Goal: Contribute content: Contribute content

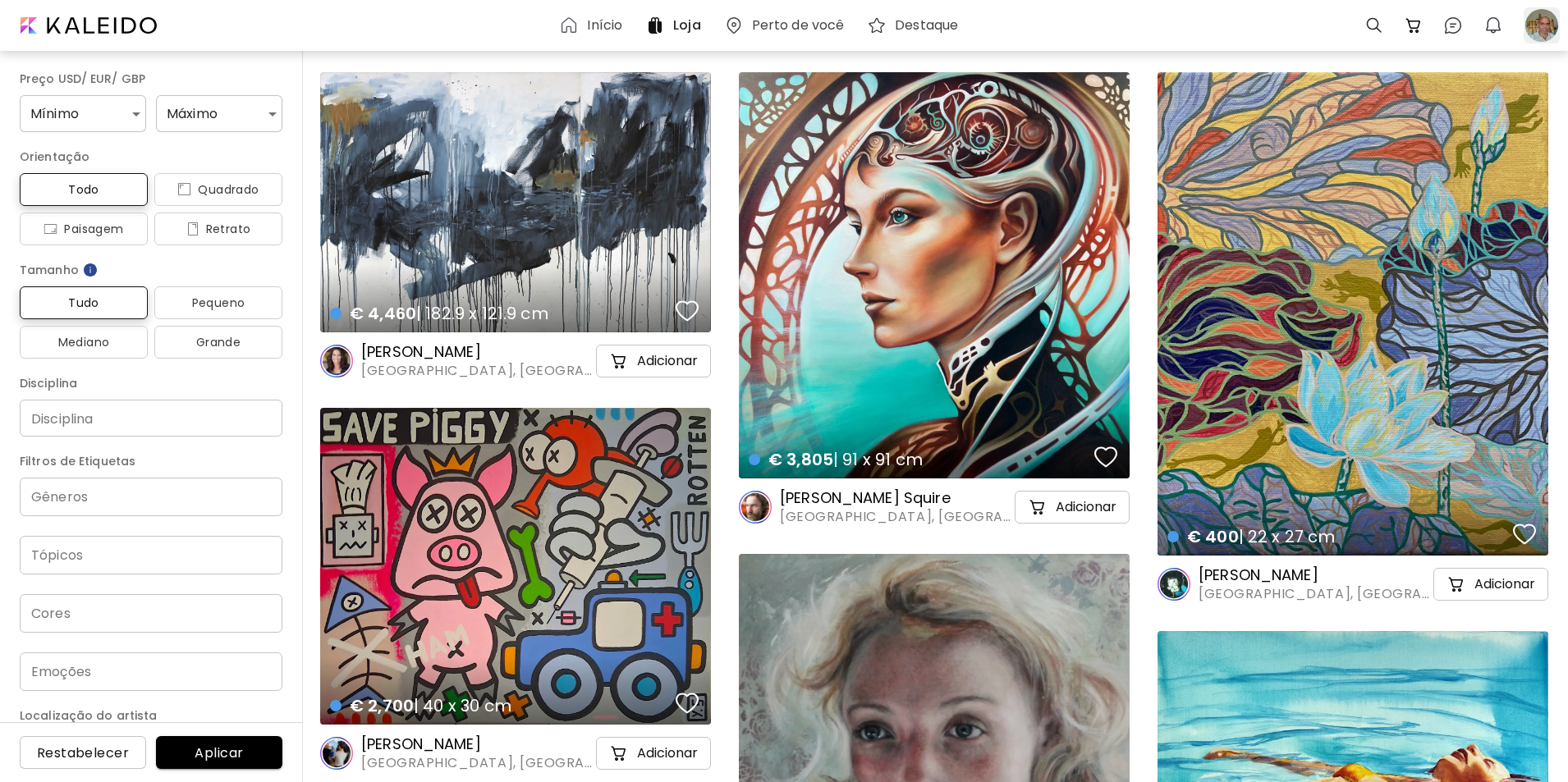
click at [1537, 23] on div at bounding box center [1541, 24] width 36 height 36
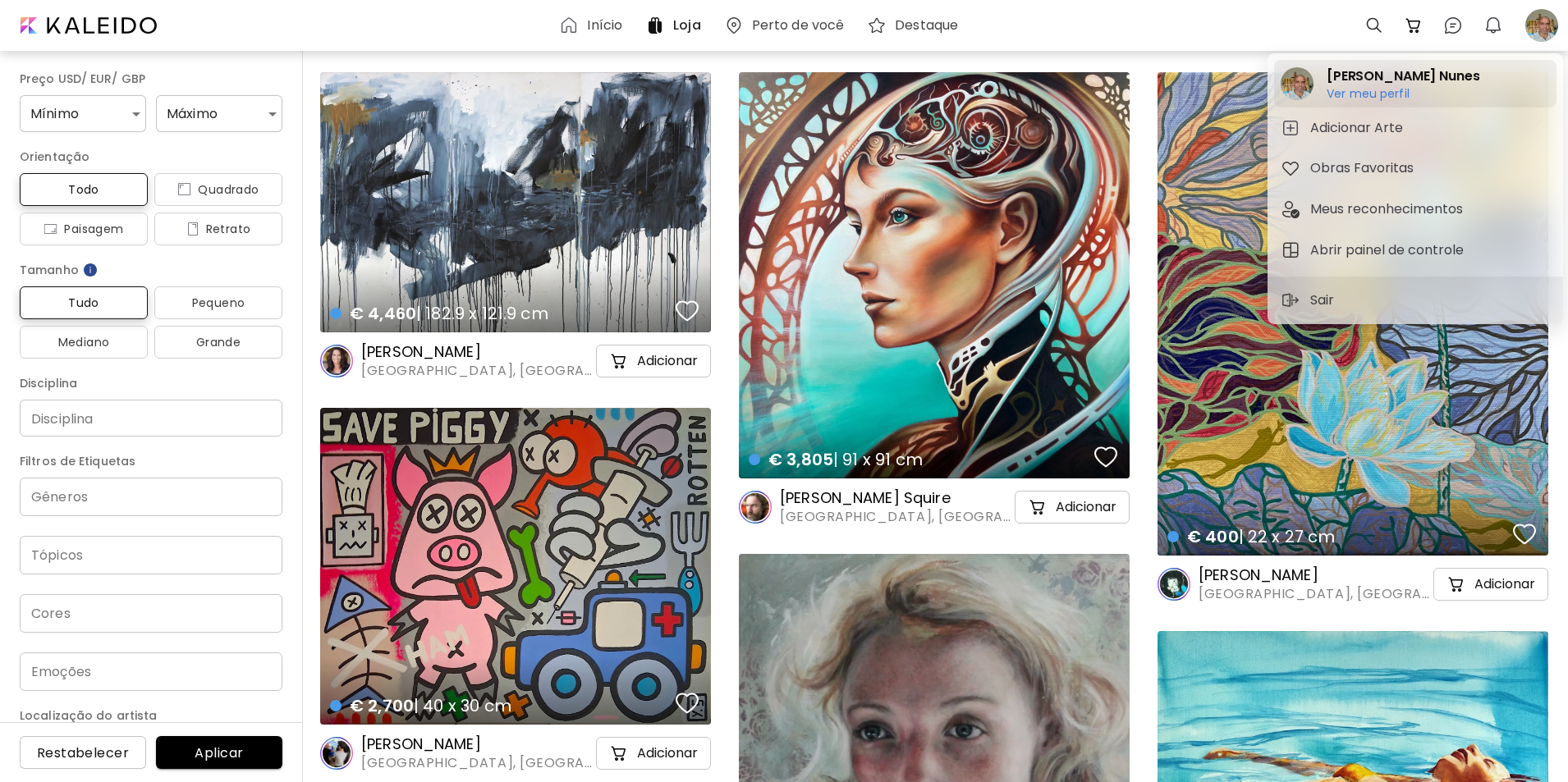
click at [1344, 94] on h6 "Ver meu perfil" at bounding box center [1402, 93] width 152 height 15
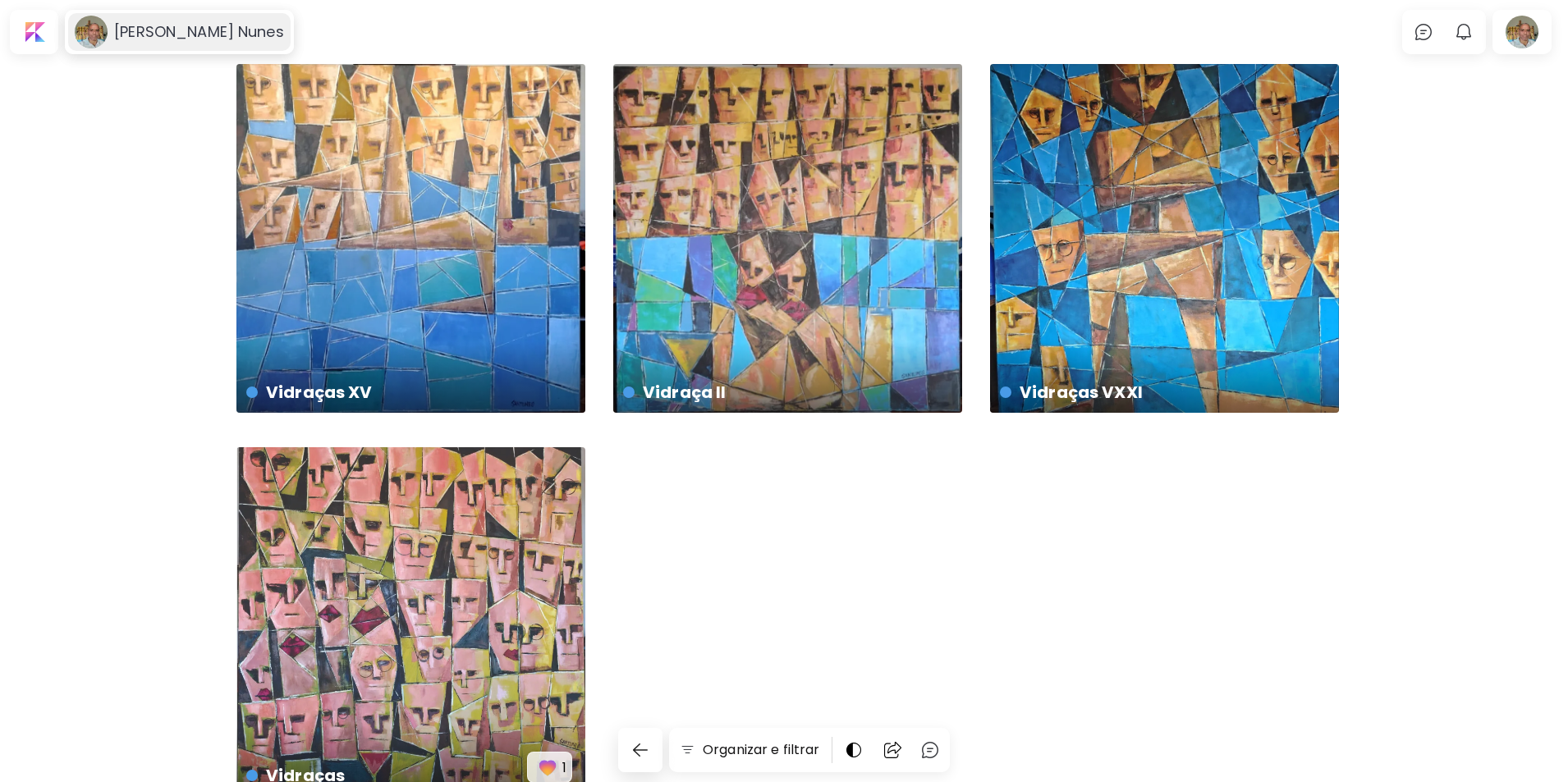
click at [135, 34] on h6 "Hudson Santos Nunes" at bounding box center [199, 31] width 170 height 20
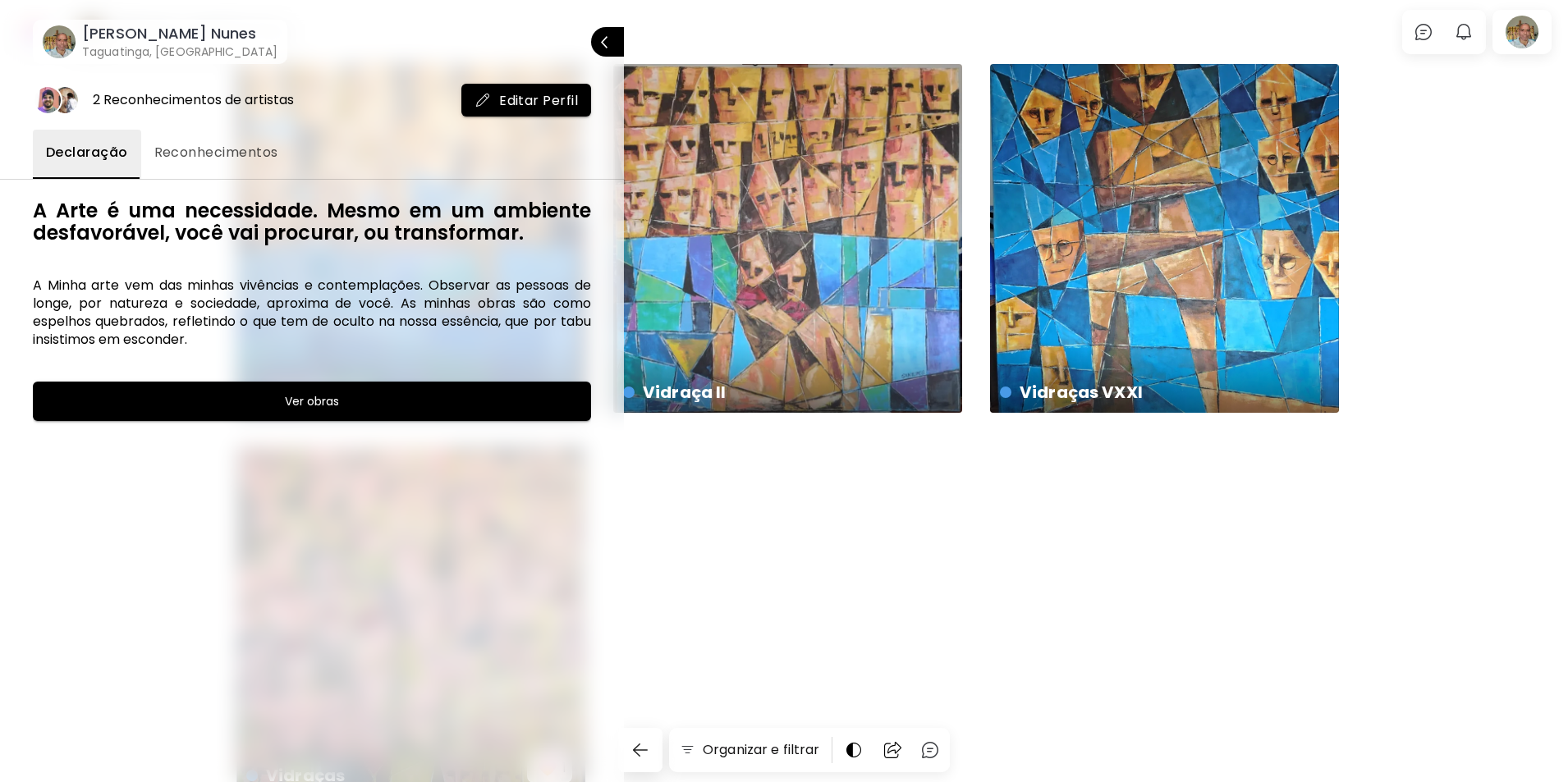
click at [682, 29] on div at bounding box center [784, 391] width 1568 height 782
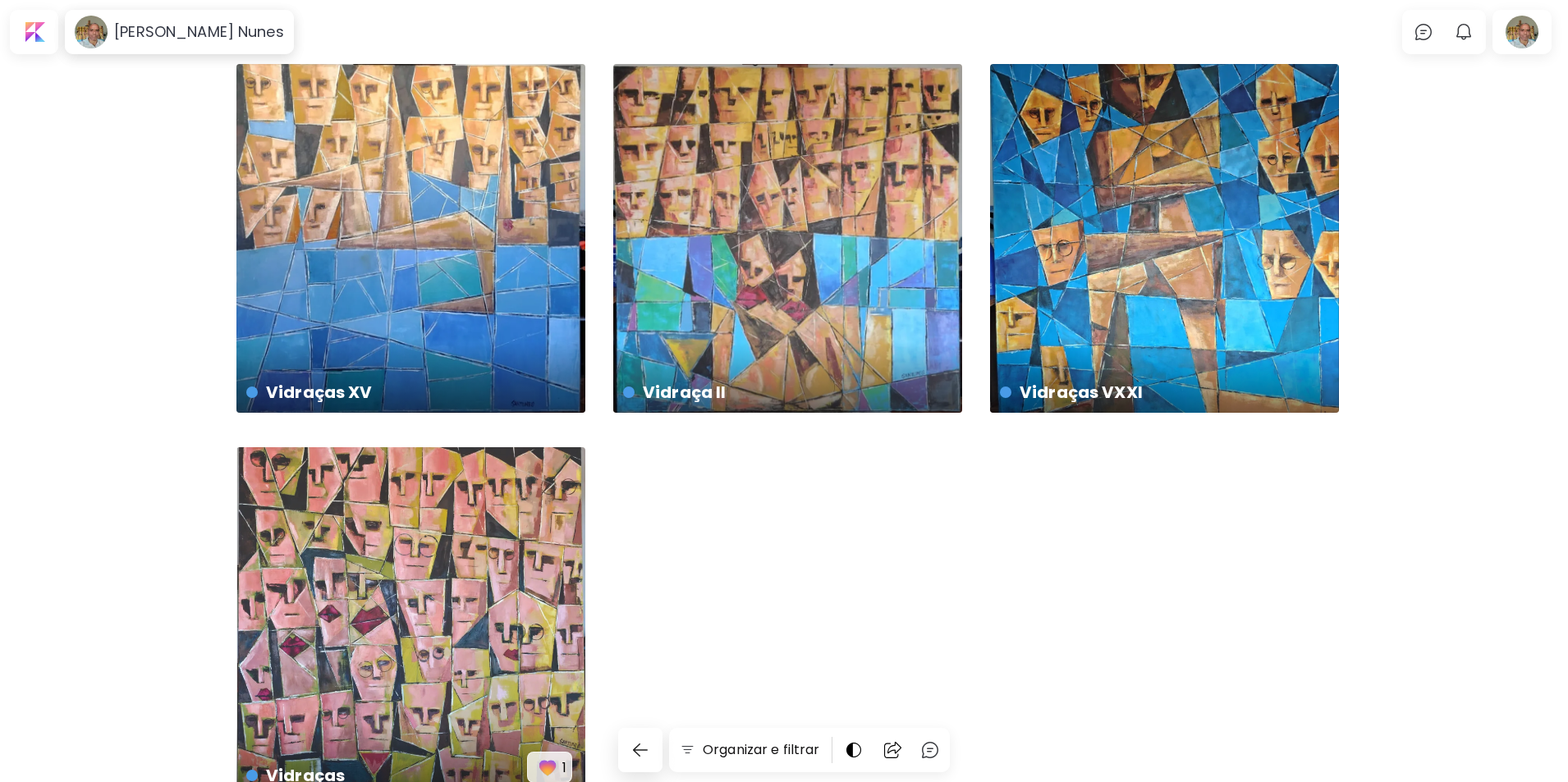
click at [1517, 233] on div "Vidraças XV € 2,000 | 100 x 100 cm Vidraça II € 2,000 | 100 x 100 cm Vidraças V…" at bounding box center [784, 475] width 1568 height 822
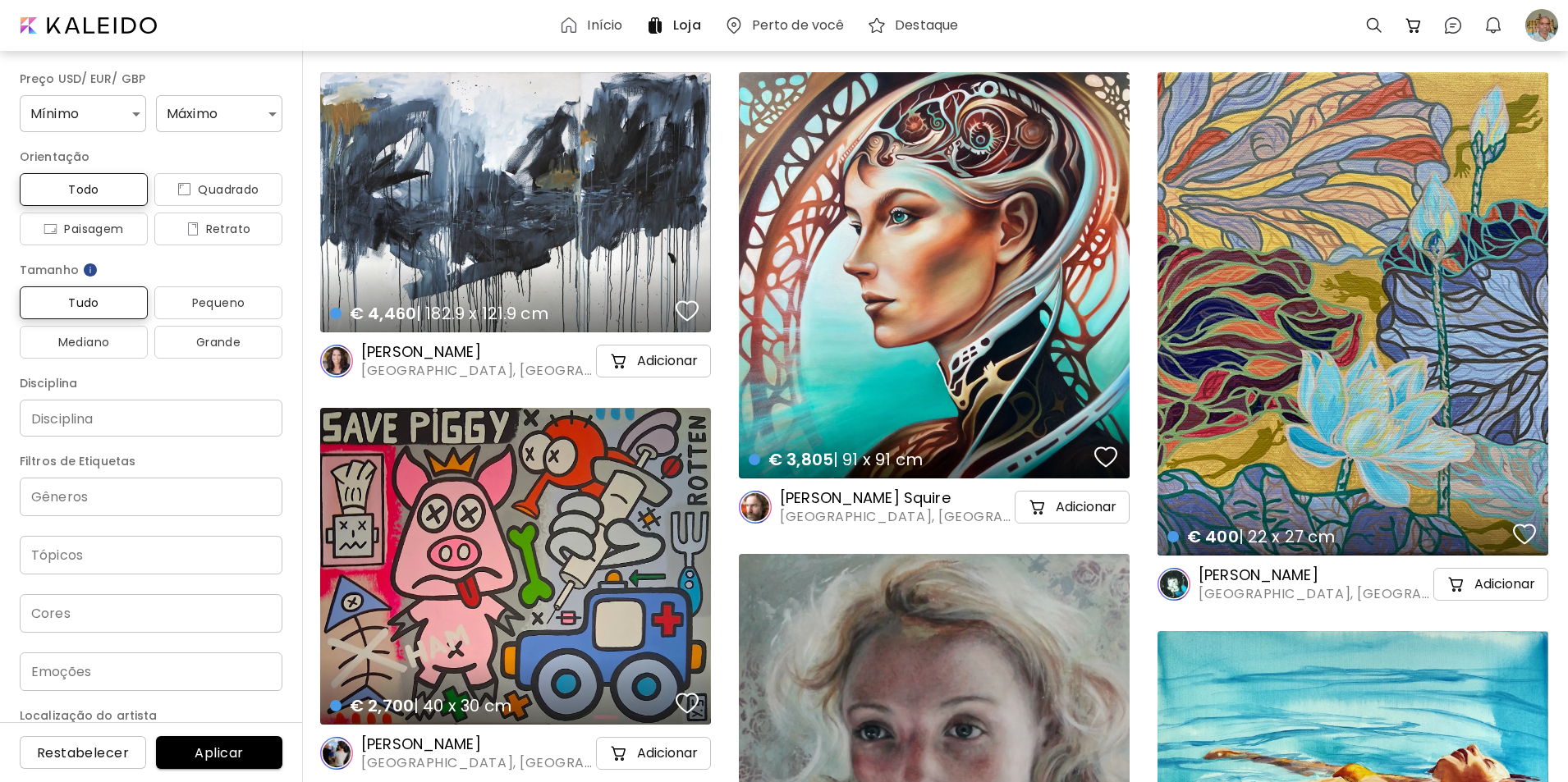
click at [590, 24] on h6 "Início" at bounding box center [605, 25] width 36 height 13
click at [1543, 23] on div at bounding box center [1541, 24] width 36 height 36
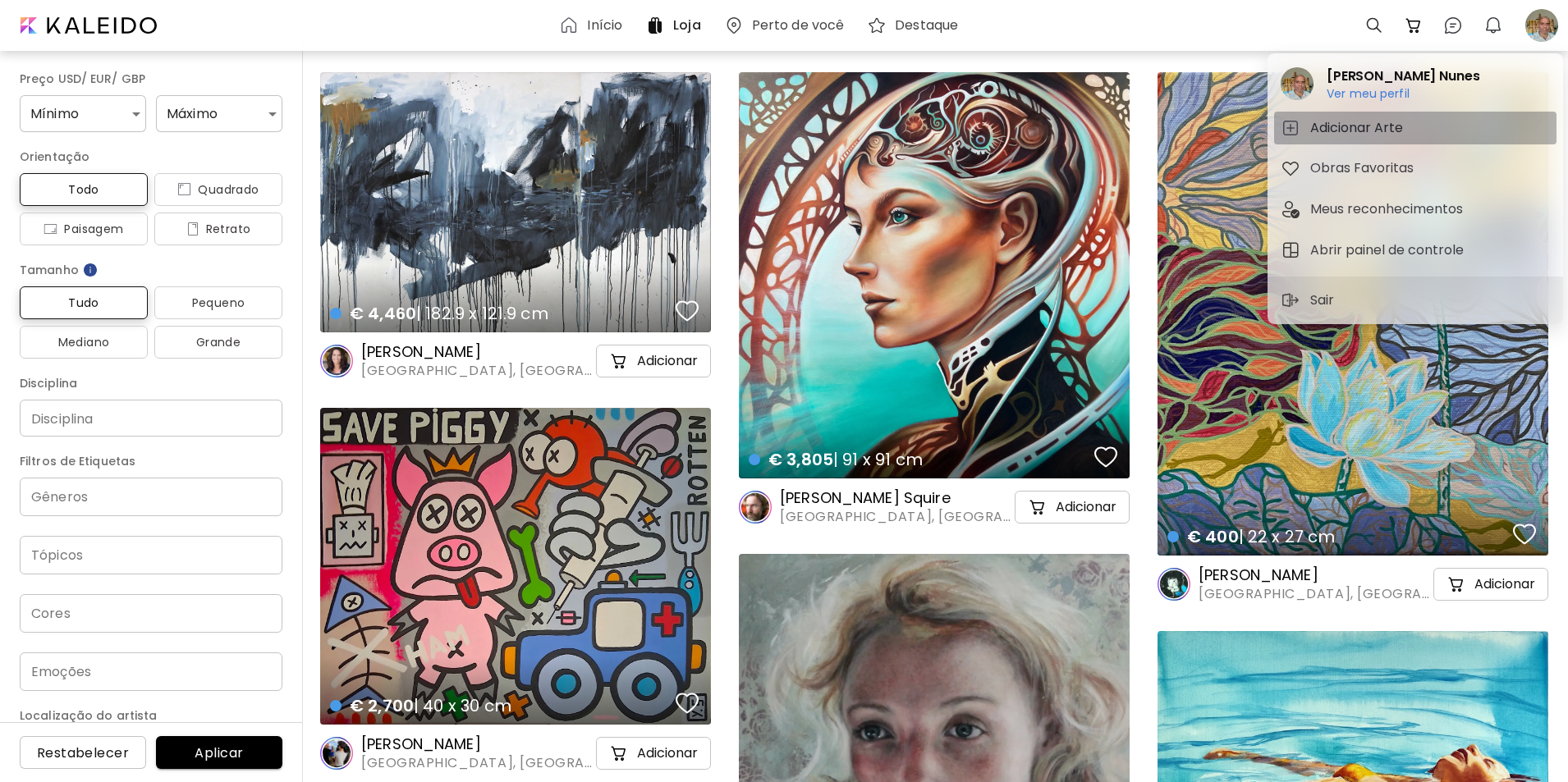
click at [1339, 125] on h5 "Adicionar Arte" at bounding box center [1359, 128] width 98 height 20
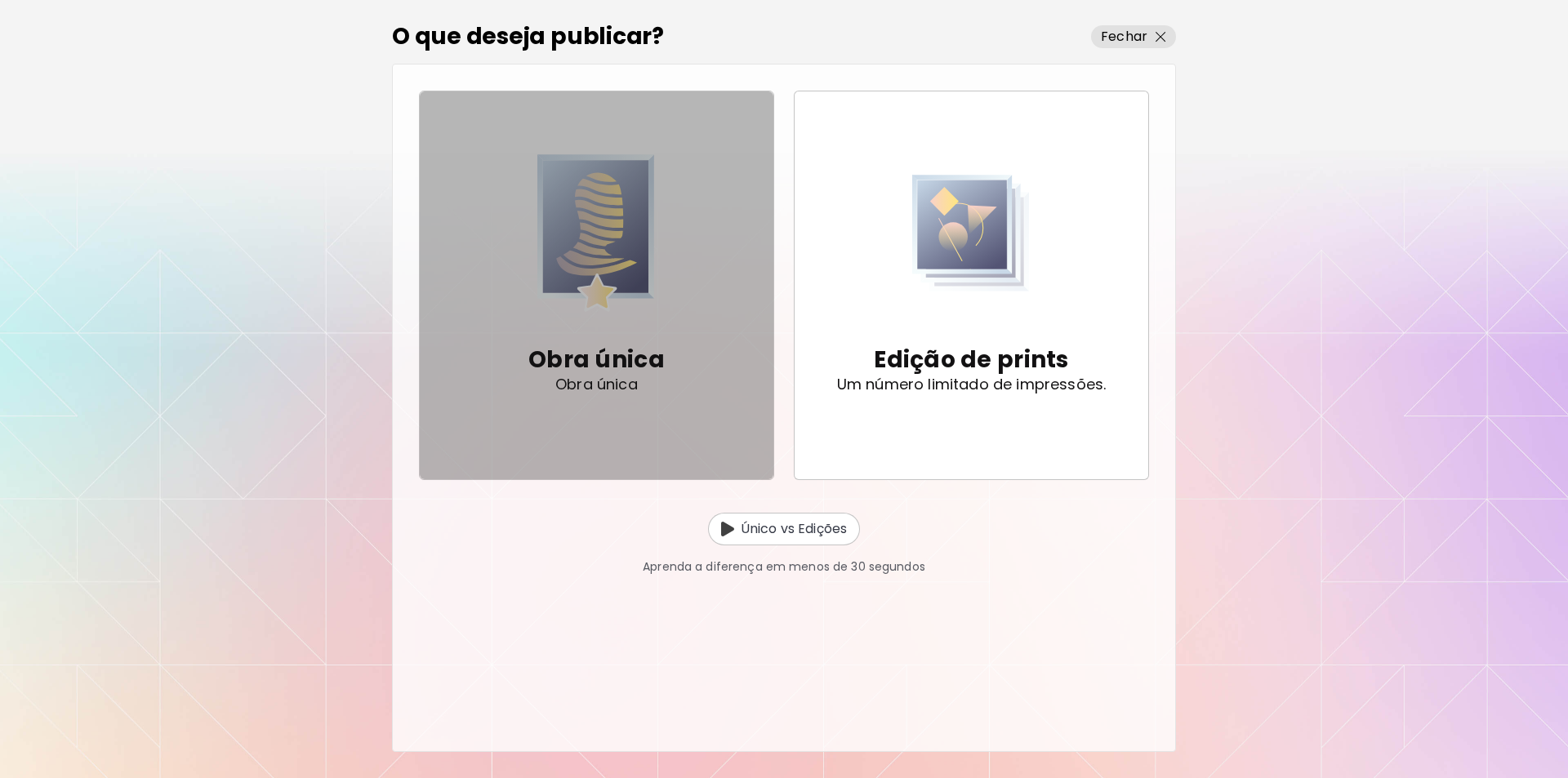
click at [595, 246] on img "button" at bounding box center [596, 232] width 118 height 166
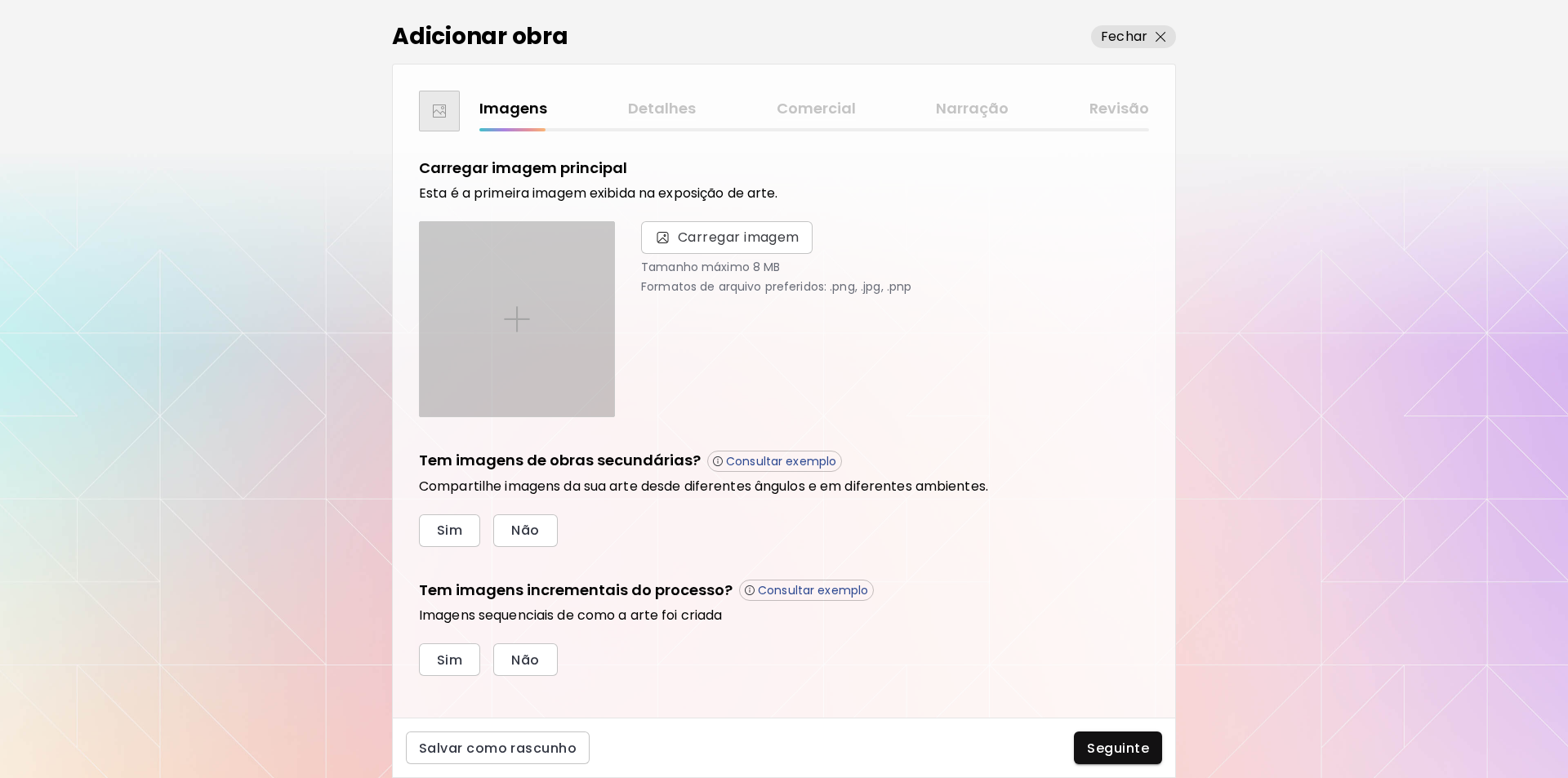
click at [520, 318] on img at bounding box center [517, 319] width 26 height 26
click at [0, 0] on input "file" at bounding box center [0, 0] width 0 height 0
click at [519, 311] on img at bounding box center [517, 319] width 26 height 26
click at [0, 0] on input "file" at bounding box center [0, 0] width 0 height 0
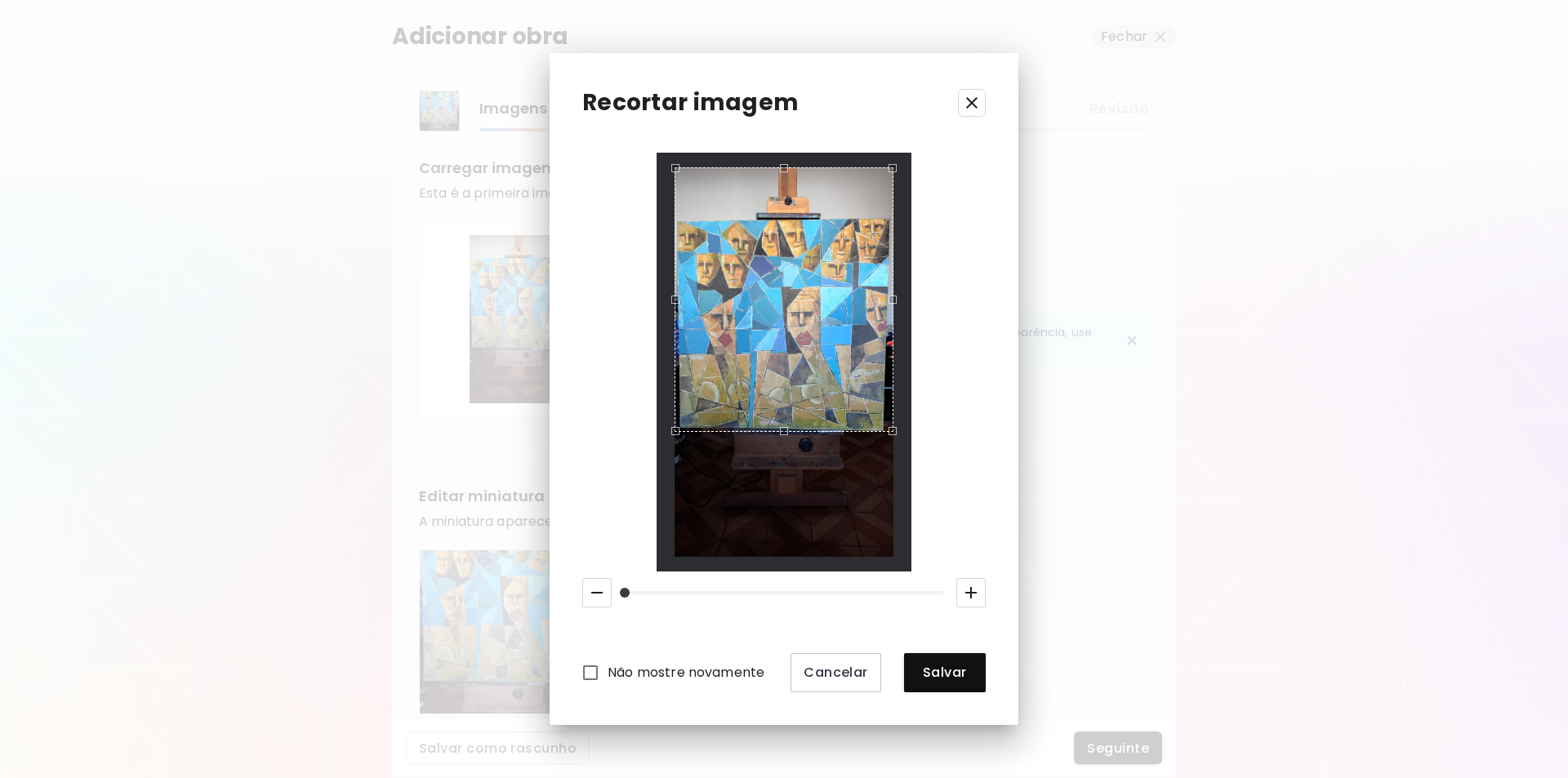
click at [780, 435] on div "Use the up and down arrow keys to move the south drag handle to change the crop…" at bounding box center [780, 435] width 0 height 0
click at [888, 308] on div "Use the arrow keys to move the crop selection area" at bounding box center [891, 295] width 5 height 262
click at [779, 216] on div "Use the up and down arrow keys to move the north drag handle to change the crop…" at bounding box center [779, 216] width 0 height 0
click at [779, 435] on div "Use the up and down arrow keys to move the south drag handle to change the crop…" at bounding box center [779, 435] width 0 height 0
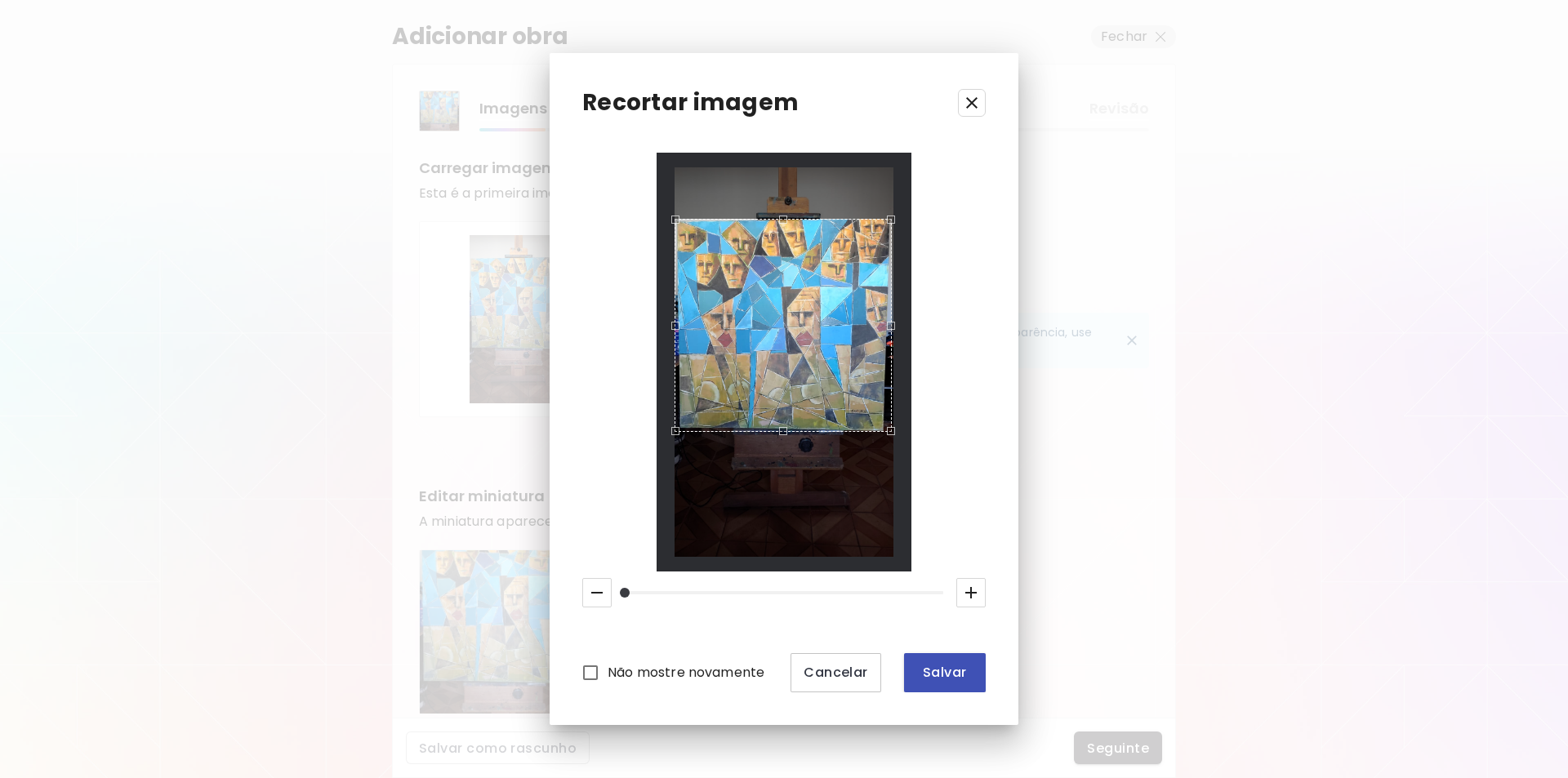
click at [951, 674] on span "Salvar" at bounding box center [945, 672] width 55 height 17
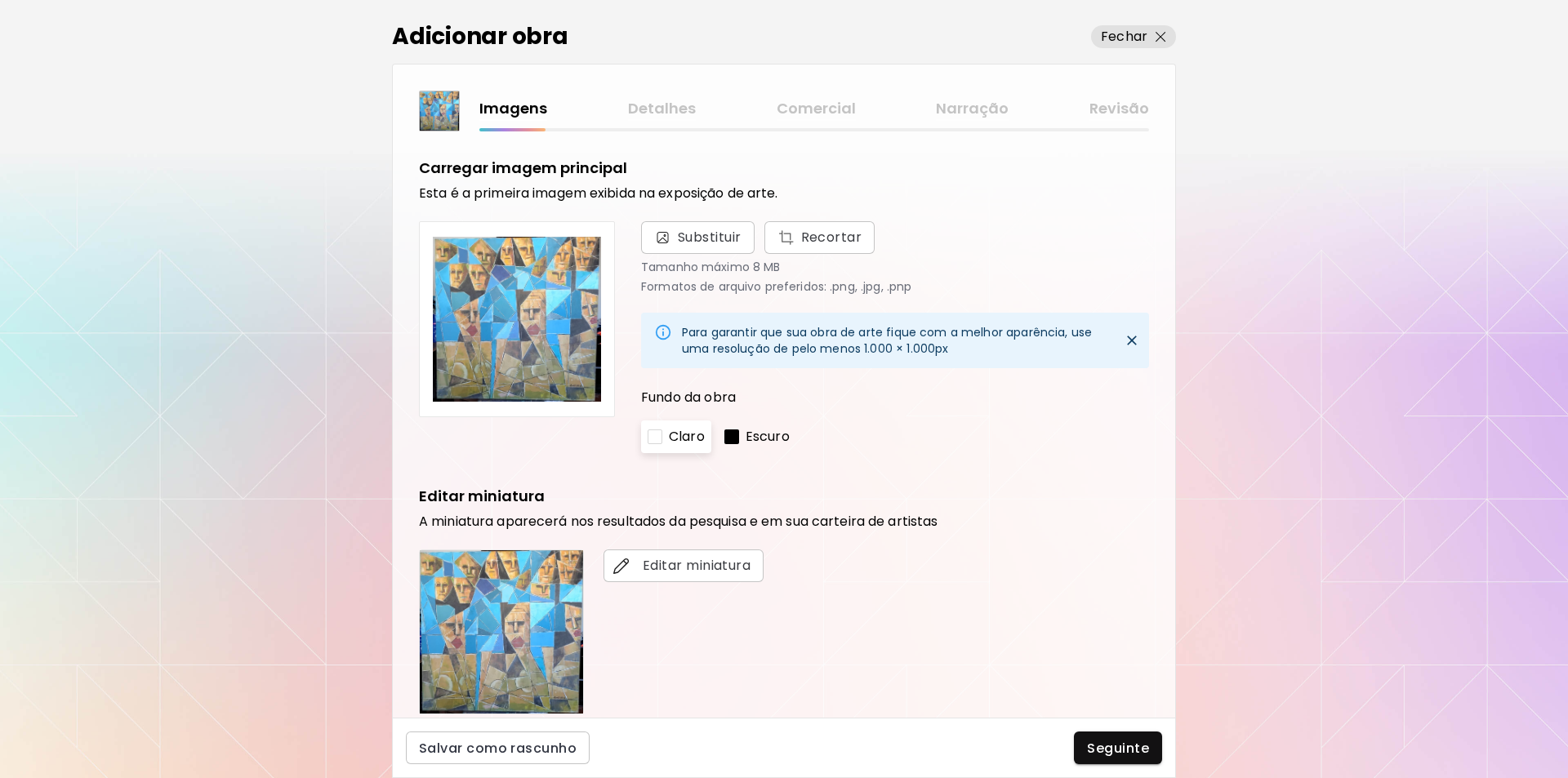
click at [735, 438] on div at bounding box center [732, 437] width 15 height 15
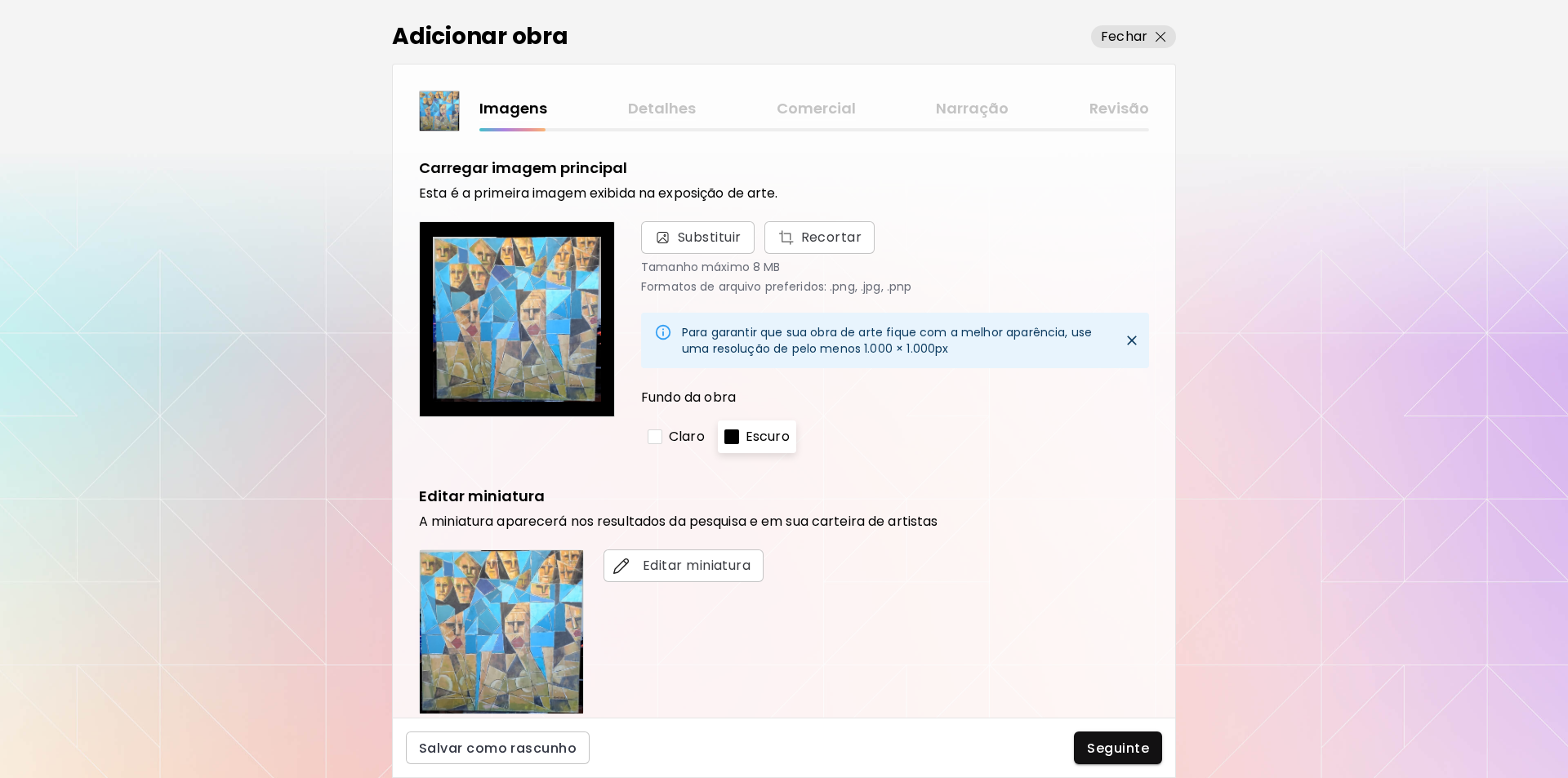
click at [732, 438] on div at bounding box center [732, 437] width 15 height 15
click at [649, 434] on div at bounding box center [654, 437] width 15 height 15
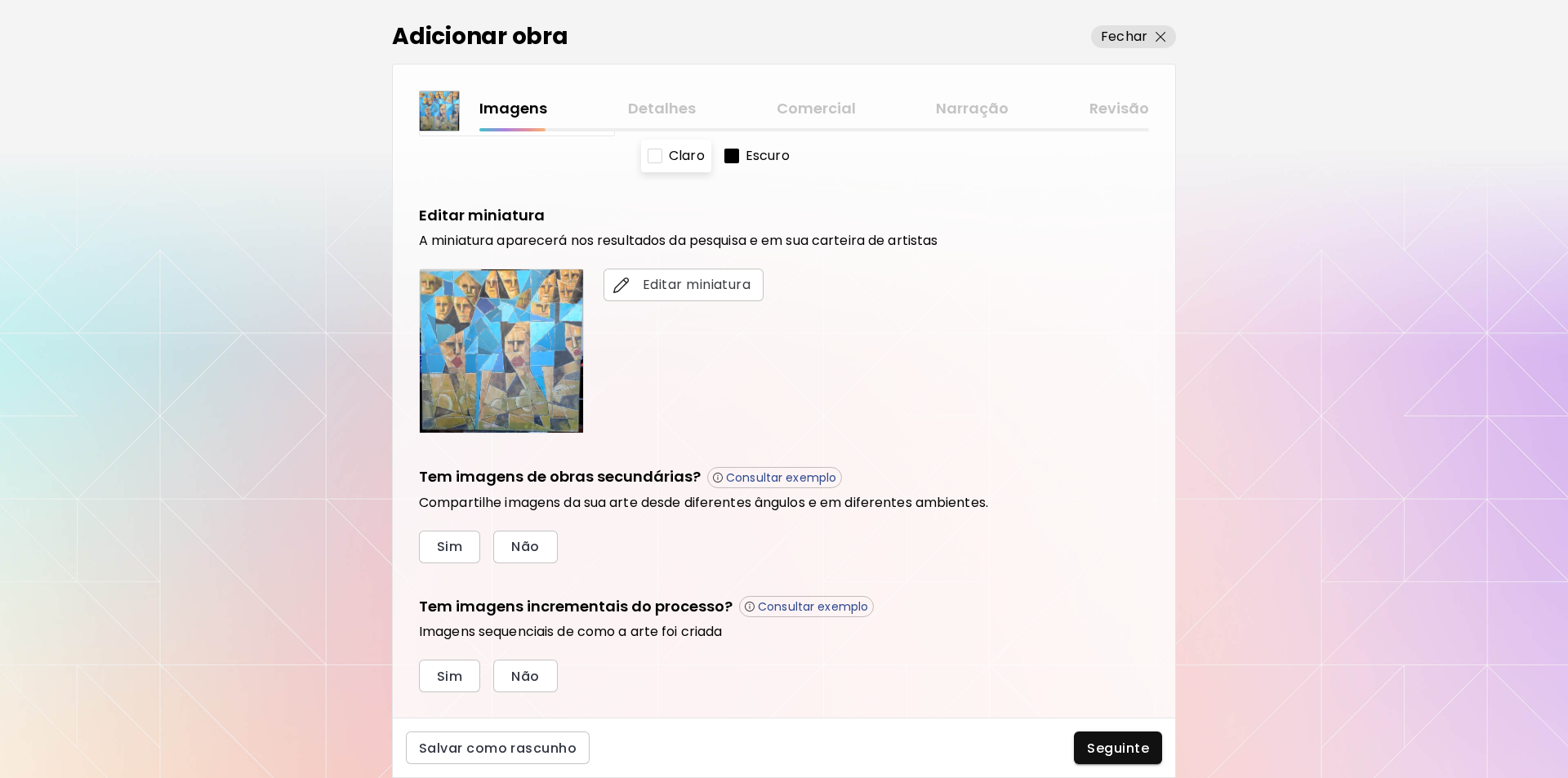
scroll to position [314, 0]
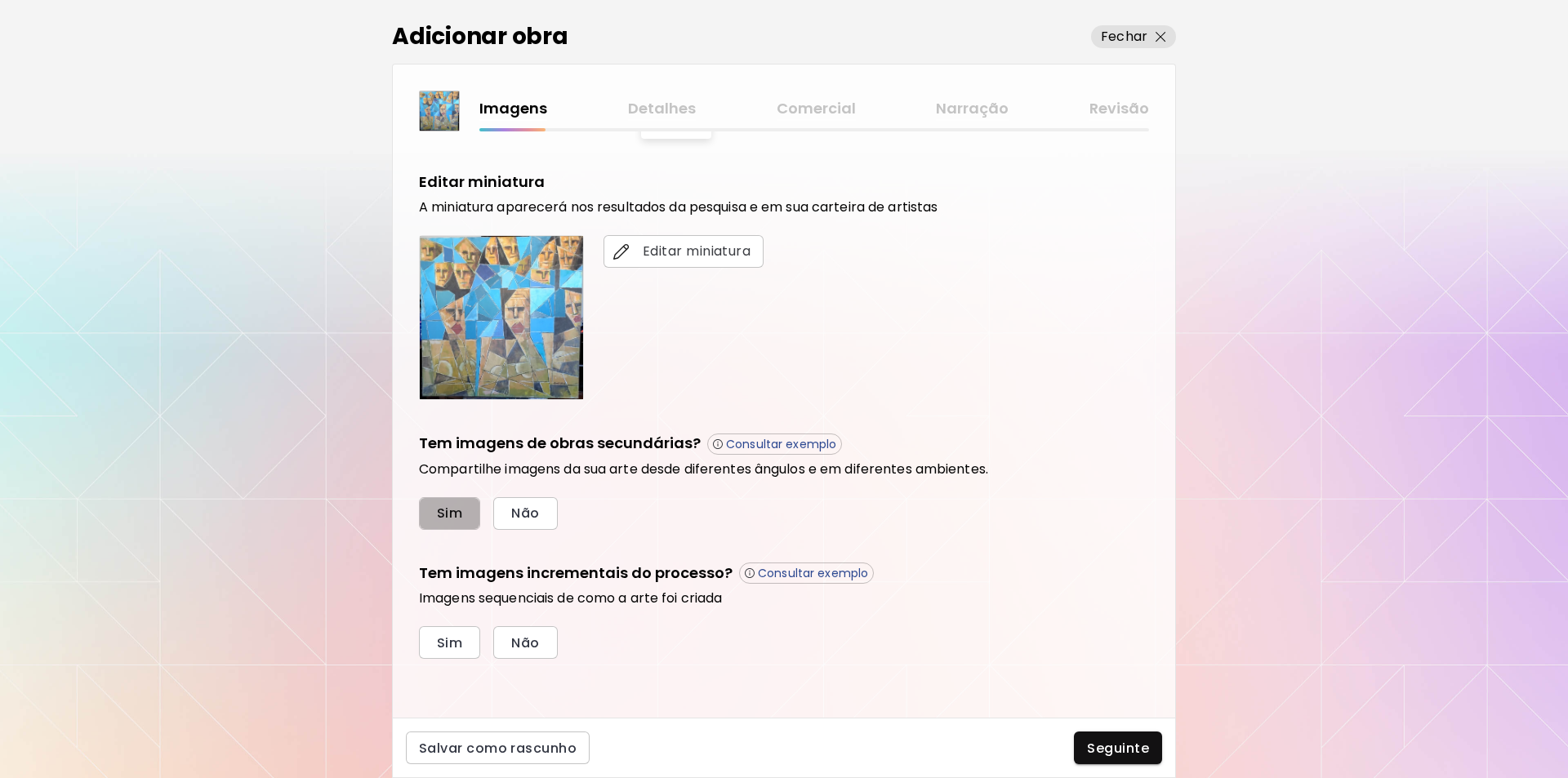
click at [447, 516] on span "Sim" at bounding box center [449, 513] width 25 height 17
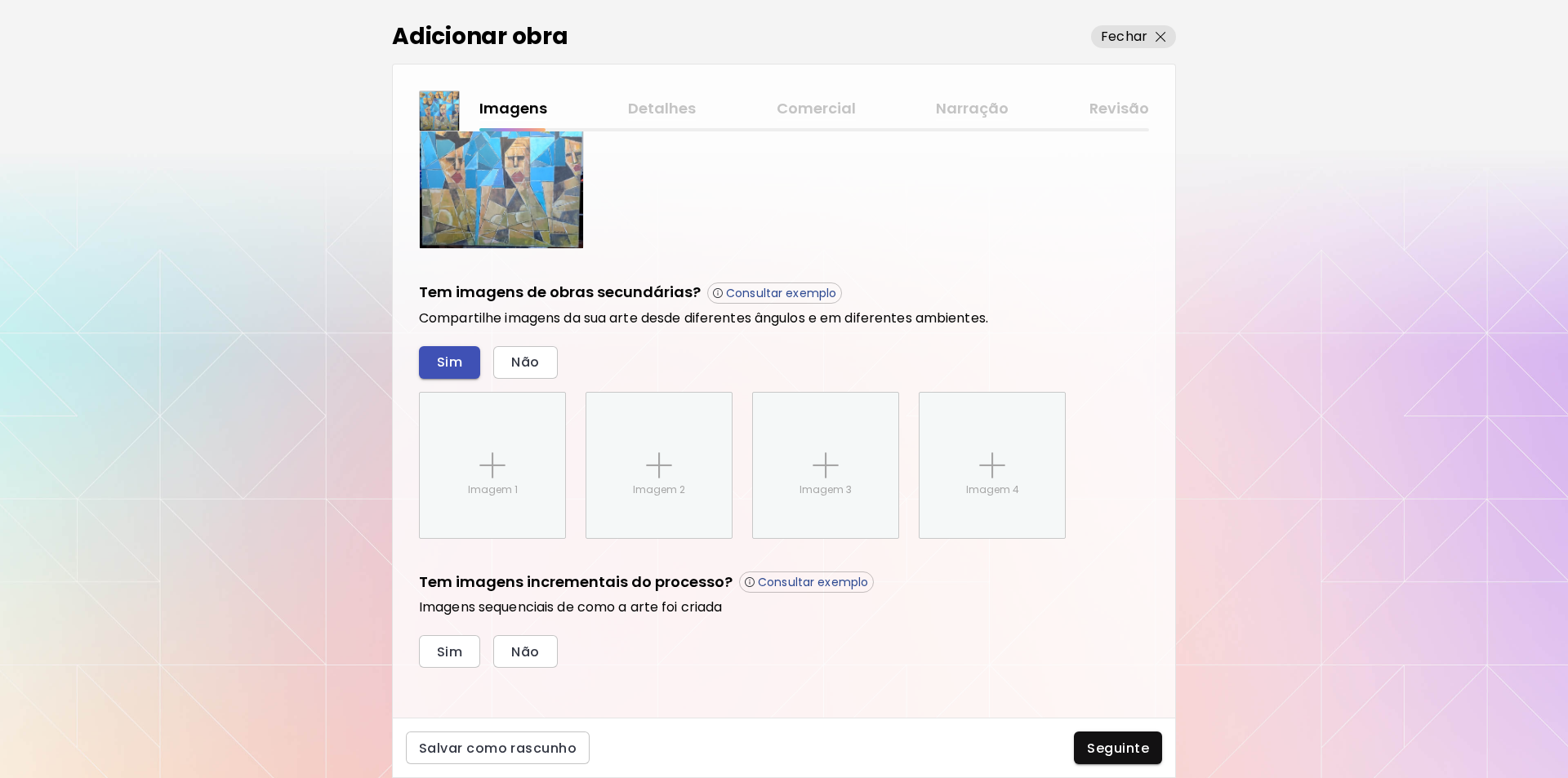
scroll to position [474, 0]
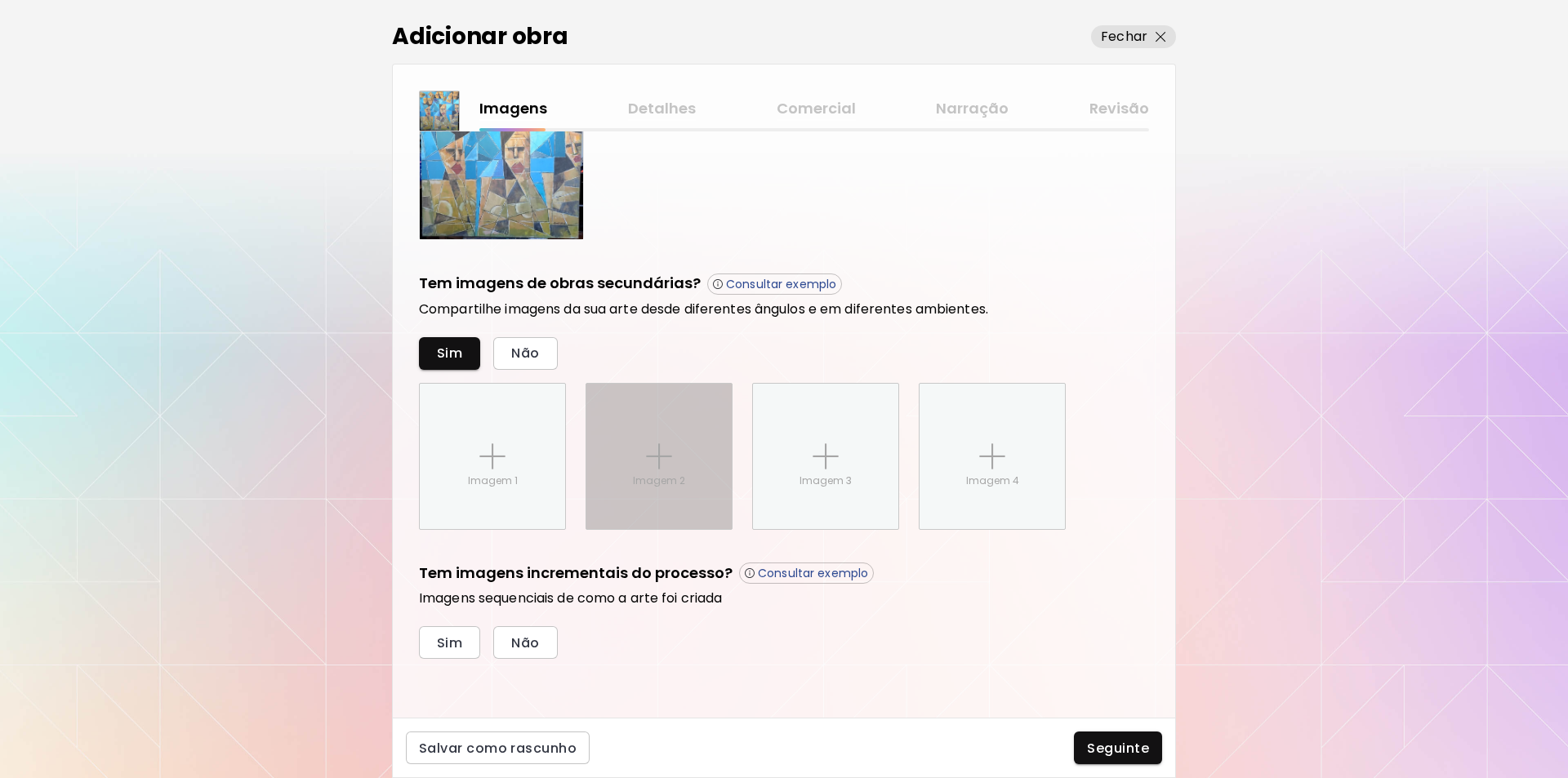
click at [660, 460] on img at bounding box center [659, 457] width 26 height 26
click at [0, 0] on input "Imagem 2" at bounding box center [0, 0] width 0 height 0
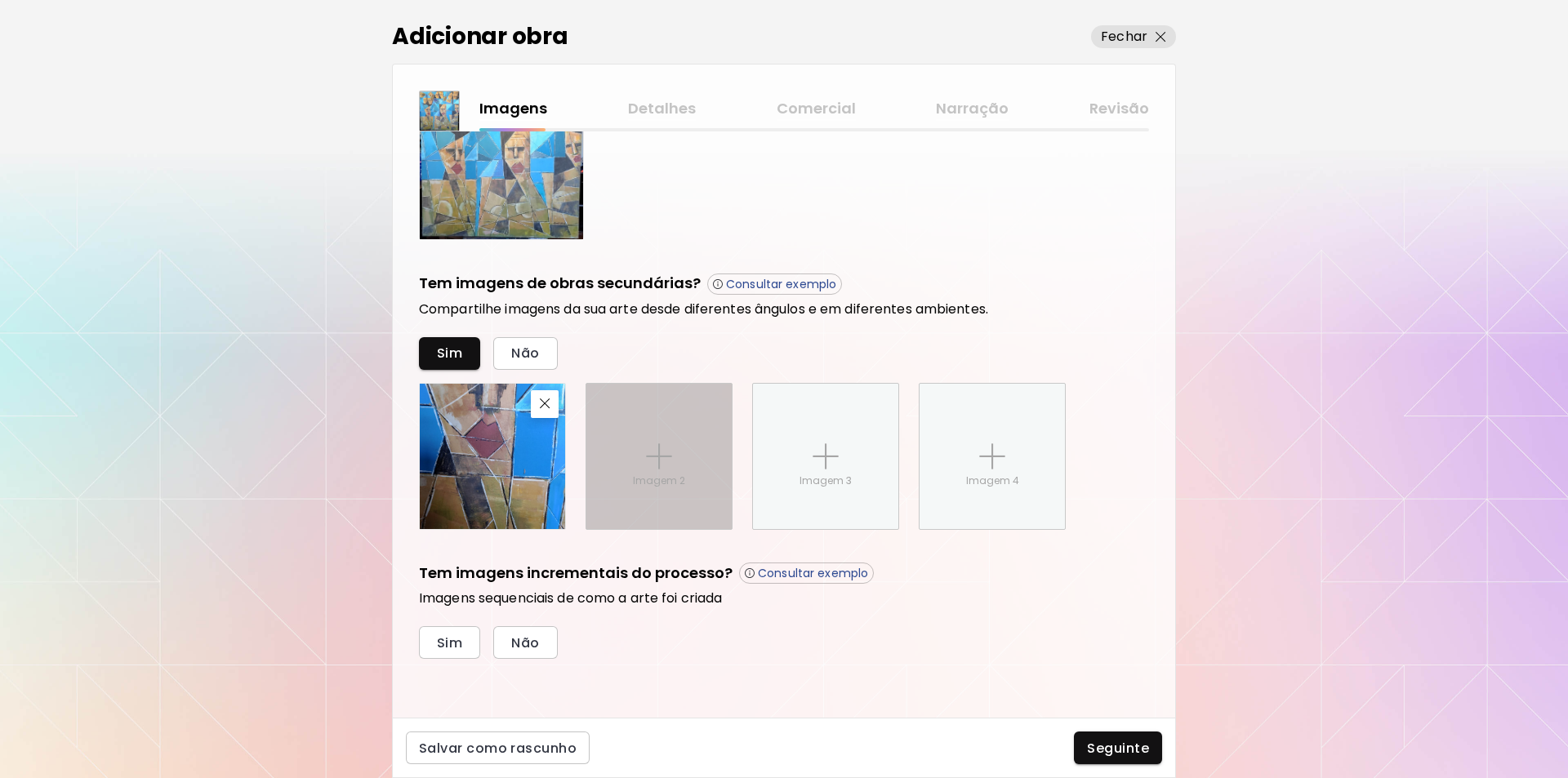
click at [658, 451] on img at bounding box center [659, 457] width 26 height 26
click at [0, 0] on input "Imagem 2" at bounding box center [0, 0] width 0 height 0
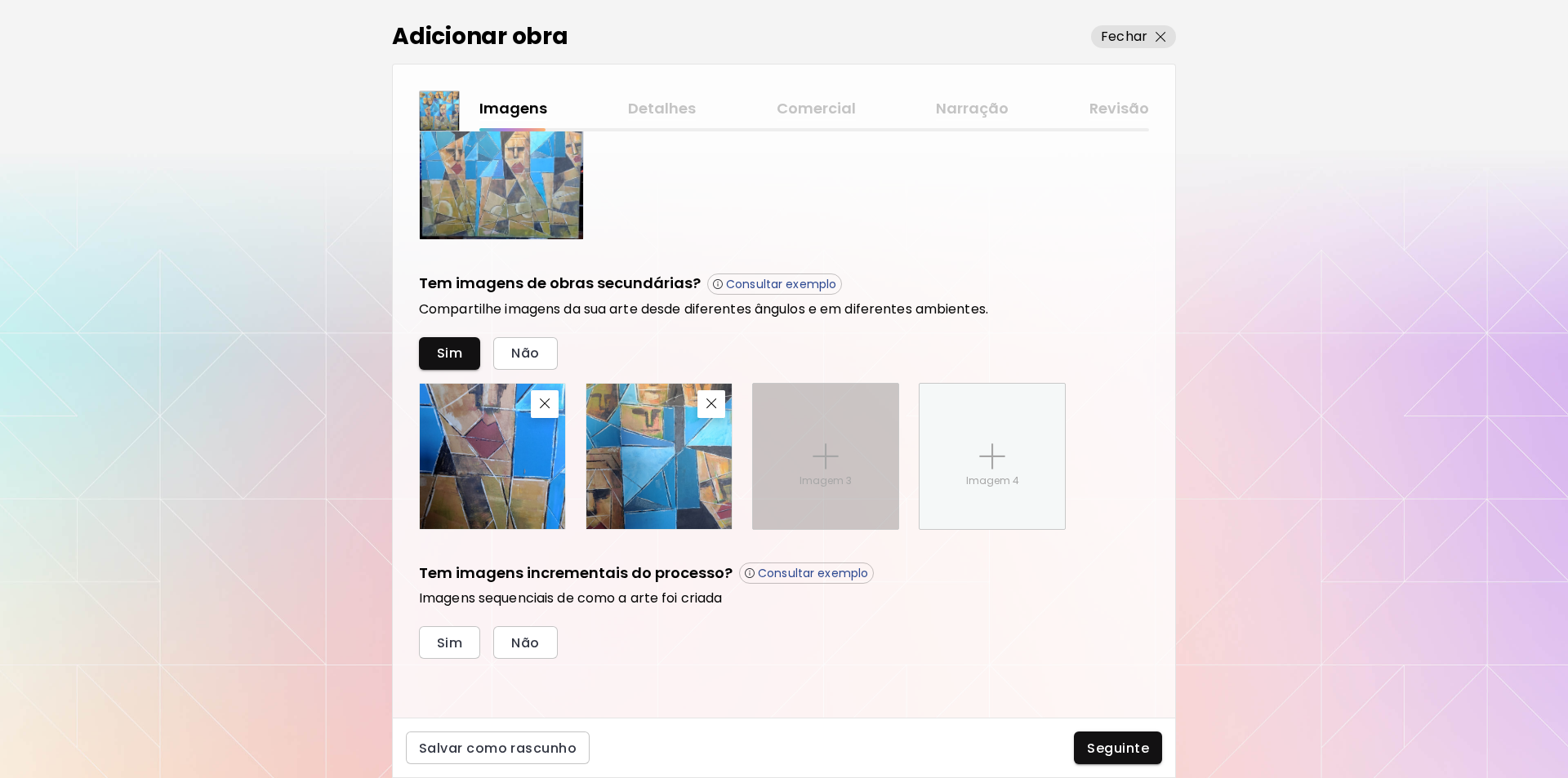
click at [827, 450] on img at bounding box center [826, 457] width 26 height 26
click at [0, 0] on input "Imagem 3" at bounding box center [0, 0] width 0 height 0
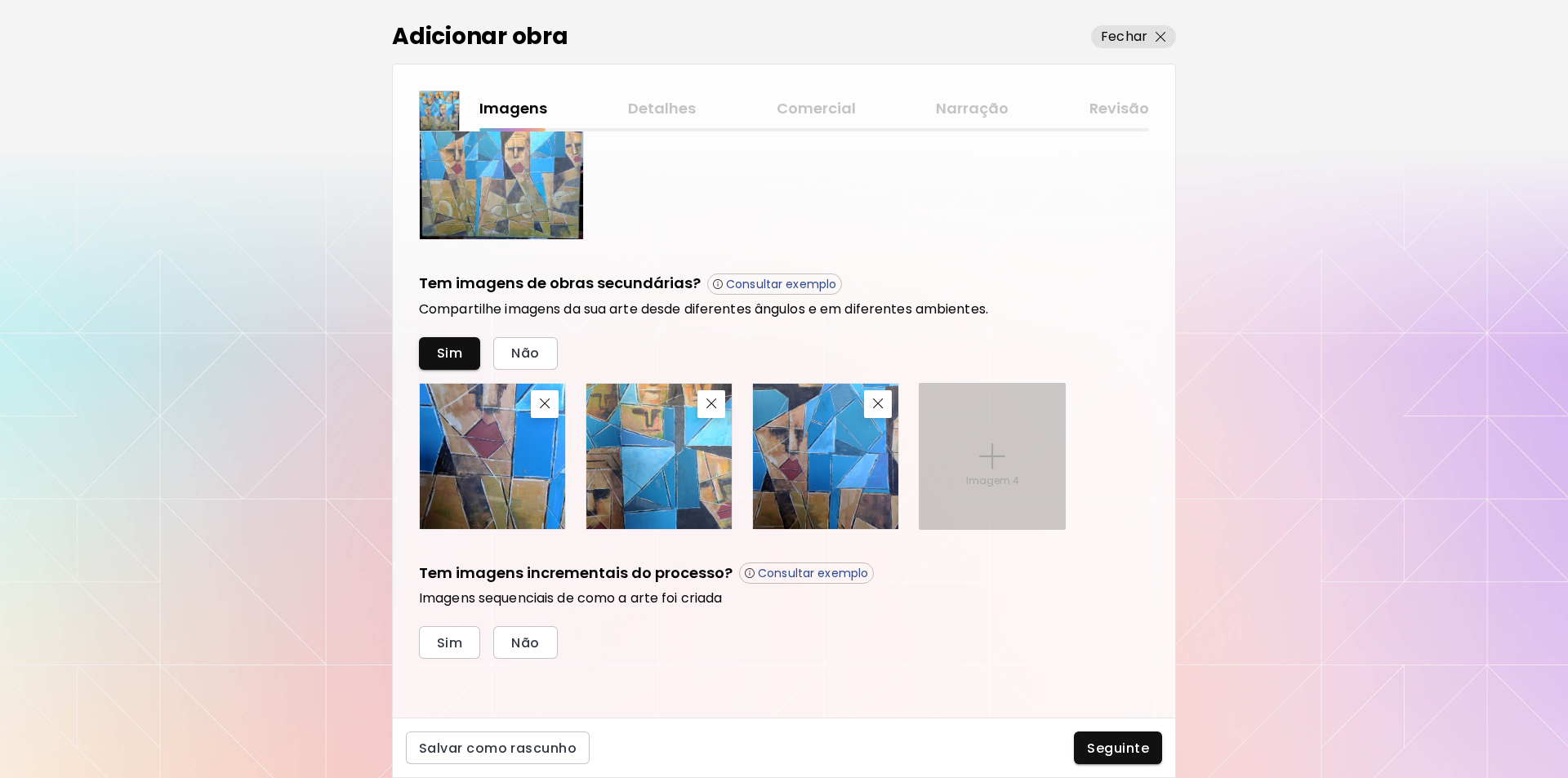
click at [993, 445] on img at bounding box center [992, 457] width 26 height 26
click at [0, 0] on input "Imagem 4" at bounding box center [0, 0] width 0 height 0
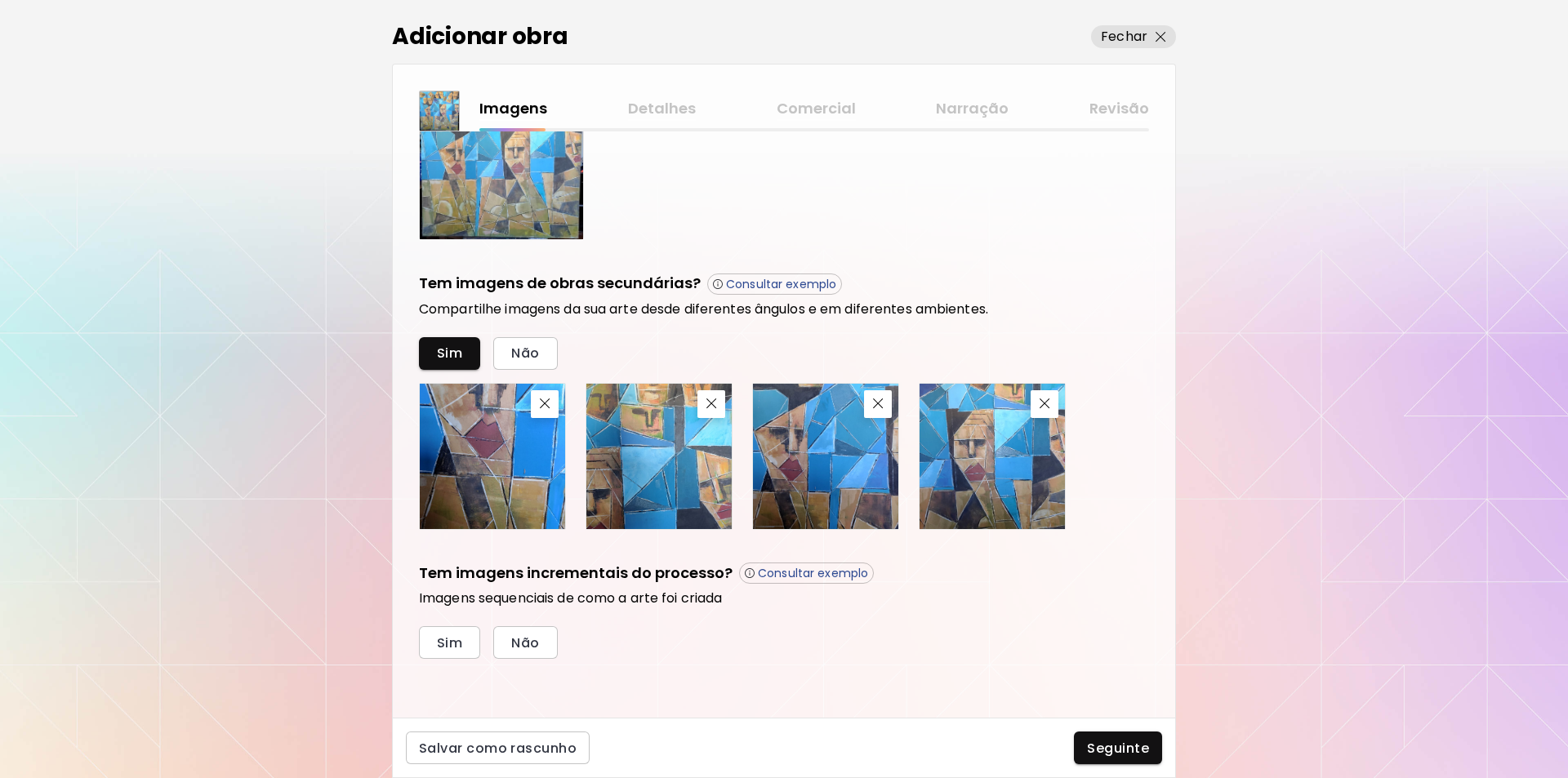
click at [806, 574] on p "Consultar exemplo" at bounding box center [812, 573] width 110 height 15
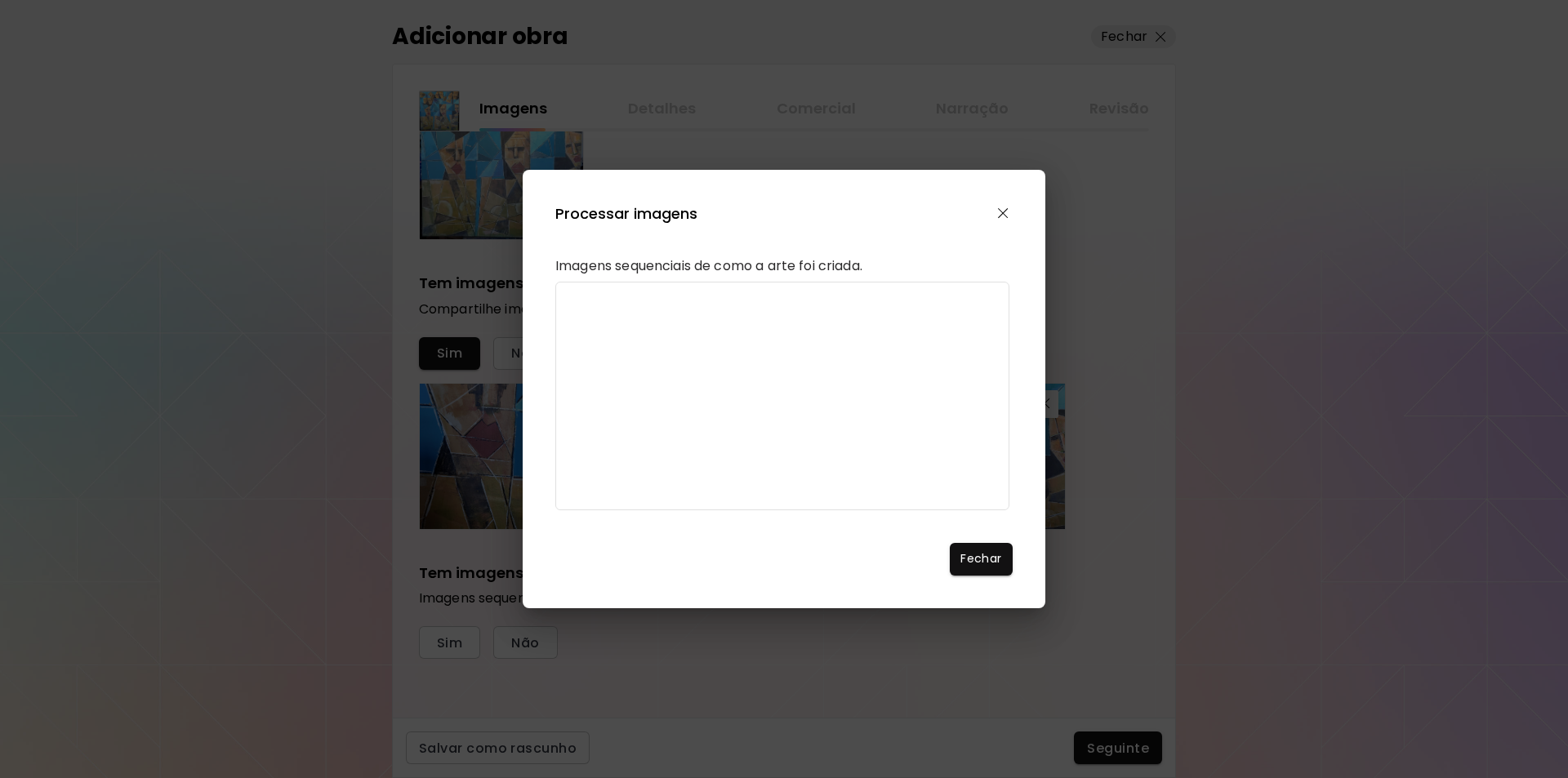
click at [1001, 208] on img "button" at bounding box center [1003, 213] width 10 height 10
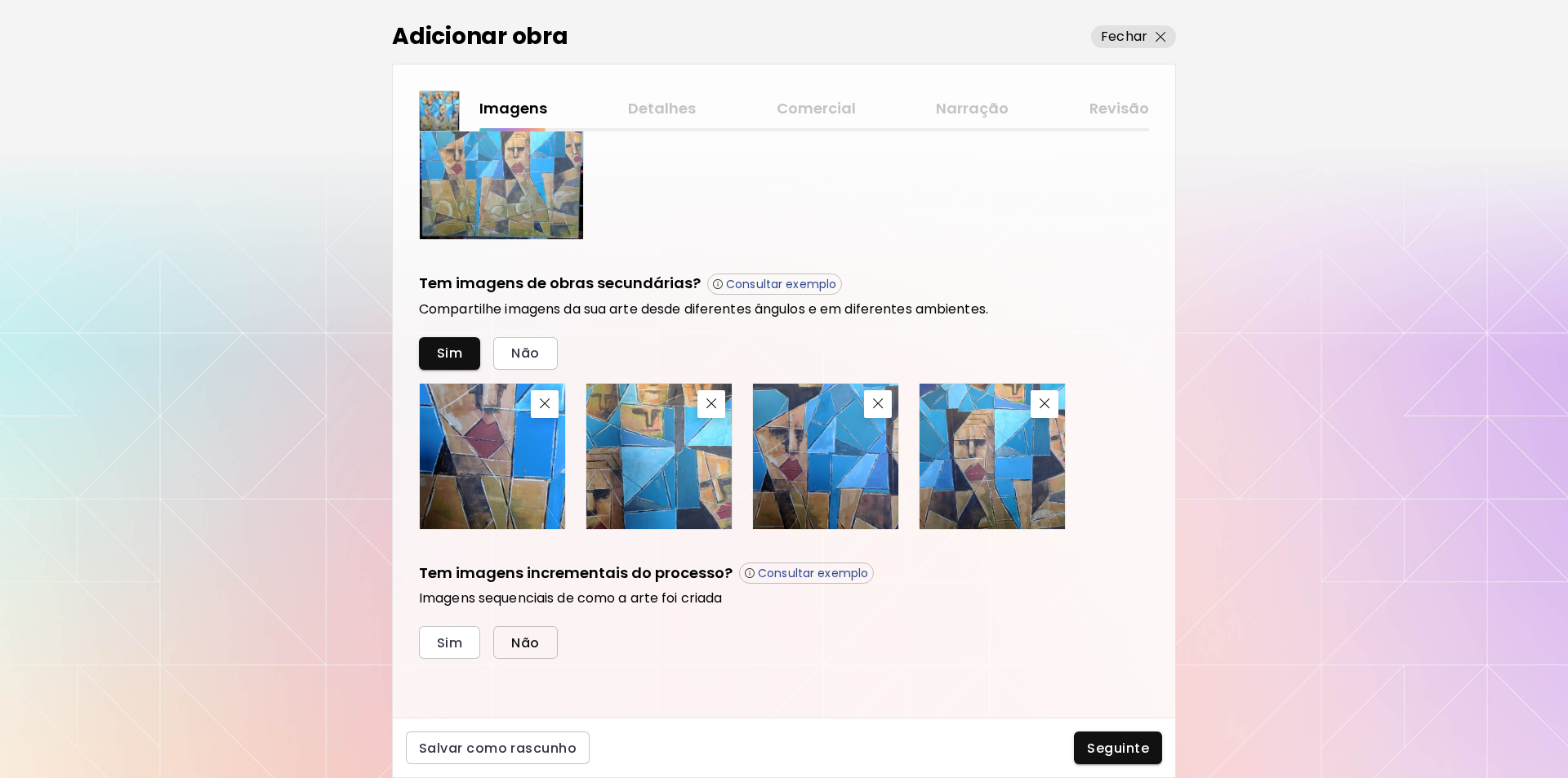
click at [508, 645] on button "Não" at bounding box center [524, 643] width 63 height 33
click at [1111, 747] on span "Seguinte" at bounding box center [1118, 749] width 62 height 17
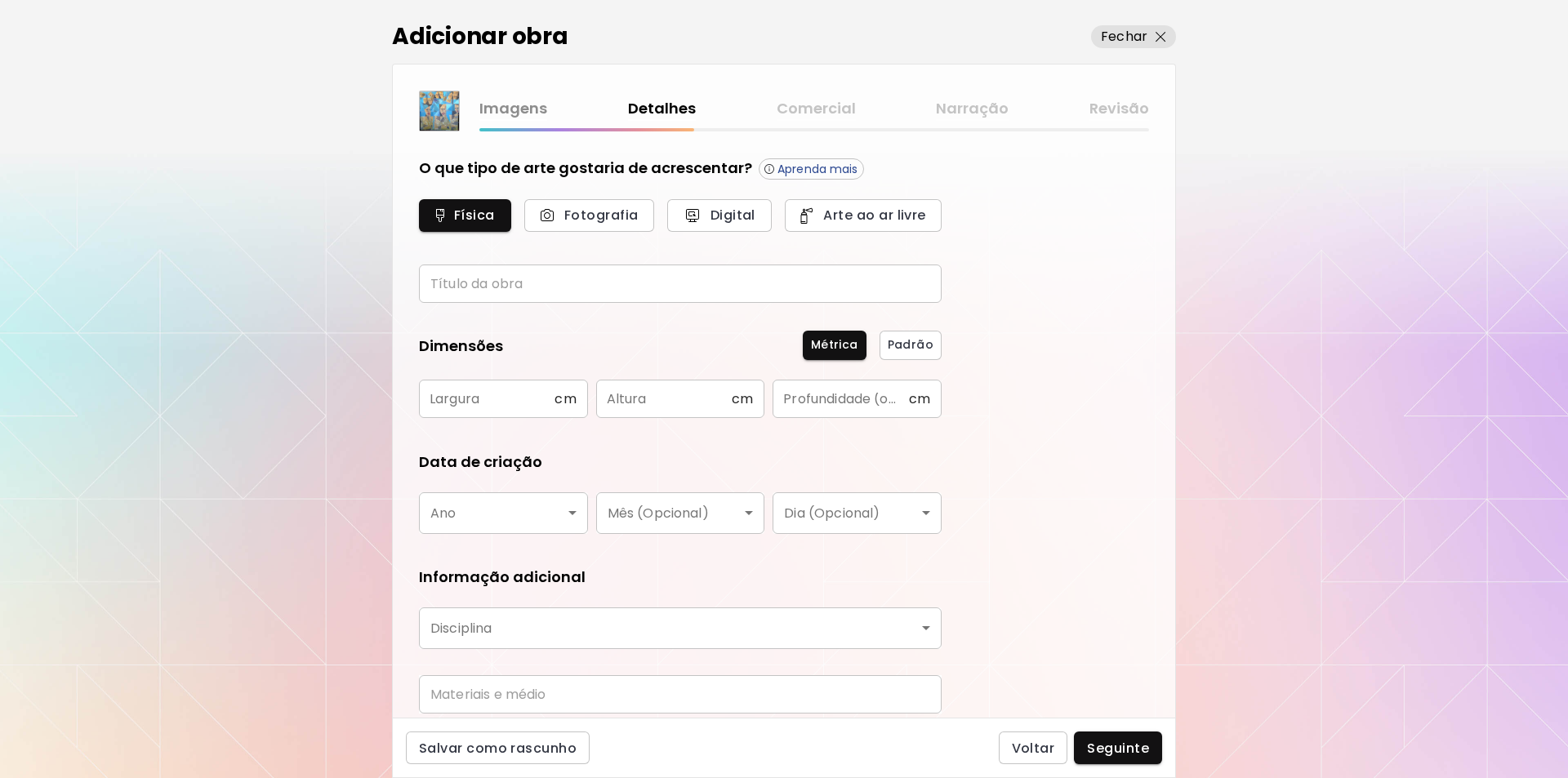
click at [448, 284] on input "text" at bounding box center [680, 283] width 523 height 38
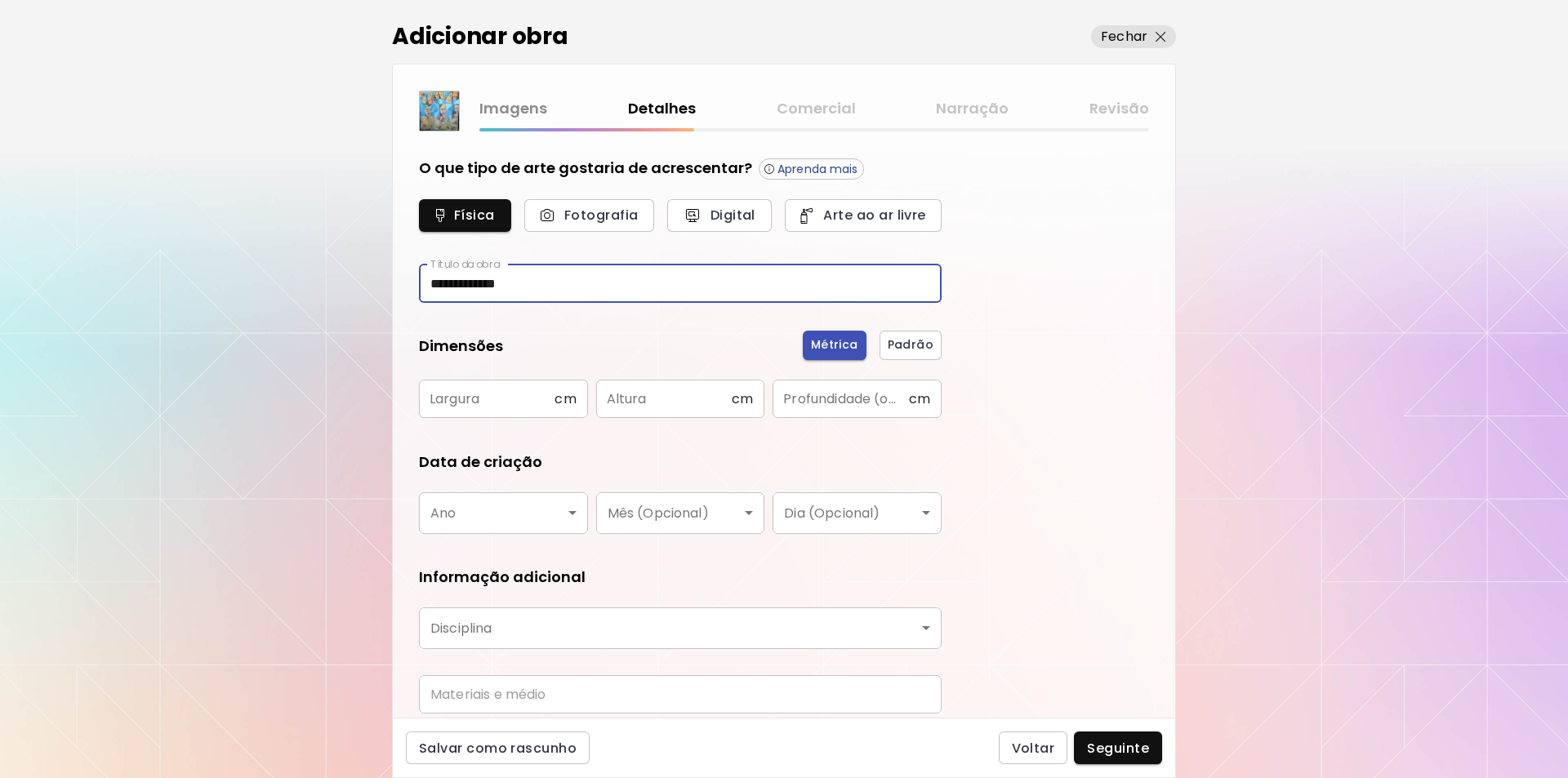
type input "**********"
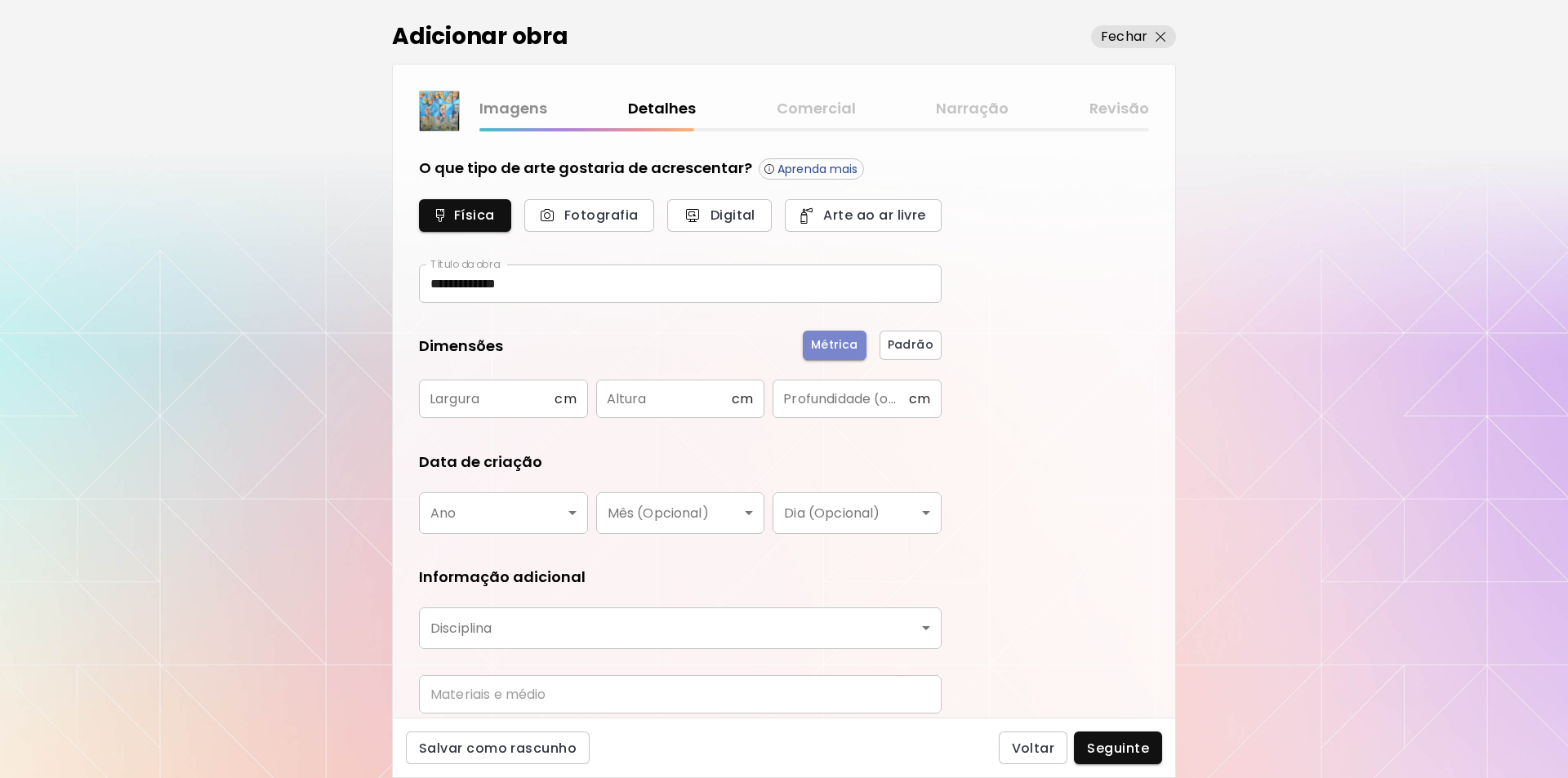
click at [825, 348] on span "Métrica" at bounding box center [835, 345] width 48 height 17
click at [443, 398] on input "text" at bounding box center [486, 399] width 135 height 38
type input "***"
drag, startPoint x: 635, startPoint y: 400, endPoint x: 1567, endPoint y: 184, distance: 956.7
click at [637, 400] on input "text" at bounding box center [664, 399] width 135 height 38
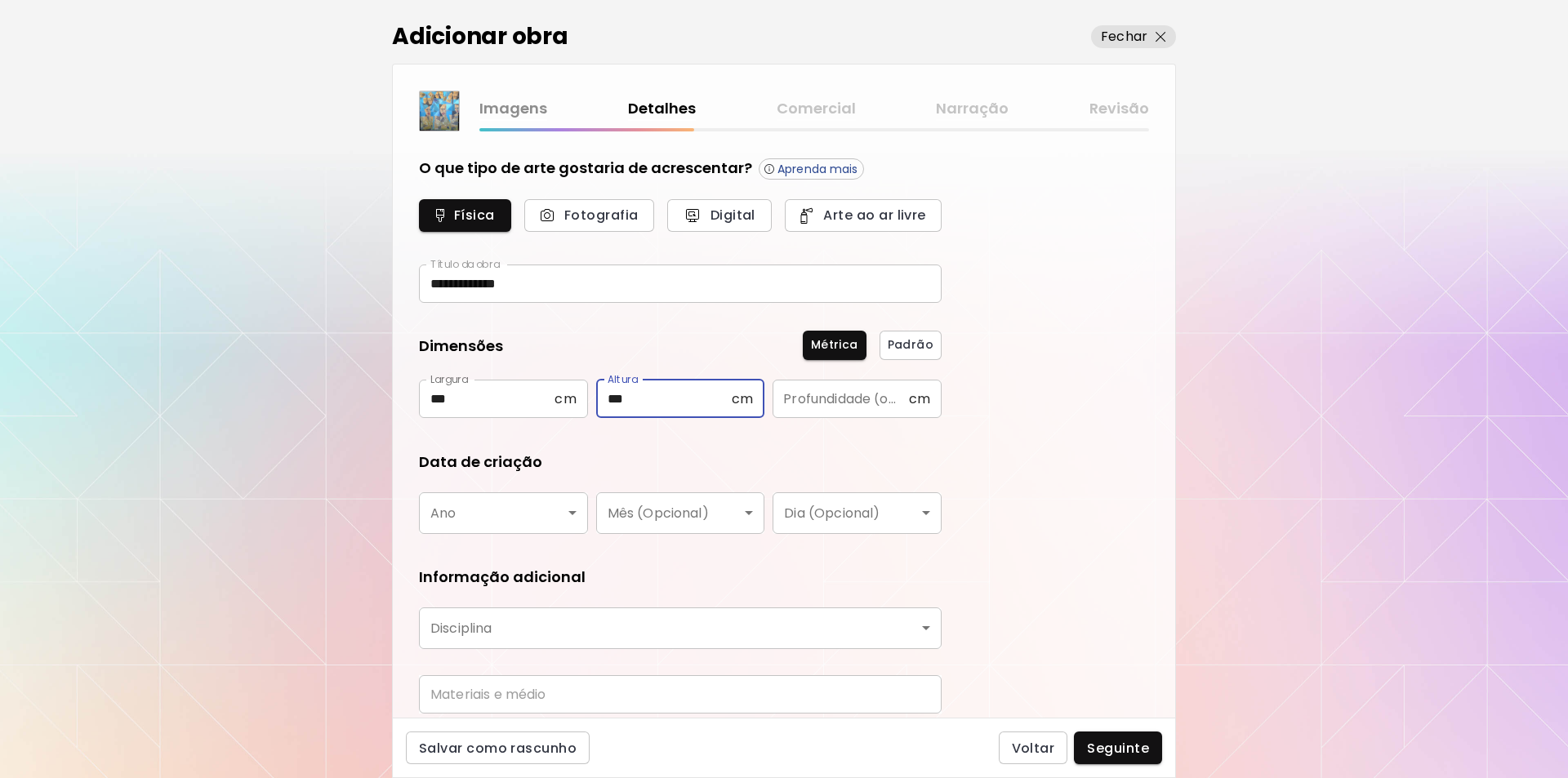
type input "***"
drag, startPoint x: 815, startPoint y: 401, endPoint x: 837, endPoint y: 401, distance: 22.0
click at [814, 401] on input "text" at bounding box center [840, 399] width 135 height 38
type input "*"
click at [569, 512] on body "**********" at bounding box center [784, 389] width 1568 height 778
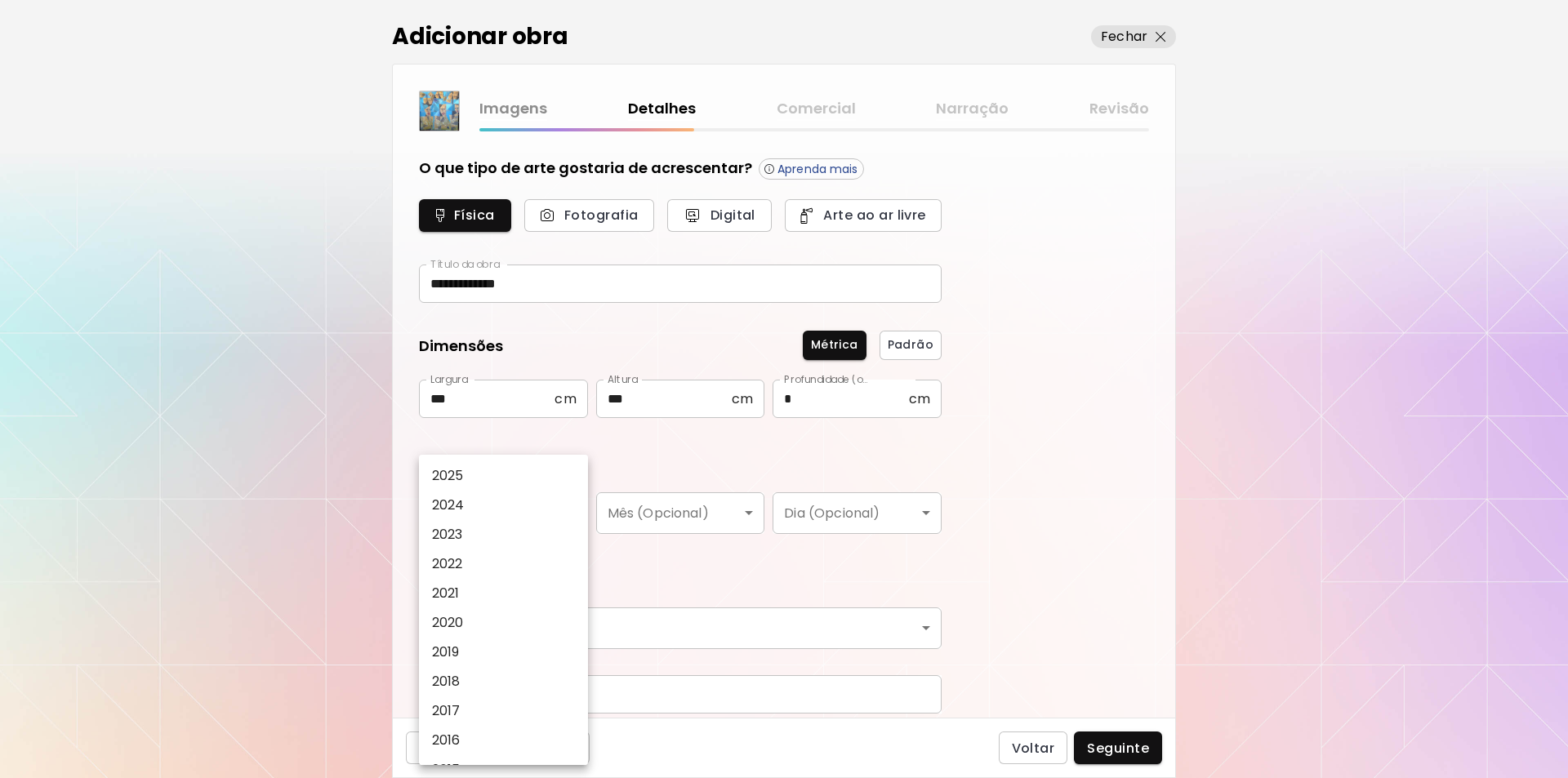
click at [450, 470] on p "2025" at bounding box center [447, 476] width 32 height 20
type input "****"
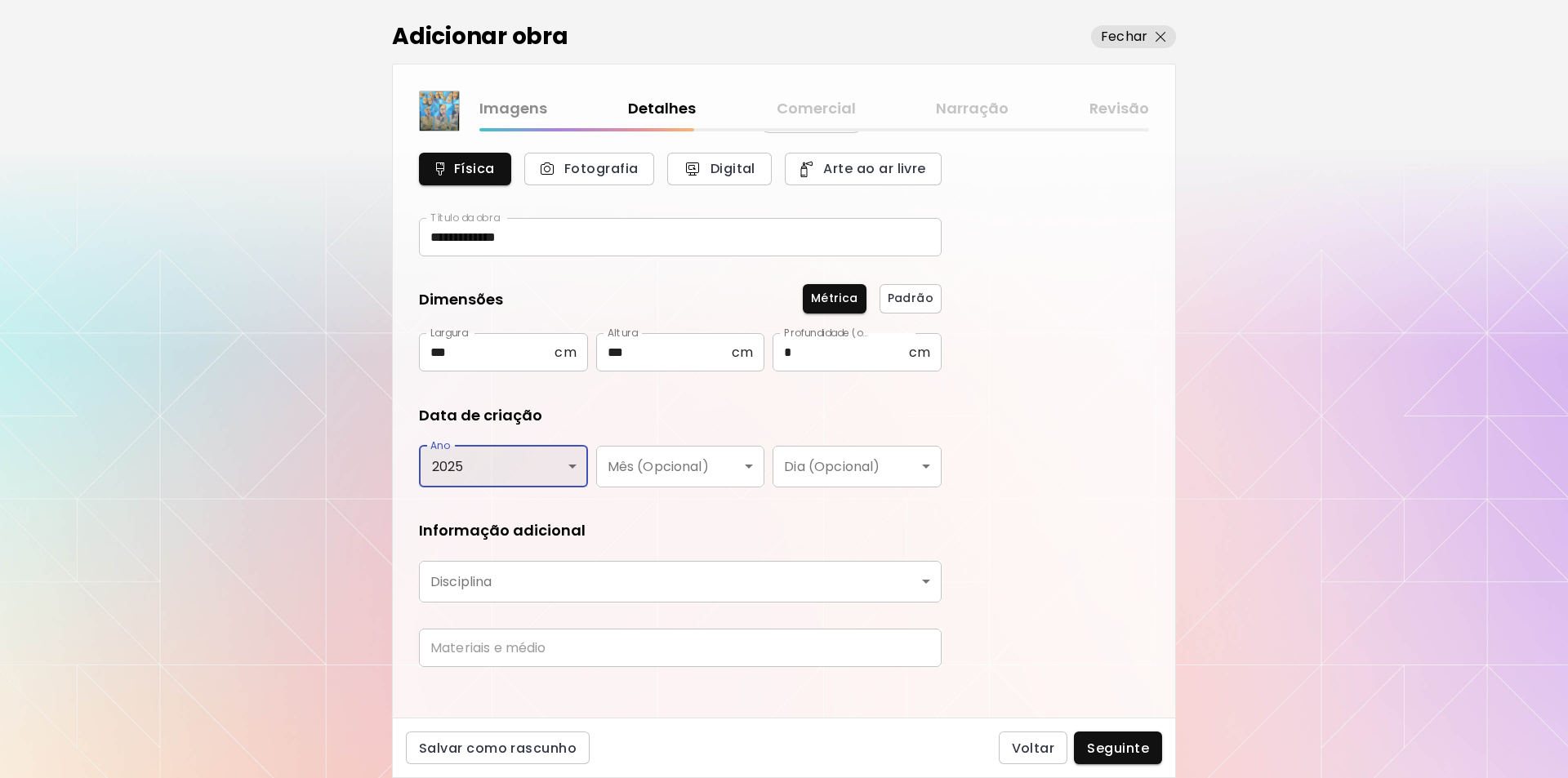
scroll to position [62, 0]
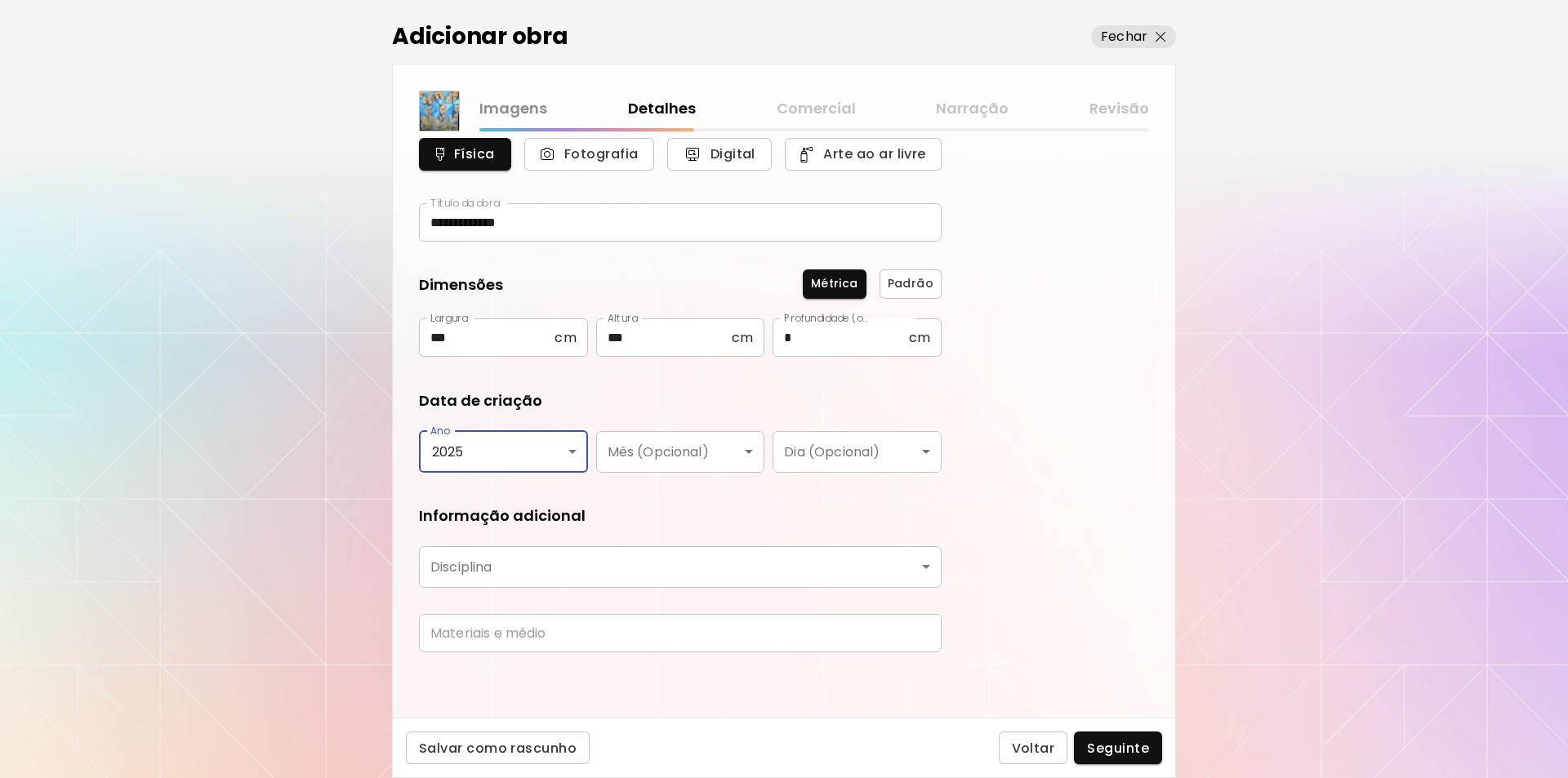
click at [925, 564] on body "**********" at bounding box center [784, 389] width 1568 height 778
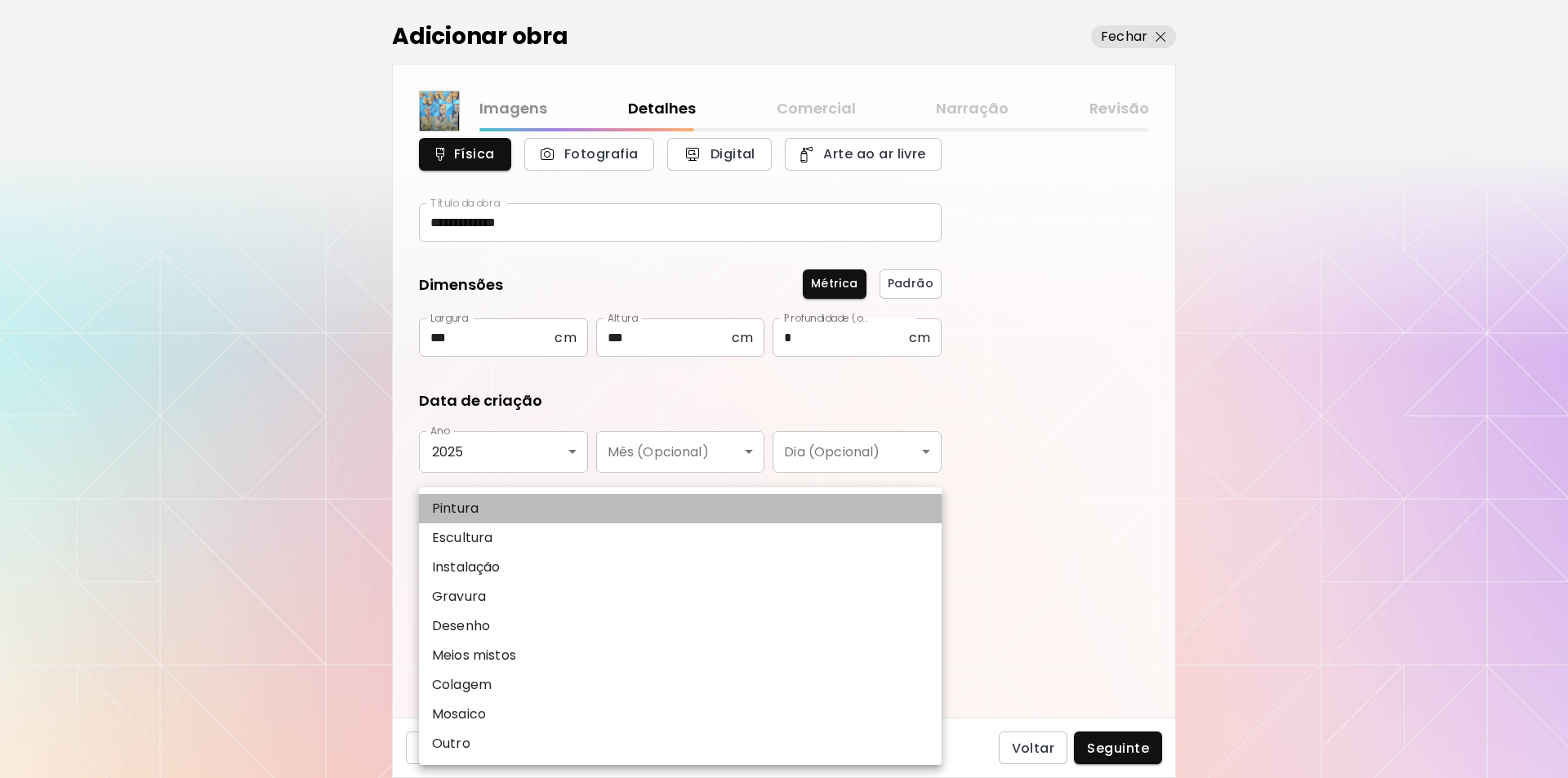
click at [472, 509] on p "Pintura" at bounding box center [455, 509] width 47 height 20
type input "********"
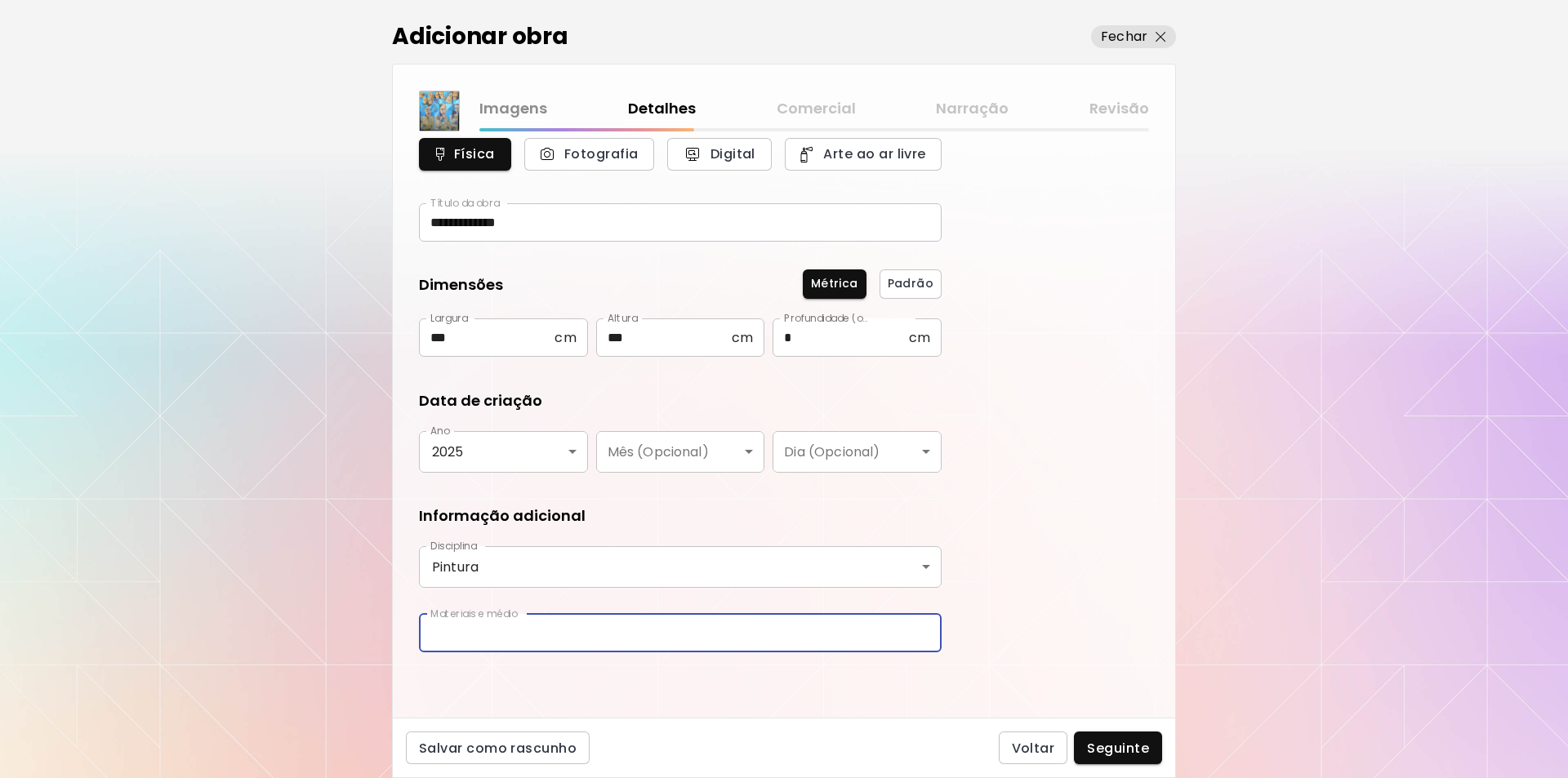
click at [519, 635] on input "text" at bounding box center [680, 633] width 523 height 38
type input "**********"
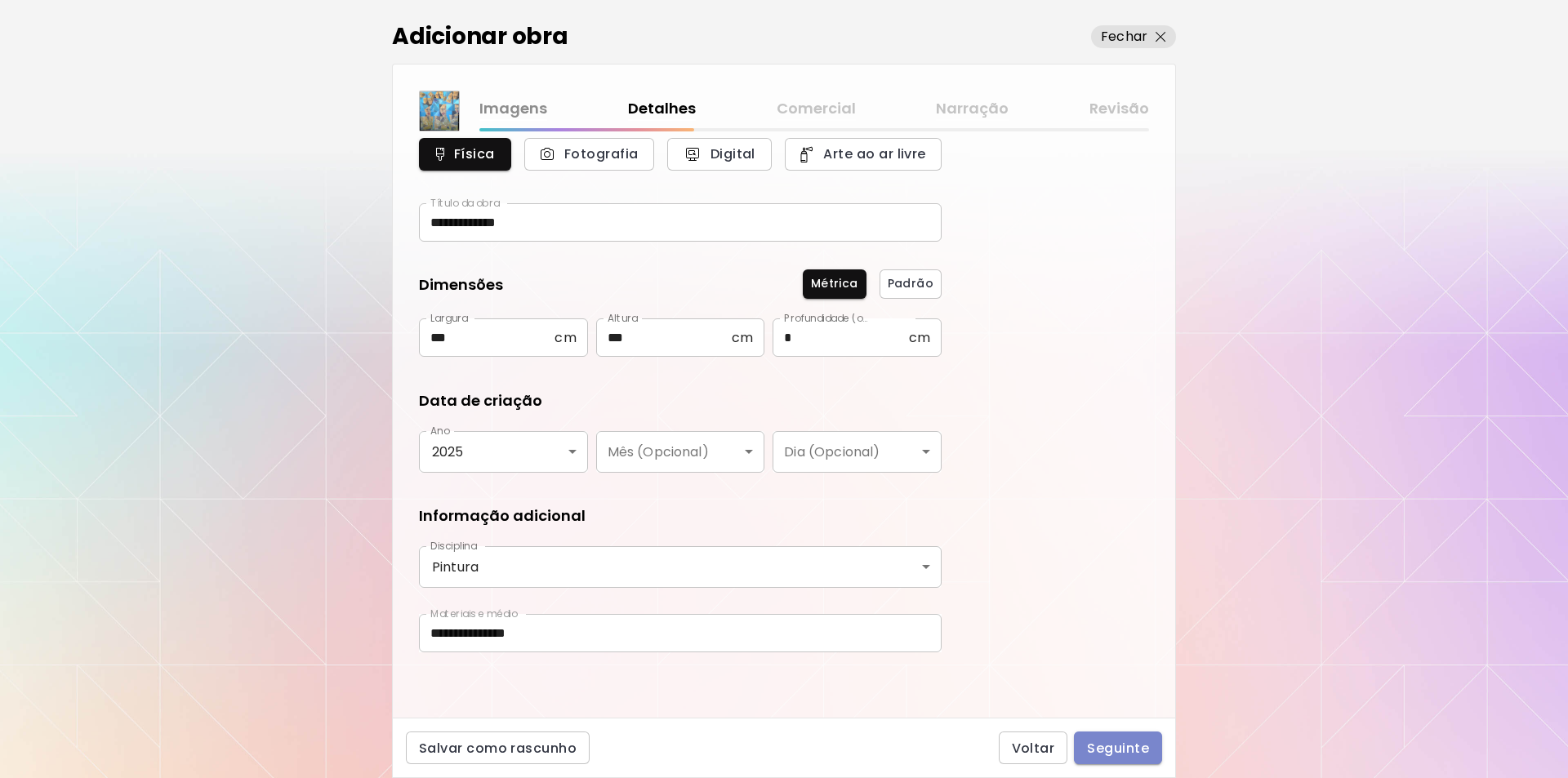
click at [1109, 744] on span "Seguinte" at bounding box center [1118, 749] width 62 height 17
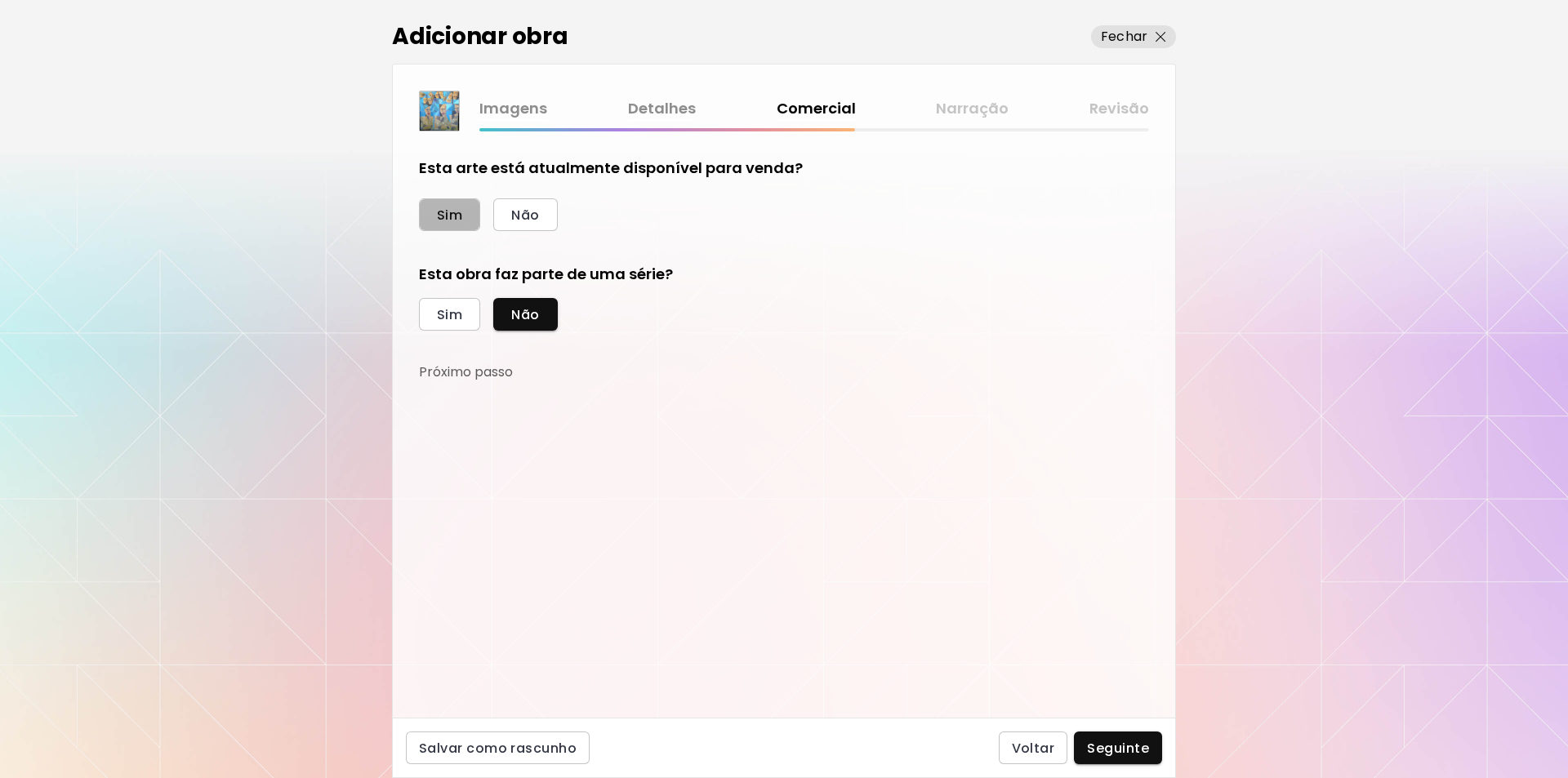
click at [449, 217] on span "Sim" at bounding box center [449, 215] width 25 height 17
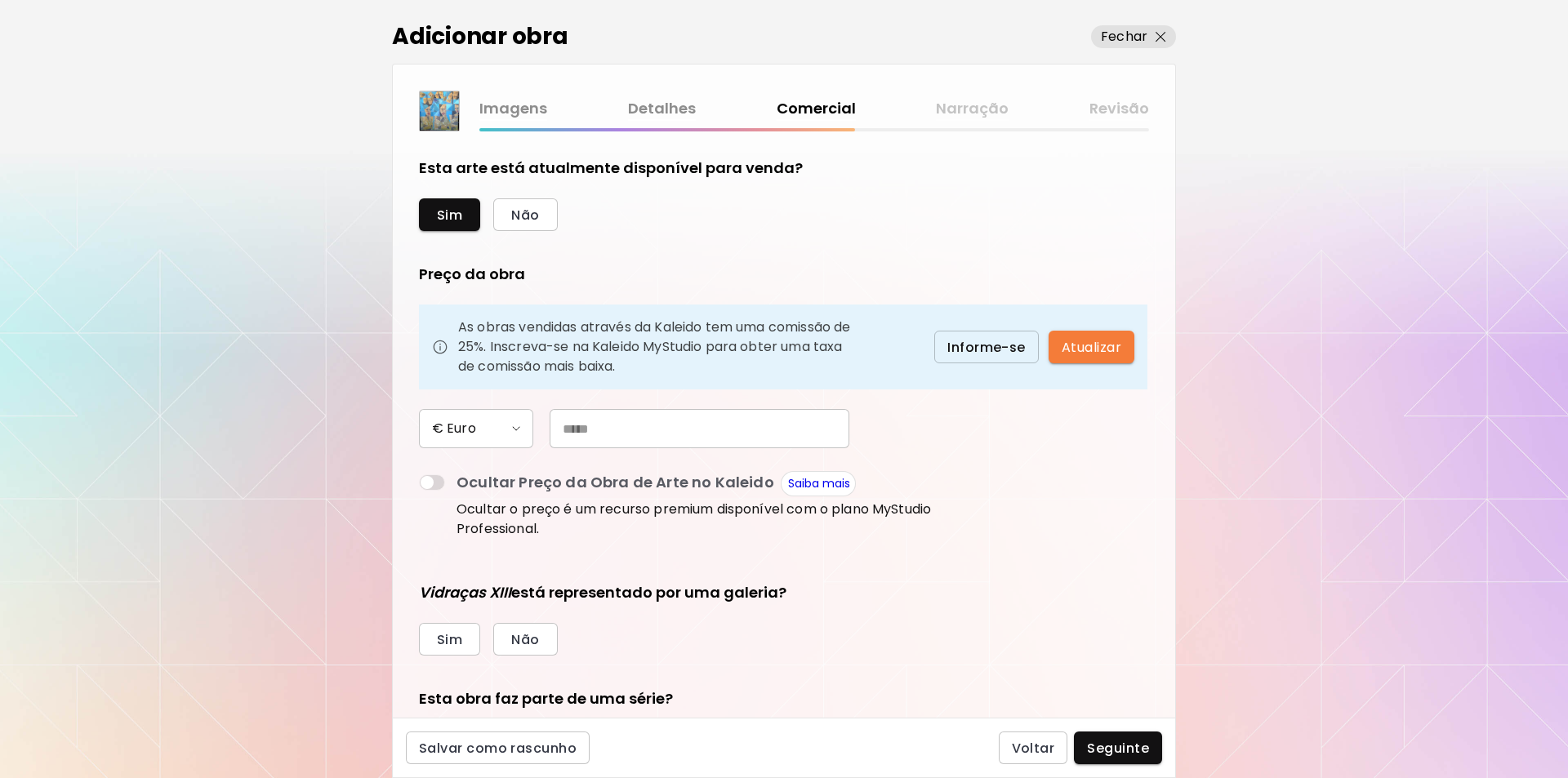
click at [516, 427] on img "button" at bounding box center [516, 429] width 8 height 5
click at [516, 427] on li "$ US Dollar" at bounding box center [475, 431] width 114 height 23
click at [516, 427] on img "button" at bounding box center [516, 429] width 8 height 5
click at [454, 477] on h6 "€ Euro" at bounding box center [452, 477] width 40 height 13
click at [581, 426] on input "text" at bounding box center [699, 428] width 300 height 39
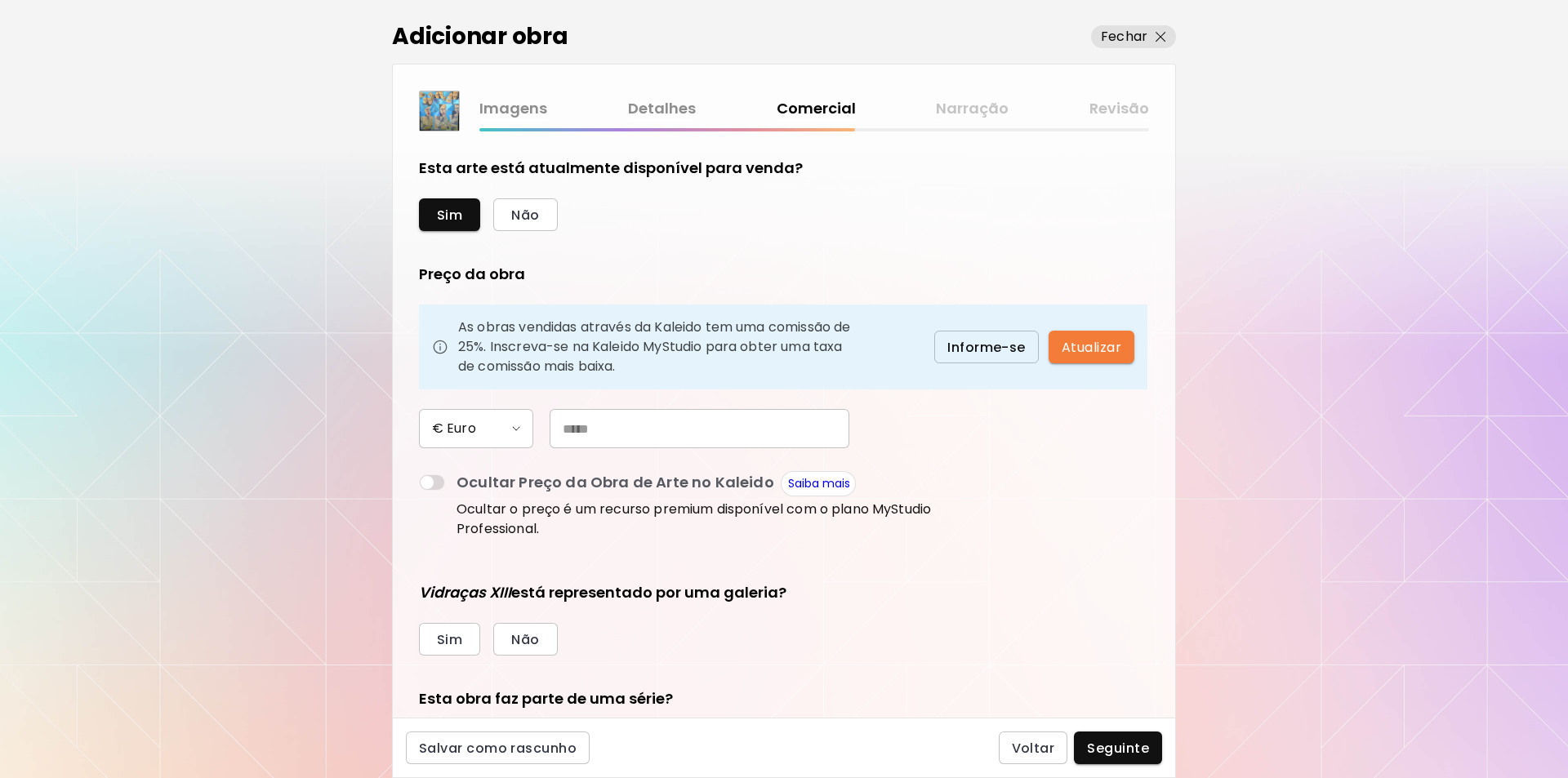
type input "*****"
click at [524, 639] on span "Não" at bounding box center [525, 639] width 28 height 17
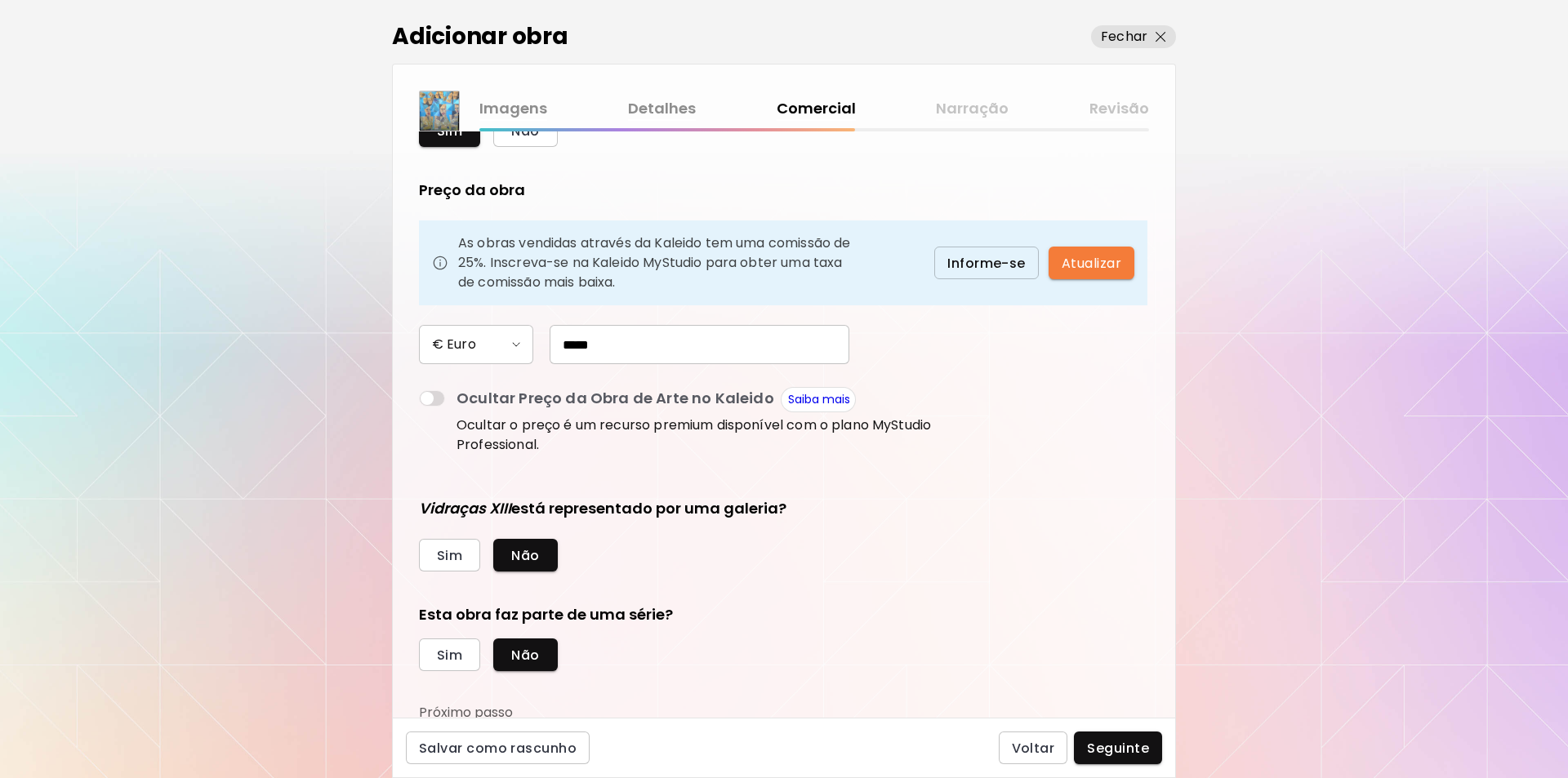
scroll to position [88, 0]
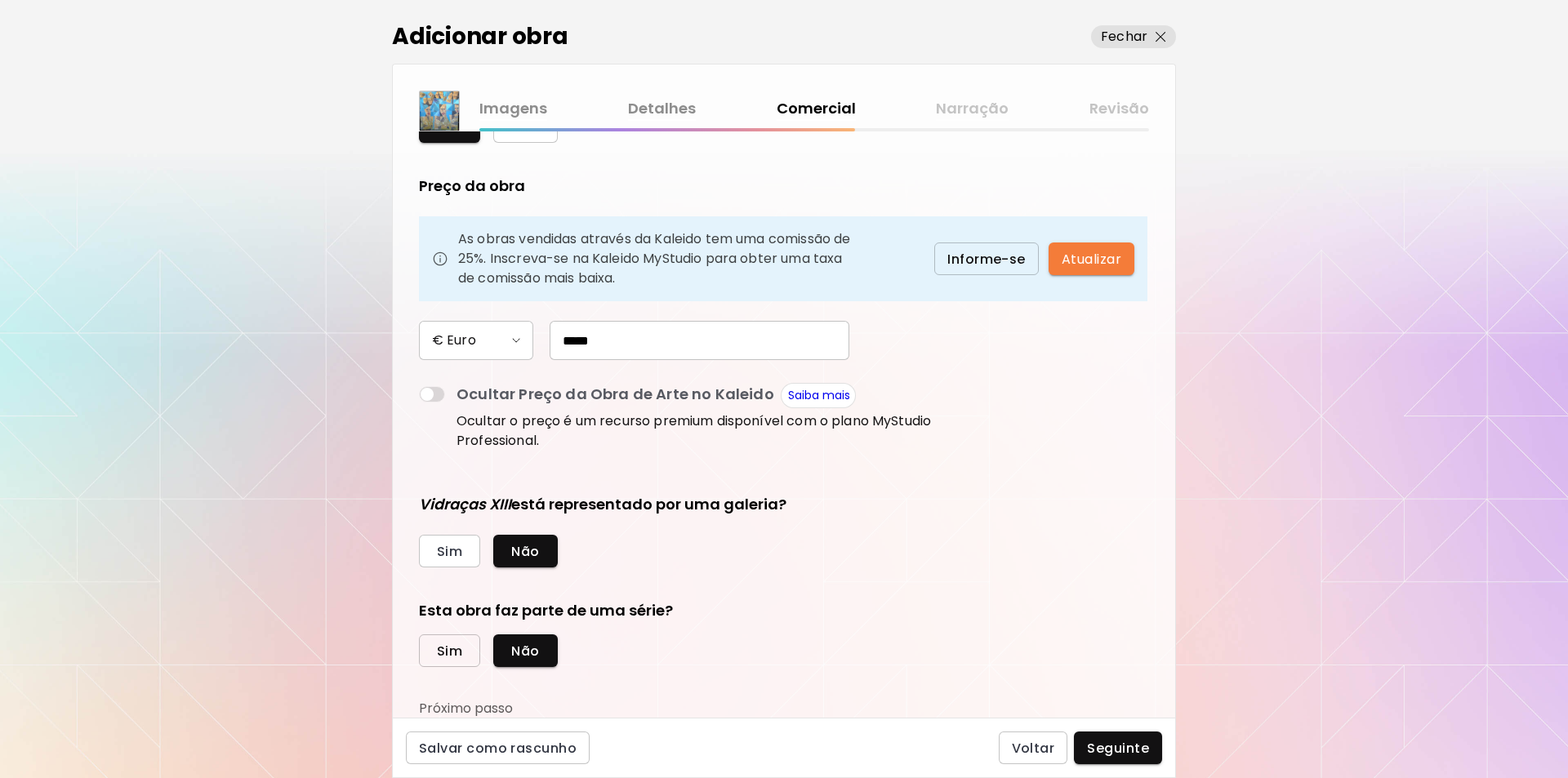
click at [440, 655] on span "Sim" at bounding box center [449, 652] width 25 height 17
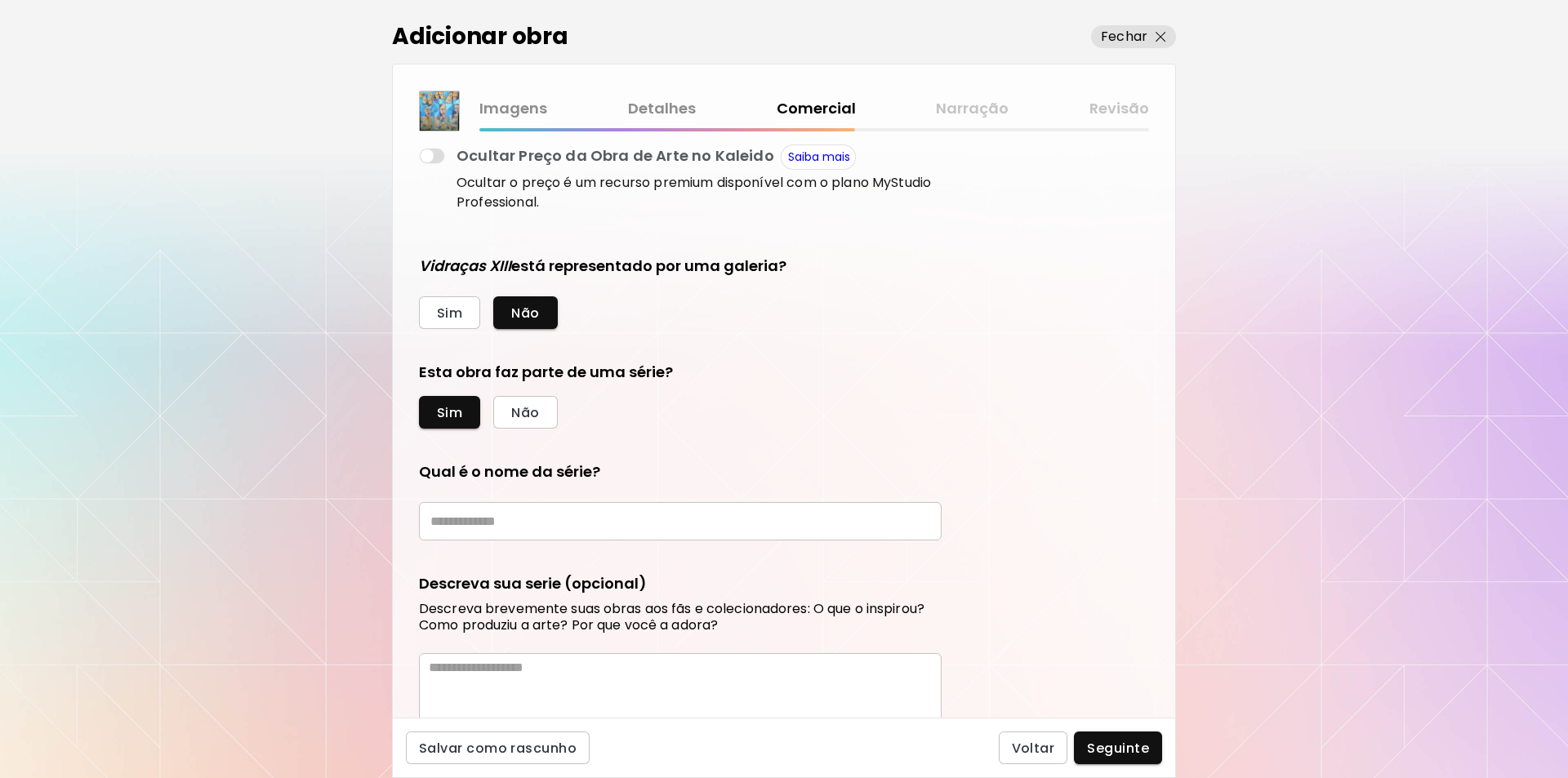
scroll to position [327, 0]
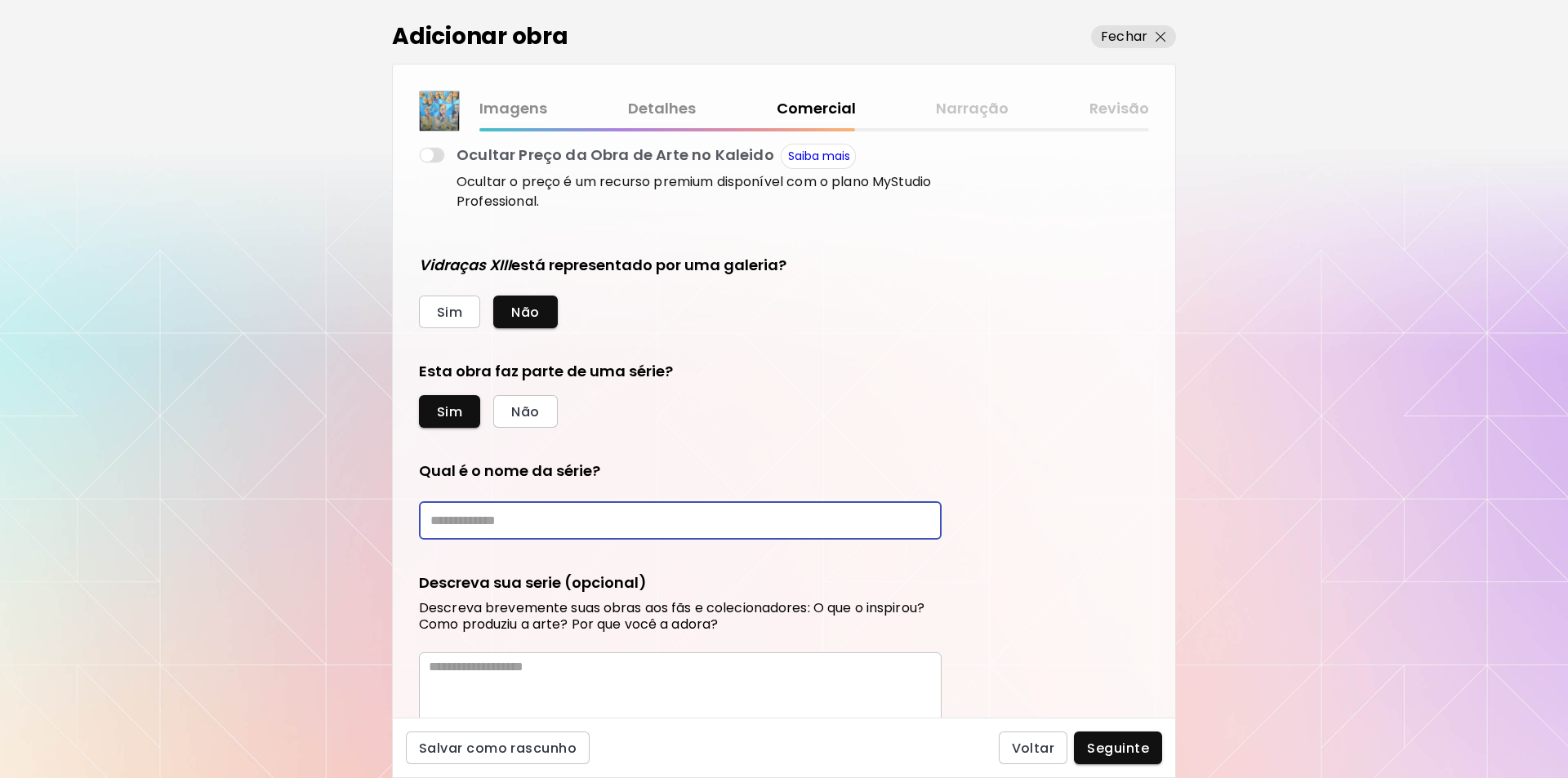
click at [442, 522] on input "text" at bounding box center [680, 521] width 523 height 38
click at [473, 521] on input "********" at bounding box center [680, 521] width 523 height 38
click at [437, 517] on input "********" at bounding box center [680, 521] width 523 height 38
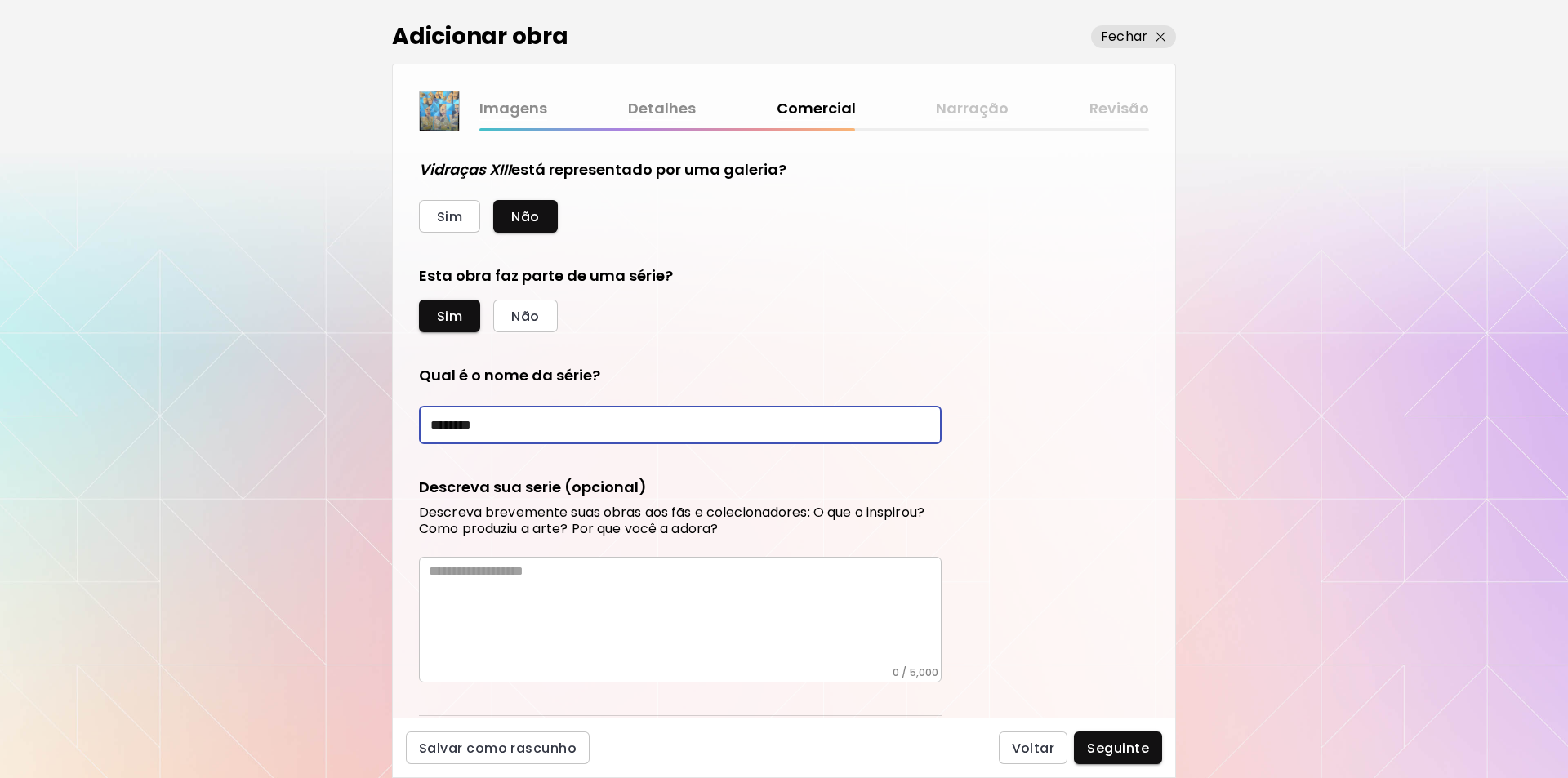
scroll to position [467, 0]
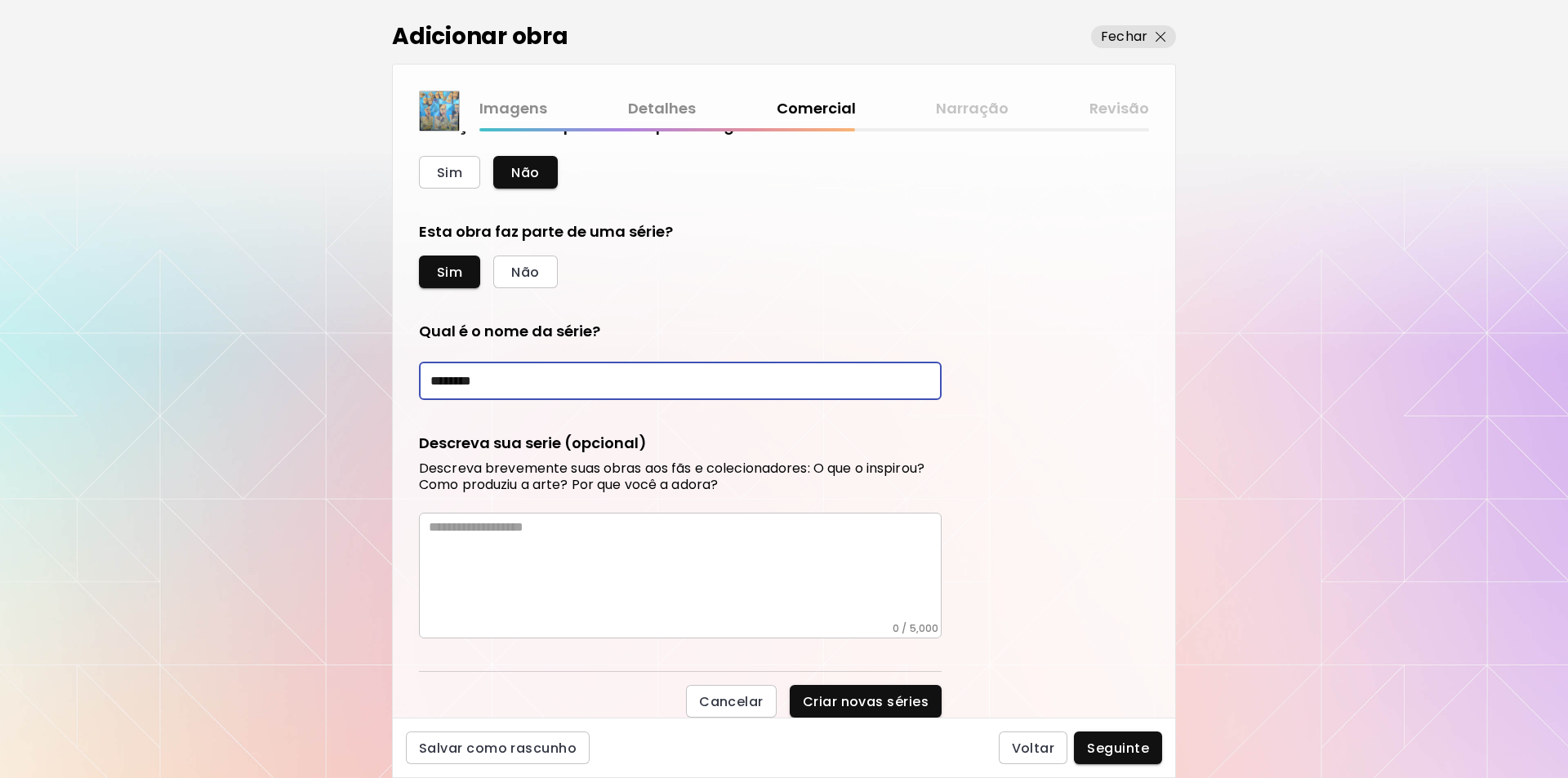
type input "********"
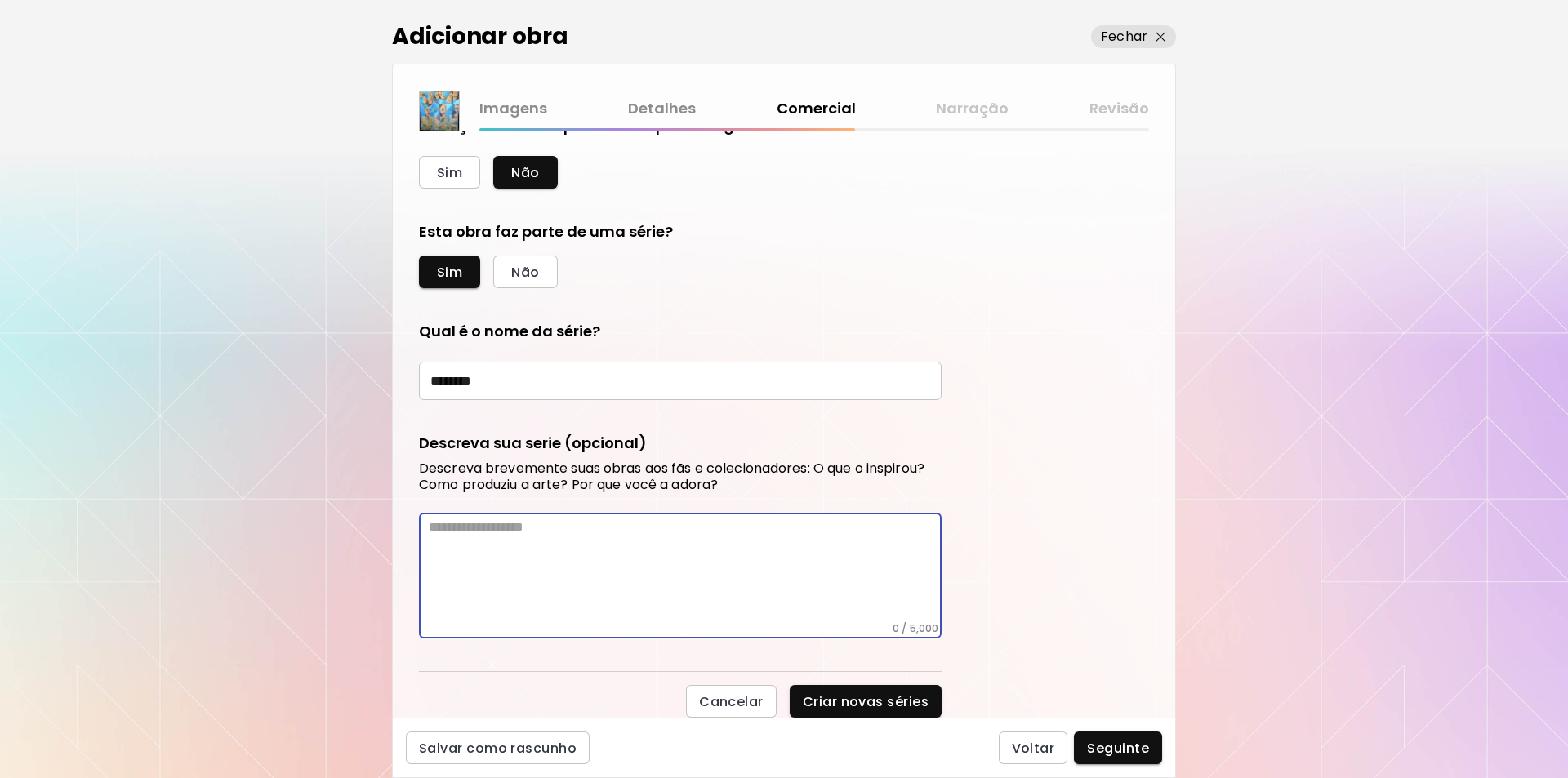
click at [432, 528] on textarea at bounding box center [686, 570] width 513 height 103
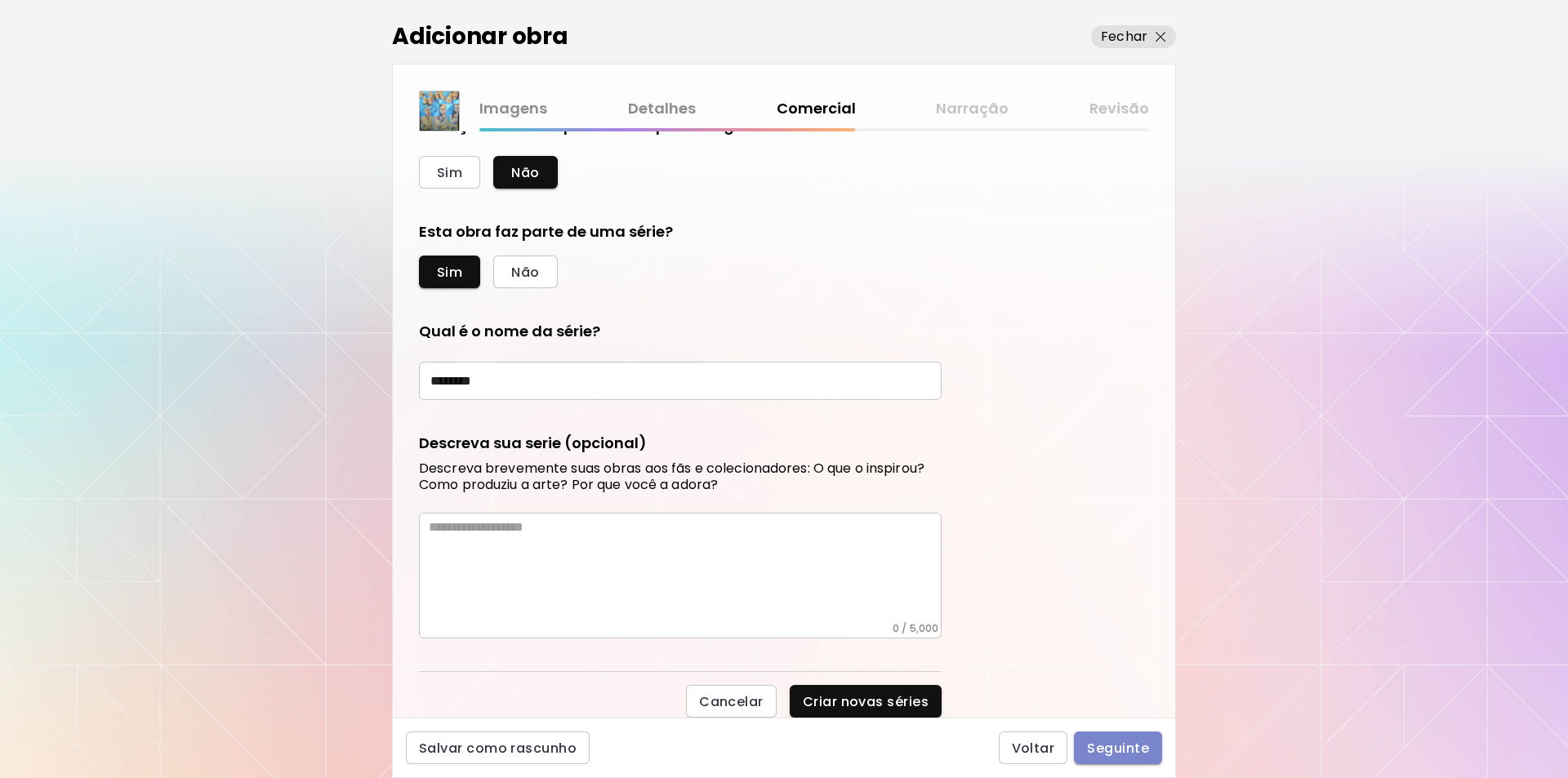
click at [1122, 747] on span "Seguinte" at bounding box center [1118, 749] width 62 height 17
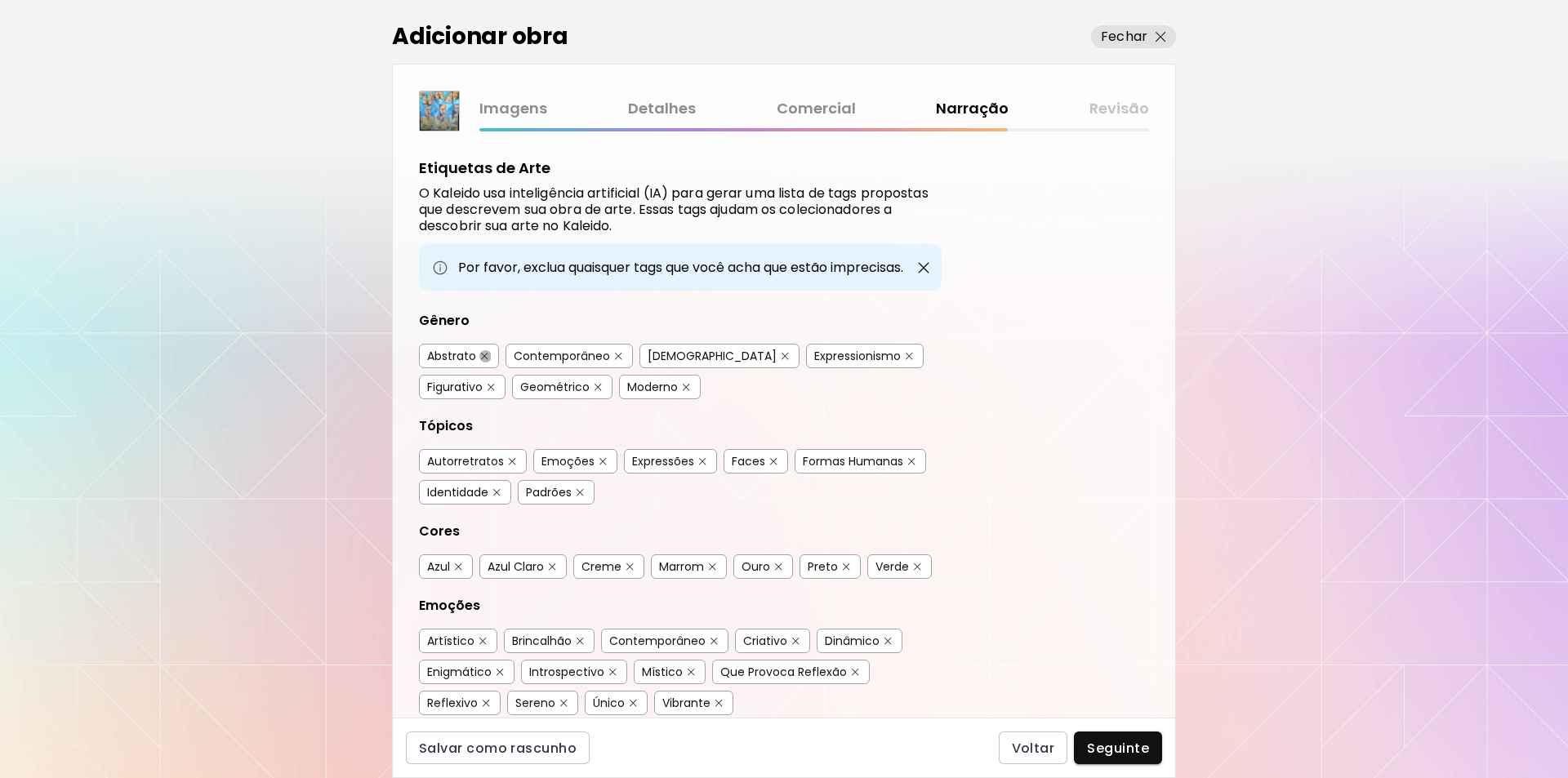
click at [483, 354] on img "button" at bounding box center [485, 356] width 7 height 7
click at [489, 463] on div "Autorretratos" at bounding box center [465, 461] width 77 height 16
click at [915, 567] on img "button" at bounding box center [917, 567] width 7 height 7
click at [581, 636] on button "button" at bounding box center [580, 641] width 12 height 12
click at [689, 670] on img "button" at bounding box center [691, 672] width 7 height 7
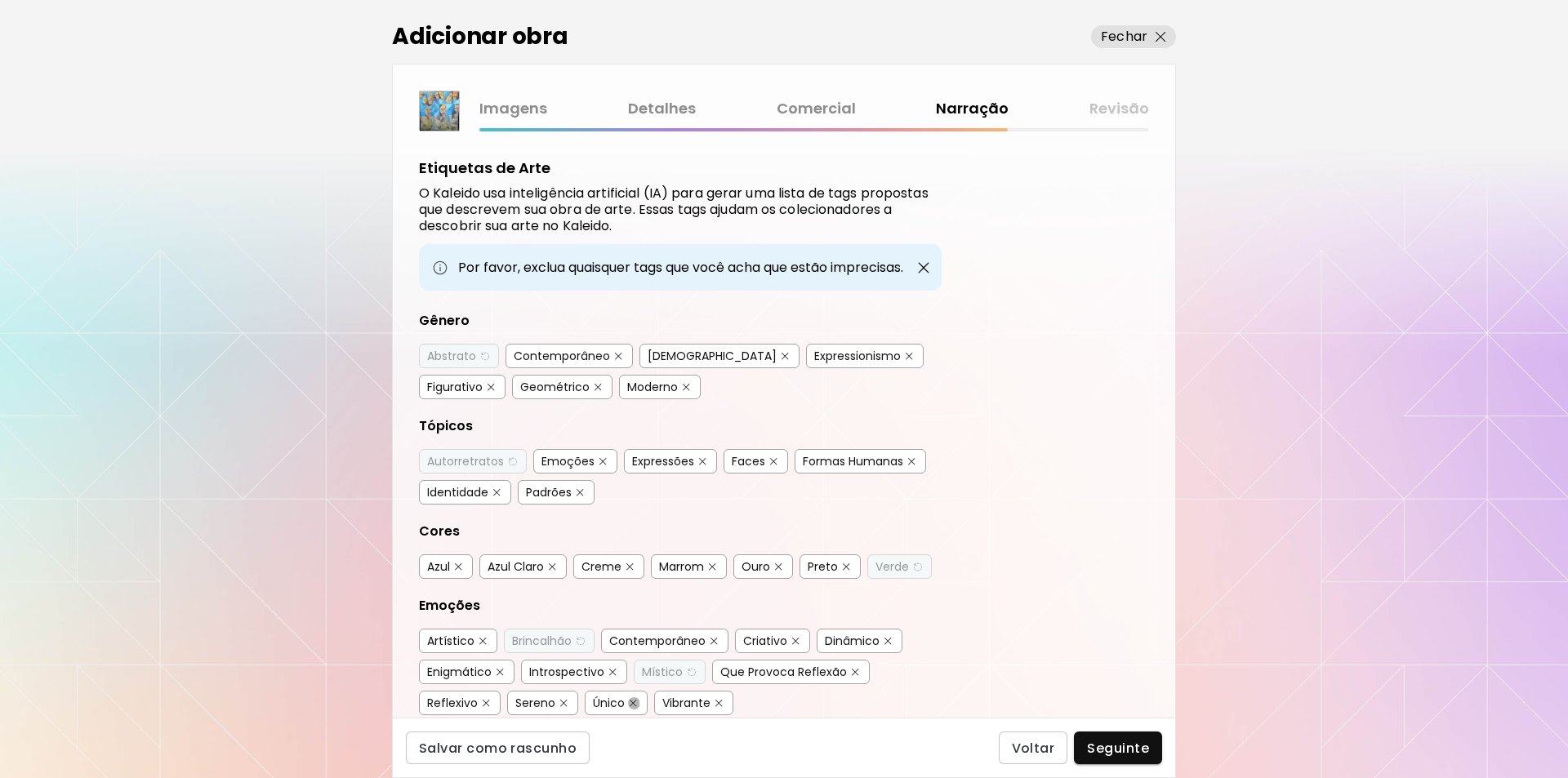
click at [632, 703] on img "button" at bounding box center [634, 703] width 7 height 7
click at [1122, 750] on span "Seguinte" at bounding box center [1118, 749] width 62 height 17
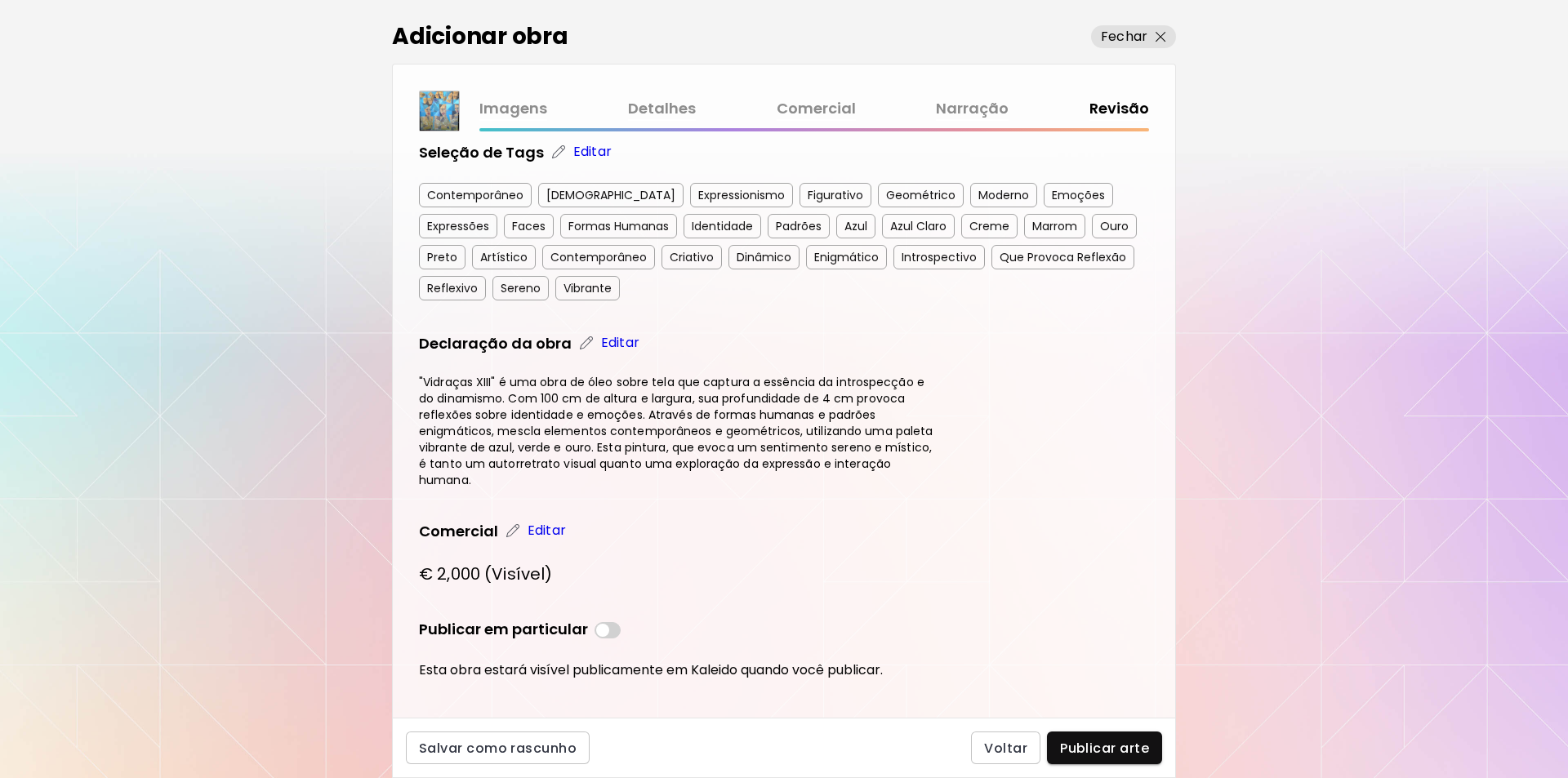
scroll to position [536, 0]
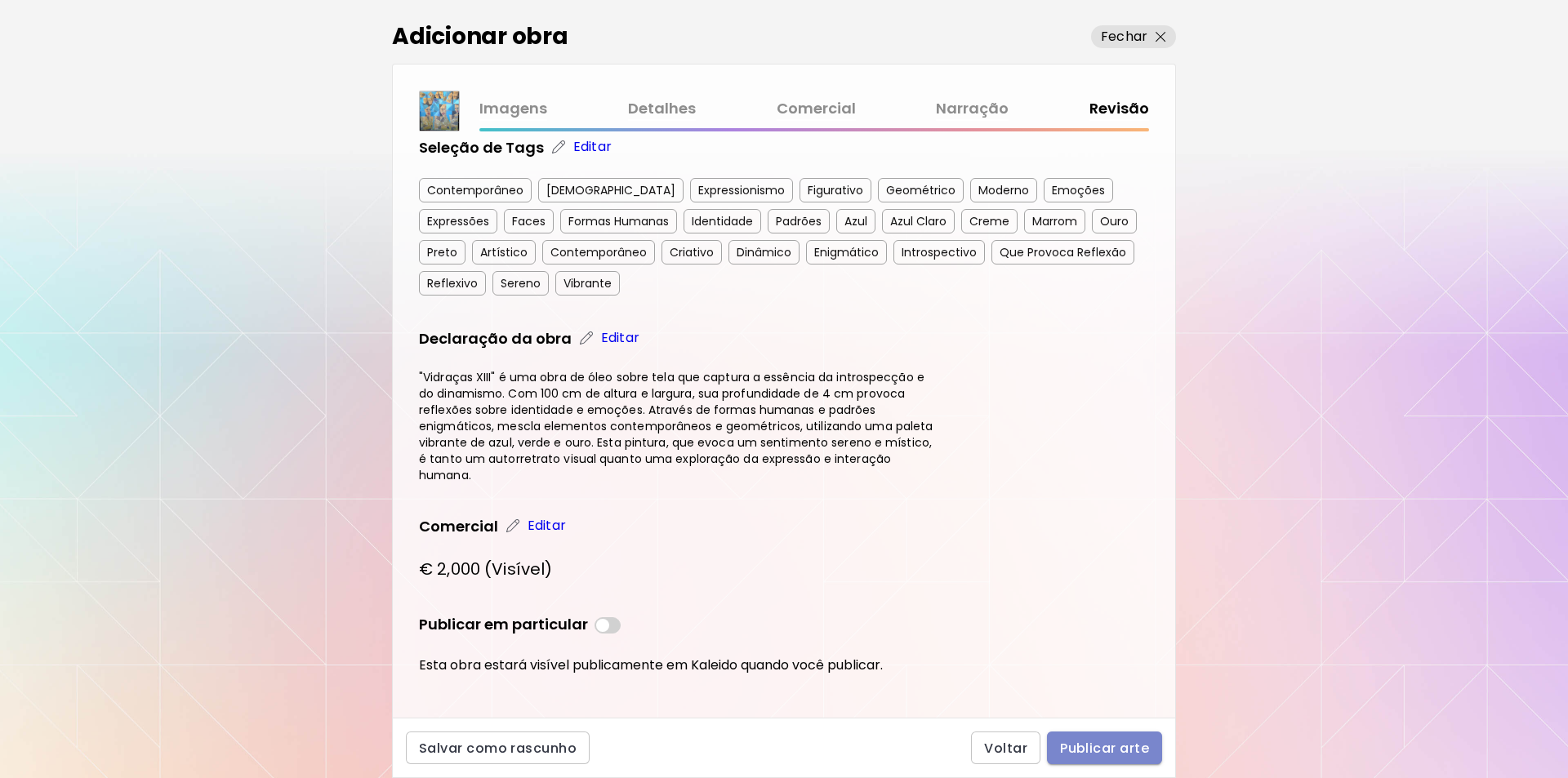
click at [1109, 745] on span "Publicar arte" at bounding box center [1104, 749] width 89 height 17
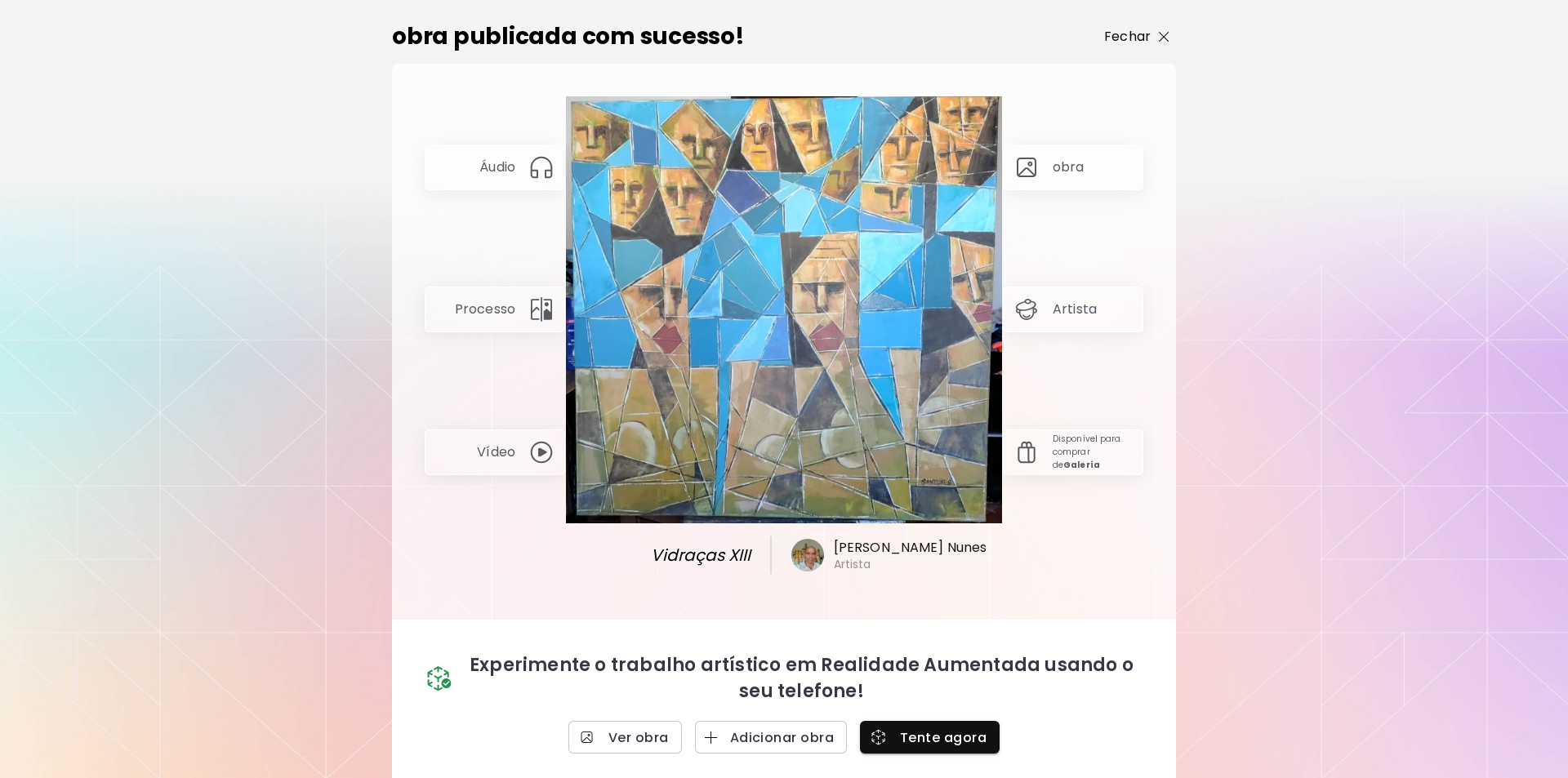
click at [1161, 36] on img "button" at bounding box center [1164, 37] width 10 height 10
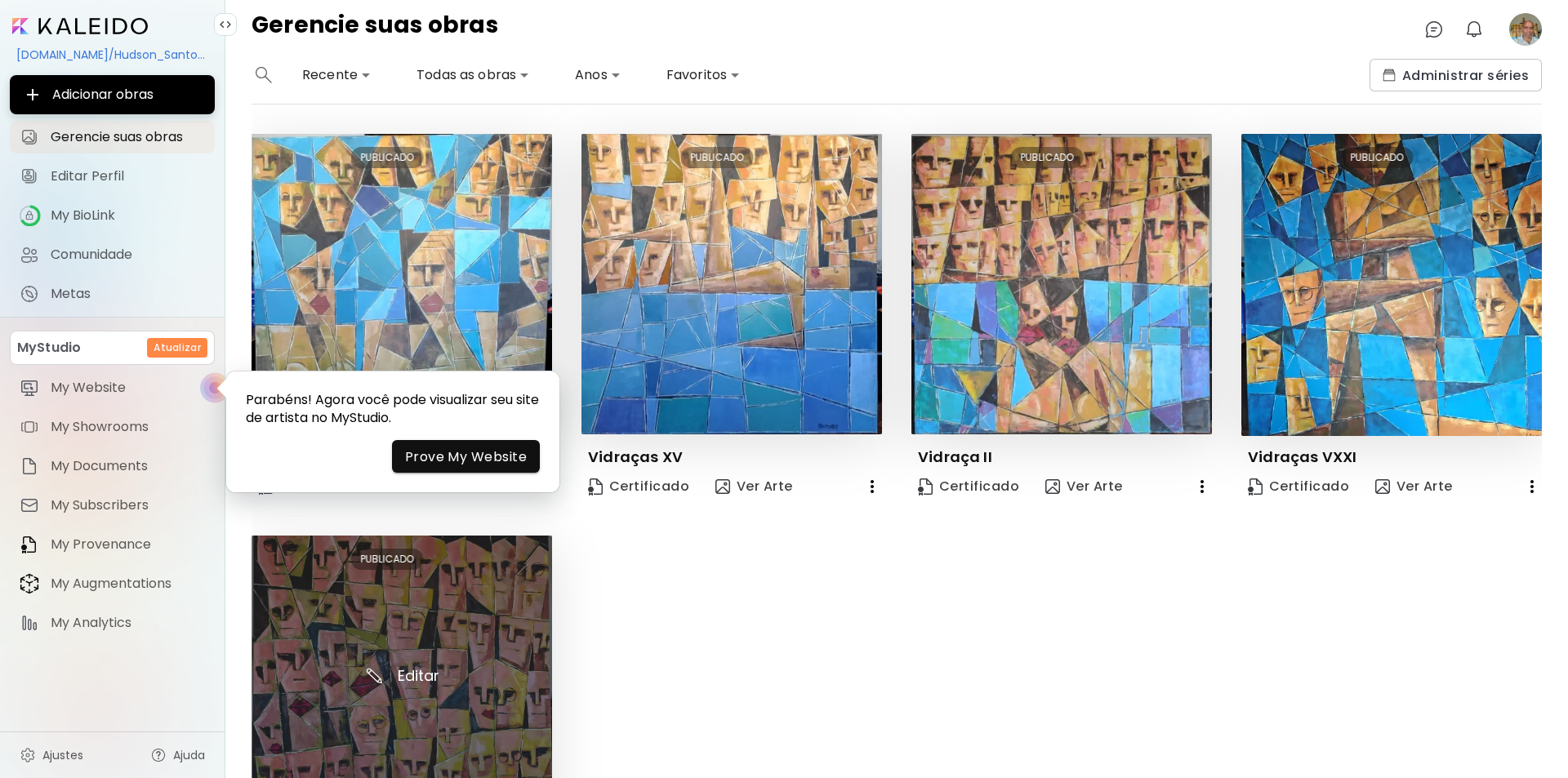
click at [446, 643] on img at bounding box center [401, 685] width 301 height 301
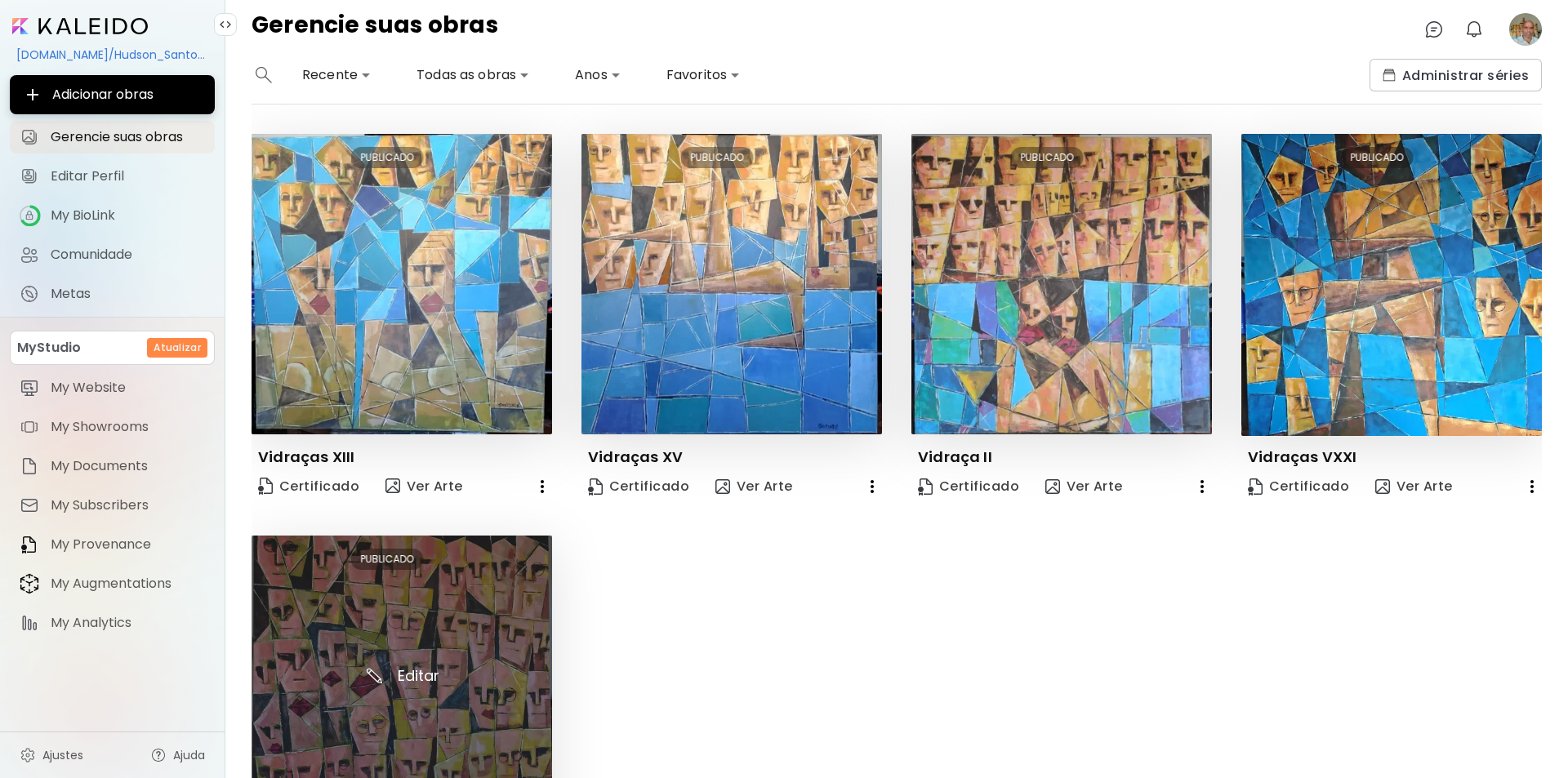
click at [407, 671] on img at bounding box center [401, 685] width 301 height 301
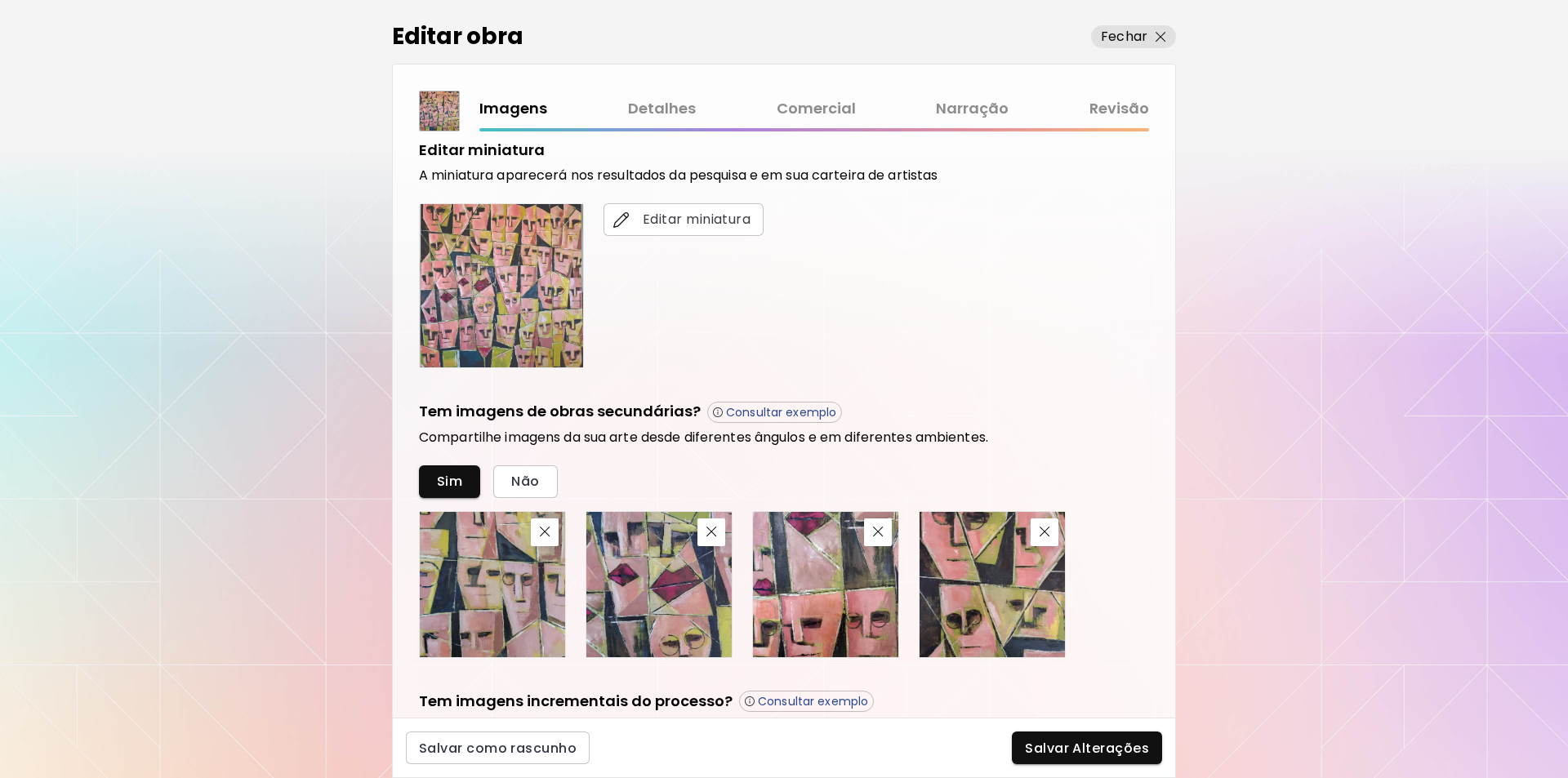
scroll to position [295, 0]
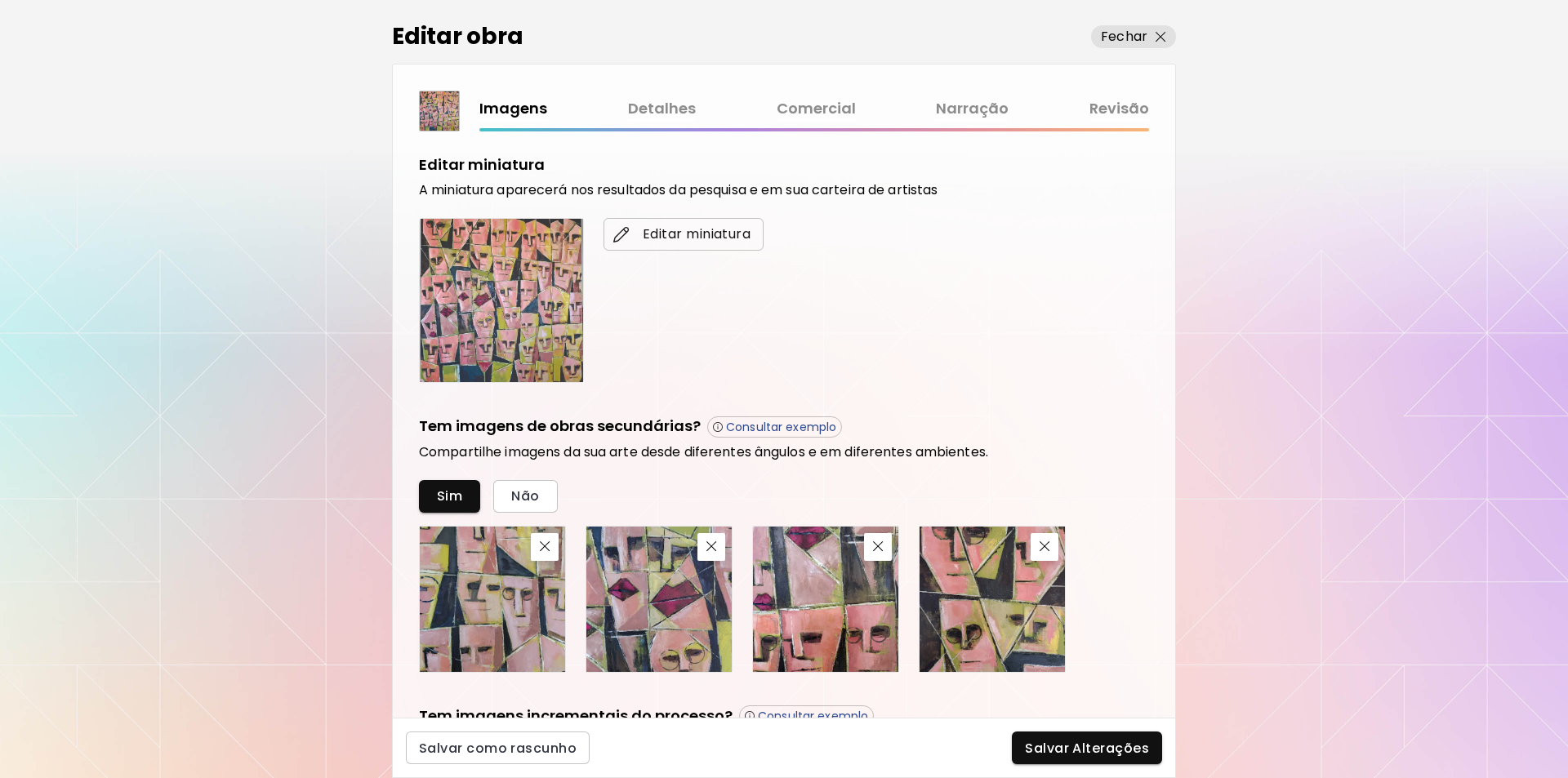
click at [643, 233] on span "Editar miniatura" at bounding box center [683, 234] width 134 height 20
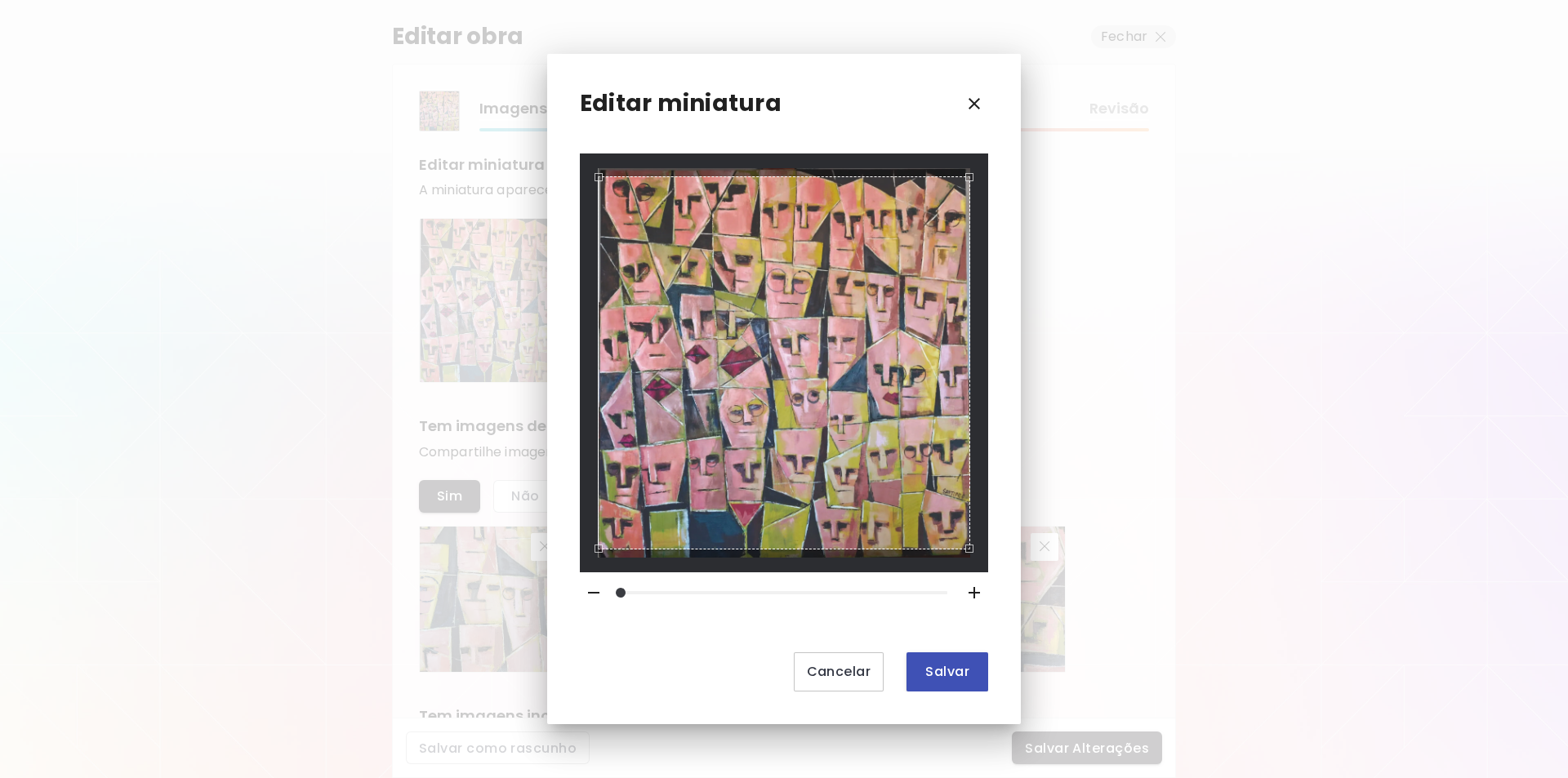
click at [956, 672] on span "Salvar" at bounding box center [947, 671] width 55 height 17
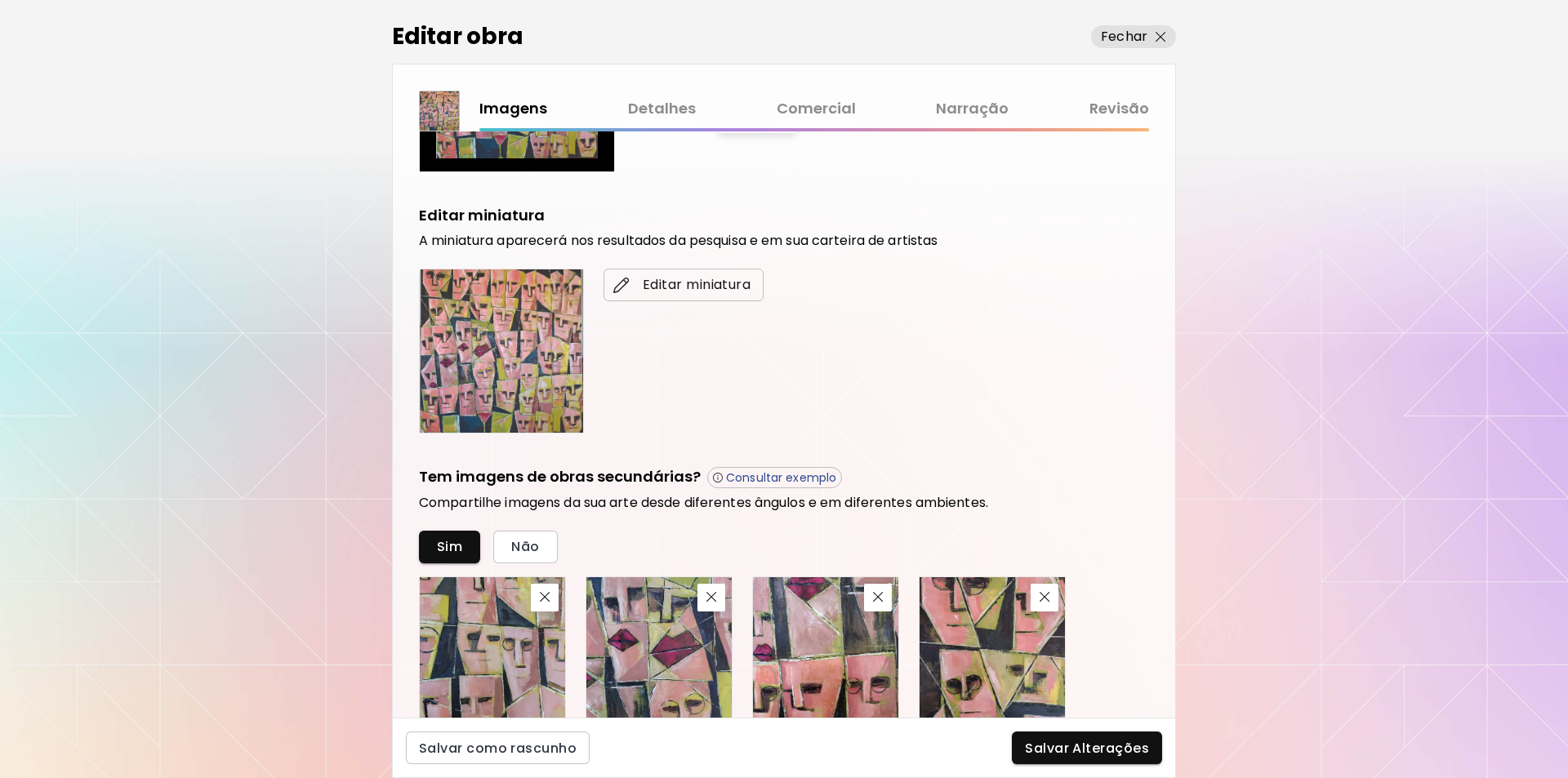
scroll to position [234, 0]
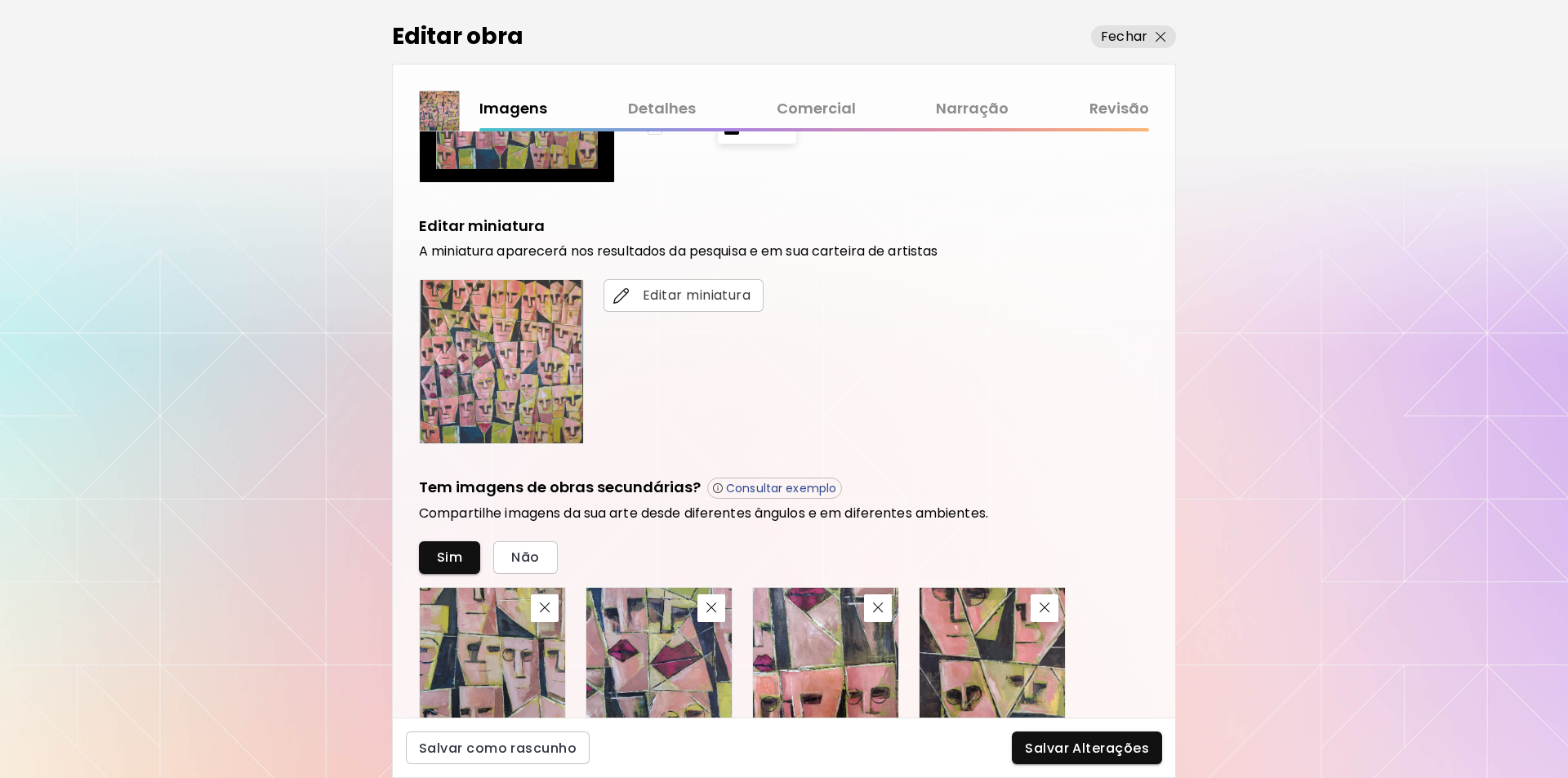
click at [504, 385] on img at bounding box center [501, 361] width 163 height 163
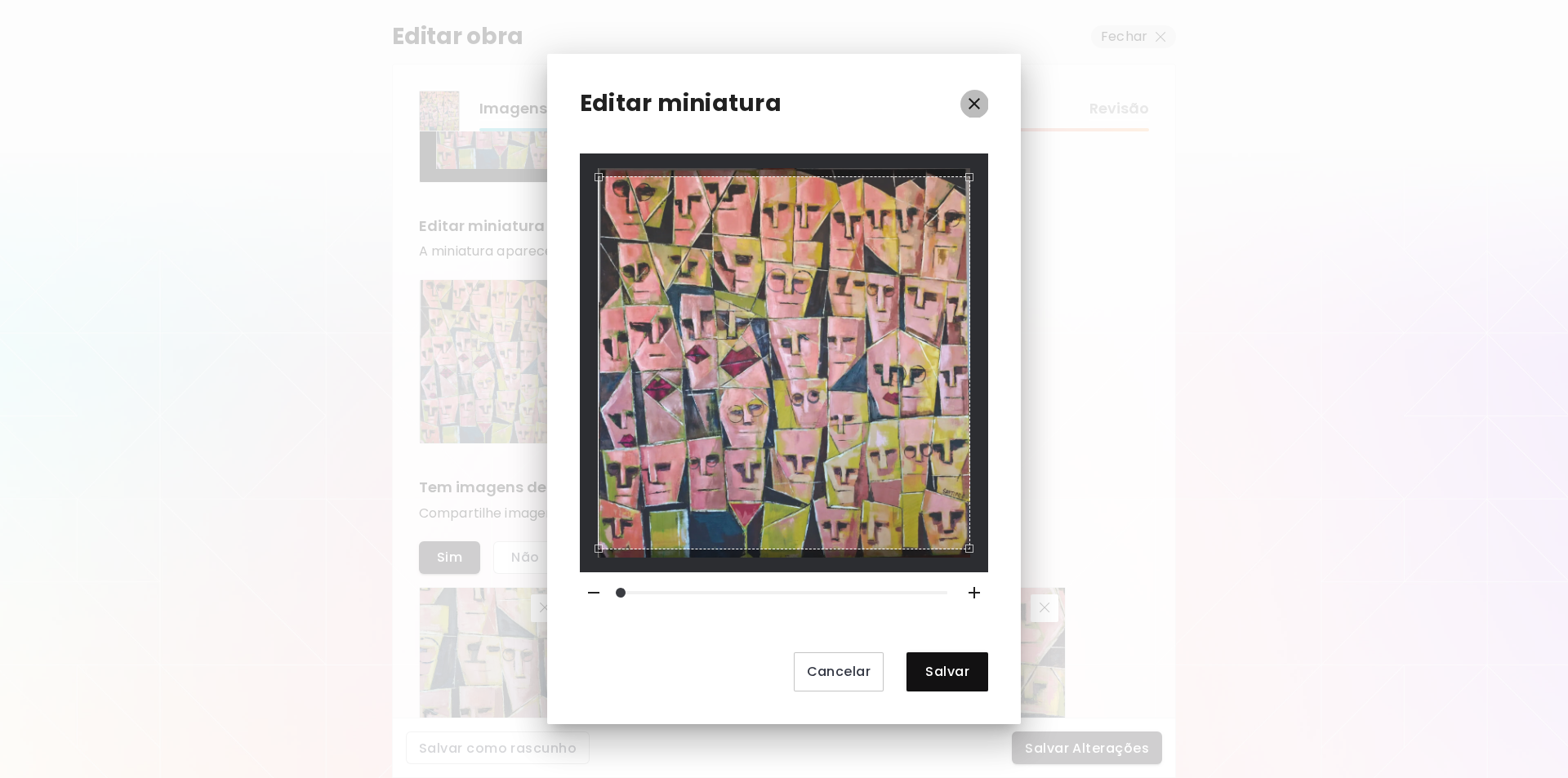
click at [974, 100] on icon "button" at bounding box center [974, 103] width 20 height 20
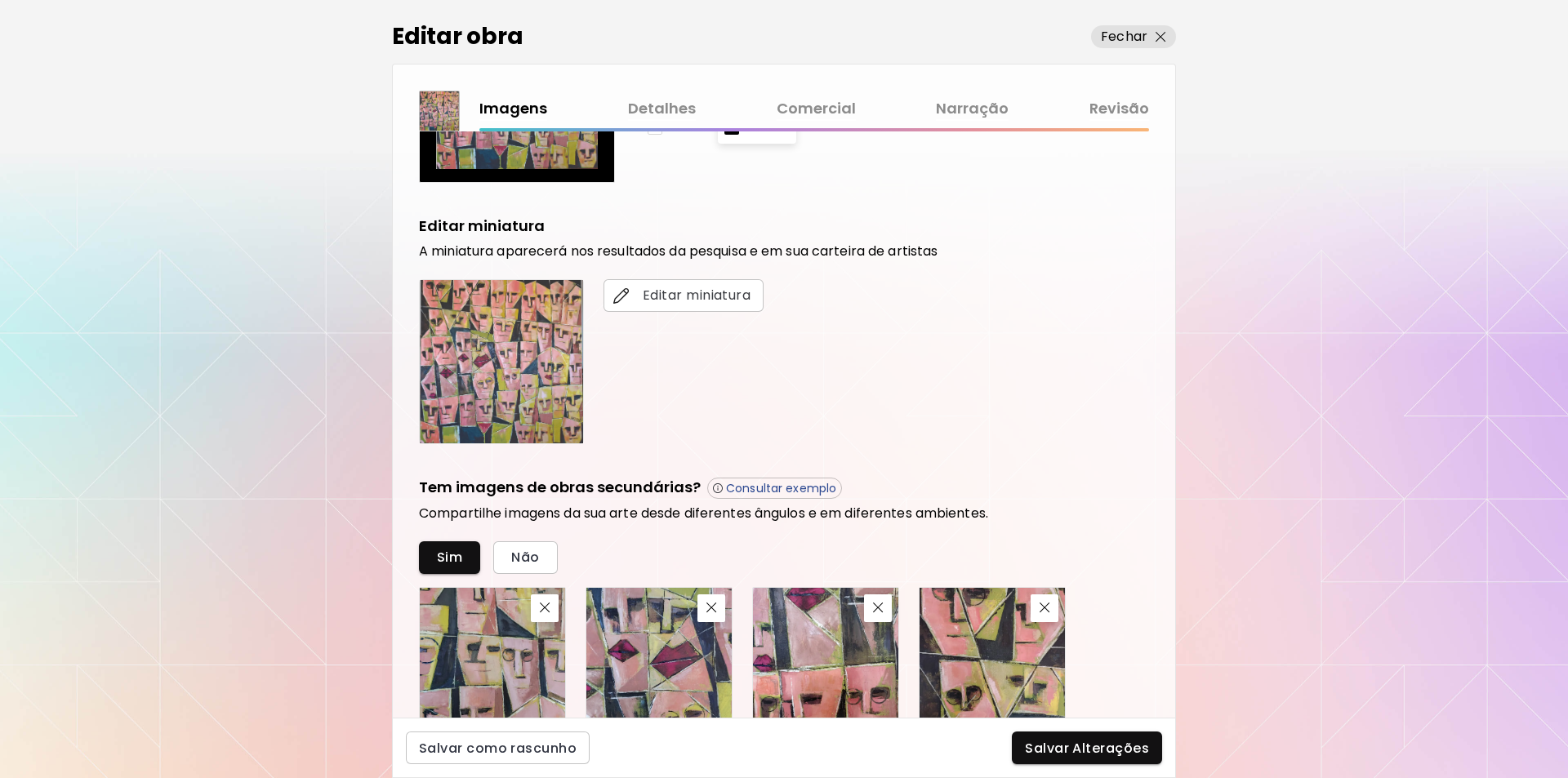
click at [665, 106] on link "Detalhes" at bounding box center [662, 108] width 68 height 23
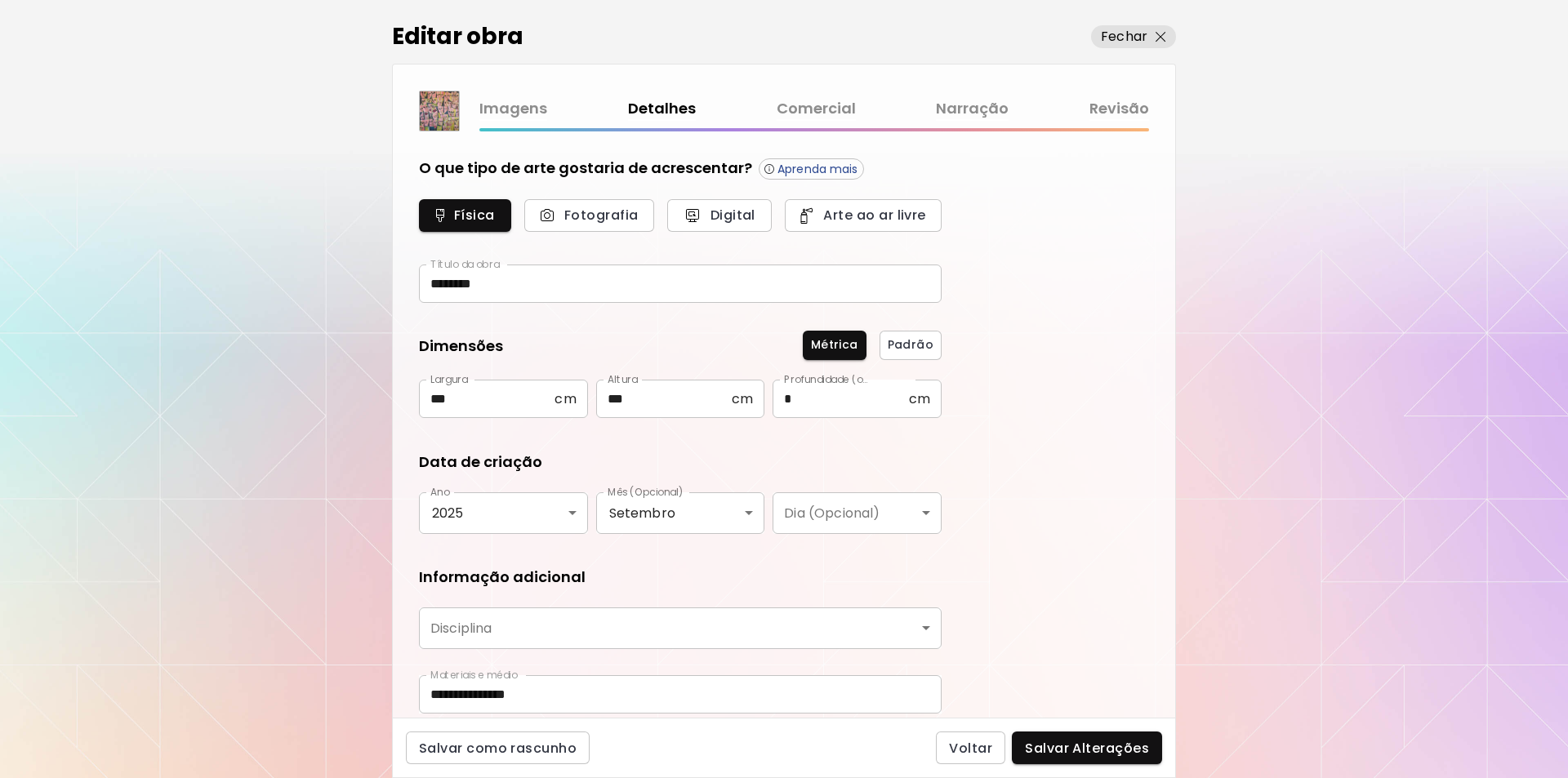
type input "********"
click at [977, 103] on link "Narração" at bounding box center [973, 108] width 73 height 23
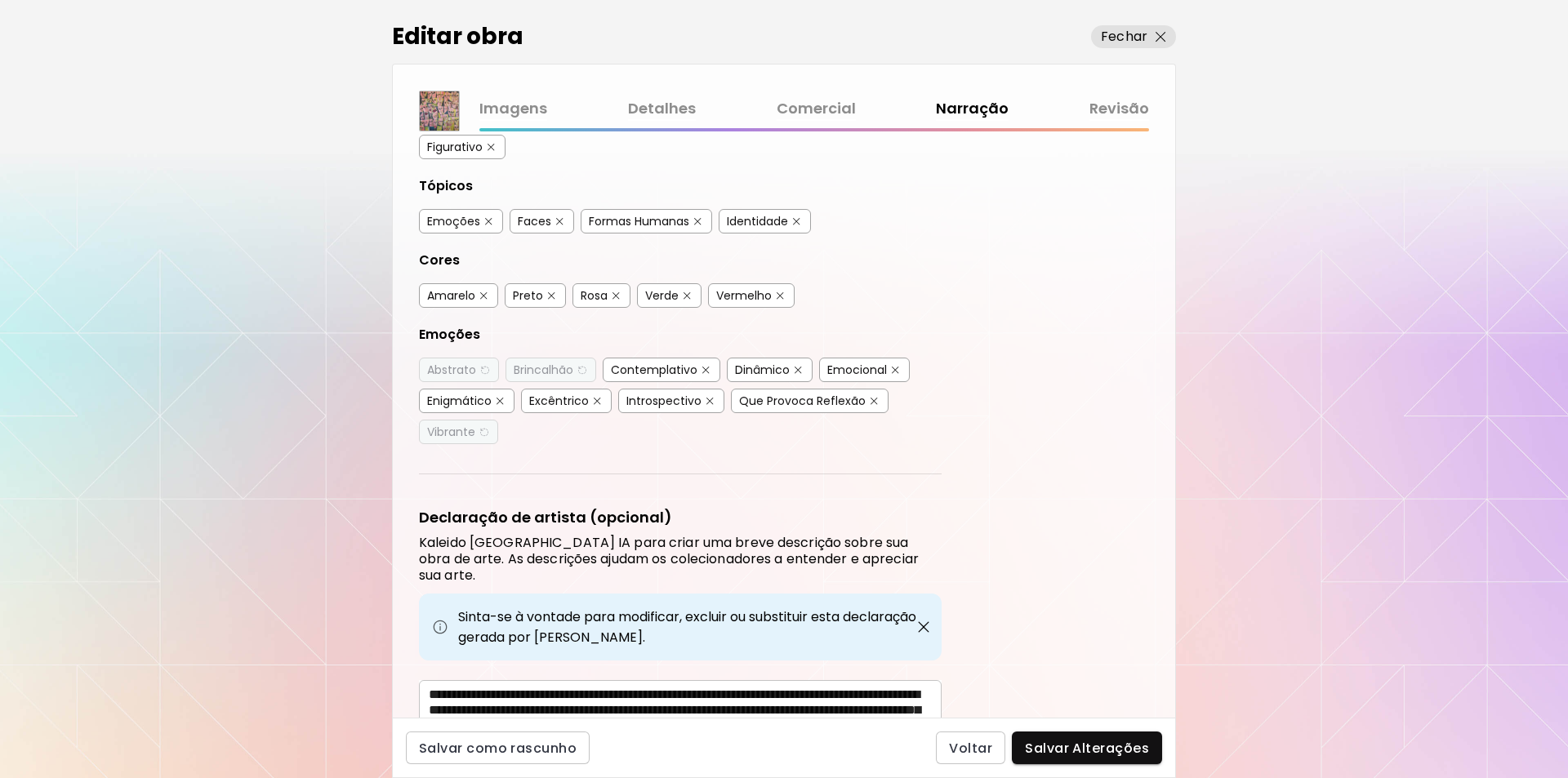
scroll to position [238, 0]
click at [1126, 109] on link "Revisão" at bounding box center [1119, 108] width 60 height 23
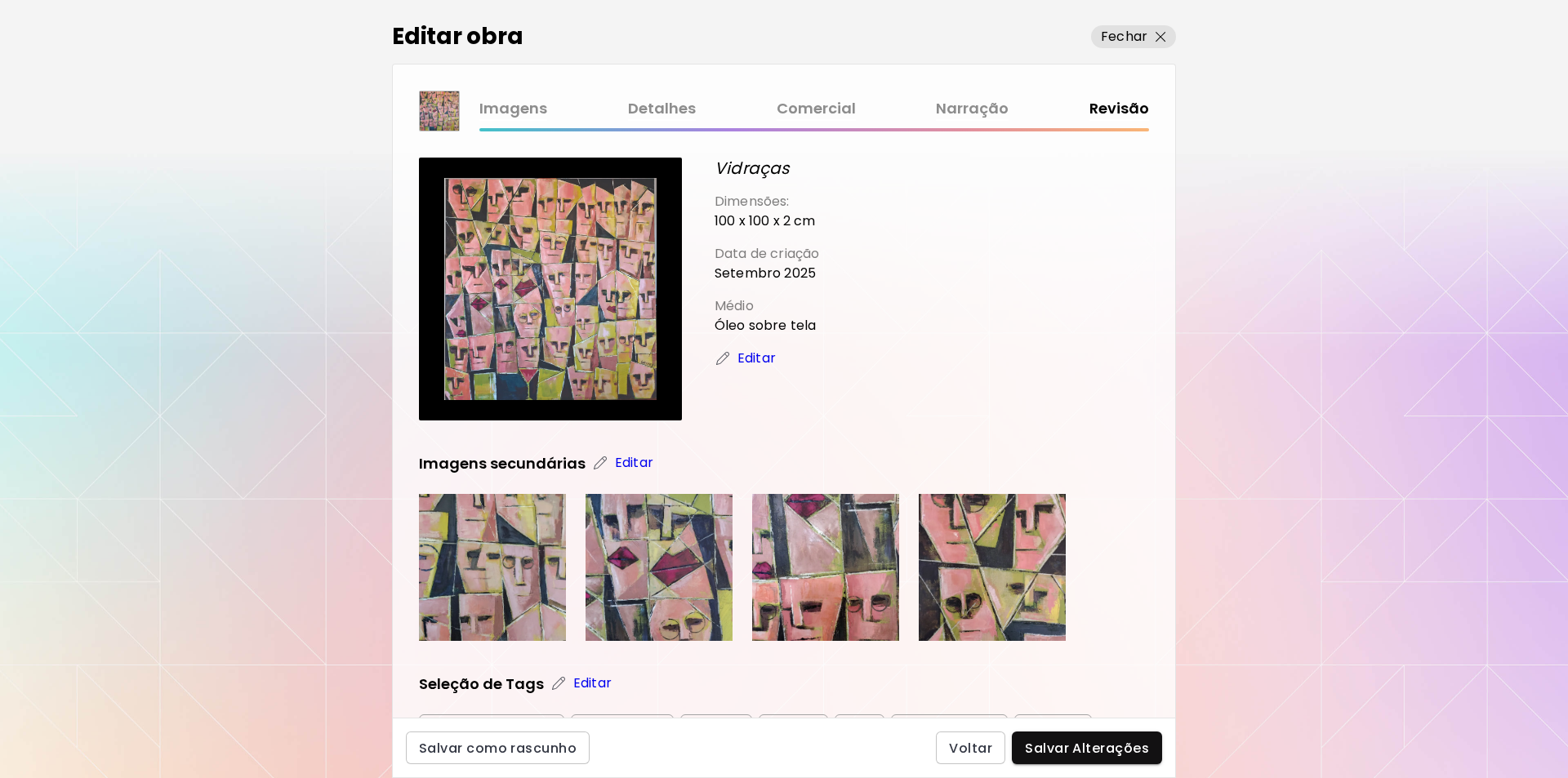
click at [511, 111] on link "Imagens" at bounding box center [513, 108] width 68 height 23
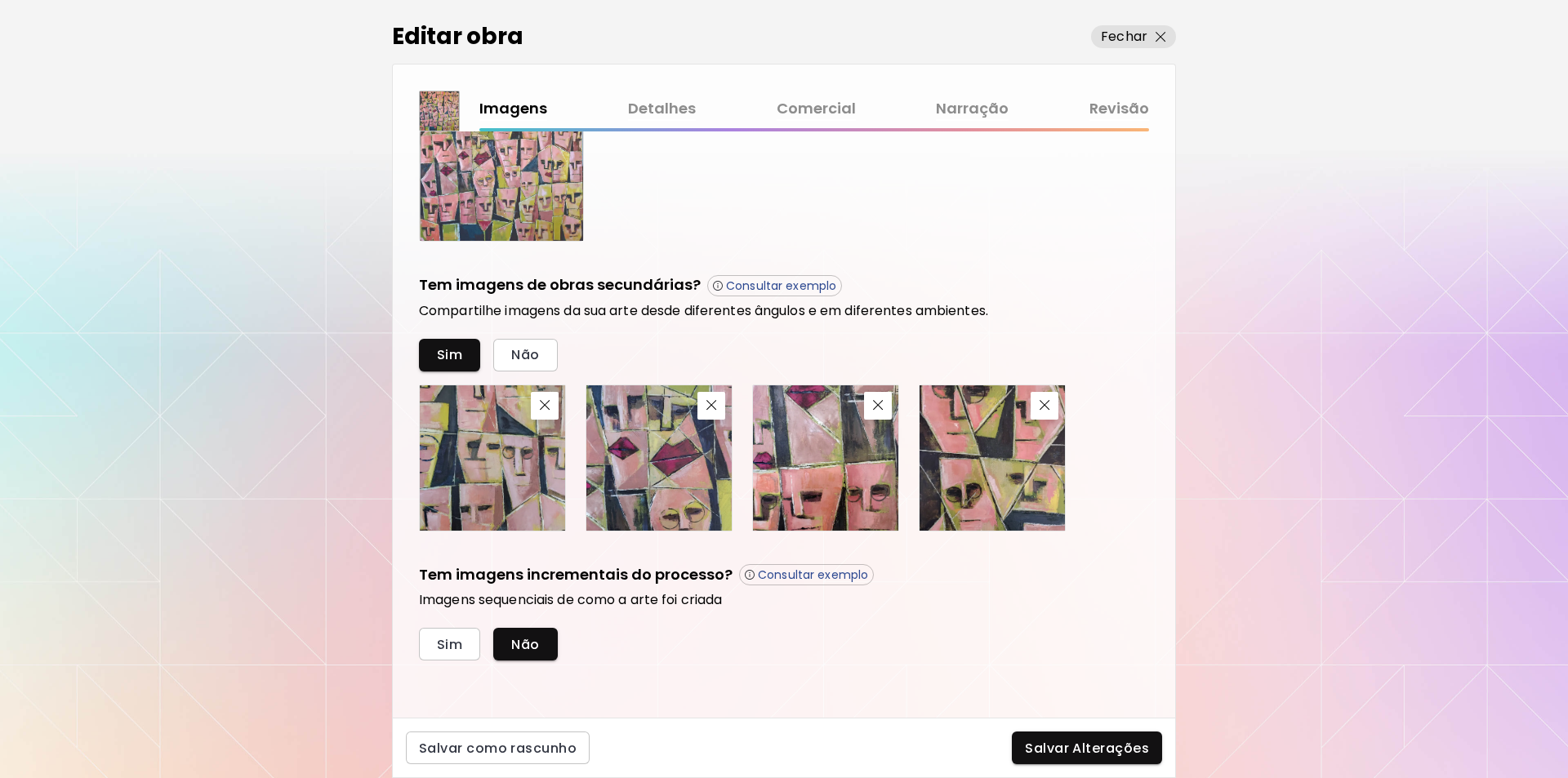
scroll to position [438, 0]
click at [653, 106] on link "Detalhes" at bounding box center [662, 108] width 68 height 23
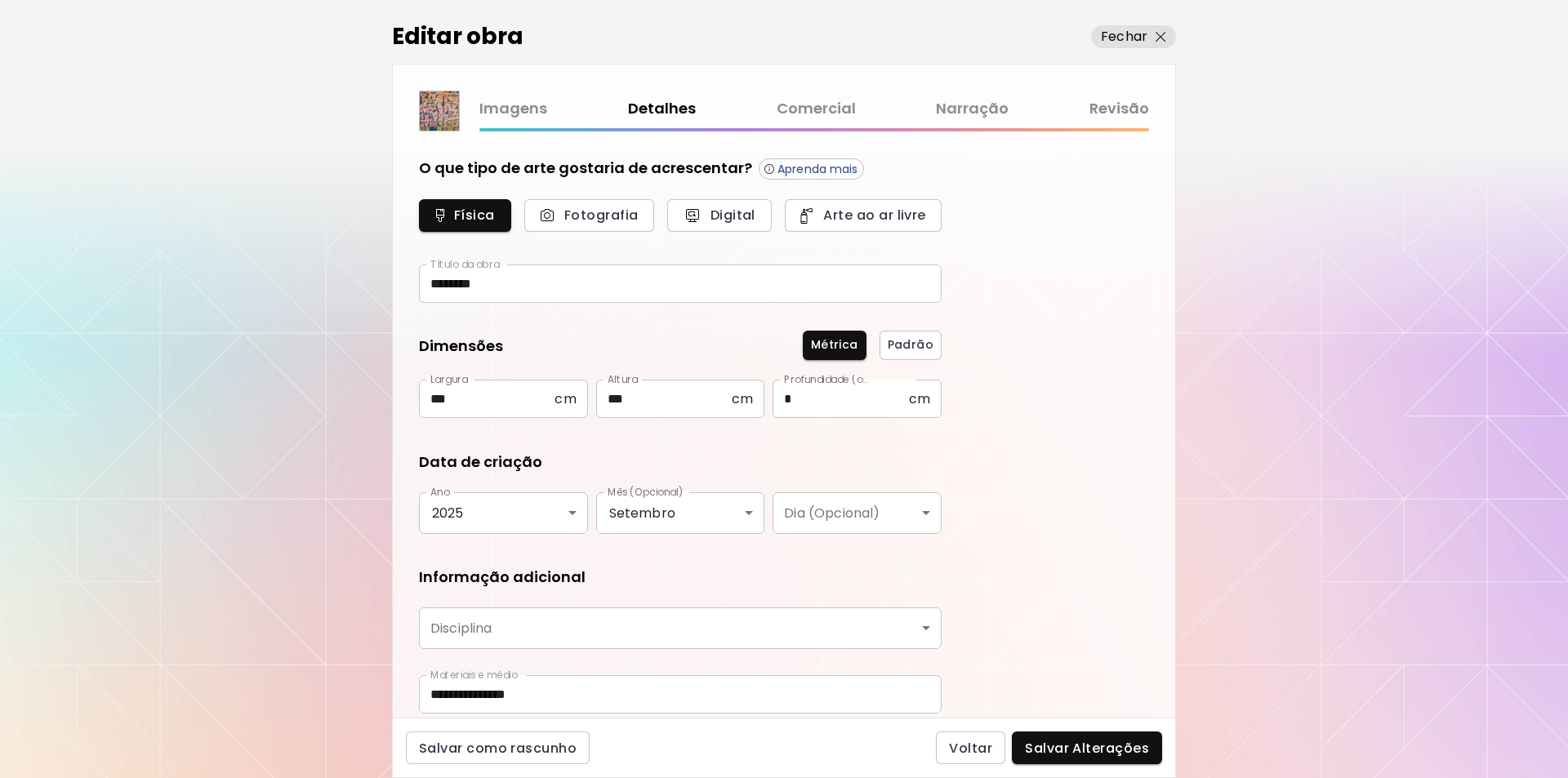
type input "********"
click at [804, 107] on link "Comercial" at bounding box center [816, 108] width 79 height 23
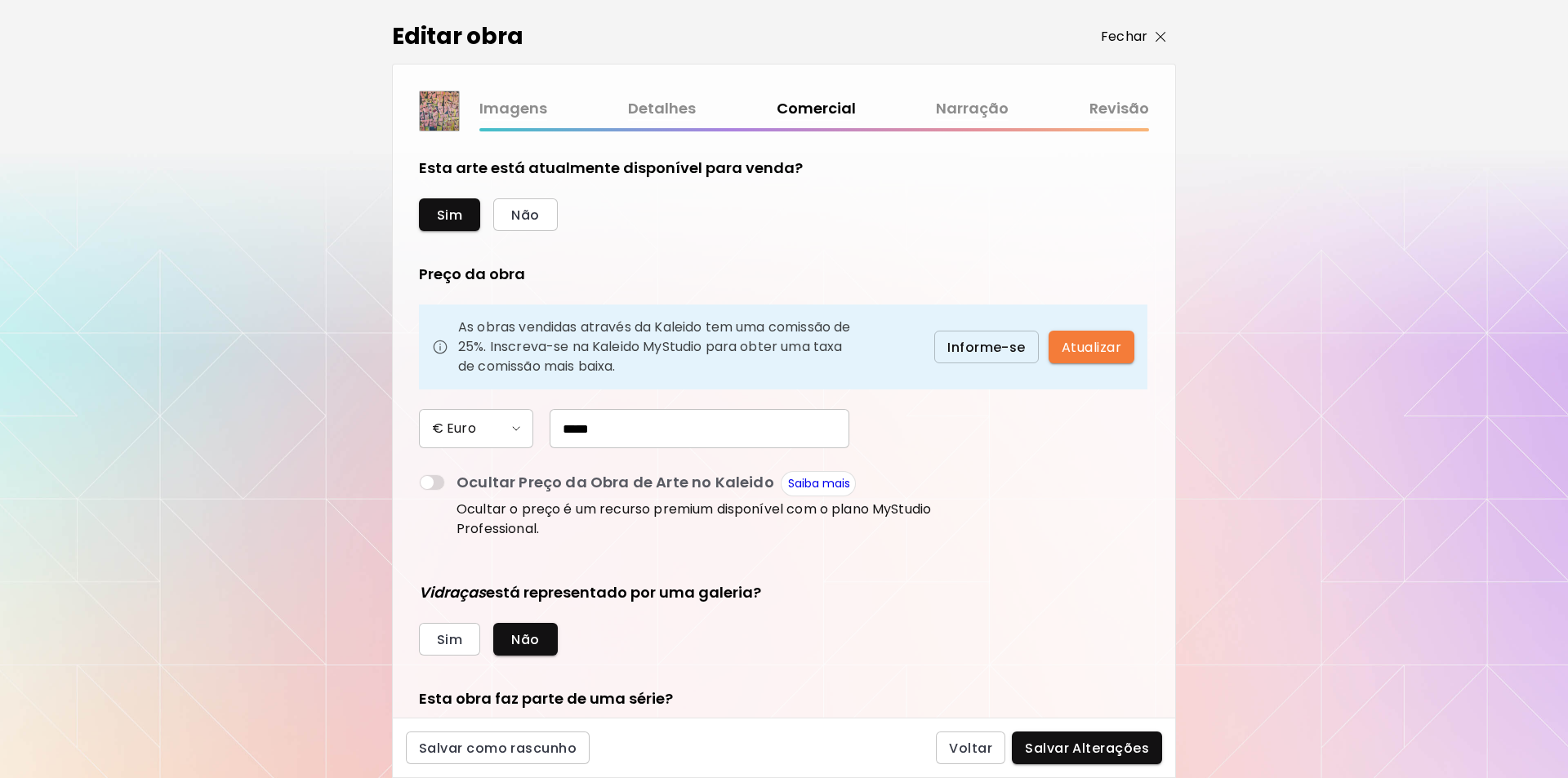
click at [1158, 36] on img "button" at bounding box center [1161, 37] width 10 height 10
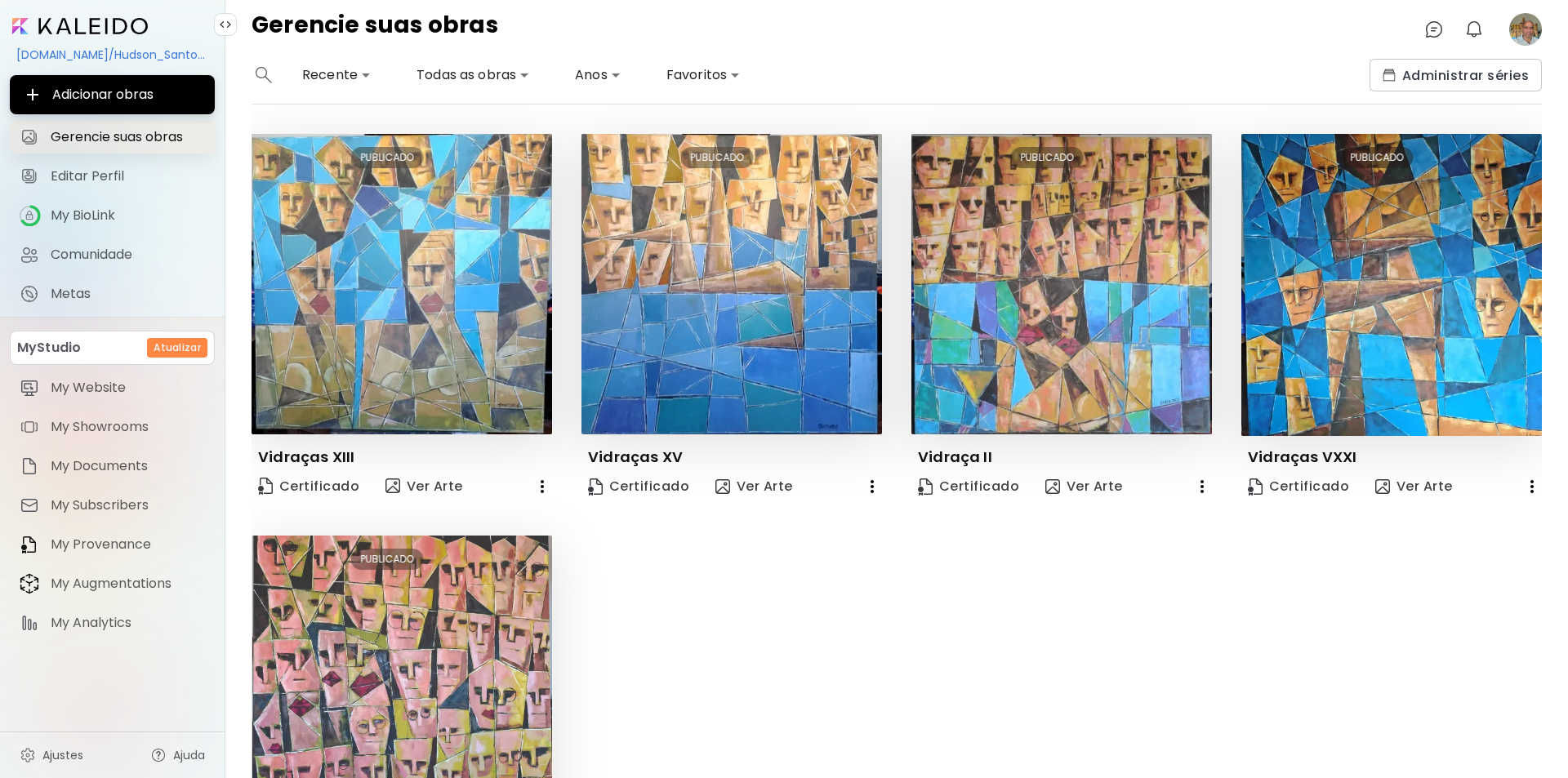
click at [113, 139] on span "Gerencie suas obras" at bounding box center [127, 137] width 154 height 16
click at [1530, 28] on image at bounding box center [1526, 29] width 33 height 33
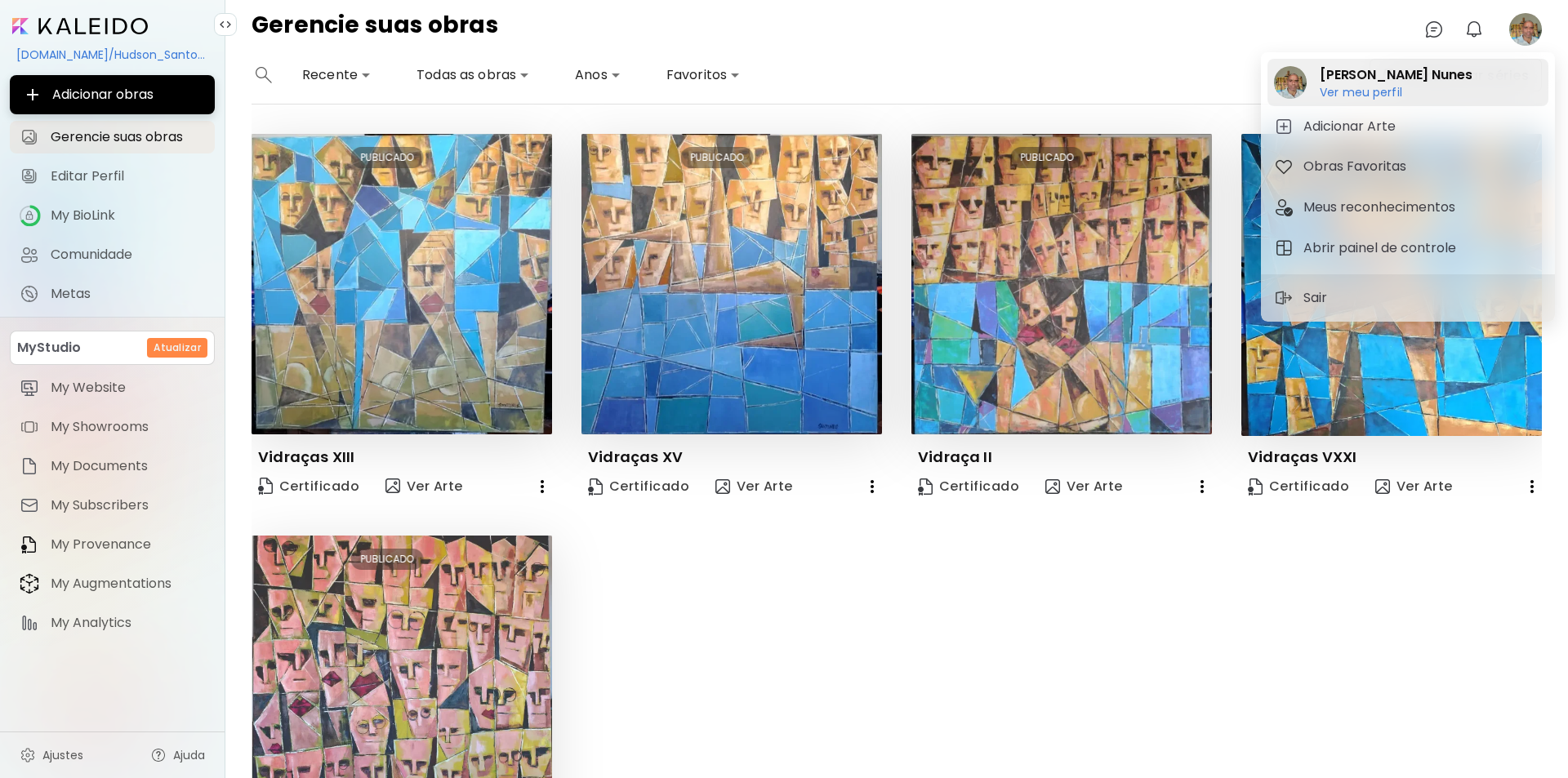
click at [1335, 90] on h6 "Ver meu perfil" at bounding box center [1396, 92] width 152 height 15
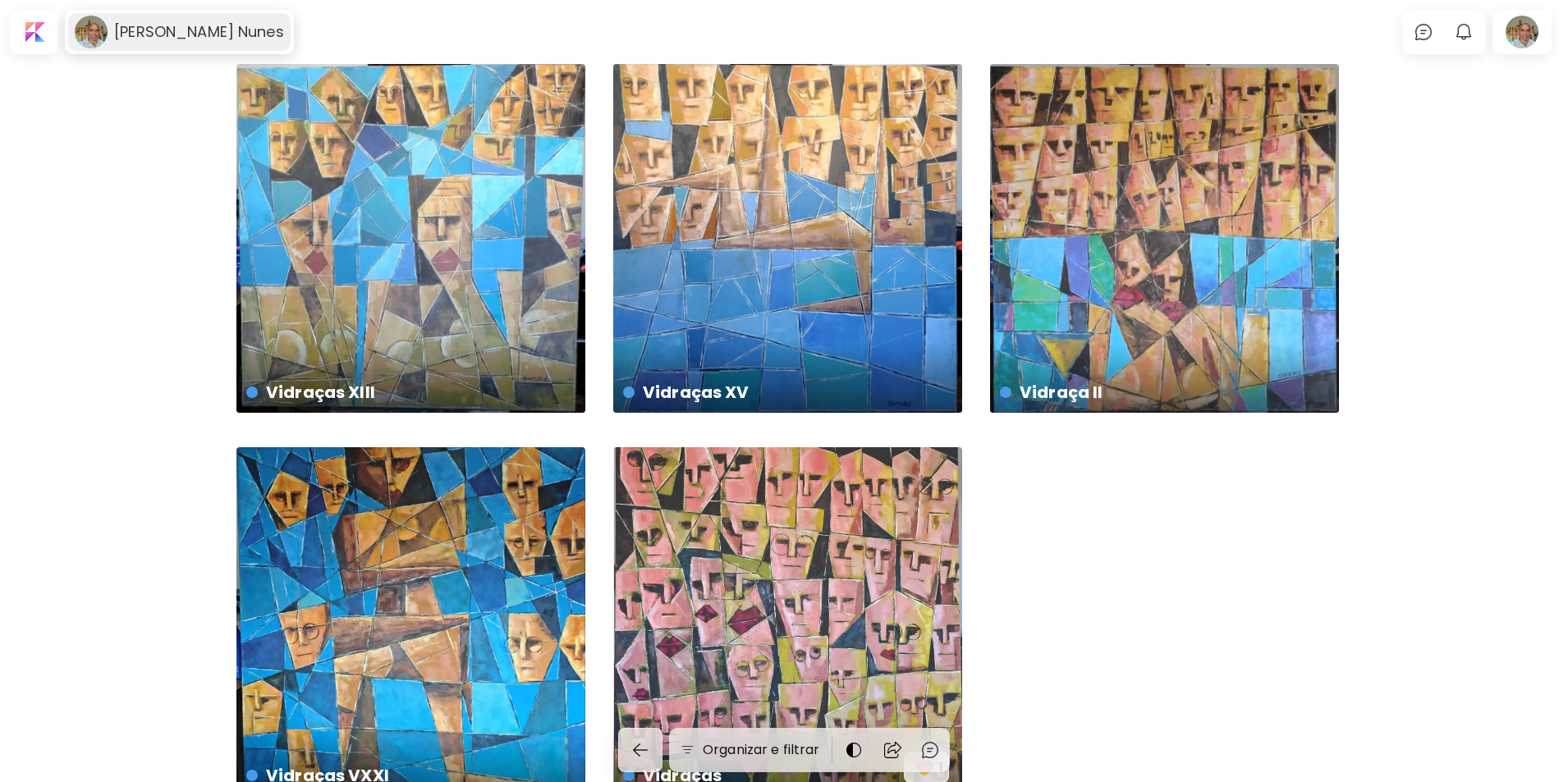
click at [85, 32] on image at bounding box center [91, 32] width 33 height 33
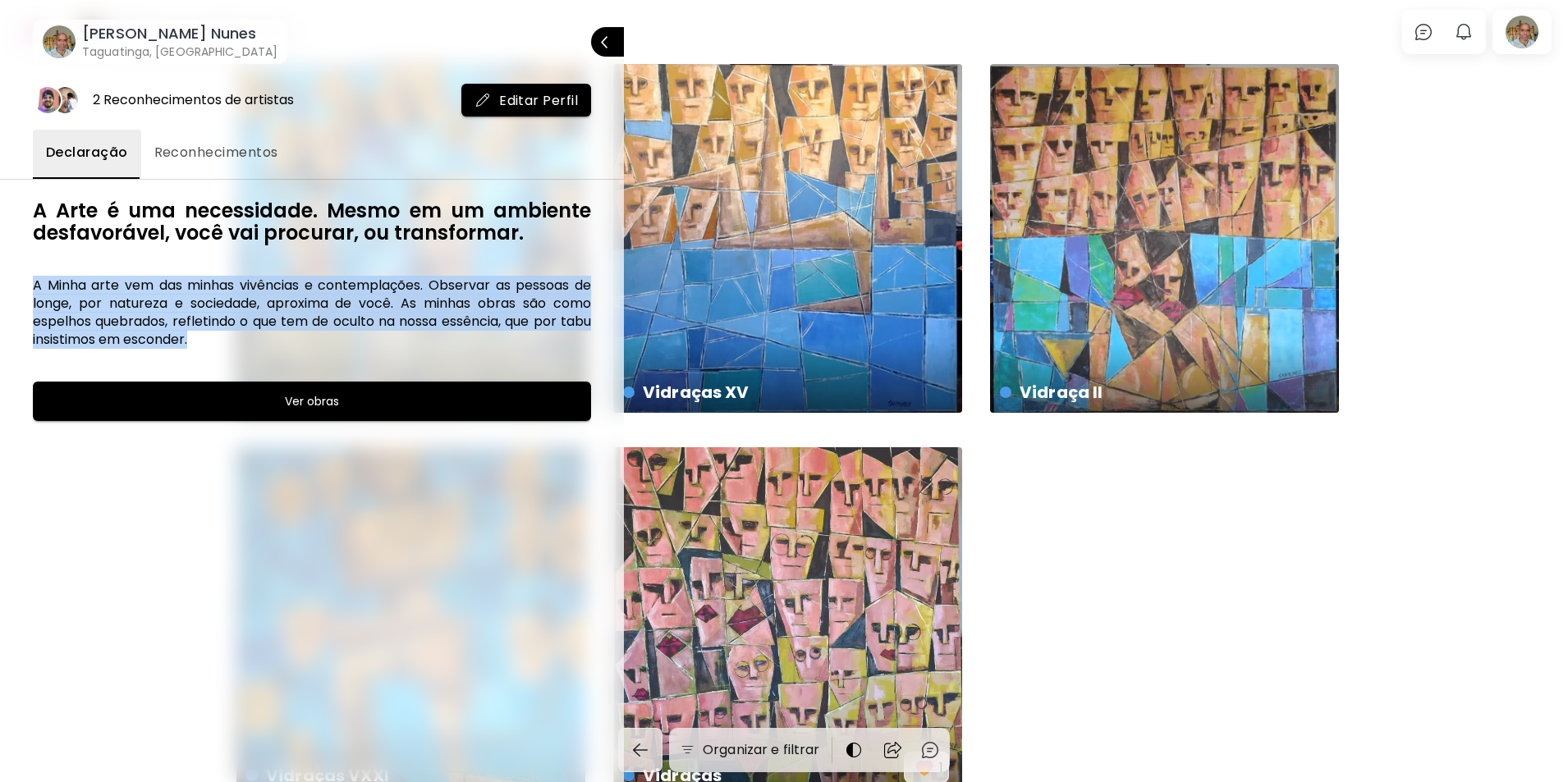
drag, startPoint x: 191, startPoint y: 341, endPoint x: 0, endPoint y: 284, distance: 199.3
click at [0, 284] on div "2 Reconhecimentos de artistas Editar Perfil Declaração Reconhecimentos A Arte é…" at bounding box center [312, 422] width 624 height 718
click at [391, 303] on h6 "A Minha arte vem das minhas vivências e contemplações. Observar as pessoas de l…" at bounding box center [312, 313] width 558 height 72
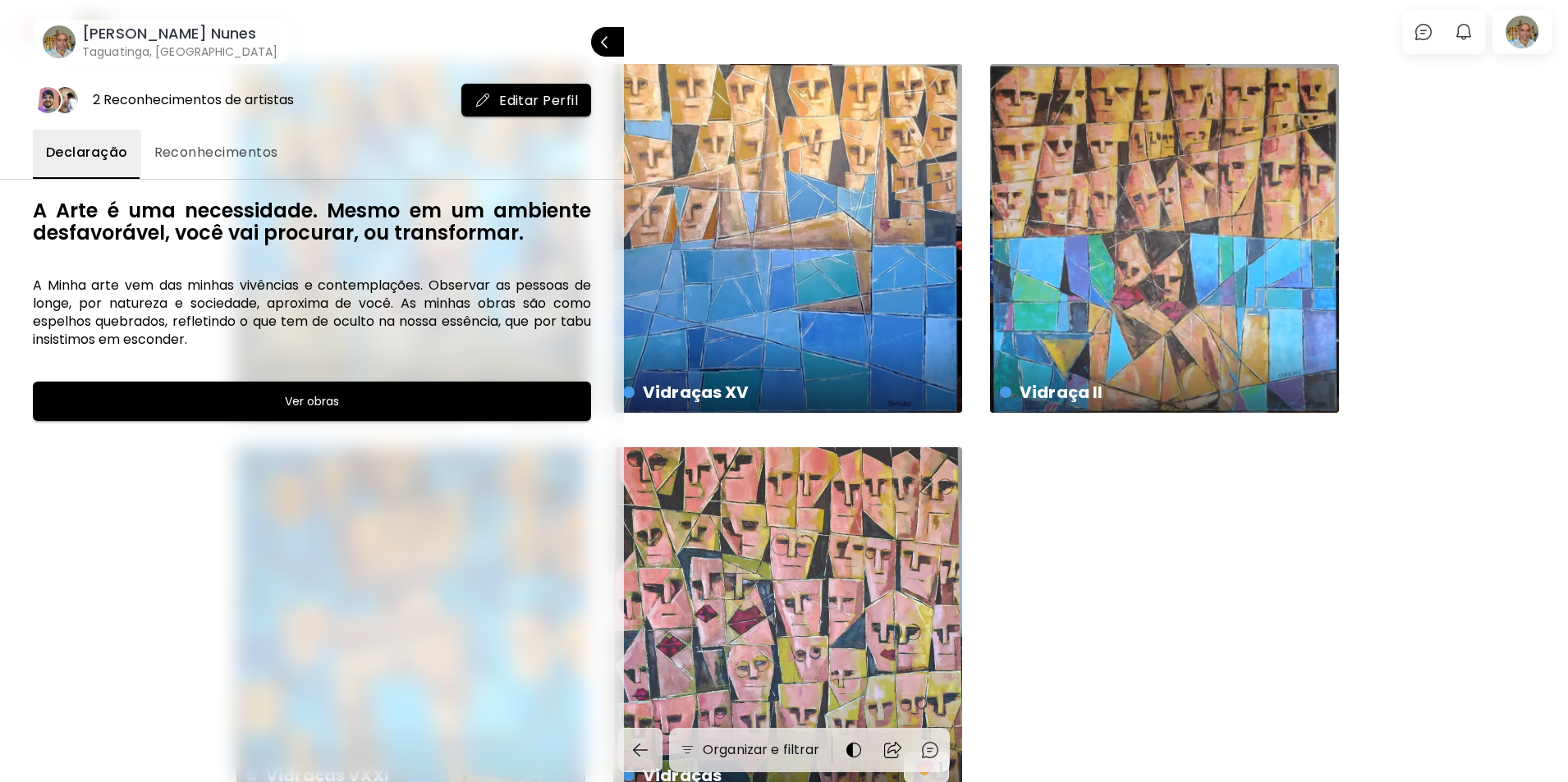
click at [389, 300] on h6 "A Minha arte vem das minhas vivências e contemplações. Observar as pessoas de l…" at bounding box center [312, 313] width 558 height 72
click at [353, 305] on h6 "A Minha arte vem das minhas vivências e contemplações. Observar as pessoas de l…" at bounding box center [312, 313] width 558 height 72
click at [534, 96] on span "Editar Perfil" at bounding box center [526, 101] width 104 height 17
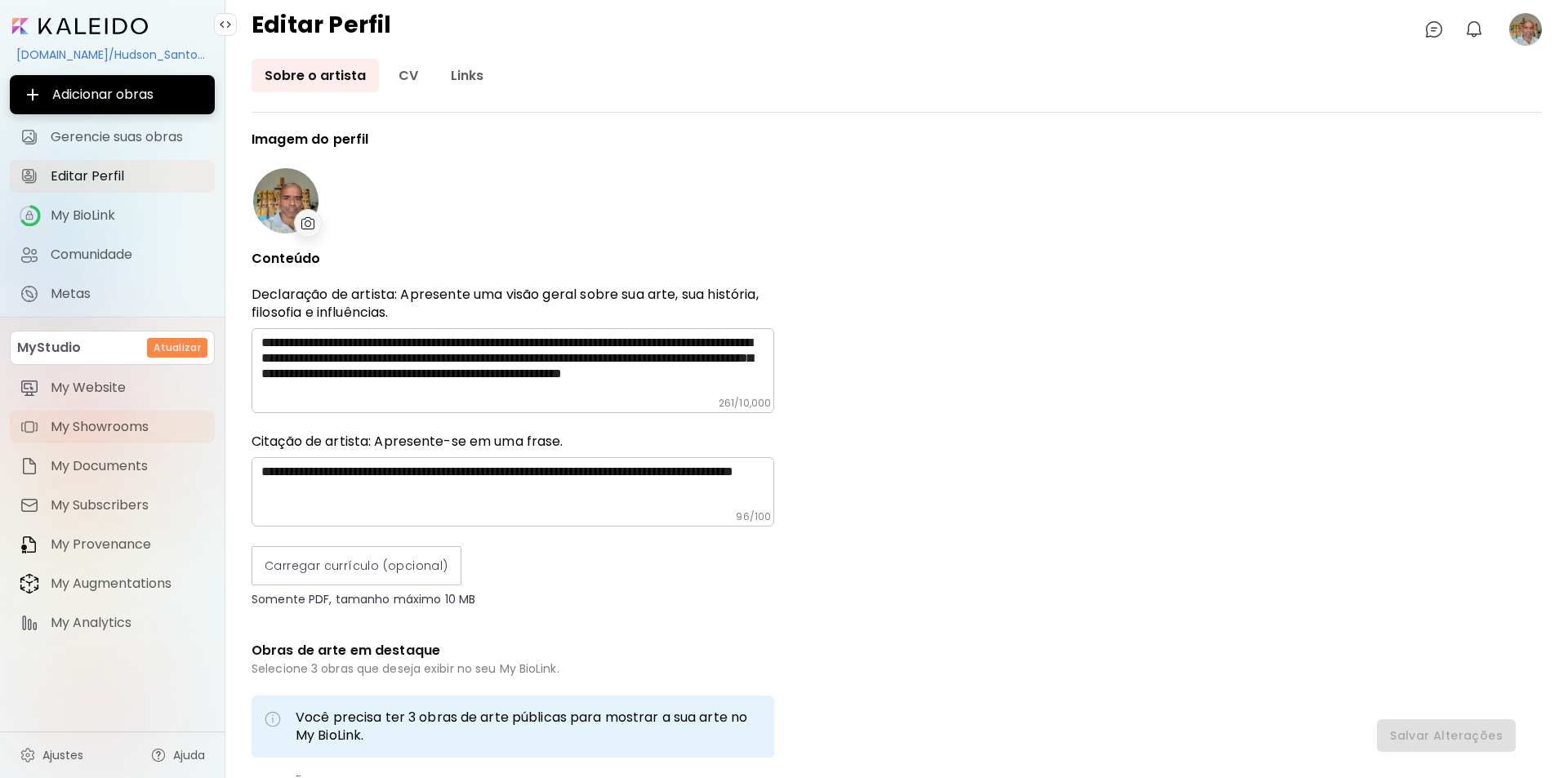
type input "******"
type input "**********"
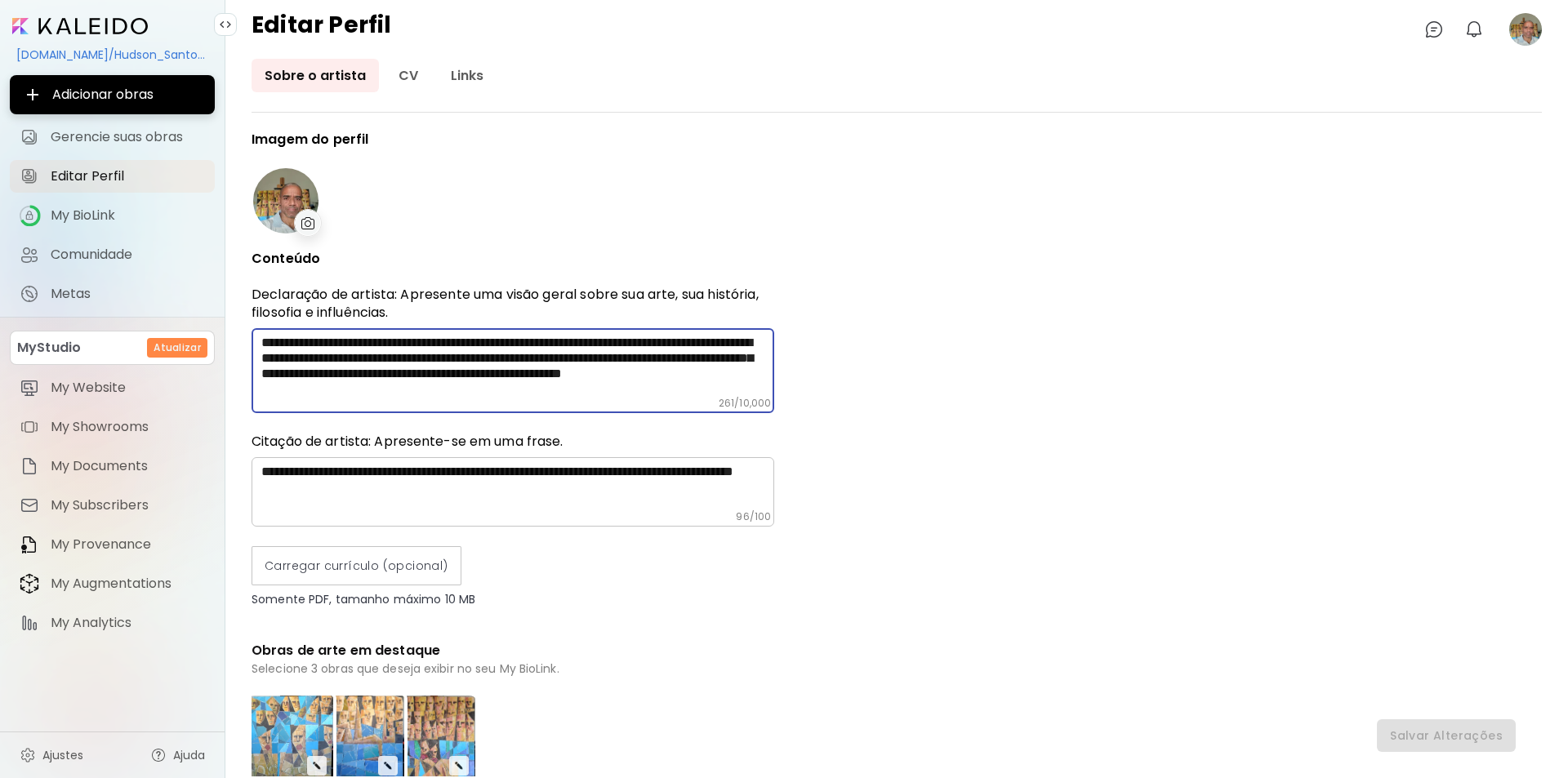
drag, startPoint x: 558, startPoint y: 357, endPoint x: 475, endPoint y: 360, distance: 83.1
click at [475, 360] on textarea "**********" at bounding box center [518, 366] width 513 height 62
drag, startPoint x: 637, startPoint y: 358, endPoint x: 608, endPoint y: 360, distance: 29.1
click at [608, 360] on textarea "**********" at bounding box center [518, 366] width 513 height 62
drag, startPoint x: 641, startPoint y: 356, endPoint x: 710, endPoint y: 373, distance: 71.1
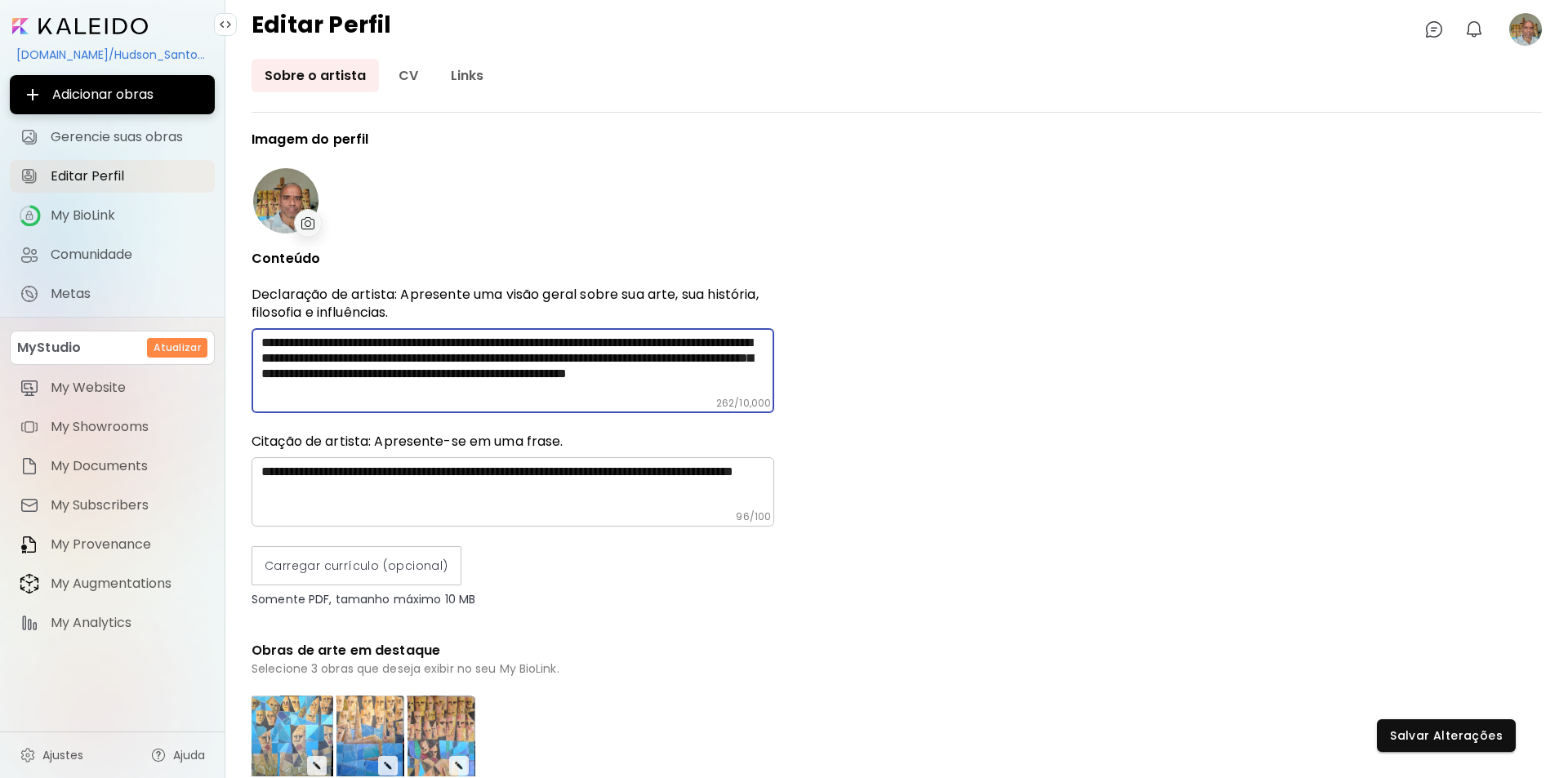
click at [643, 358] on textarea "**********" at bounding box center [518, 366] width 513 height 62
drag, startPoint x: 613, startPoint y: 389, endPoint x: 261, endPoint y: 372, distance: 352.4
click at [261, 372] on div "**********" at bounding box center [512, 371] width 523 height 85
type textarea "**********"
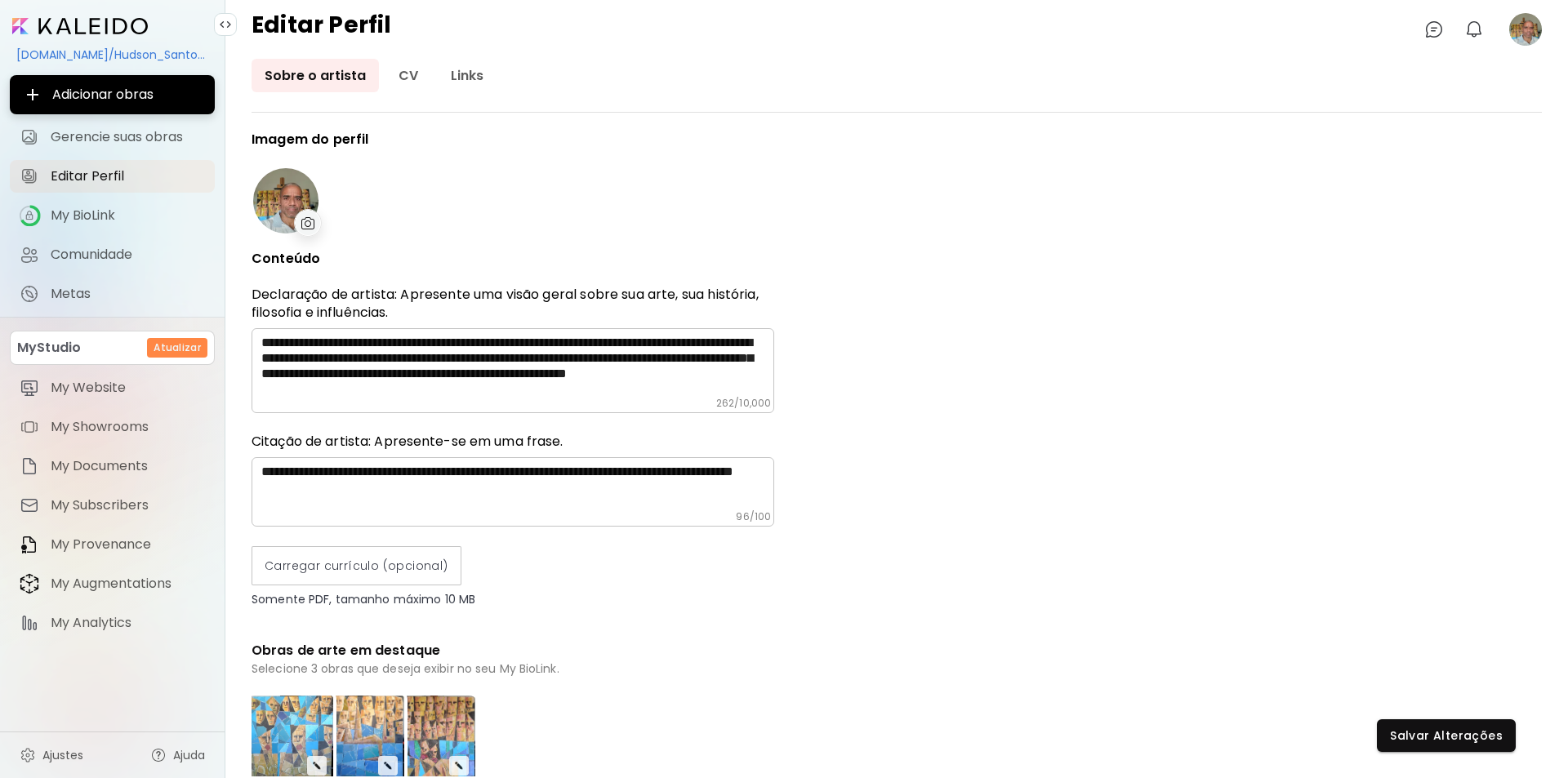
click at [1067, 405] on div "**********" at bounding box center [896, 454] width 1291 height 644
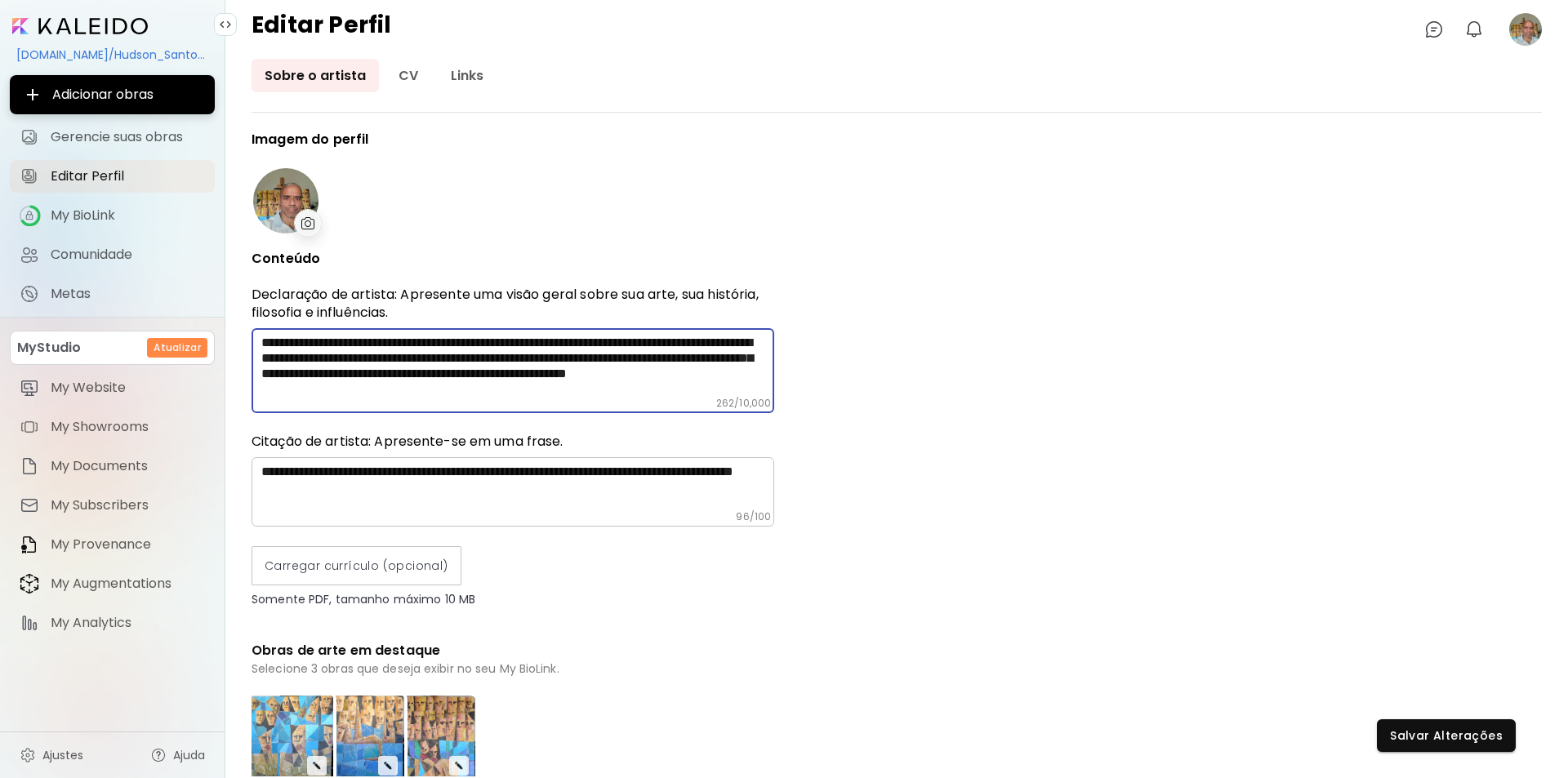
drag, startPoint x: 675, startPoint y: 354, endPoint x: 673, endPoint y: 387, distance: 33.1
click at [673, 387] on textarea "**********" at bounding box center [518, 366] width 513 height 62
click at [1128, 522] on div "**********" at bounding box center [896, 454] width 1291 height 644
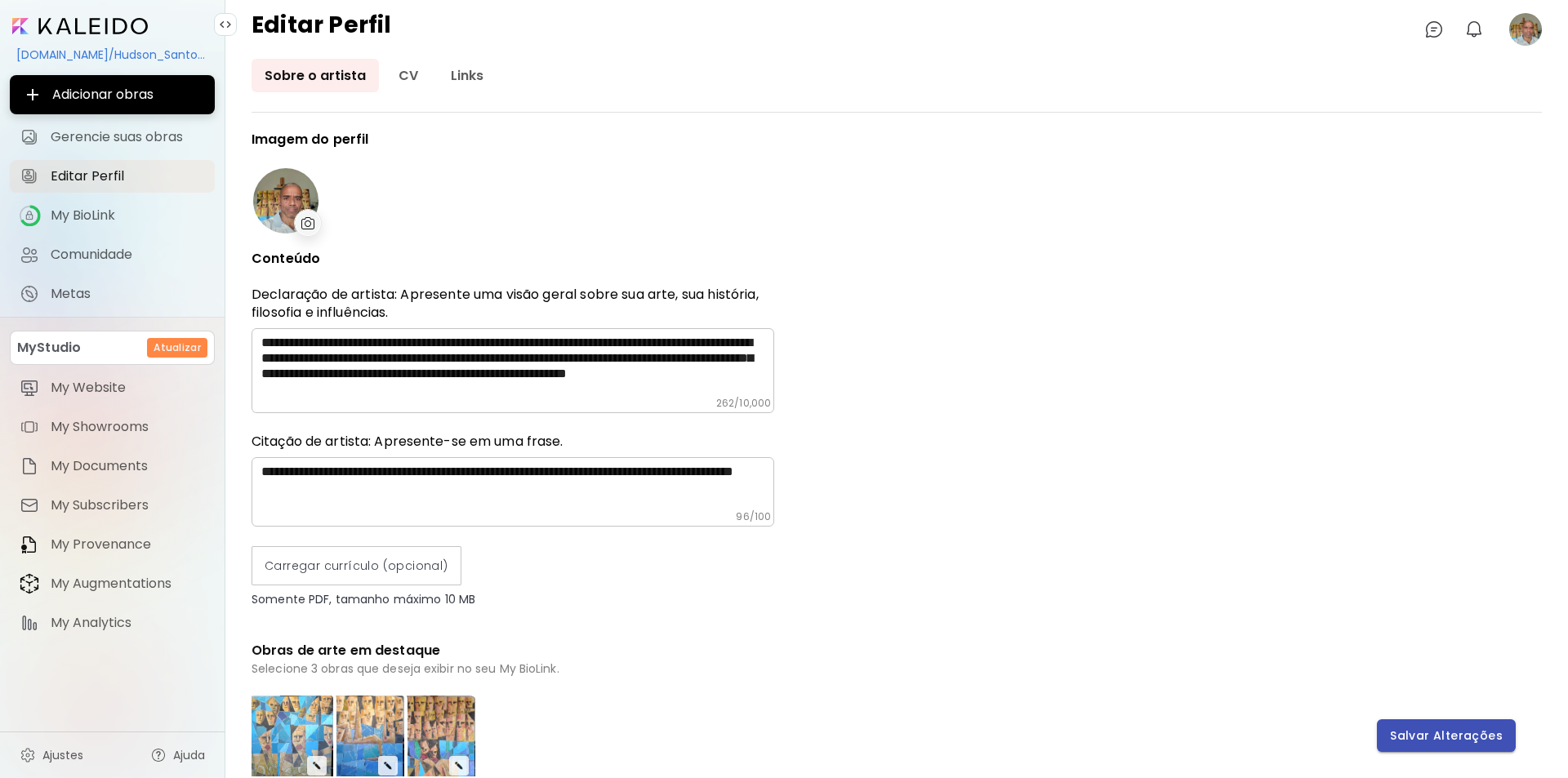
click at [1460, 736] on span "Salvar Alterações" at bounding box center [1447, 736] width 113 height 17
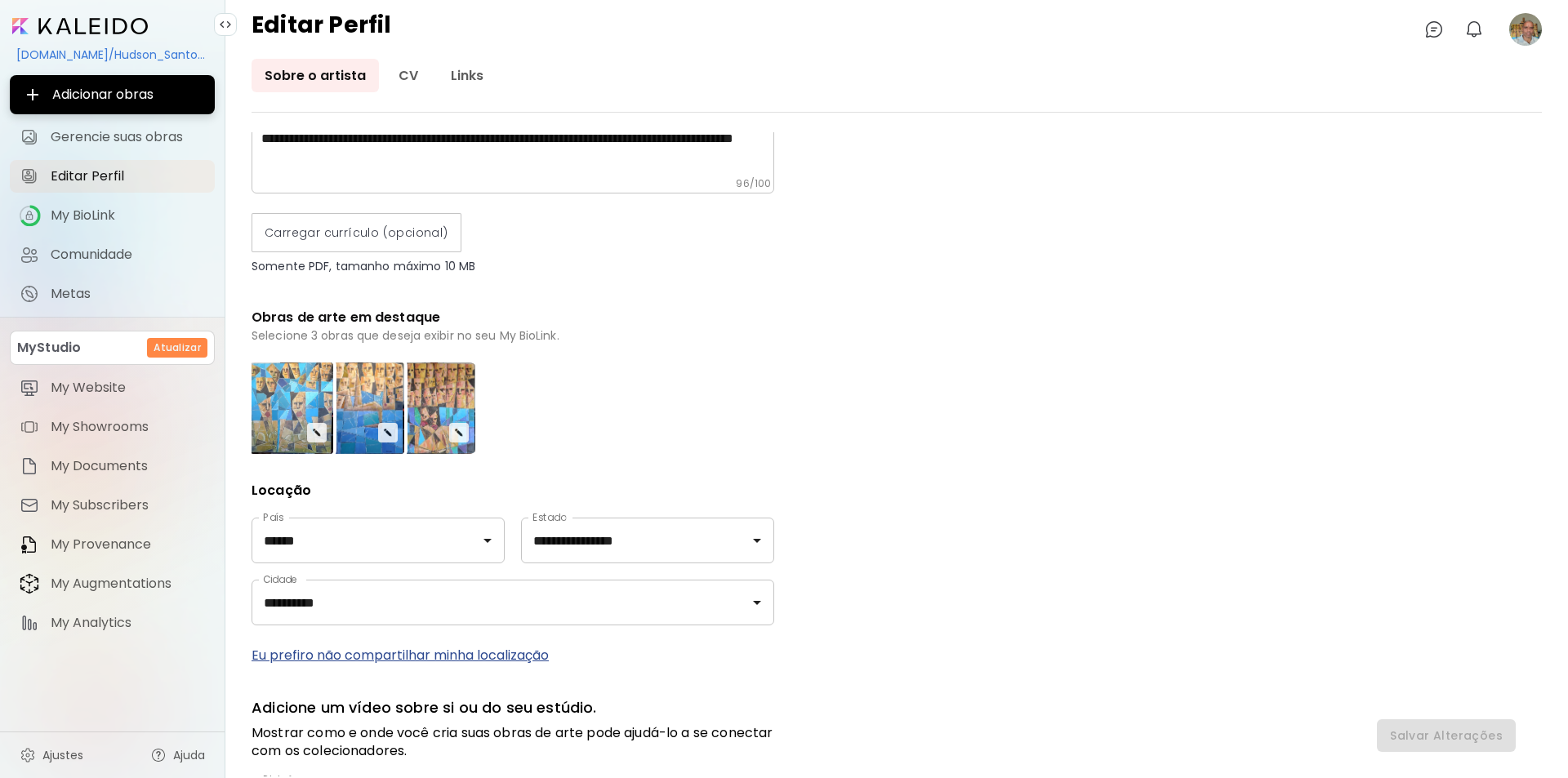
scroll to position [340, 0]
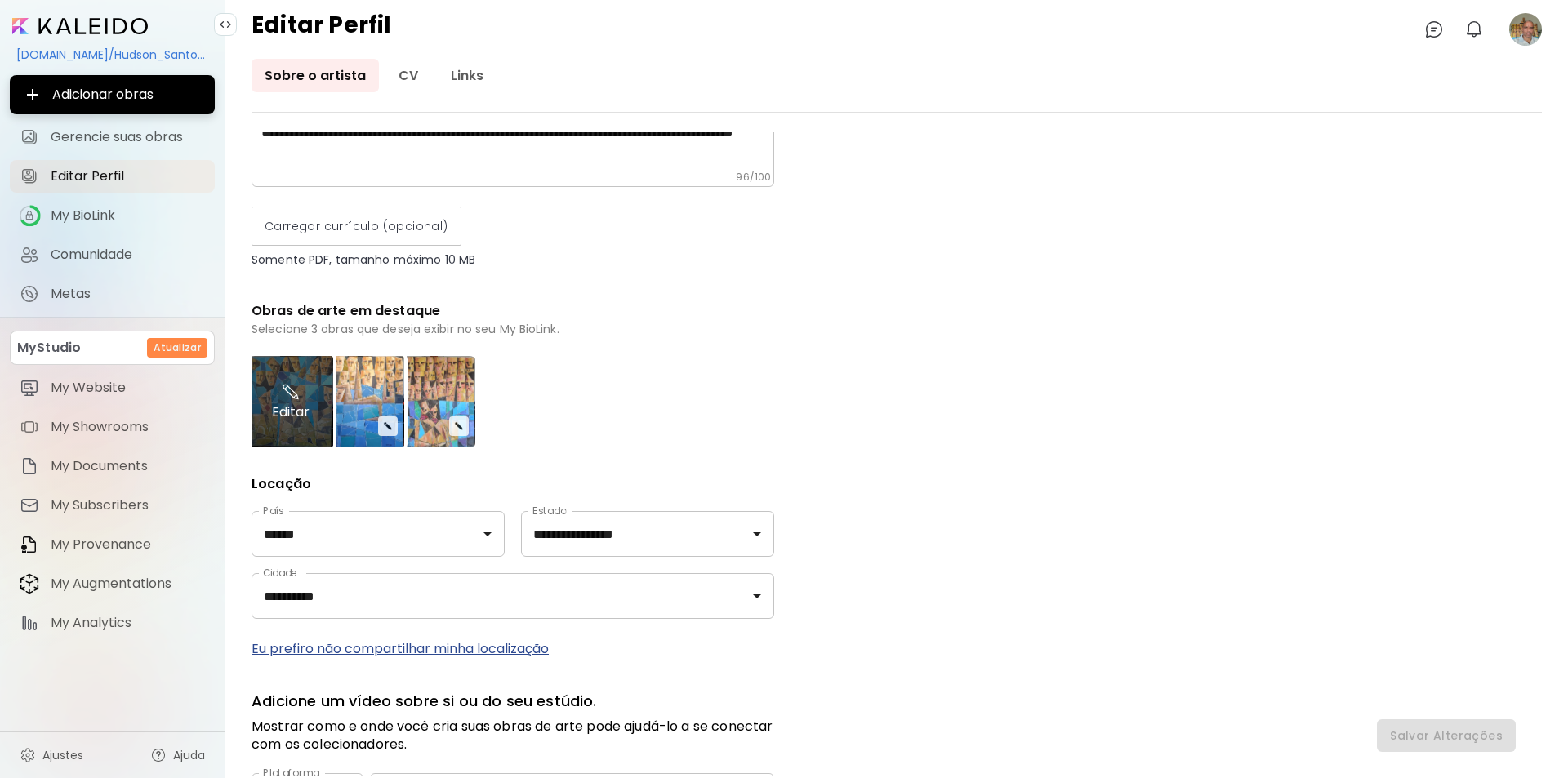
click at [286, 386] on img at bounding box center [291, 392] width 21 height 20
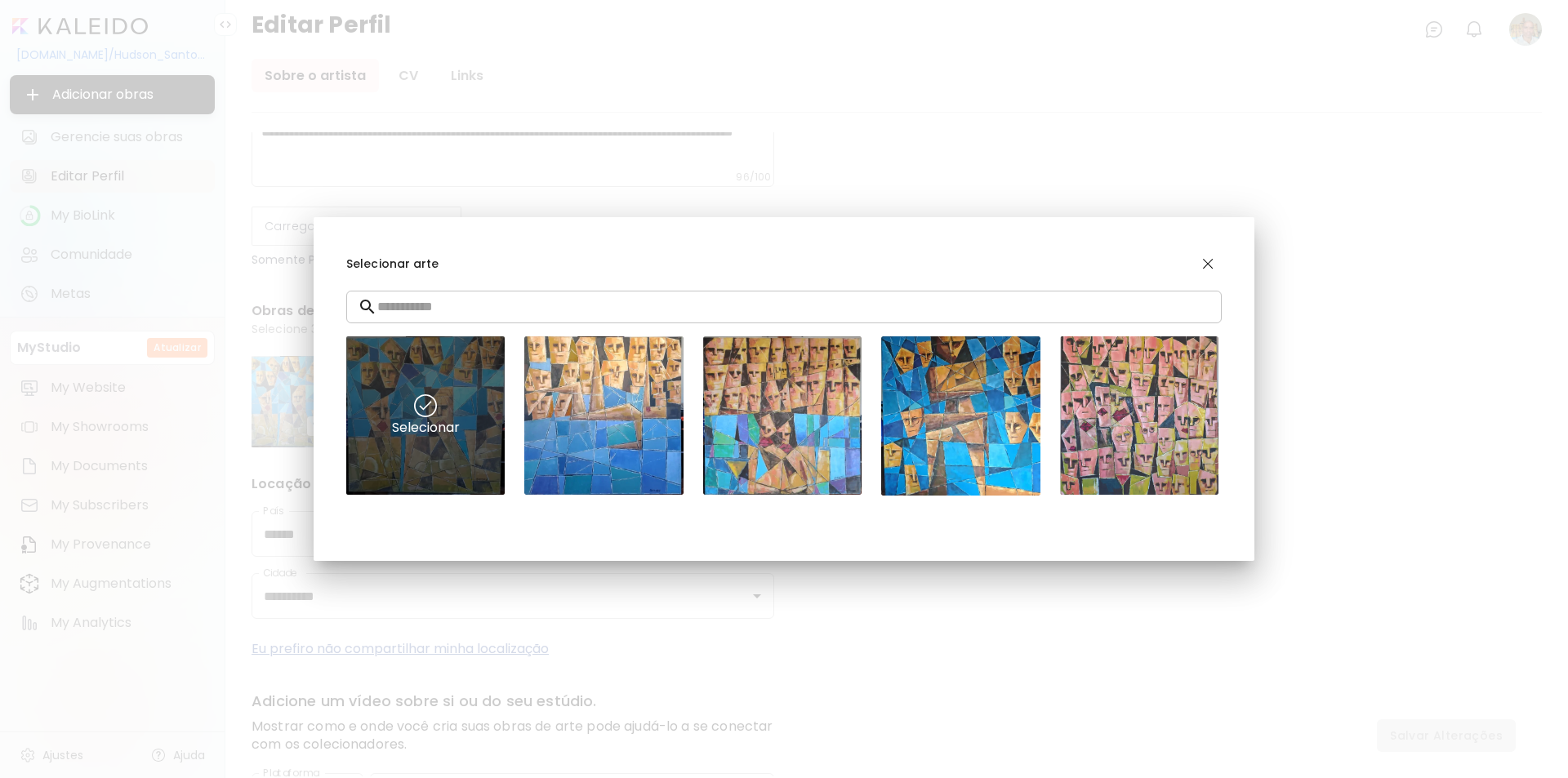
click at [472, 420] on div "Selecionar" at bounding box center [426, 415] width 159 height 159
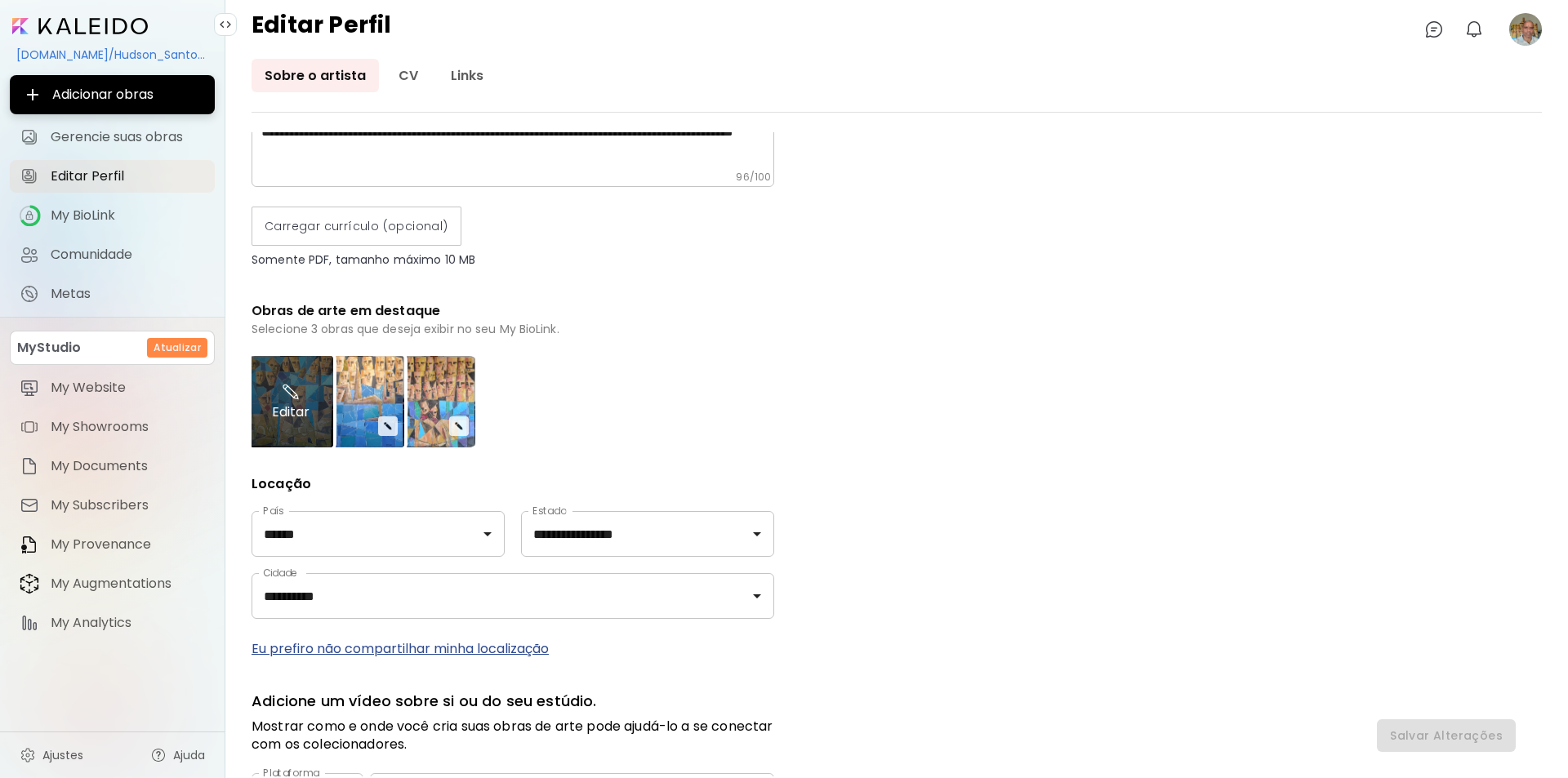
click at [296, 407] on div "Editar" at bounding box center [290, 402] width 85 height 92
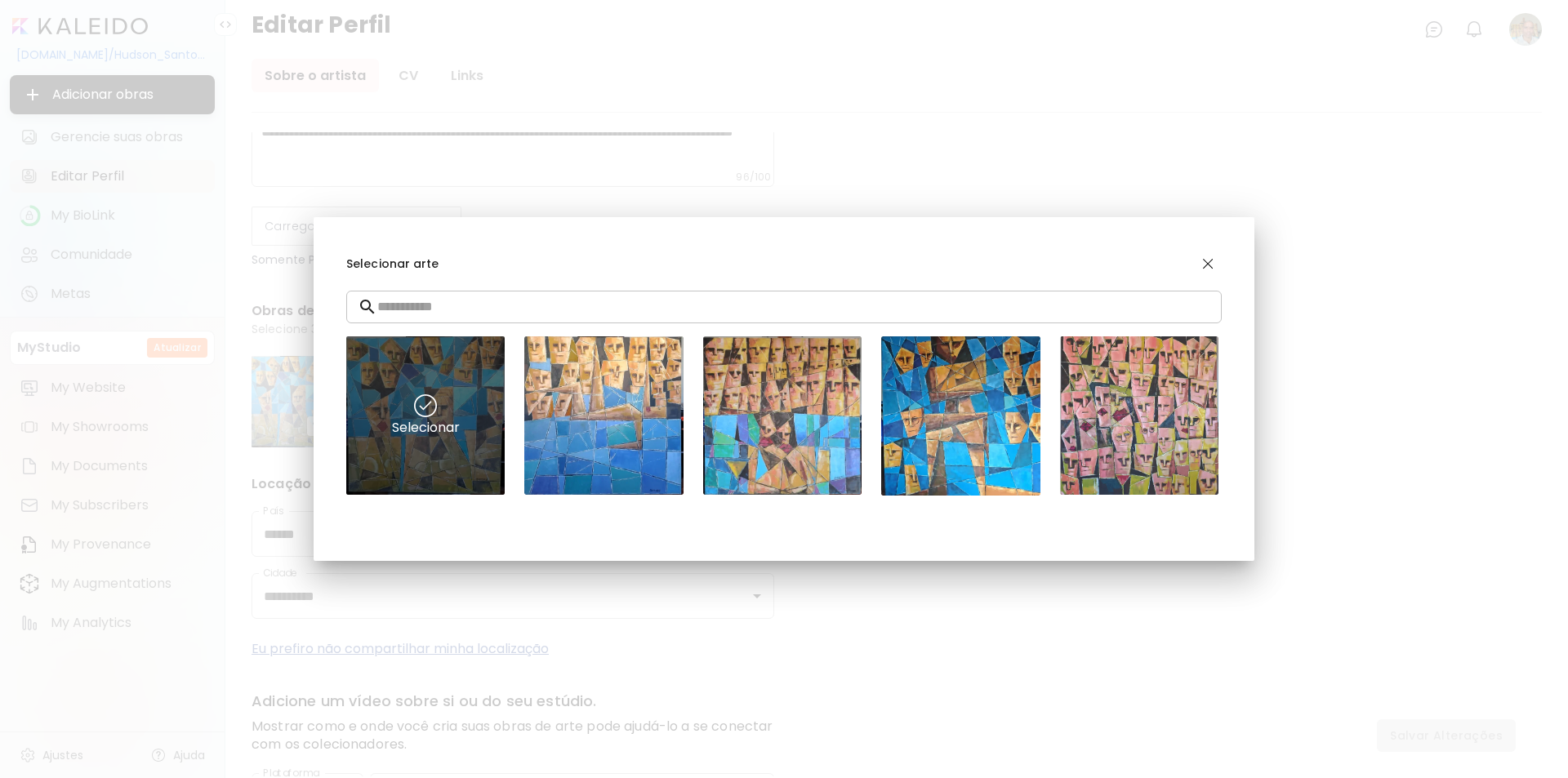
click at [425, 408] on img at bounding box center [426, 405] width 23 height 23
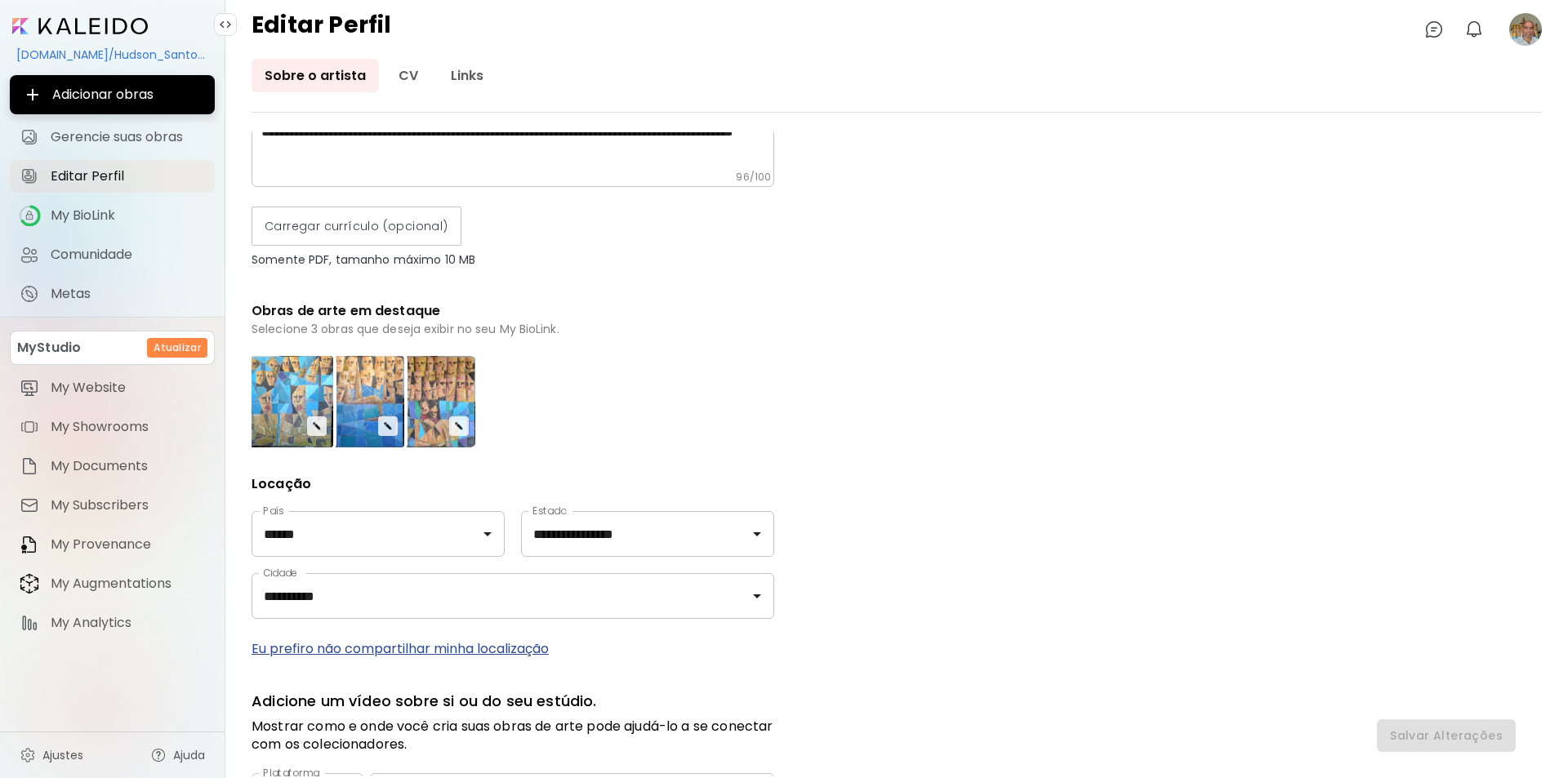
click at [1517, 29] on image at bounding box center [1526, 29] width 33 height 33
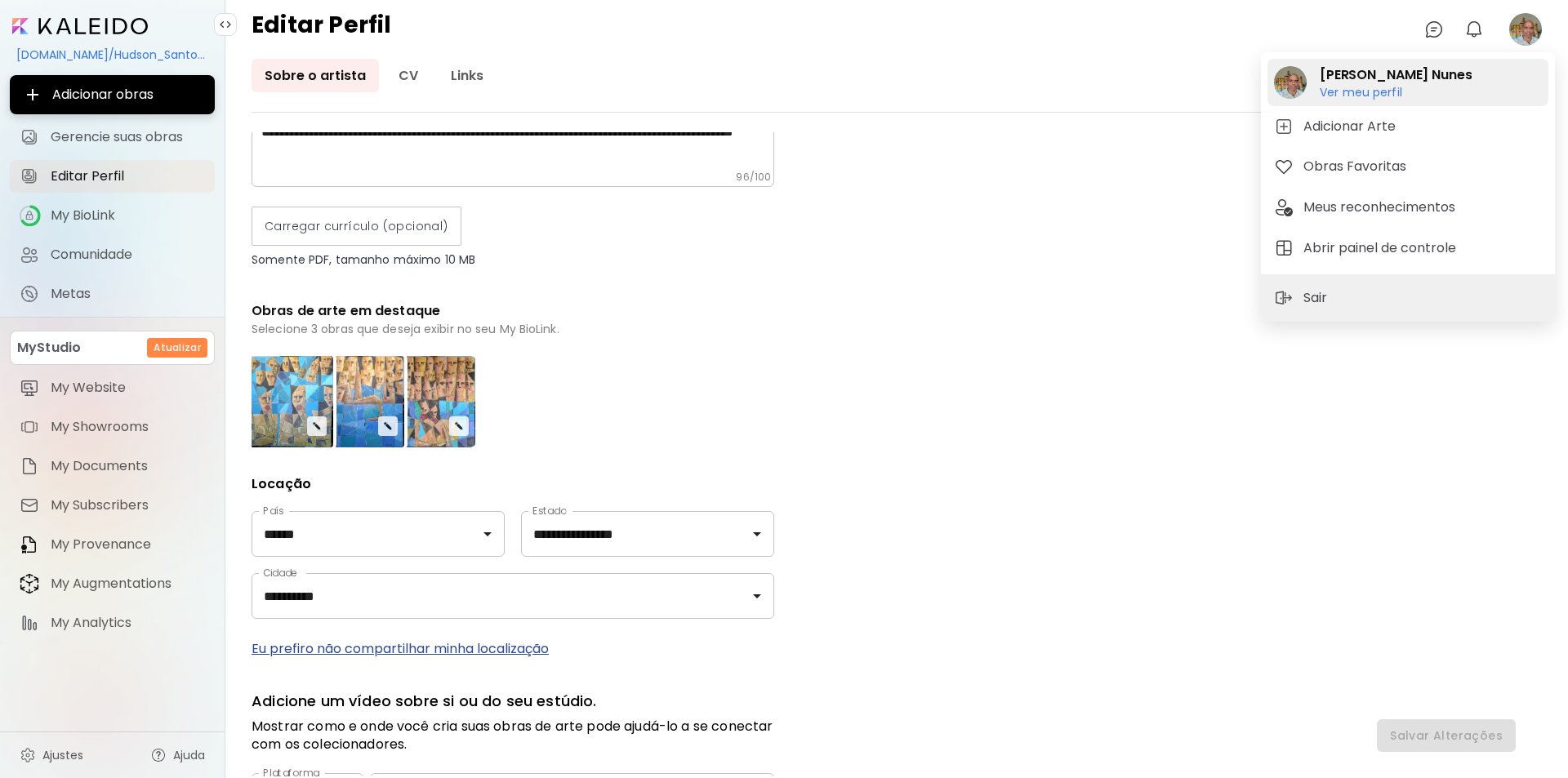
click at [1359, 89] on h6 "Ver meu perfil" at bounding box center [1396, 92] width 152 height 15
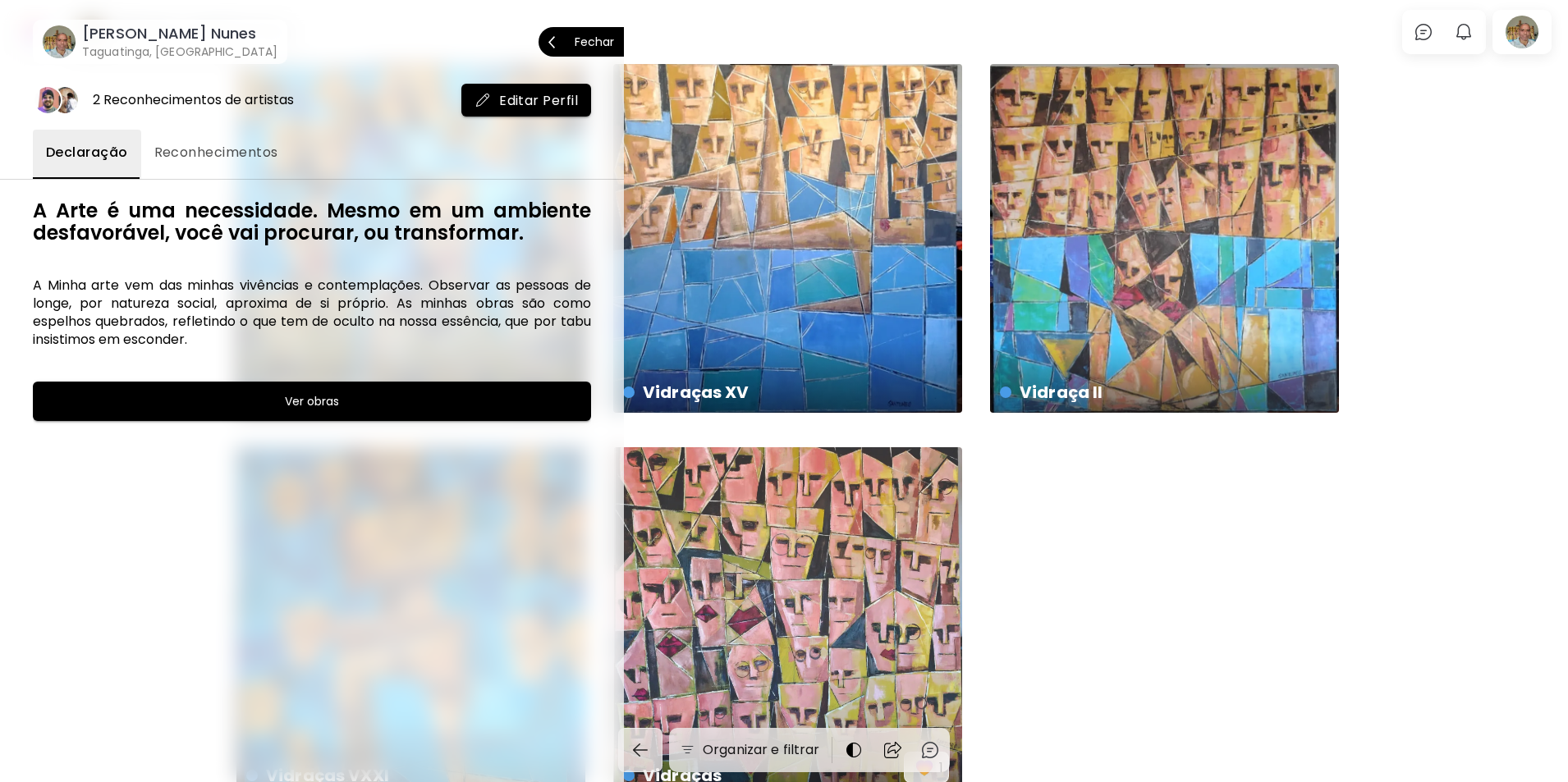
click at [597, 43] on p "Fechar" at bounding box center [594, 41] width 39 height 11
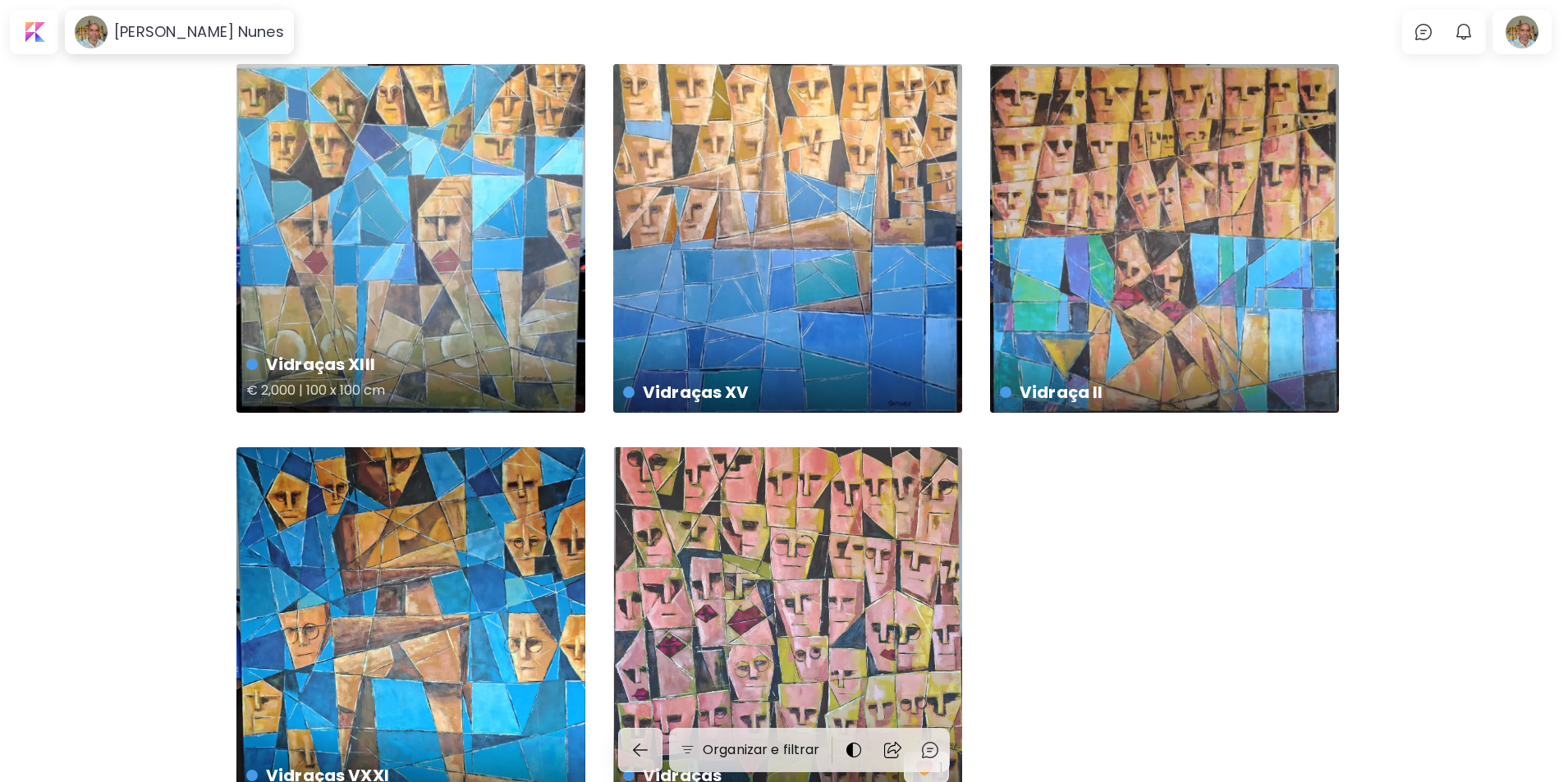
click at [415, 234] on div "Vidraças XIII € 2,000 | 100 x 100 cm" at bounding box center [410, 238] width 348 height 348
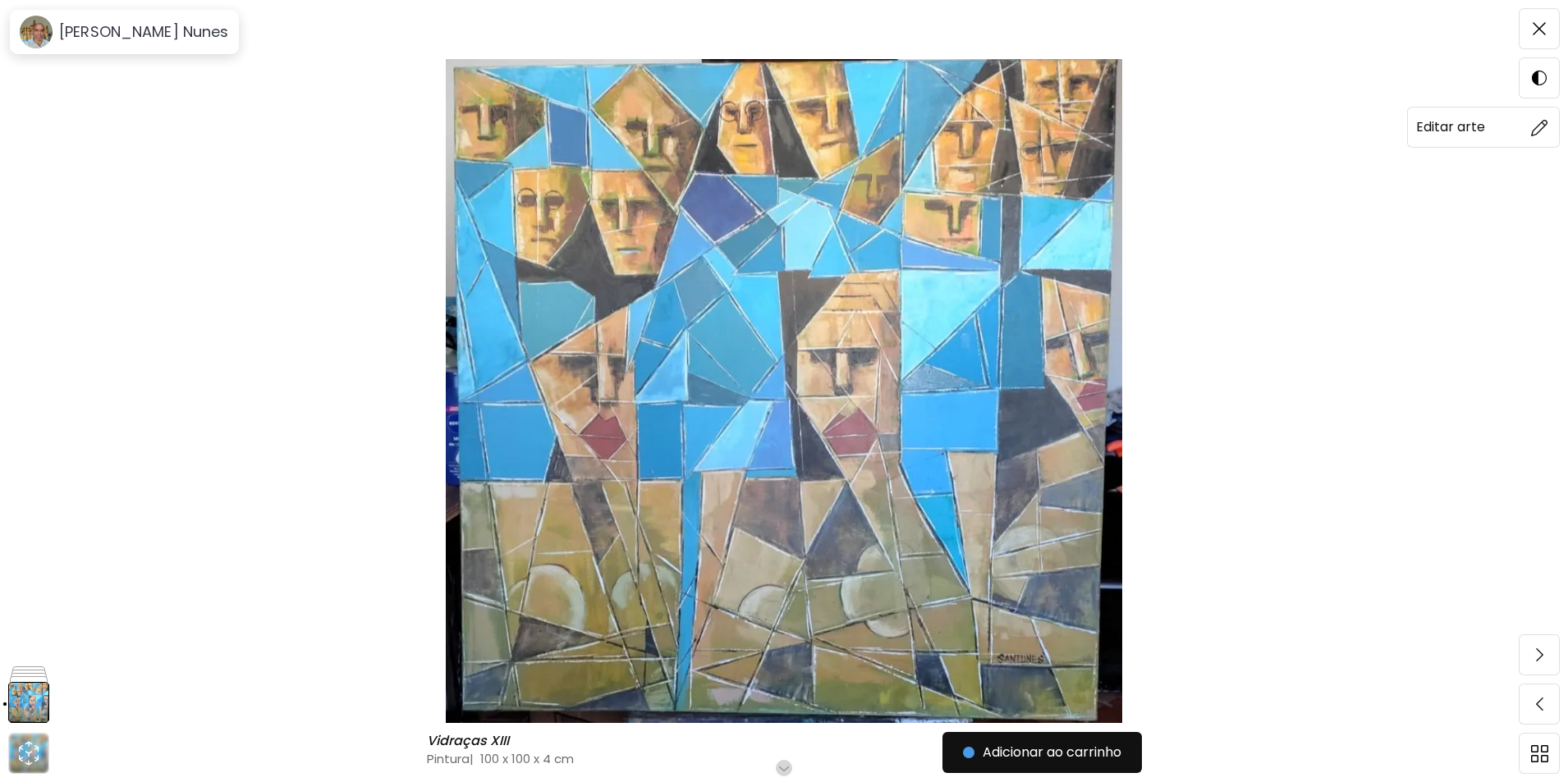
click at [1536, 132] on img at bounding box center [1539, 128] width 17 height 17
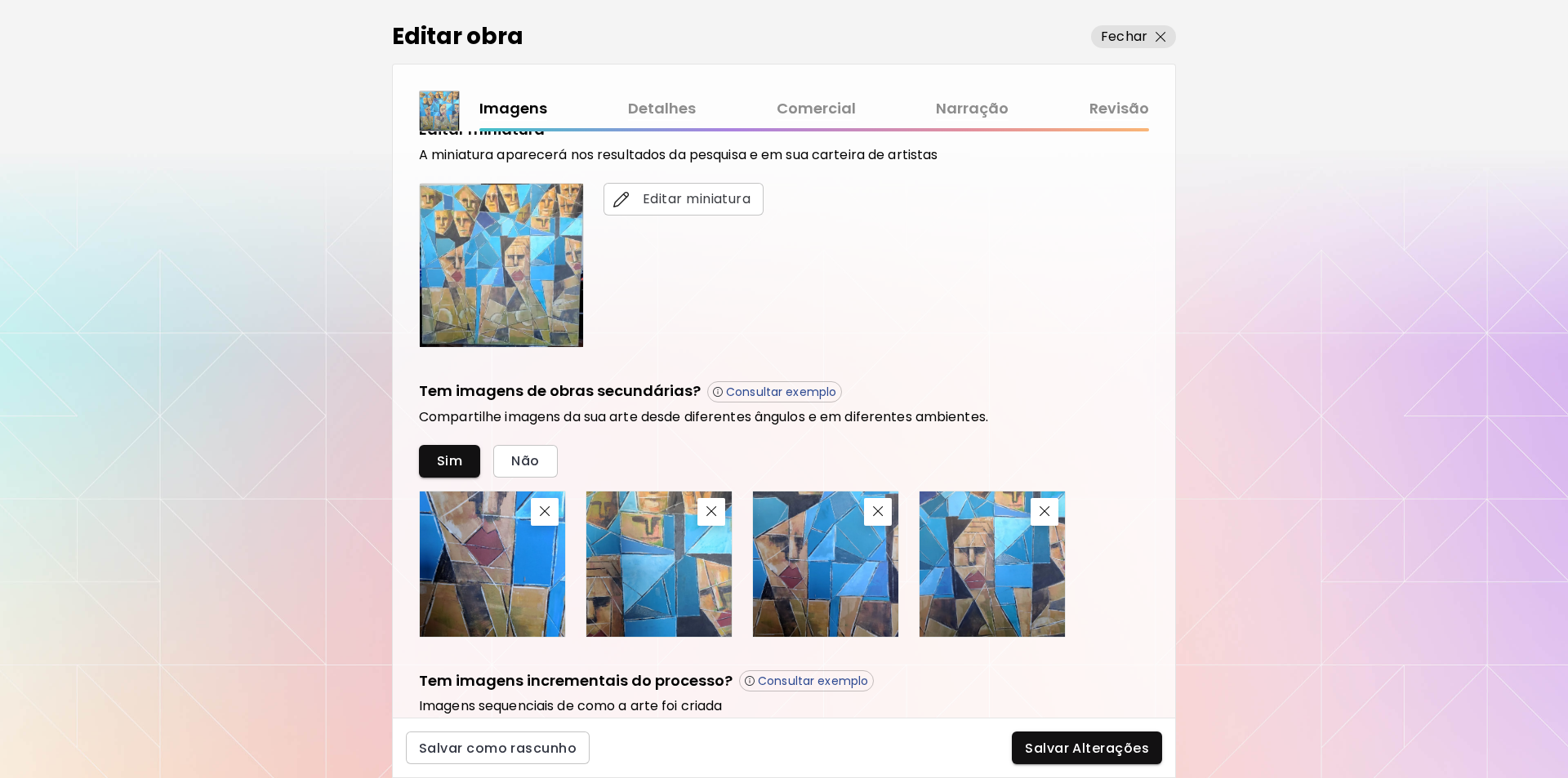
scroll to position [438, 0]
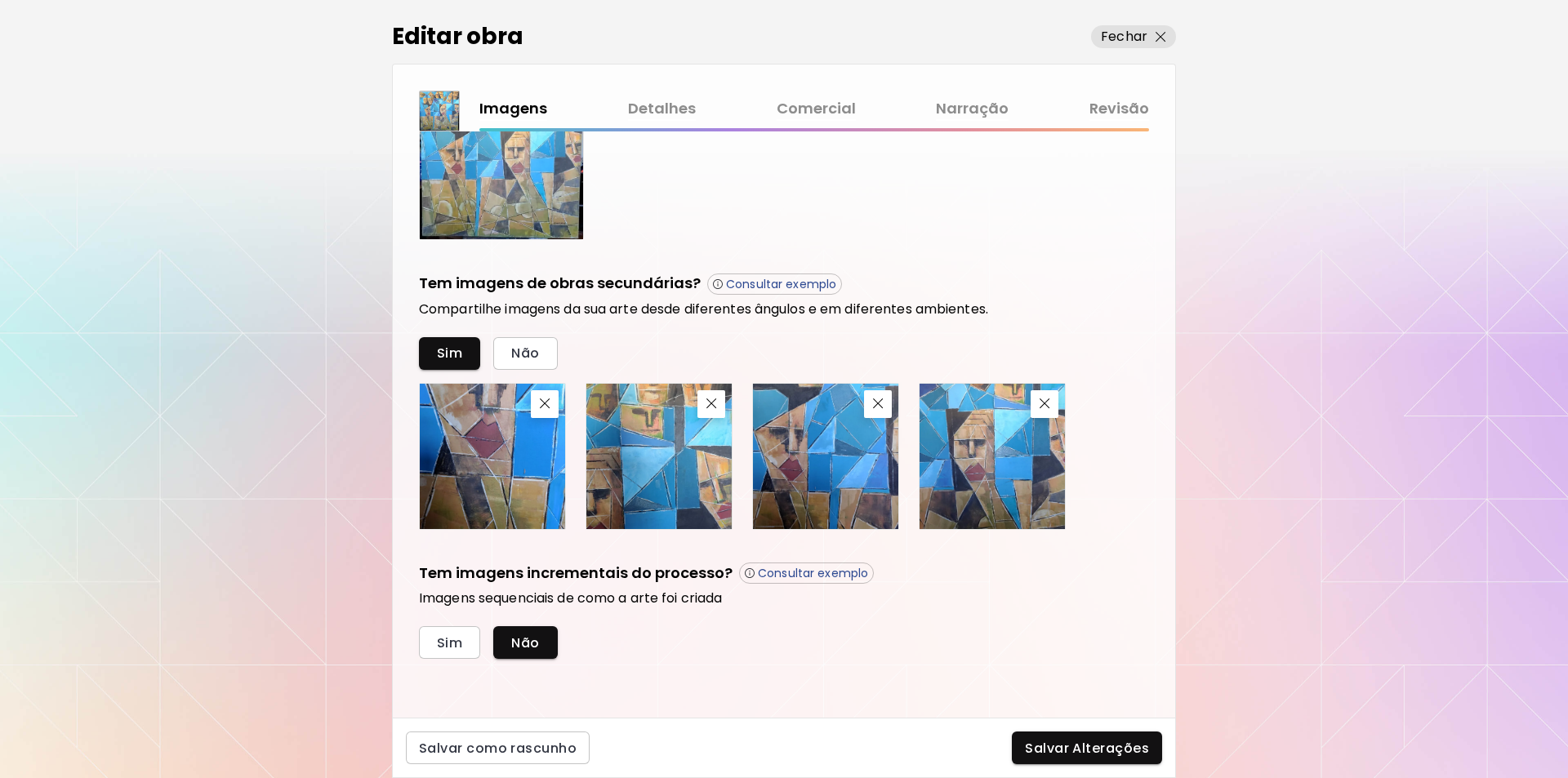
click at [658, 107] on link "Detalhes" at bounding box center [662, 108] width 68 height 23
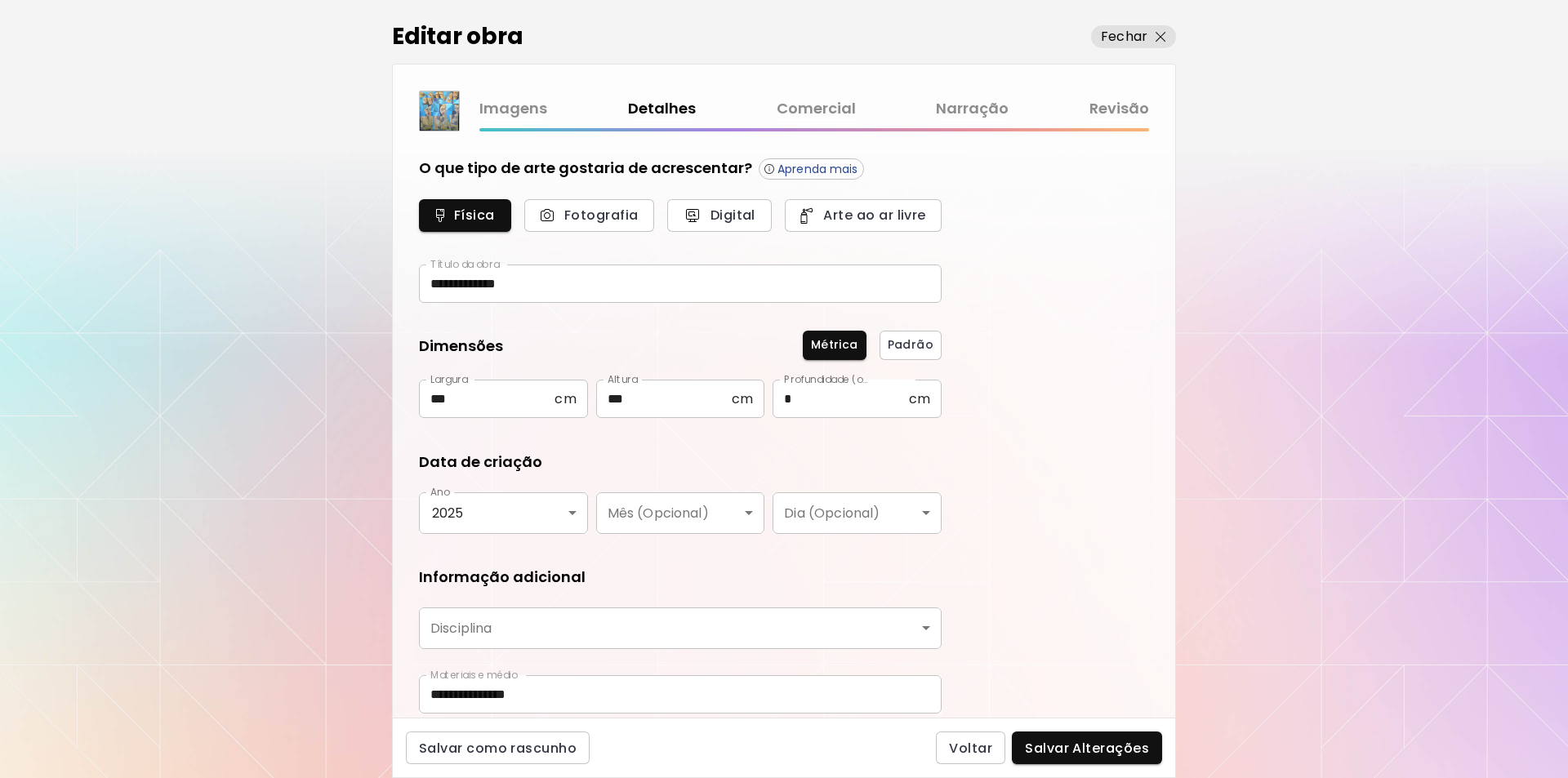
type input "********"
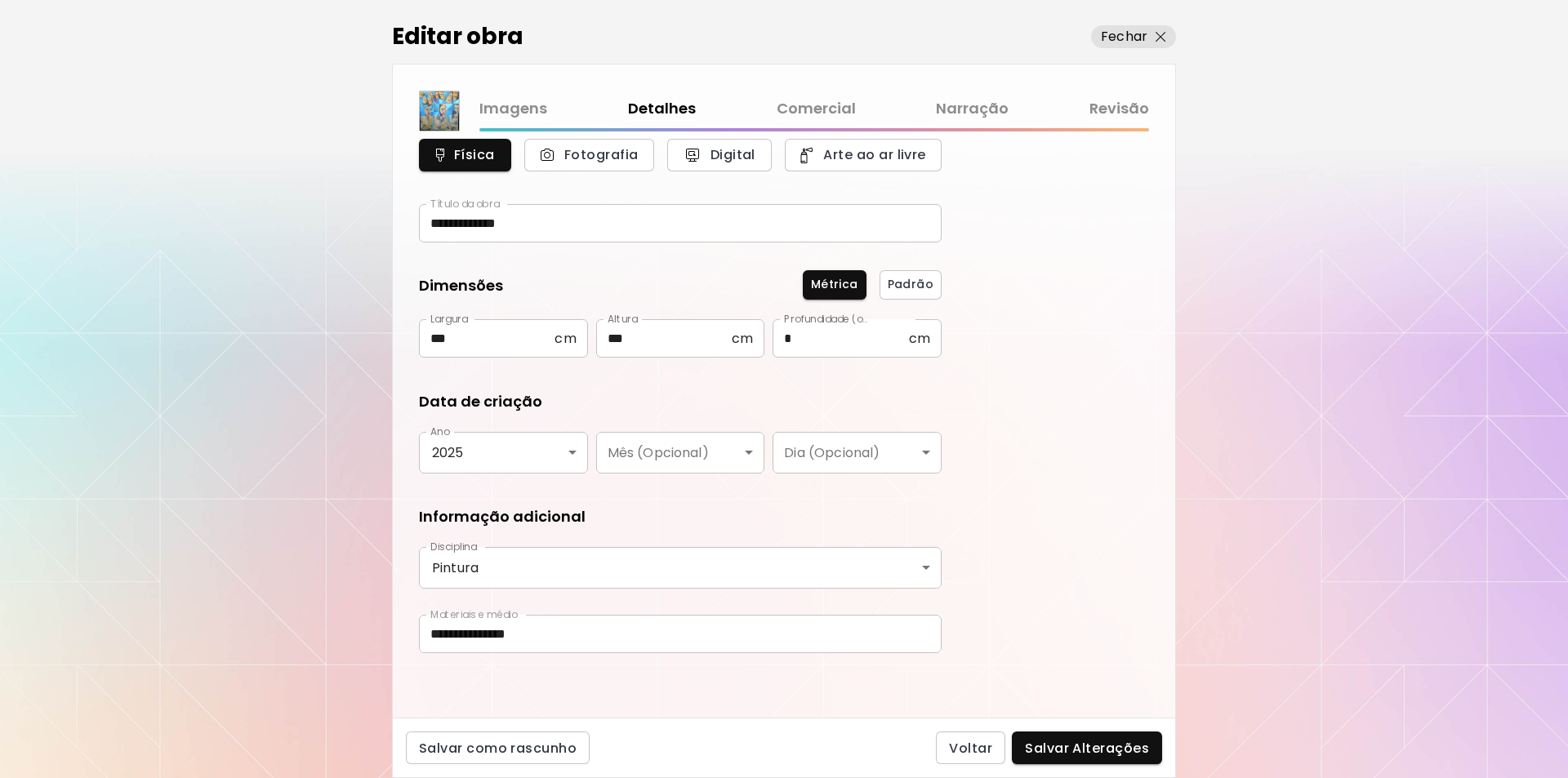
scroll to position [62, 0]
click at [835, 107] on link "Comercial" at bounding box center [816, 108] width 79 height 23
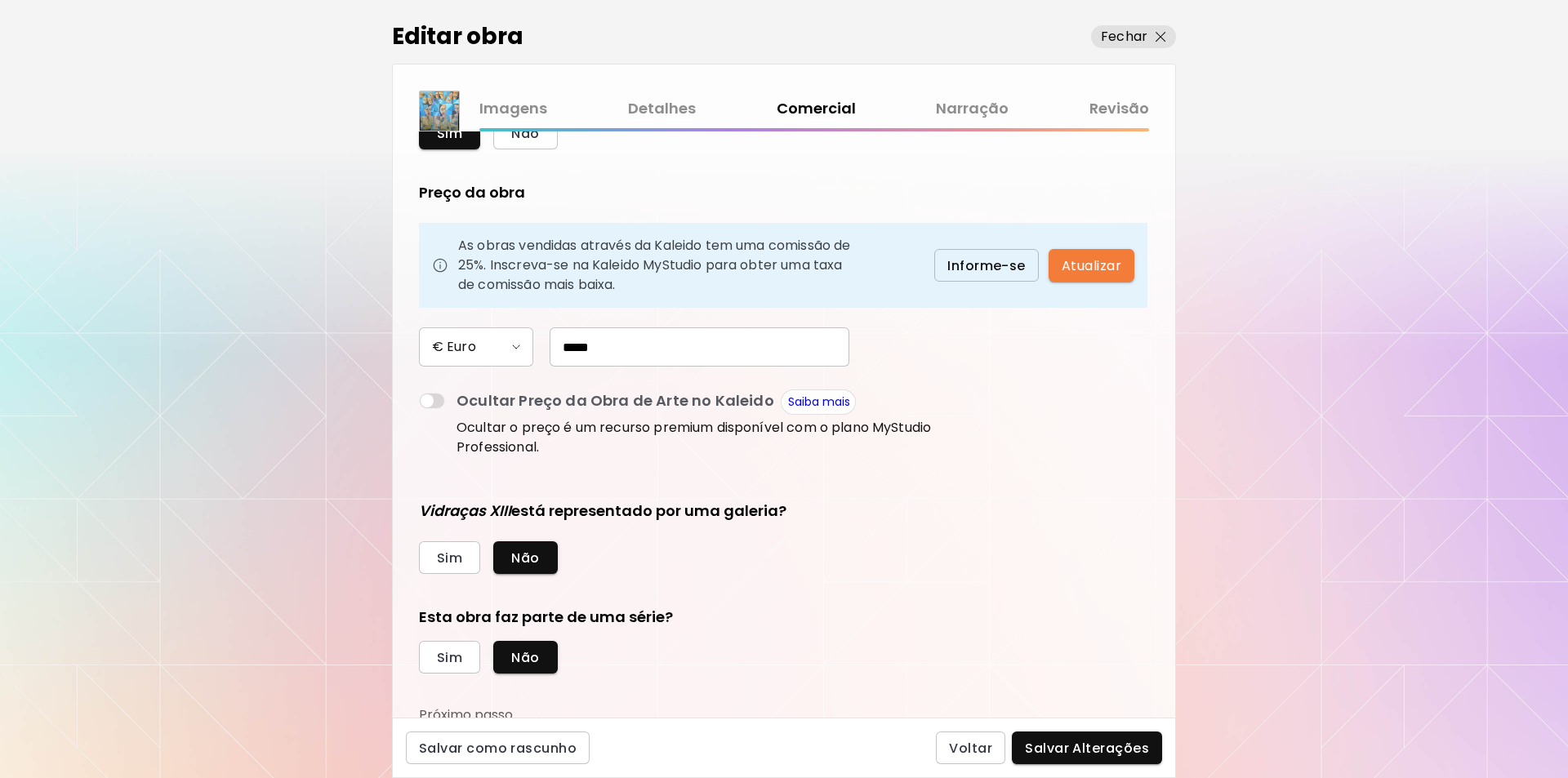
scroll to position [88, 0]
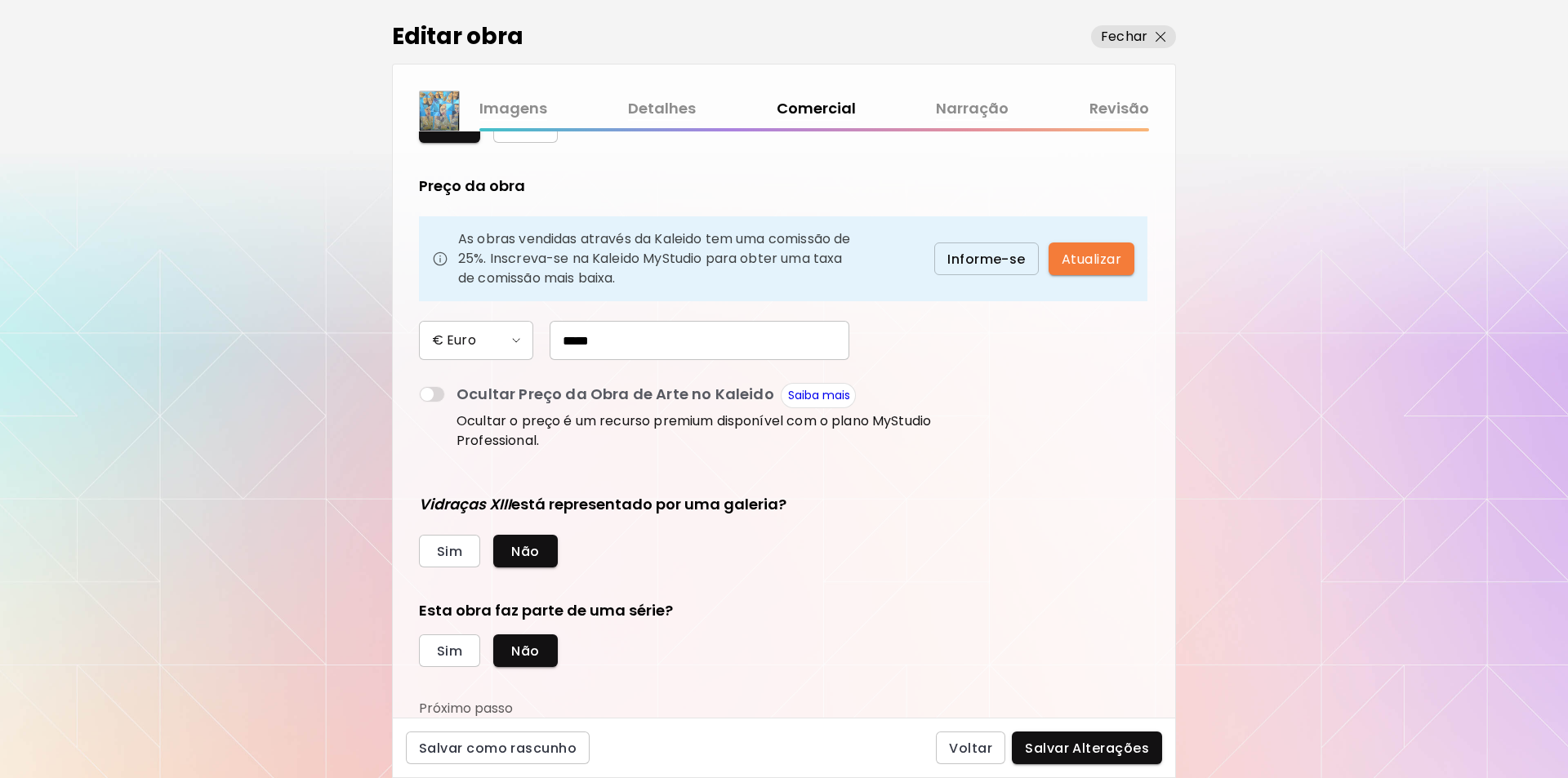
click at [962, 111] on link "Narração" at bounding box center [973, 108] width 73 height 23
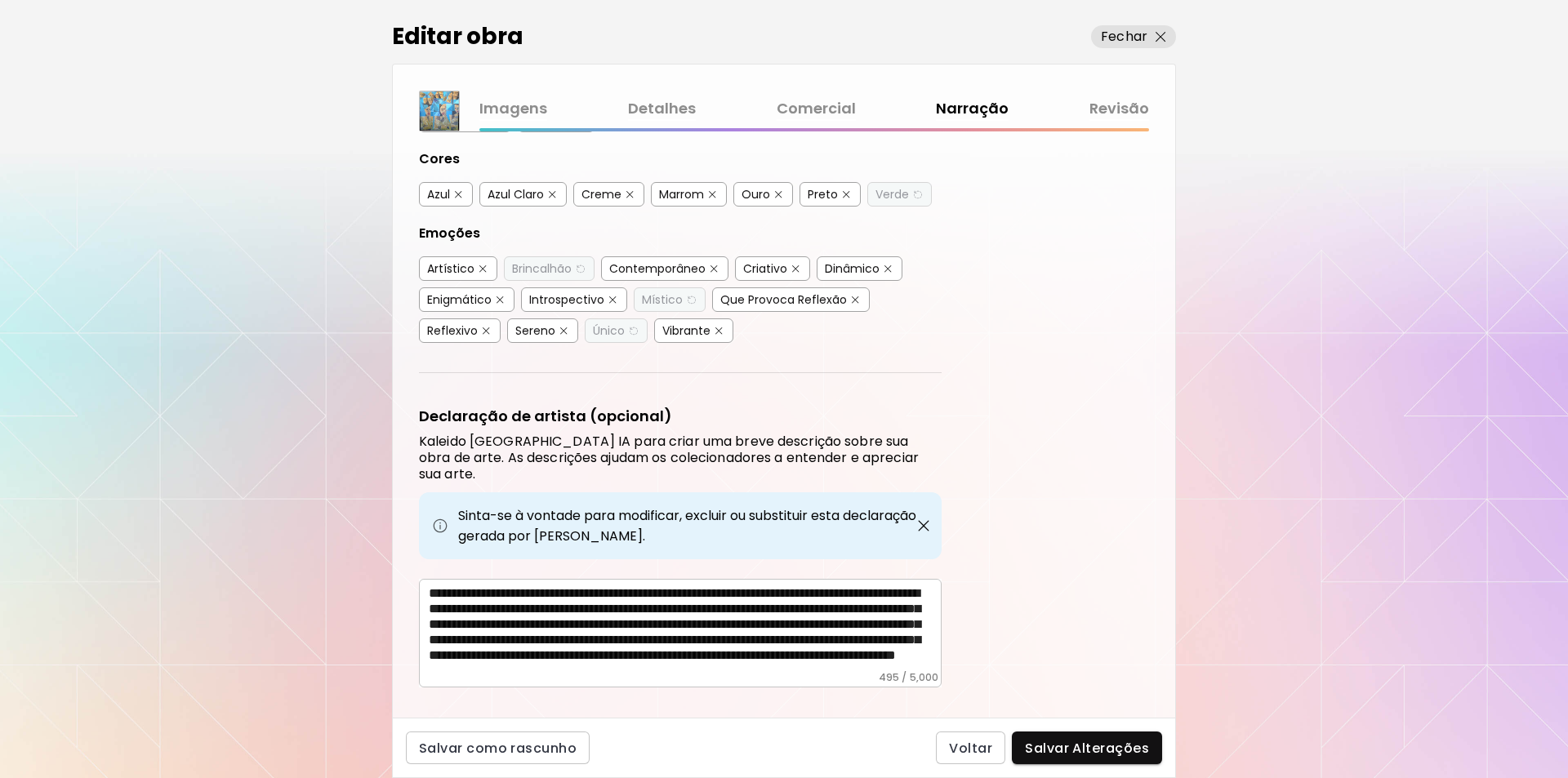
scroll to position [385, 0]
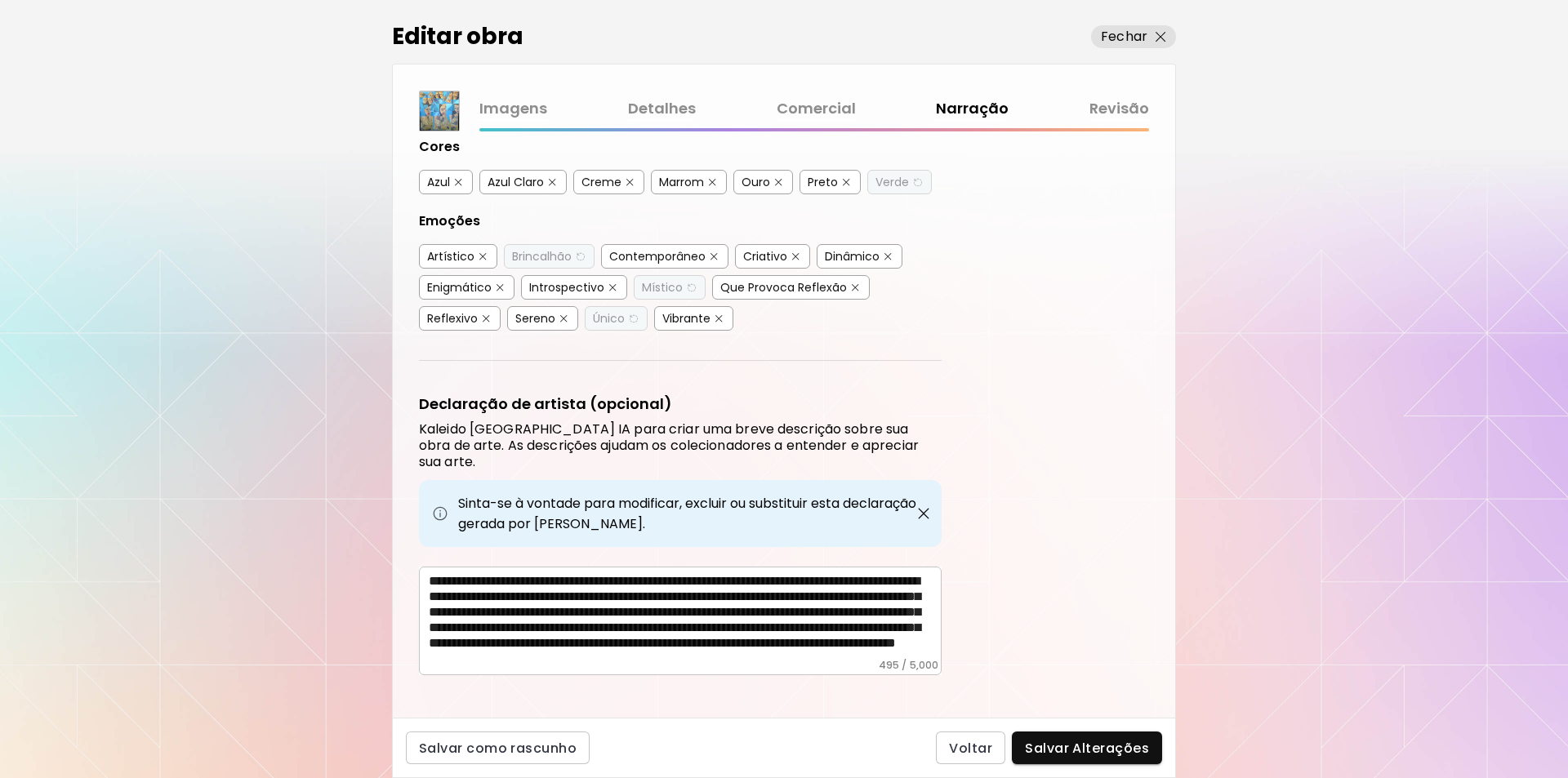
drag, startPoint x: 1166, startPoint y: 573, endPoint x: 1164, endPoint y: 538, distance: 35.1
click at [1167, 543] on div "Etiquetas de Arte O Kaleido usa inteligência artificial (IA) para gerar uma lis…" at bounding box center [784, 425] width 783 height 587
click at [1120, 106] on link "Revisão" at bounding box center [1119, 108] width 60 height 23
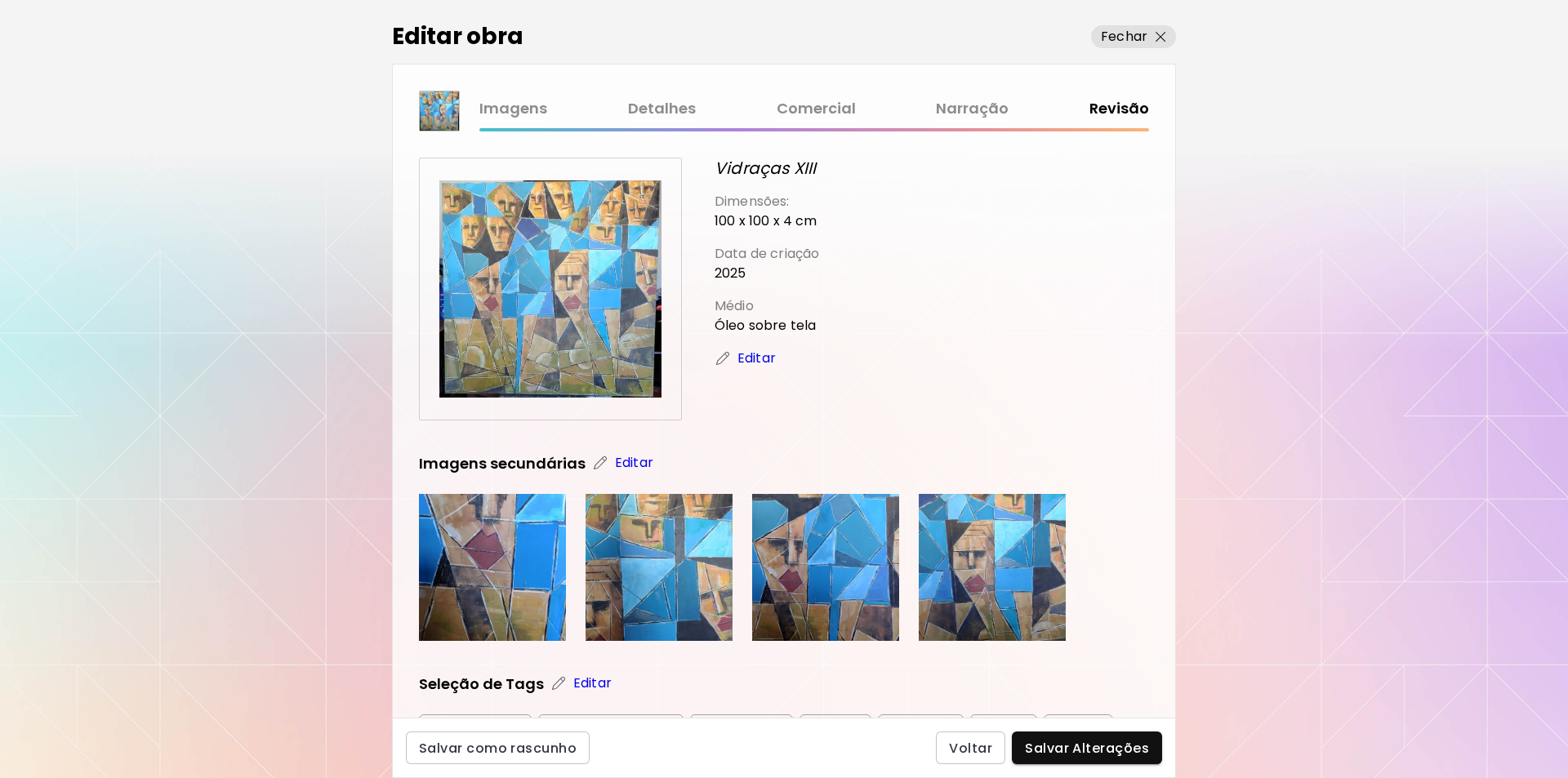
click at [958, 108] on link "Narração" at bounding box center [973, 108] width 73 height 23
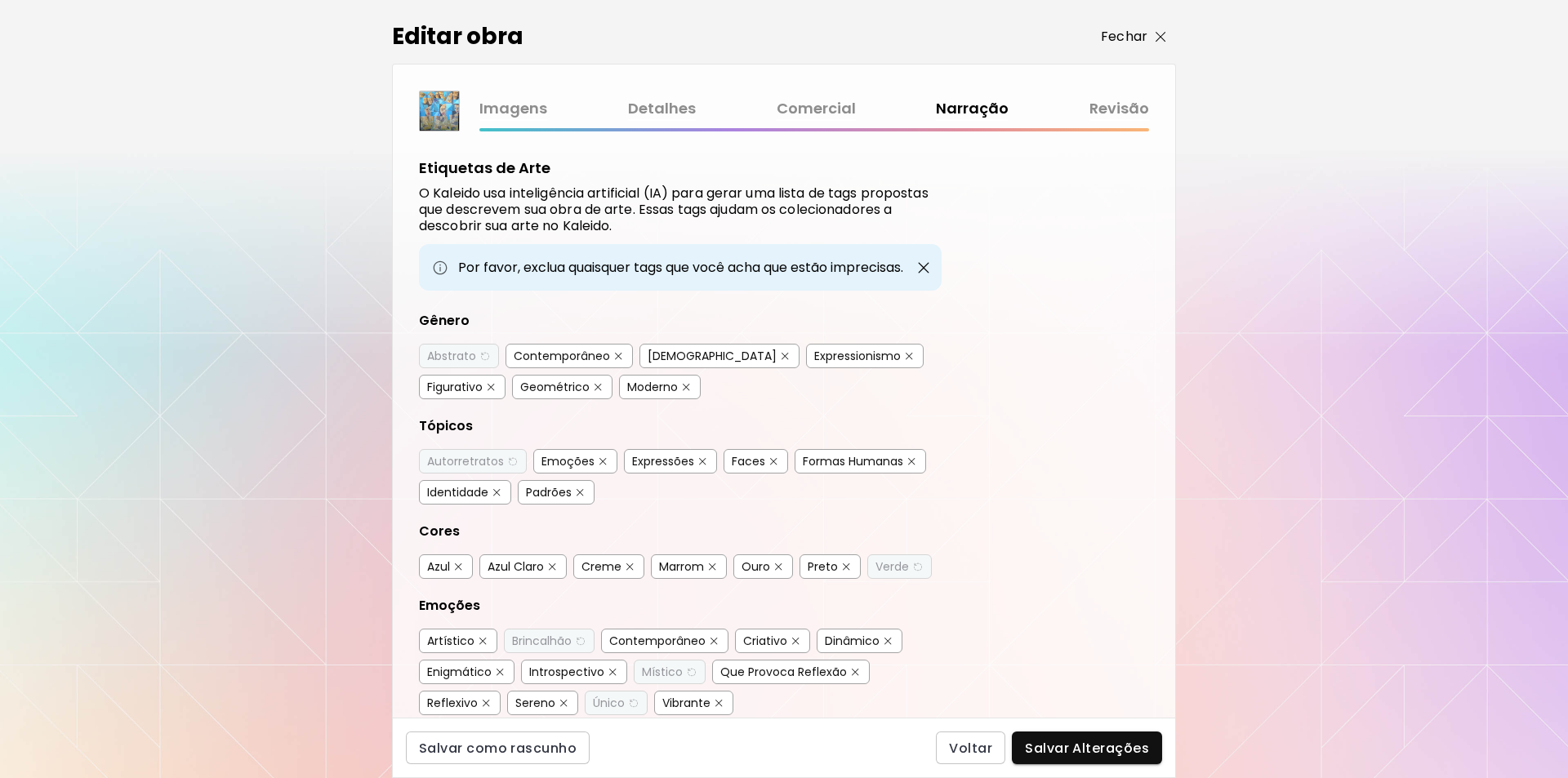
click at [1139, 36] on p "Fechar" at bounding box center [1124, 36] width 47 height 20
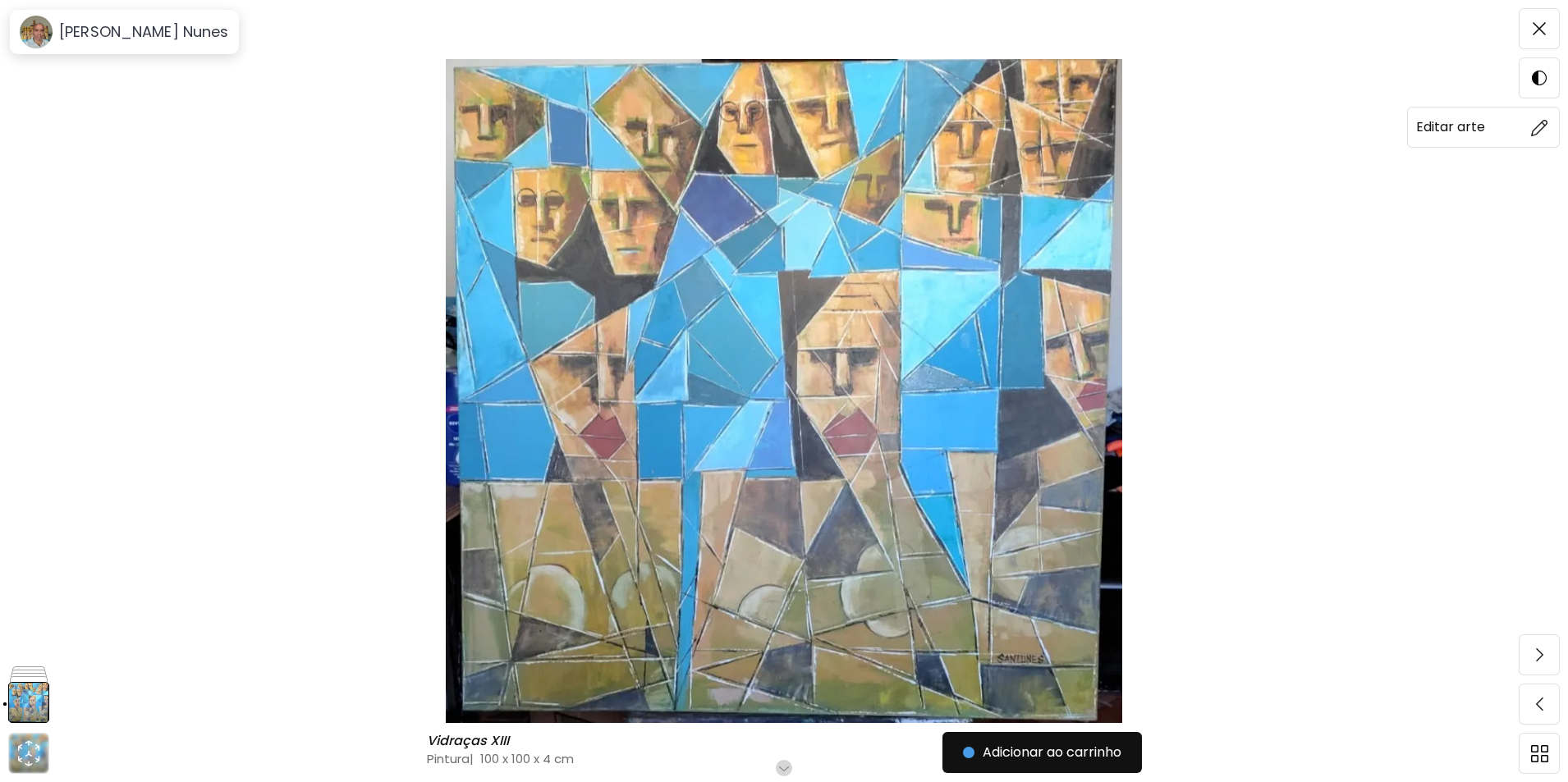
click at [1540, 121] on img at bounding box center [1539, 128] width 17 height 17
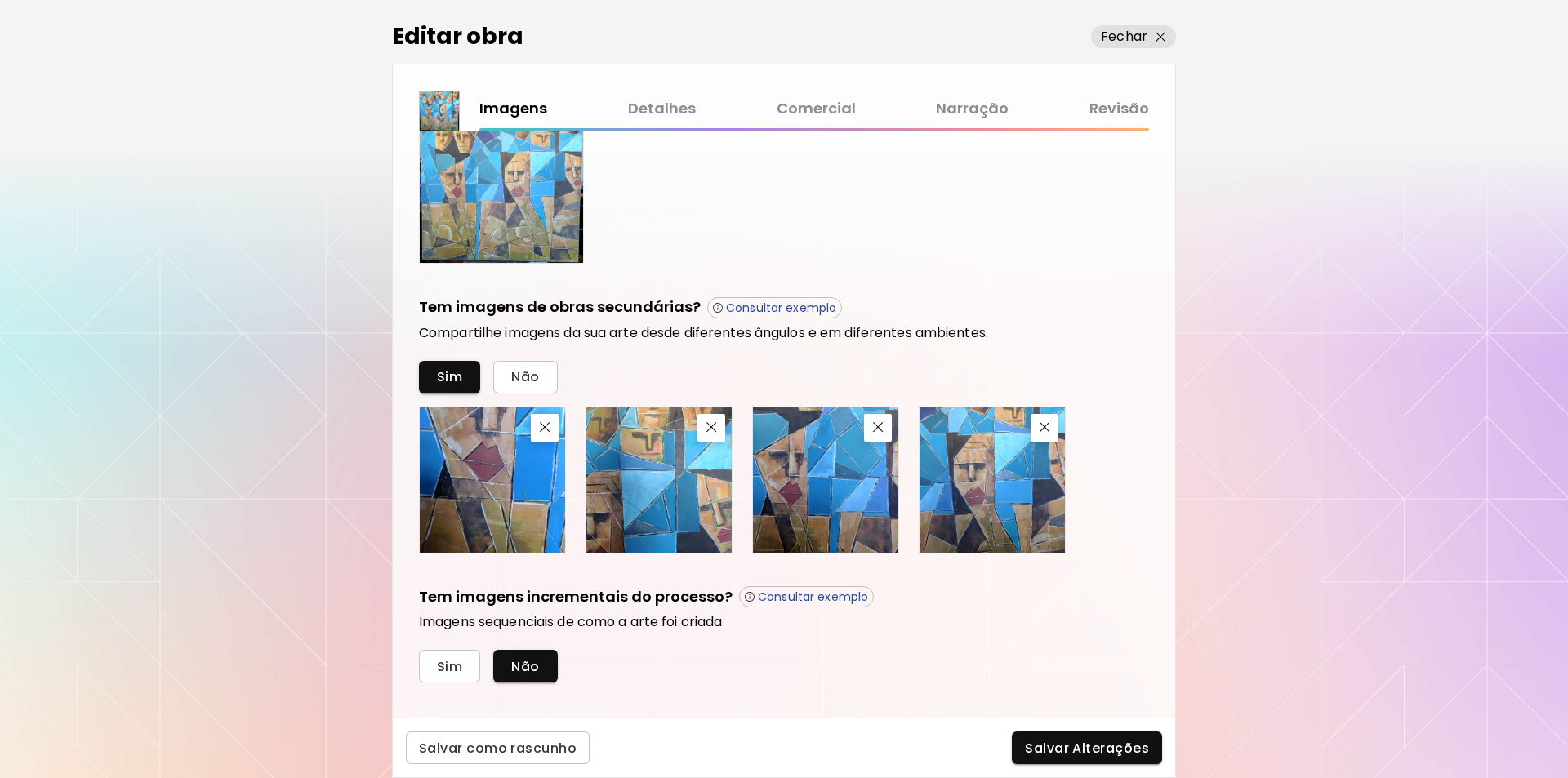
scroll to position [438, 0]
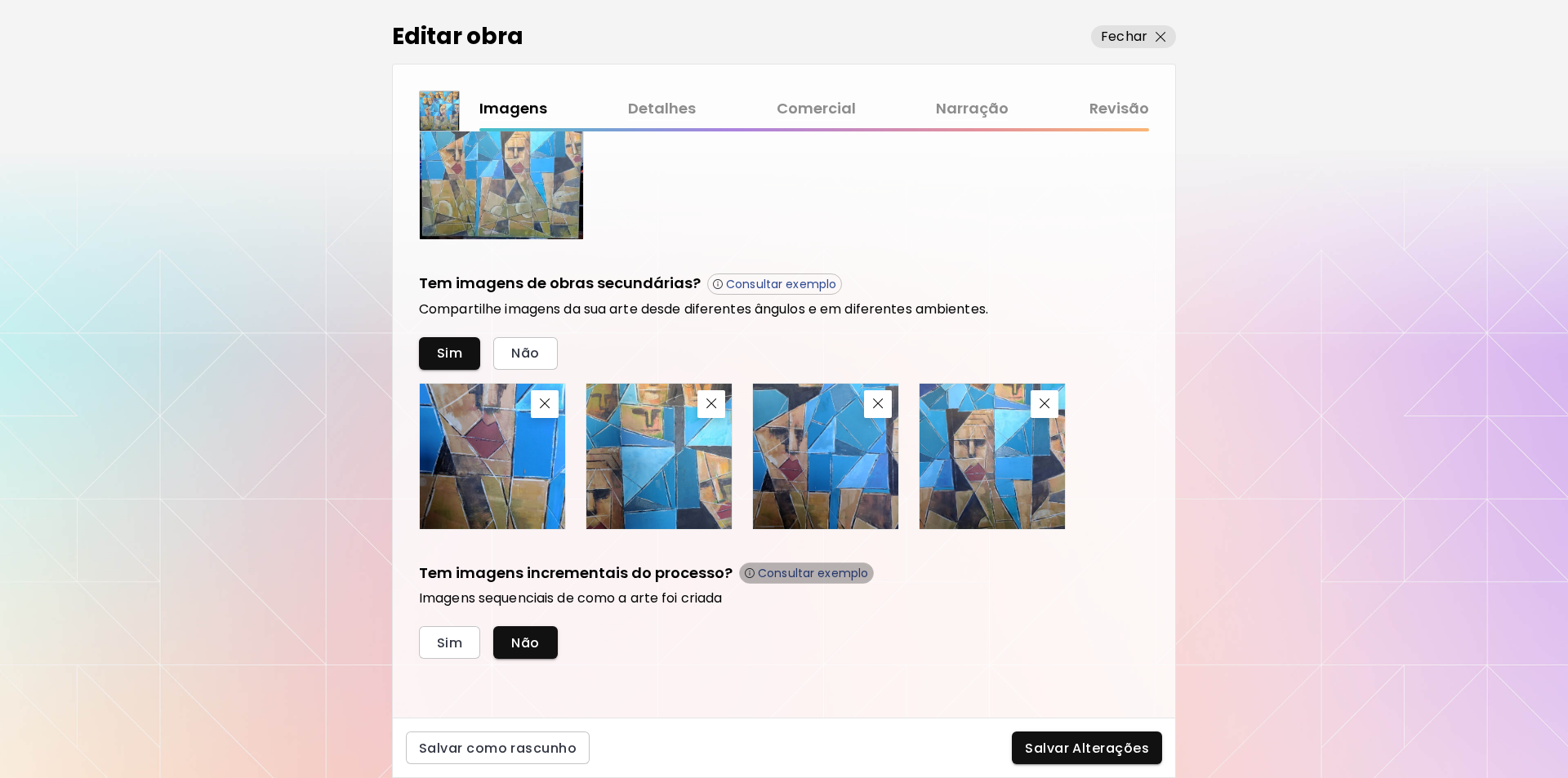
click at [826, 573] on p "Consultar exemplo" at bounding box center [812, 573] width 110 height 15
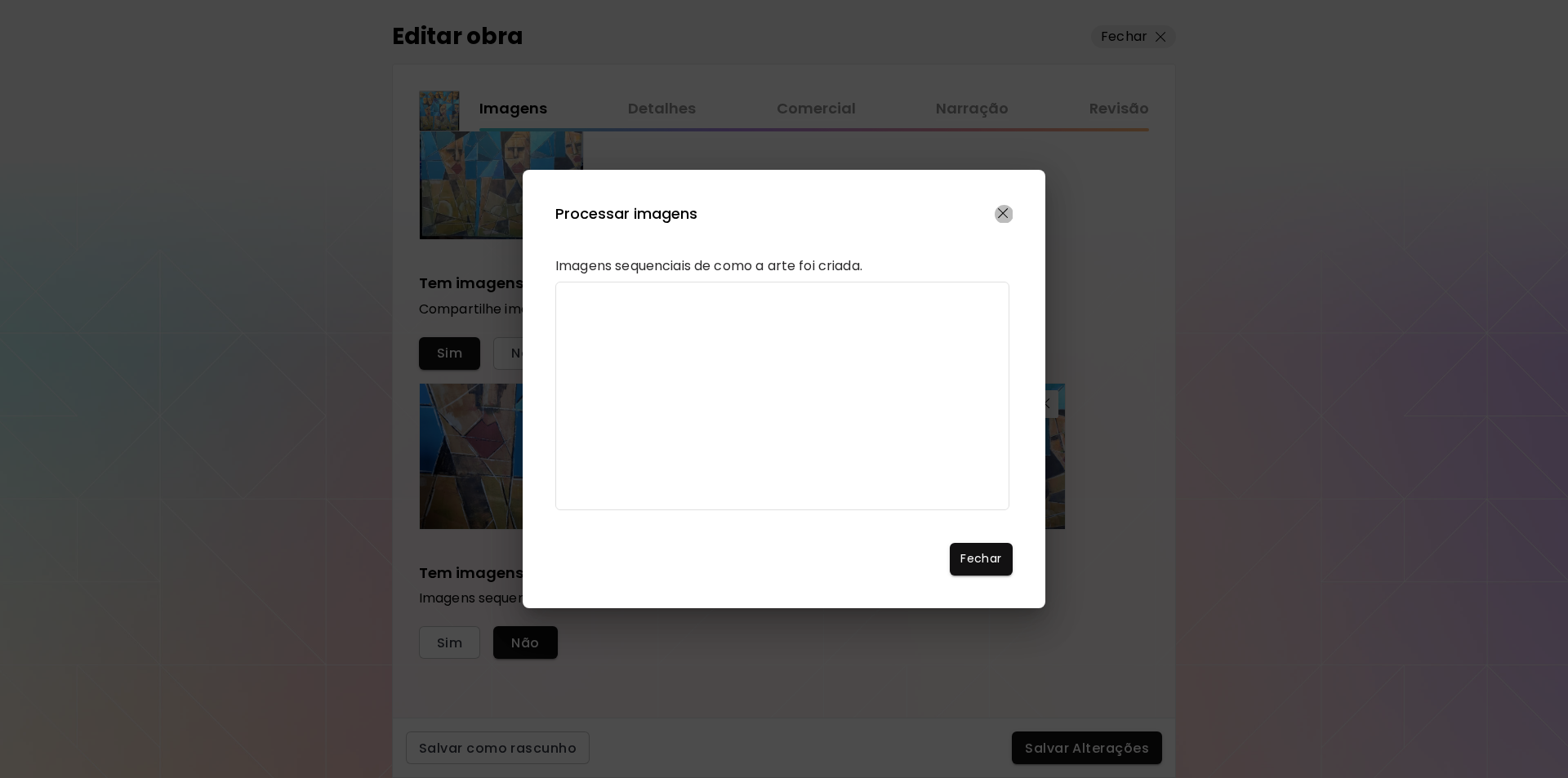
click at [1003, 208] on img "button" at bounding box center [1003, 213] width 10 height 10
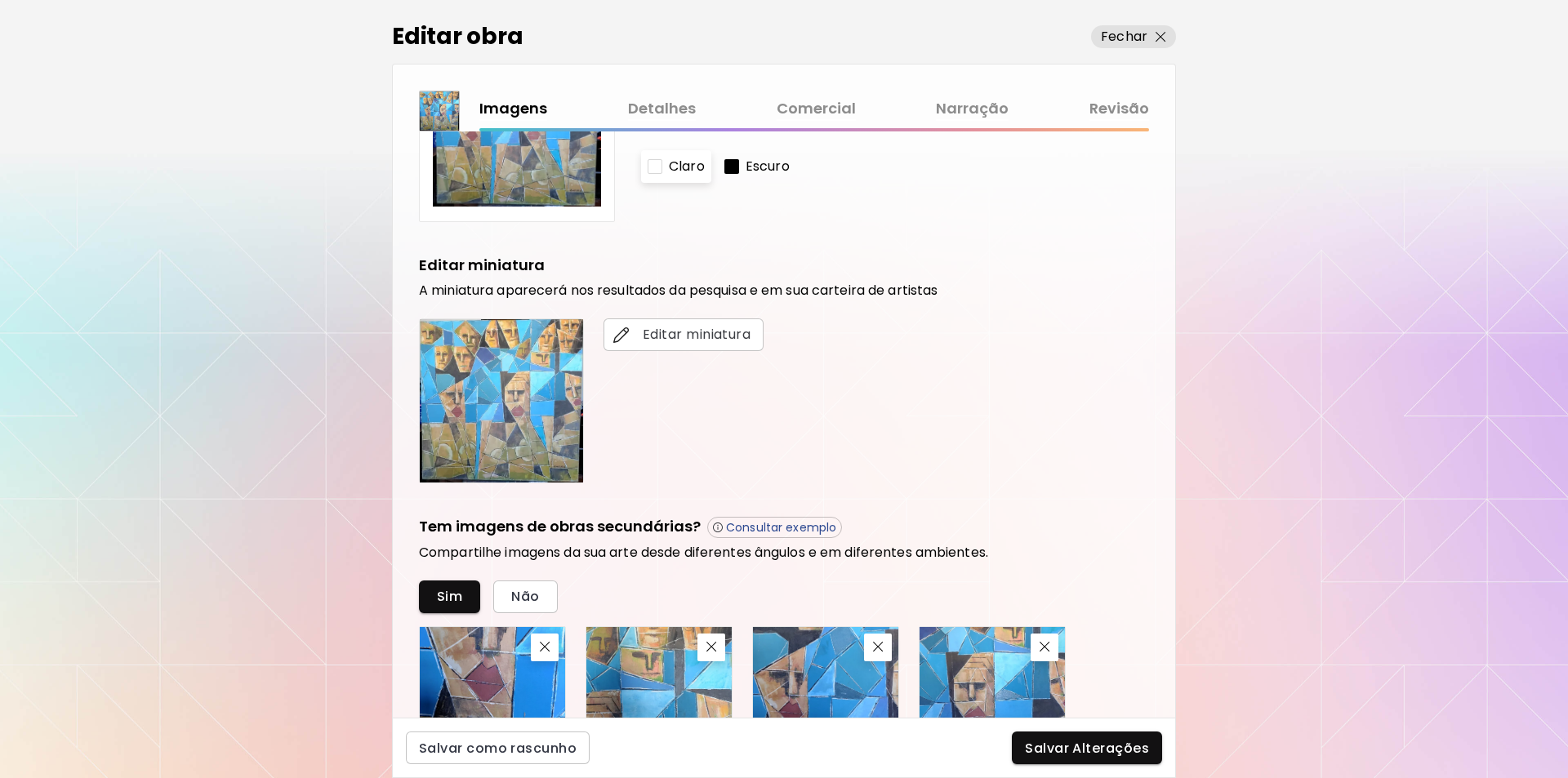
scroll to position [0, 0]
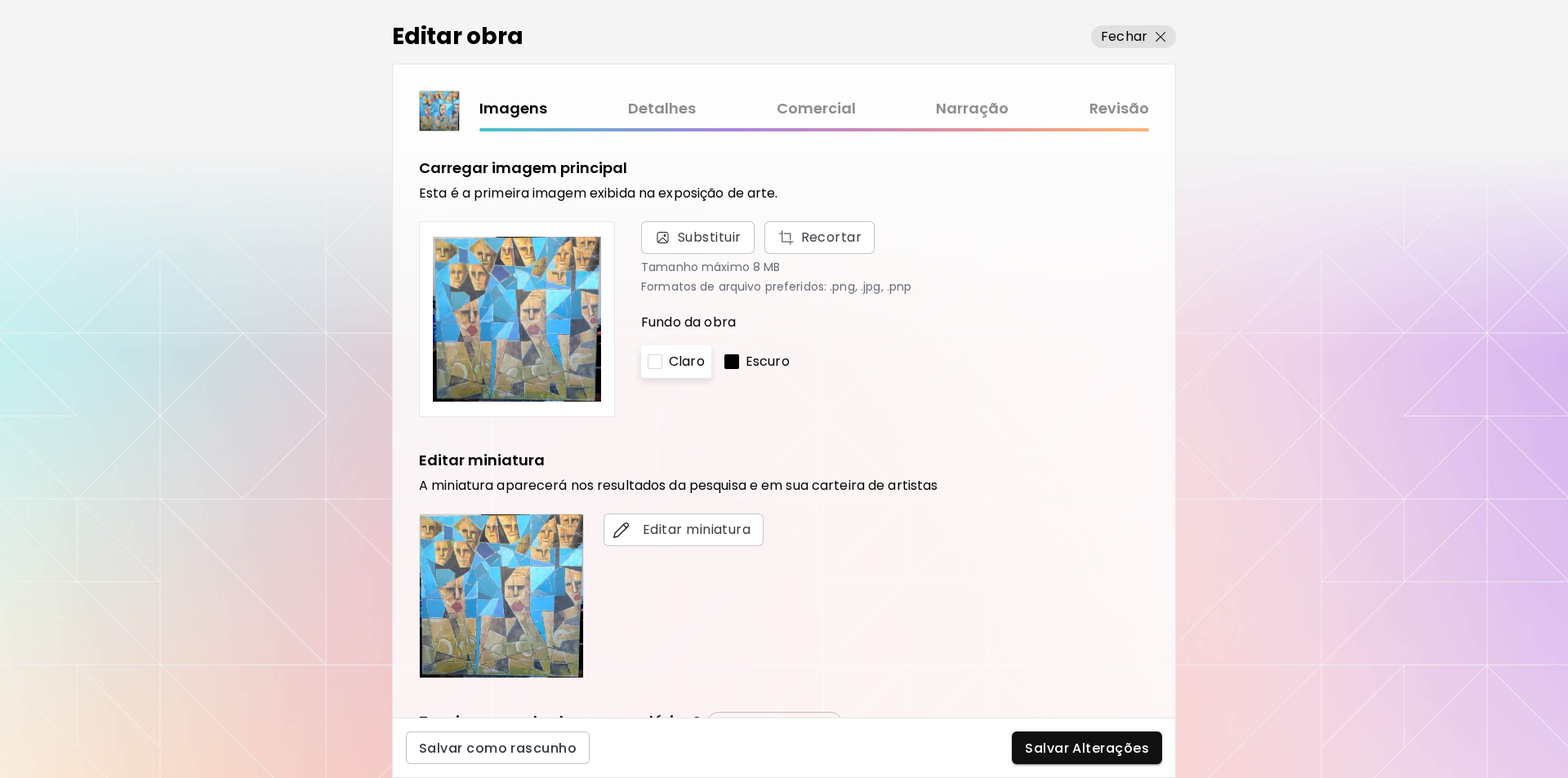
click at [534, 602] on img at bounding box center [501, 596] width 163 height 163
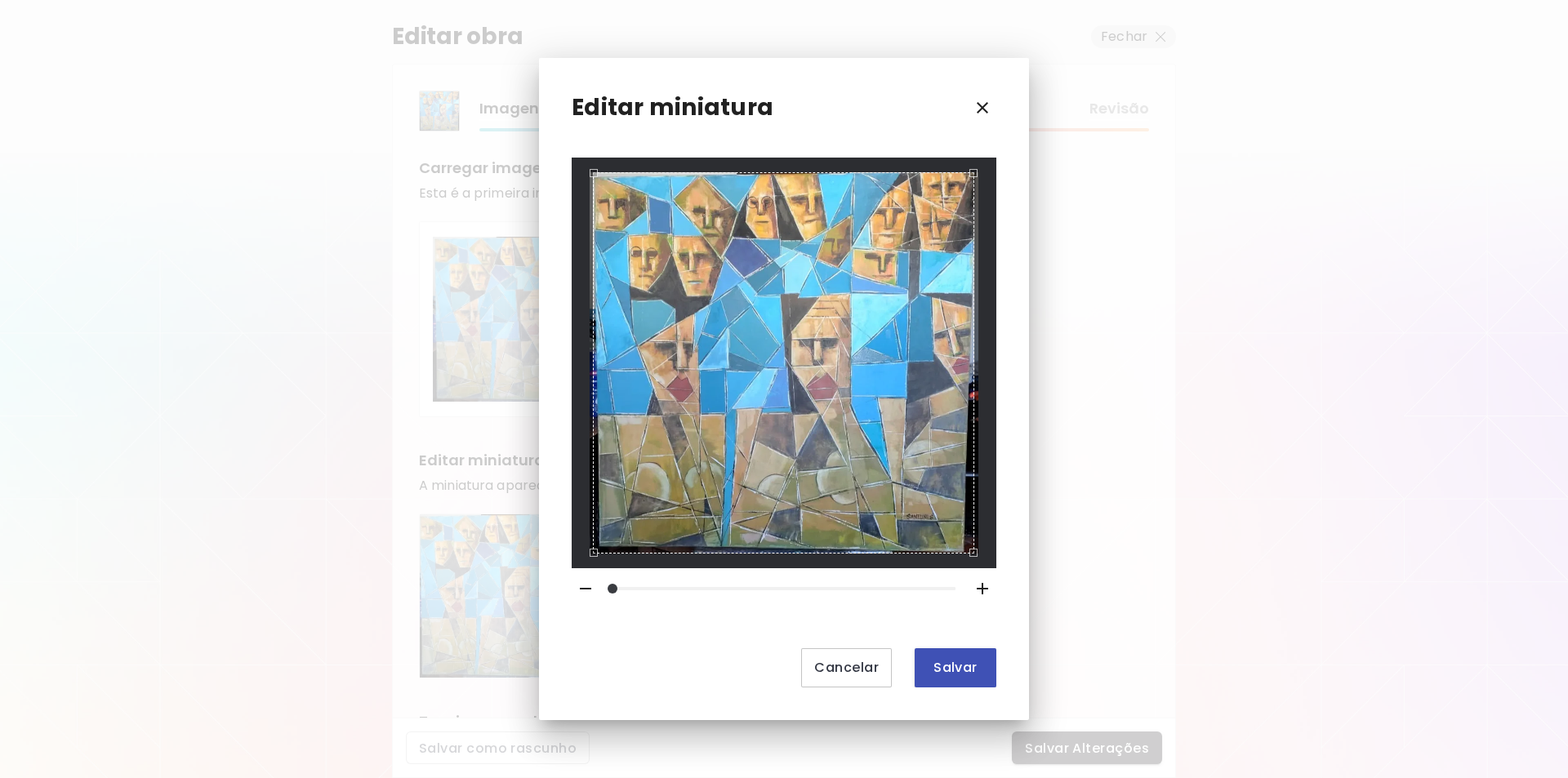
click at [940, 669] on span "Salvar" at bounding box center [955, 667] width 55 height 17
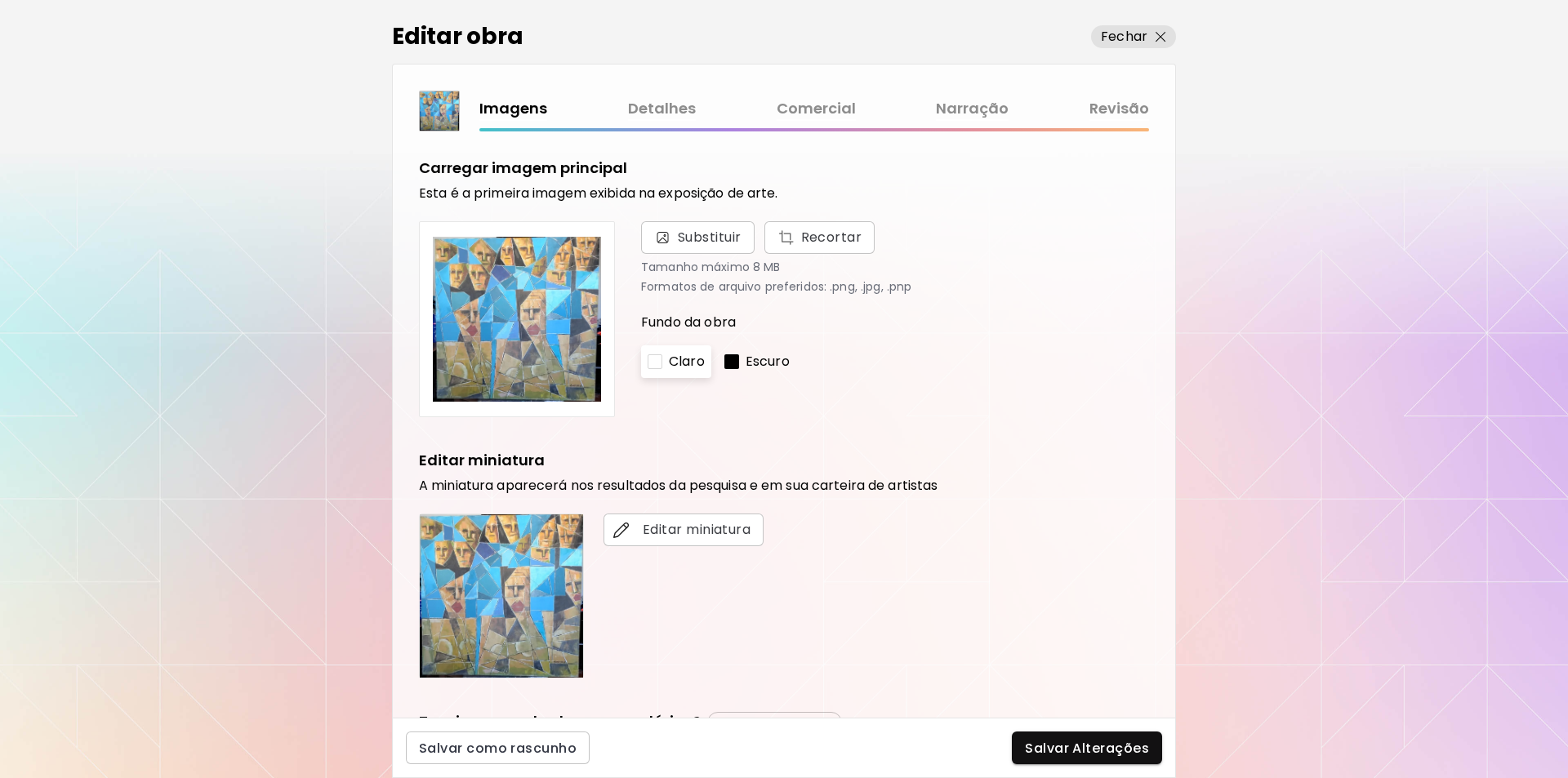
click at [511, 305] on img at bounding box center [517, 319] width 168 height 168
click at [1147, 34] on p "Fechar" at bounding box center [1124, 36] width 47 height 20
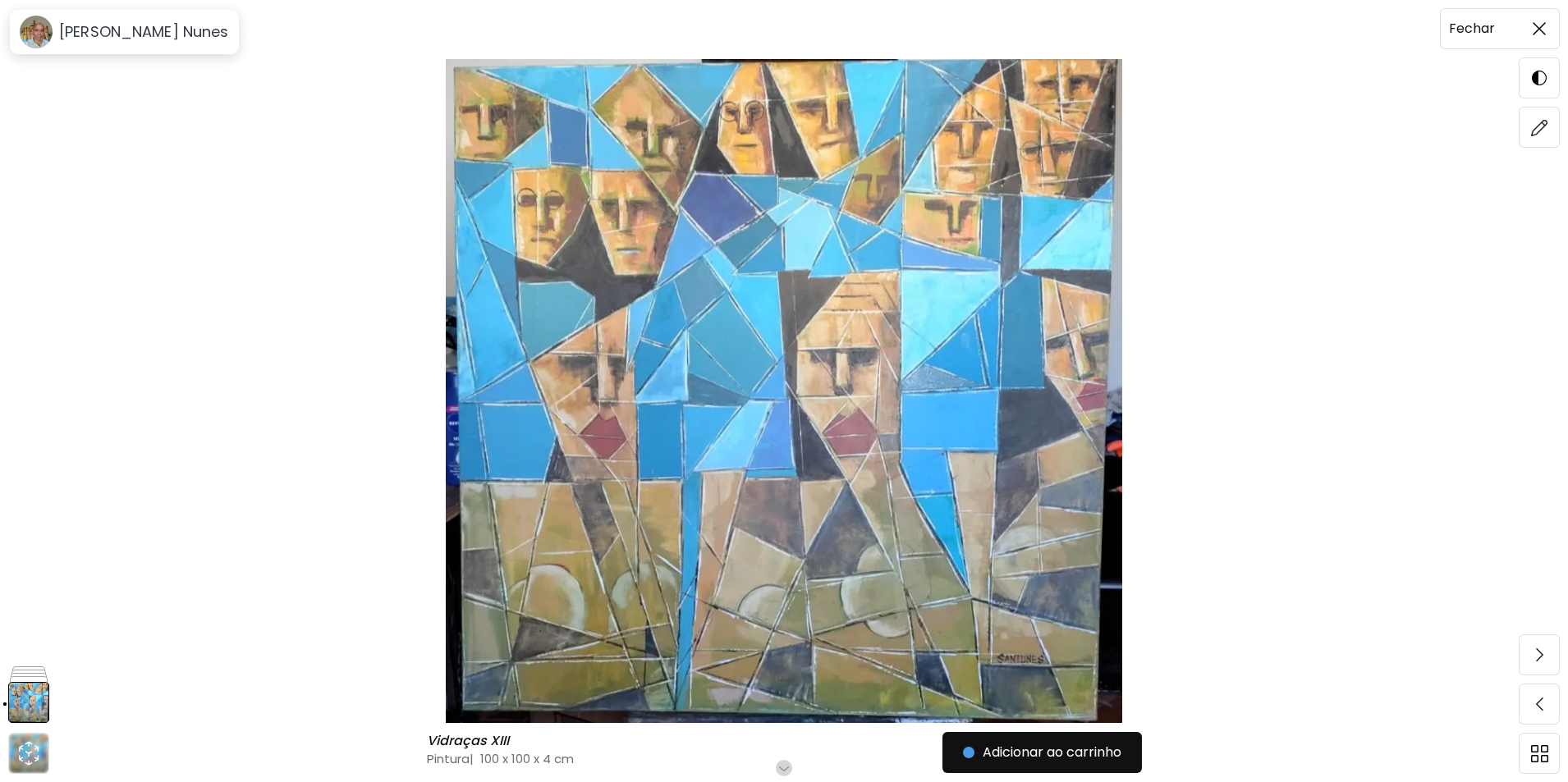
click at [1541, 25] on img at bounding box center [1538, 28] width 13 height 13
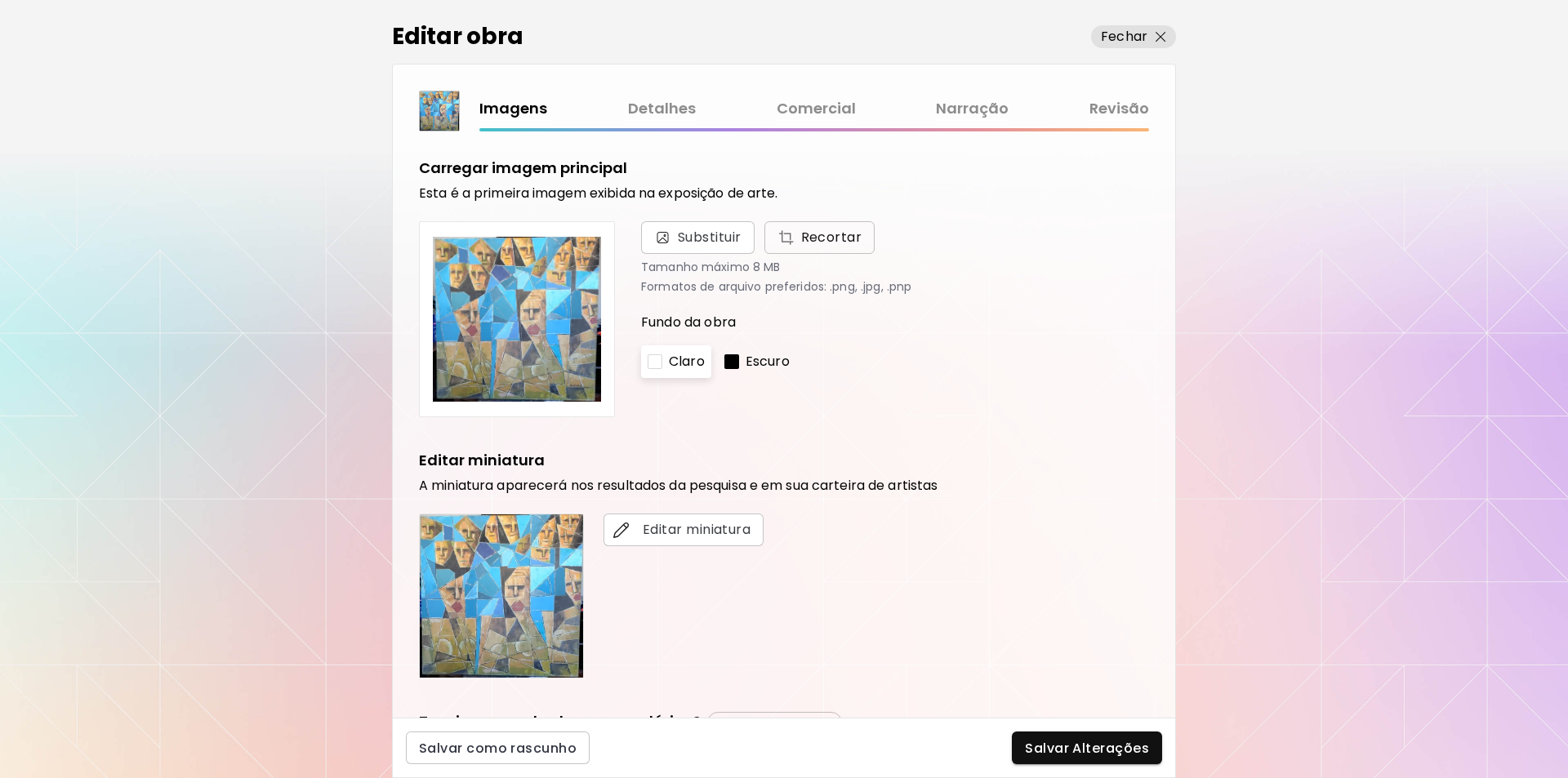
click at [814, 238] on span "Recortar" at bounding box center [820, 237] width 85 height 20
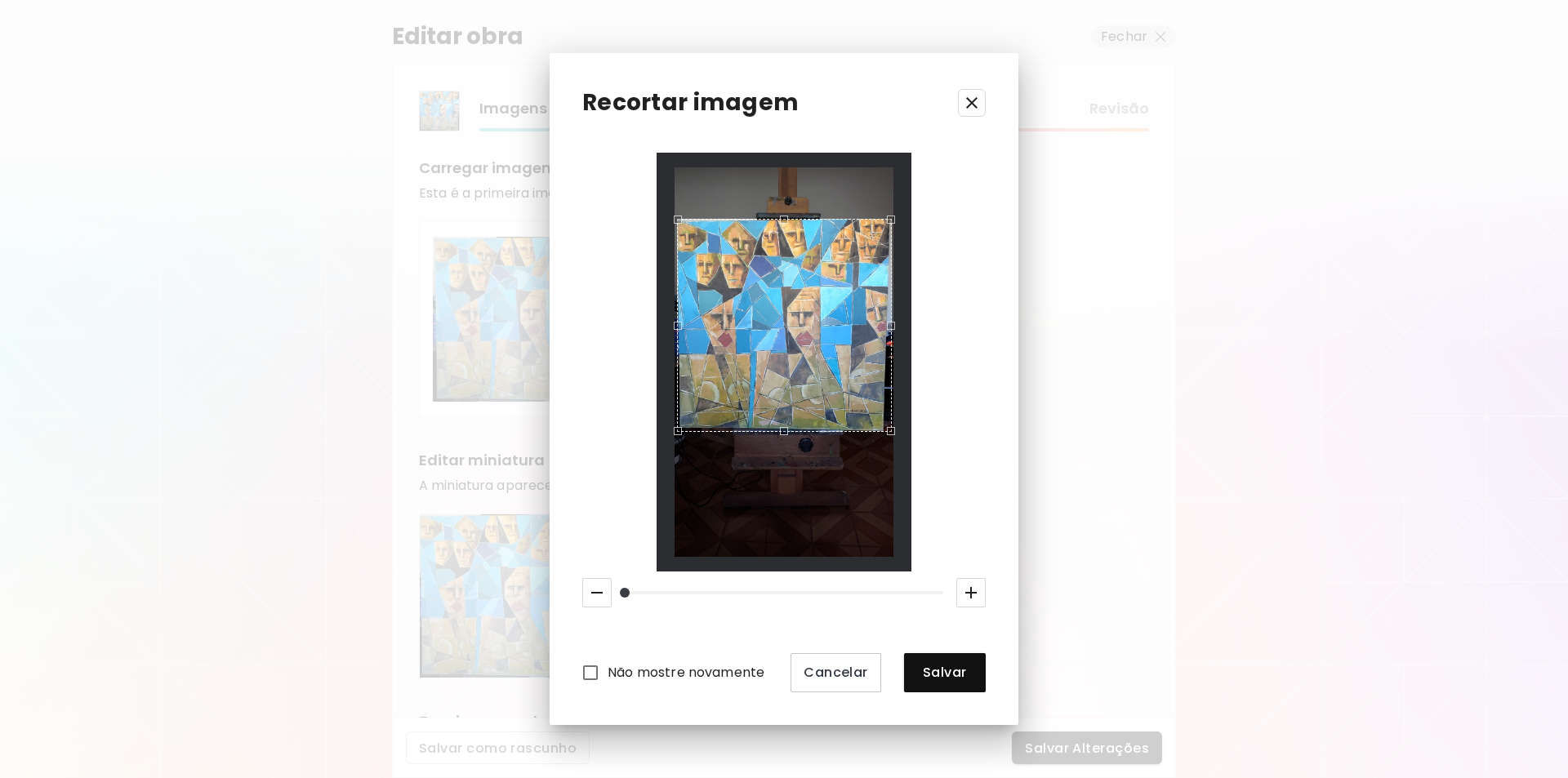
click at [673, 321] on div "Use the up and down arrow keys to move the west drag handle to change the crop …" at bounding box center [673, 321] width 0 height 0
click at [674, 321] on div "Use the up and down arrow keys to move the west drag handle to change the crop …" at bounding box center [674, 321] width 0 height 0
click at [893, 321] on div "Use the up and down arrow keys to move the east drag handle to change the crop …" at bounding box center [893, 321] width 0 height 0
click at [779, 432] on div "Use the up and down arrow keys to move the south drag handle to change the crop…" at bounding box center [779, 432] width 0 height 0
click at [931, 667] on span "Salvar" at bounding box center [945, 672] width 55 height 17
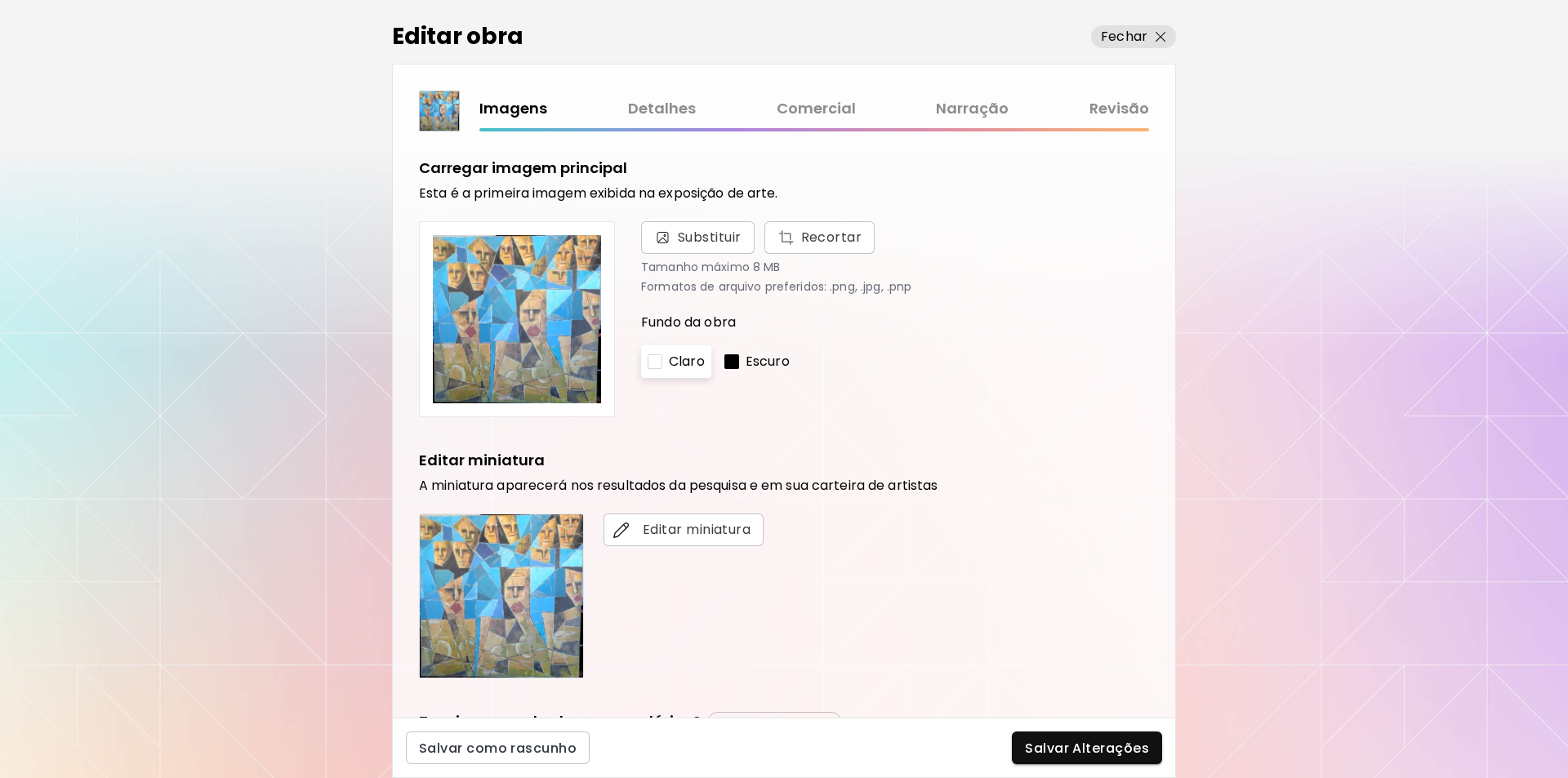
click at [538, 335] on img at bounding box center [517, 319] width 168 height 168
click at [527, 329] on img at bounding box center [517, 319] width 168 height 168
click at [502, 288] on img at bounding box center [517, 319] width 168 height 168
click at [804, 234] on span "Recortar" at bounding box center [820, 237] width 85 height 20
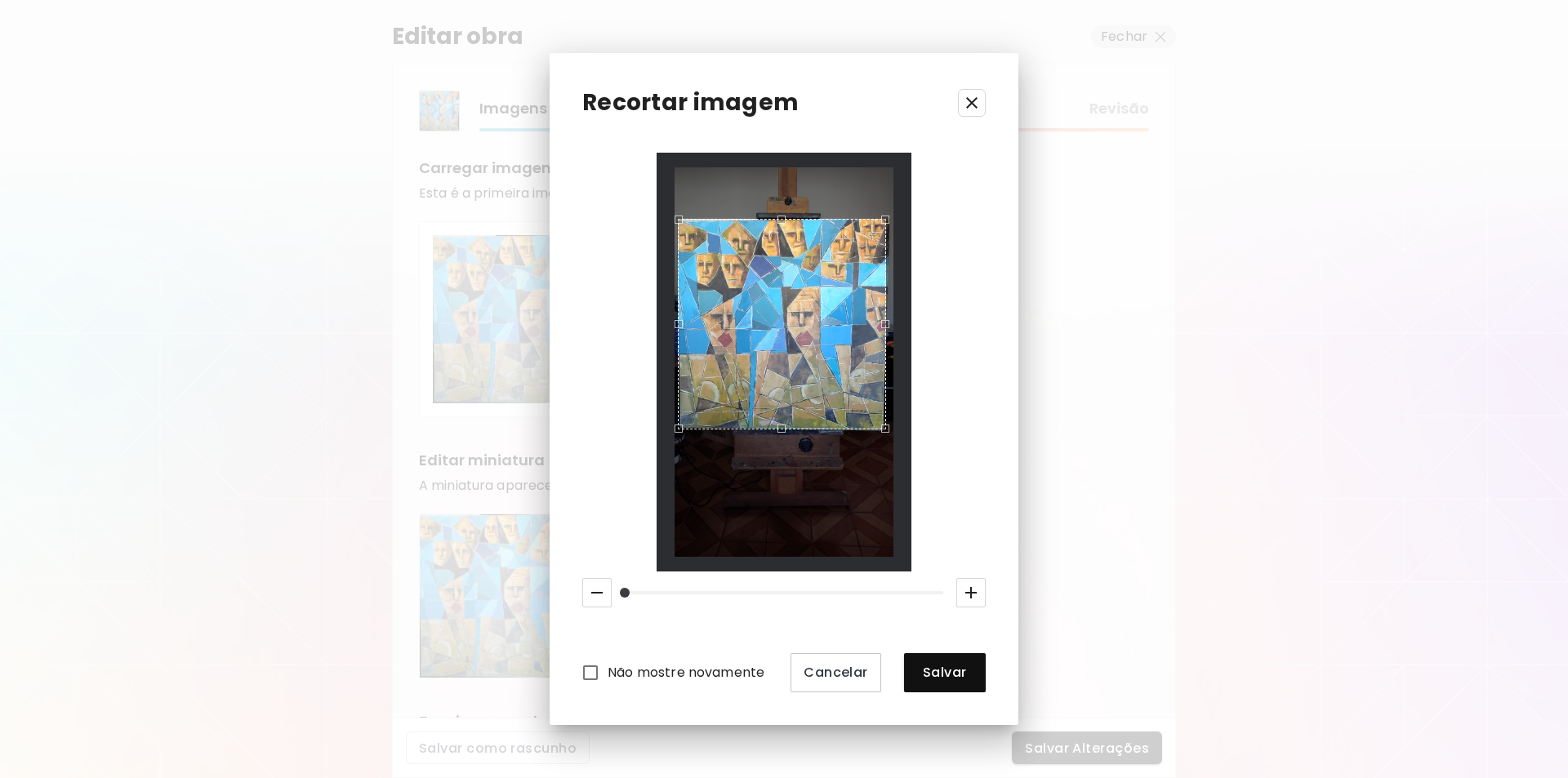
click at [889, 320] on div "Use the up and down arrow keys to move the east drag handle to change the crop …" at bounding box center [889, 320] width 0 height 0
click at [941, 668] on span "Salvar" at bounding box center [945, 672] width 55 height 17
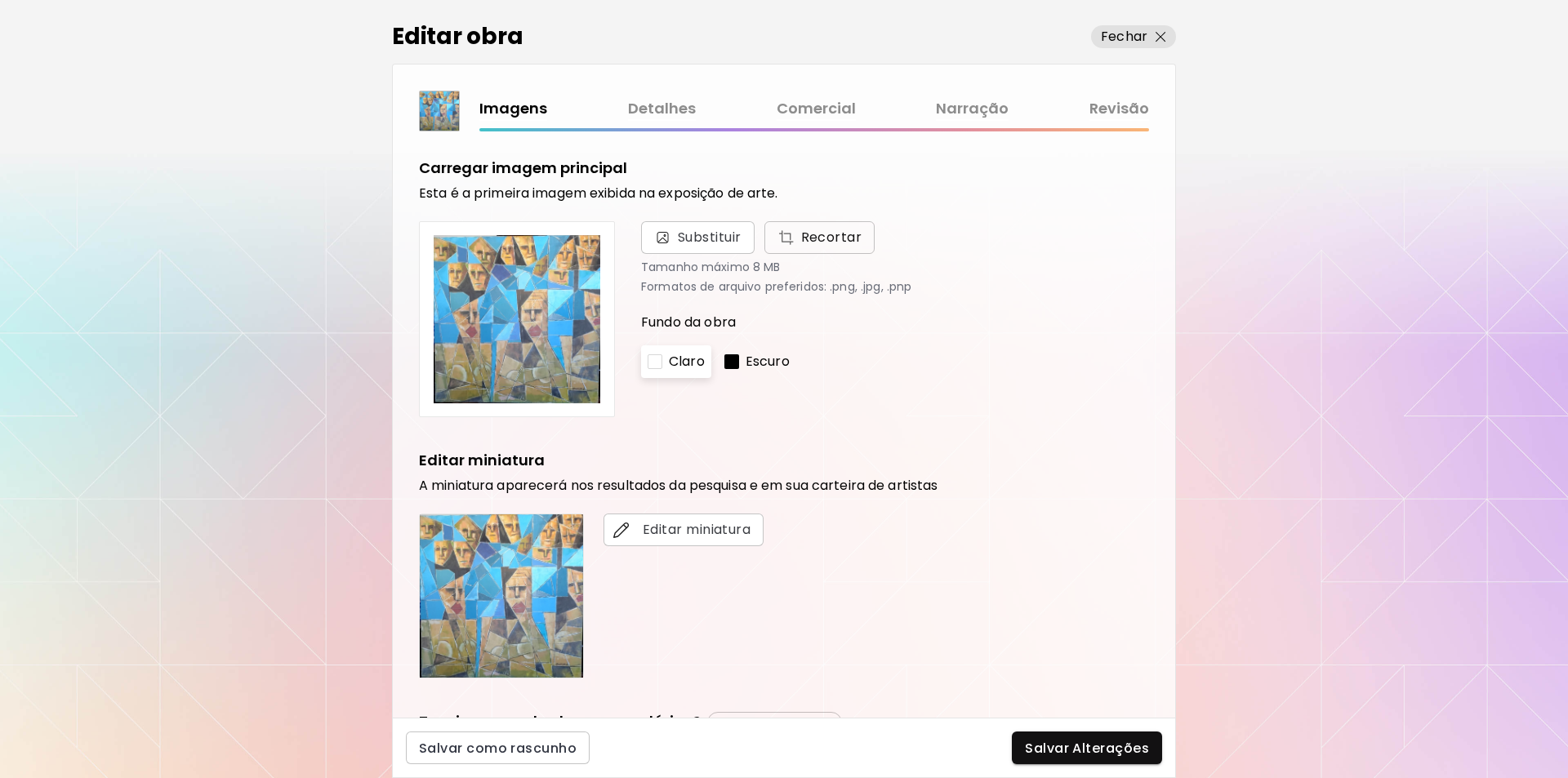
click at [812, 237] on span "Recortar" at bounding box center [820, 237] width 85 height 20
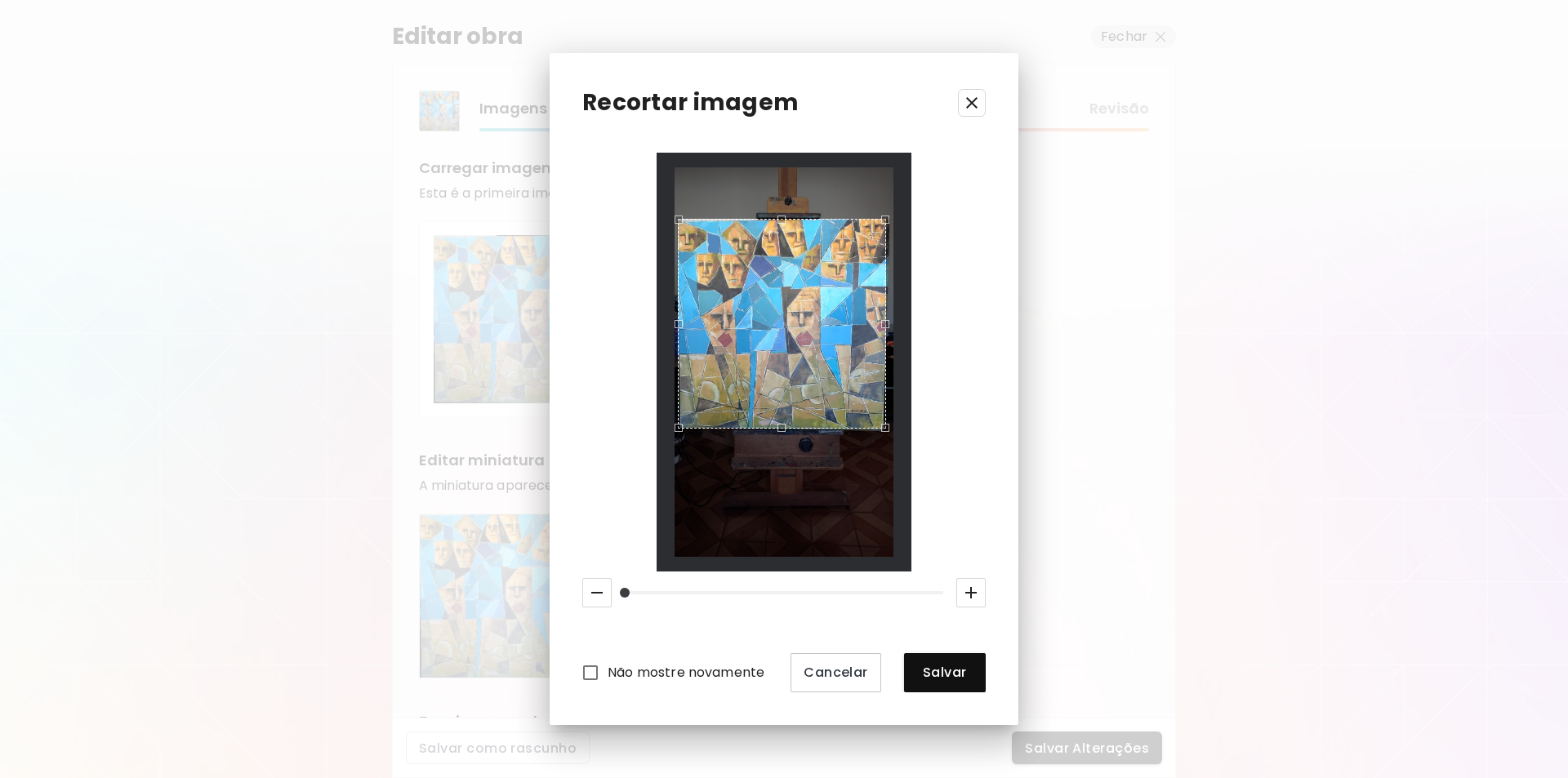
click at [777, 431] on div "Use the up and down arrow keys to move the south drag handle to change the crop…" at bounding box center [777, 431] width 0 height 0
click at [675, 320] on div "Use the up and down arrow keys to move the west drag handle to change the crop …" at bounding box center [675, 320] width 0 height 0
click at [888, 320] on div "Use the up and down arrow keys to move the east drag handle to change the crop …" at bounding box center [888, 320] width 0 height 0
click at [934, 678] on span "Salvar" at bounding box center [945, 672] width 55 height 17
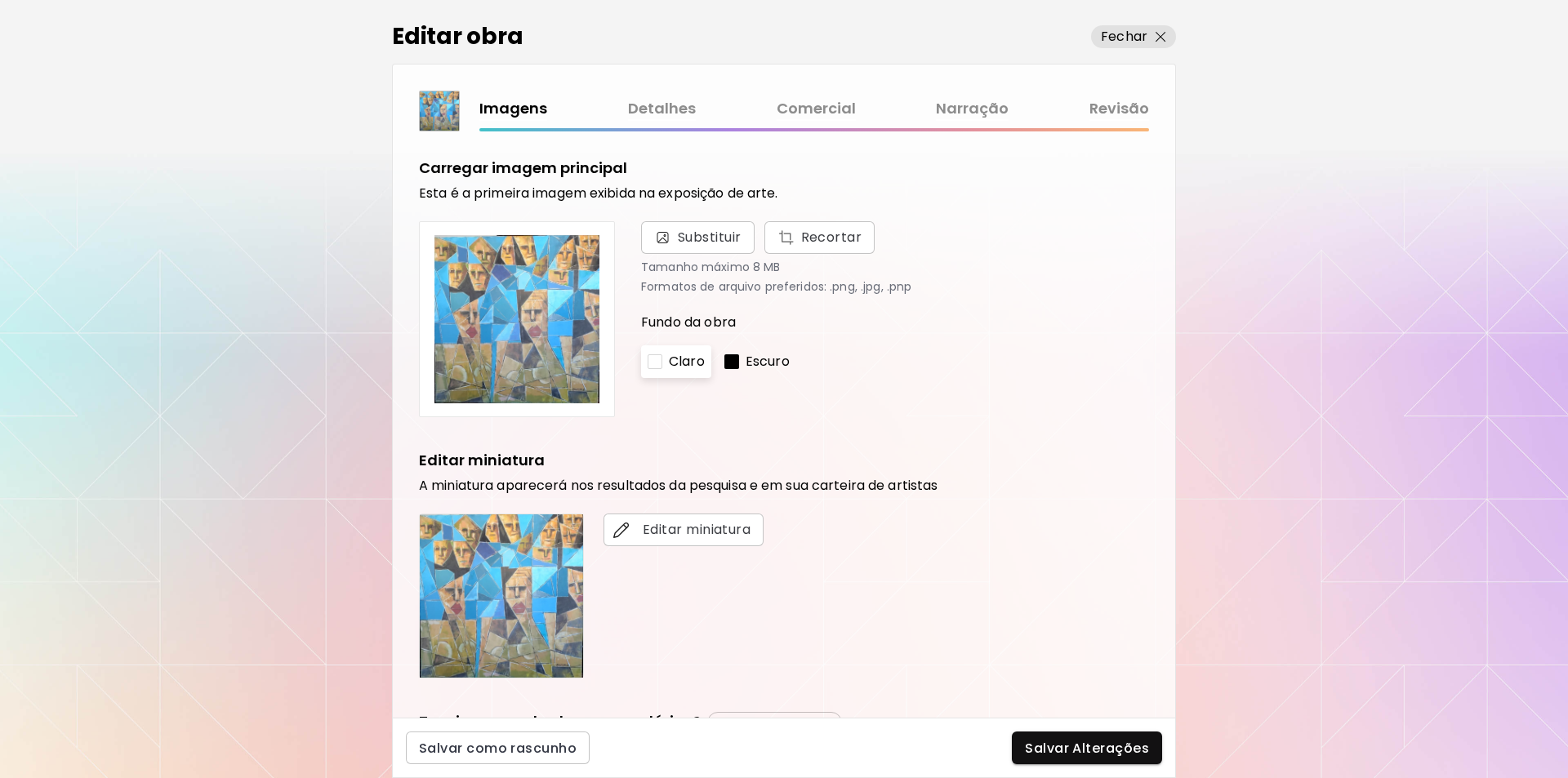
click at [525, 291] on img at bounding box center [517, 319] width 168 height 168
click at [831, 234] on span "Recortar" at bounding box center [820, 237] width 85 height 20
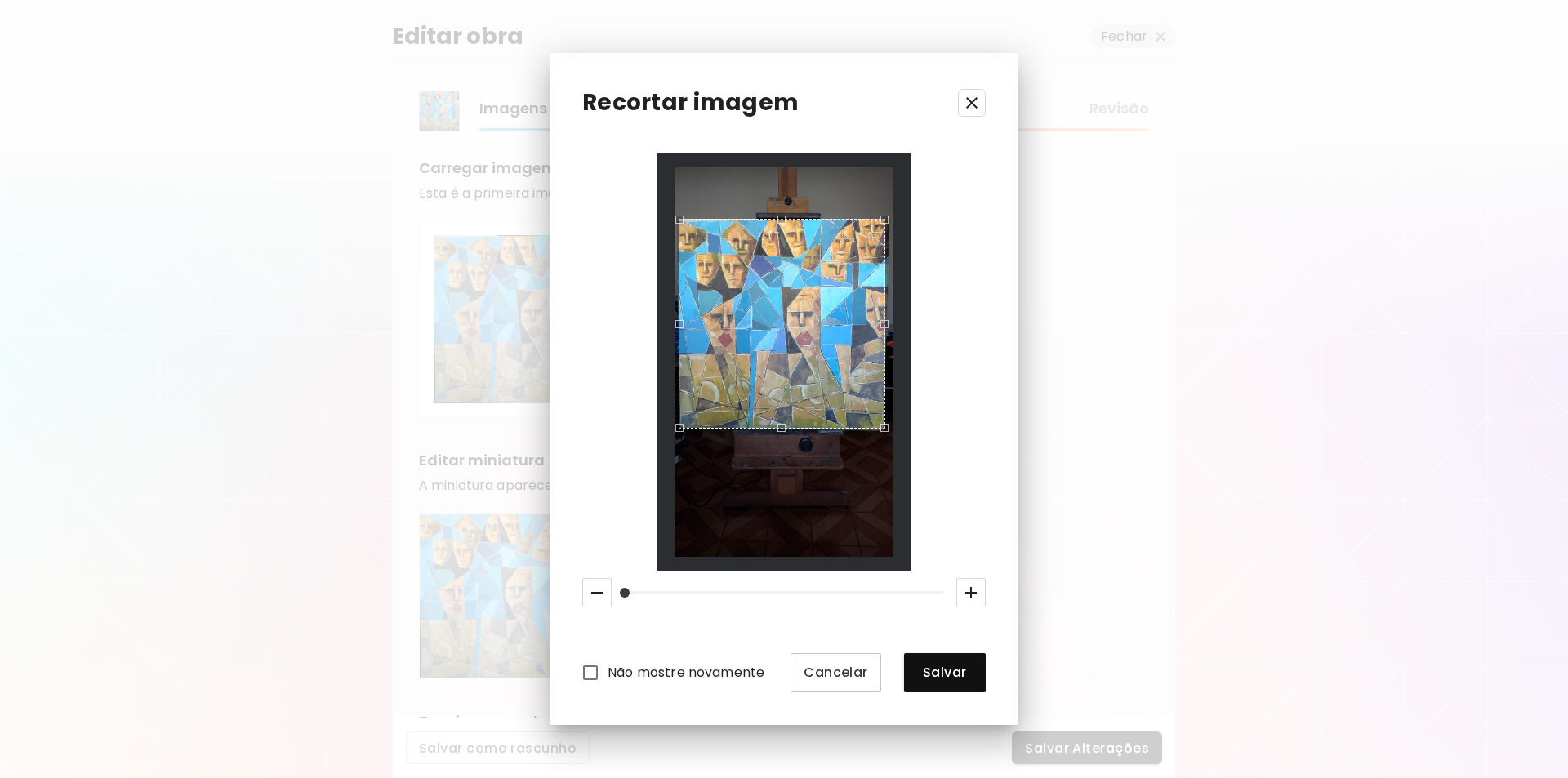
click at [777, 216] on div "Use the up and down arrow keys to move the north drag handle to change the crop…" at bounding box center [777, 216] width 0 height 0
click at [888, 320] on div "Use the up and down arrow keys to move the east drag handle to change the crop …" at bounding box center [888, 320] width 0 height 0
drag, startPoint x: 942, startPoint y: 674, endPoint x: 960, endPoint y: 670, distance: 18.4
click at [941, 675] on span "Salvar" at bounding box center [945, 672] width 55 height 17
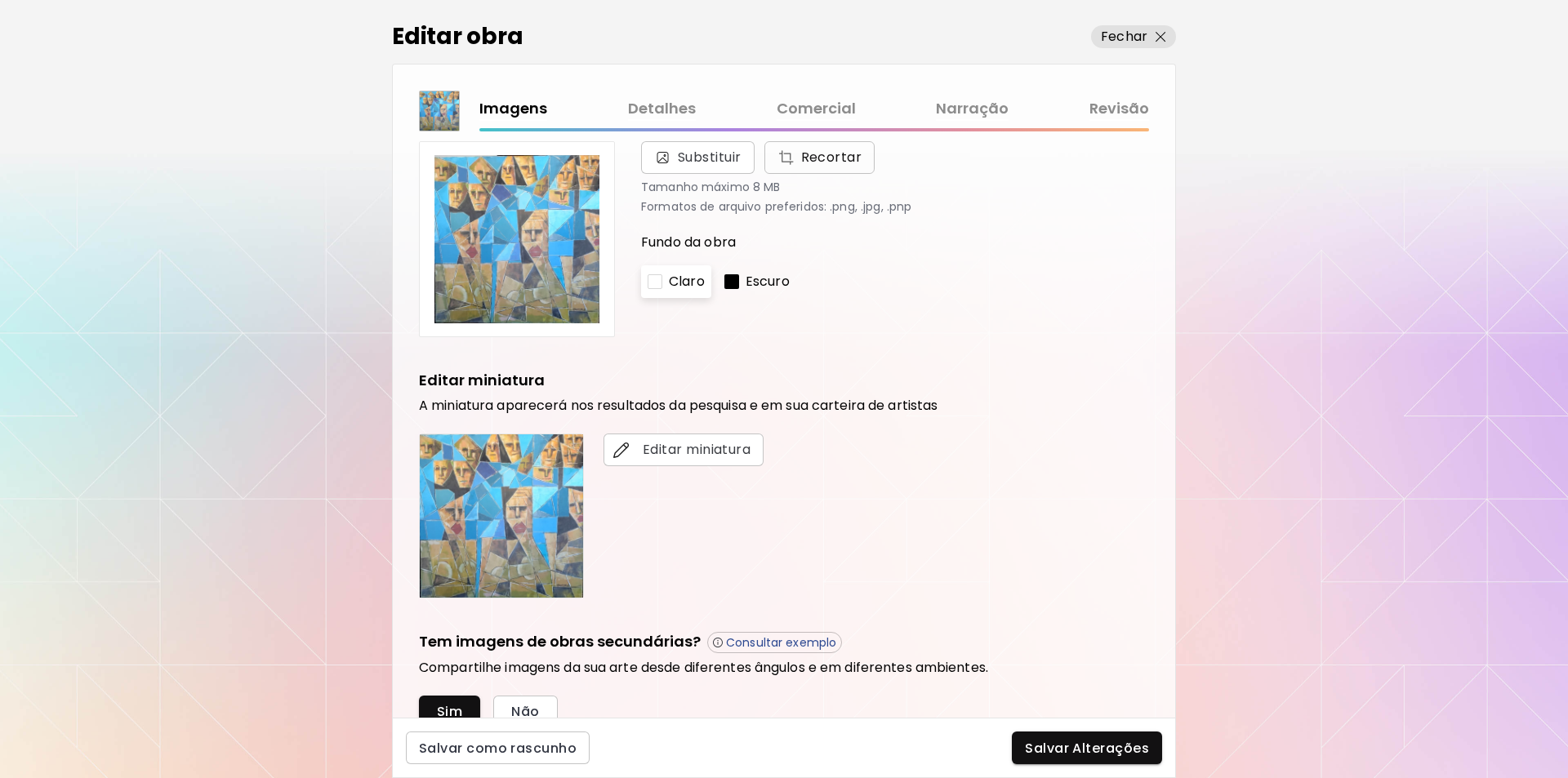
scroll to position [74, 0]
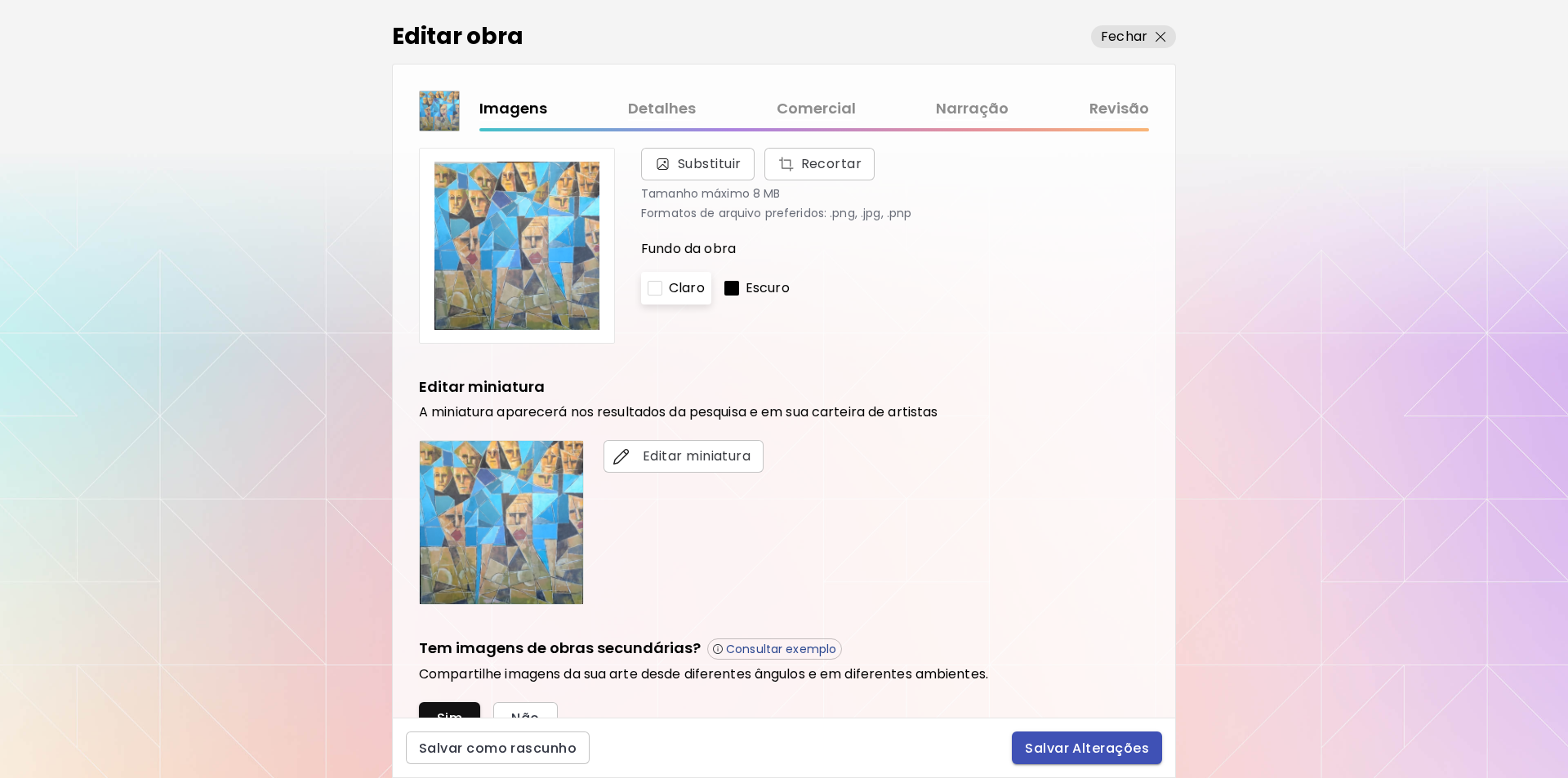
click at [1087, 756] on span "Salvar Alterações" at bounding box center [1087, 749] width 124 height 17
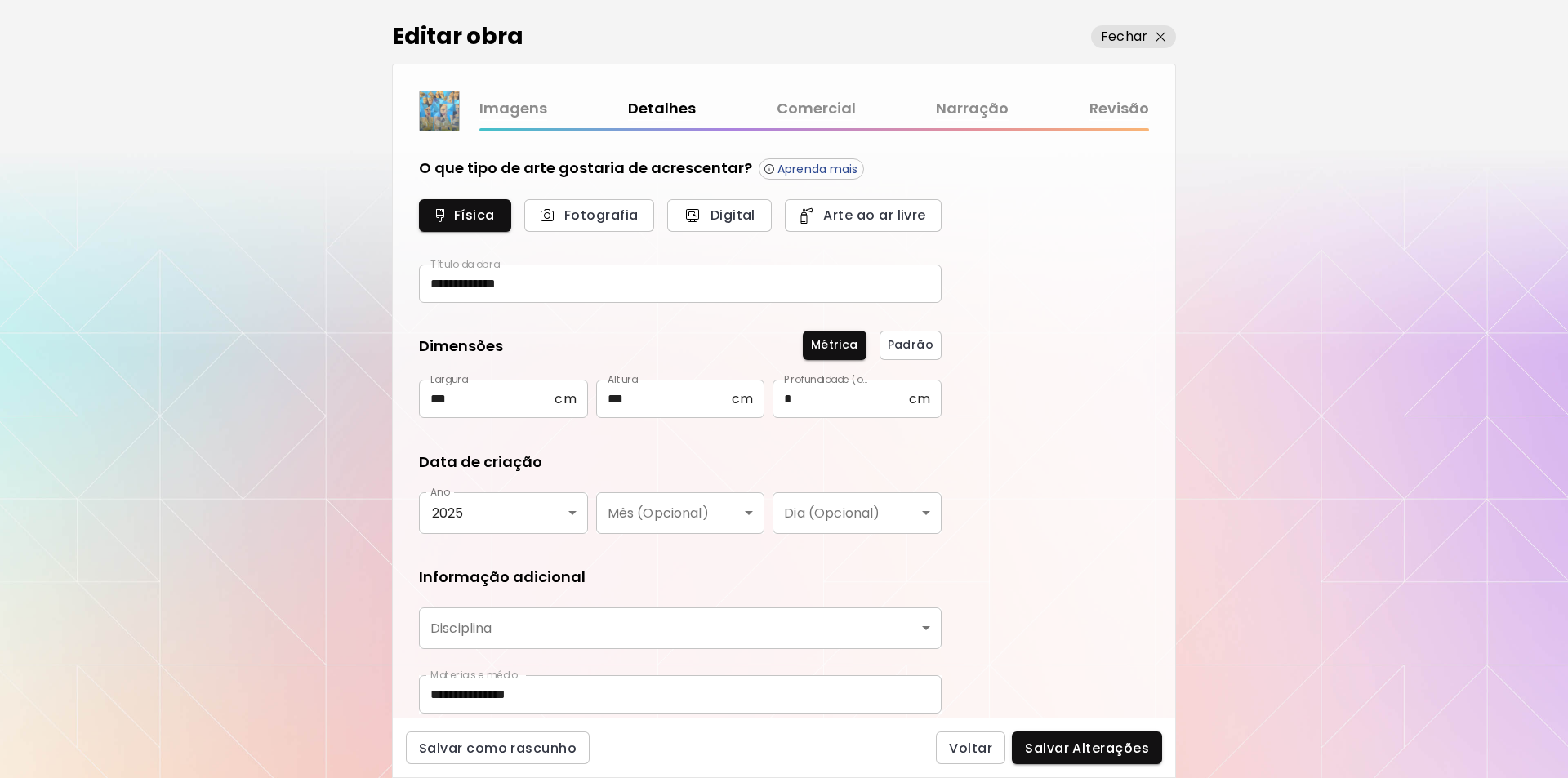
type input "********"
click at [1085, 754] on span "Salvar Alterações" at bounding box center [1087, 749] width 124 height 17
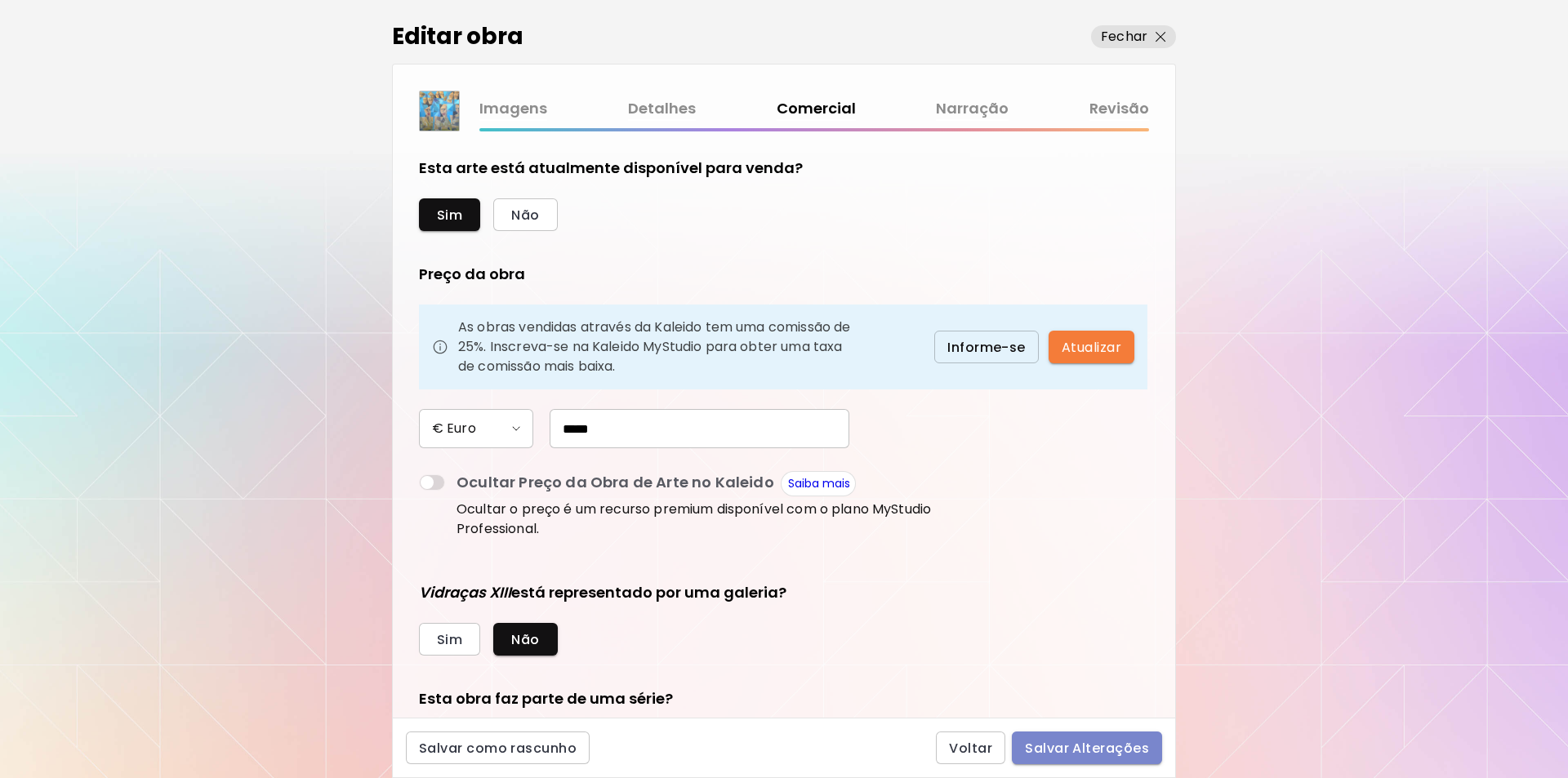
click at [1090, 746] on span "Salvar Alterações" at bounding box center [1087, 749] width 124 height 17
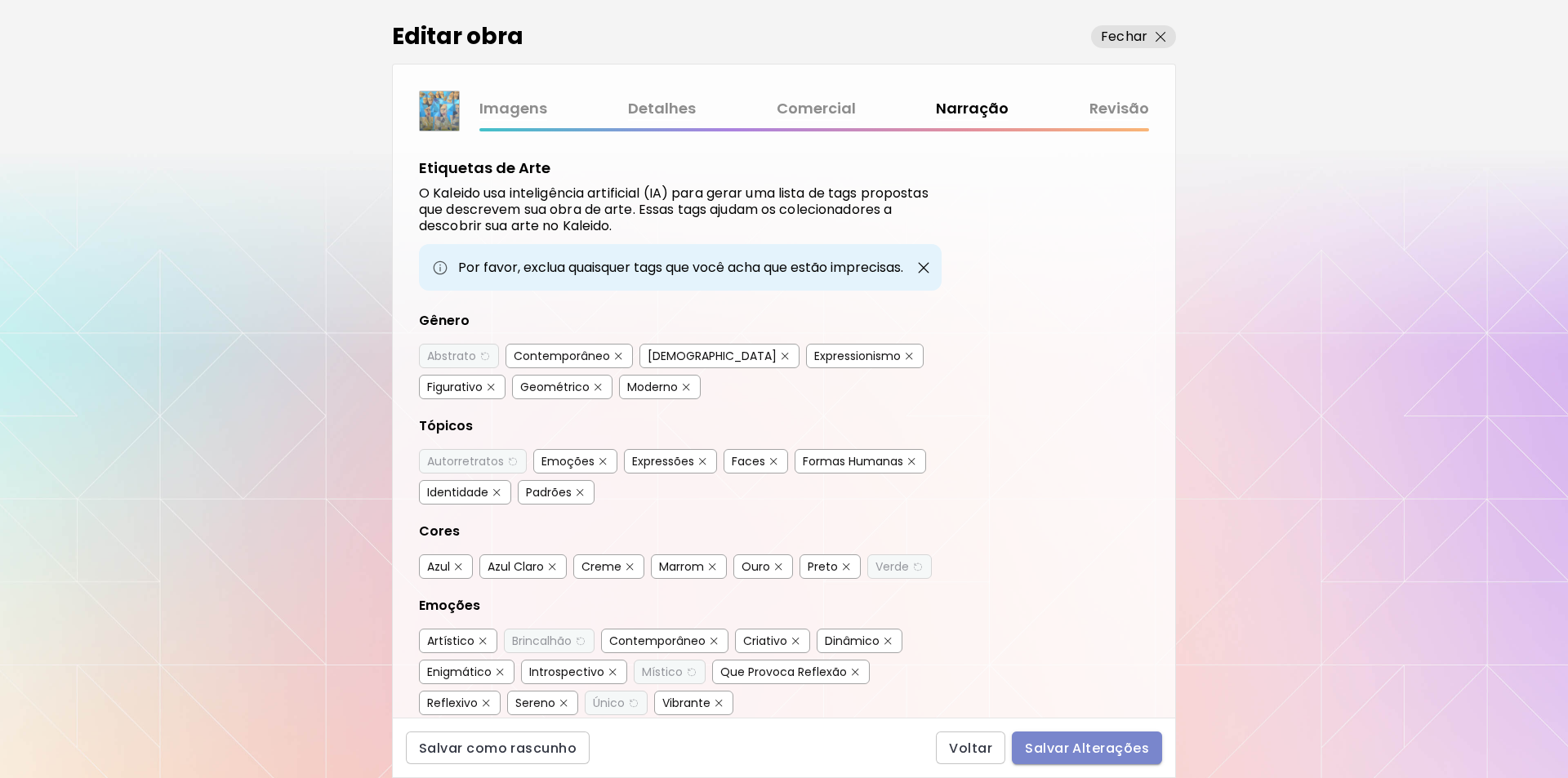
click at [1090, 747] on span "Salvar Alterações" at bounding box center [1087, 749] width 124 height 17
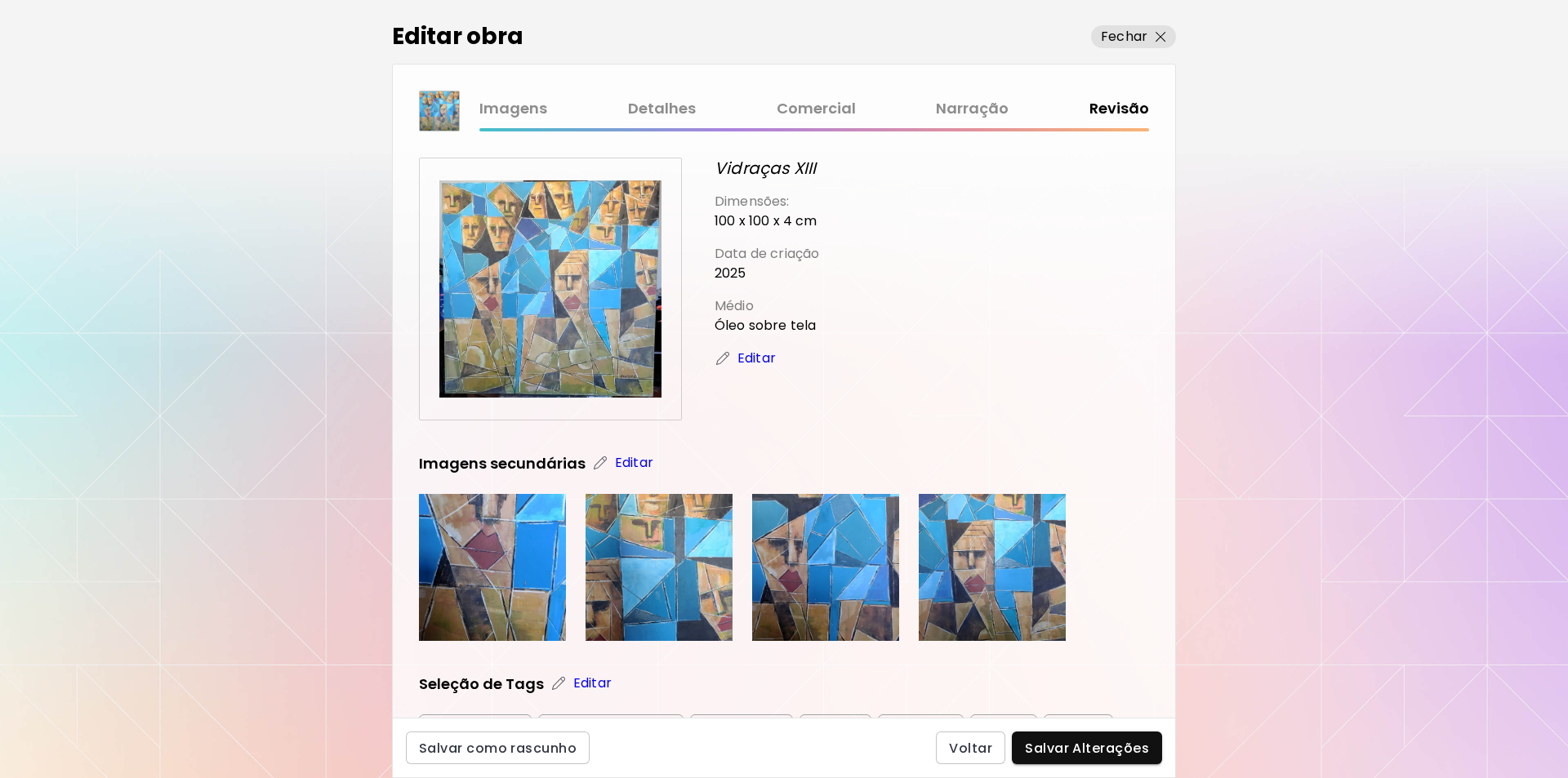
click at [612, 295] on img at bounding box center [550, 289] width 222 height 222
click at [593, 263] on img at bounding box center [550, 289] width 222 height 222
click at [1087, 751] on span "Salvar Alterações" at bounding box center [1087, 749] width 124 height 17
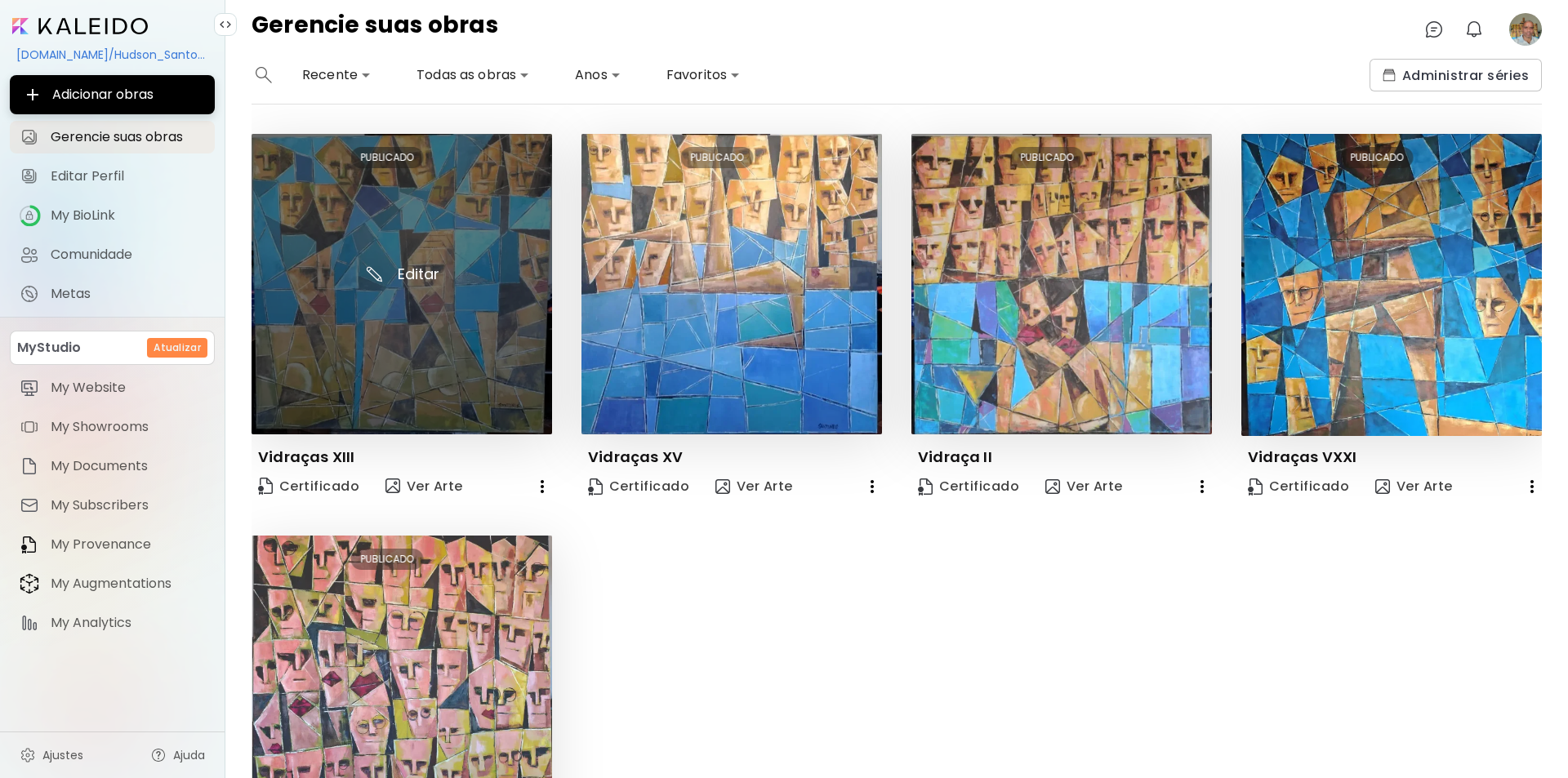
click at [418, 270] on img at bounding box center [401, 284] width 301 height 301
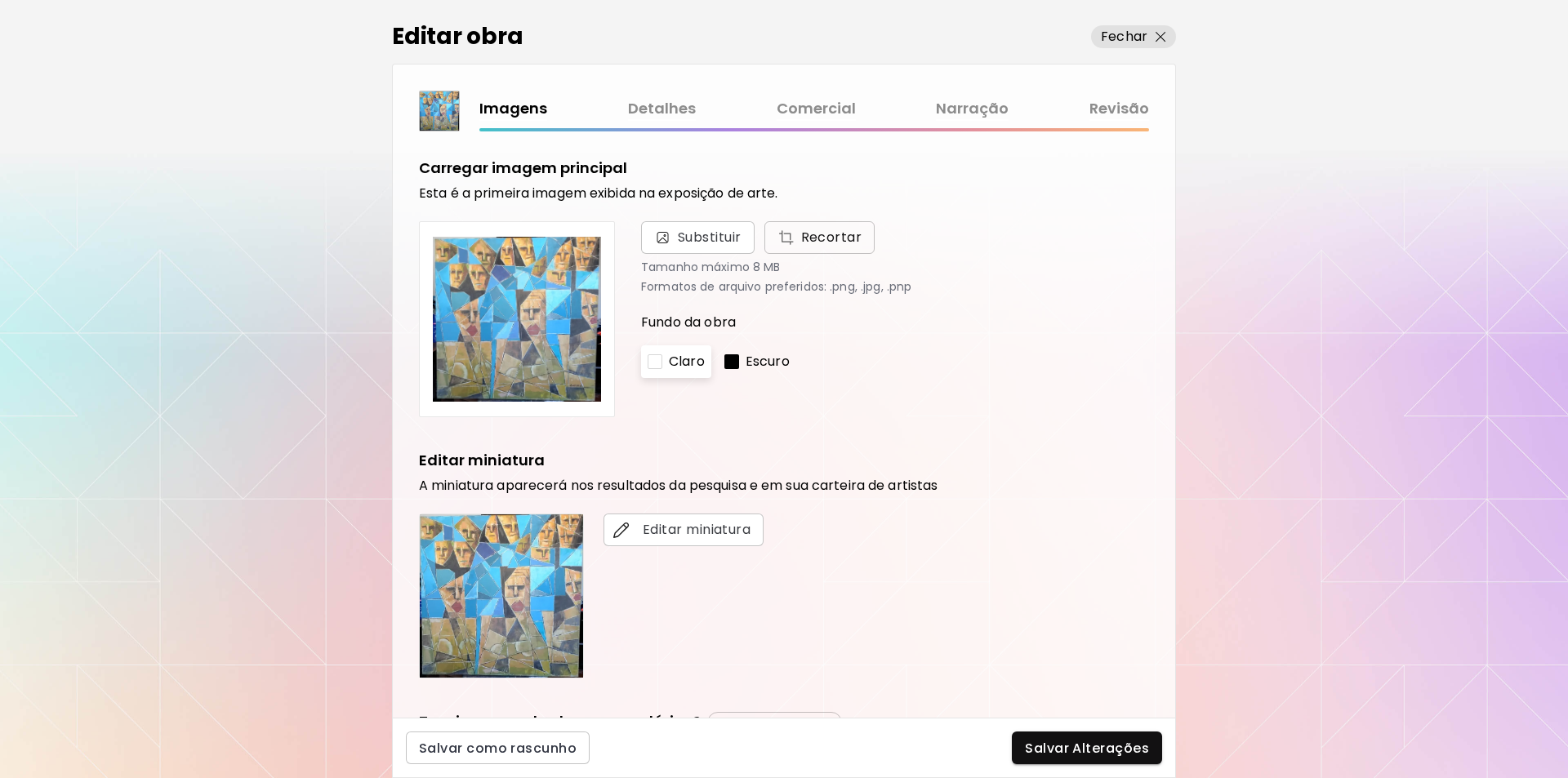
click at [812, 231] on span "Recortar" at bounding box center [820, 237] width 85 height 20
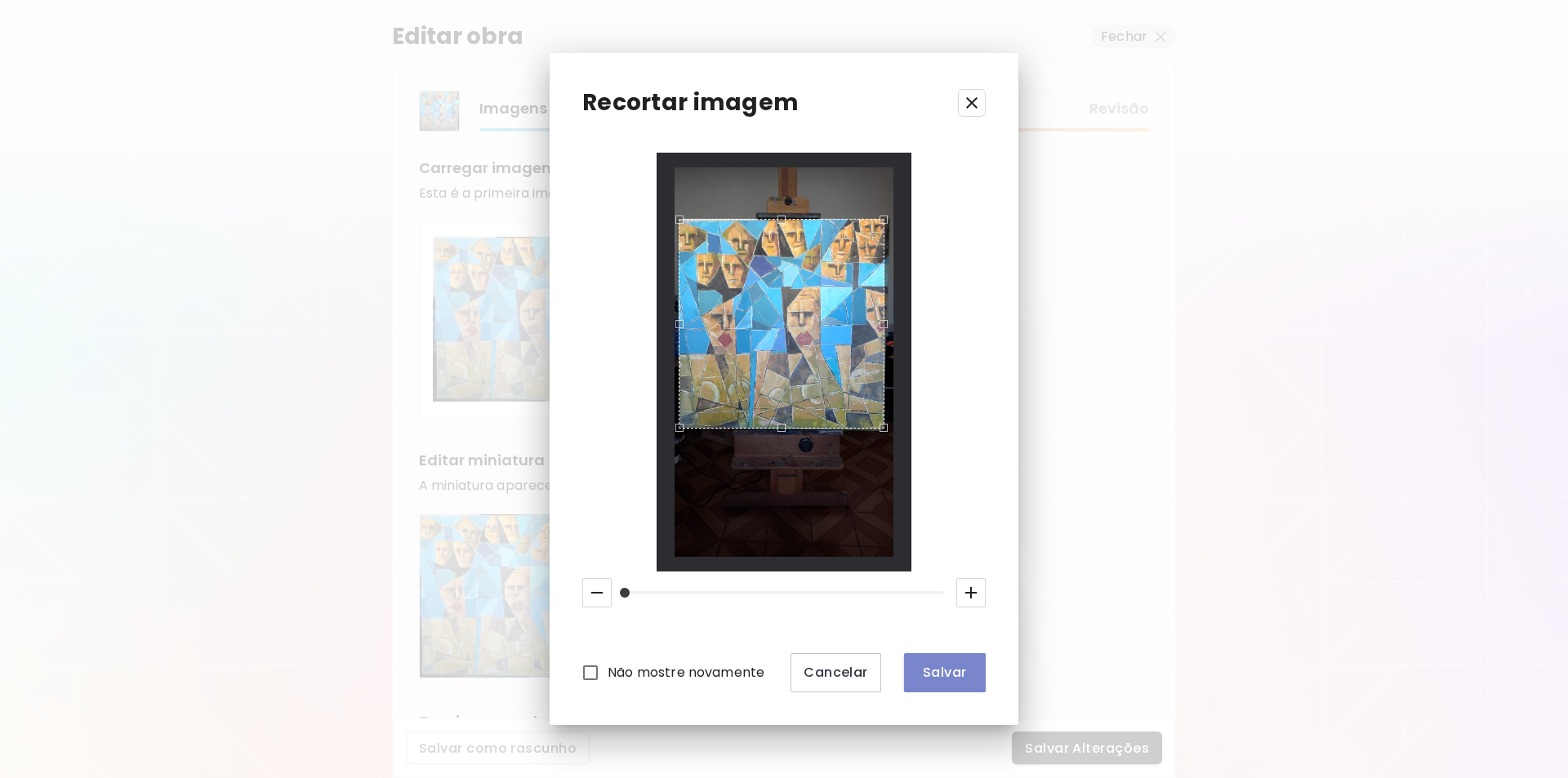
click at [946, 661] on button "Salvar" at bounding box center [945, 672] width 81 height 39
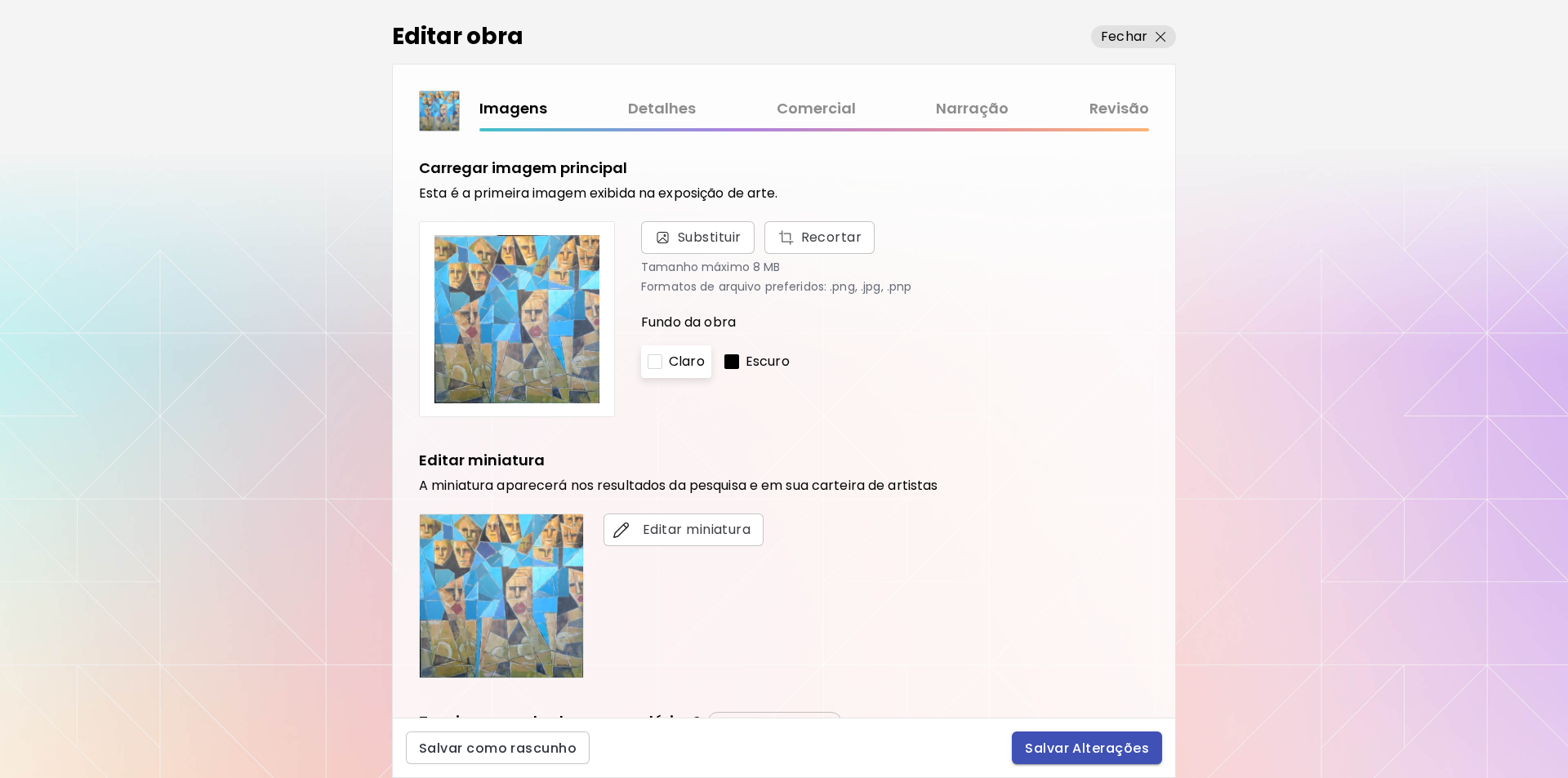
click at [1086, 749] on span "Salvar Alterações" at bounding box center [1087, 749] width 124 height 17
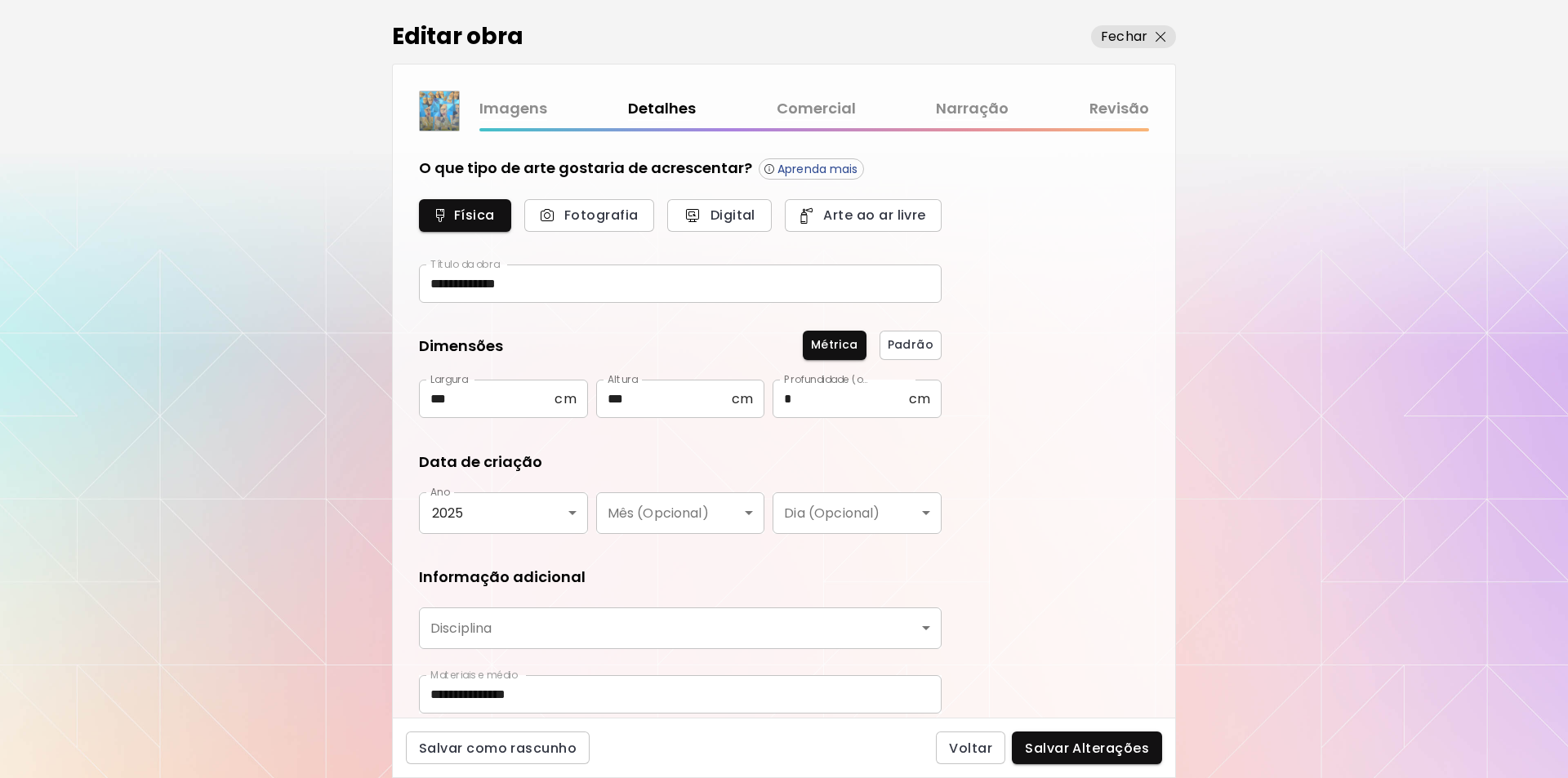
type input "********"
click at [1087, 740] on span "Salvar Alterações" at bounding box center [1087, 749] width 124 height 17
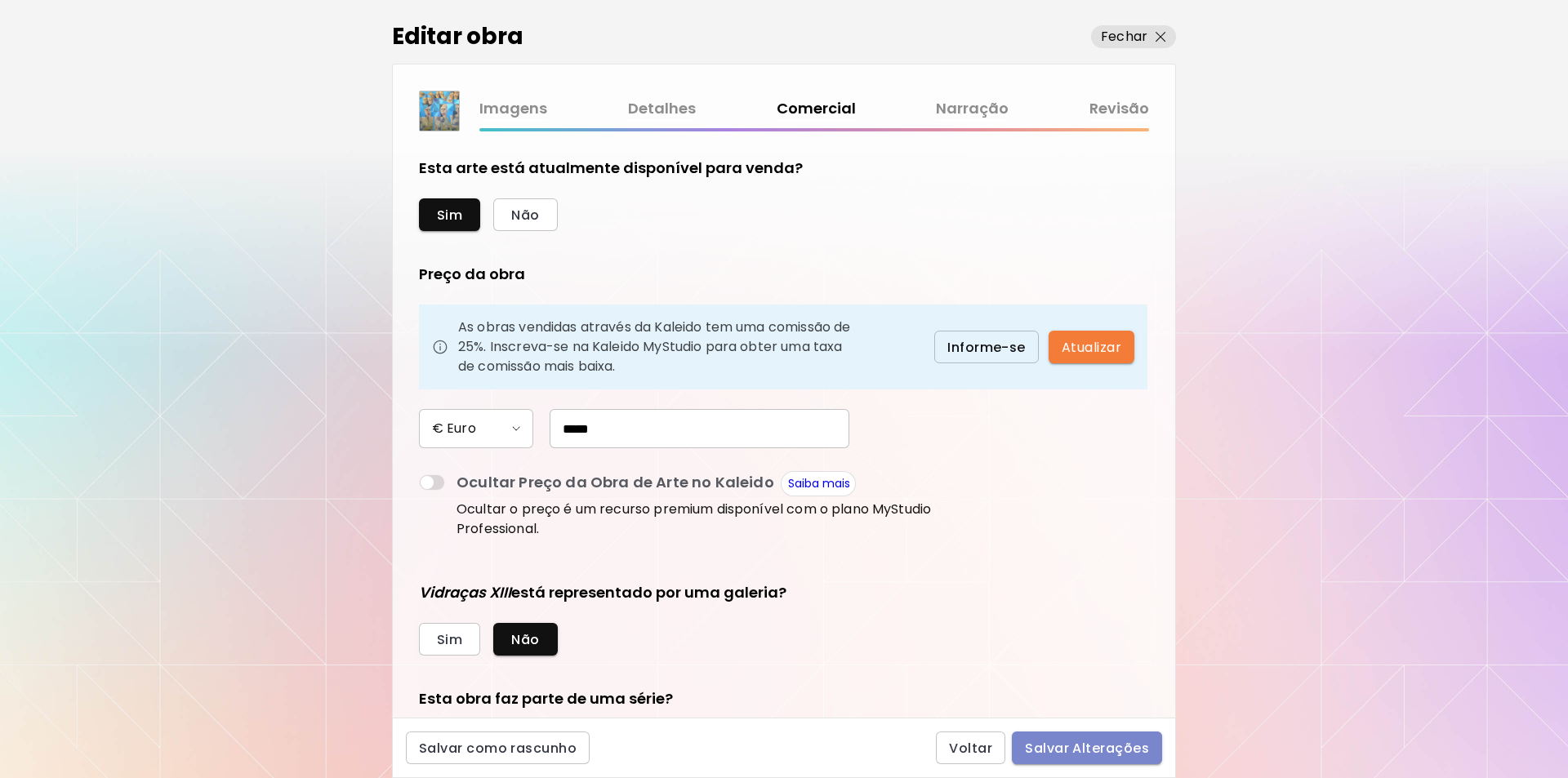
click at [1098, 744] on span "Salvar Alterações" at bounding box center [1087, 749] width 124 height 17
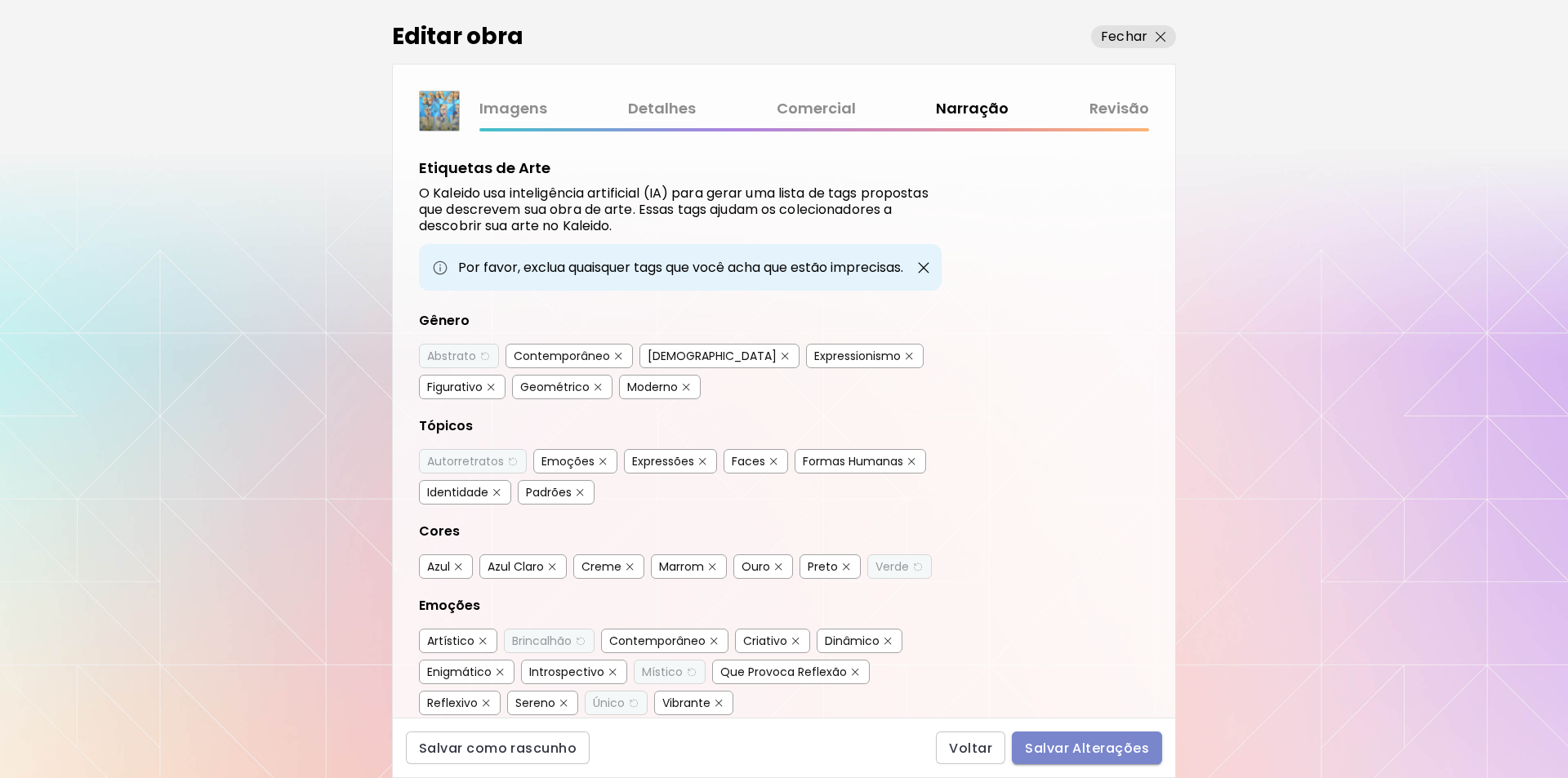
click at [1084, 753] on span "Salvar Alterações" at bounding box center [1087, 749] width 124 height 17
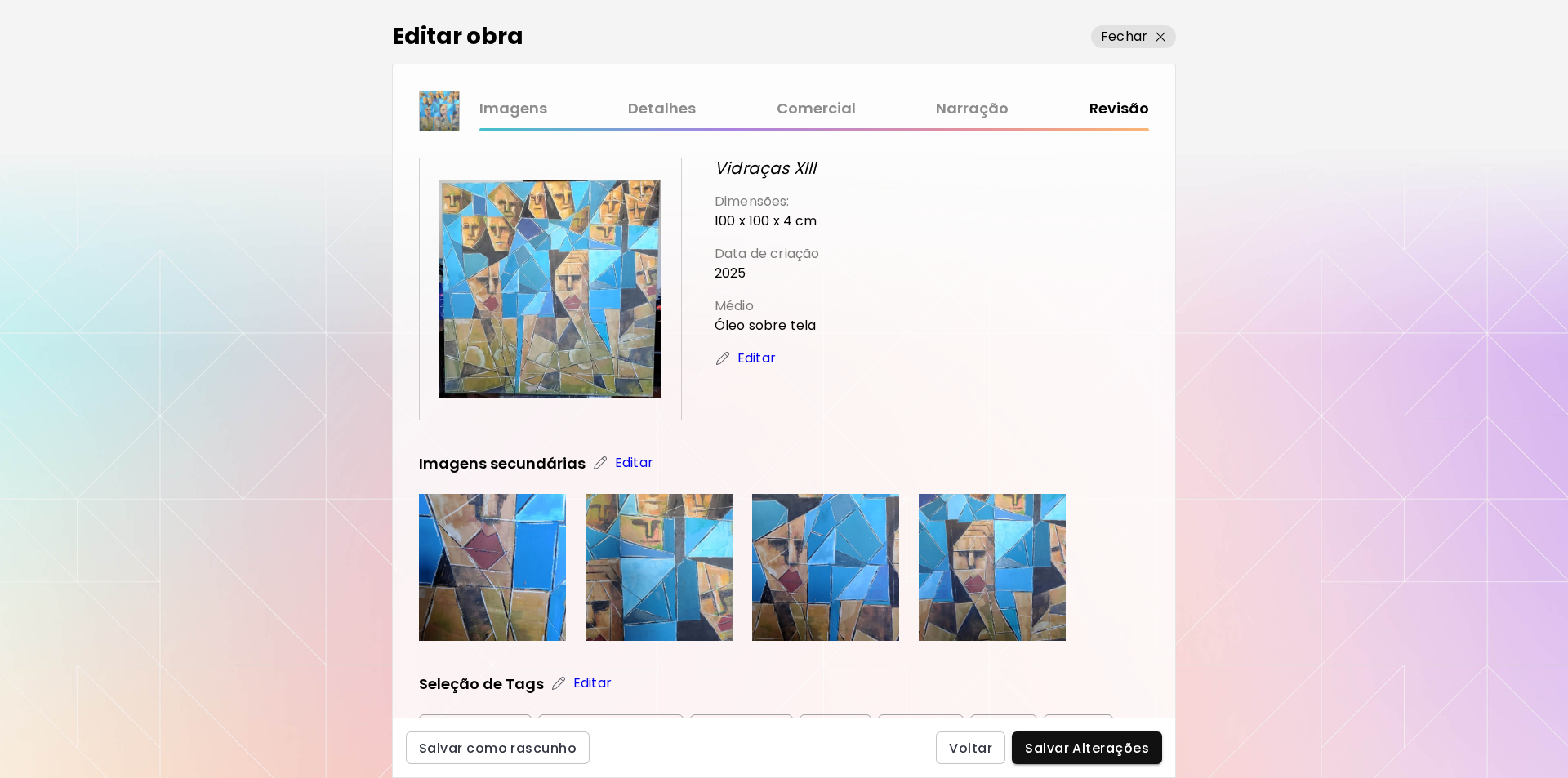
click at [556, 351] on img at bounding box center [550, 289] width 222 height 222
click at [1104, 106] on div "Imagens Detalhes Comercial Narração Revisão" at bounding box center [814, 108] width 670 height 23
click at [1136, 36] on p "Fechar" at bounding box center [1124, 36] width 47 height 20
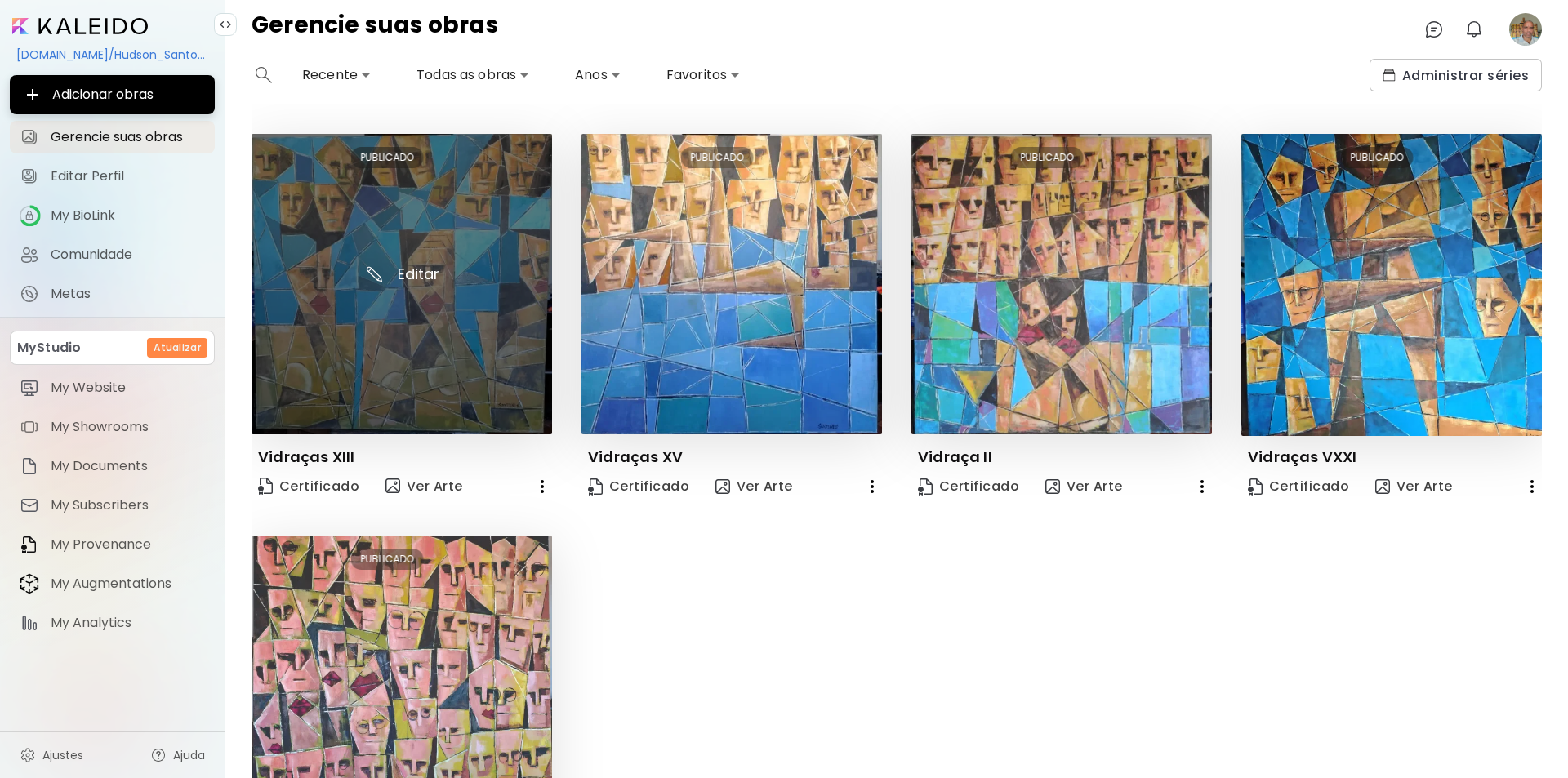
click at [410, 276] on img at bounding box center [401, 284] width 301 height 301
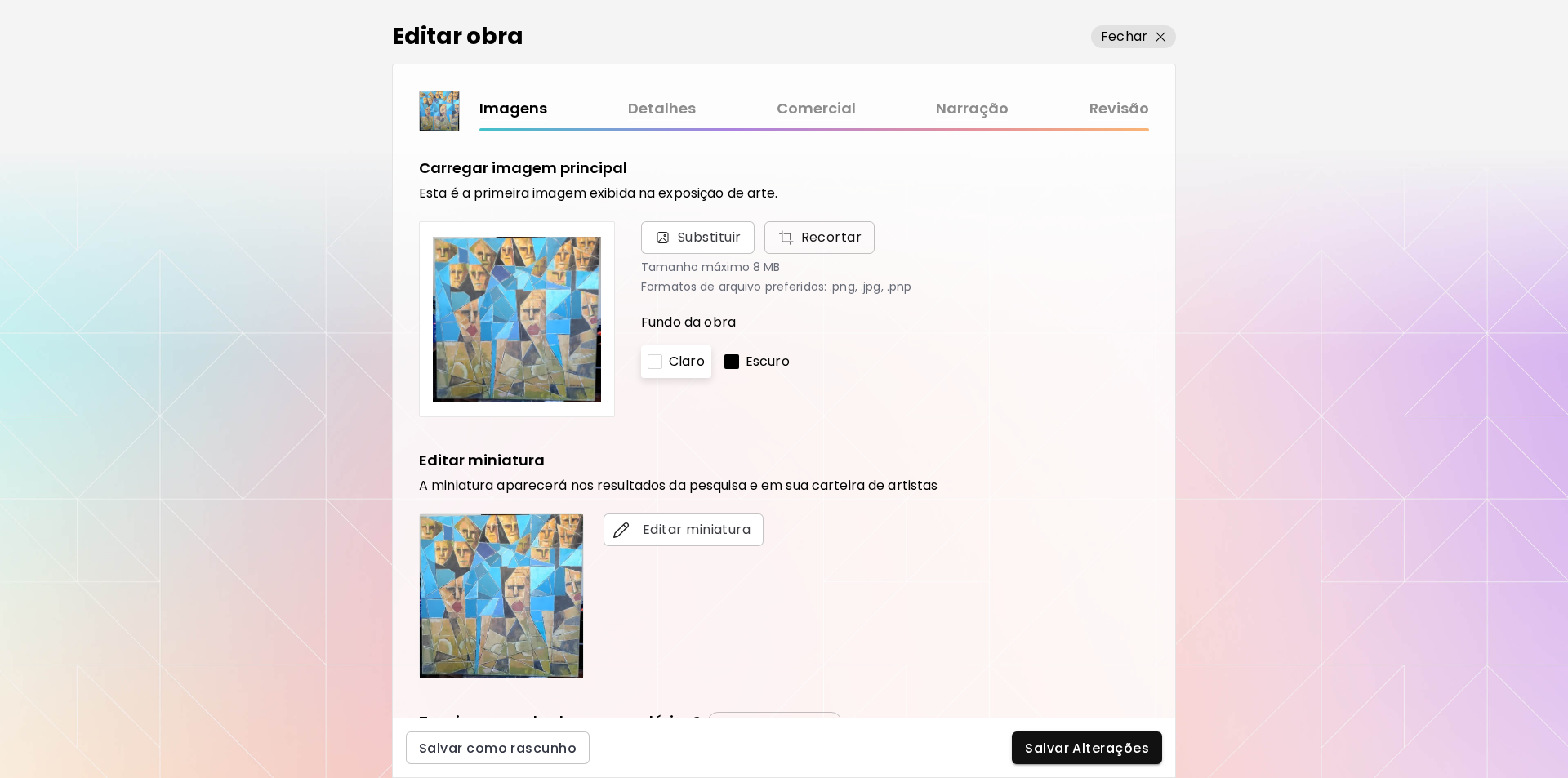
click at [812, 233] on span "Recortar" at bounding box center [820, 237] width 85 height 20
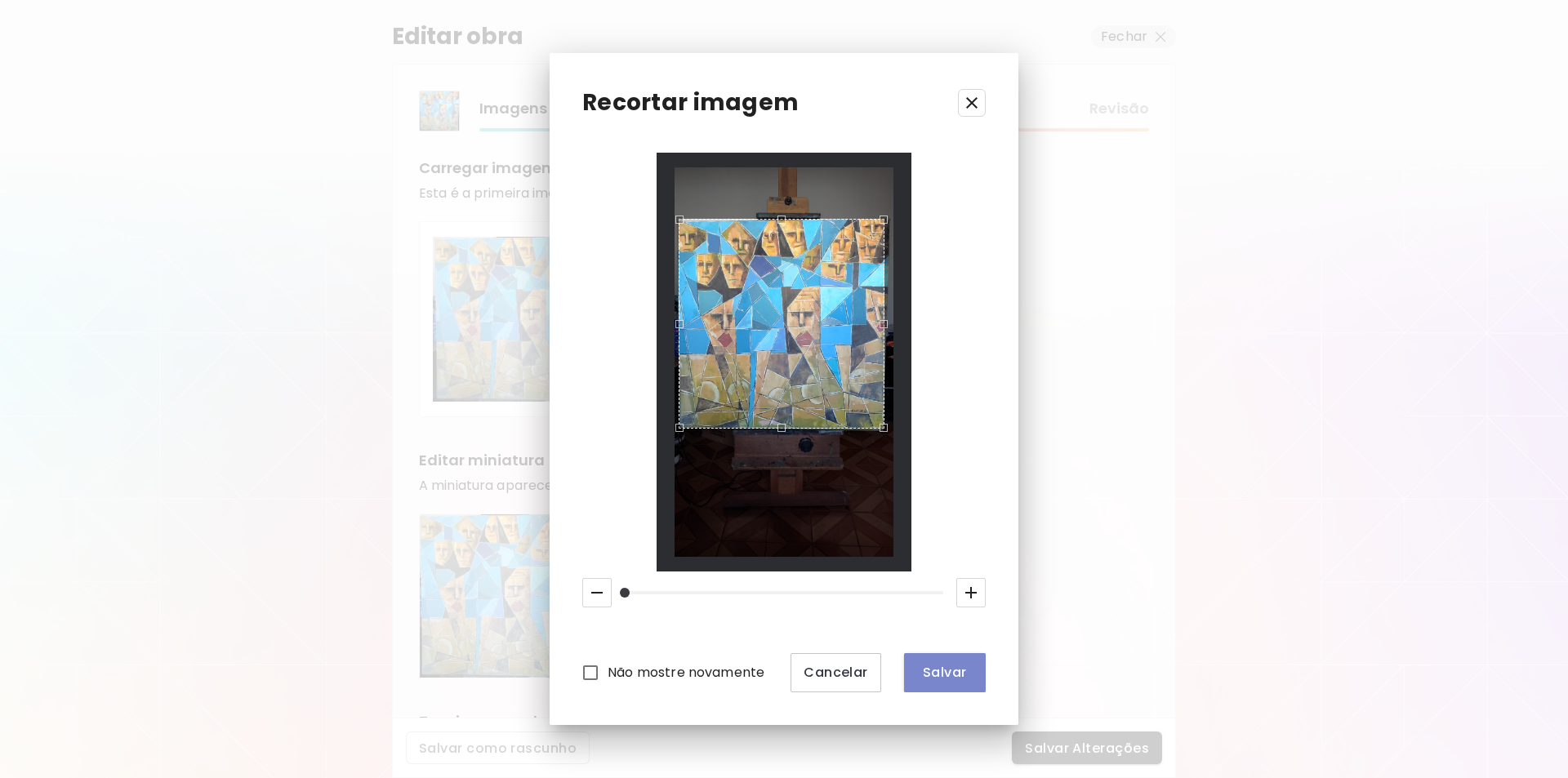
click at [934, 671] on span "Salvar" at bounding box center [945, 672] width 55 height 17
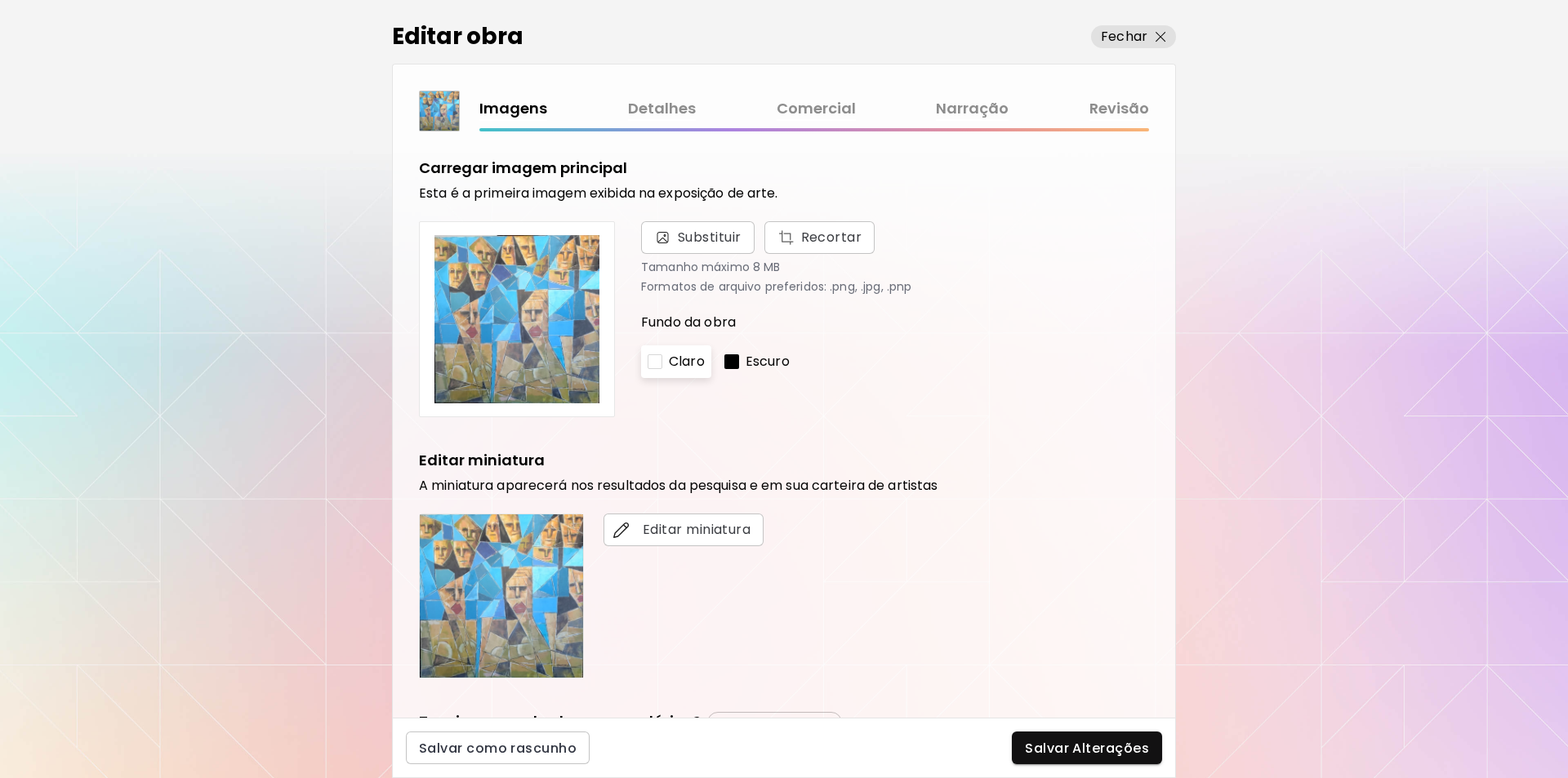
click at [1120, 106] on link "Revisão" at bounding box center [1119, 108] width 60 height 23
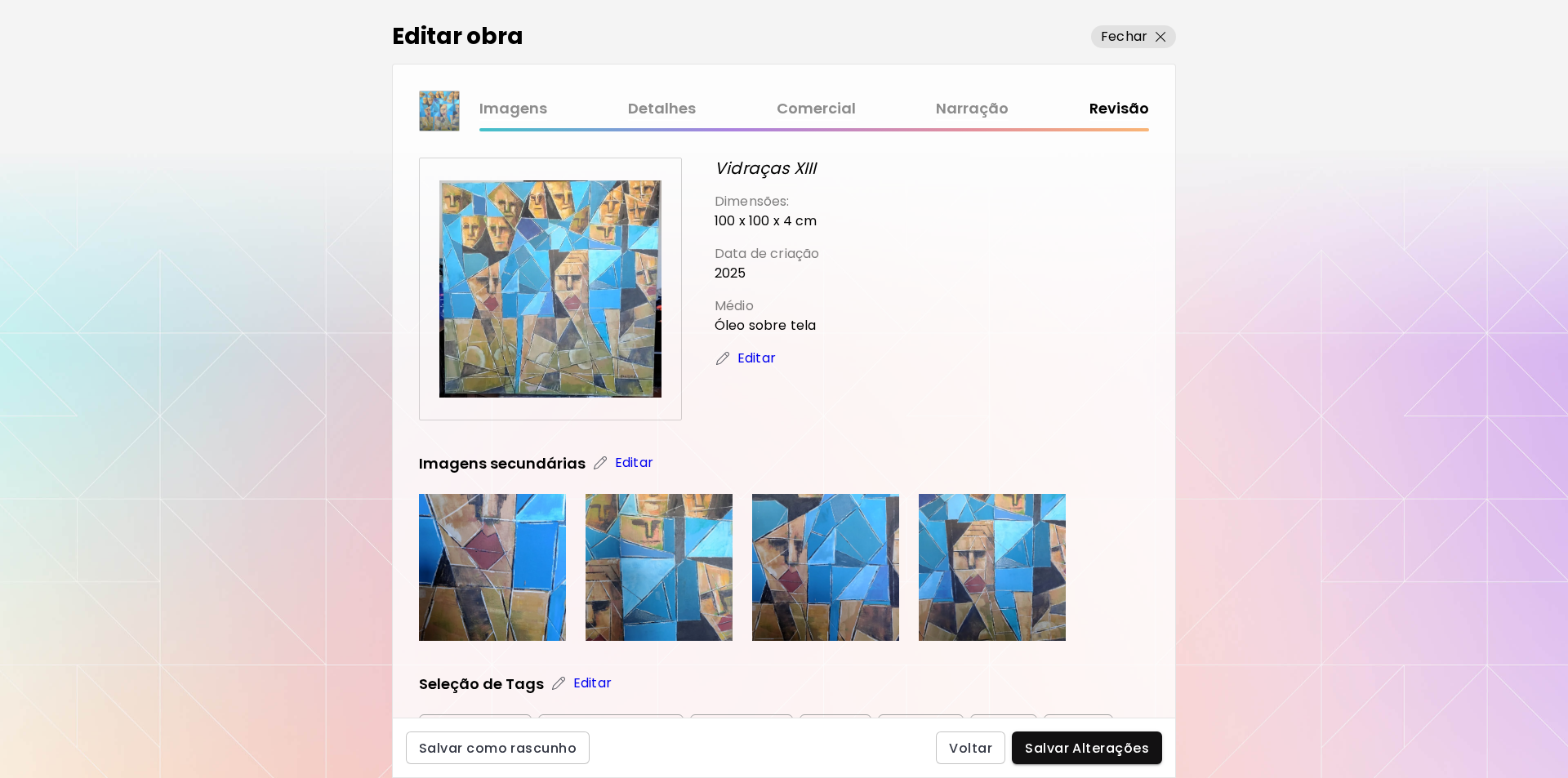
click at [746, 360] on p "Editar" at bounding box center [757, 358] width 38 height 20
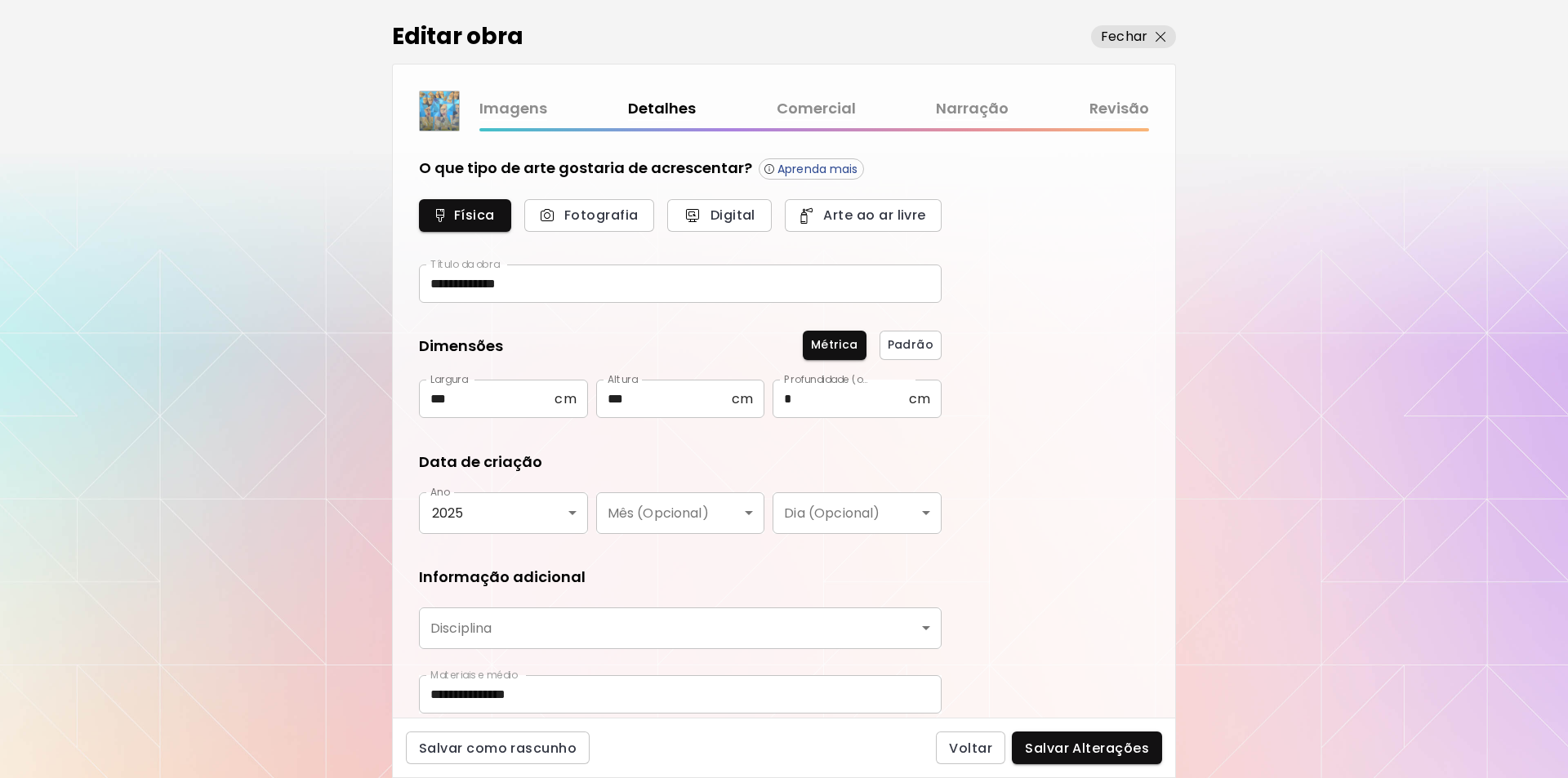
type input "********"
click at [510, 106] on link "Imagens" at bounding box center [513, 108] width 68 height 23
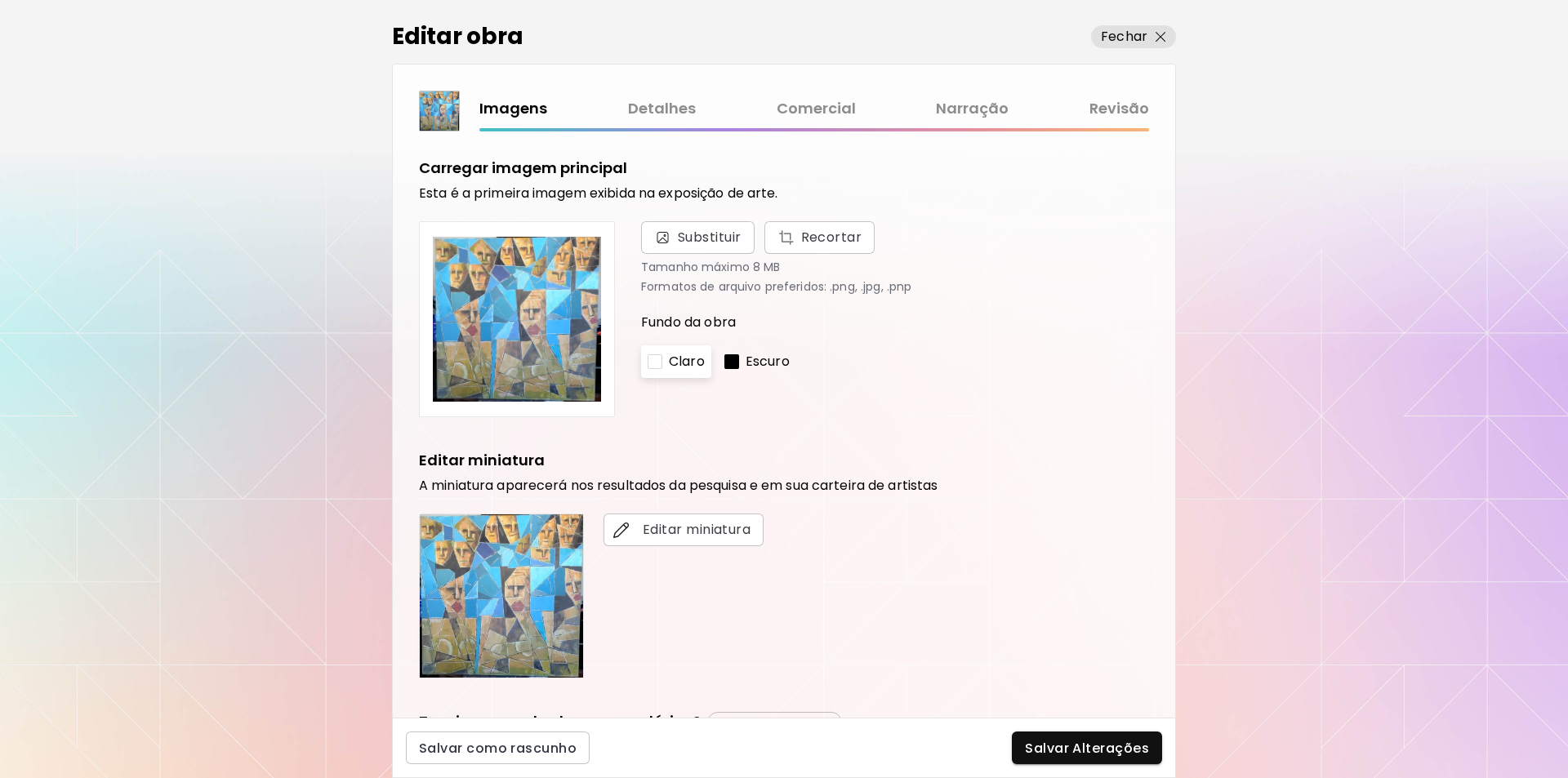
click at [524, 314] on img at bounding box center [517, 319] width 168 height 168
click at [814, 235] on span "Recortar" at bounding box center [820, 237] width 85 height 20
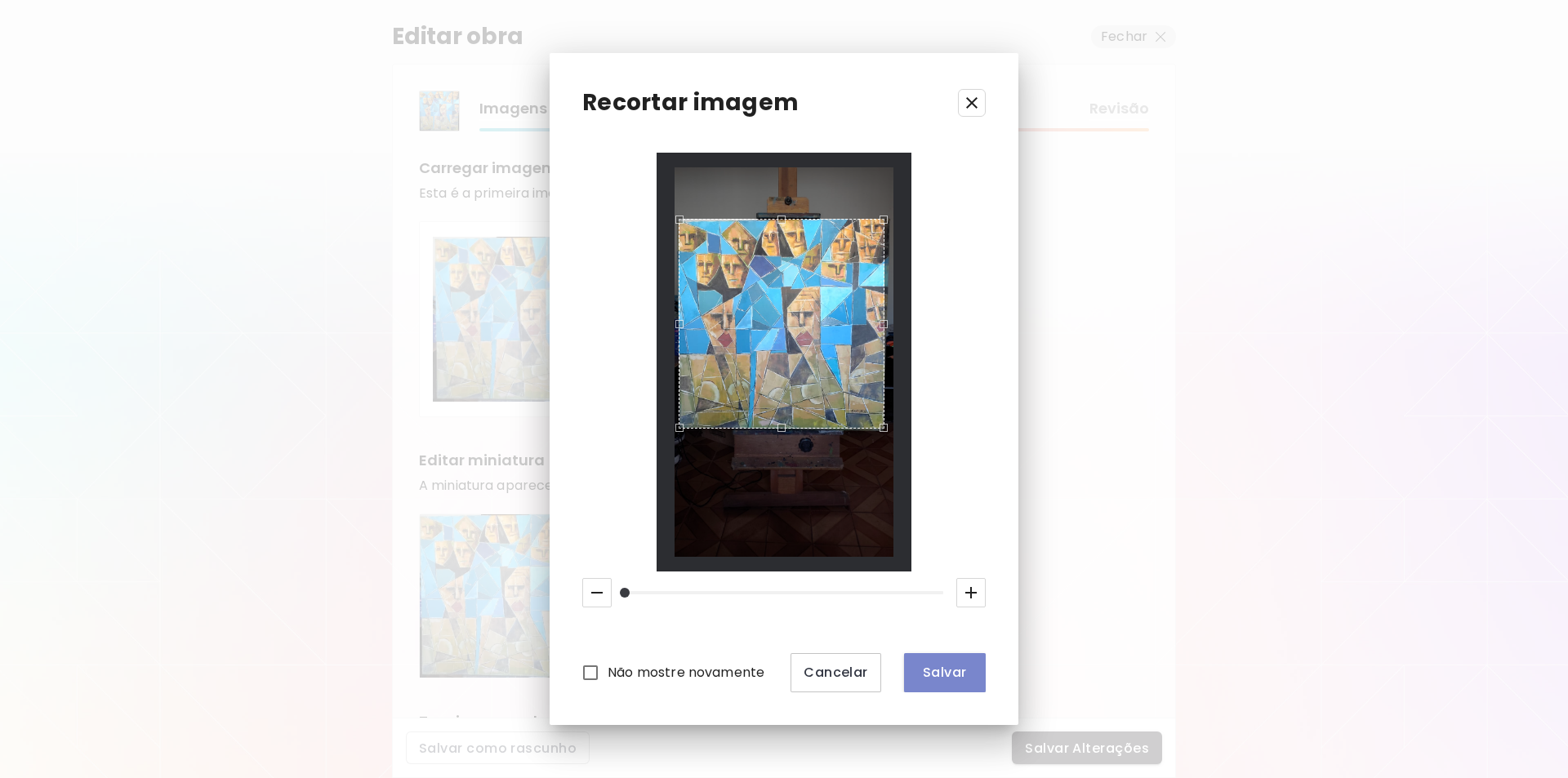
click at [940, 676] on span "Salvar" at bounding box center [945, 672] width 55 height 17
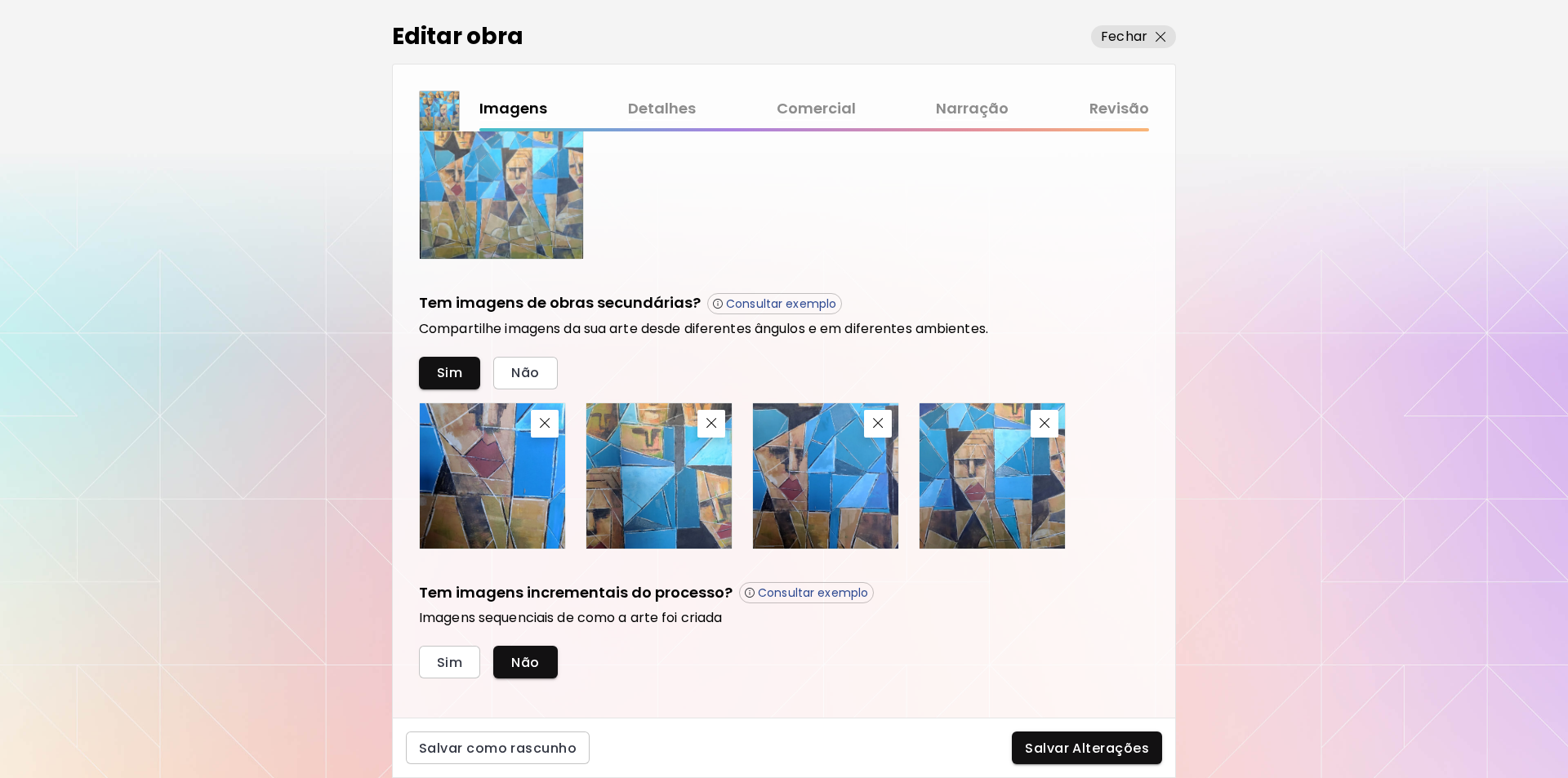
scroll to position [438, 0]
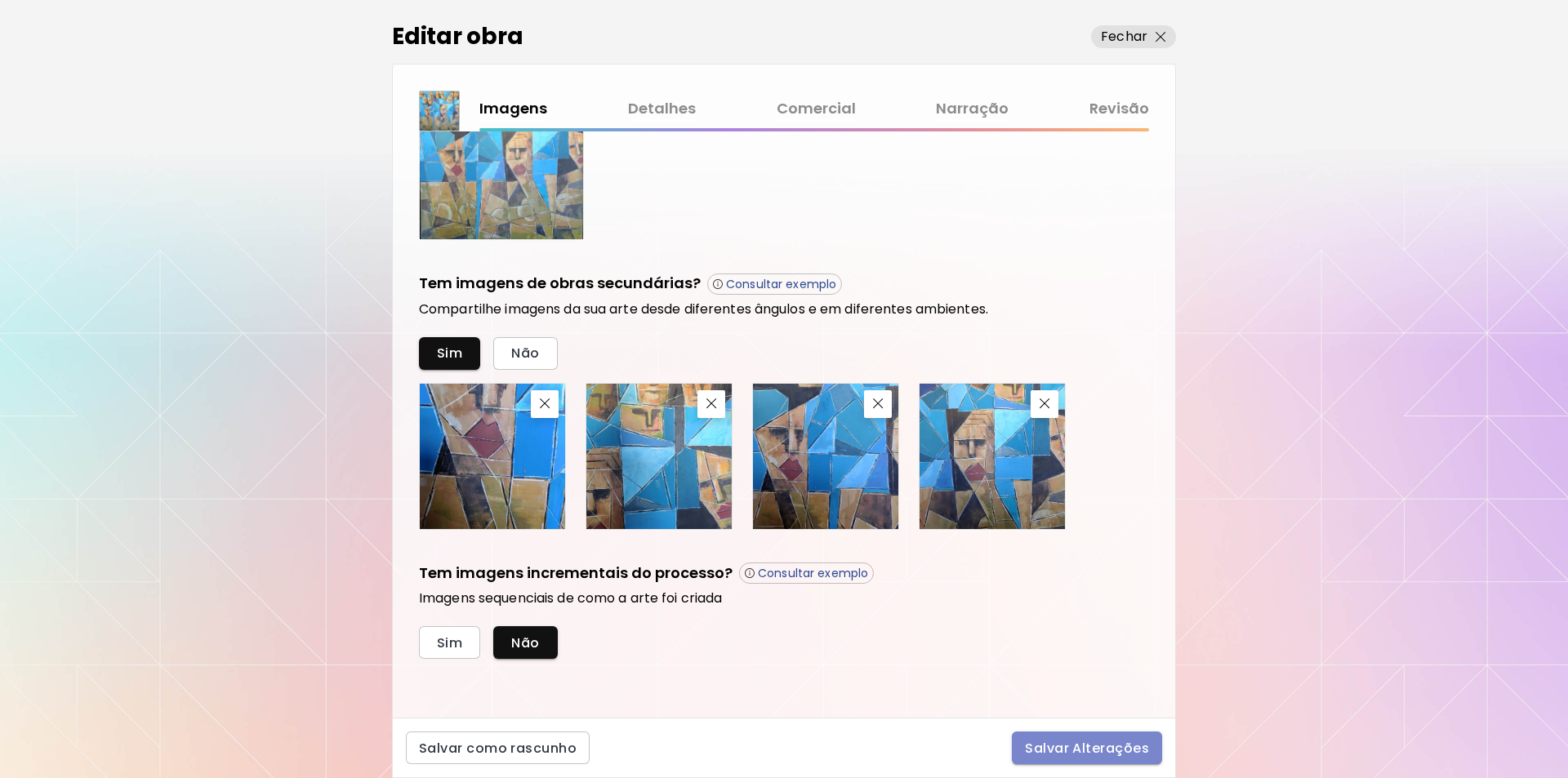
click at [1099, 746] on span "Salvar Alterações" at bounding box center [1087, 749] width 124 height 17
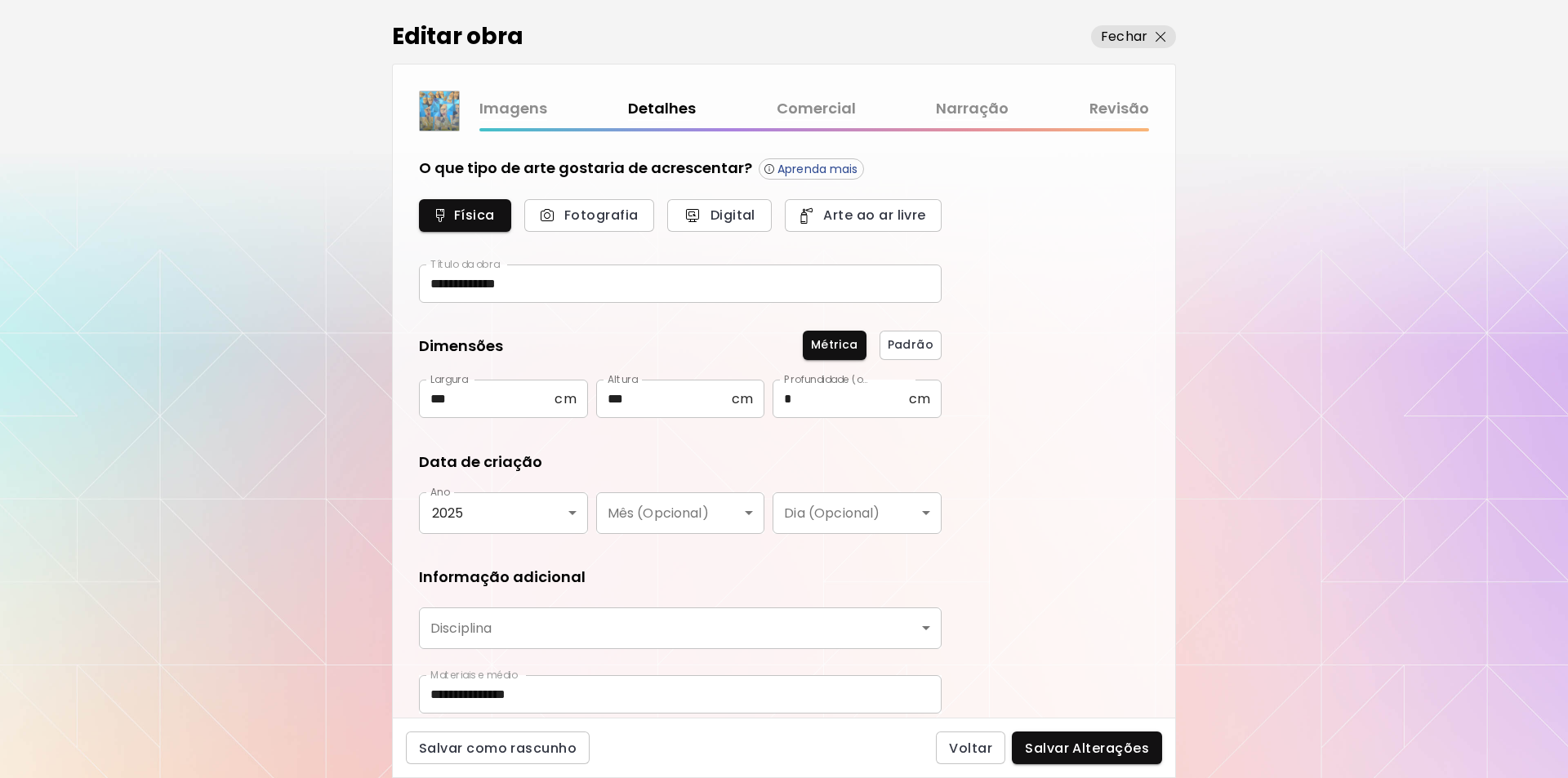
type input "********"
click at [1096, 747] on span "Salvar Alterações" at bounding box center [1087, 749] width 124 height 17
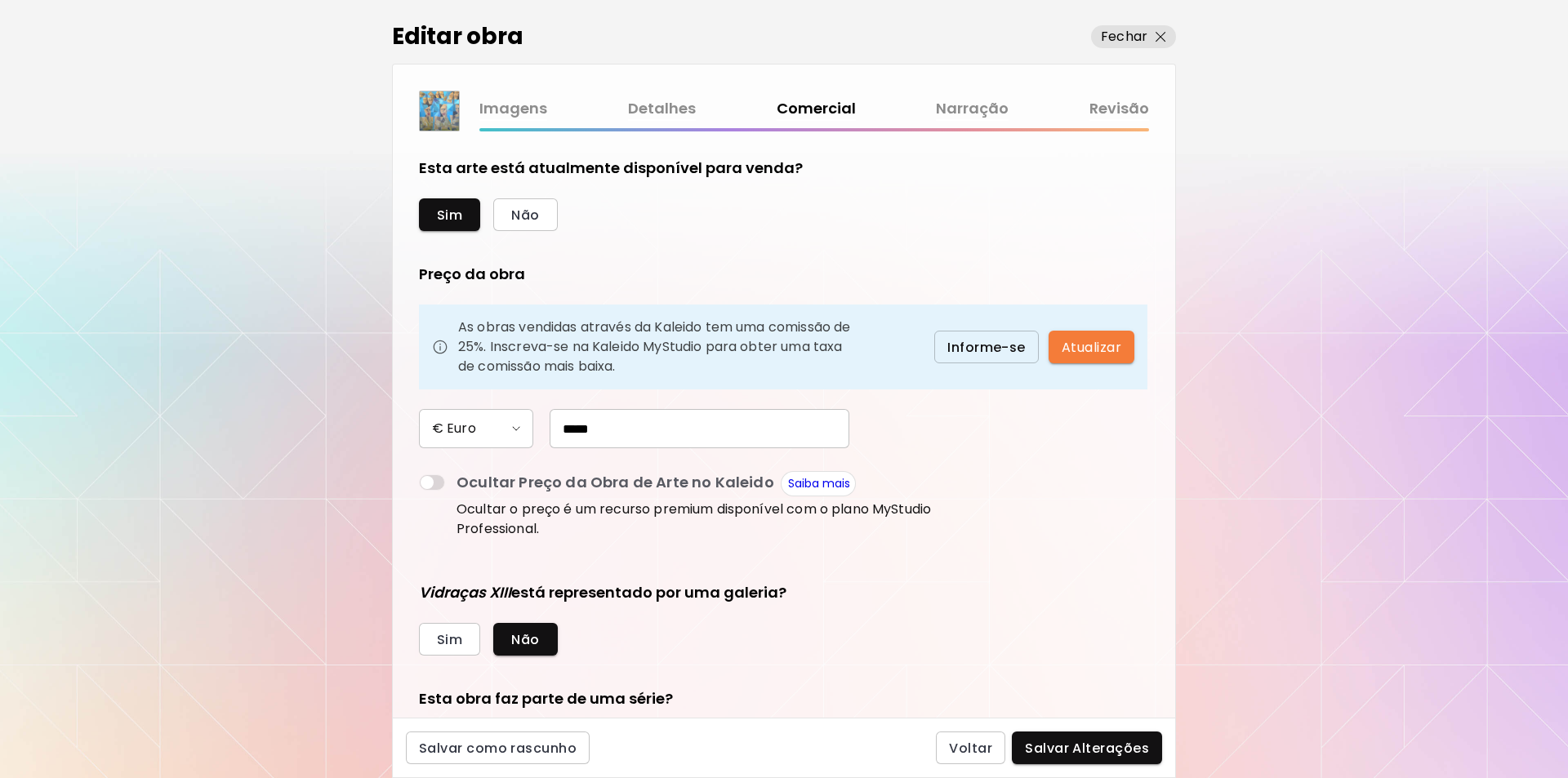
click at [1096, 746] on span "Salvar Alterações" at bounding box center [1087, 749] width 124 height 17
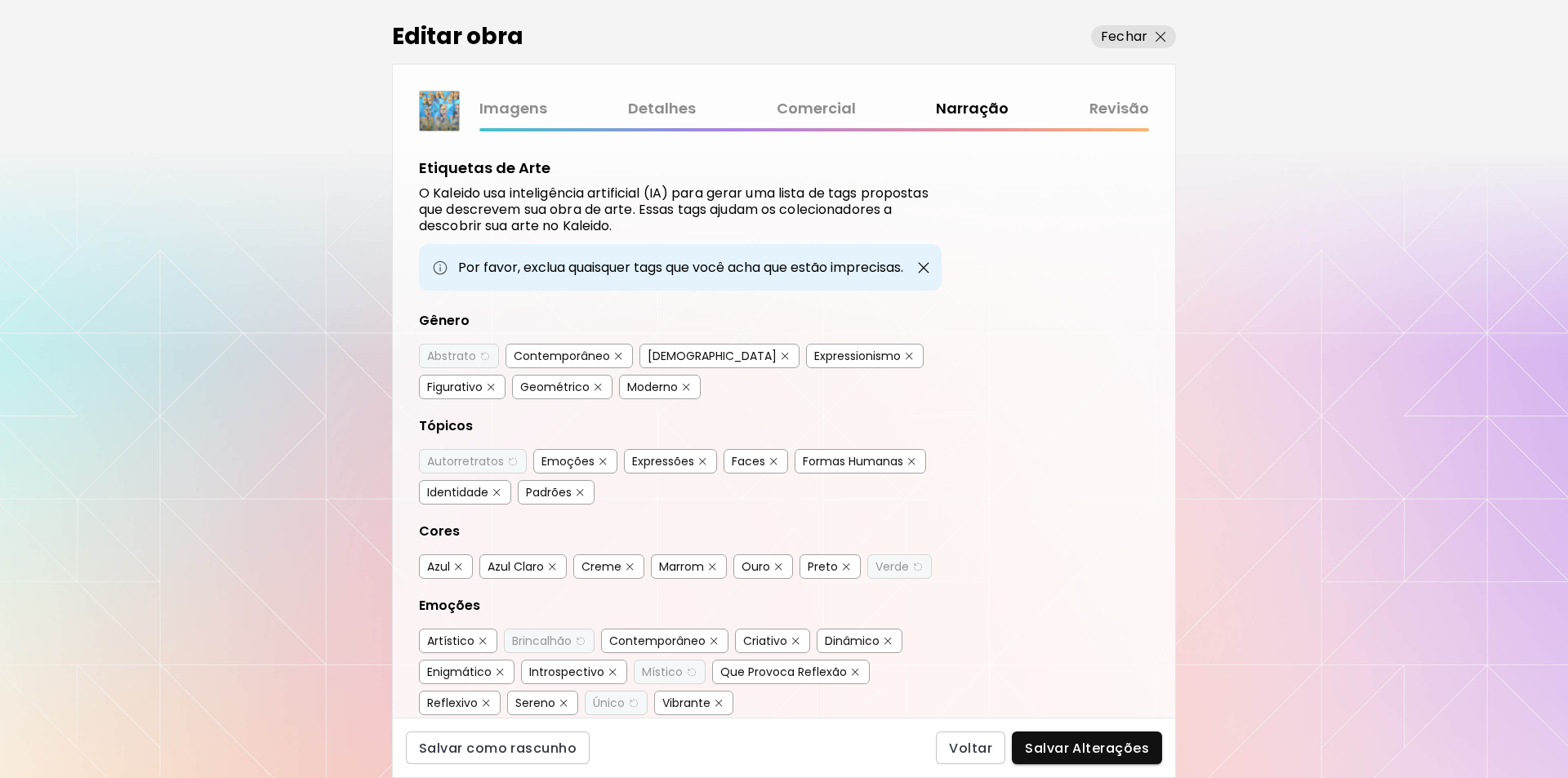
click at [1096, 746] on span "Salvar Alterações" at bounding box center [1087, 749] width 124 height 17
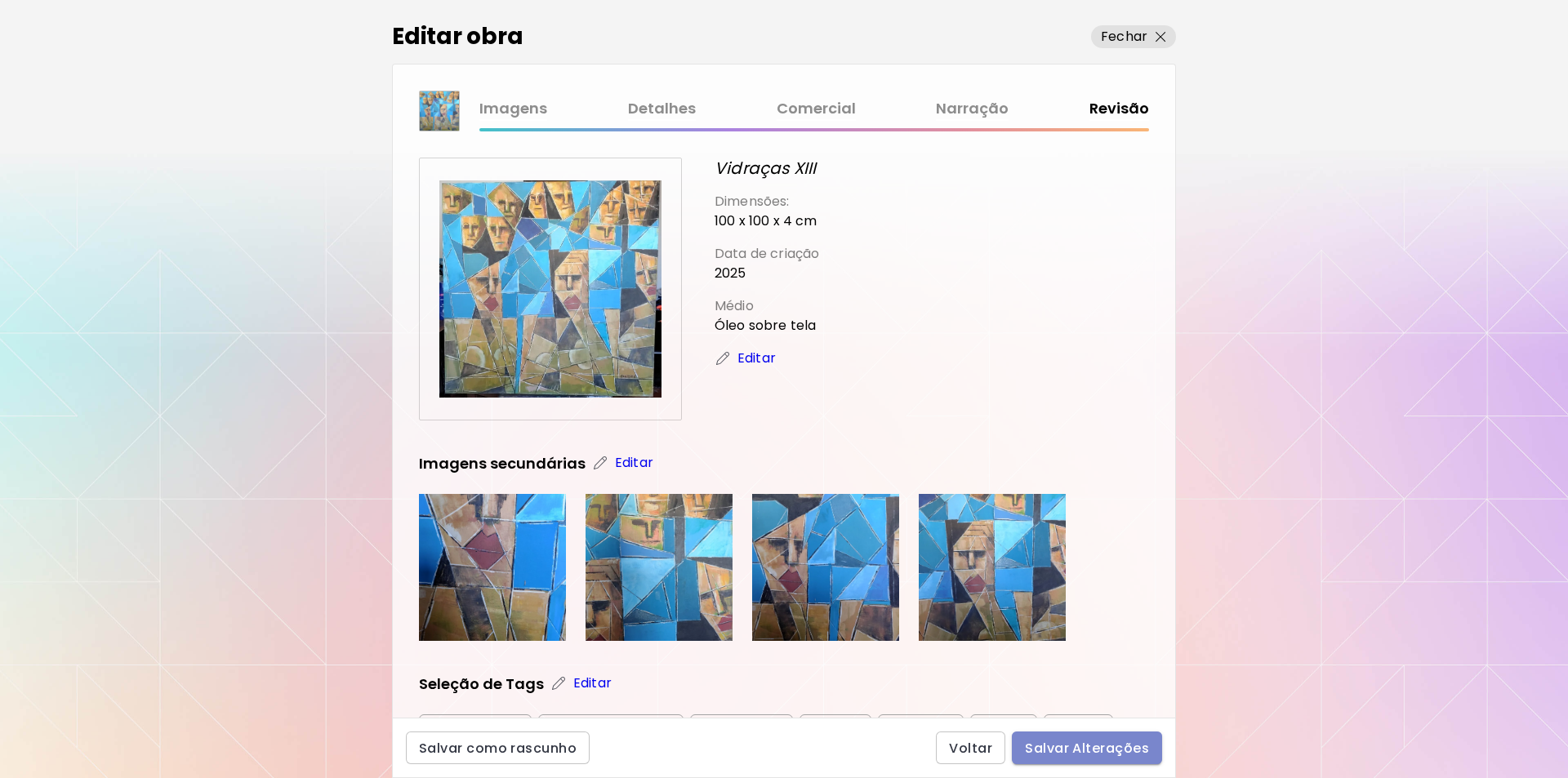
click at [1110, 743] on span "Salvar Alterações" at bounding box center [1087, 749] width 124 height 17
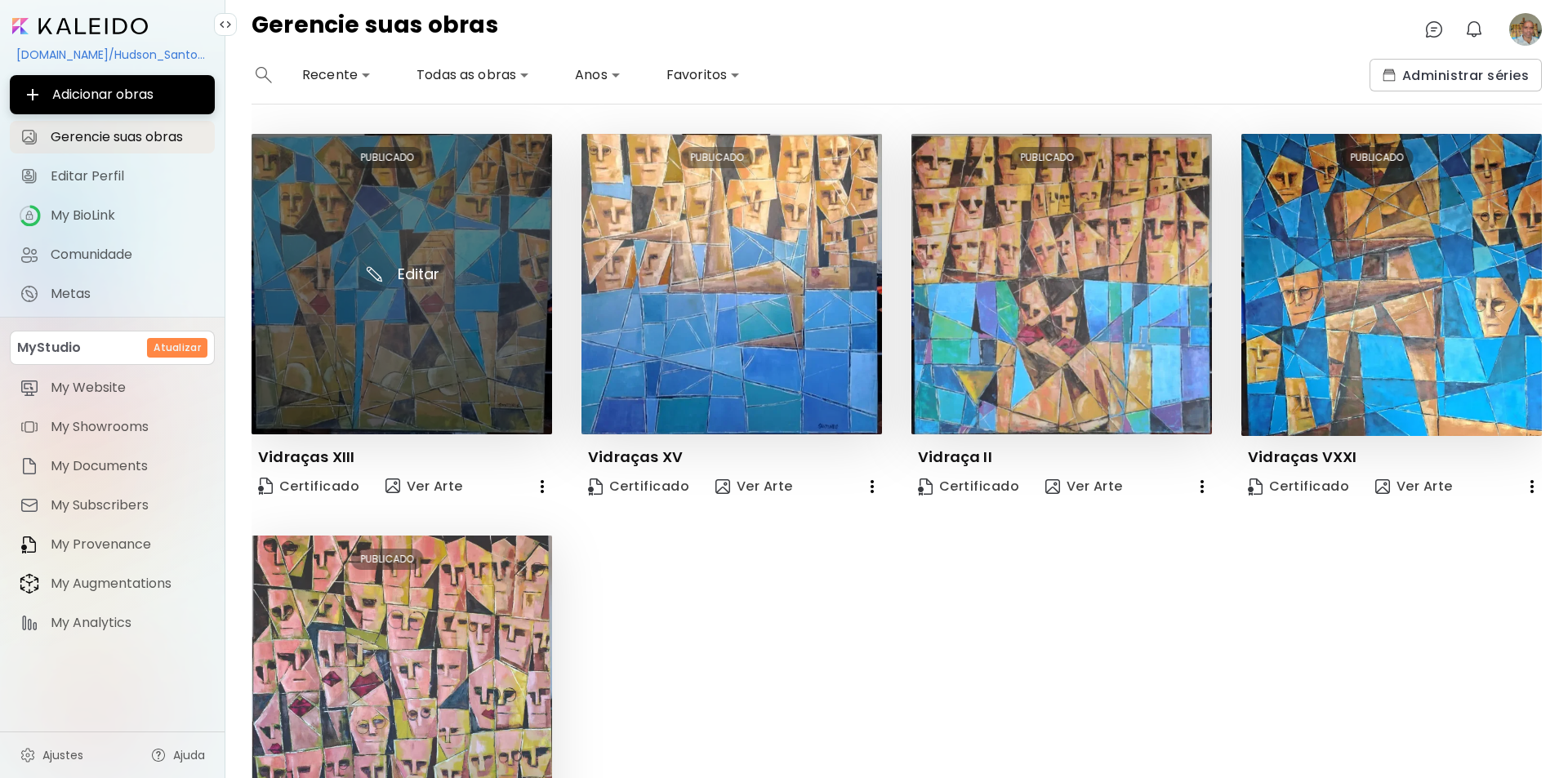
click at [414, 271] on img at bounding box center [401, 284] width 301 height 301
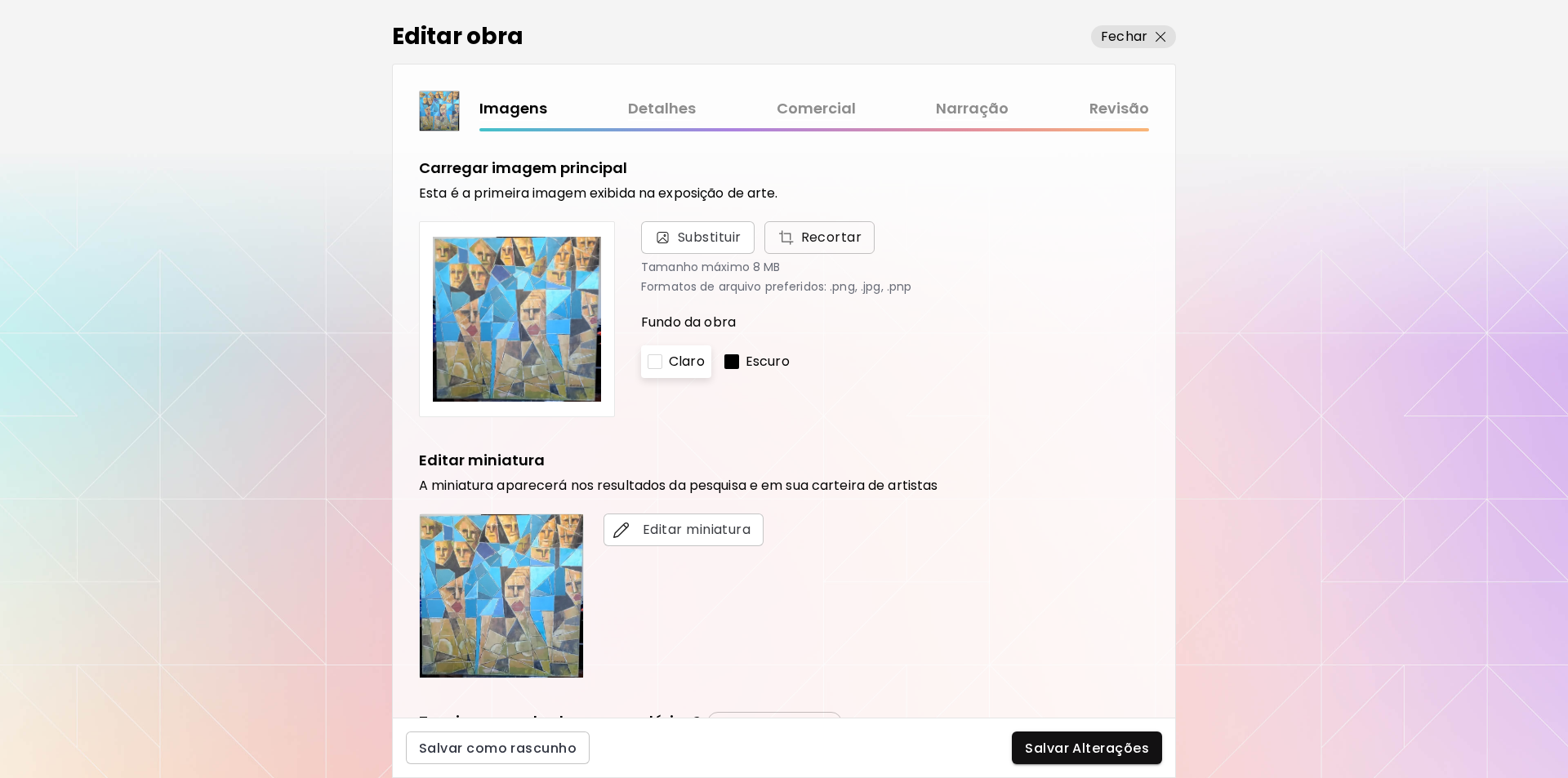
click at [826, 236] on span "Recortar" at bounding box center [820, 237] width 85 height 20
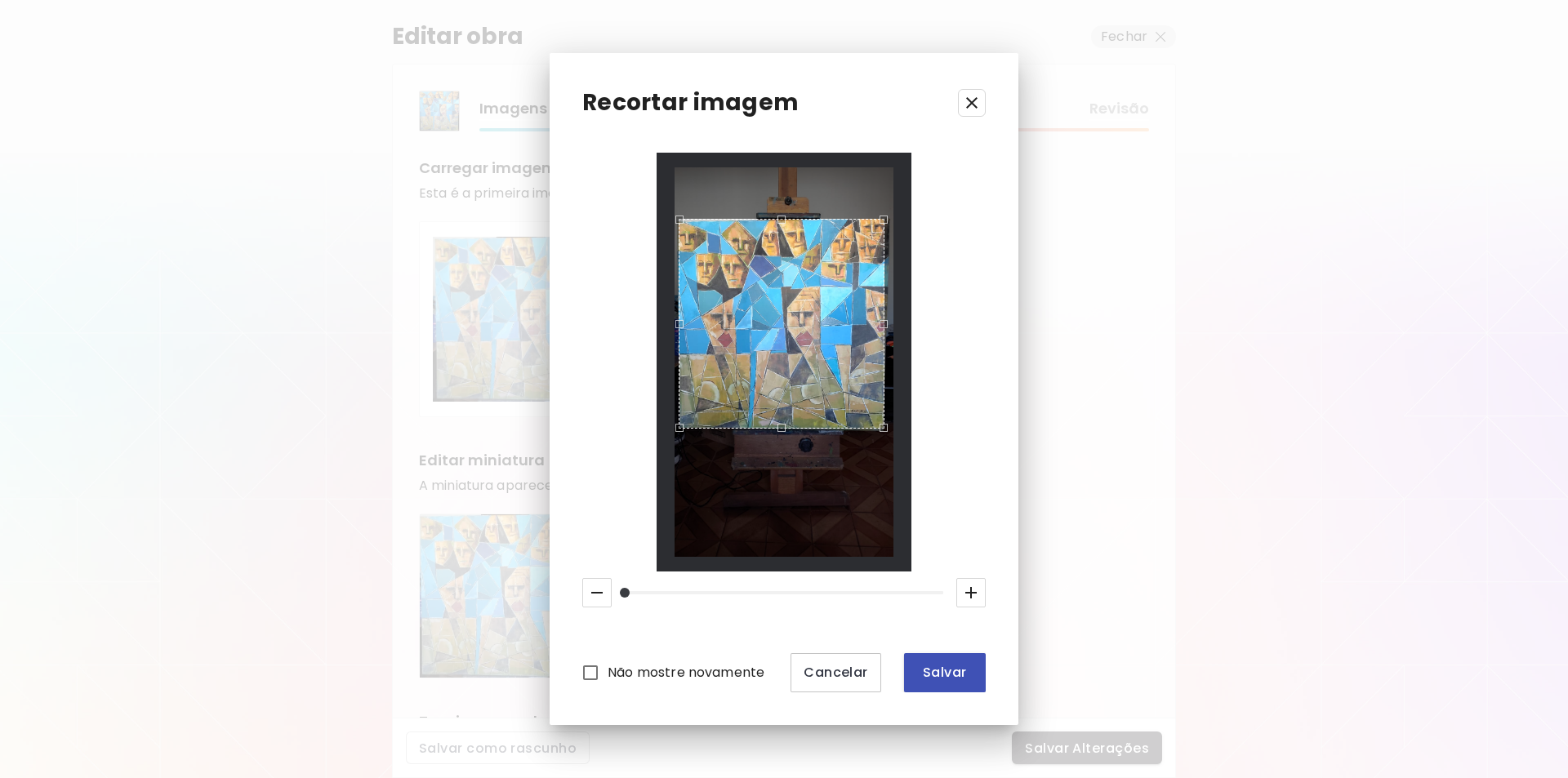
click at [940, 679] on span "Salvar" at bounding box center [945, 672] width 55 height 17
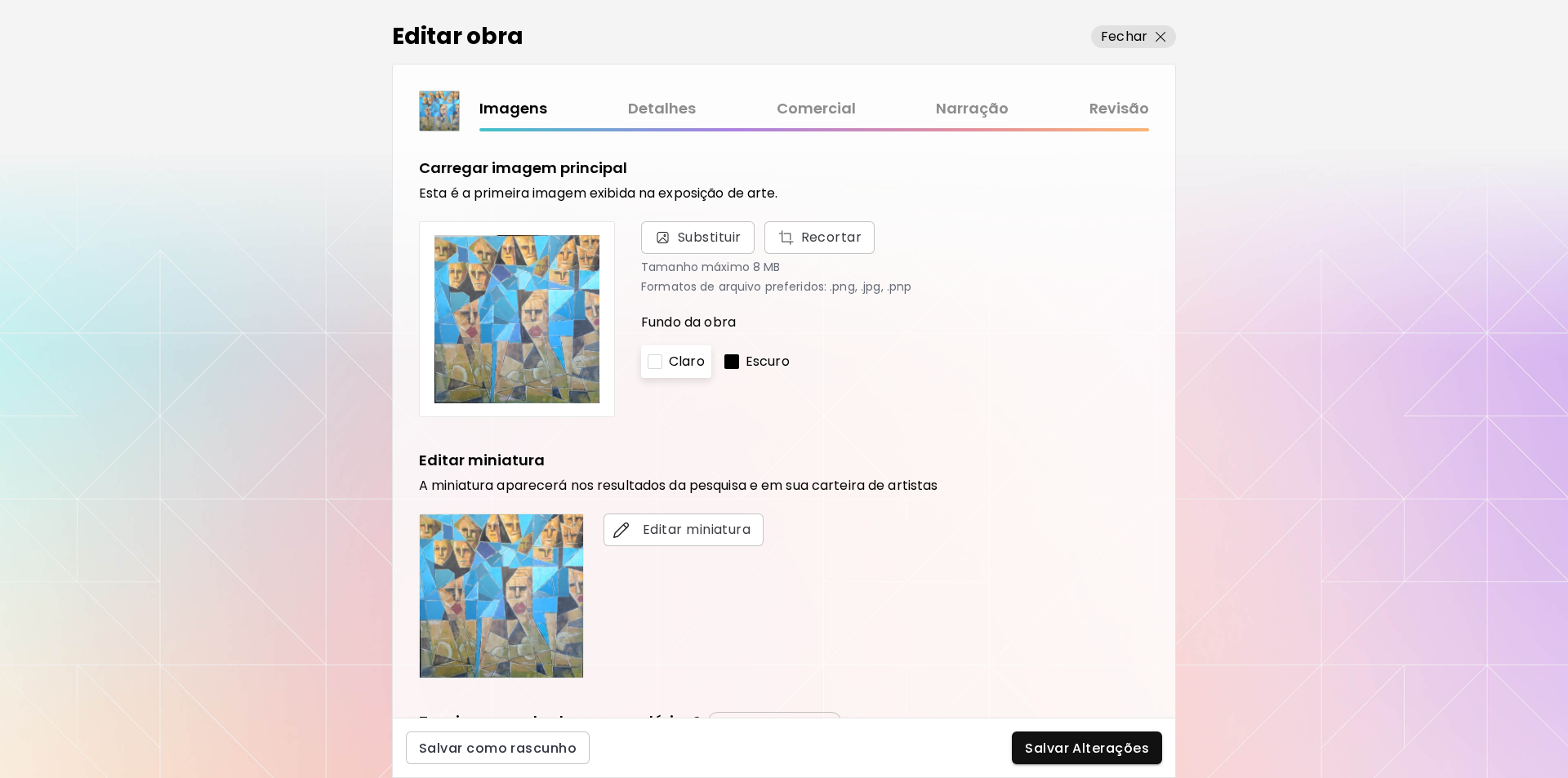
click at [764, 361] on p "Escuro" at bounding box center [767, 361] width 44 height 20
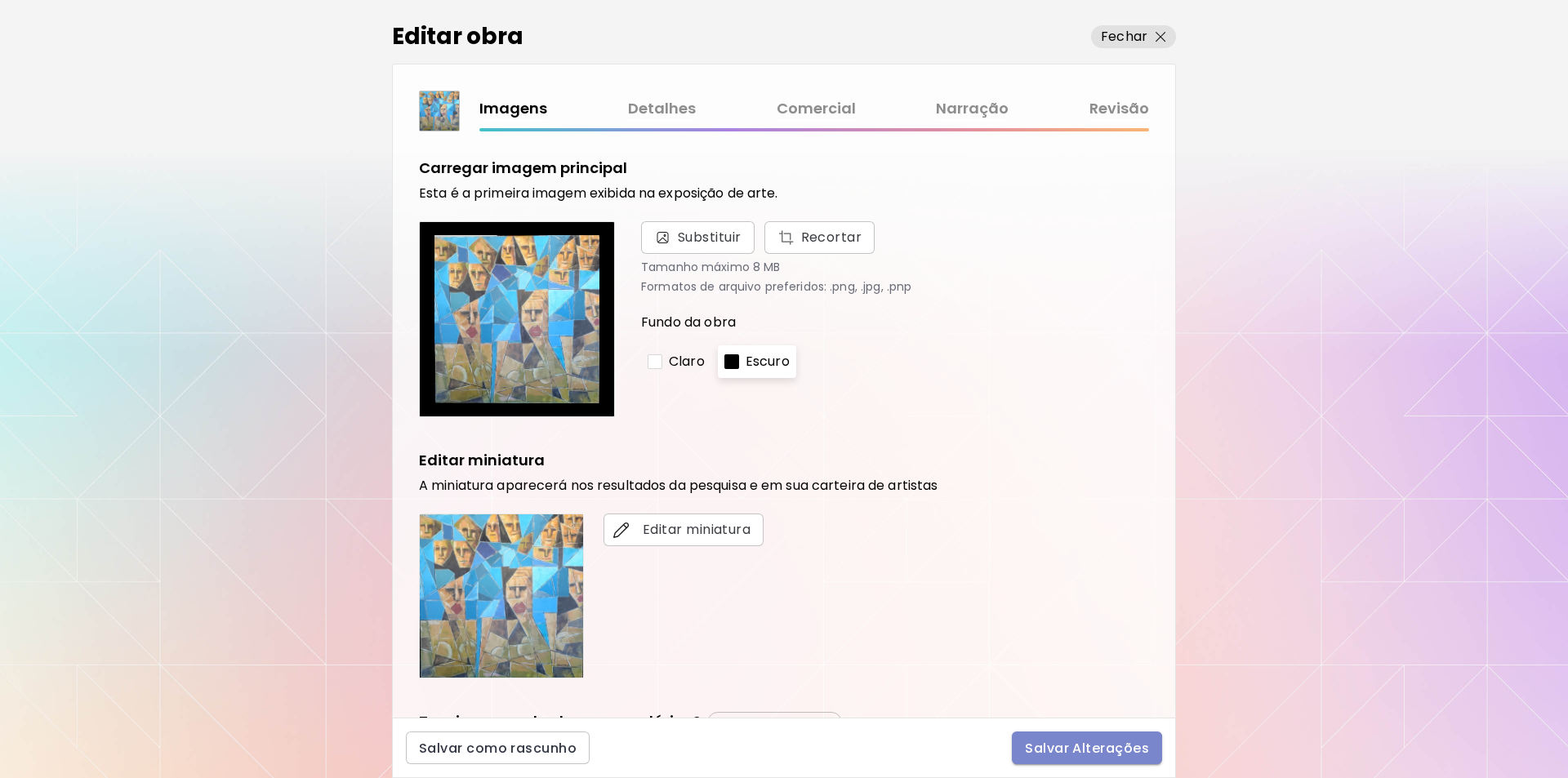
click at [1056, 751] on span "Salvar Alterações" at bounding box center [1087, 749] width 124 height 17
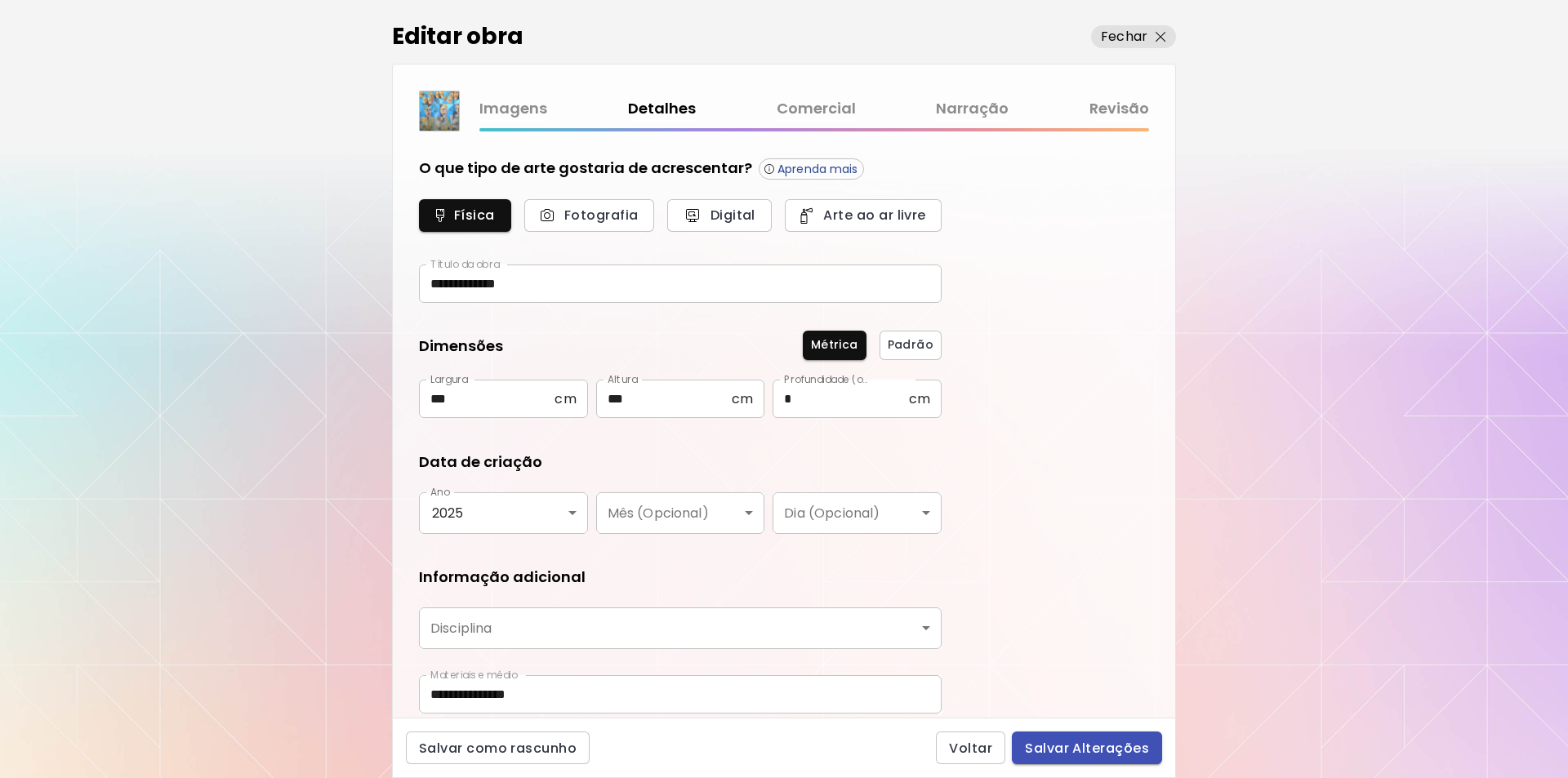
type input "********"
click at [1056, 751] on span "Salvar Alterações" at bounding box center [1087, 749] width 124 height 17
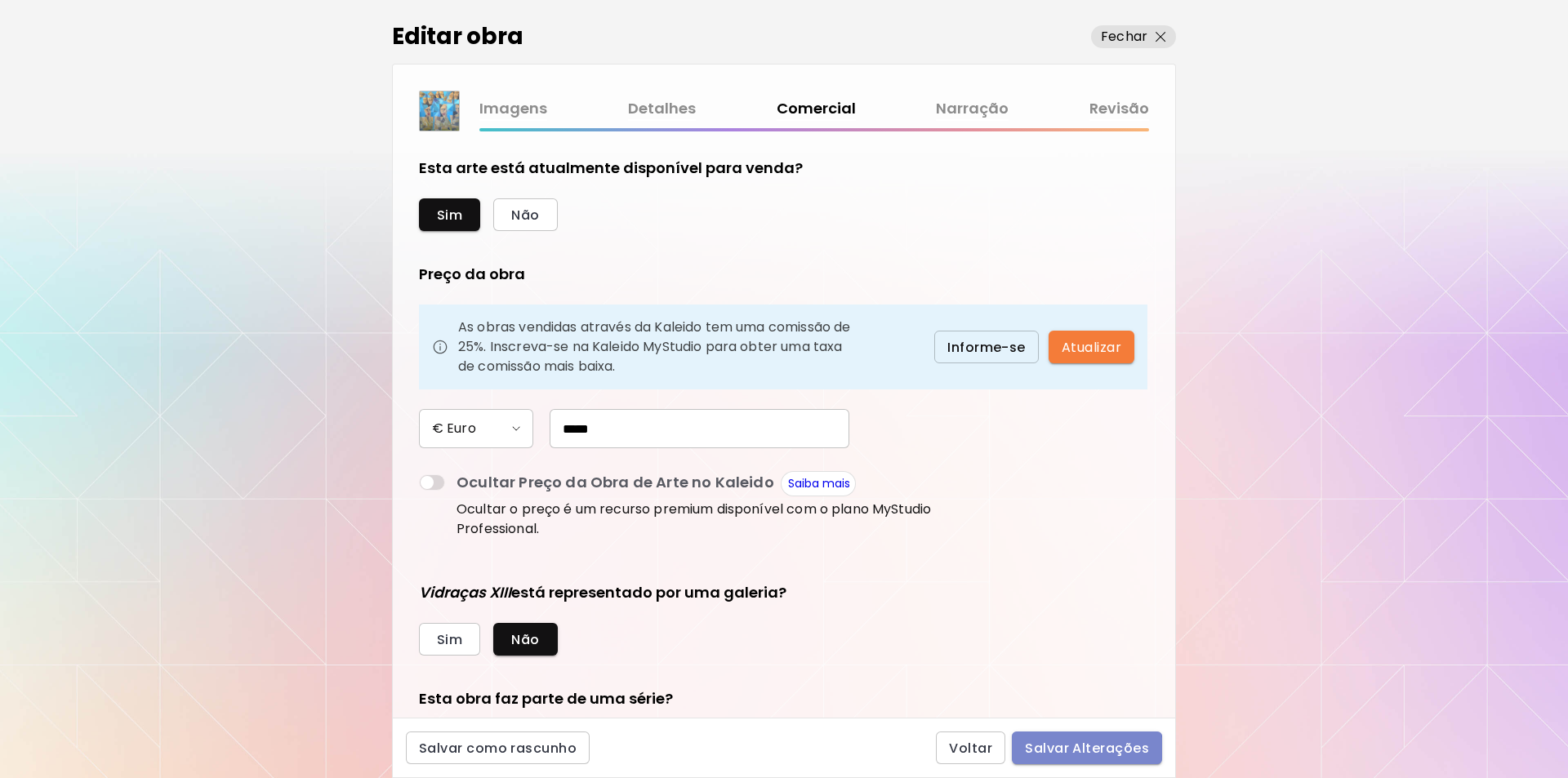
click at [1056, 751] on span "Salvar Alterações" at bounding box center [1087, 749] width 124 height 17
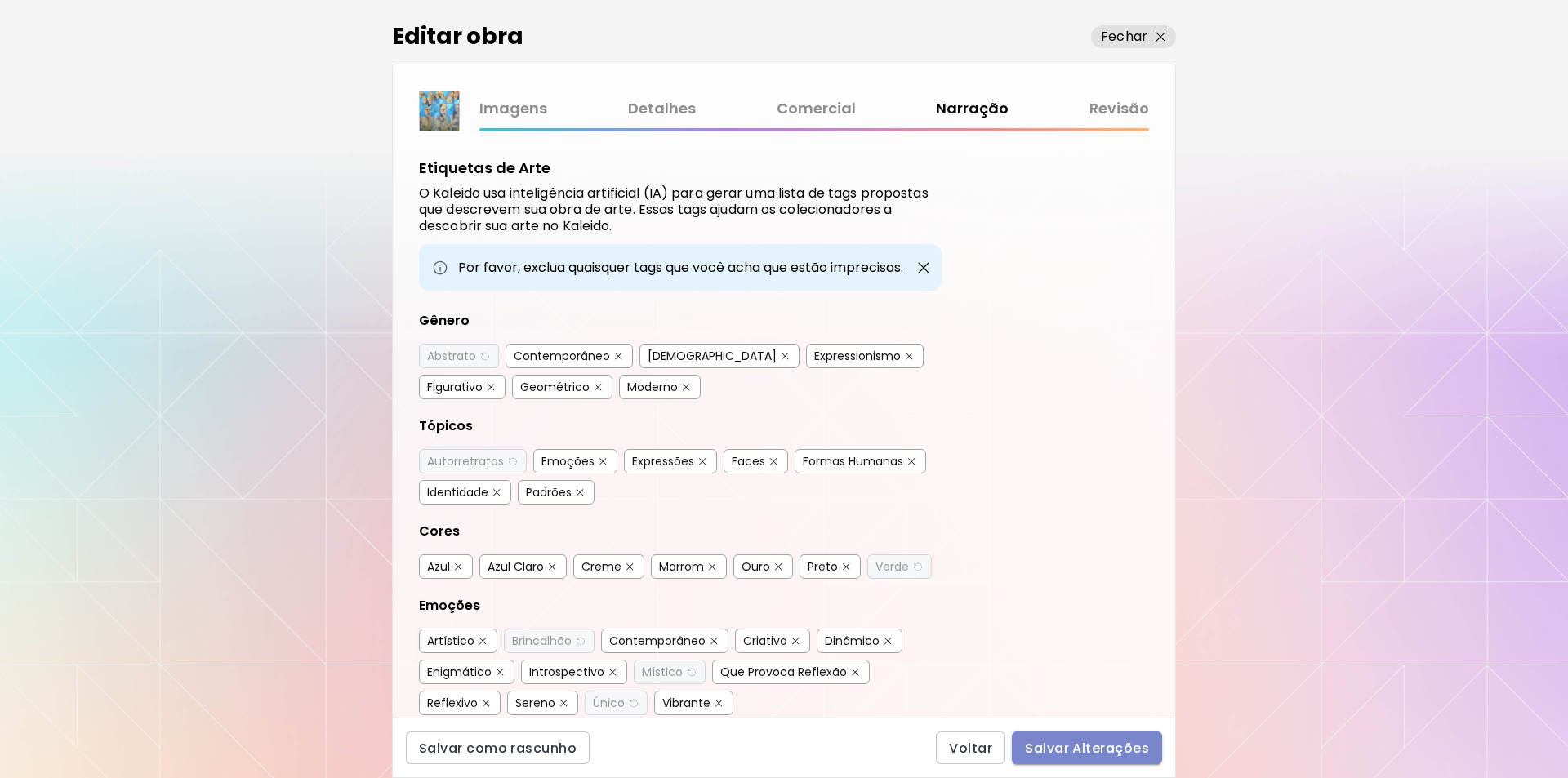
click at [1056, 751] on span "Salvar Alterações" at bounding box center [1087, 749] width 124 height 17
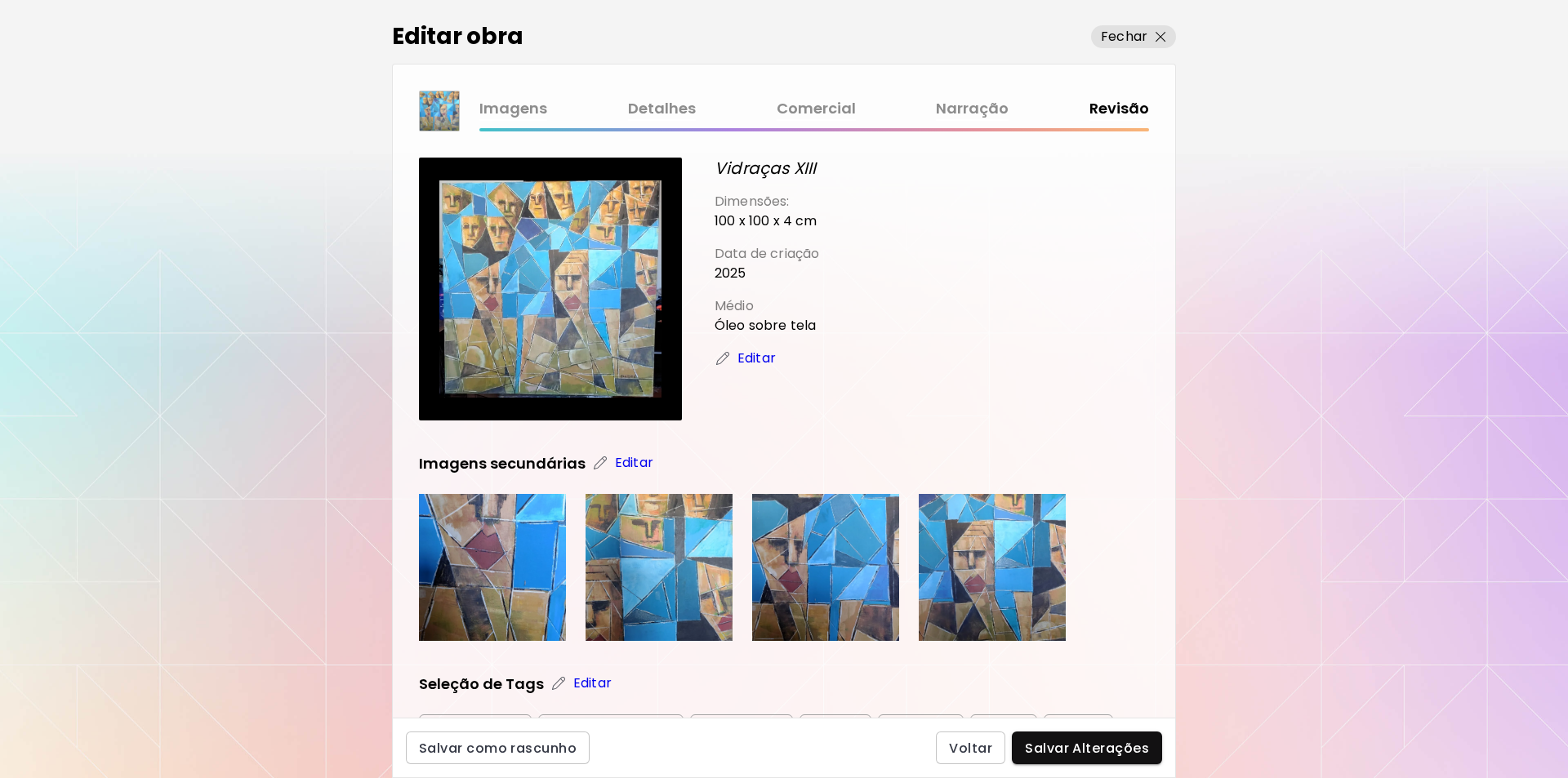
click at [756, 352] on p "Editar" at bounding box center [757, 358] width 38 height 20
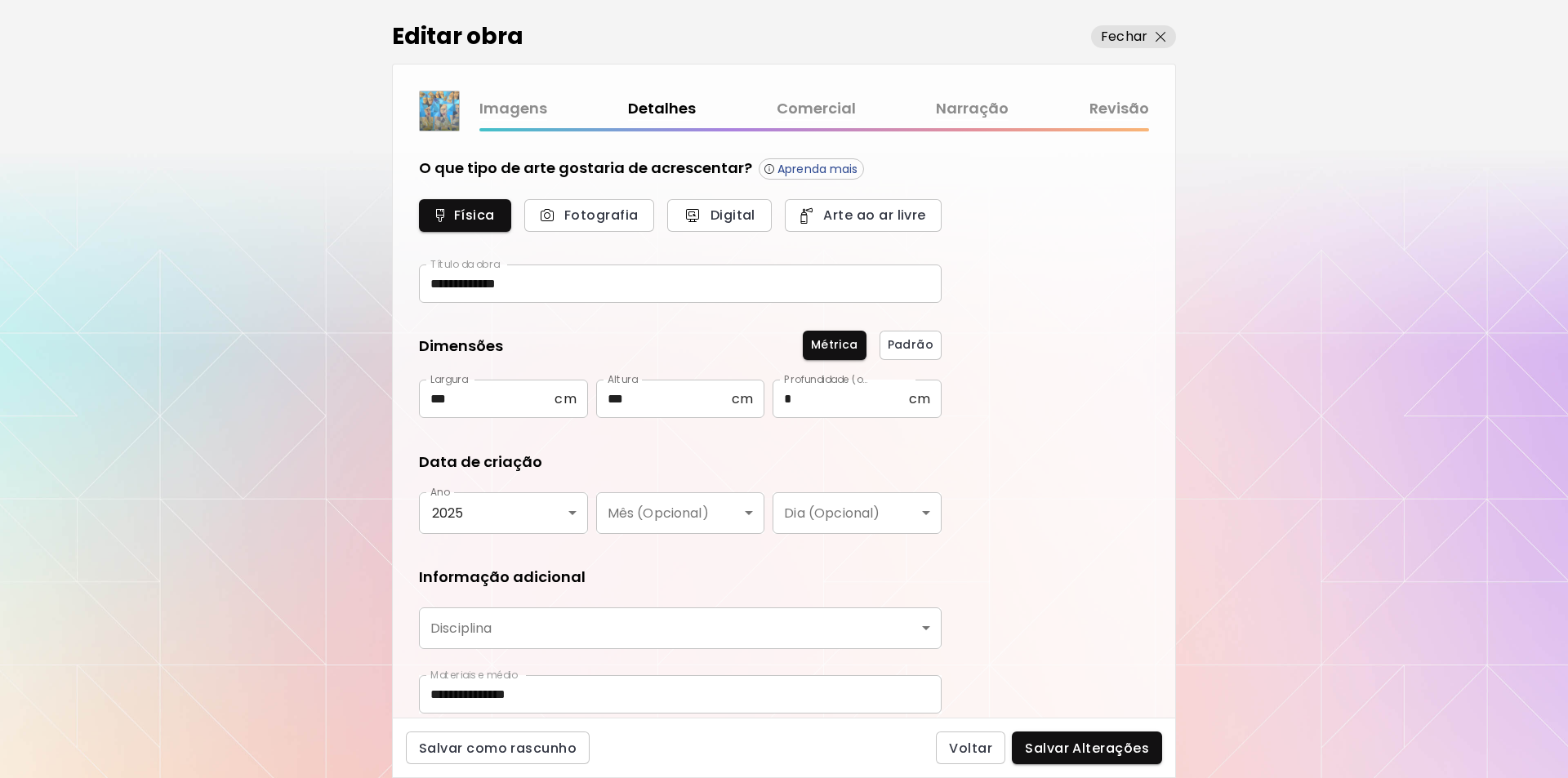
type input "********"
click at [1138, 38] on p "Fechar" at bounding box center [1124, 36] width 47 height 20
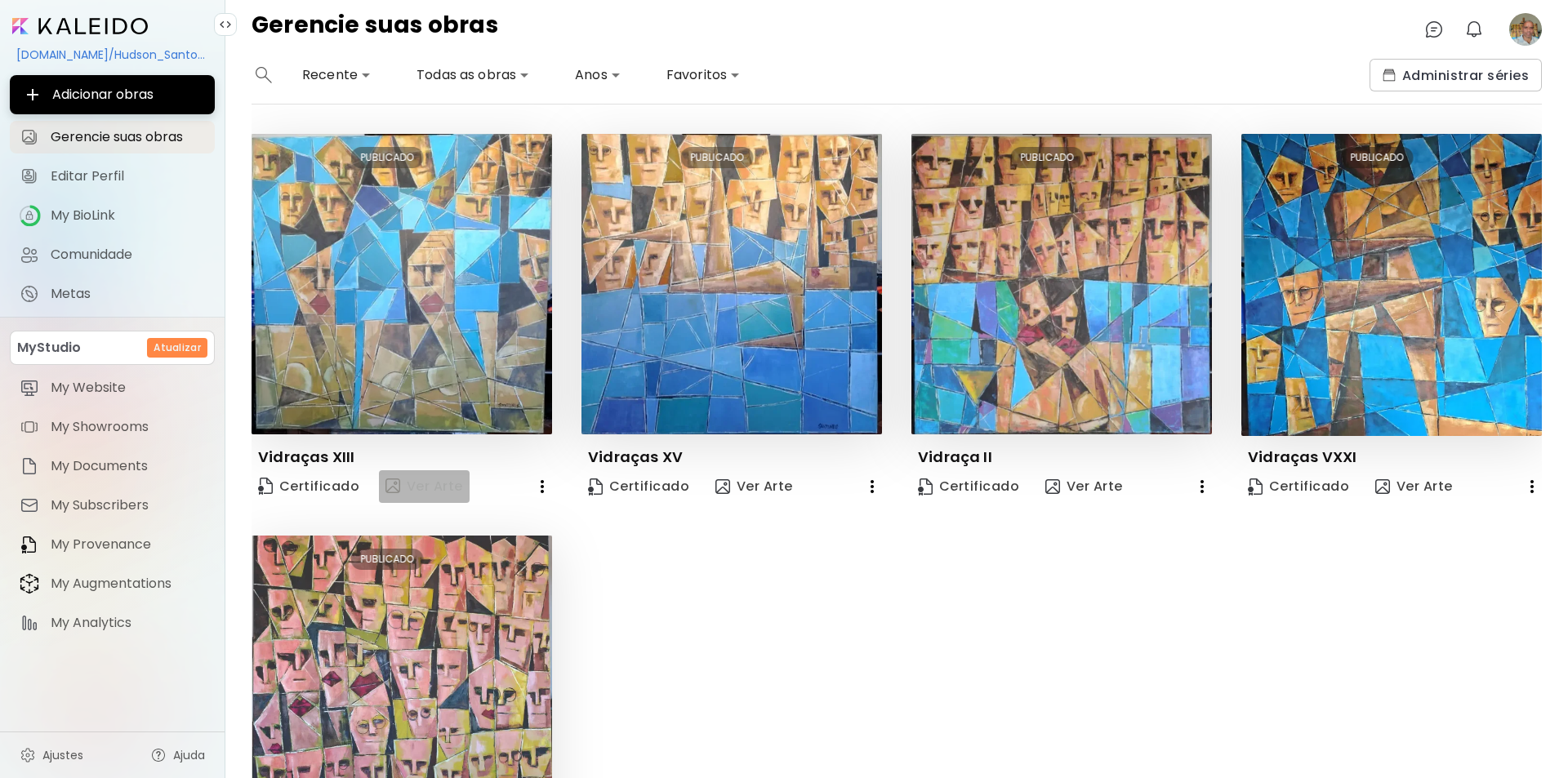
click at [410, 486] on span "Ver Arte" at bounding box center [425, 486] width 78 height 20
click at [739, 484] on span "Ver Arte" at bounding box center [754, 486] width 78 height 18
click at [86, 135] on span "Gerencie suas obras" at bounding box center [127, 137] width 154 height 16
click at [73, 172] on span "Editar Perfil" at bounding box center [127, 176] width 154 height 16
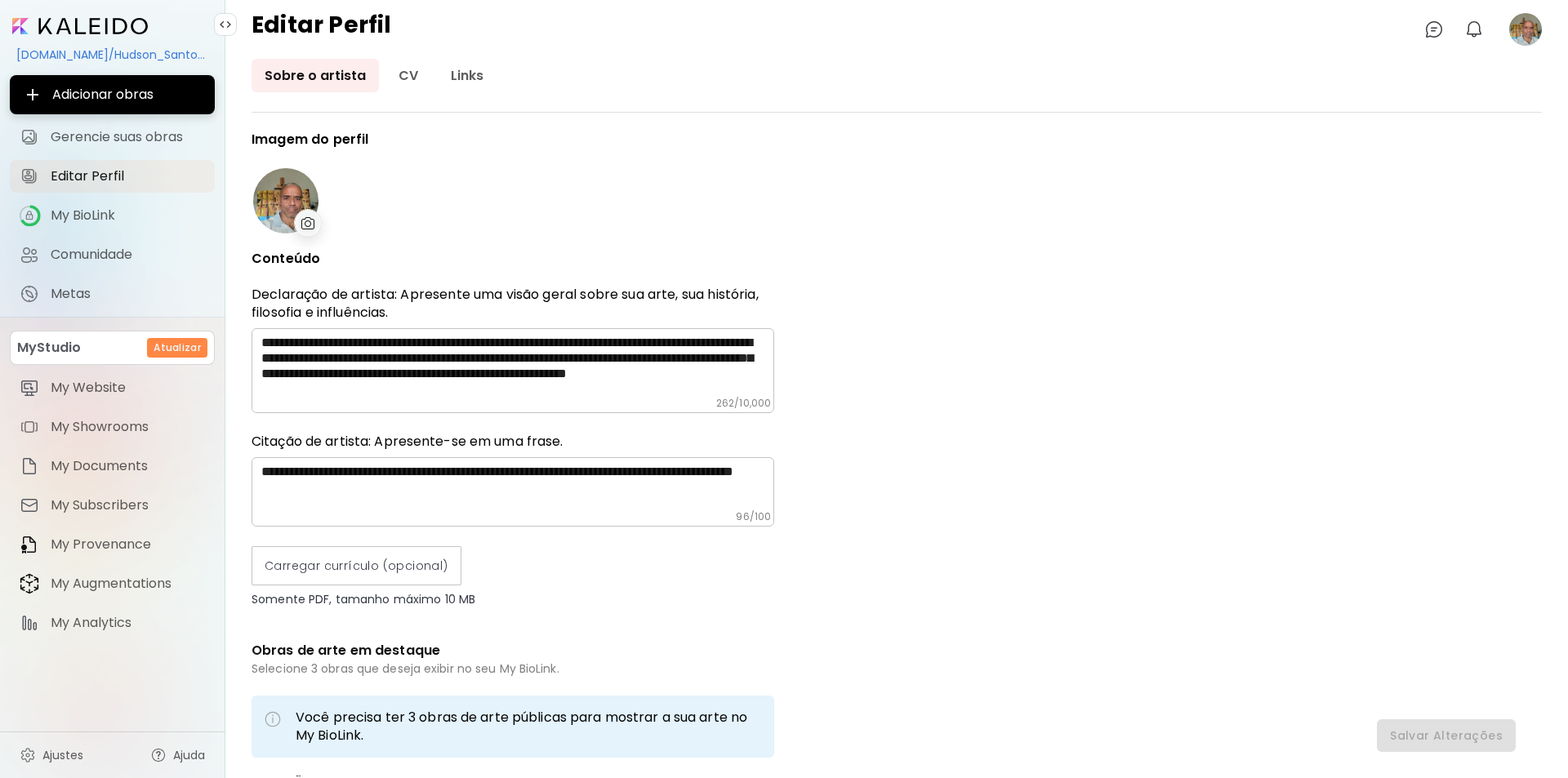
type input "******"
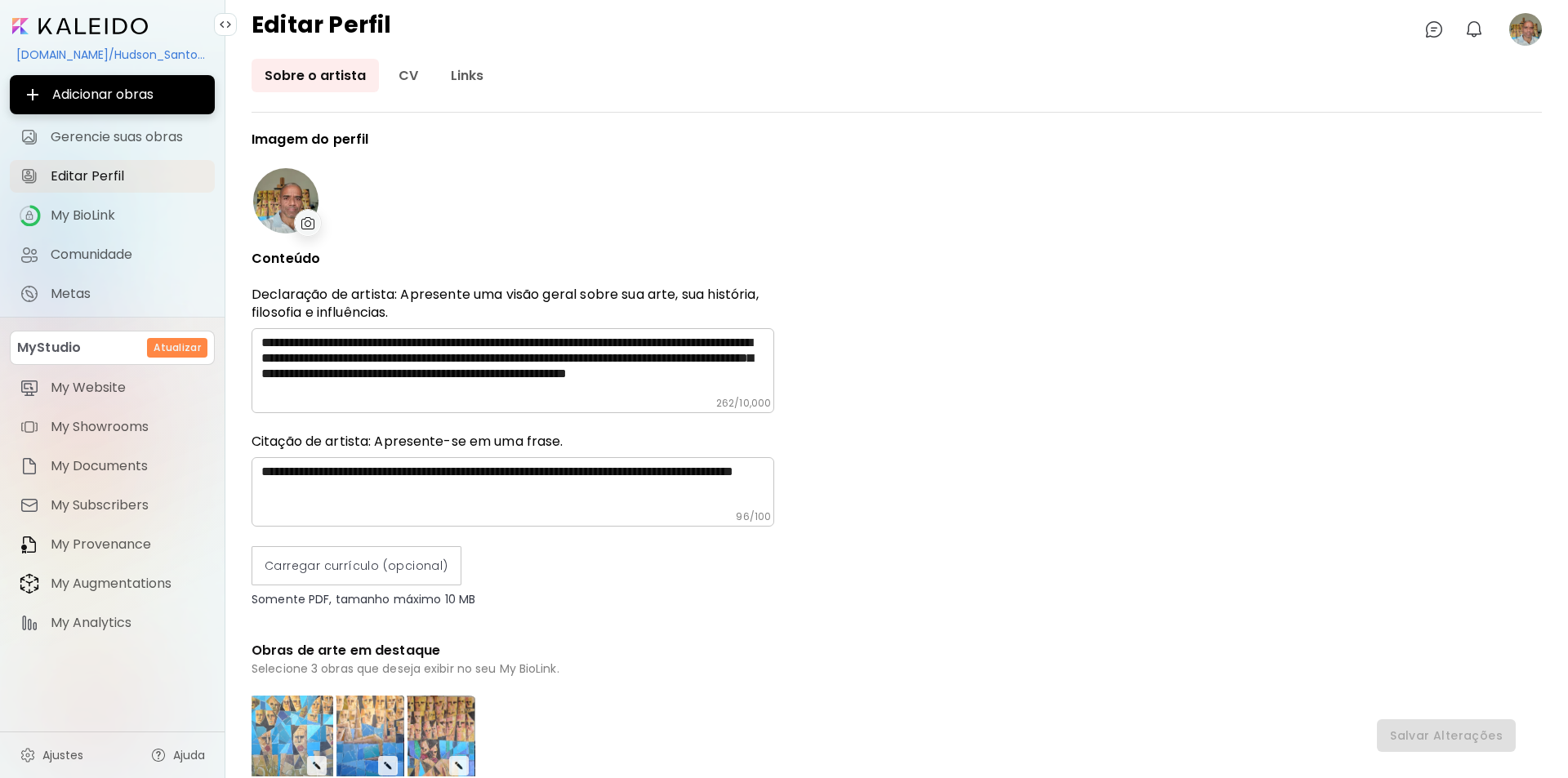
type input "**********"
click at [283, 202] on div at bounding box center [285, 200] width 65 height 65
click at [581, 359] on textarea "**********" at bounding box center [518, 366] width 513 height 62
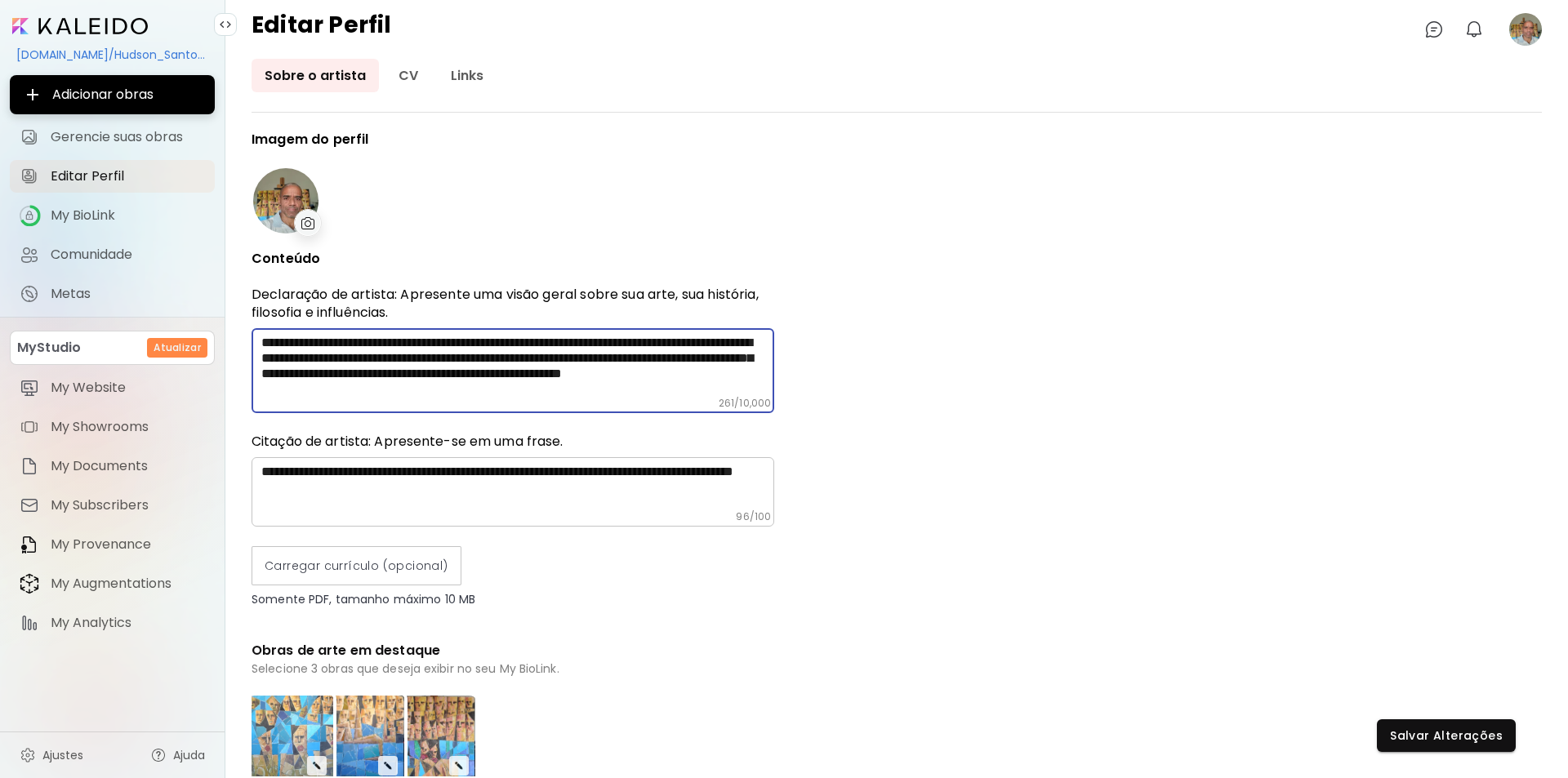
type textarea "**********"
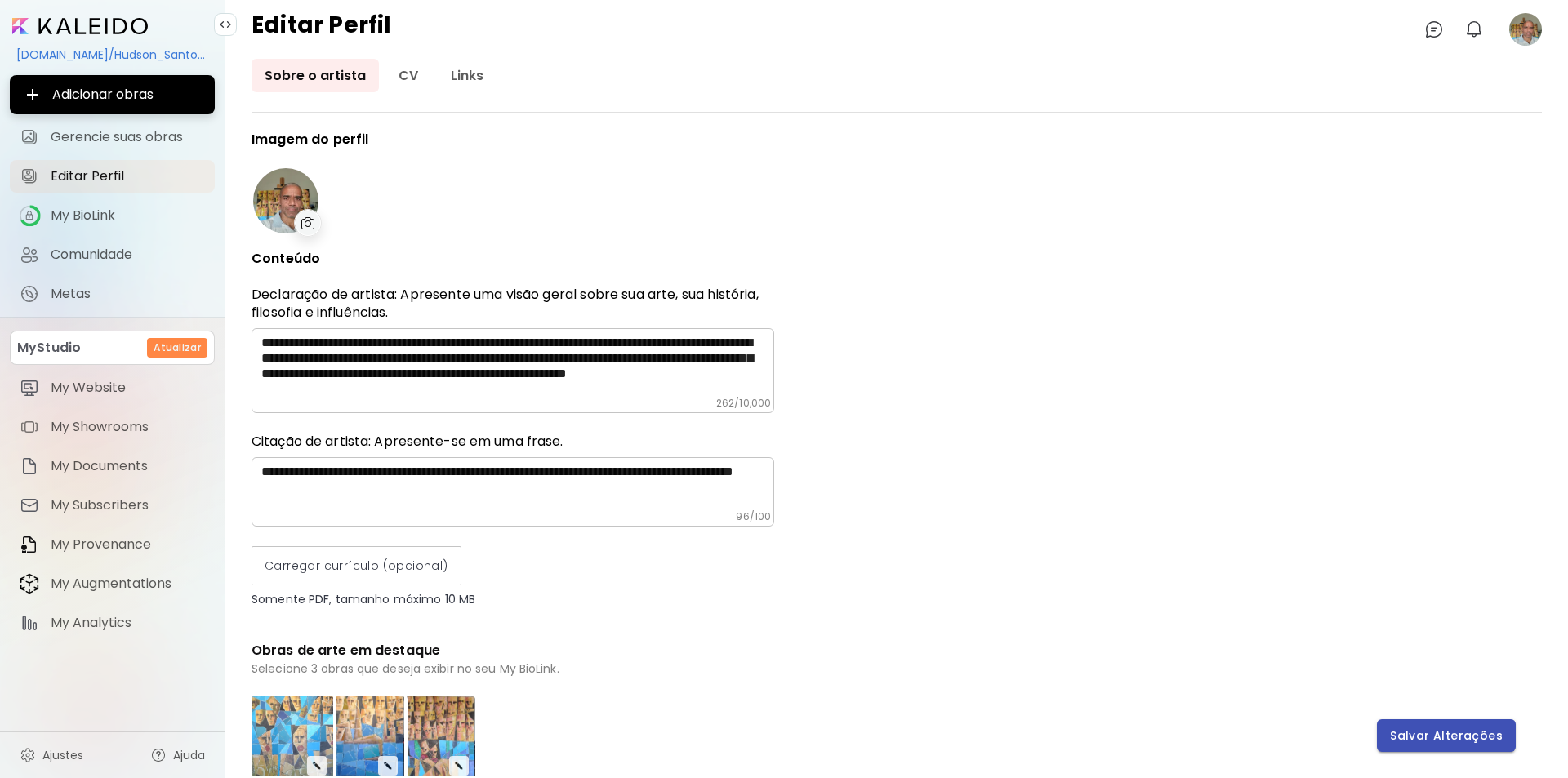
click at [1431, 736] on span "Salvar Alterações" at bounding box center [1447, 736] width 113 height 17
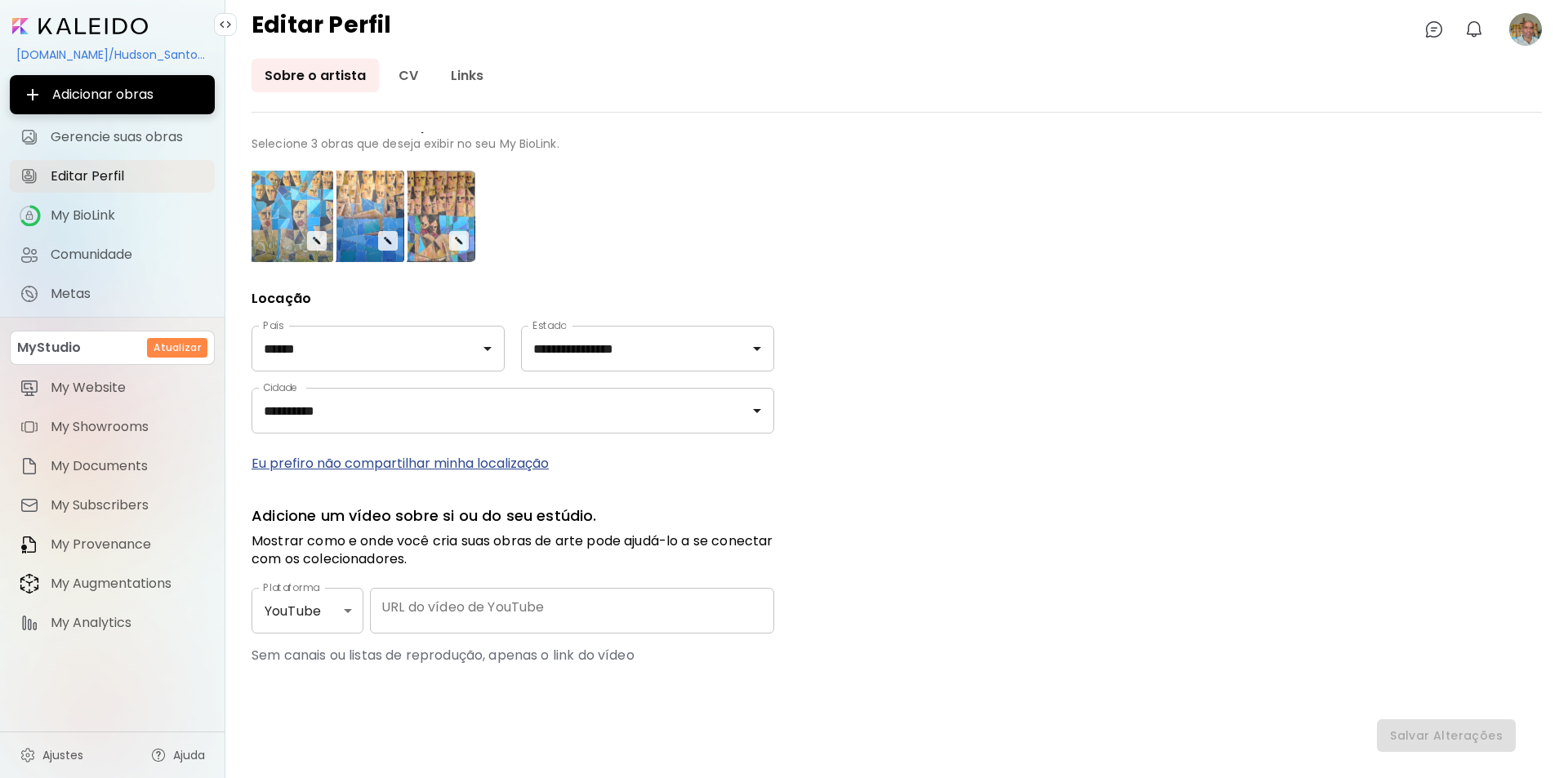
scroll to position [535, 0]
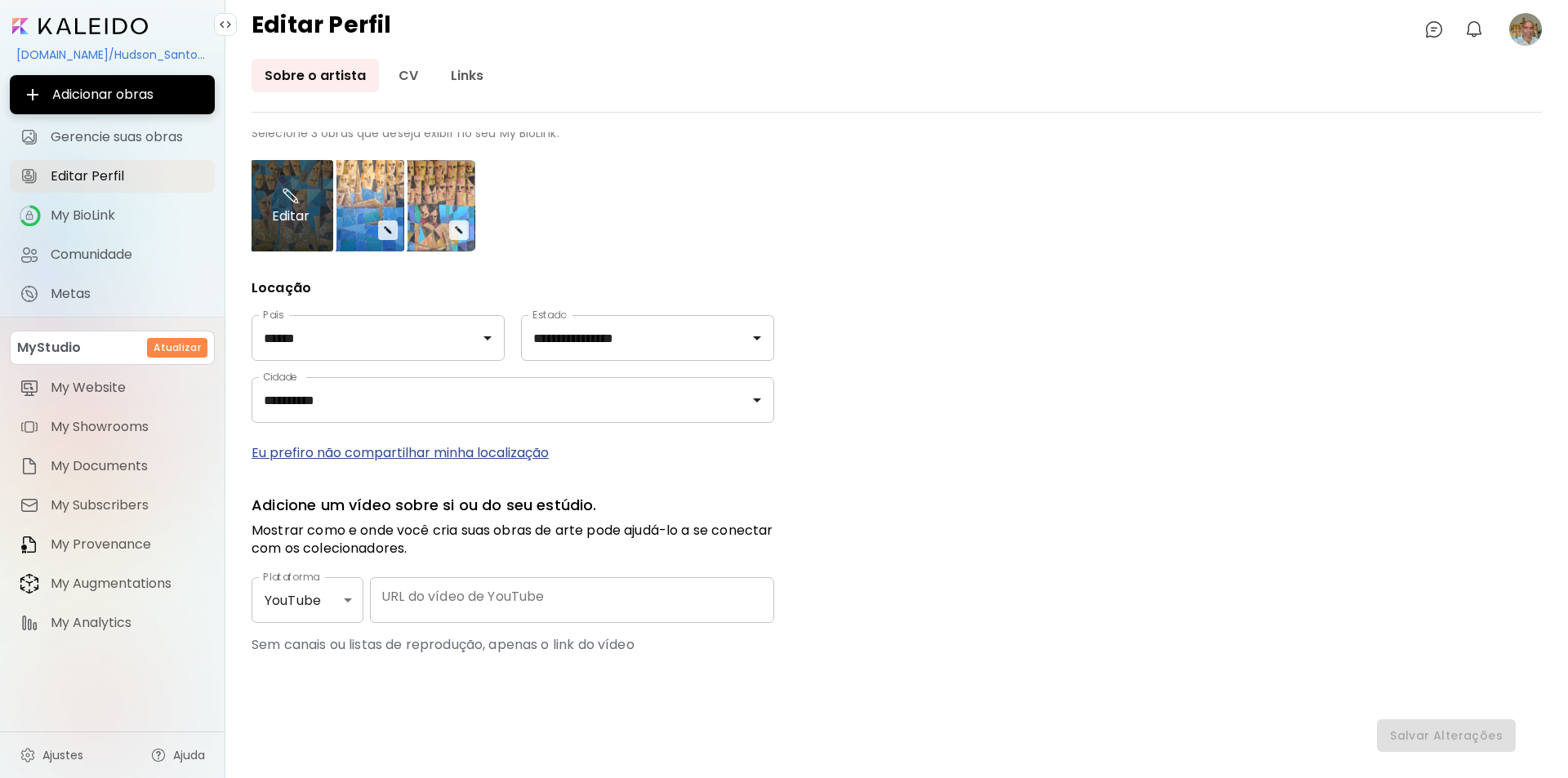
click at [292, 198] on img at bounding box center [291, 196] width 21 height 20
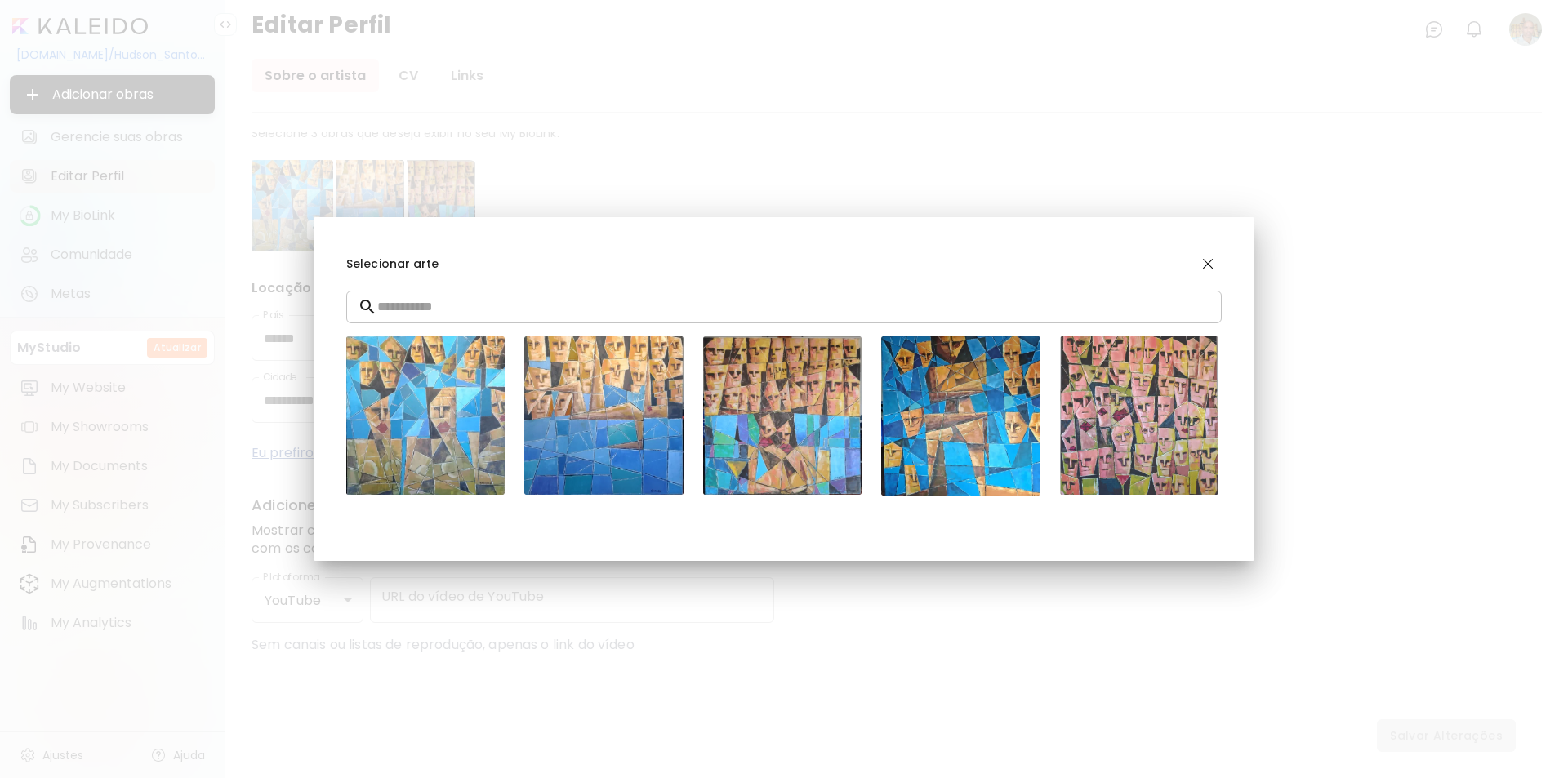
click at [1210, 262] on img "button" at bounding box center [1207, 263] width 20 height 20
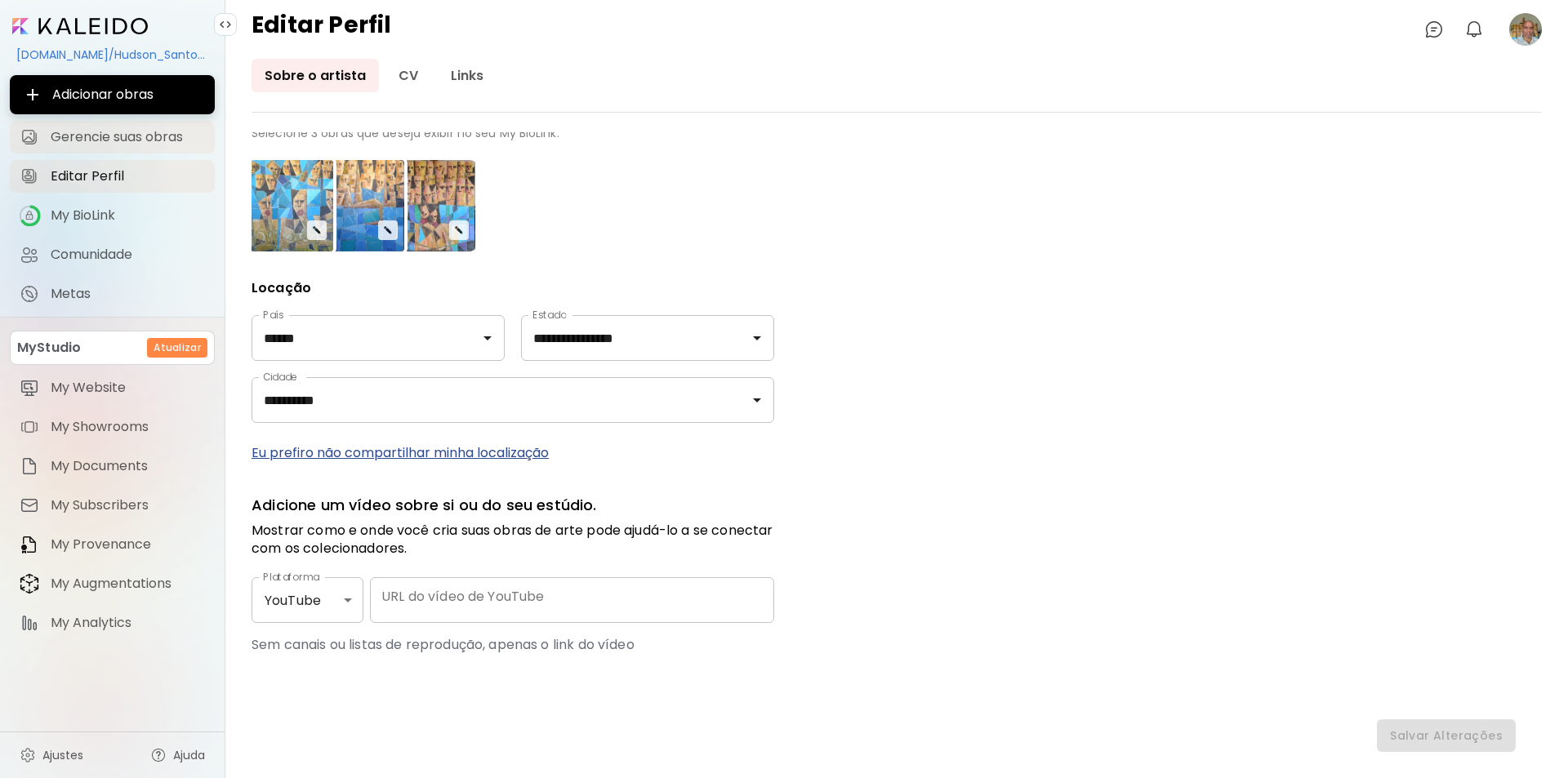
click at [105, 135] on span "Gerencie suas obras" at bounding box center [127, 137] width 154 height 16
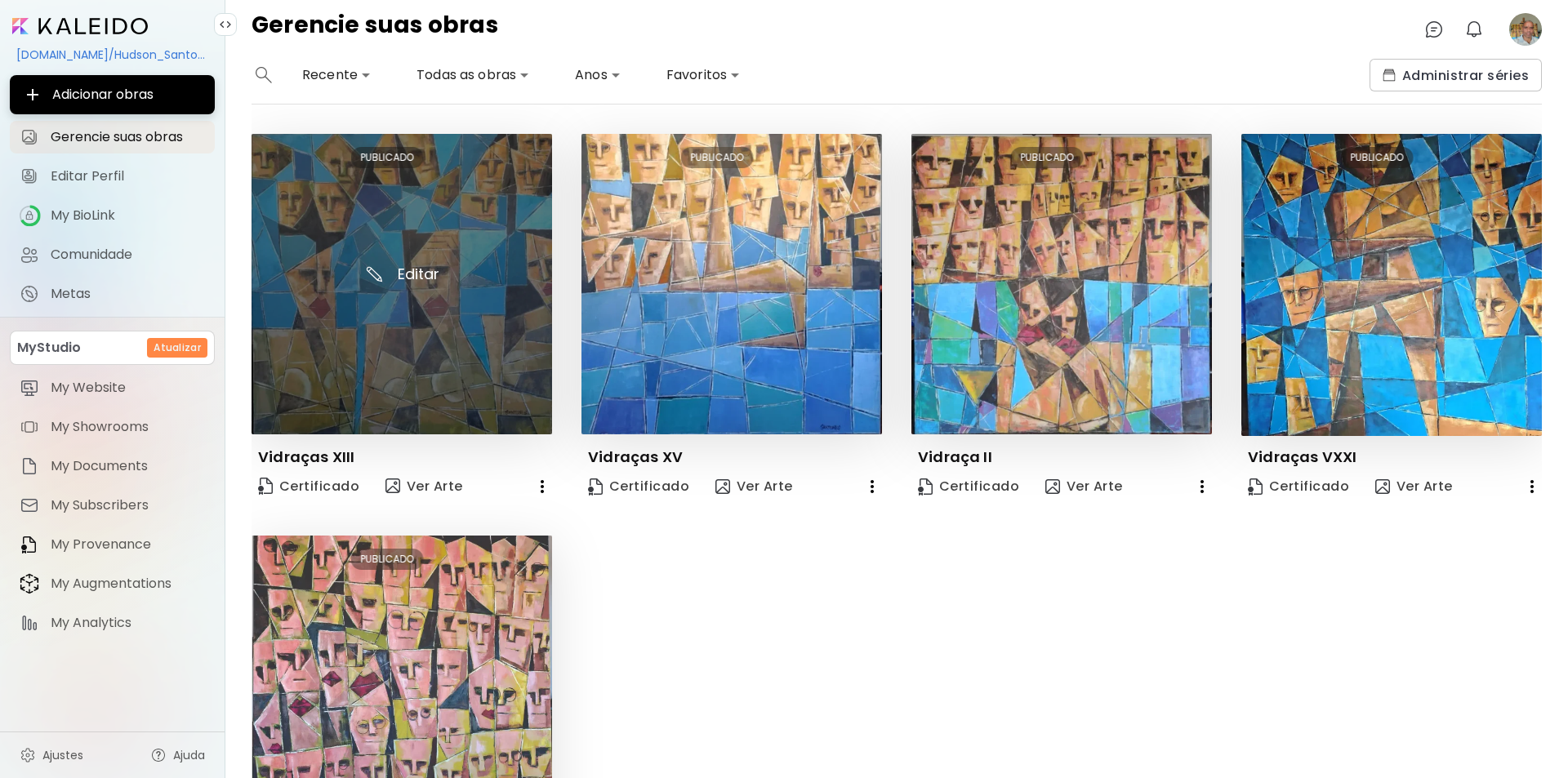
click at [413, 270] on img at bounding box center [401, 284] width 301 height 301
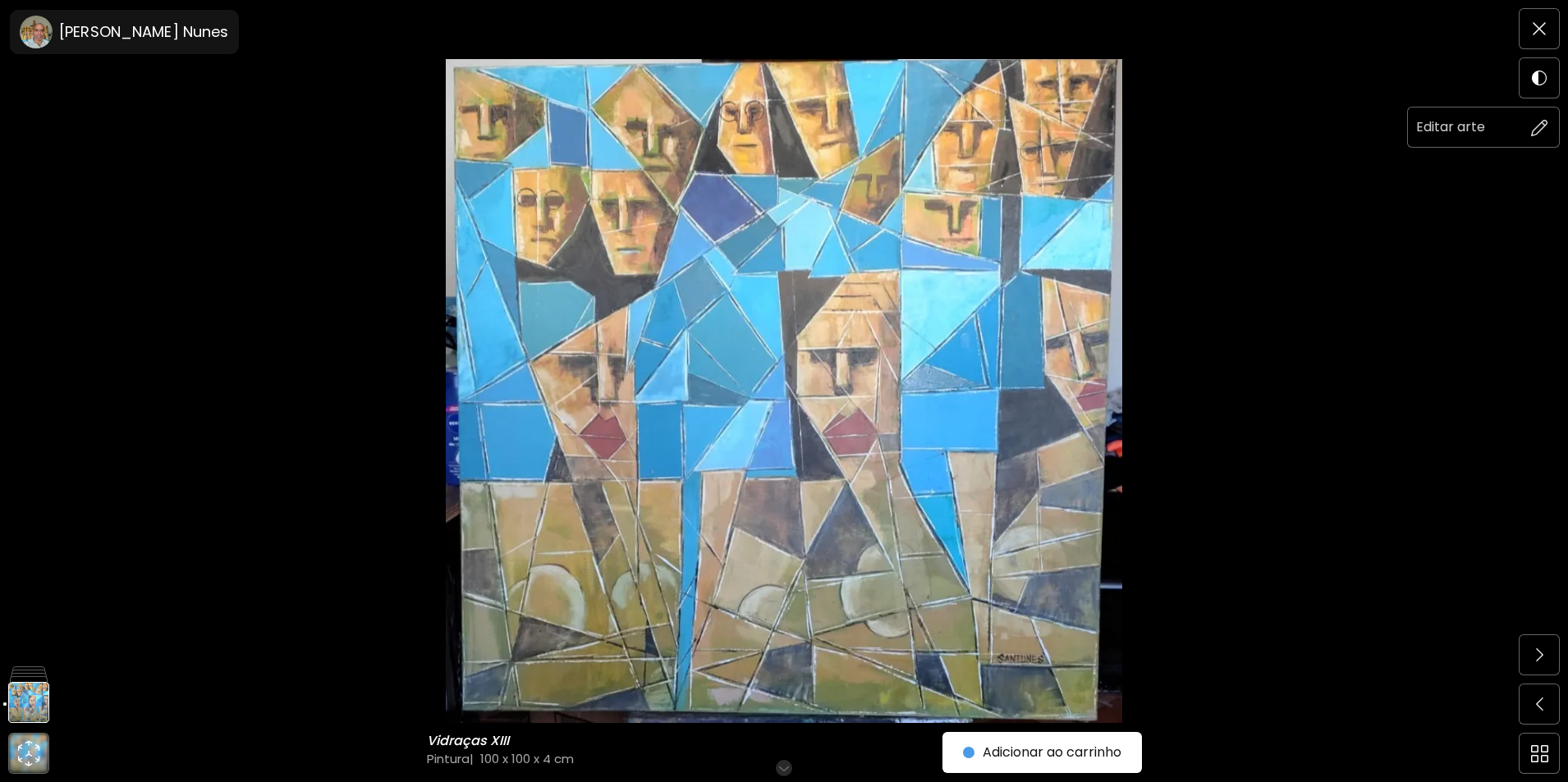
click at [1543, 131] on img at bounding box center [1539, 128] width 17 height 17
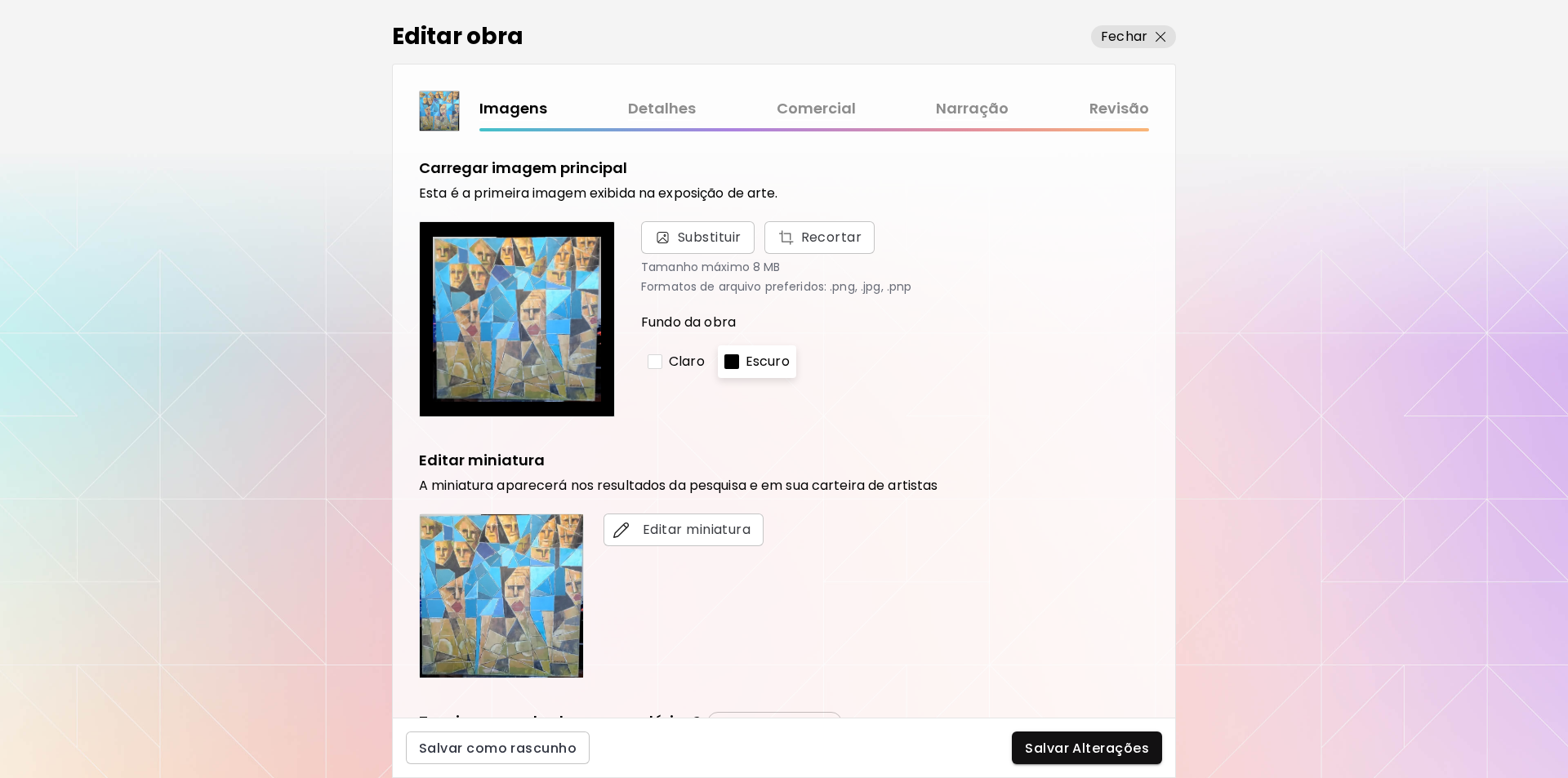
click at [654, 360] on div at bounding box center [654, 361] width 15 height 15
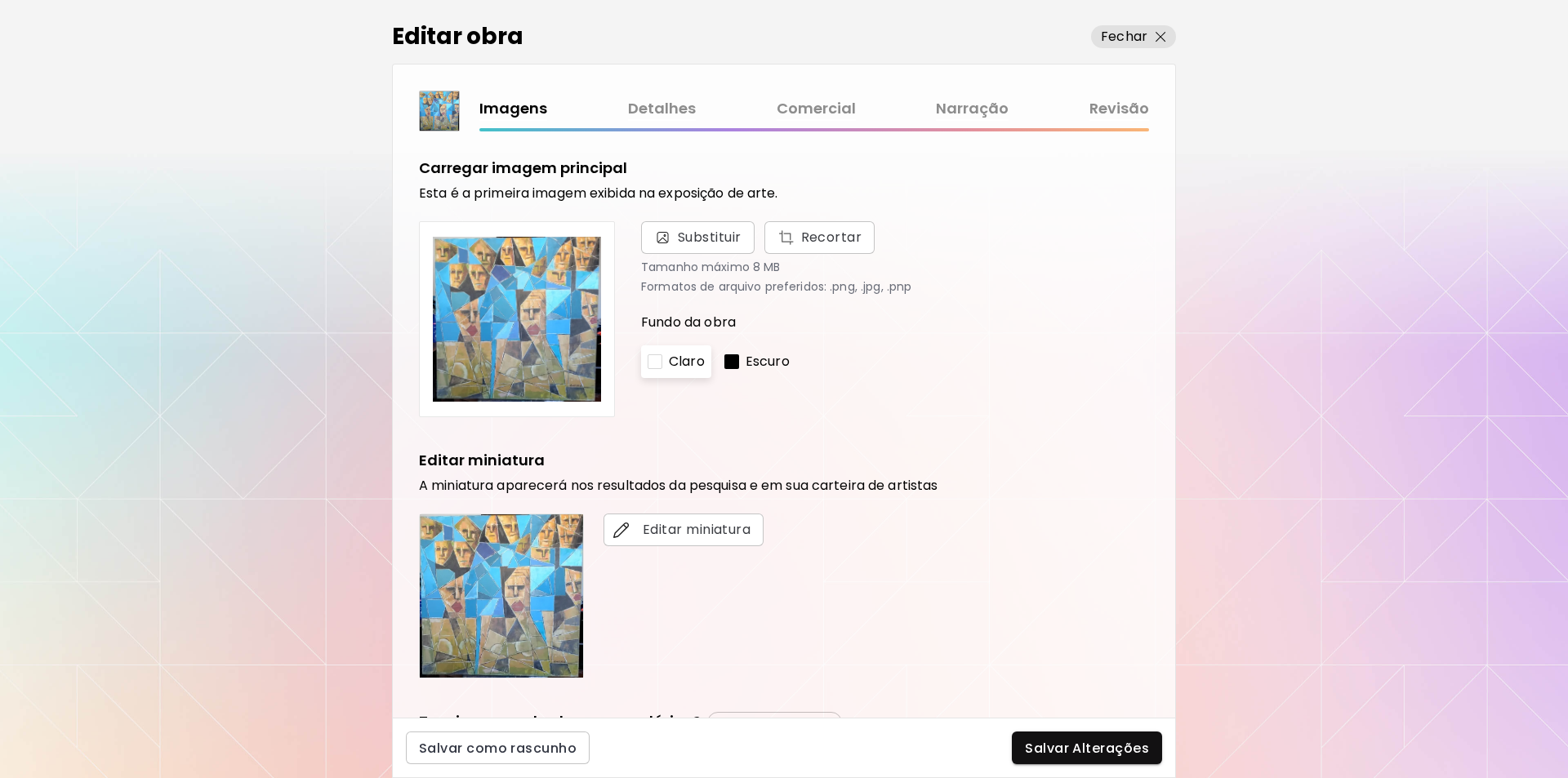
click at [536, 334] on img at bounding box center [517, 319] width 168 height 168
click at [699, 234] on span "Substituir" at bounding box center [709, 237] width 63 height 20
click at [0, 0] on input "Substituir Recortar" at bounding box center [0, 0] width 0 height 0
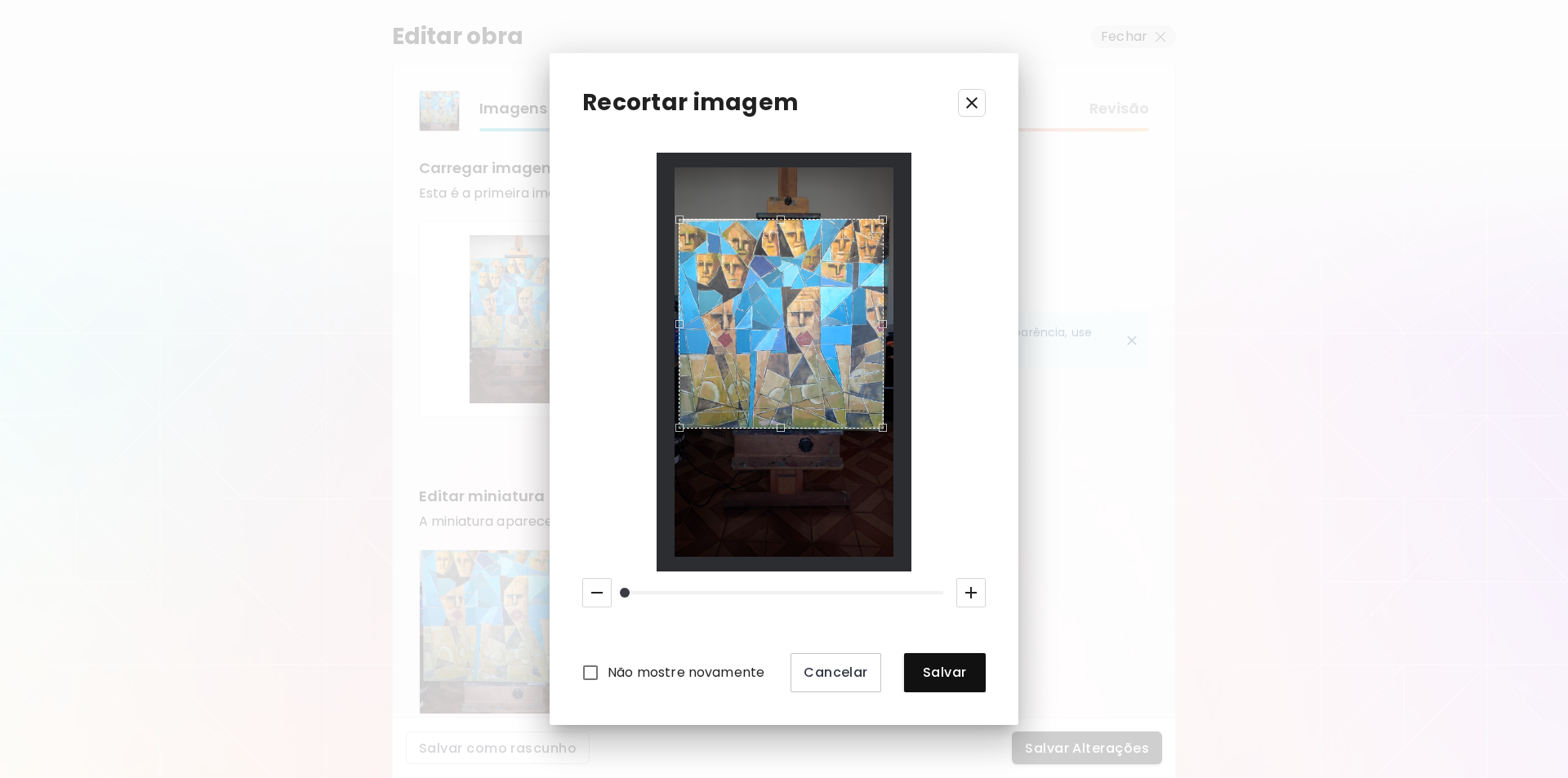
click at [887, 320] on div "Use the up and down arrow keys to move the east drag handle to change the crop …" at bounding box center [887, 320] width 0 height 0
click at [941, 673] on span "Salvar" at bounding box center [945, 672] width 55 height 17
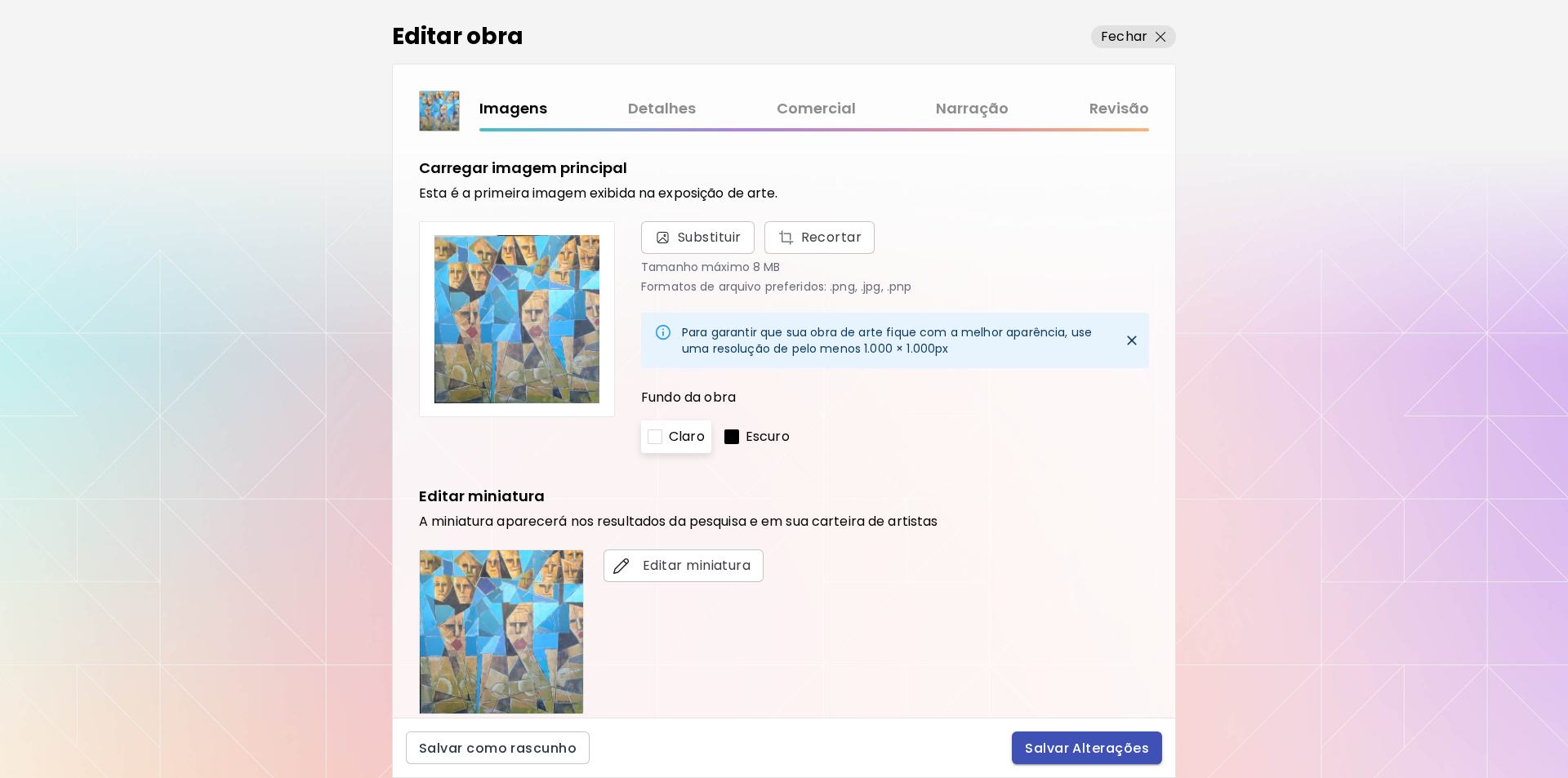
click at [1075, 744] on span "Salvar Alterações" at bounding box center [1087, 749] width 124 height 17
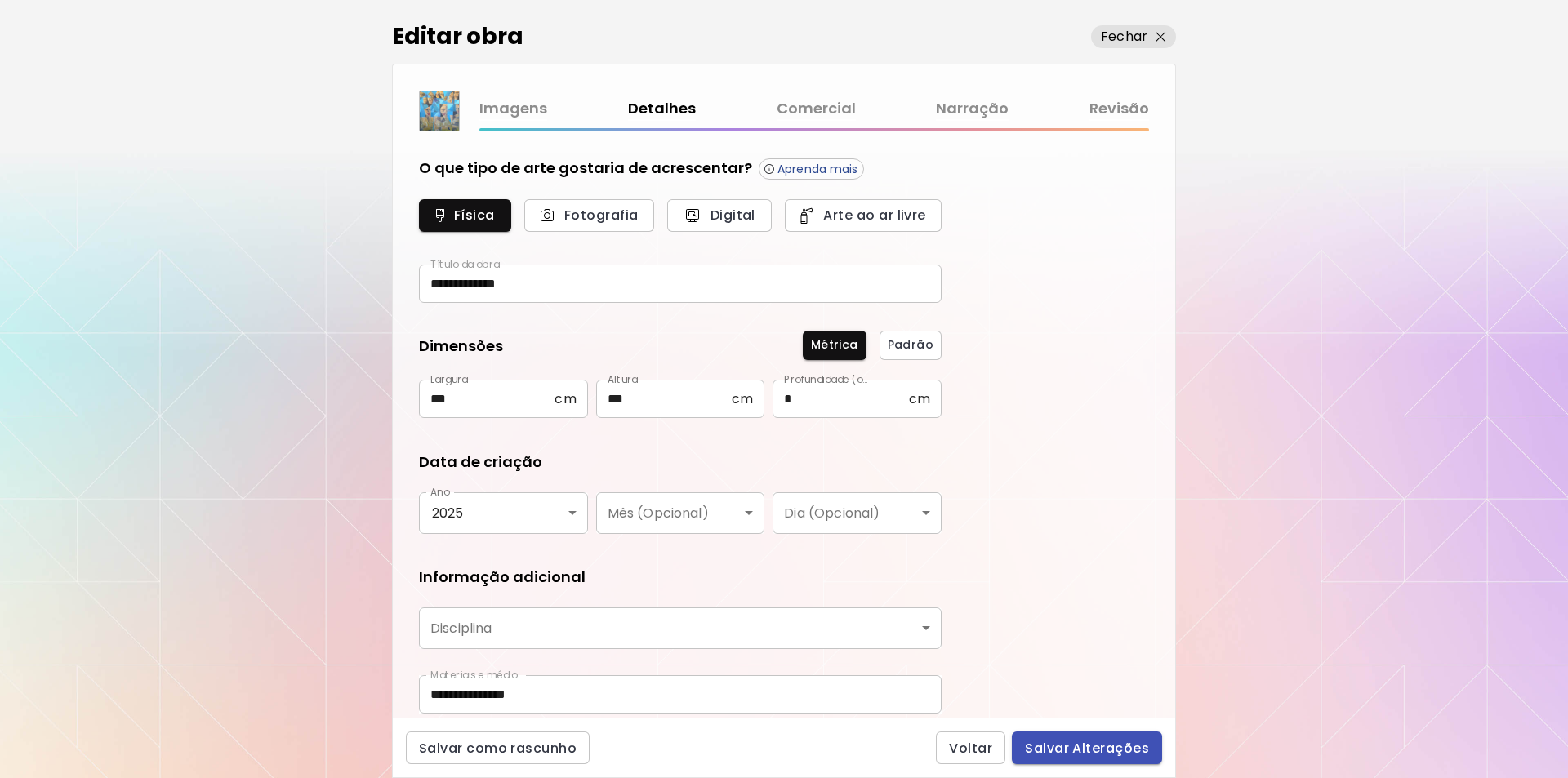
type input "********"
click at [1075, 744] on span "Salvar Alterações" at bounding box center [1087, 749] width 124 height 17
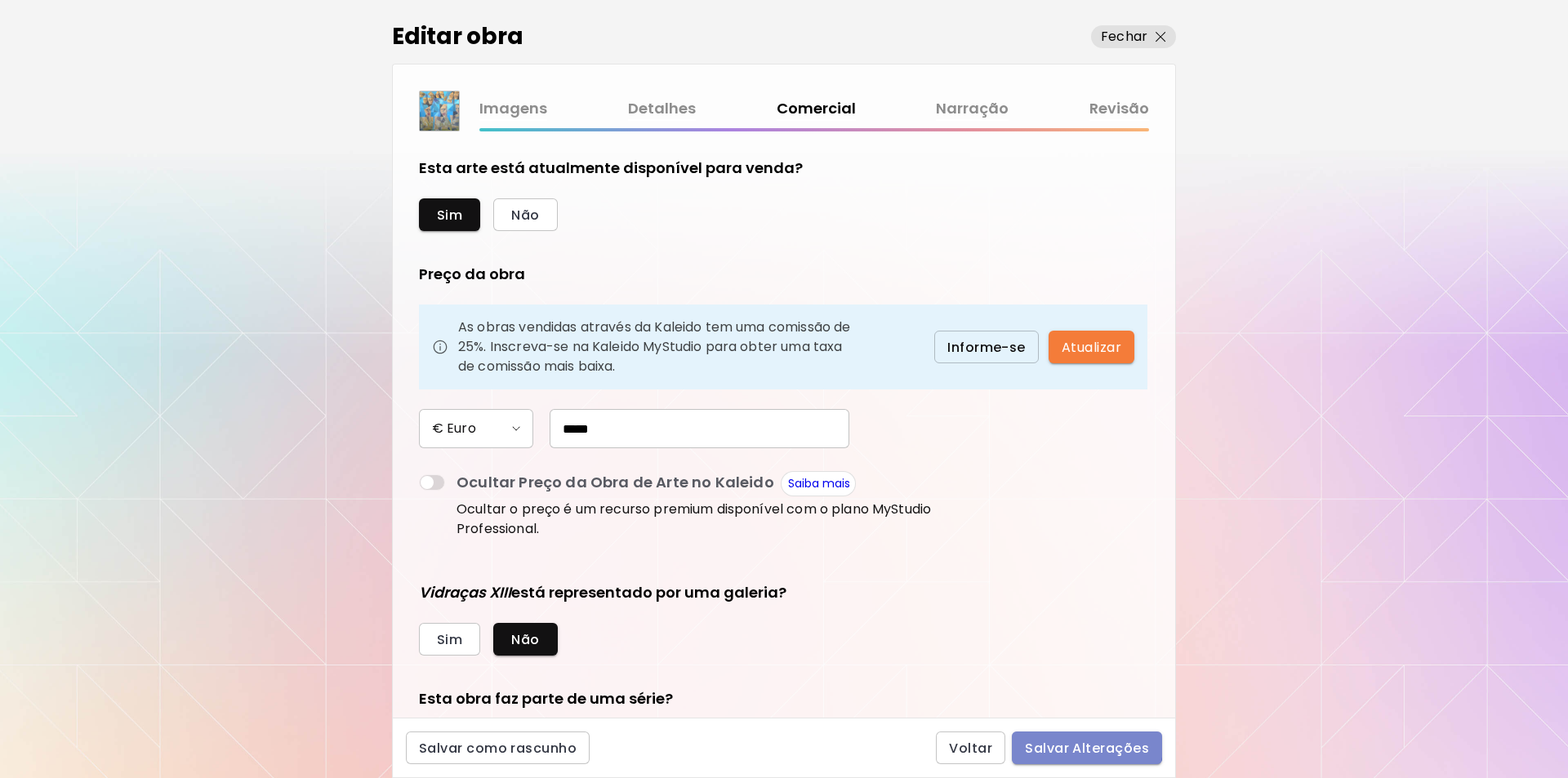
click at [1075, 744] on span "Salvar Alterações" at bounding box center [1087, 749] width 124 height 17
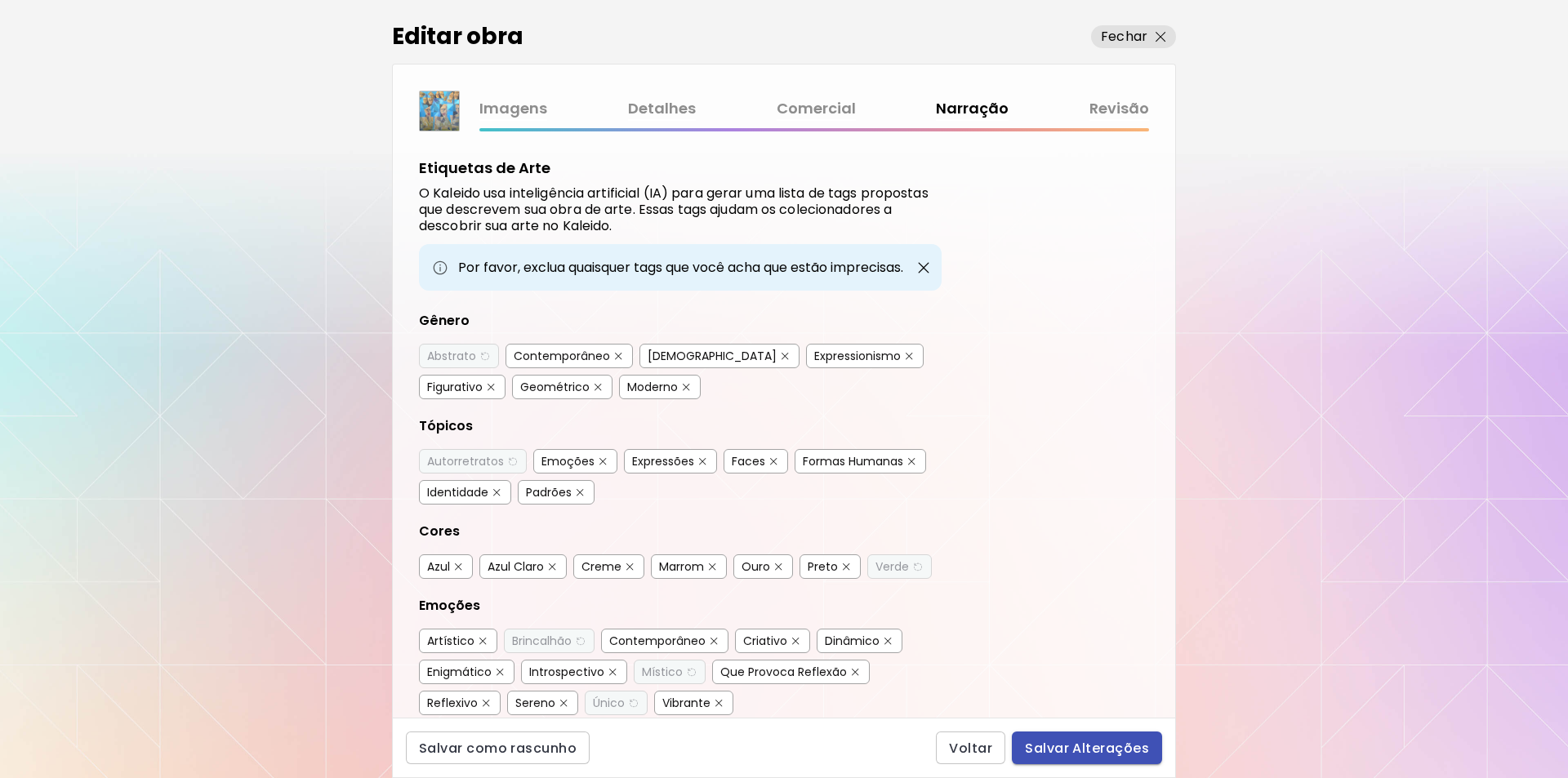
click at [1075, 744] on span "Salvar Alterações" at bounding box center [1087, 749] width 124 height 17
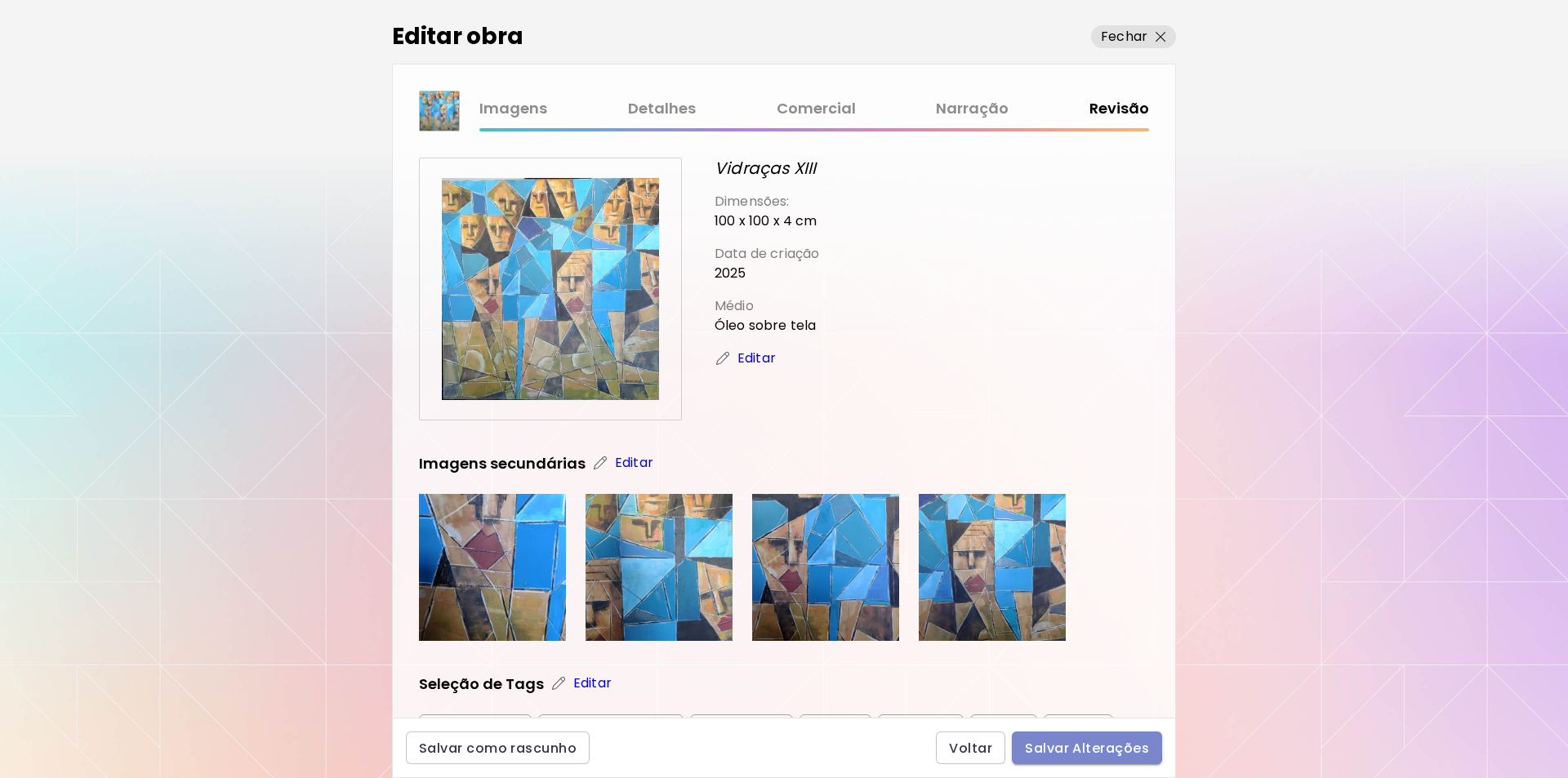
click at [1075, 744] on span "Salvar Alterações" at bounding box center [1087, 749] width 124 height 17
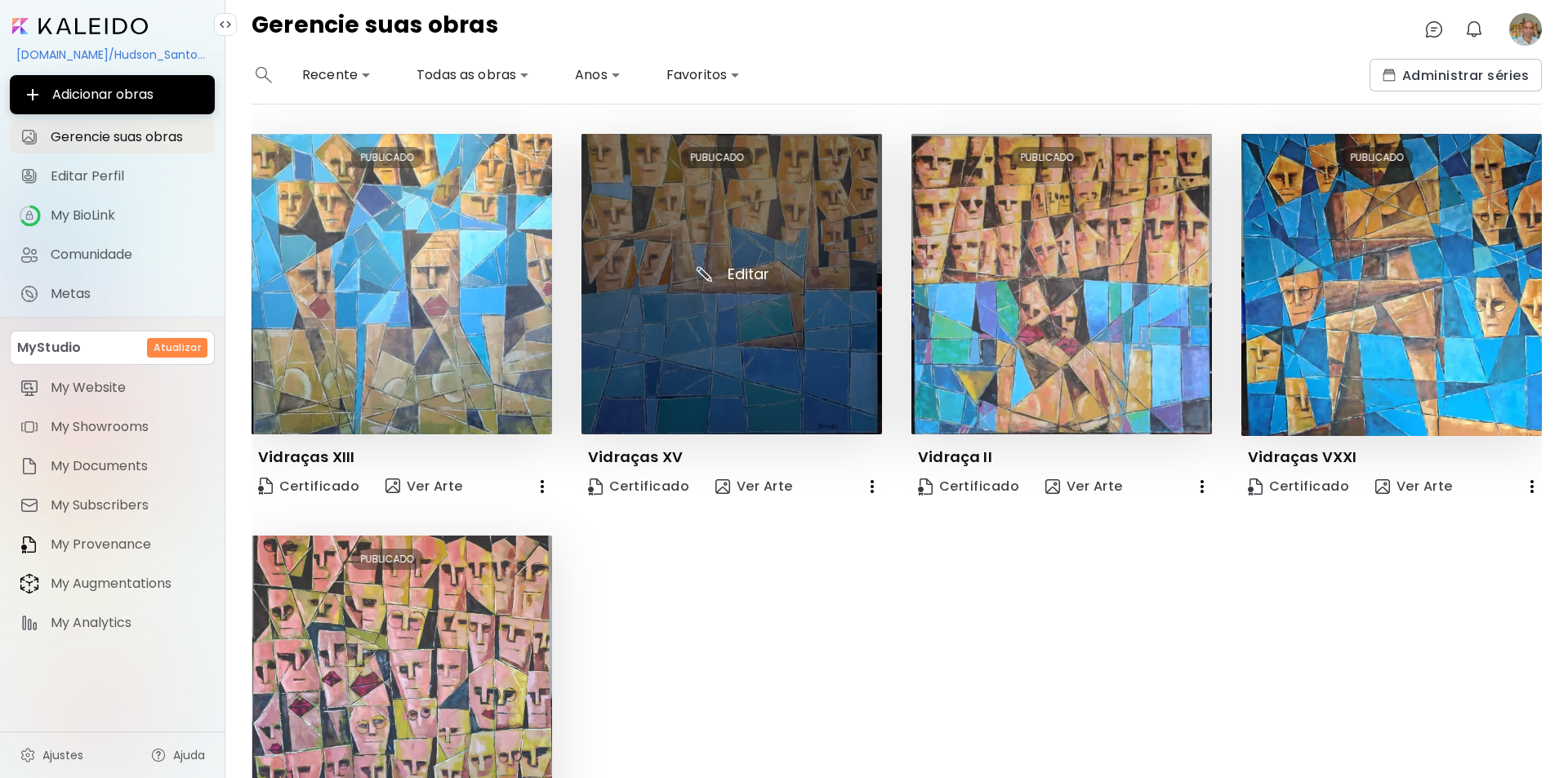
click at [742, 271] on img at bounding box center [732, 284] width 301 height 301
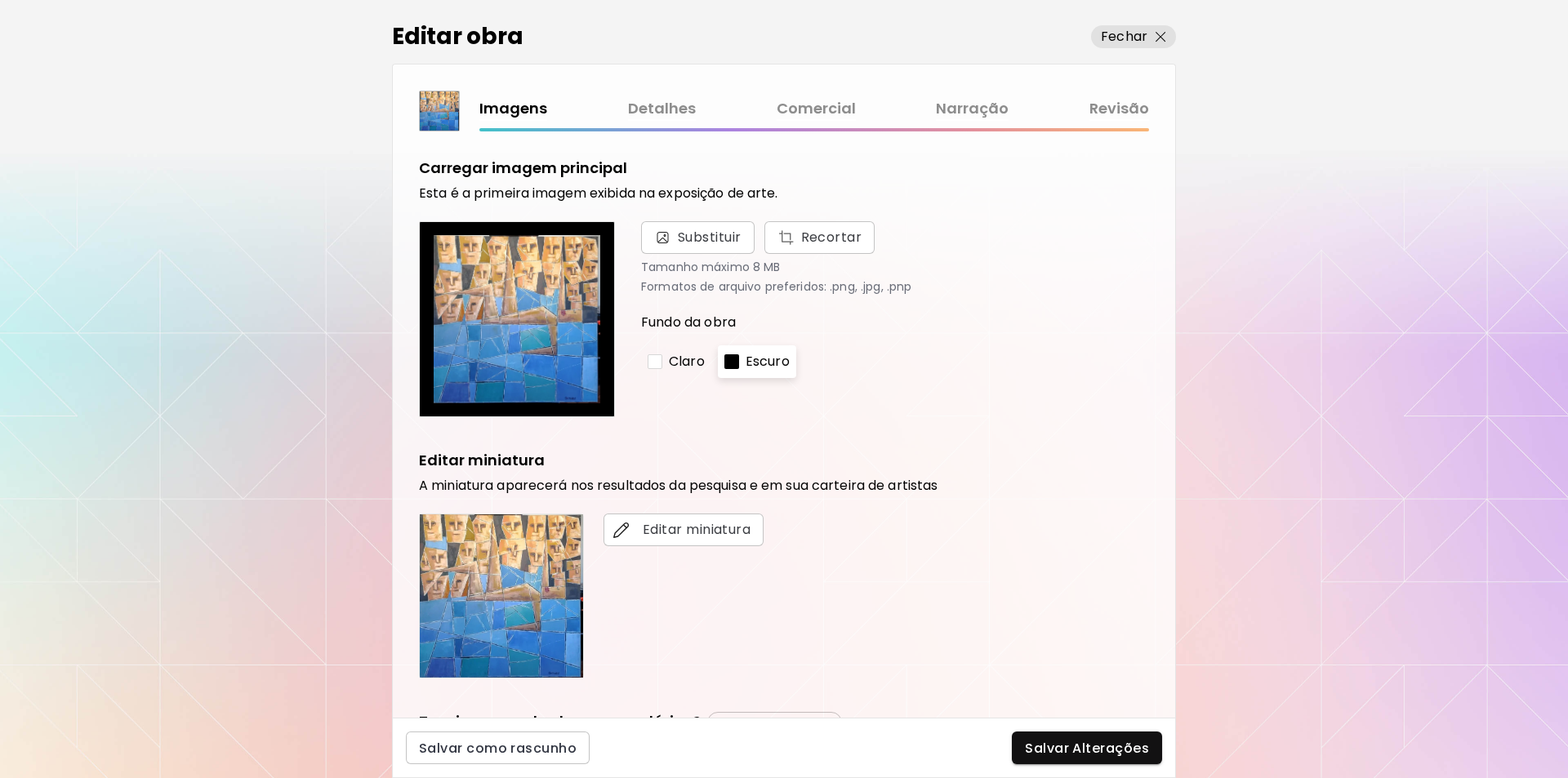
click at [654, 361] on div at bounding box center [654, 361] width 15 height 15
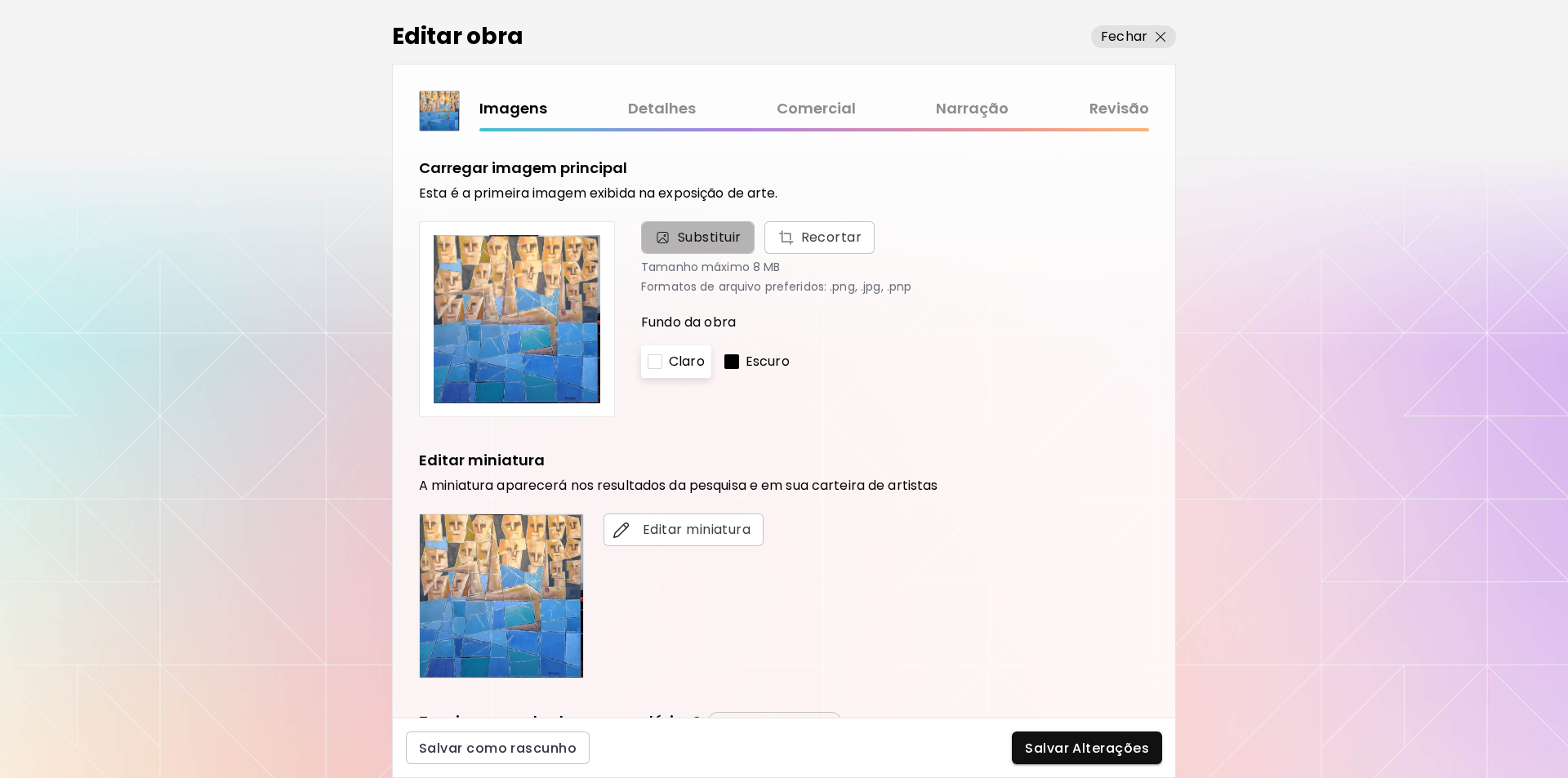
click at [688, 233] on span "Substituir" at bounding box center [709, 237] width 63 height 20
click at [0, 0] on input "Substituir Recortar" at bounding box center [0, 0] width 0 height 0
click at [705, 236] on span "Substituir" at bounding box center [709, 237] width 63 height 20
click at [0, 0] on input "Substituir Recortar" at bounding box center [0, 0] width 0 height 0
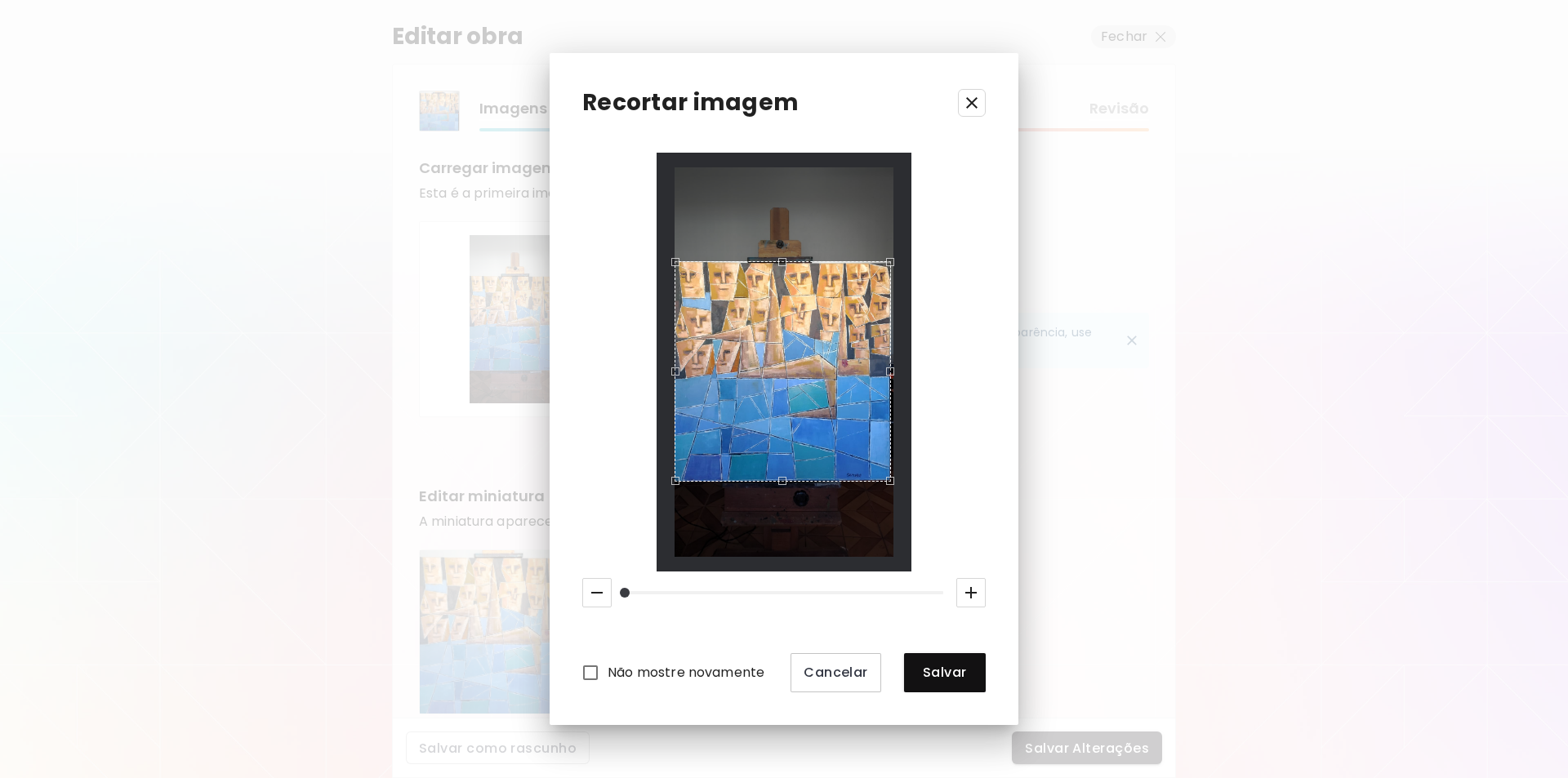
click at [895, 367] on div "Use the up and down arrow keys to move the east drag handle to change the crop …" at bounding box center [895, 367] width 0 height 0
click at [778, 260] on div "Use the up and down arrow keys to move the north drag handle to change the crop…" at bounding box center [778, 260] width 0 height 0
click at [778, 484] on div "Use the up and down arrow keys to move the south drag handle to change the crop…" at bounding box center [778, 484] width 0 height 0
click at [673, 368] on div "Use the up and down arrow keys to move the west drag handle to change the crop …" at bounding box center [673, 368] width 0 height 0
click at [779, 261] on div "Use the up and down arrow keys to move the north drag handle to change the crop…" at bounding box center [779, 261] width 0 height 0
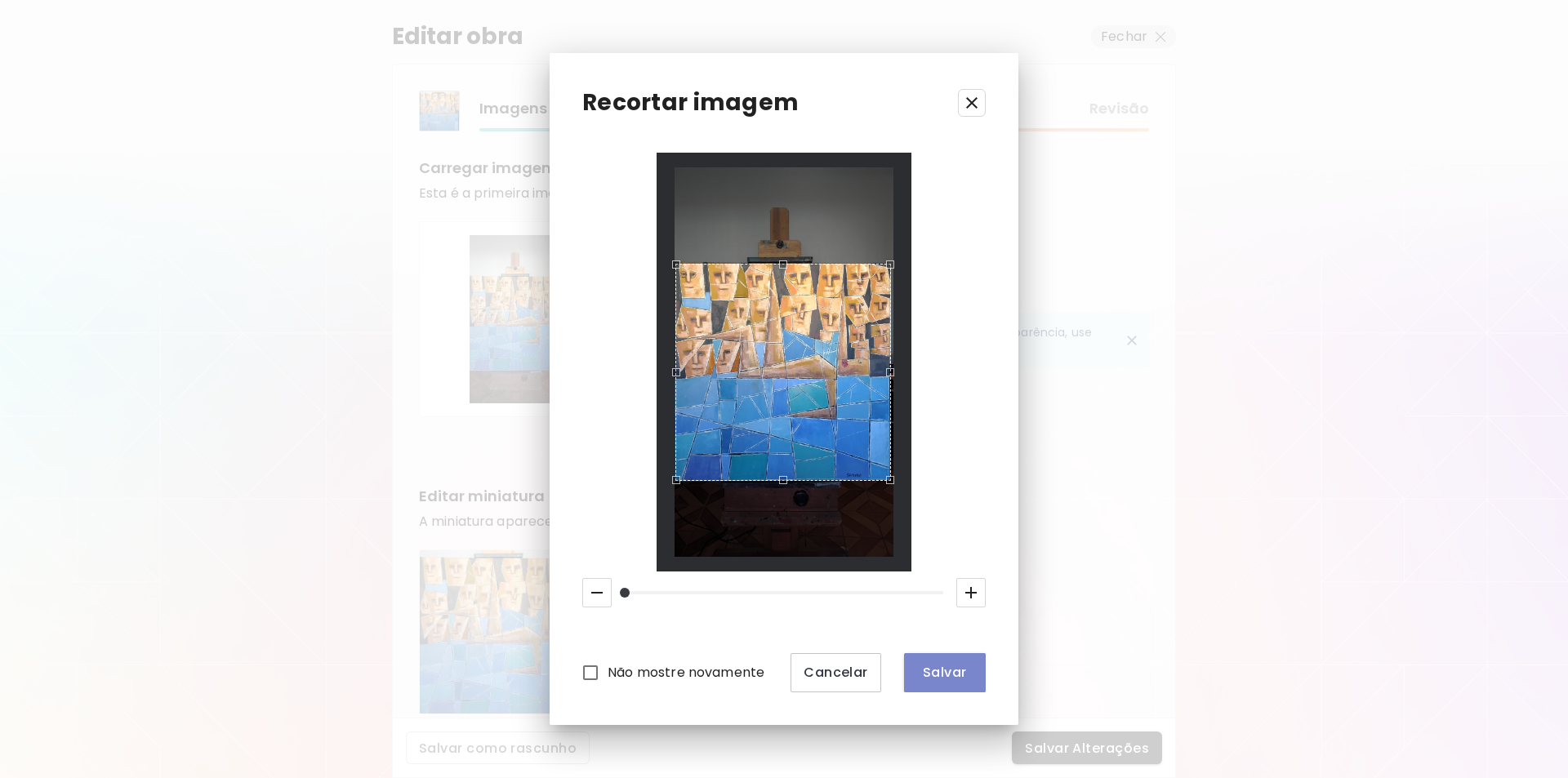
click at [943, 671] on span "Salvar" at bounding box center [945, 672] width 55 height 17
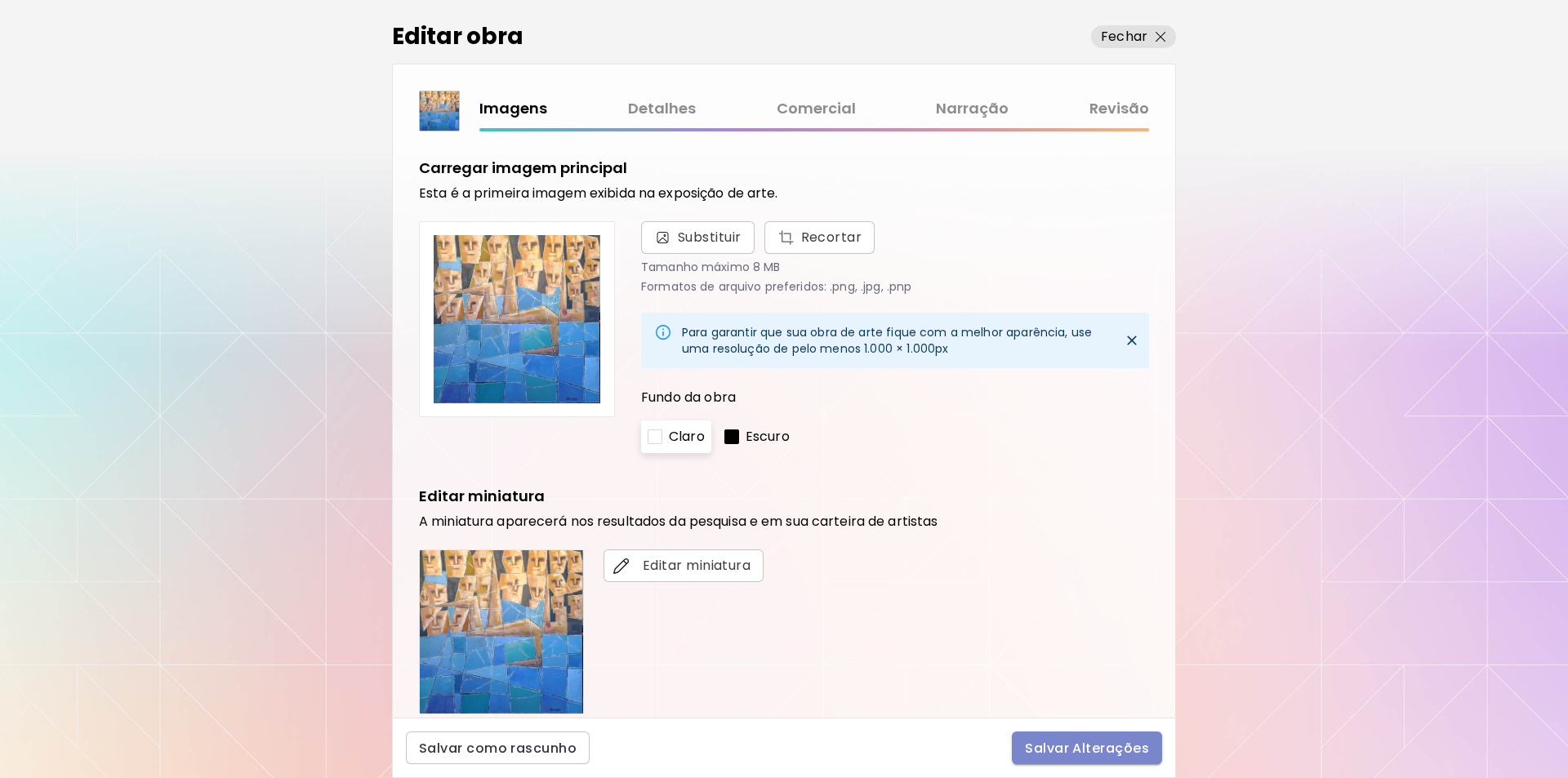
click at [1074, 749] on span "Salvar Alterações" at bounding box center [1087, 749] width 124 height 17
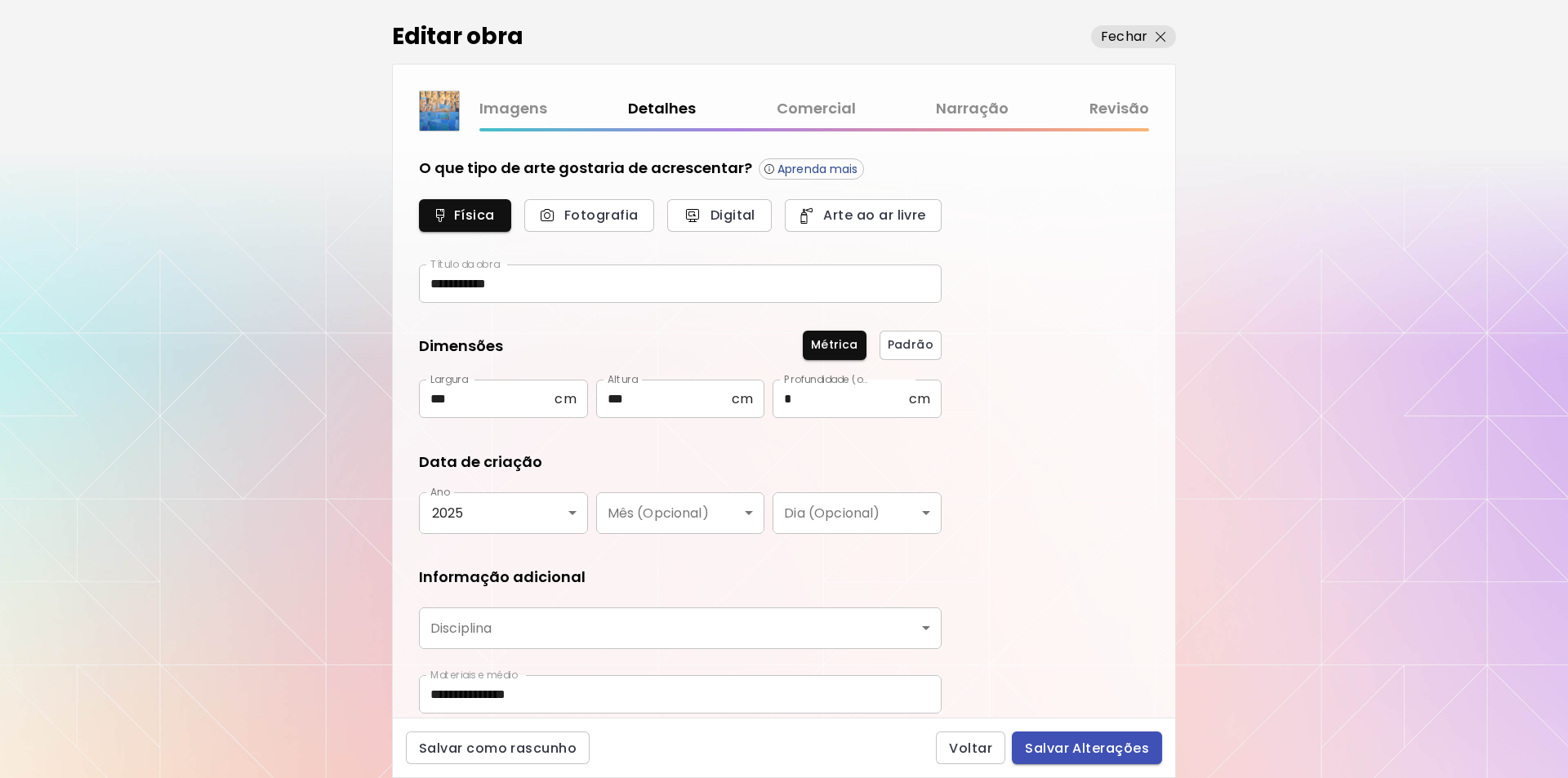
type input "********"
click at [1074, 749] on span "Salvar Alterações" at bounding box center [1087, 749] width 124 height 17
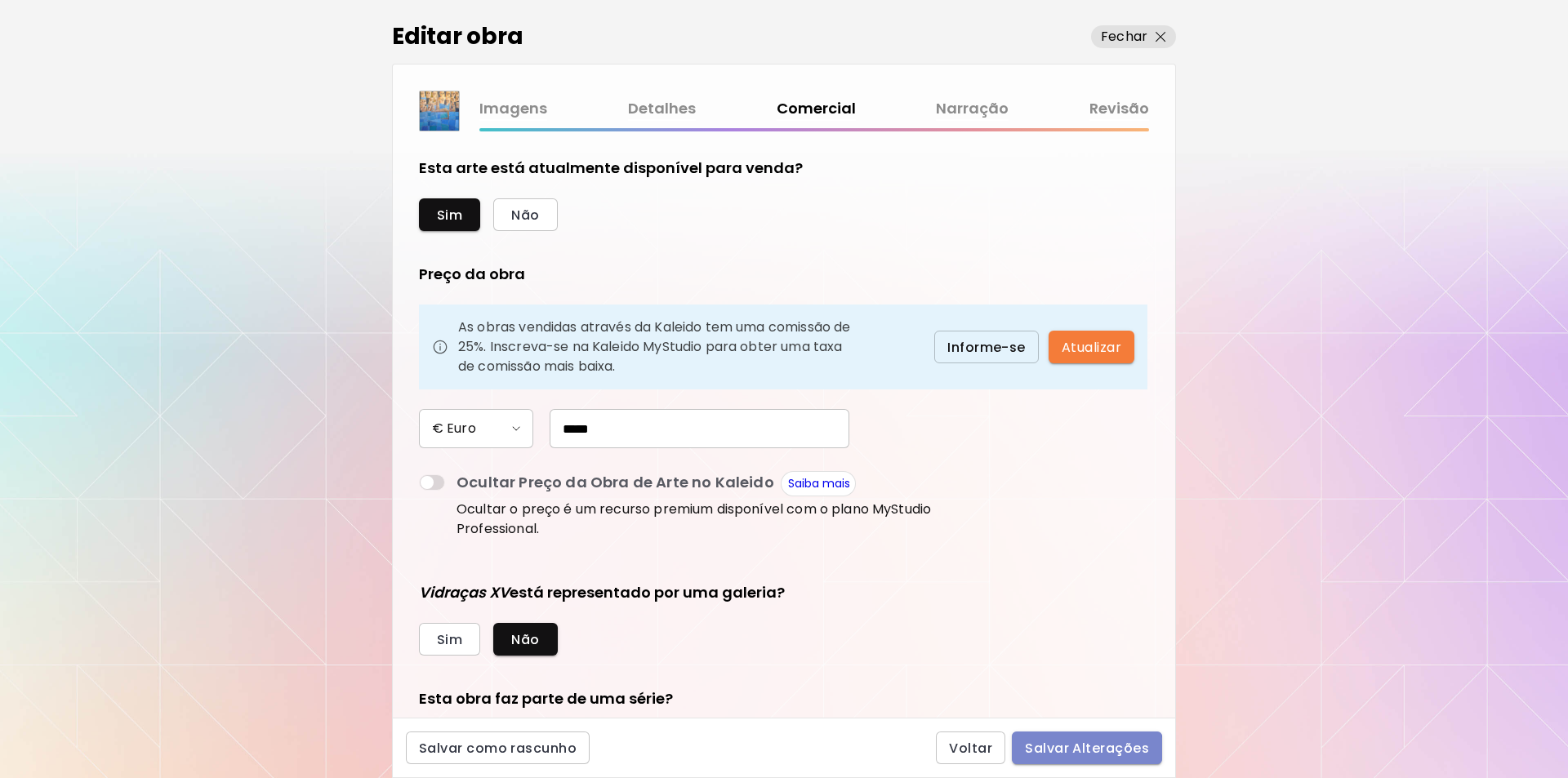
click at [1074, 749] on span "Salvar Alterações" at bounding box center [1087, 749] width 124 height 17
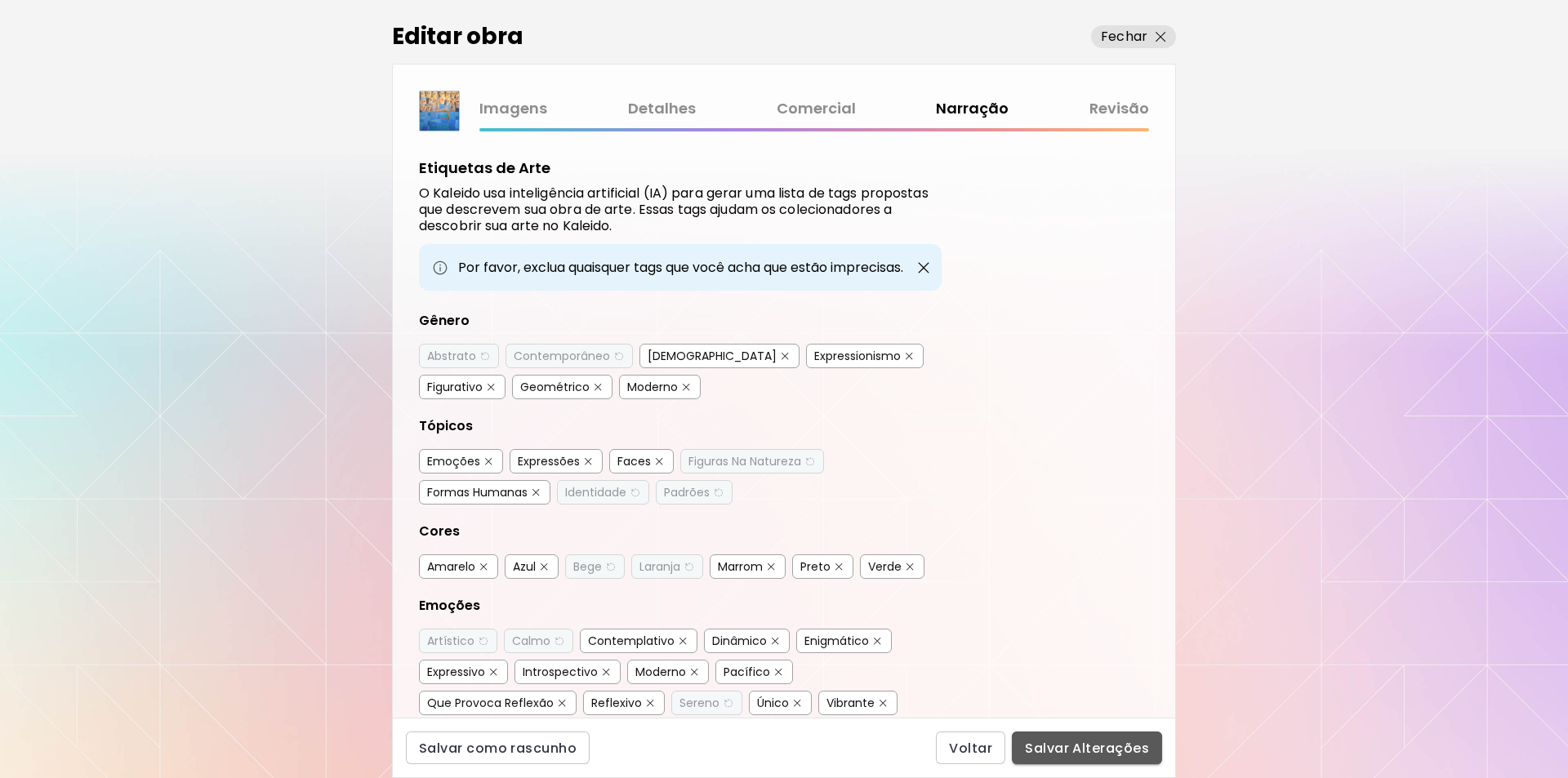
click at [1071, 750] on span "Salvar Alterações" at bounding box center [1087, 749] width 124 height 17
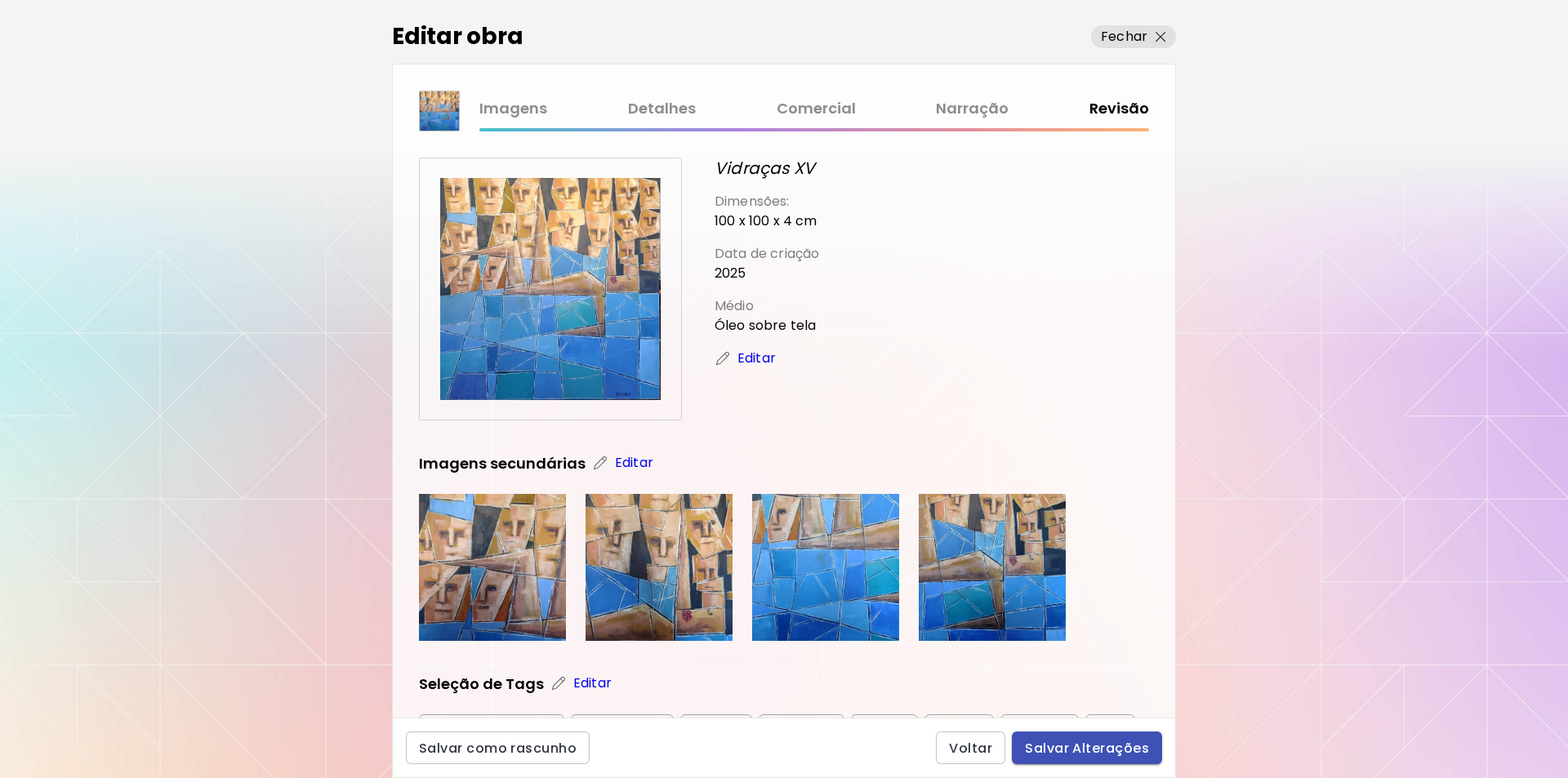
click at [1071, 749] on span "Salvar Alterações" at bounding box center [1087, 749] width 124 height 17
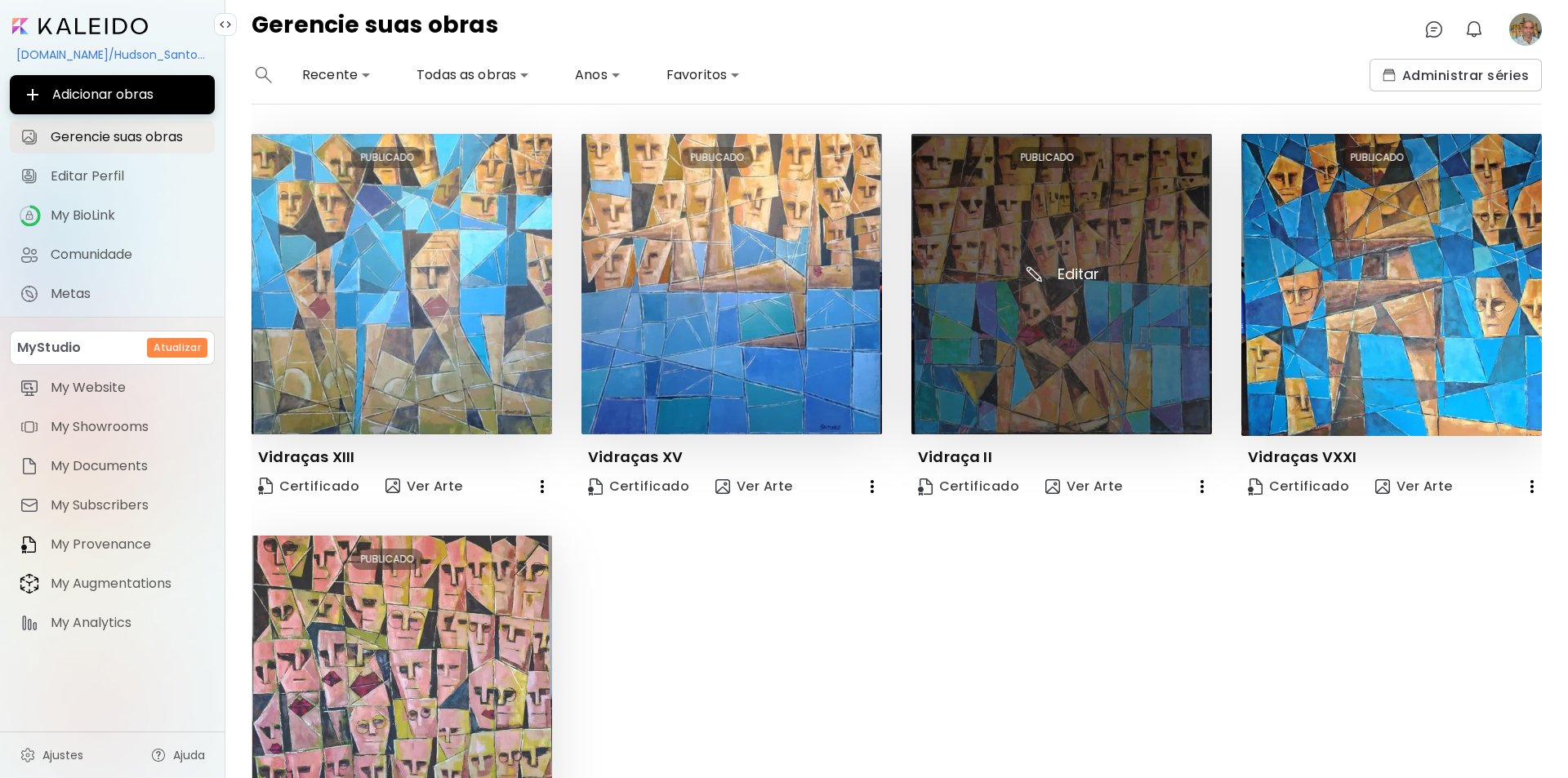
click at [1133, 362] on img at bounding box center [1062, 284] width 301 height 301
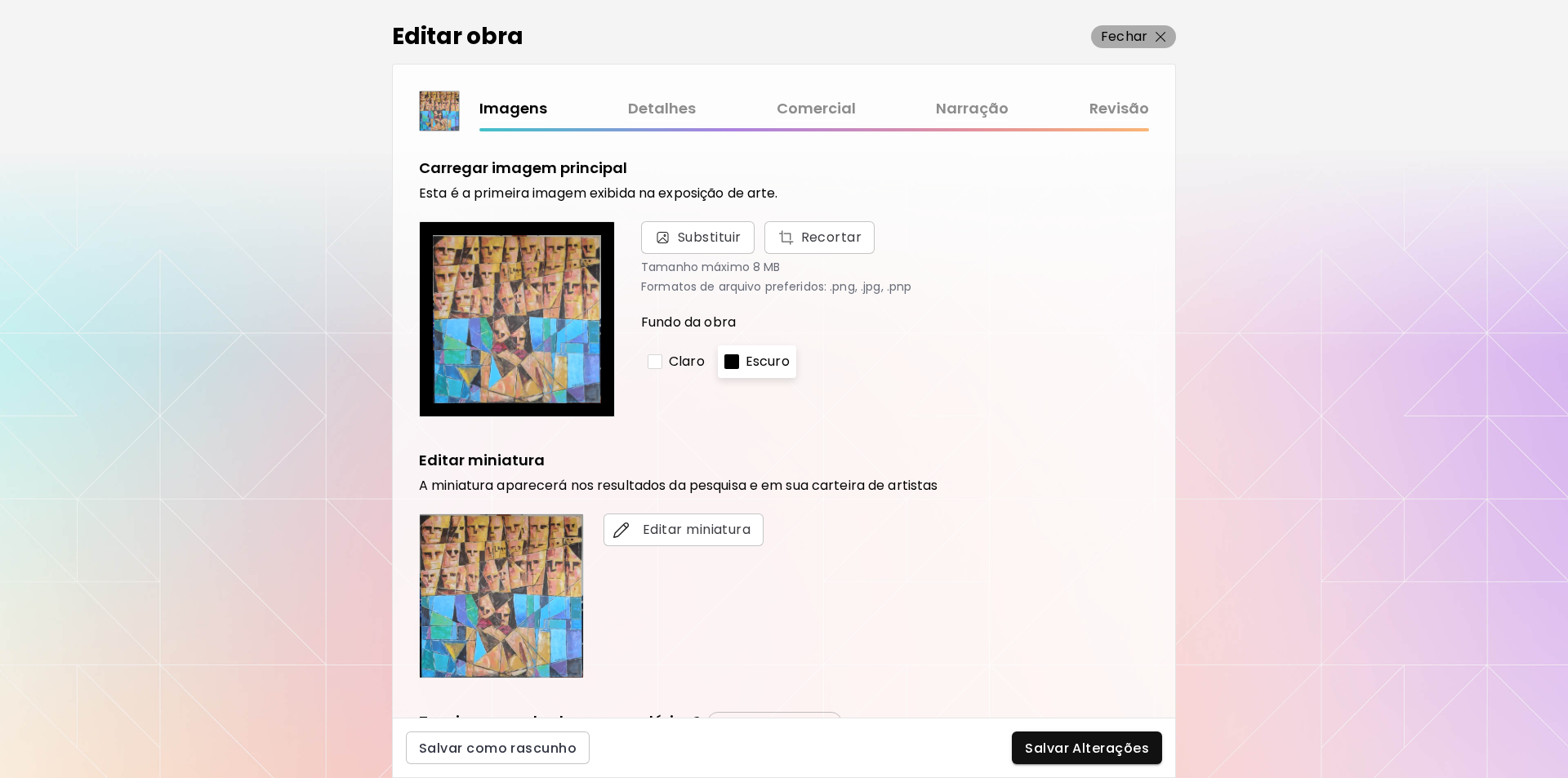
click at [1134, 32] on p "Fechar" at bounding box center [1124, 36] width 47 height 20
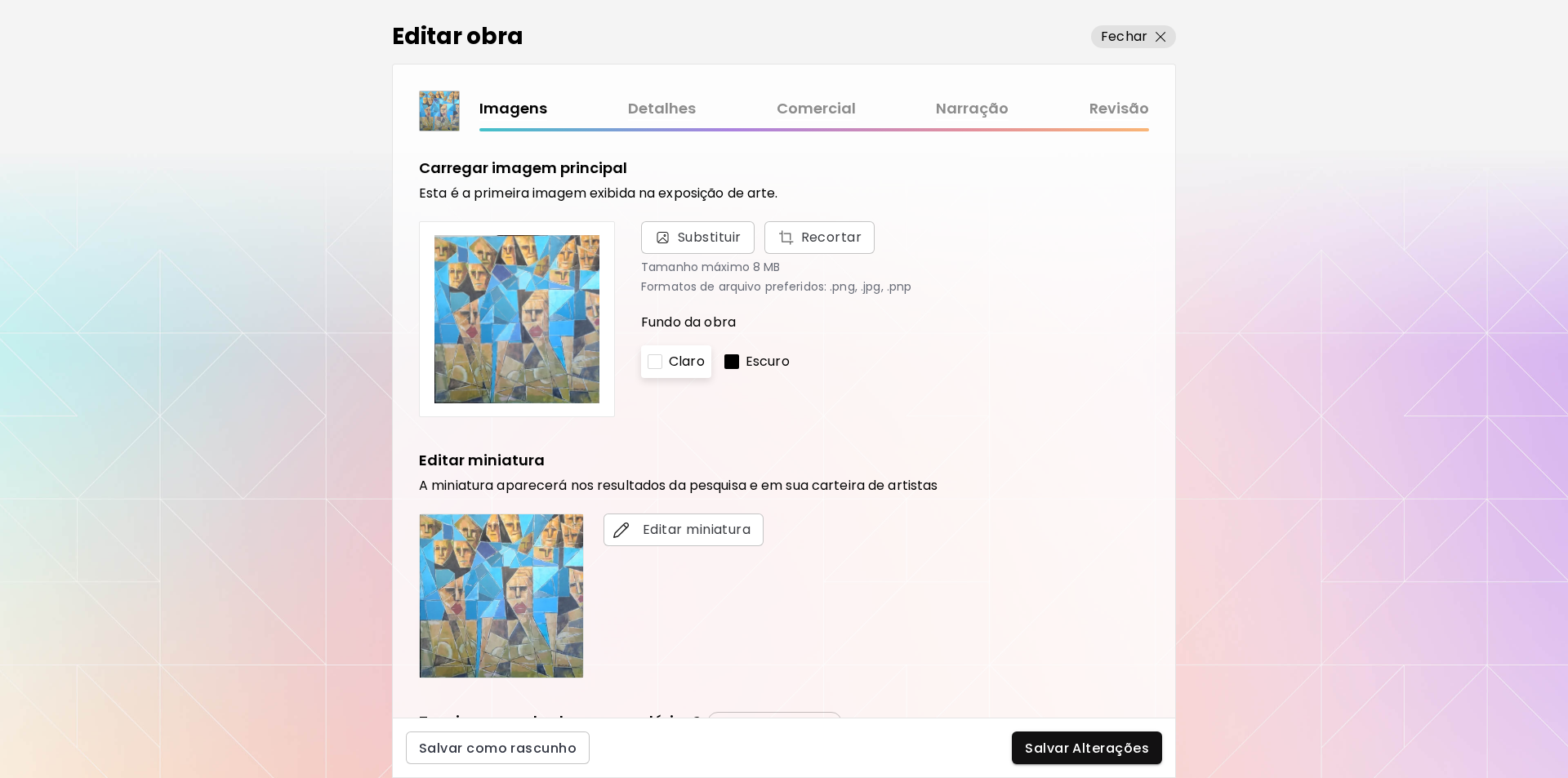
click at [1121, 106] on link "Revisão" at bounding box center [1119, 108] width 60 height 23
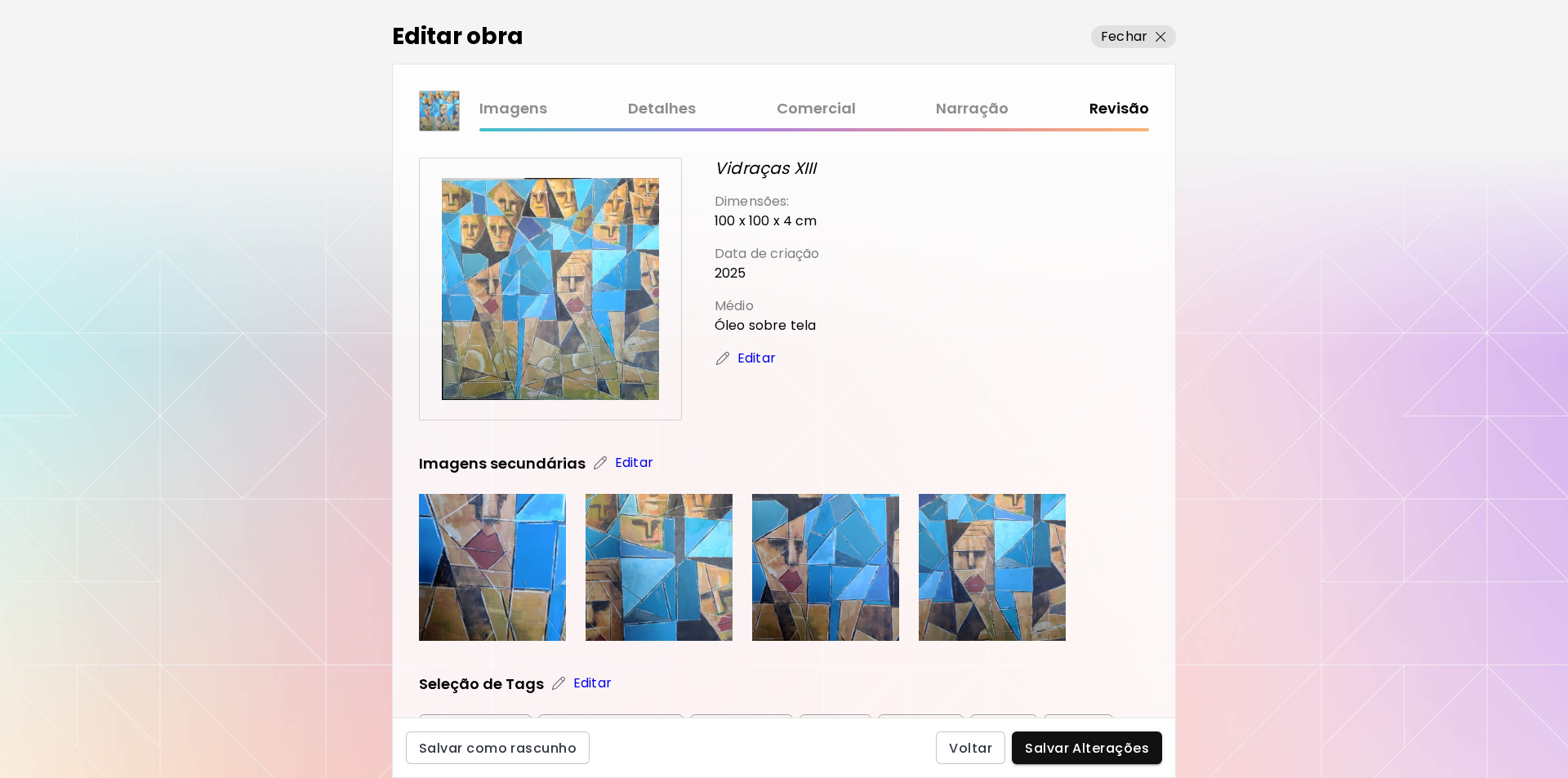
click at [751, 355] on p "Editar" at bounding box center [757, 358] width 38 height 20
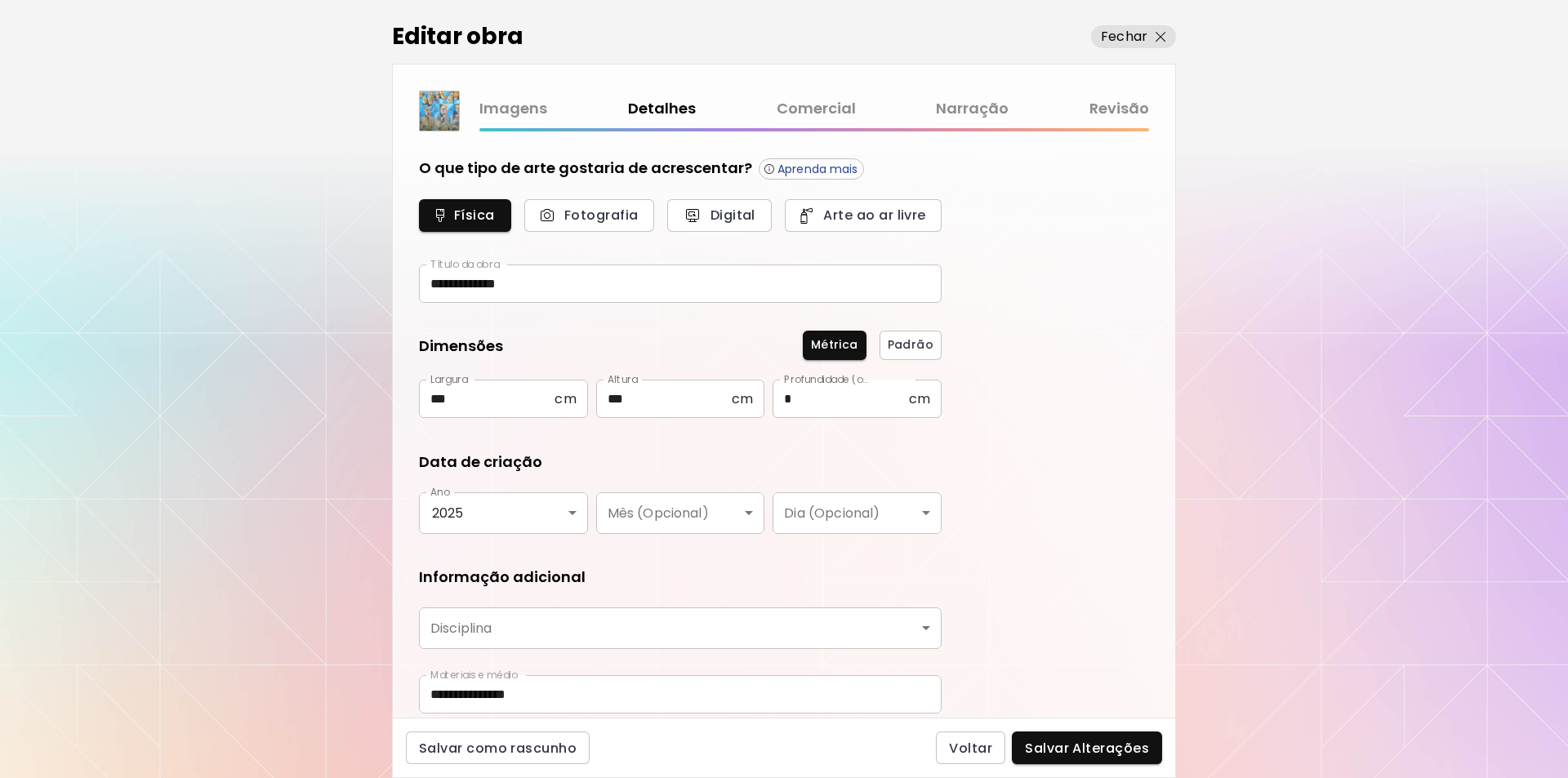
type input "********"
click at [815, 107] on link "Comercial" at bounding box center [816, 108] width 79 height 23
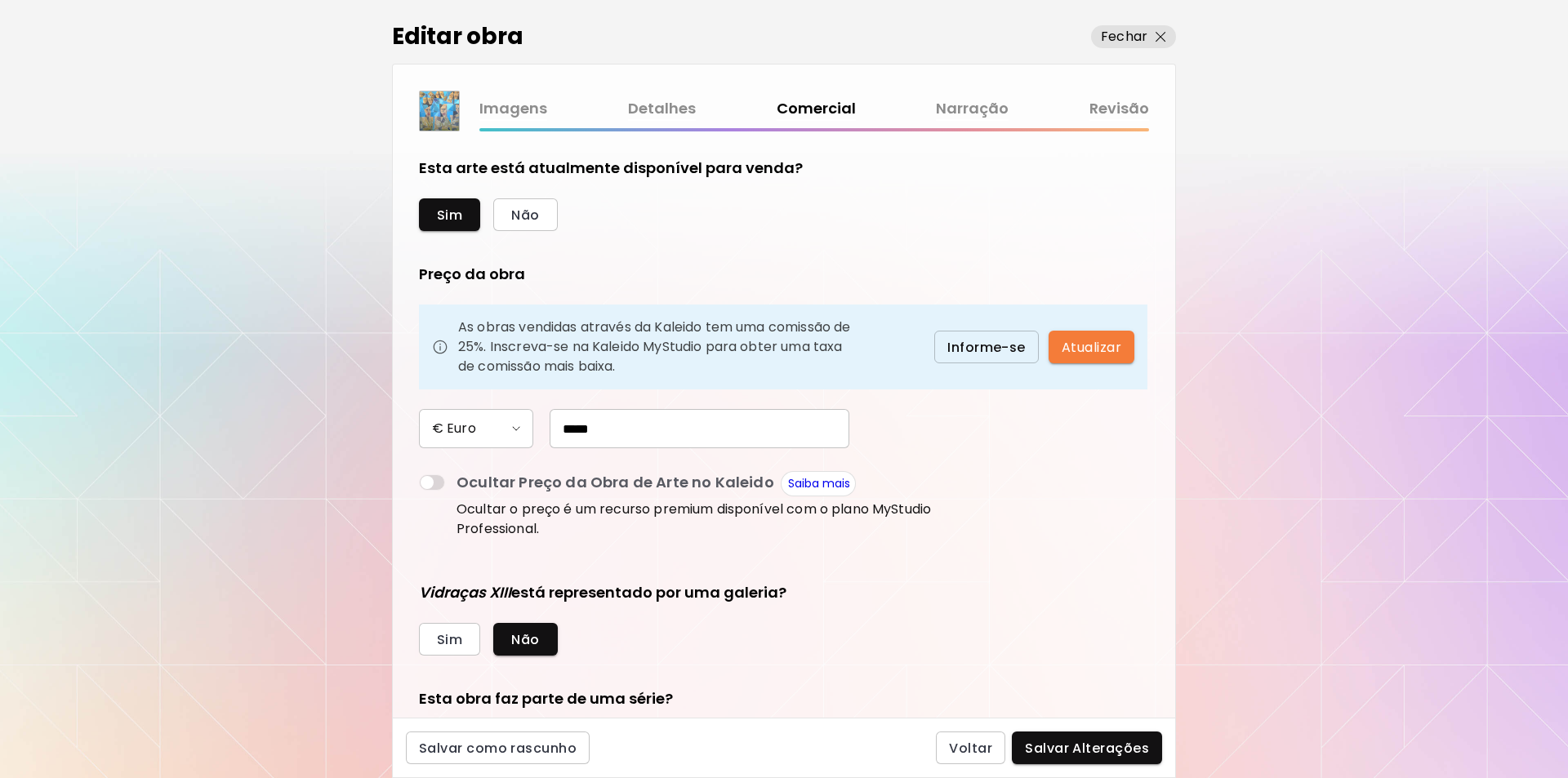
click at [569, 428] on input "*****" at bounding box center [699, 428] width 300 height 39
click at [580, 431] on input "*" at bounding box center [699, 428] width 300 height 39
click at [574, 430] on input "*" at bounding box center [699, 428] width 300 height 39
type input "*****"
click at [1077, 745] on span "Salvar Alterações" at bounding box center [1087, 749] width 124 height 17
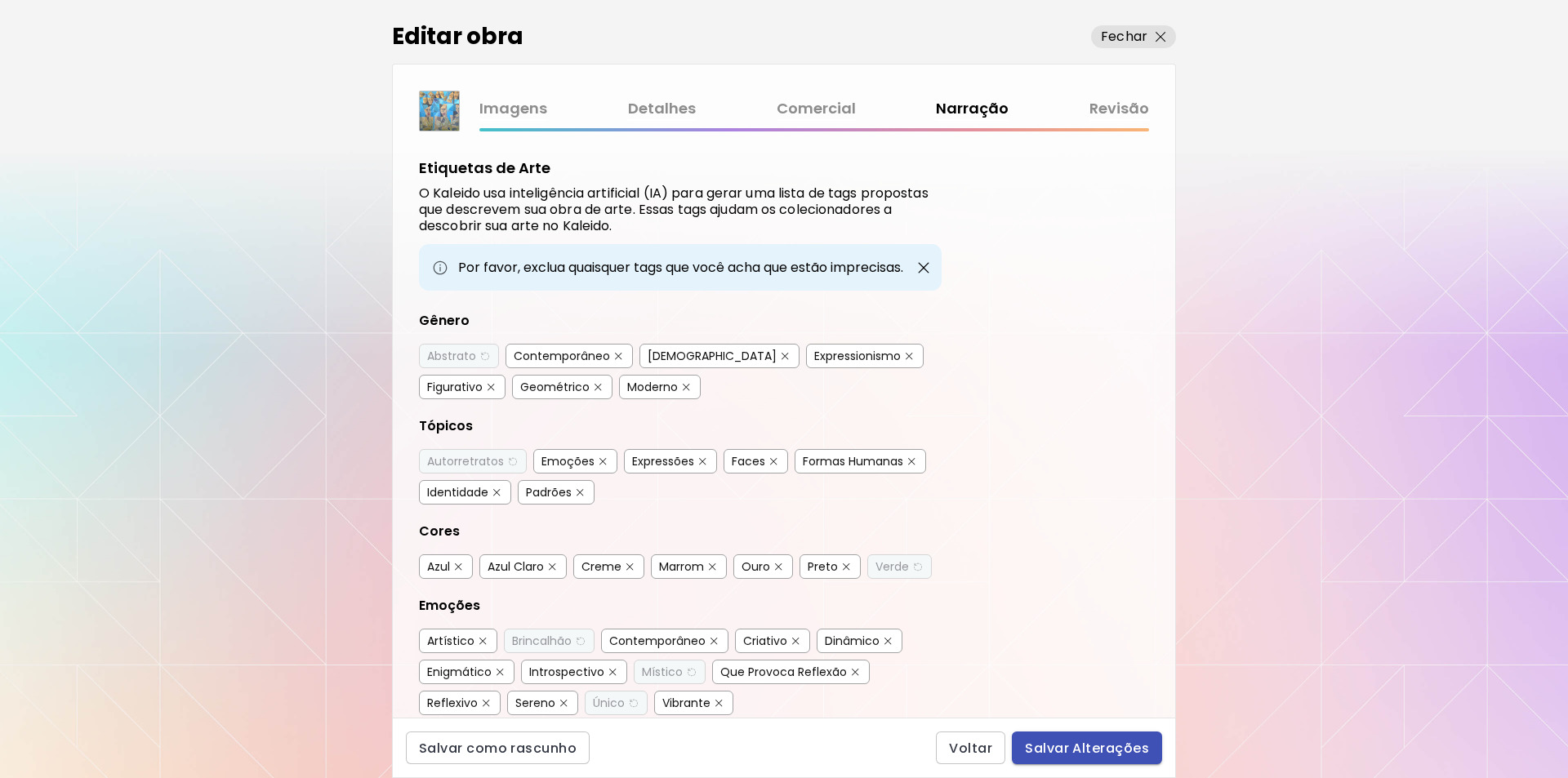
click at [1071, 749] on span "Salvar Alterações" at bounding box center [1087, 749] width 124 height 17
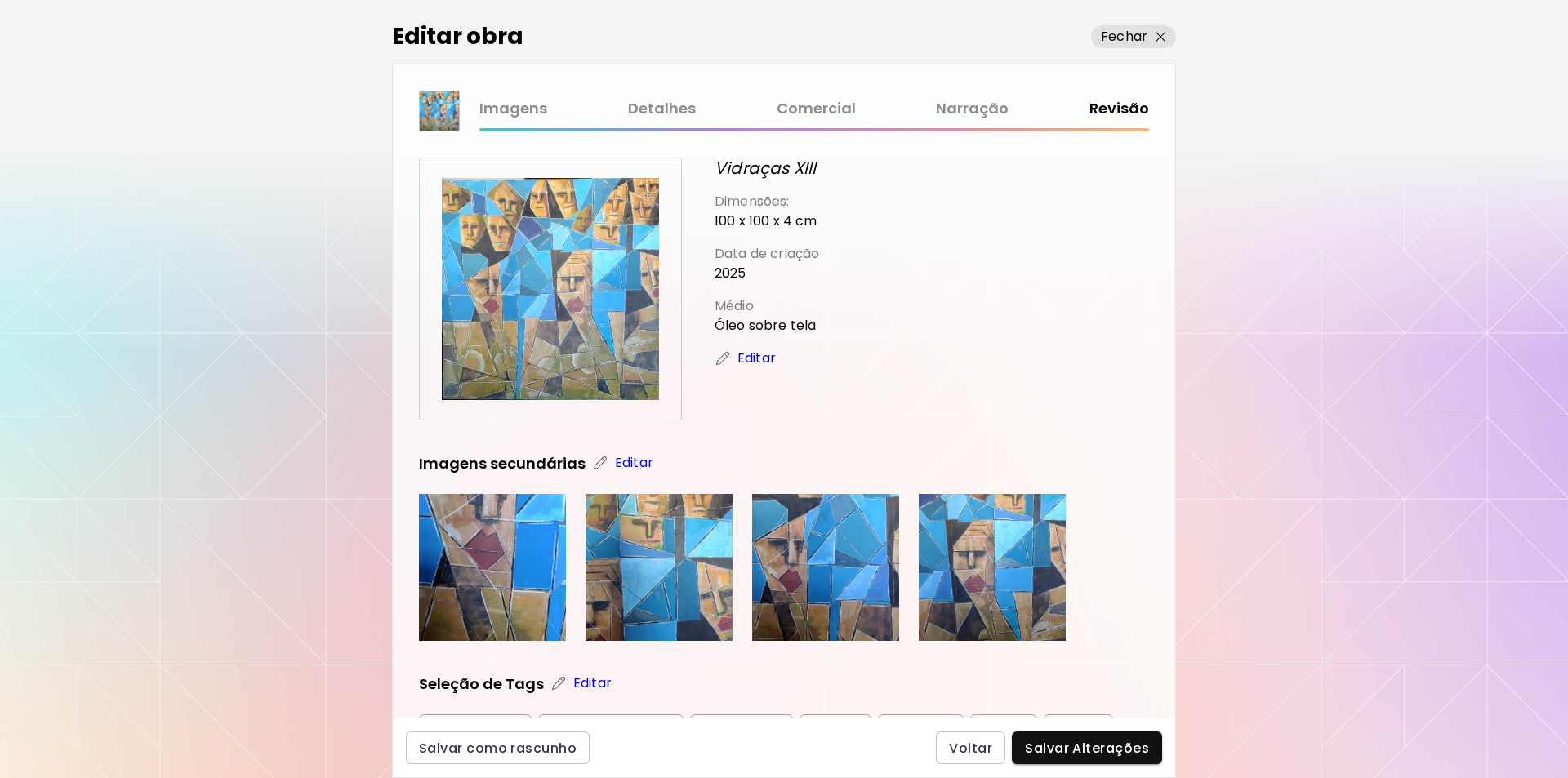
click at [565, 296] on img at bounding box center [550, 289] width 222 height 222
click at [1157, 37] on img "button" at bounding box center [1161, 37] width 10 height 10
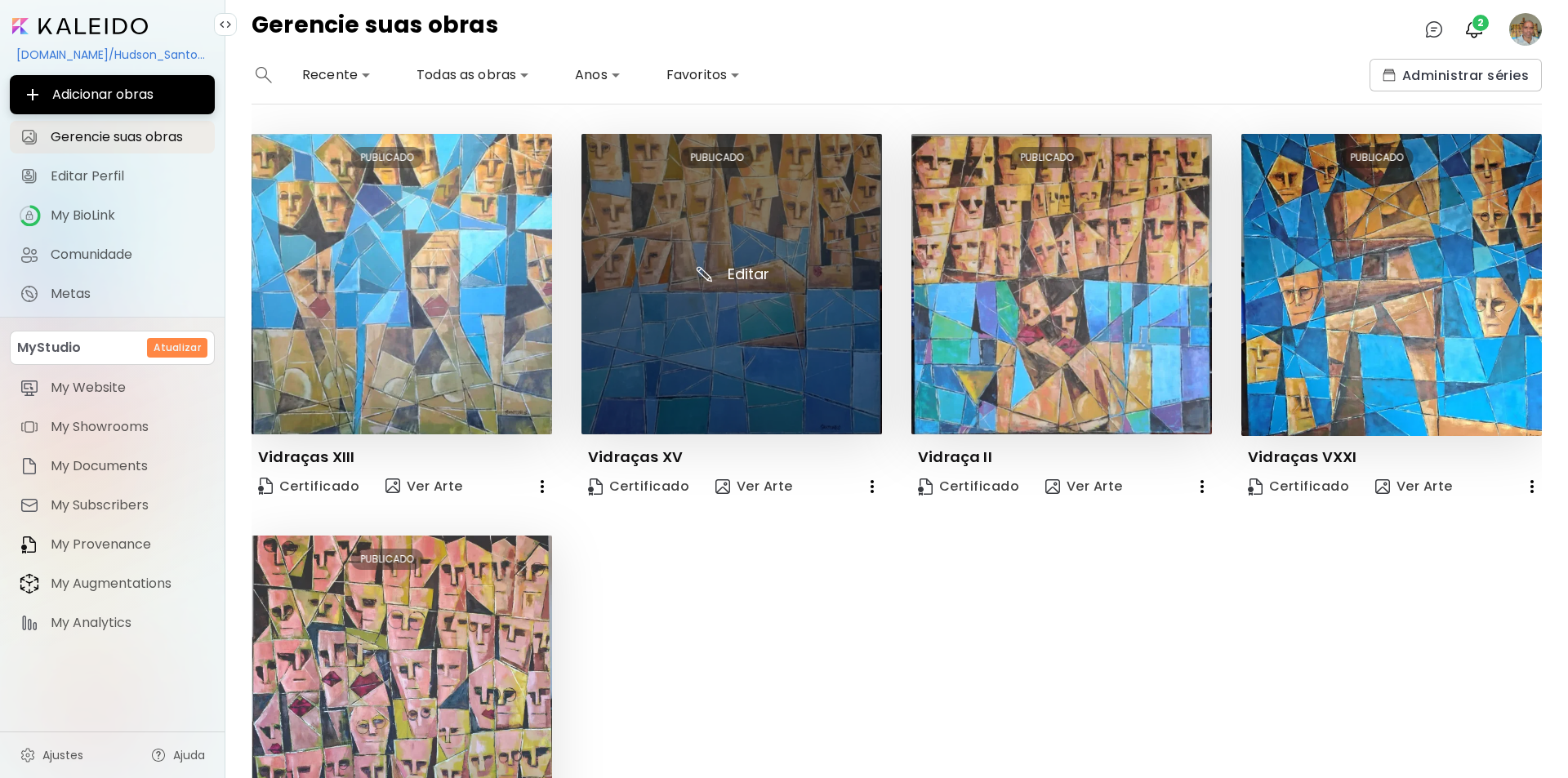
click at [742, 270] on img at bounding box center [732, 284] width 301 height 301
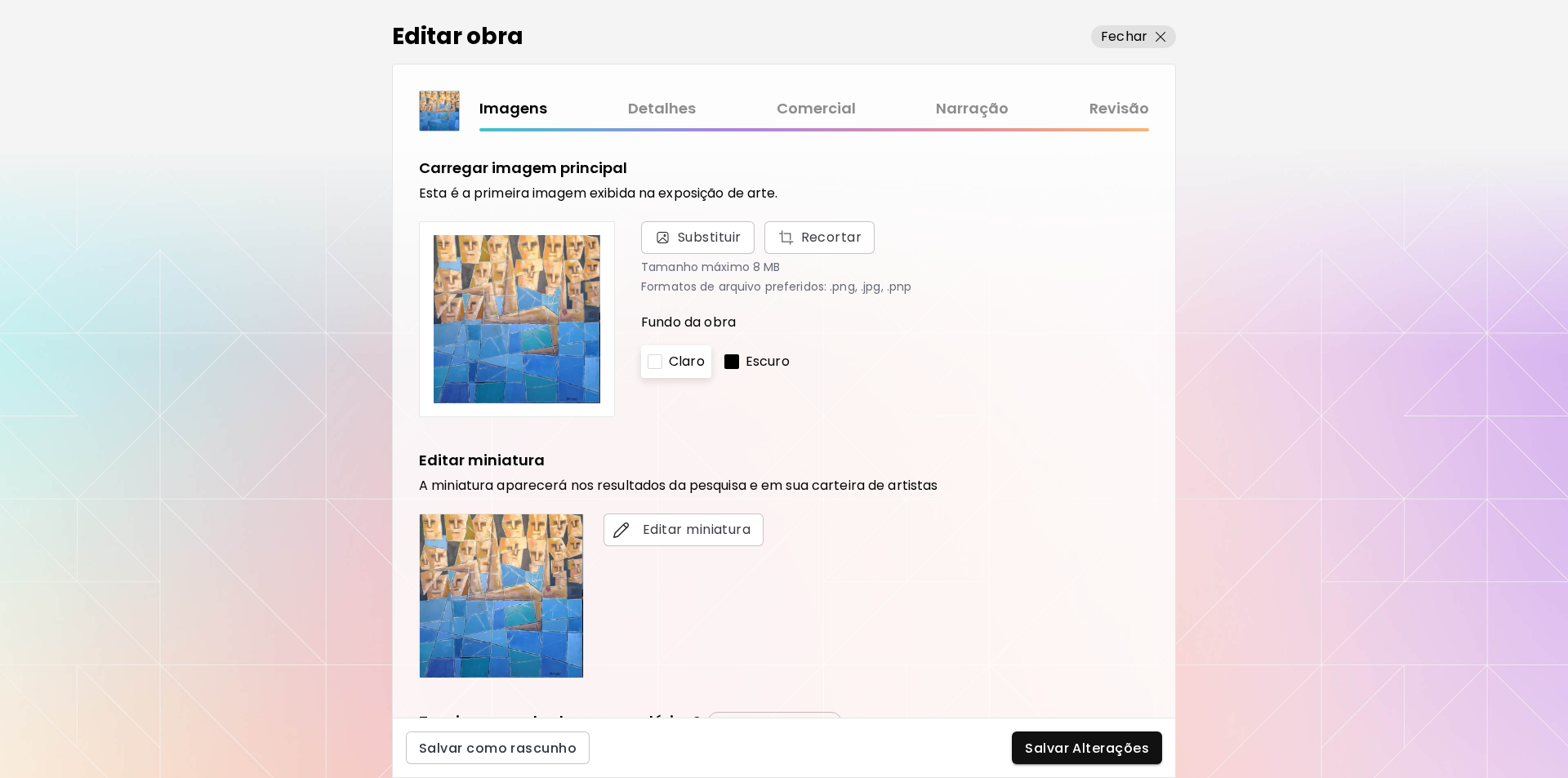
click at [804, 109] on link "Comercial" at bounding box center [816, 108] width 79 height 23
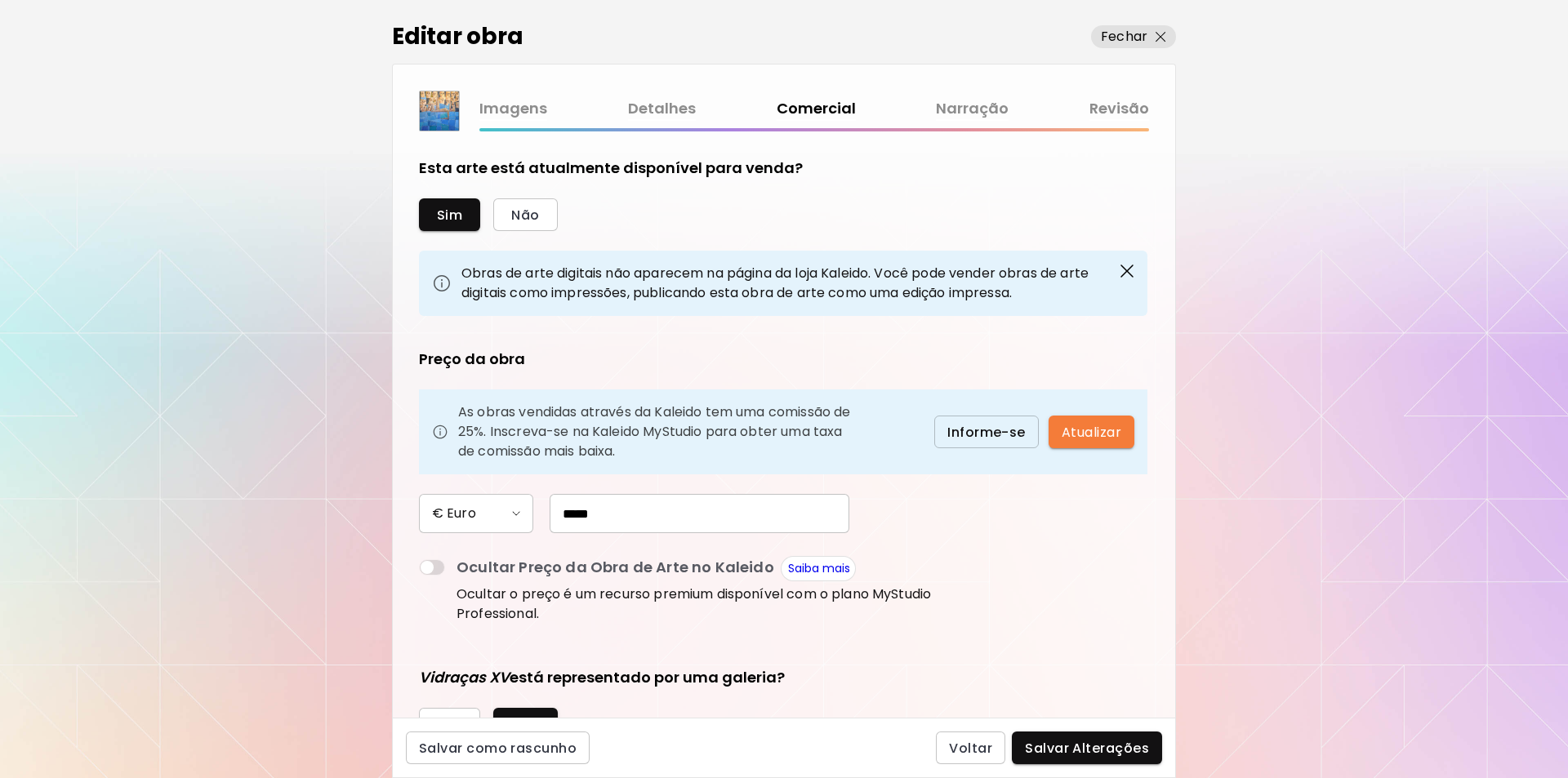
click at [569, 515] on input "*****" at bounding box center [699, 513] width 300 height 39
type input "*****"
click at [517, 514] on img "button" at bounding box center [516, 514] width 8 height 5
click at [517, 514] on li "$ US Dollar" at bounding box center [475, 515] width 114 height 23
click at [517, 514] on img "button" at bounding box center [516, 514] width 8 height 5
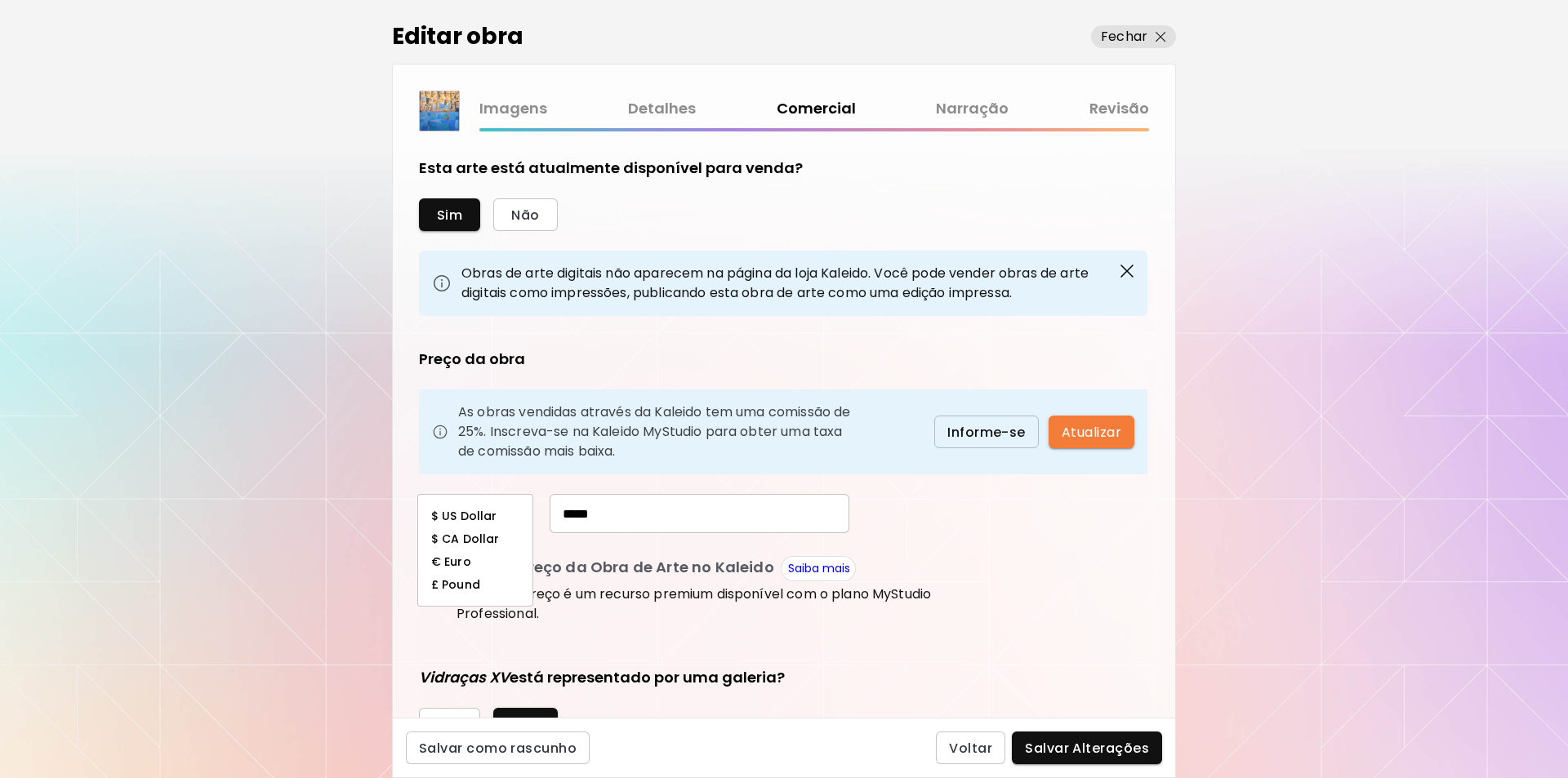
click at [517, 514] on li "$ US Dollar" at bounding box center [475, 515] width 114 height 23
click at [1092, 429] on span "Atualizar" at bounding box center [1091, 432] width 60 height 17
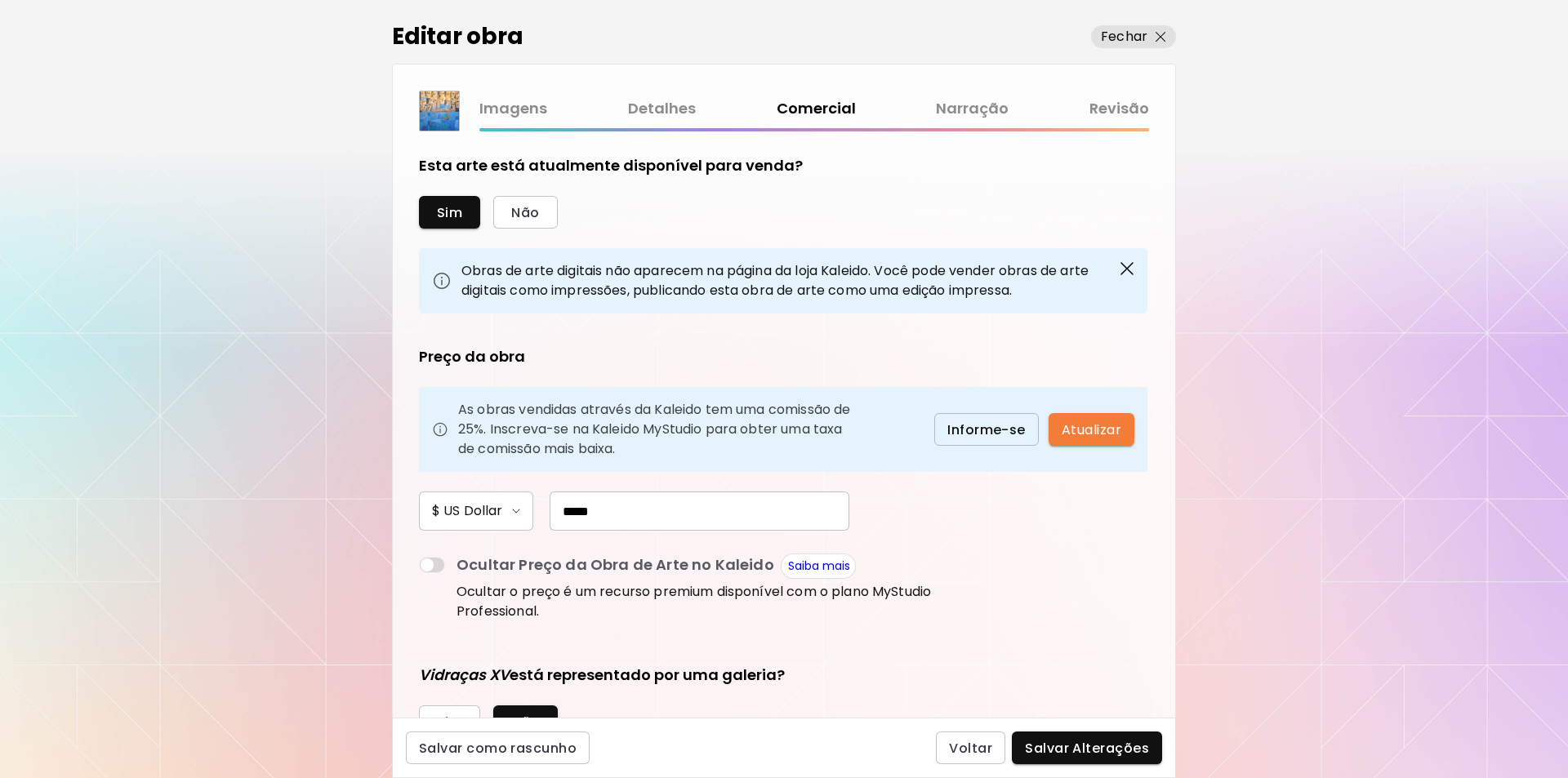
scroll to position [7, 0]
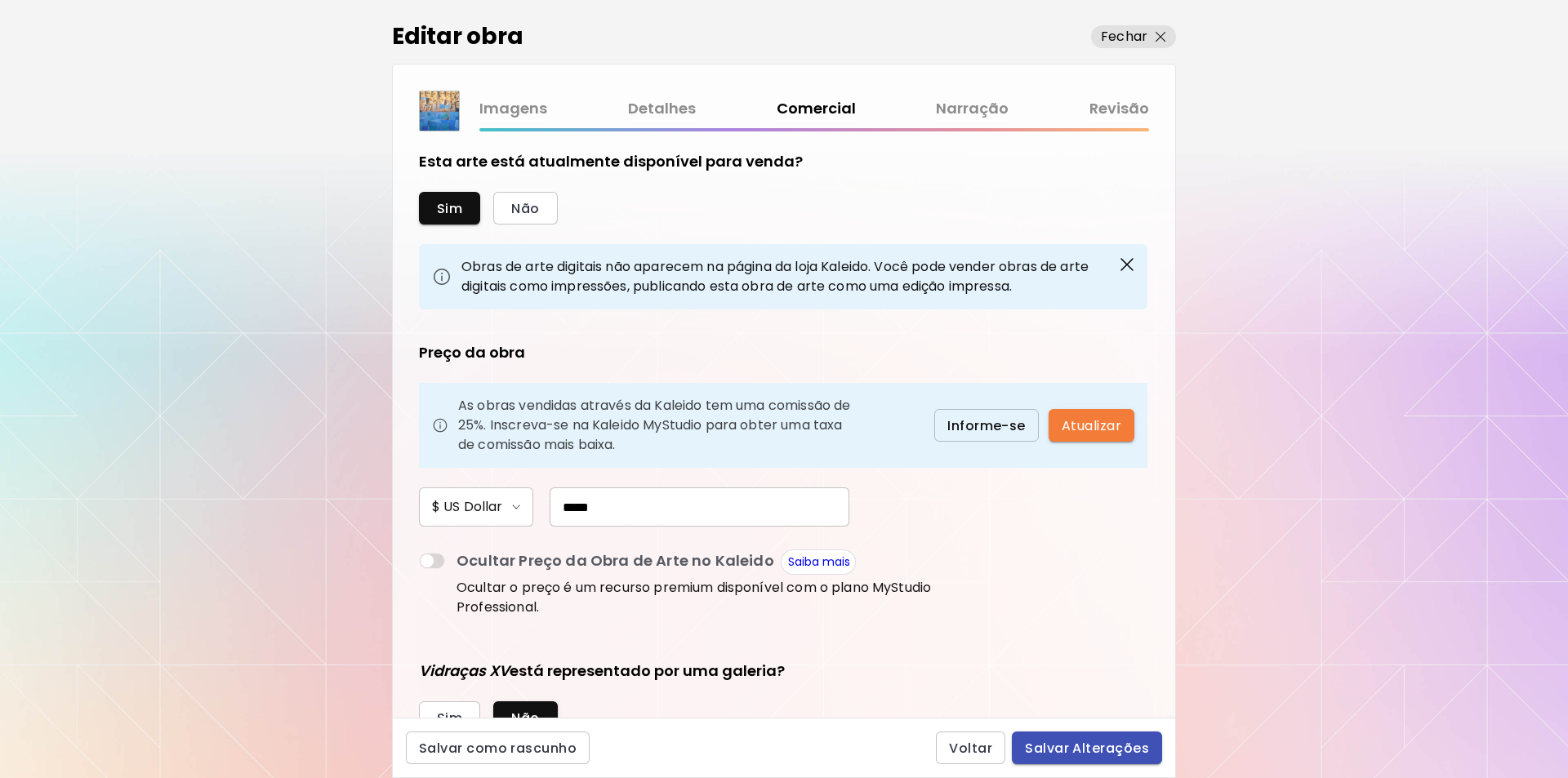
click at [1096, 749] on span "Salvar Alterações" at bounding box center [1087, 749] width 124 height 17
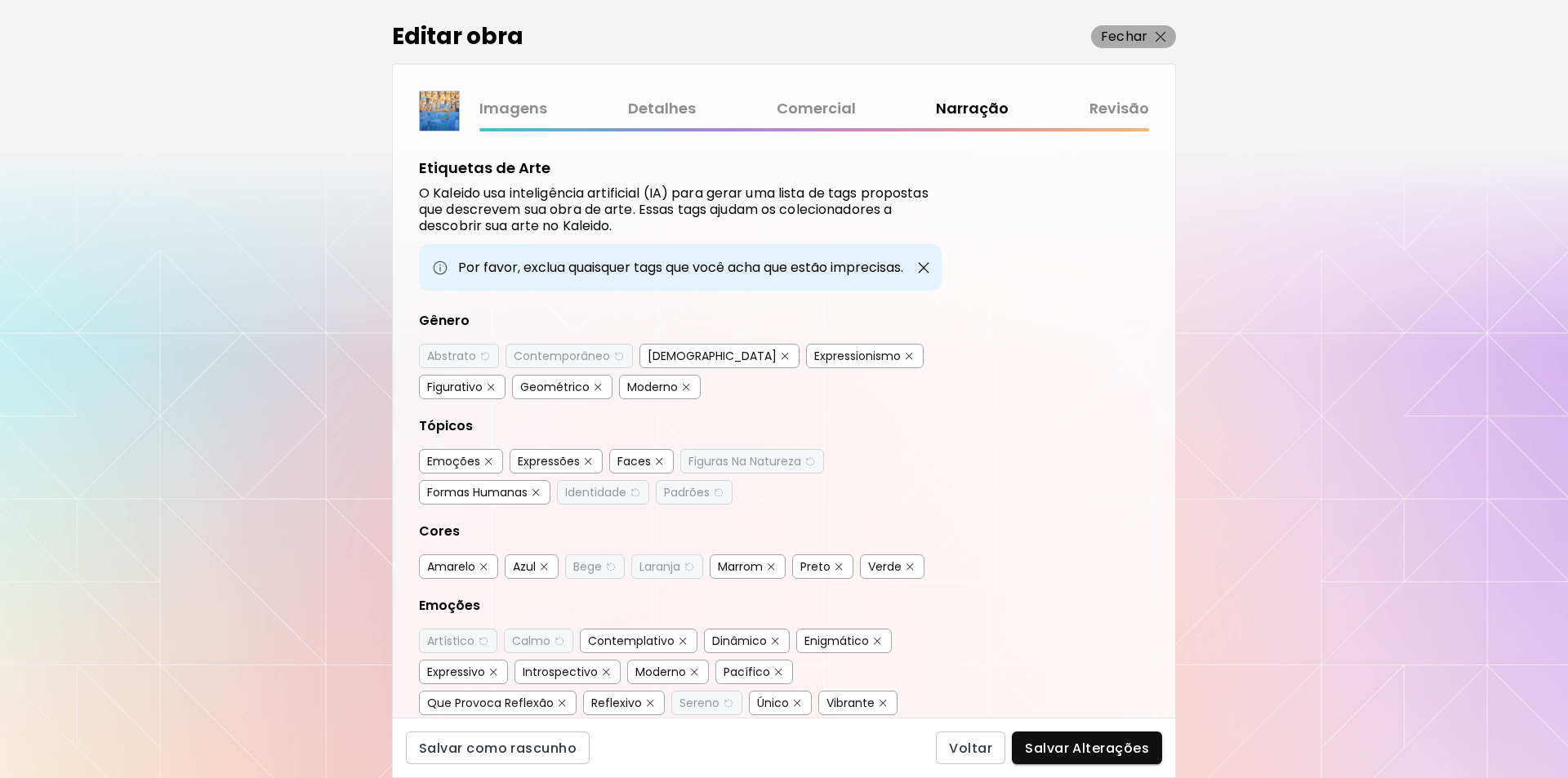
click at [1162, 35] on img "button" at bounding box center [1161, 37] width 10 height 10
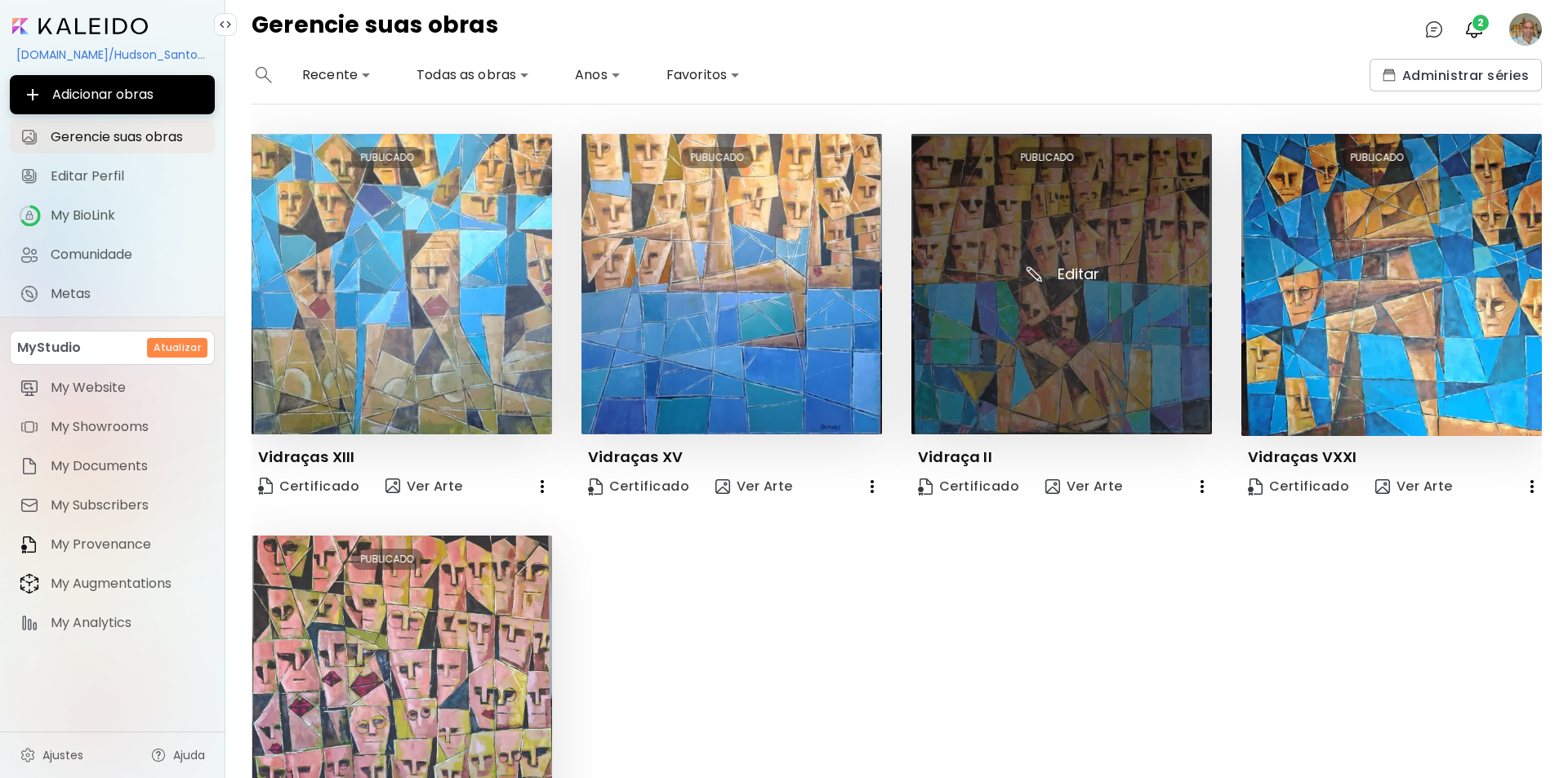
click at [1073, 269] on img at bounding box center [1062, 284] width 301 height 301
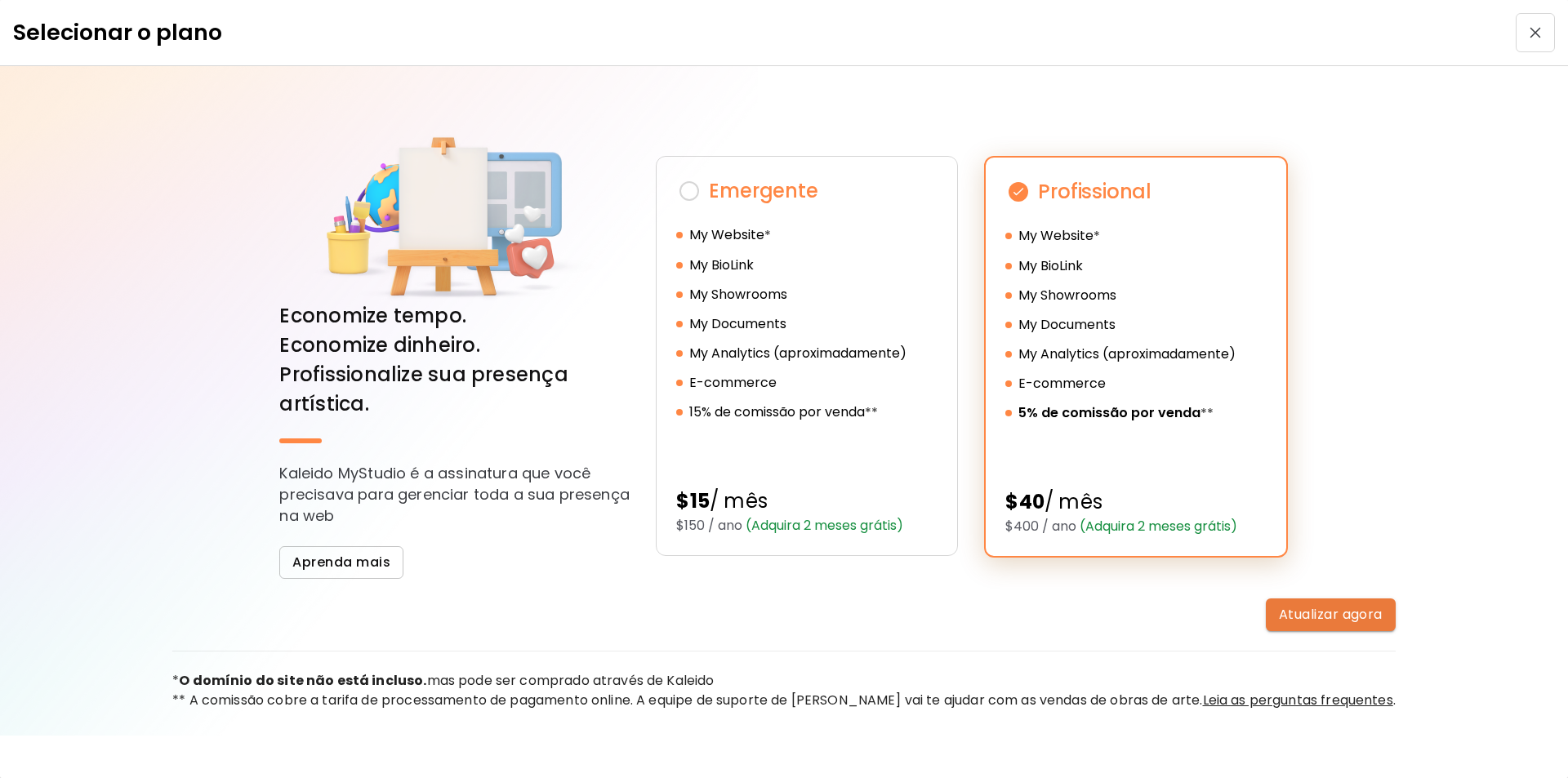
click at [1293, 615] on span "Atualizar agora" at bounding box center [1331, 614] width 104 height 17
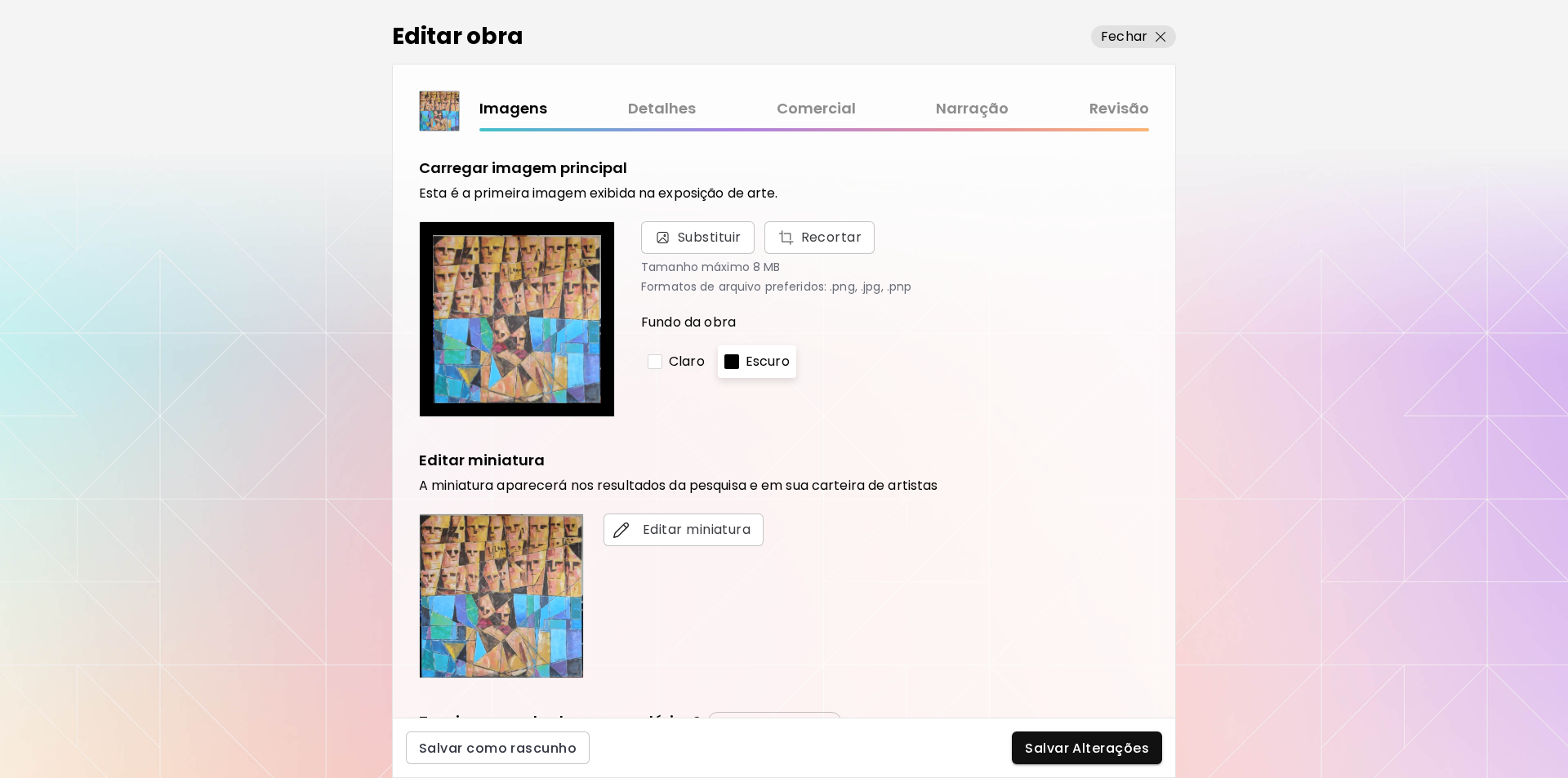
click at [824, 107] on link "Comercial" at bounding box center [816, 108] width 79 height 23
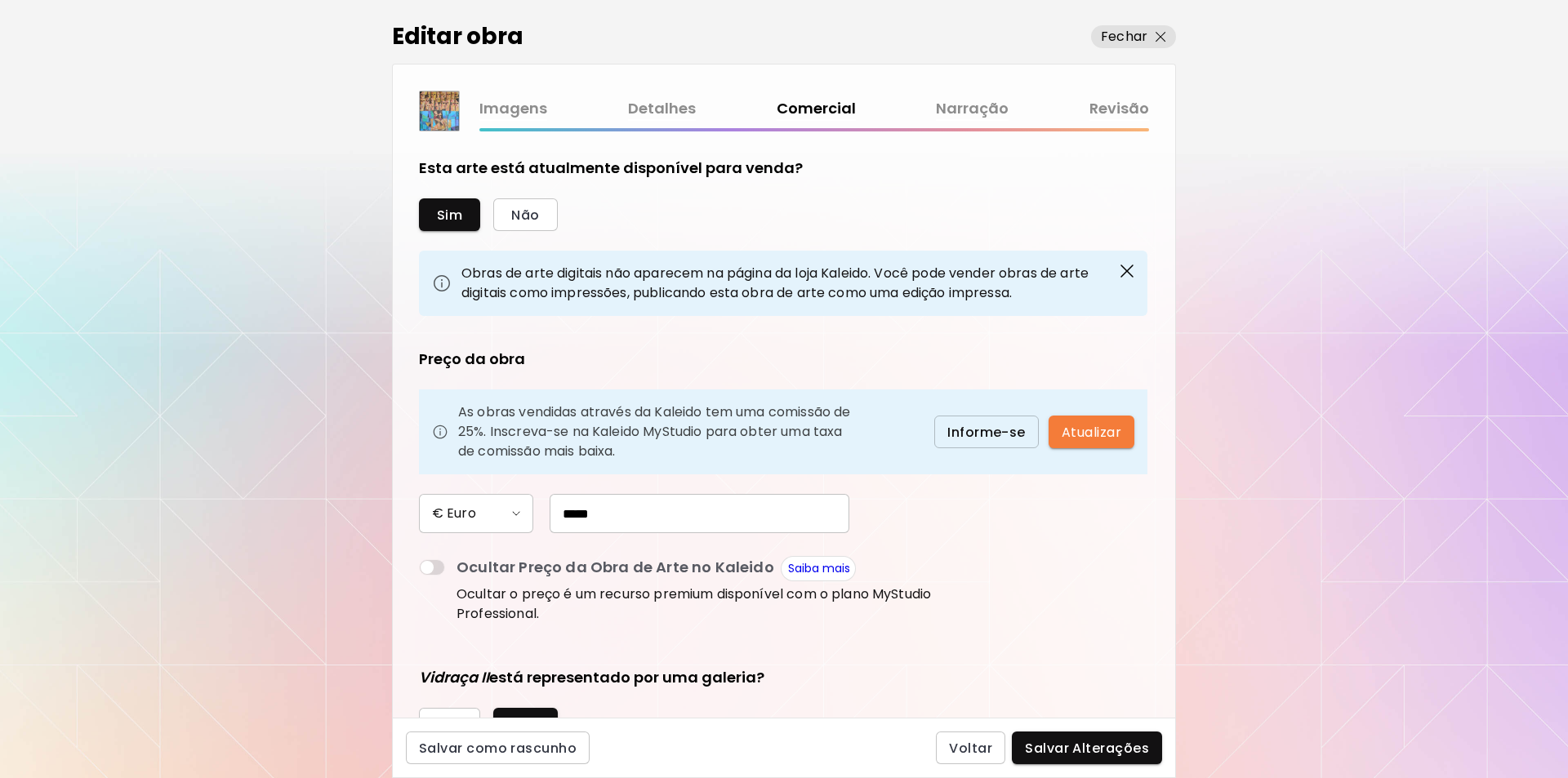
click at [569, 514] on input "*****" at bounding box center [699, 513] width 300 height 39
type input "*****"
click at [1066, 746] on span "Salvar Alterações" at bounding box center [1087, 749] width 124 height 17
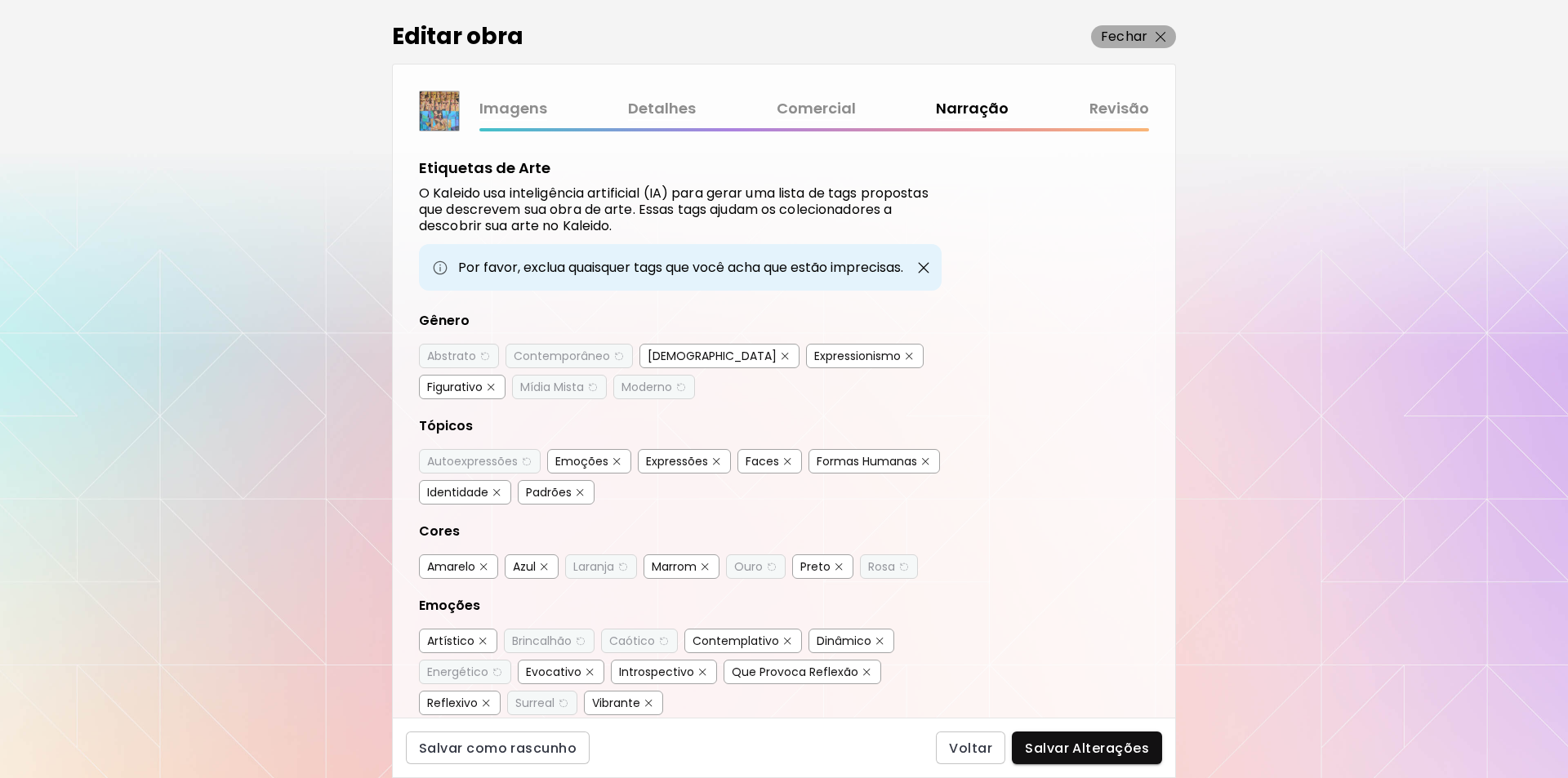
click at [1134, 36] on p "Fechar" at bounding box center [1124, 36] width 47 height 20
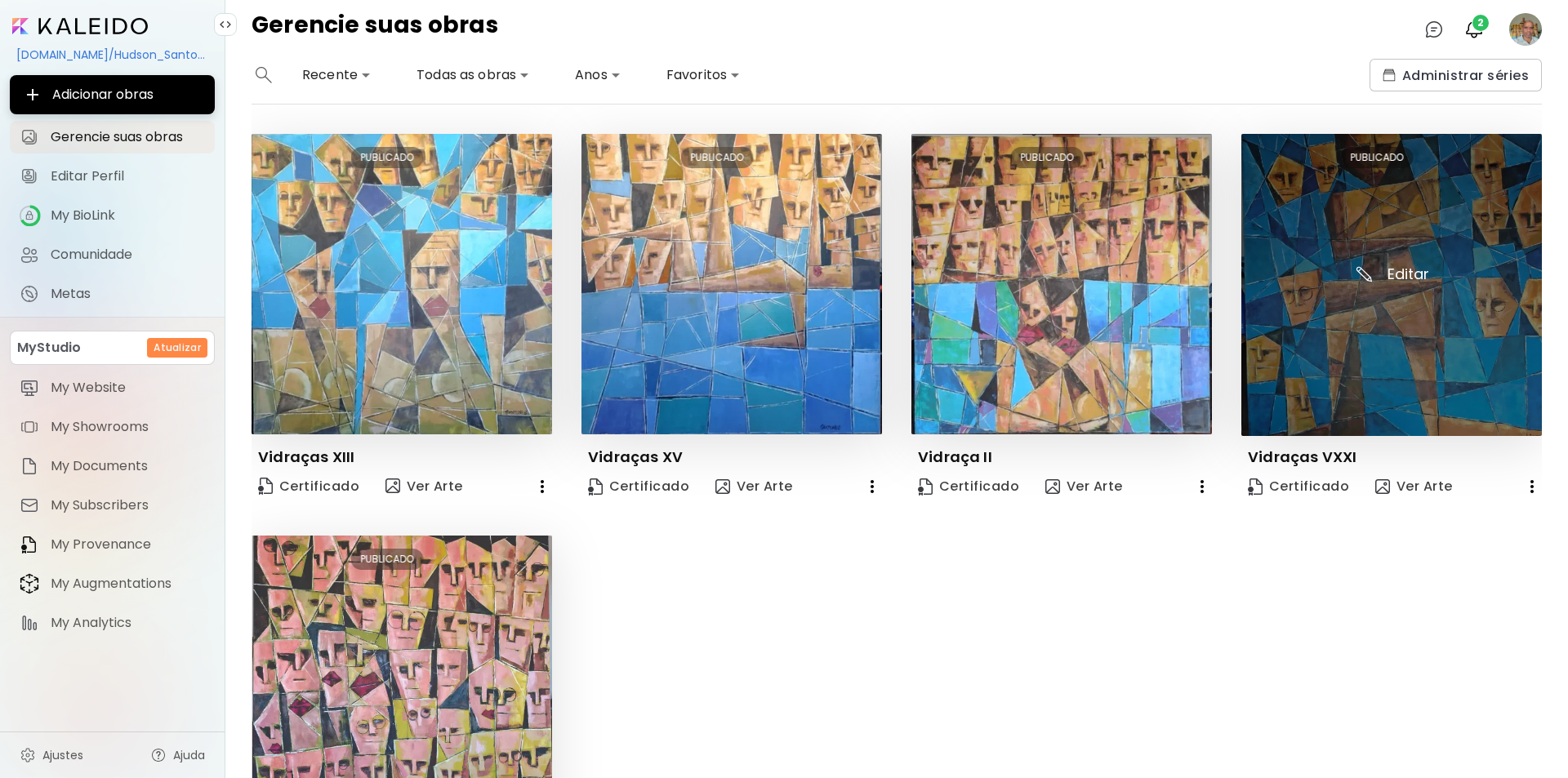
click at [1394, 275] on img at bounding box center [1391, 285] width 301 height 302
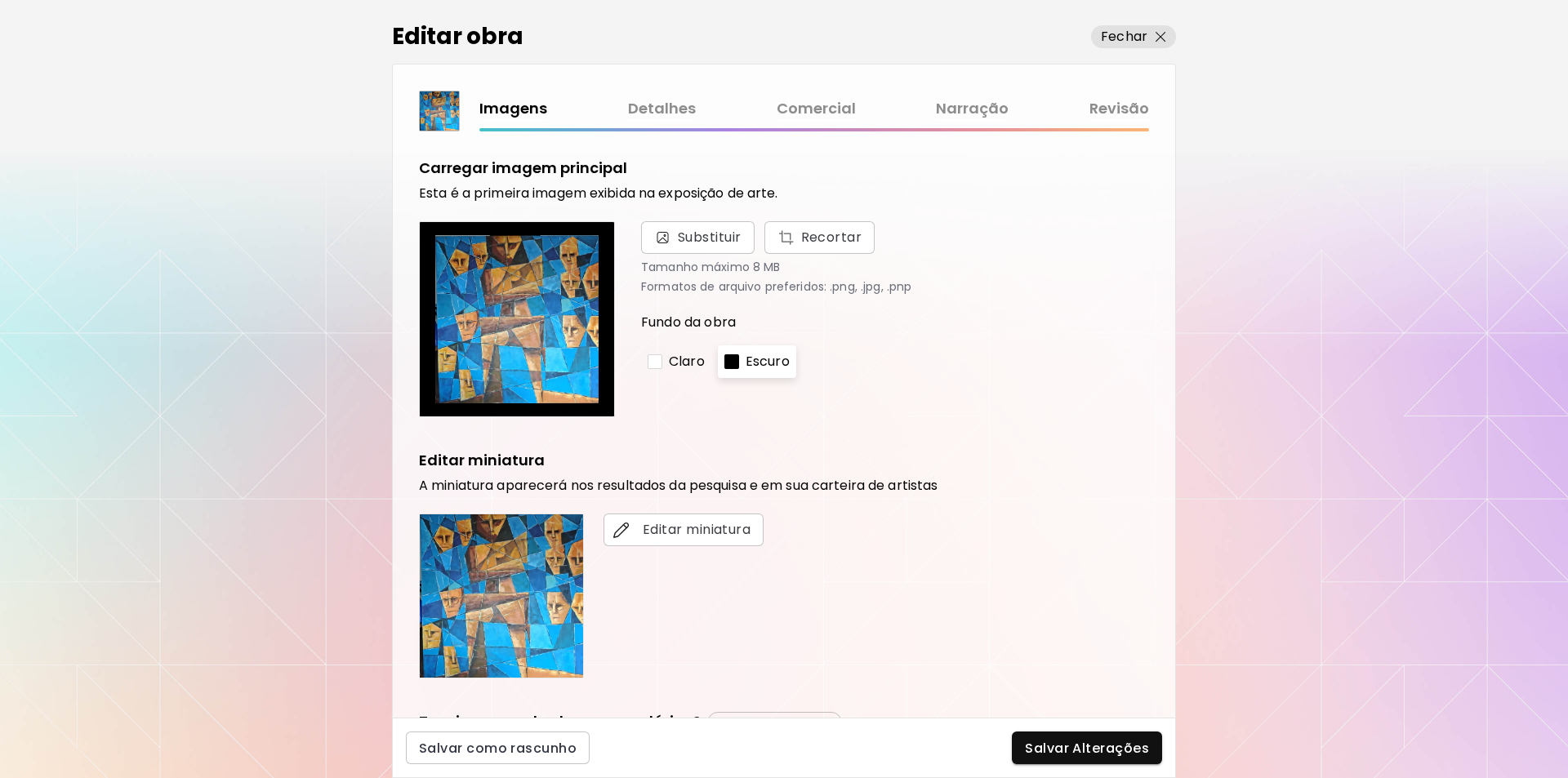
click at [796, 109] on link "Comercial" at bounding box center [816, 108] width 79 height 23
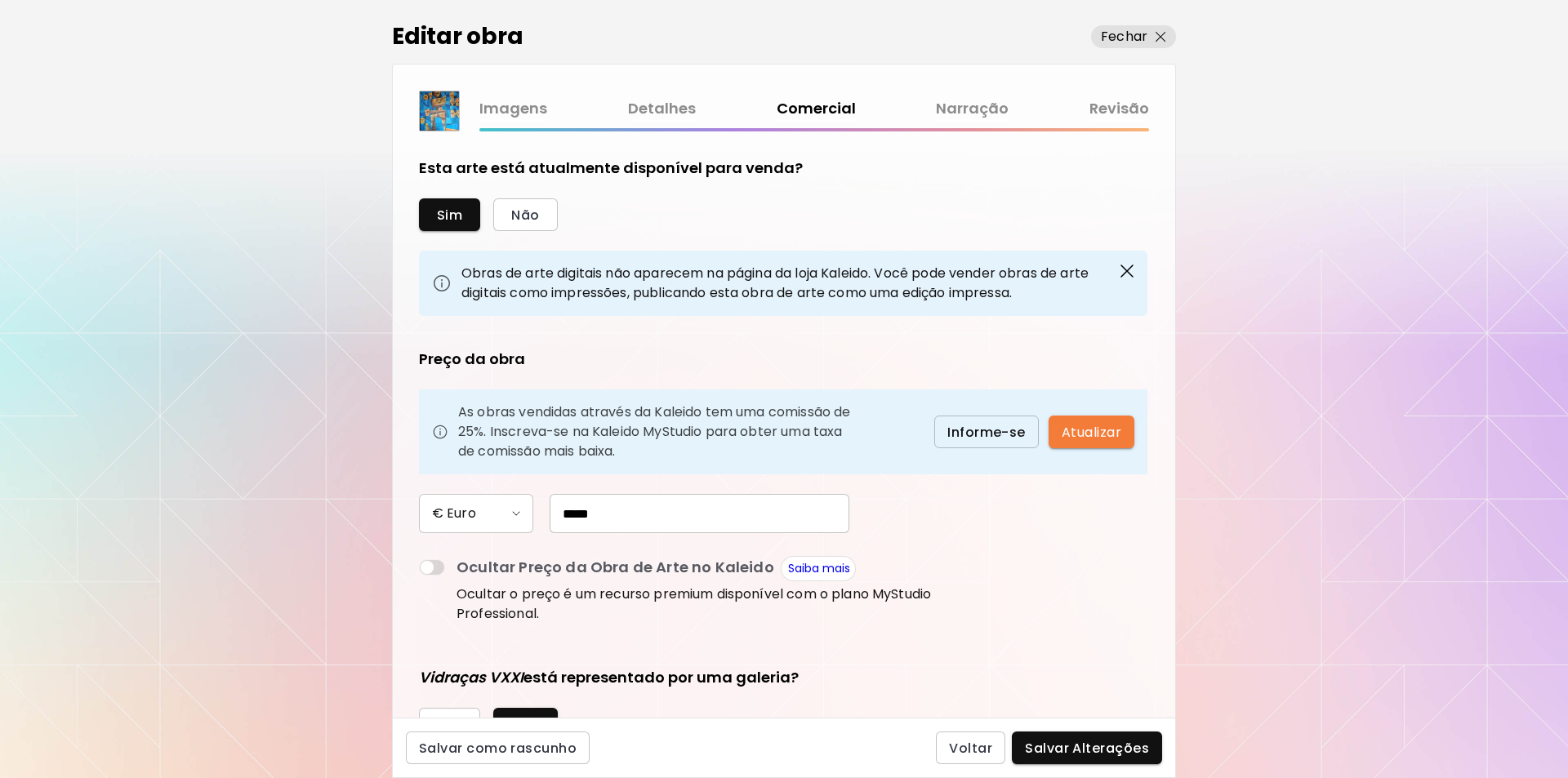
click at [568, 511] on input "*****" at bounding box center [699, 513] width 300 height 39
click at [570, 513] on input "******" at bounding box center [699, 513] width 300 height 39
type input "*****"
click at [1083, 751] on span "Salvar Alterações" at bounding box center [1087, 749] width 124 height 17
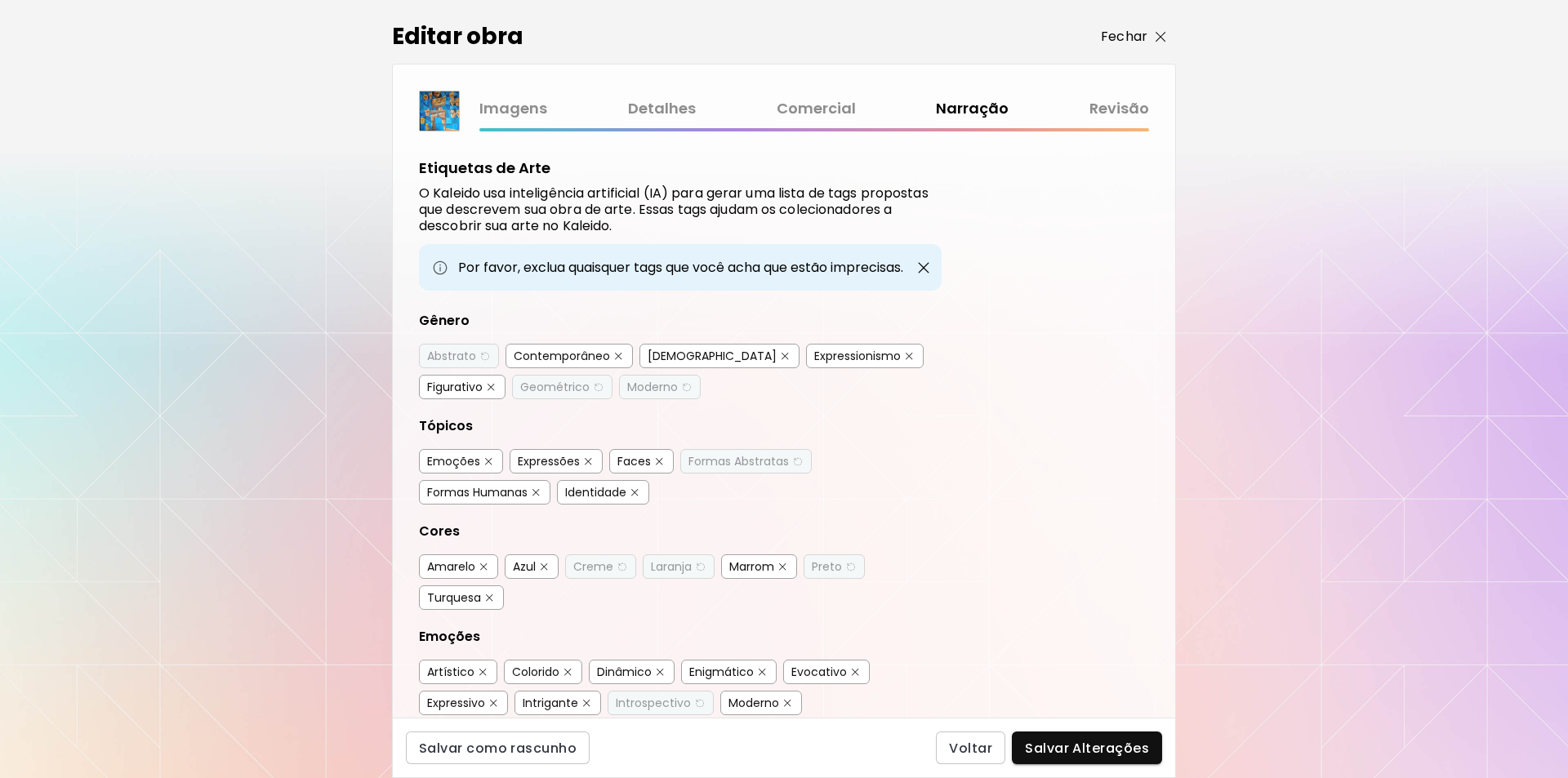
click at [1148, 36] on span "Fechar" at bounding box center [1133, 36] width 65 height 20
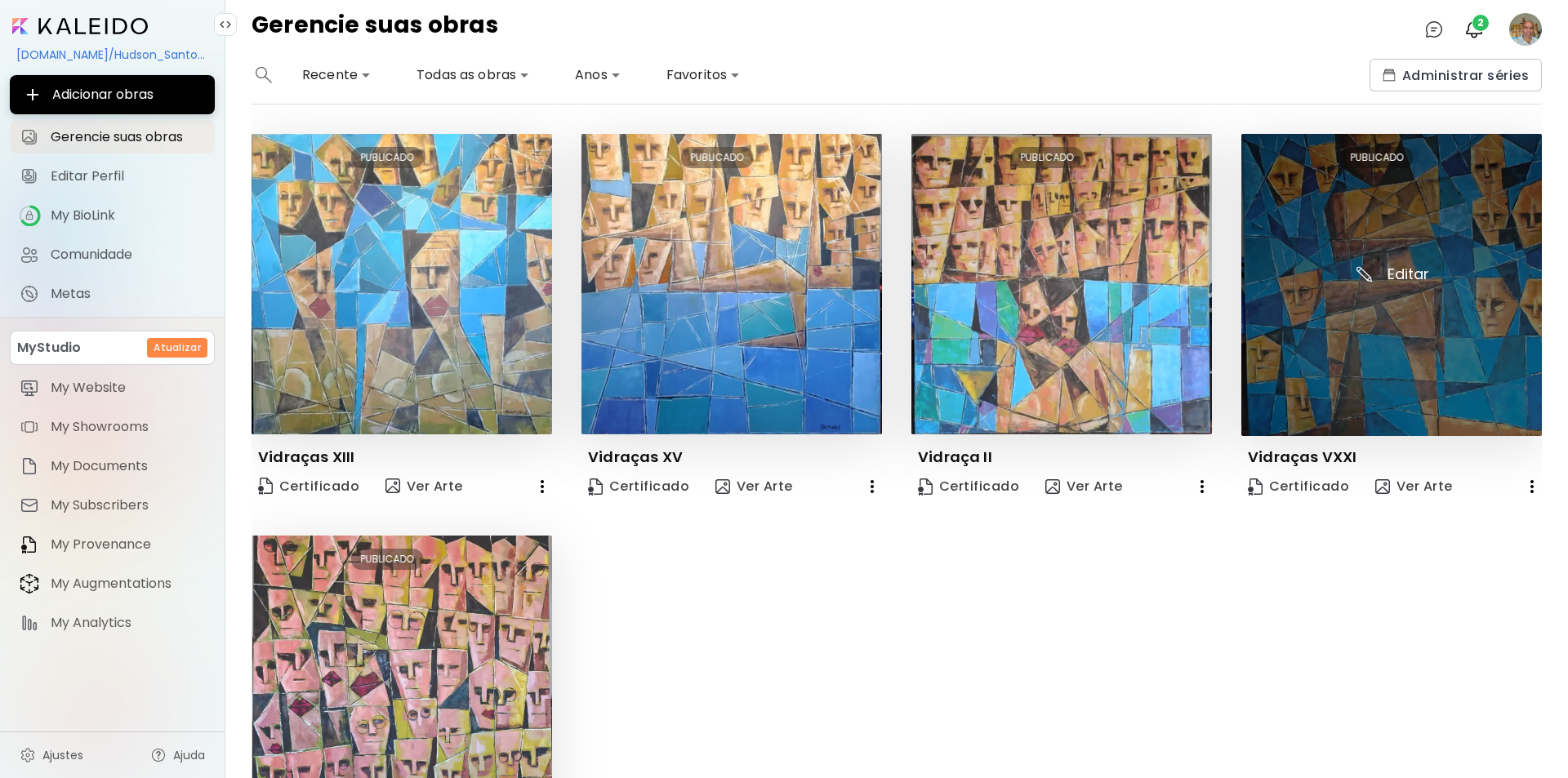
click at [1405, 275] on img at bounding box center [1391, 285] width 301 height 302
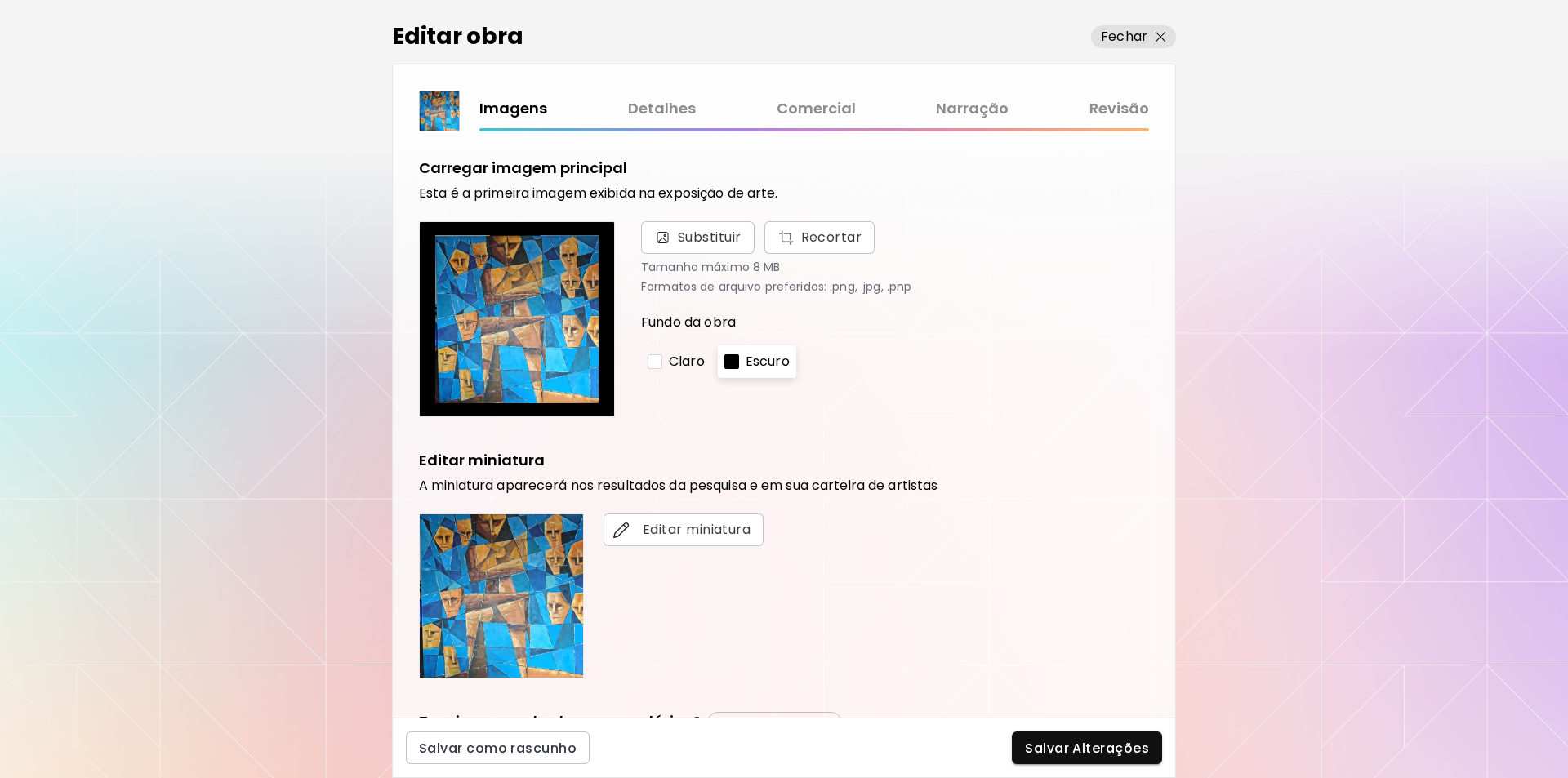
click at [831, 107] on link "Comercial" at bounding box center [816, 108] width 79 height 23
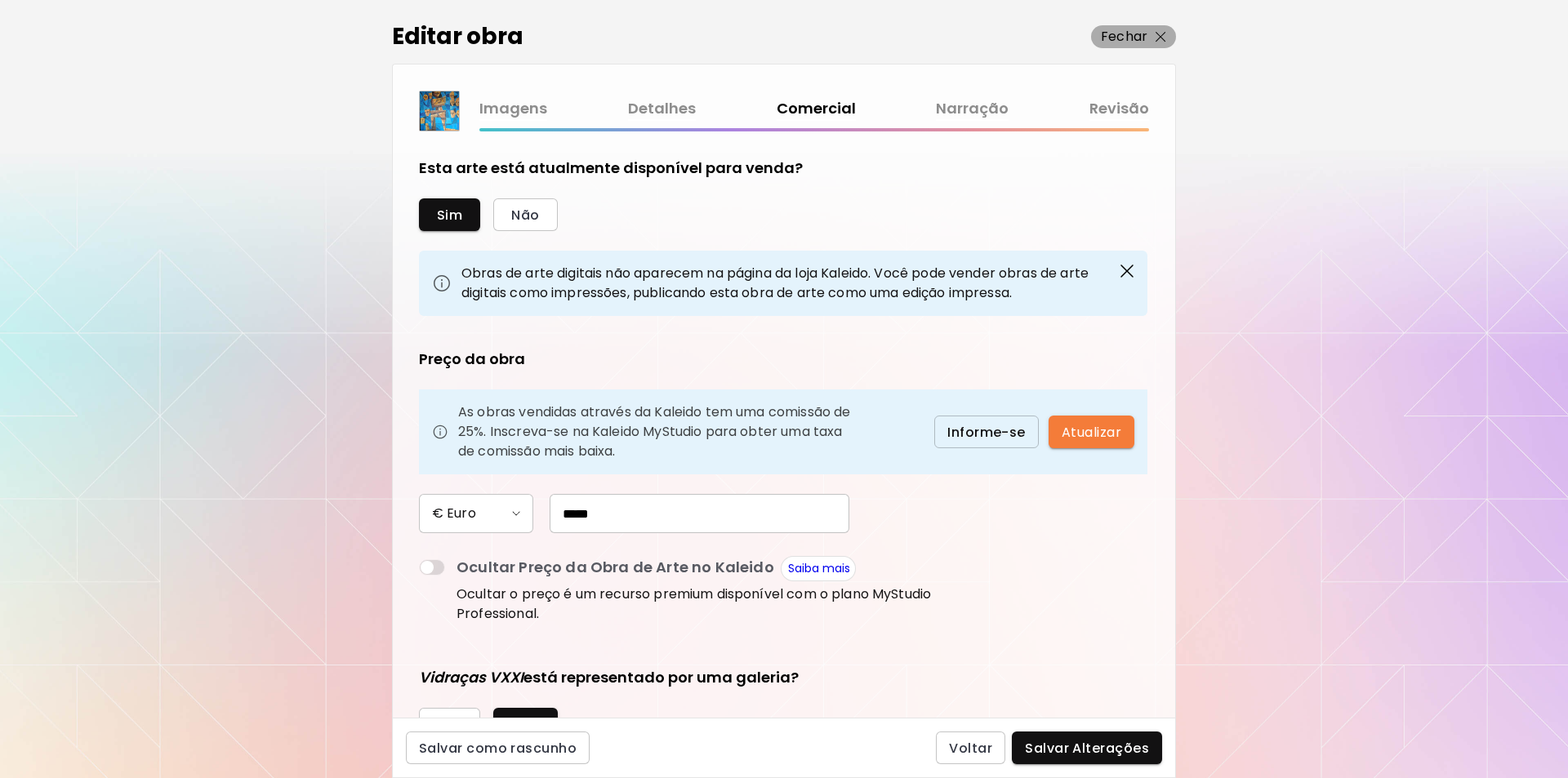
click at [1120, 36] on p "Fechar" at bounding box center [1124, 36] width 47 height 20
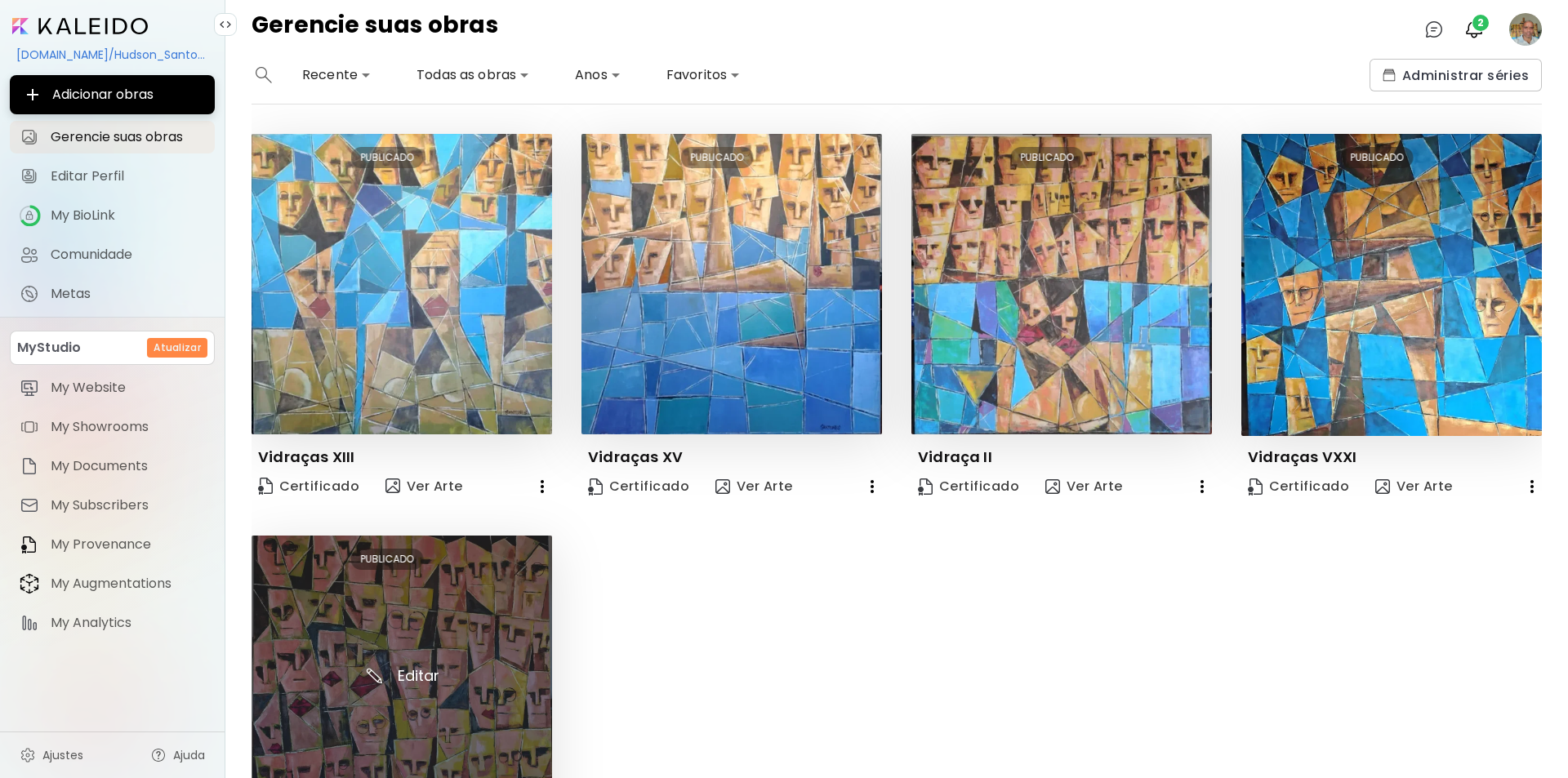
click at [433, 648] on img at bounding box center [401, 685] width 301 height 301
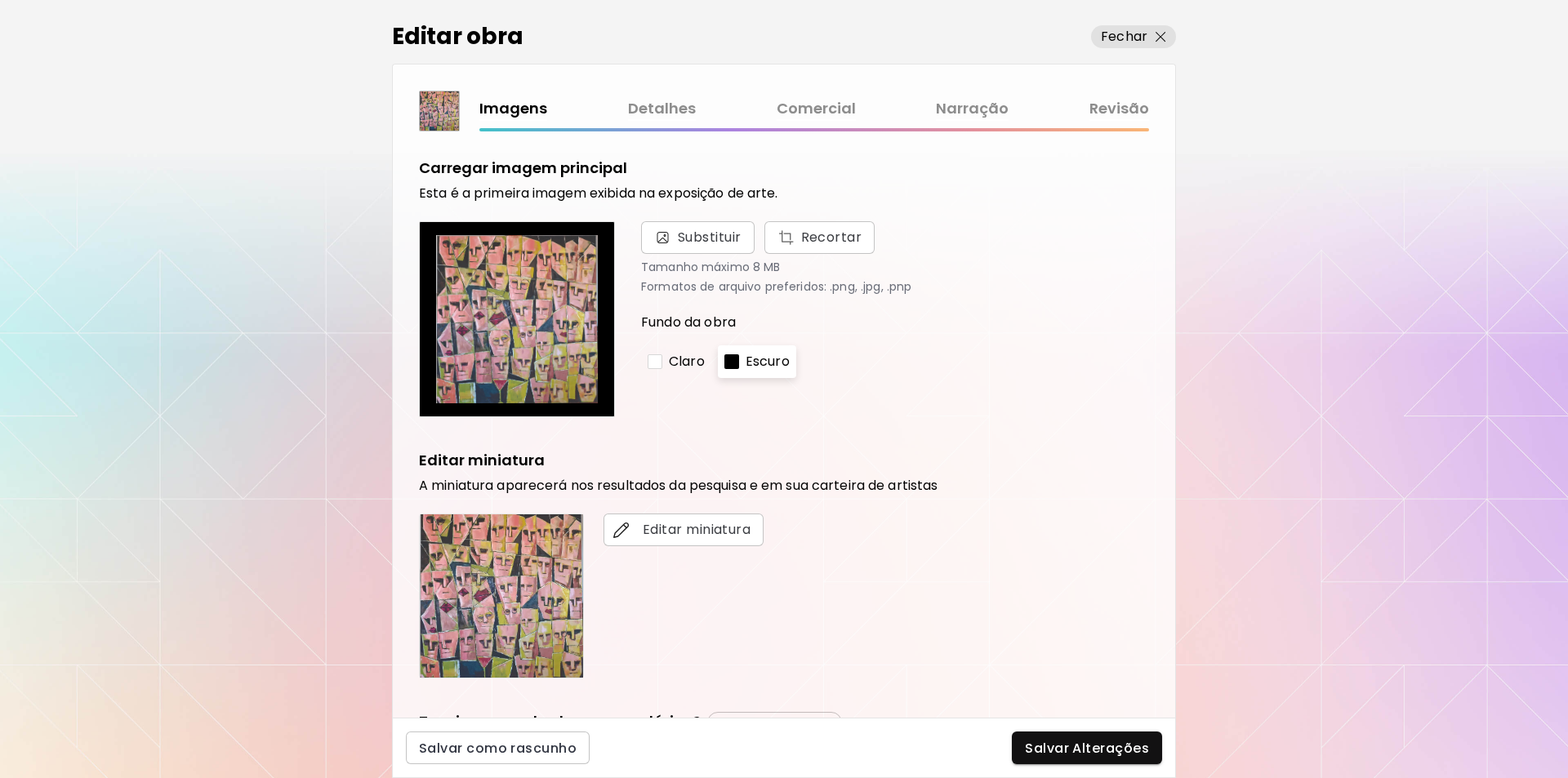
click at [815, 100] on link "Comercial" at bounding box center [816, 108] width 79 height 23
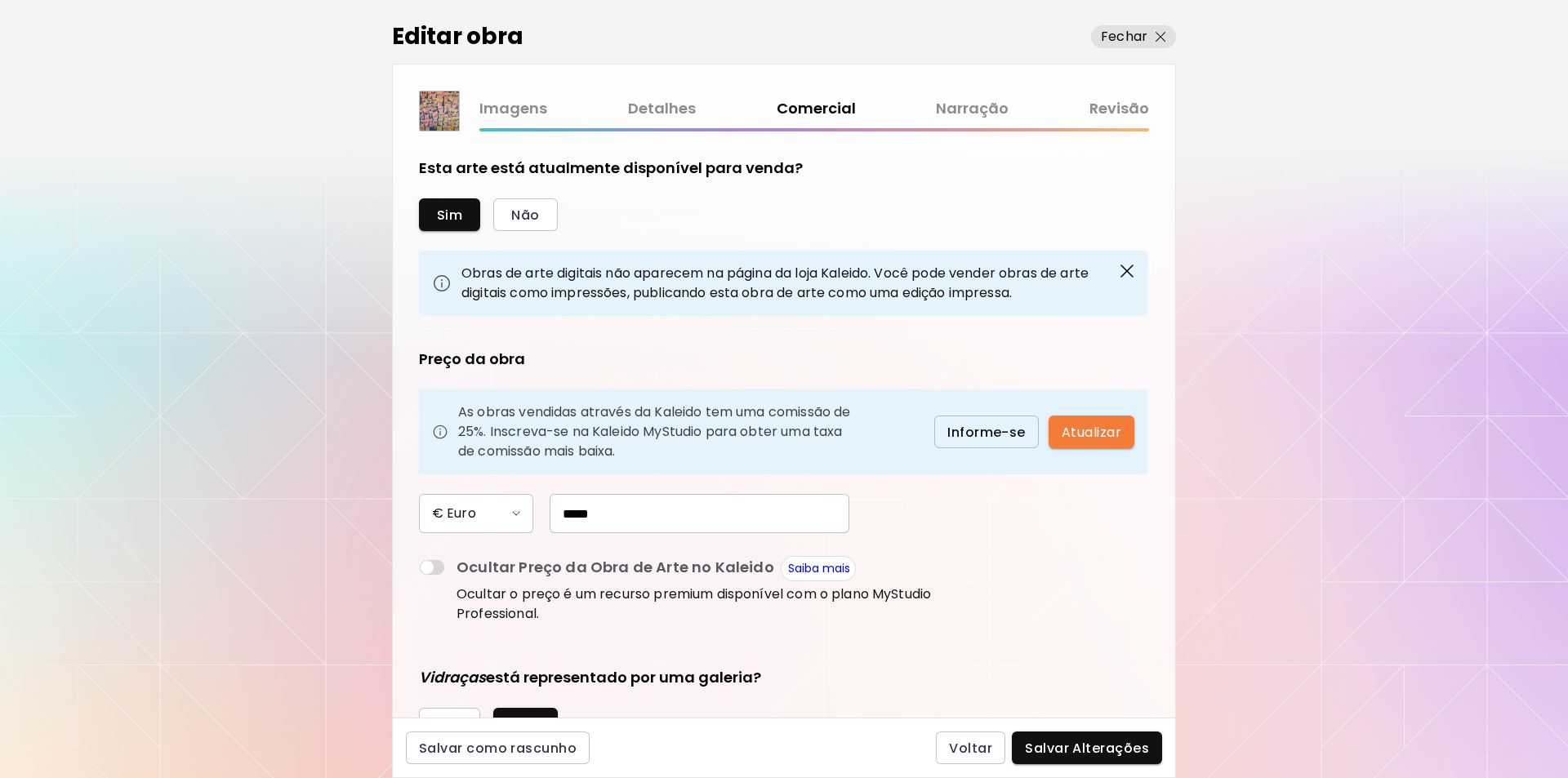
click at [565, 513] on input "*****" at bounding box center [699, 513] width 300 height 39
click at [570, 515] on input "*****" at bounding box center [699, 513] width 300 height 39
click at [568, 514] on input "******" at bounding box center [699, 513] width 300 height 39
type input "*****"
click at [1064, 755] on span "Salvar Alterações" at bounding box center [1087, 749] width 124 height 17
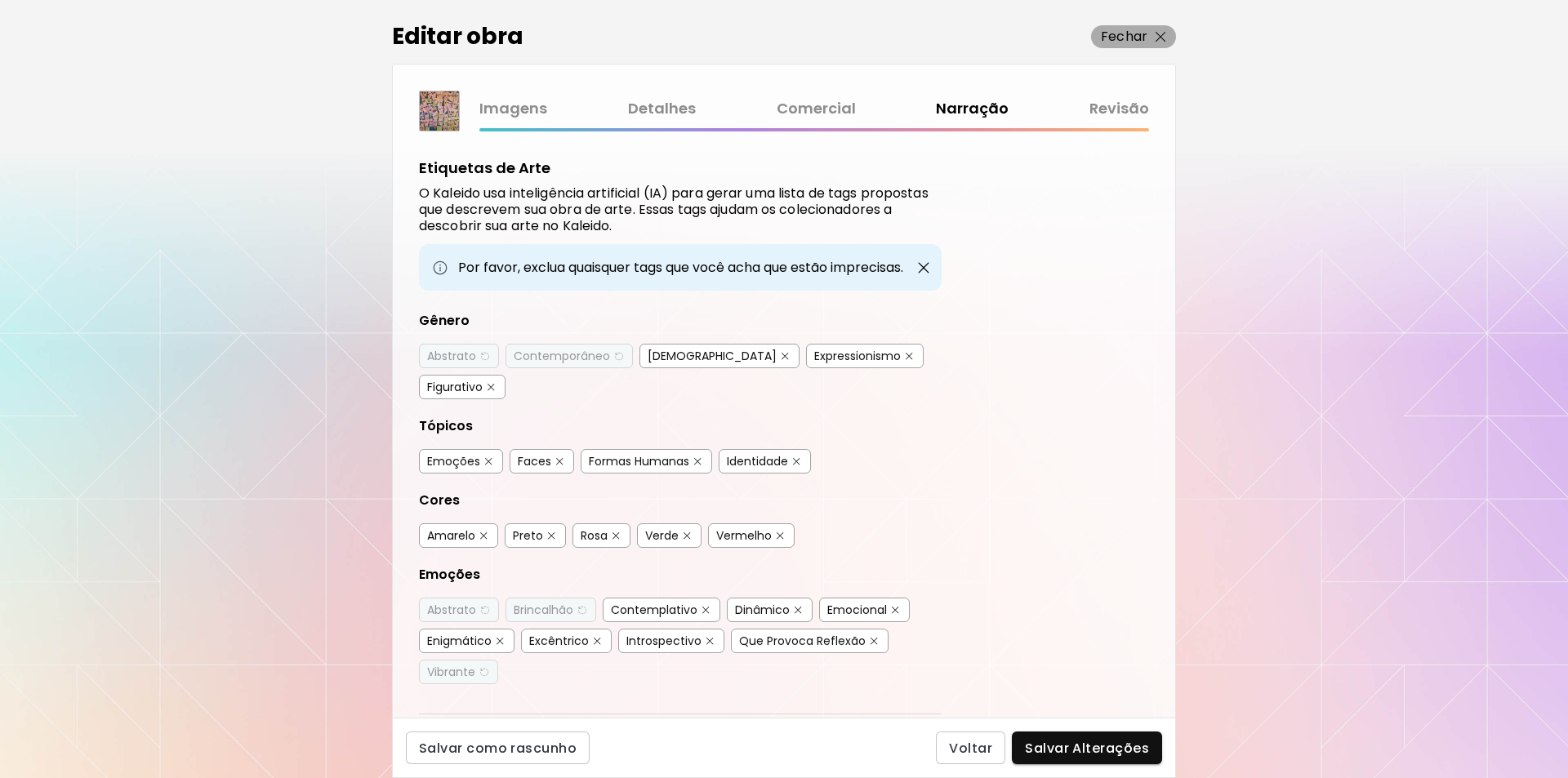
click at [1129, 36] on p "Fechar" at bounding box center [1124, 36] width 47 height 20
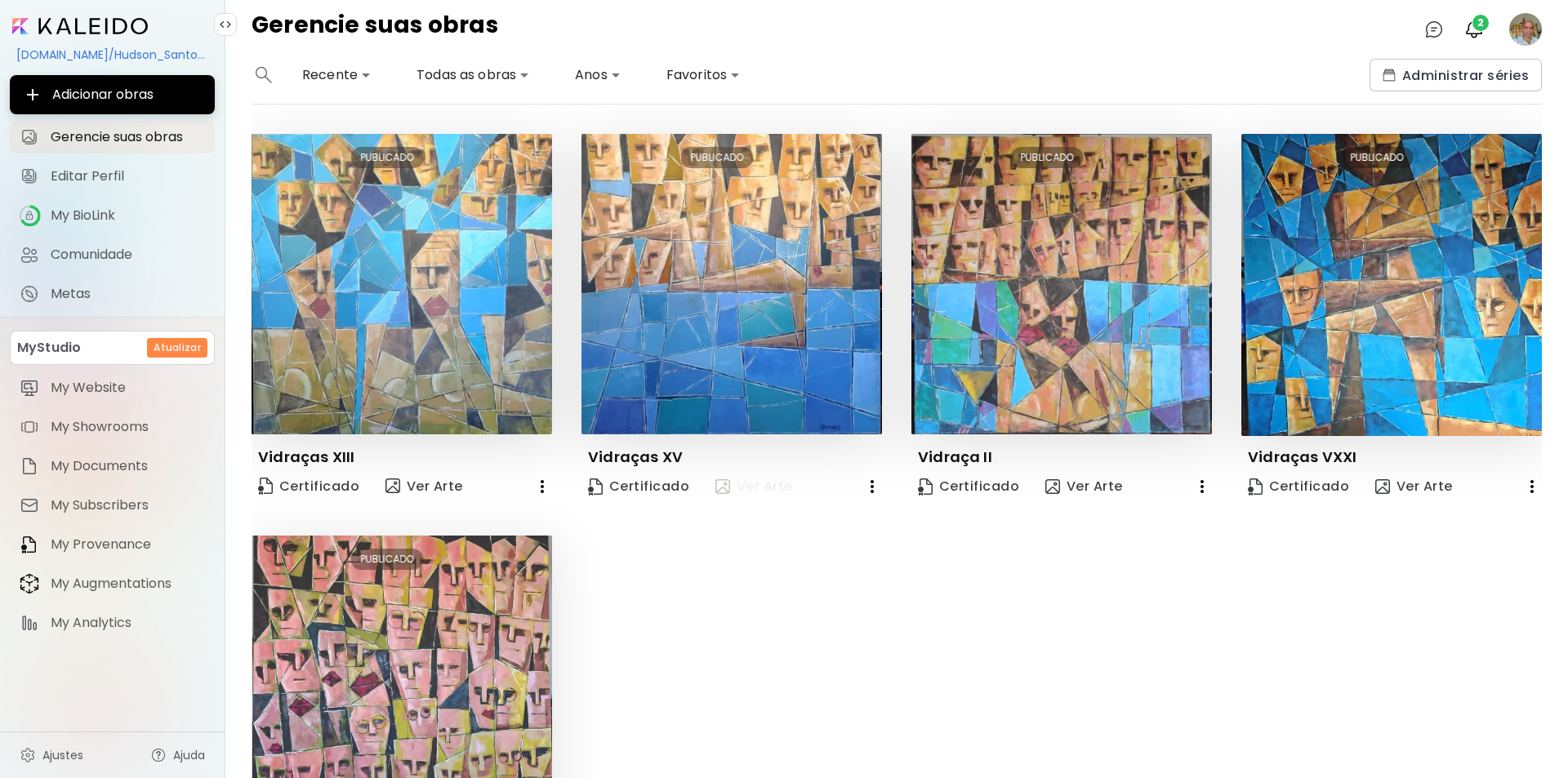
click at [753, 483] on span "Ver Arte" at bounding box center [754, 486] width 78 height 18
click at [1477, 28] on span "2" at bounding box center [1480, 23] width 16 height 16
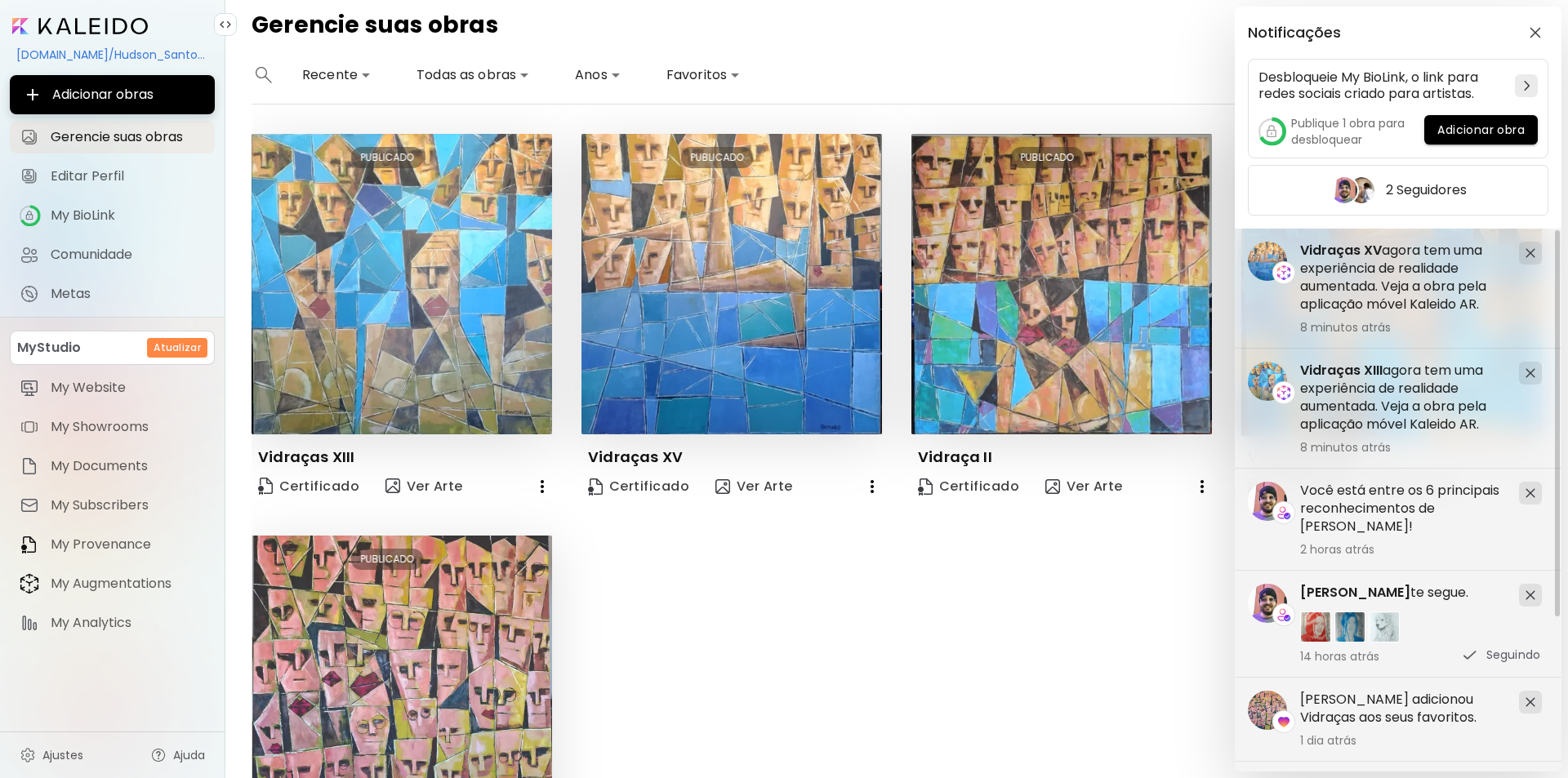
click at [110, 134] on div "Notificações Desbloqueie My BioLink, o link para redes sociais criado para arti…" at bounding box center [784, 389] width 1568 height 778
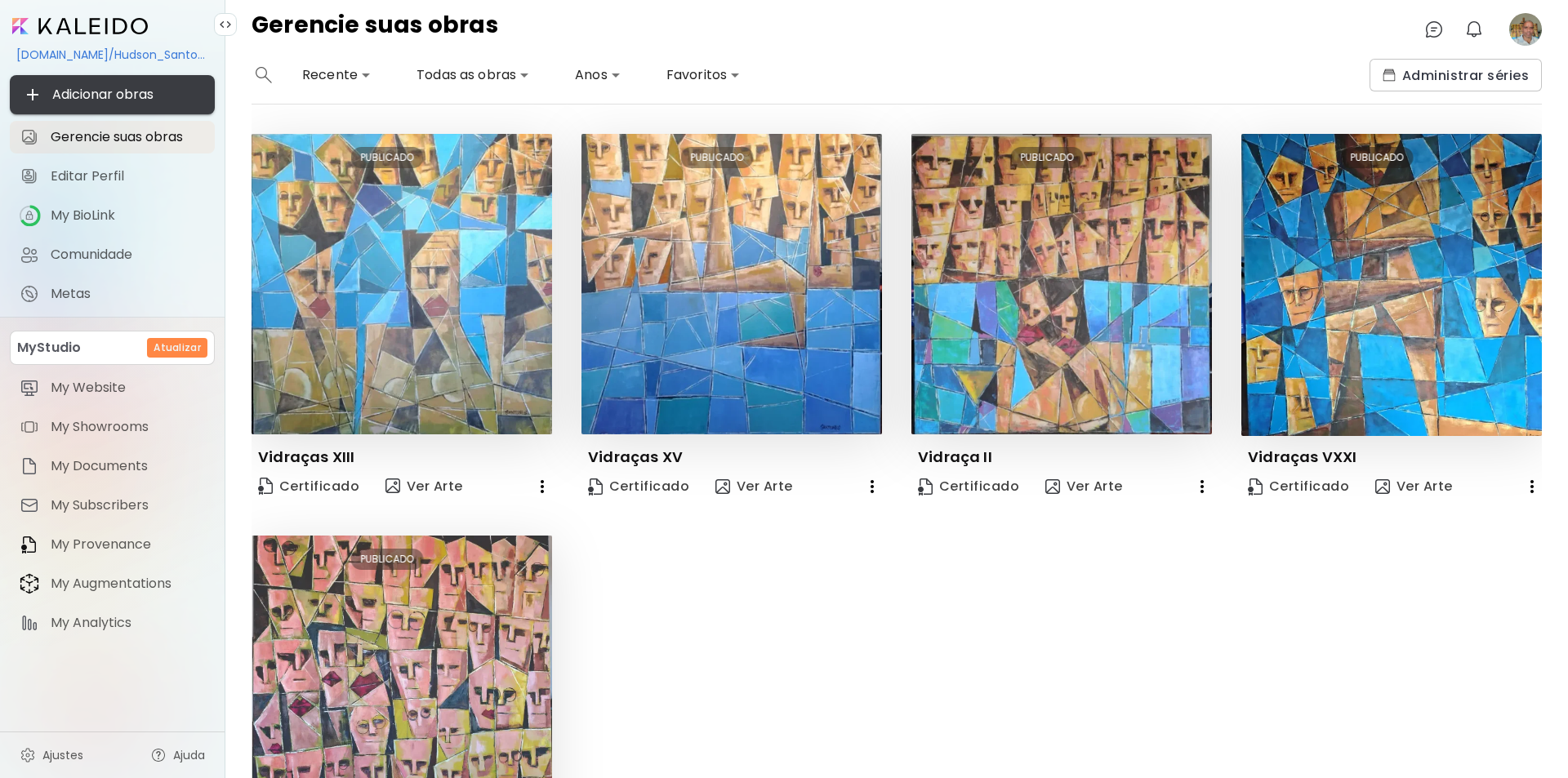
click at [112, 91] on span "Adicionar obras" at bounding box center [112, 94] width 179 height 20
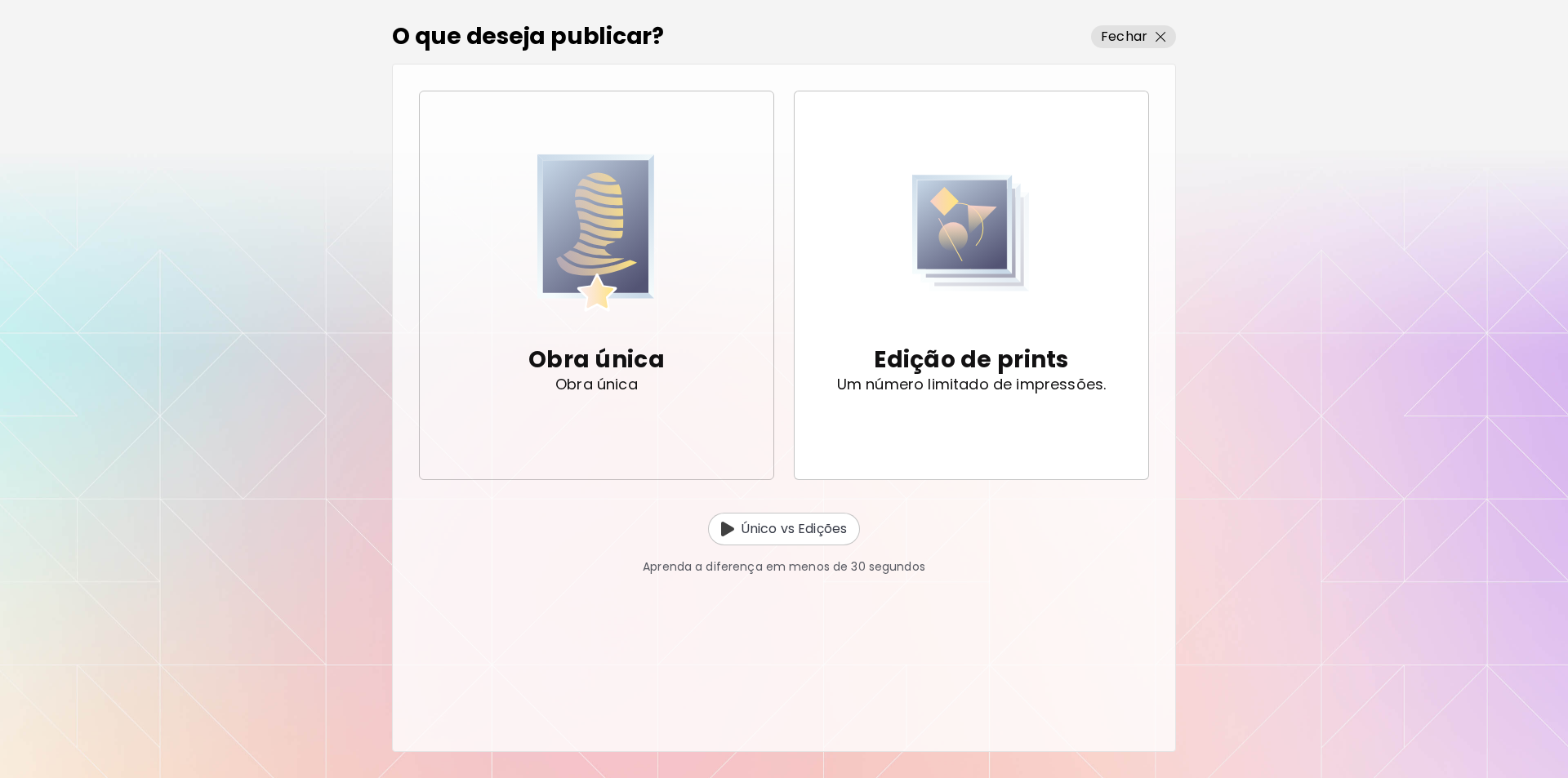
click at [610, 267] on img "button" at bounding box center [596, 232] width 118 height 166
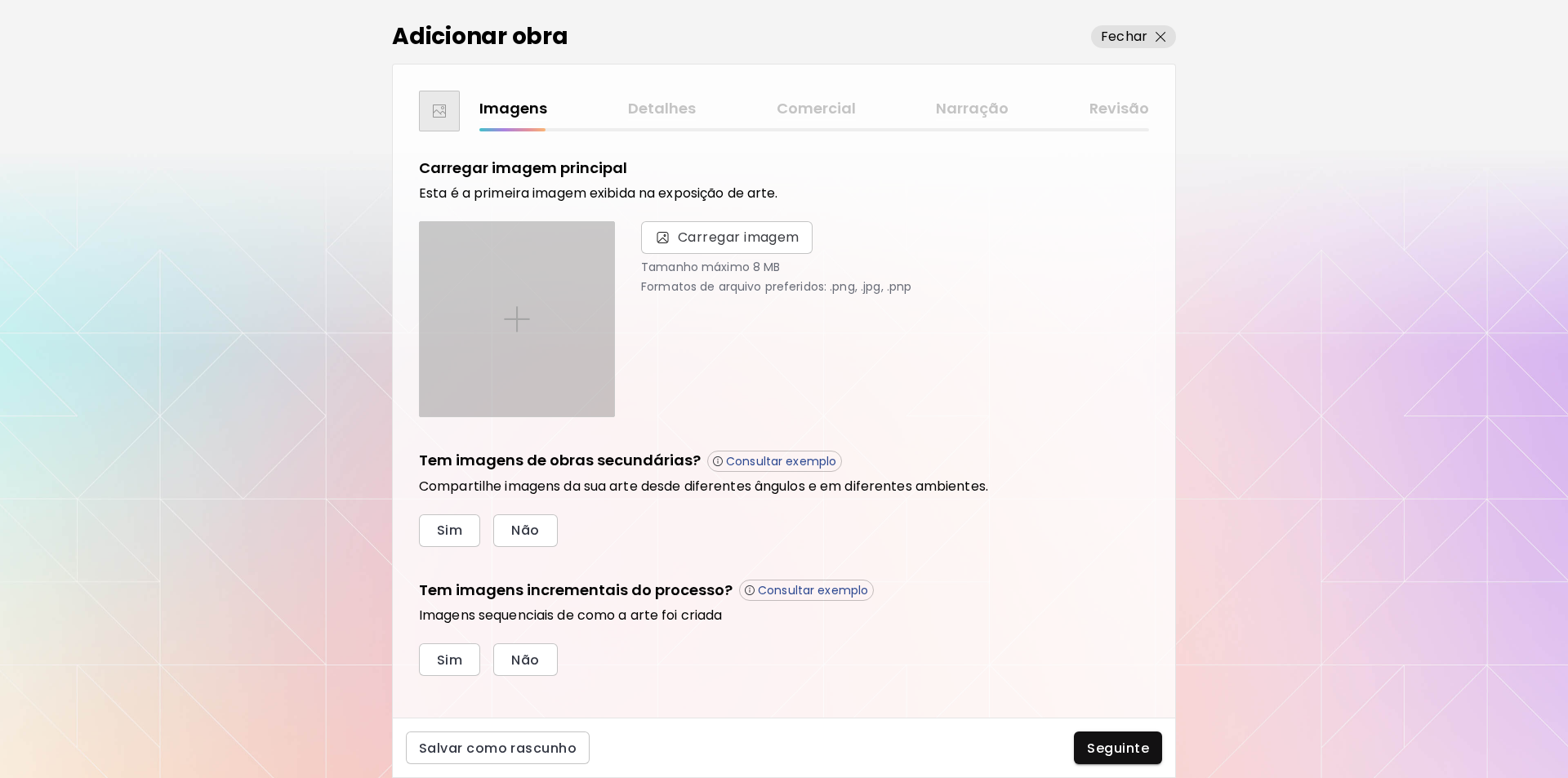
click at [517, 318] on img at bounding box center [517, 319] width 26 height 26
click at [0, 0] on input "file" at bounding box center [0, 0] width 0 height 0
click at [519, 317] on img at bounding box center [517, 319] width 26 height 26
click at [0, 0] on input "file" at bounding box center [0, 0] width 0 height 0
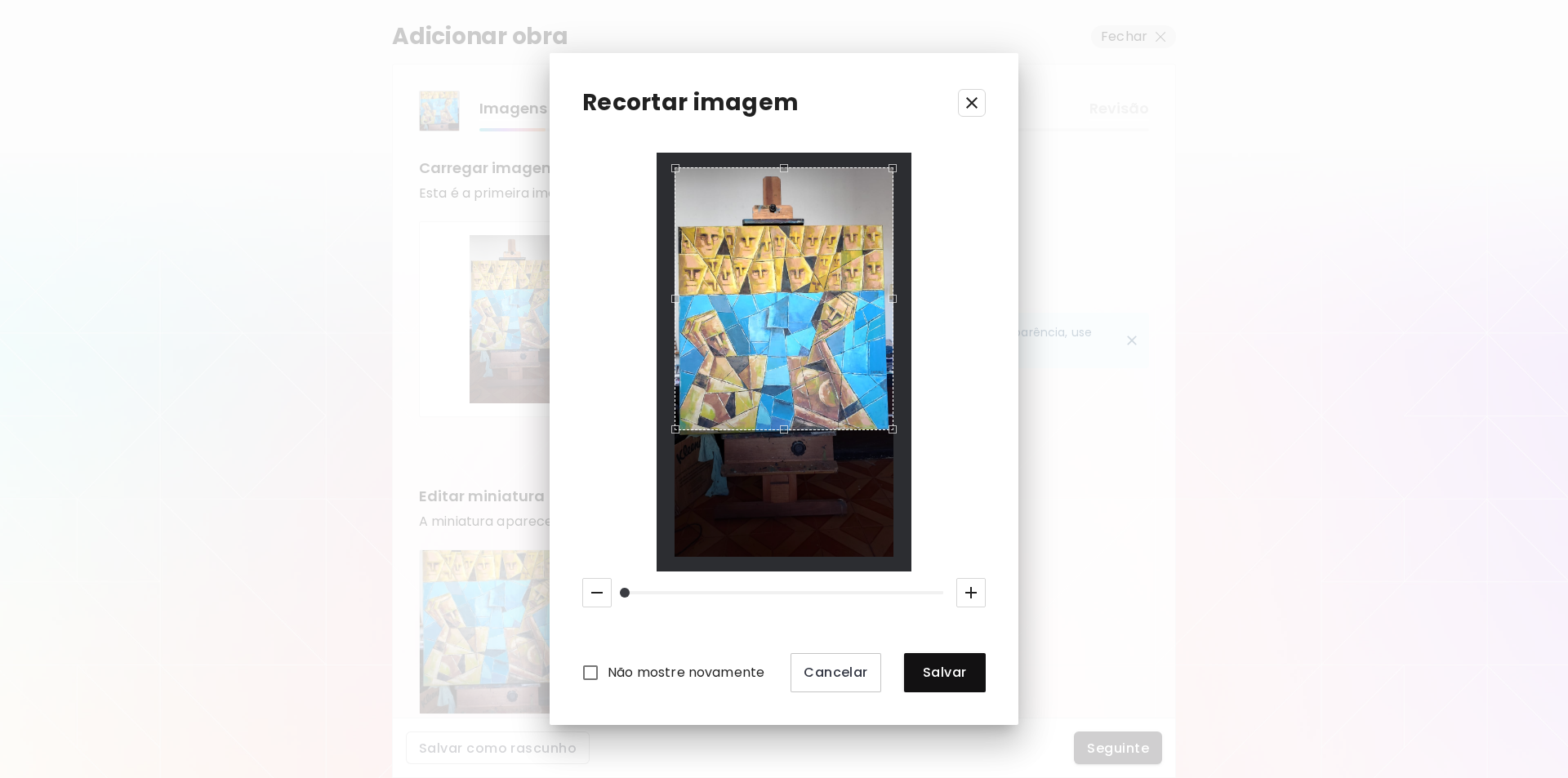
click at [771, 168] on div "Use the arrow keys to move the crop selection area" at bounding box center [784, 168] width 218 height 0
click at [881, 168] on div "Use the arrow keys to move the crop selection area" at bounding box center [778, 168] width 207 height 0
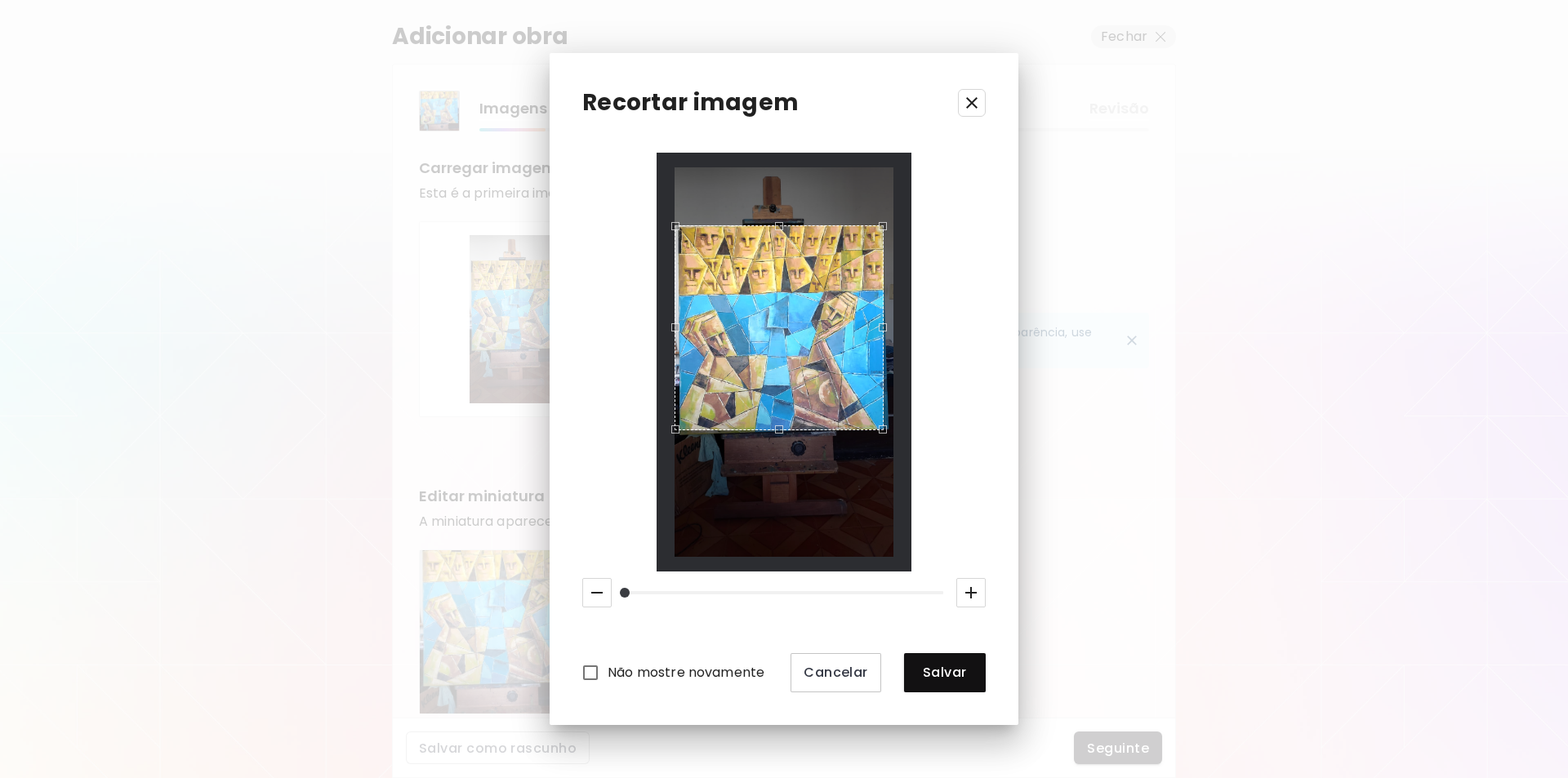
click at [775, 222] on div "Use the up and down arrow keys to move the north drag handle to change the crop…" at bounding box center [775, 222] width 0 height 0
click at [678, 226] on div "Use the arrow keys to move the crop selection area" at bounding box center [780, 226] width 205 height 0
click at [951, 674] on span "Salvar" at bounding box center [945, 672] width 55 height 17
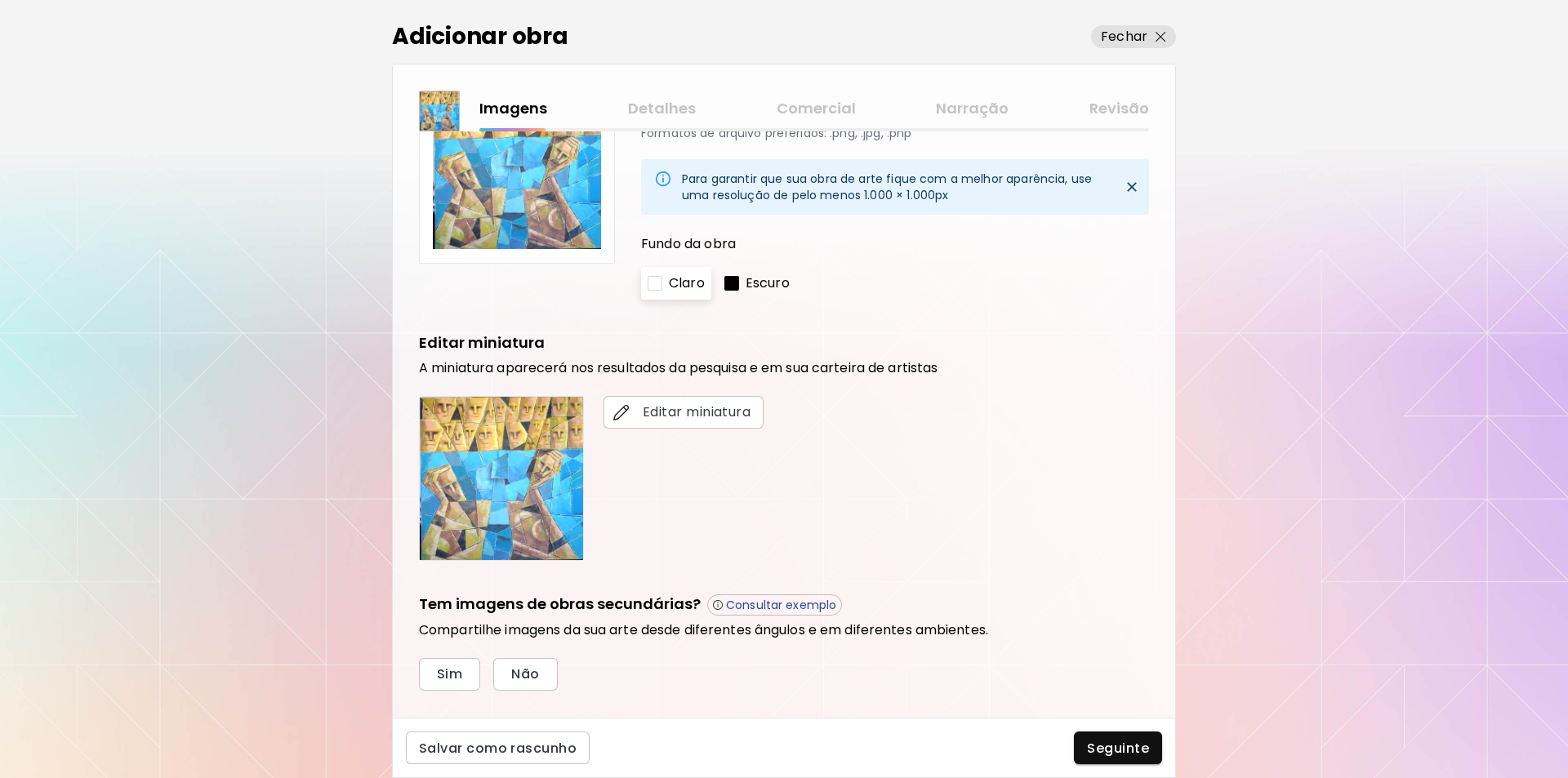
scroll to position [158, 0]
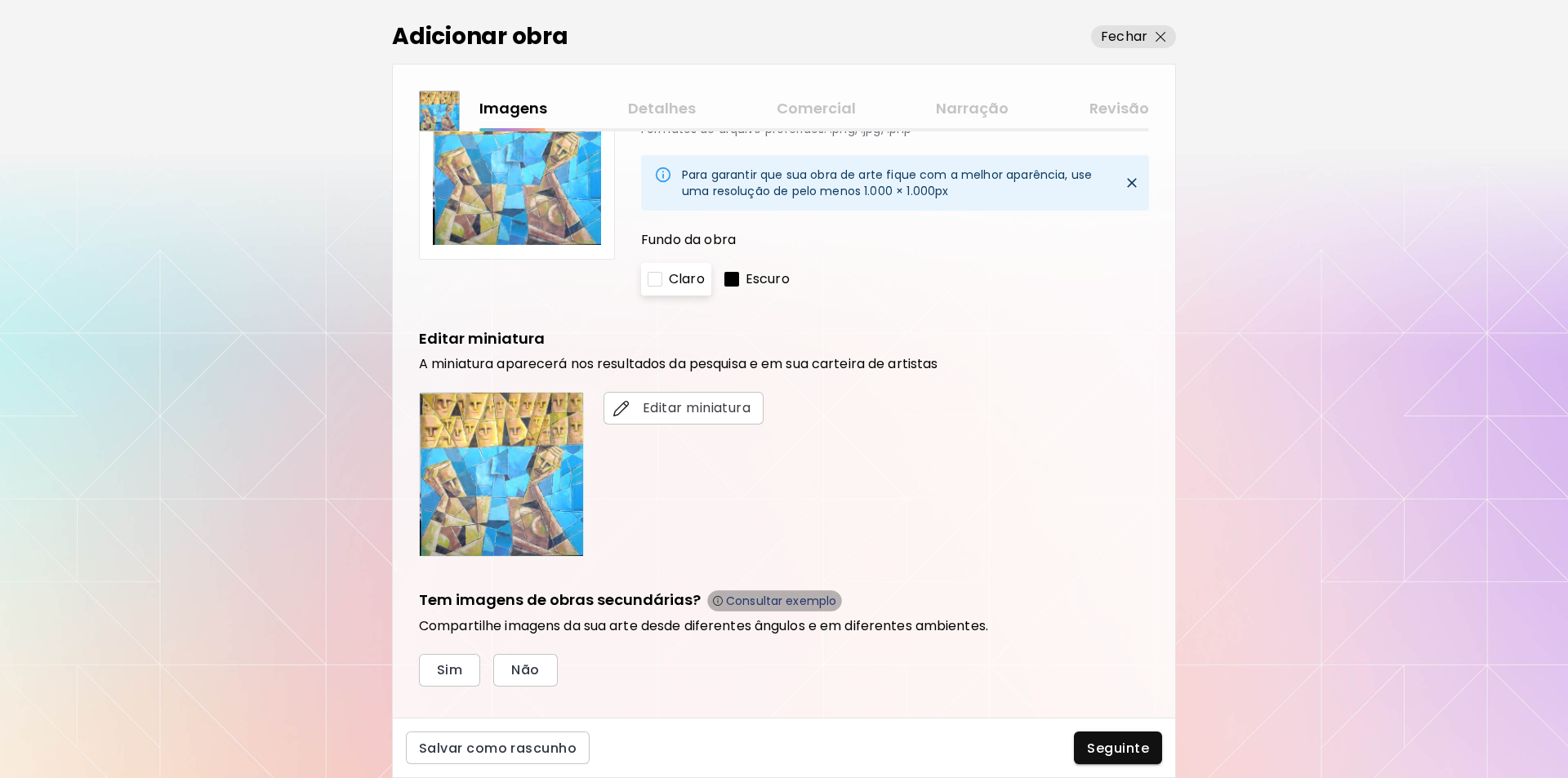
click at [777, 601] on p "Consultar exemplo" at bounding box center [781, 600] width 110 height 15
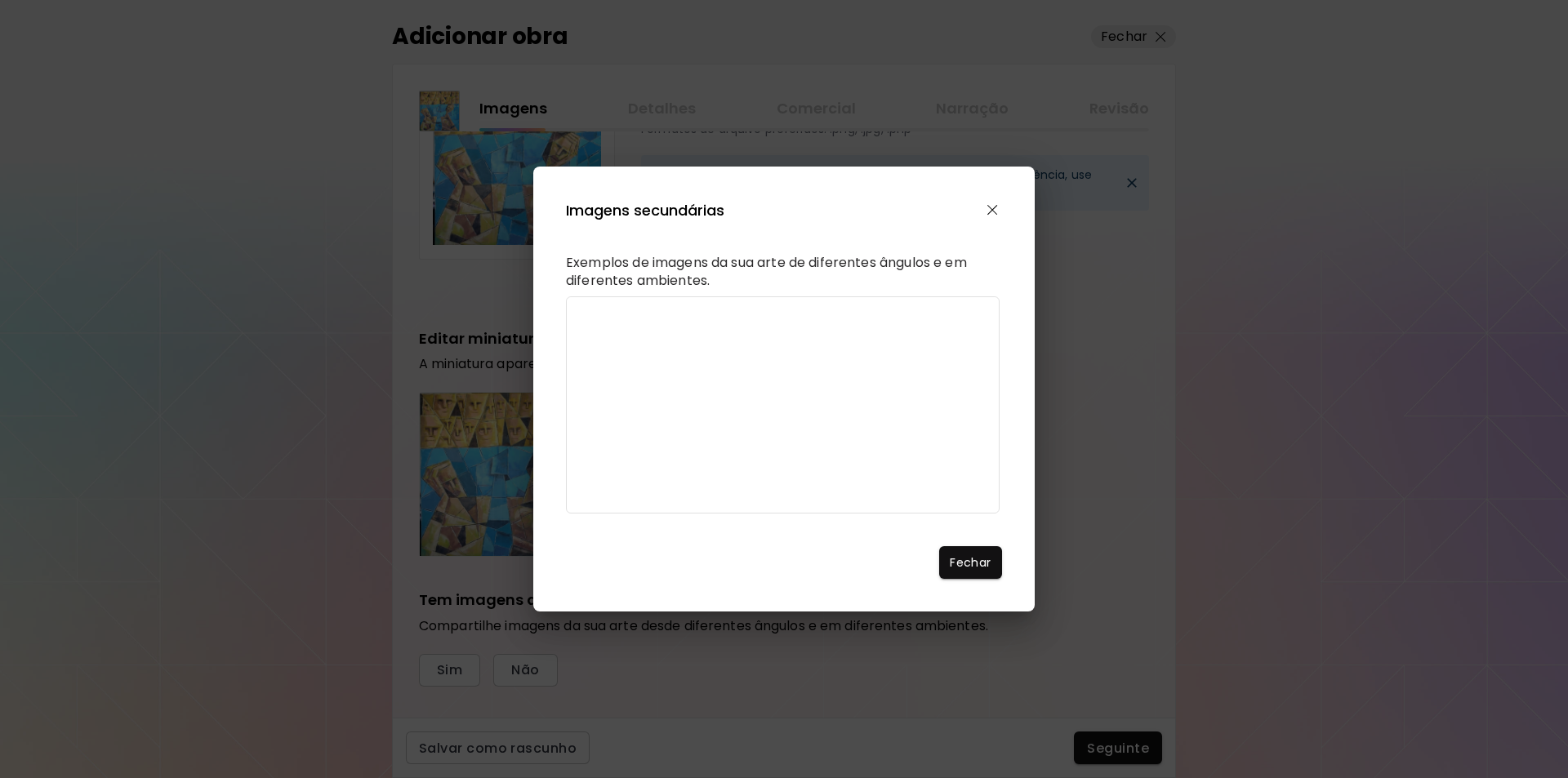
click at [574, 514] on video "Browser does not support video" at bounding box center [783, 405] width 433 height 217
click at [579, 506] on video "Browser does not support video" at bounding box center [783, 405] width 433 height 217
click at [579, 483] on video "Browser does not support video" at bounding box center [783, 405] width 433 height 217
click at [576, 514] on video "Browser does not support video" at bounding box center [783, 405] width 433 height 217
click at [993, 205] on img "button" at bounding box center [992, 211] width 10 height 10
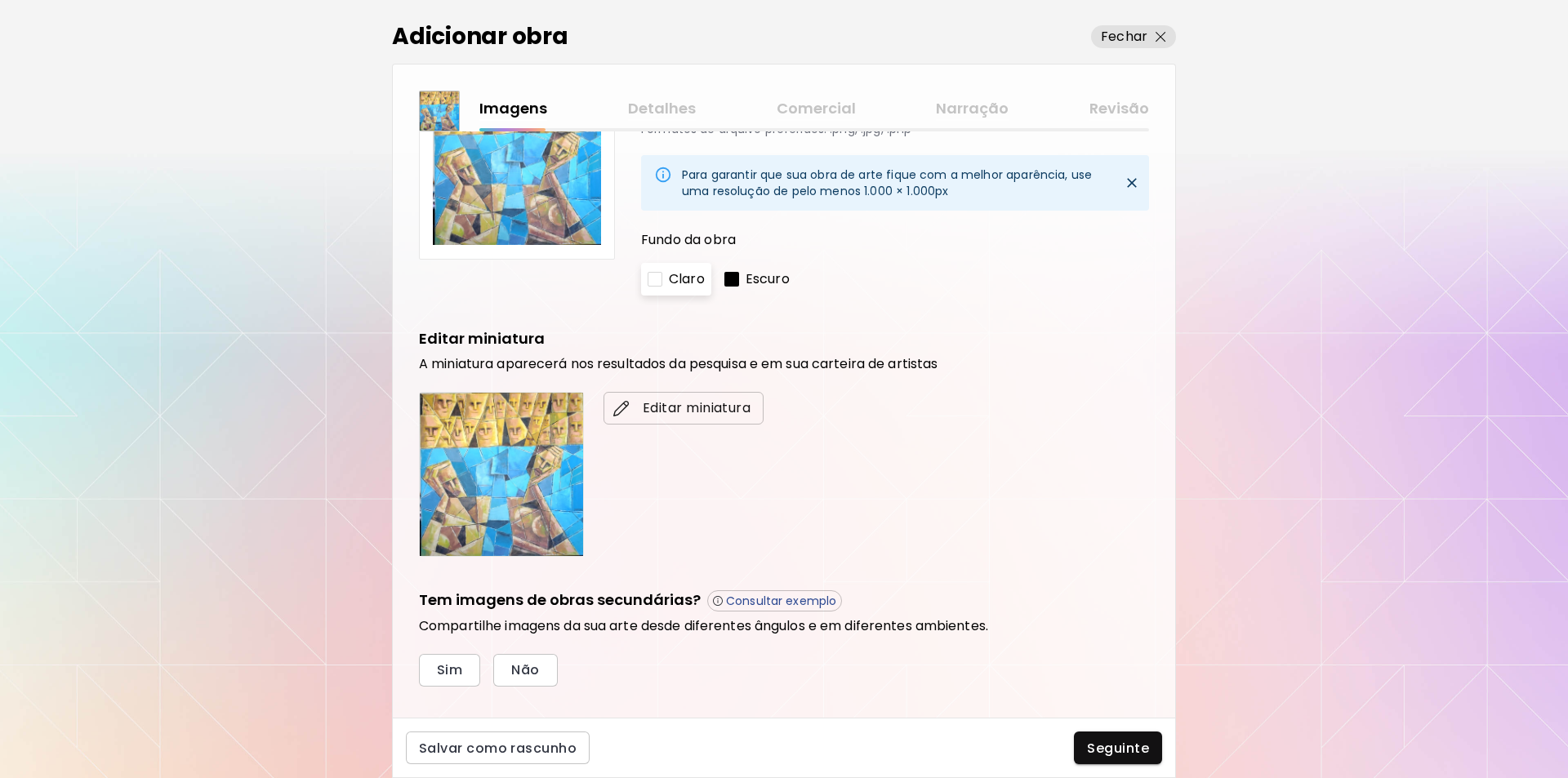
click at [690, 408] on span "Editar miniatura" at bounding box center [683, 408] width 134 height 20
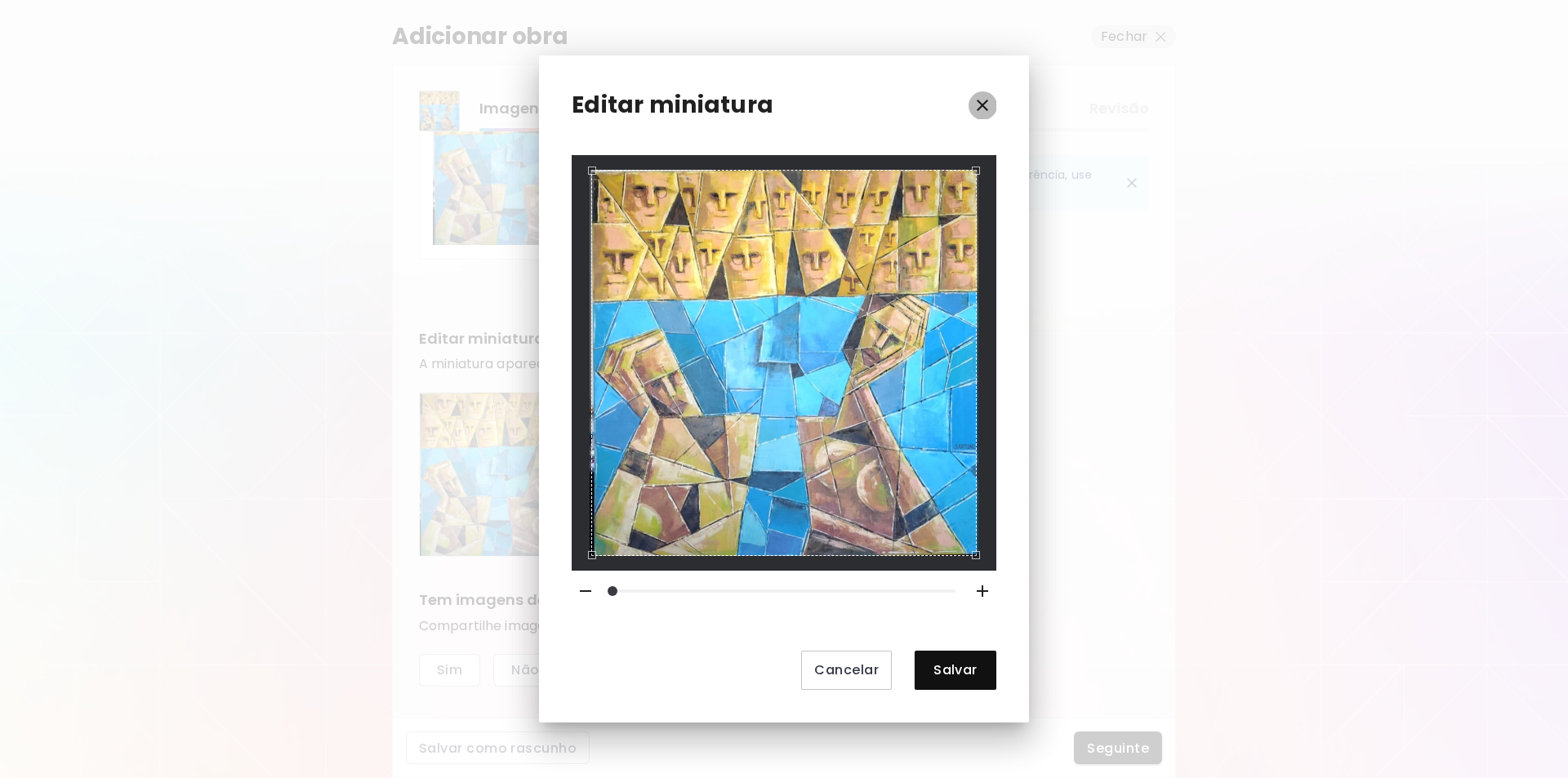
click at [986, 104] on icon "button" at bounding box center [982, 105] width 20 height 20
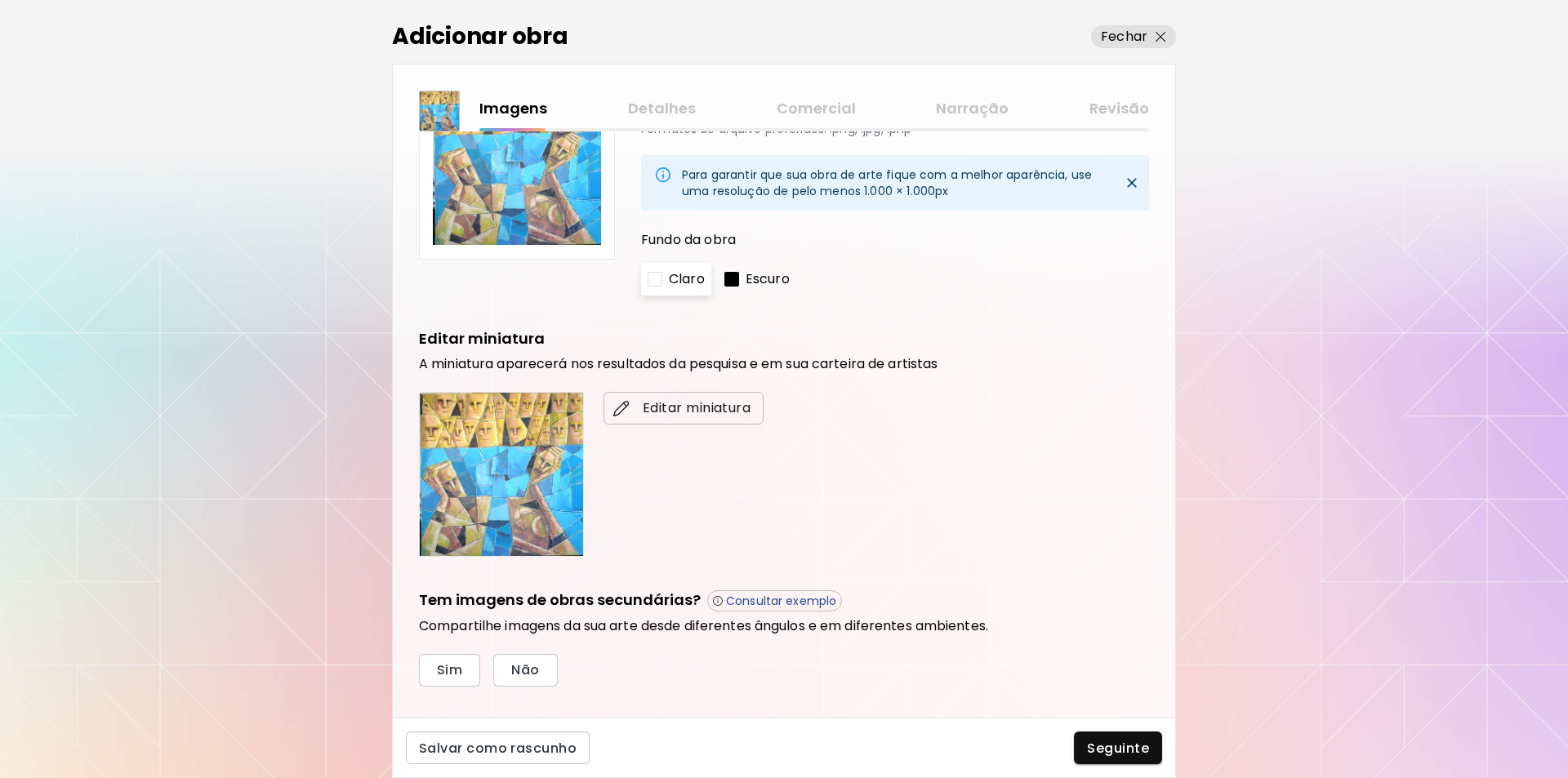
click at [679, 406] on span "Editar miniatura" at bounding box center [683, 408] width 134 height 20
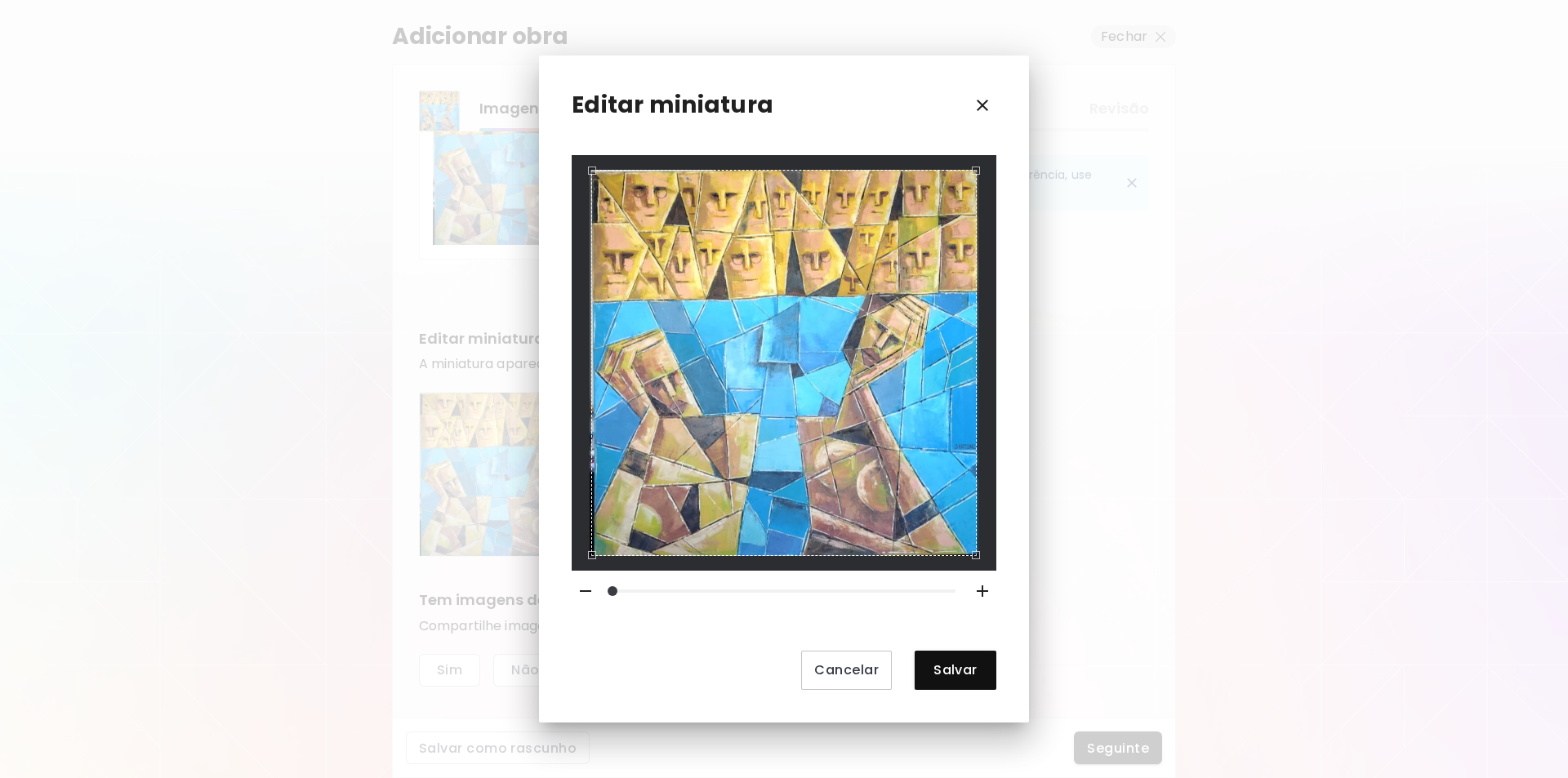
click at [982, 105] on icon "button" at bounding box center [982, 105] width 11 height 11
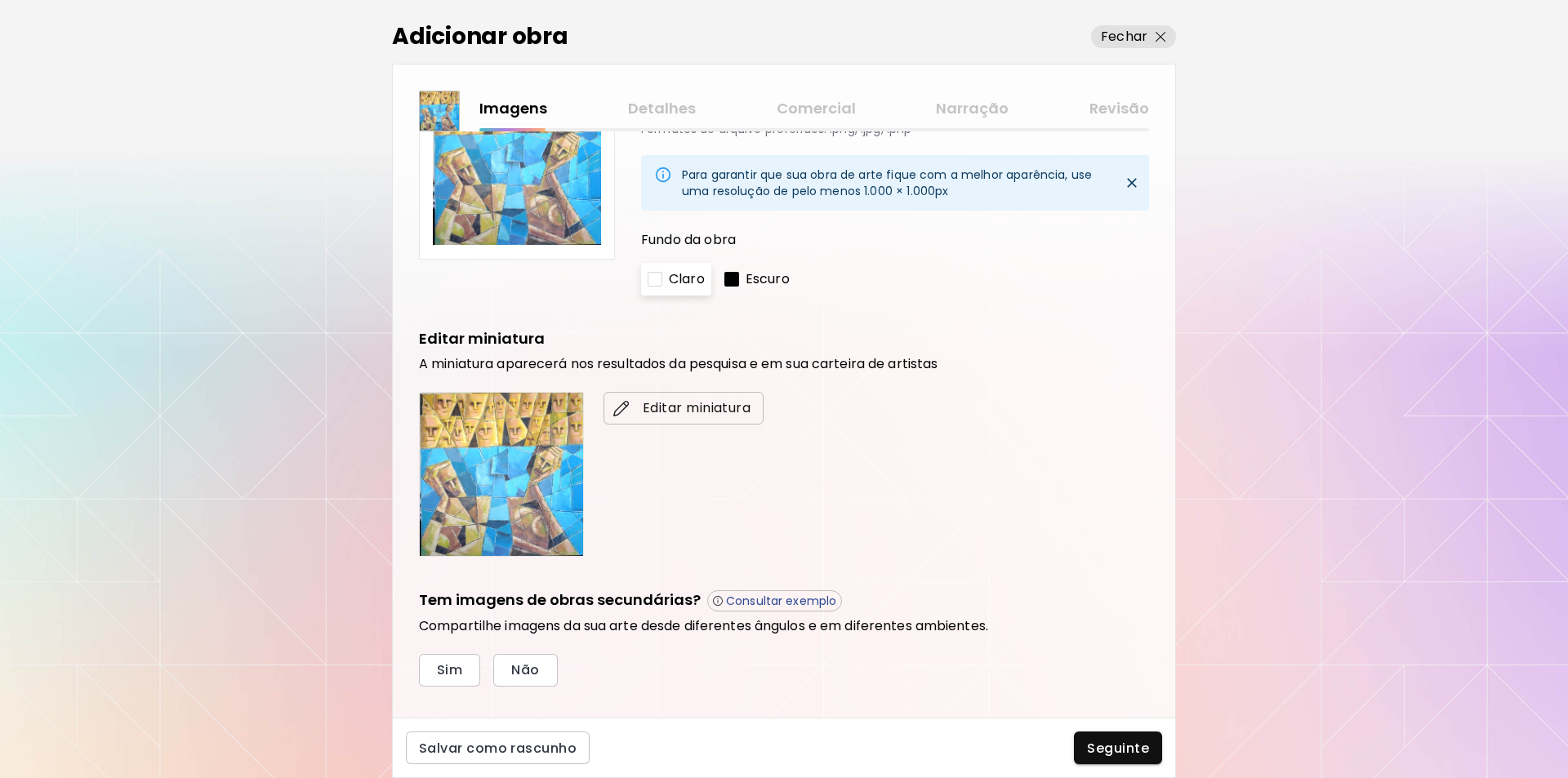
click at [673, 405] on span "Editar miniatura" at bounding box center [683, 408] width 134 height 20
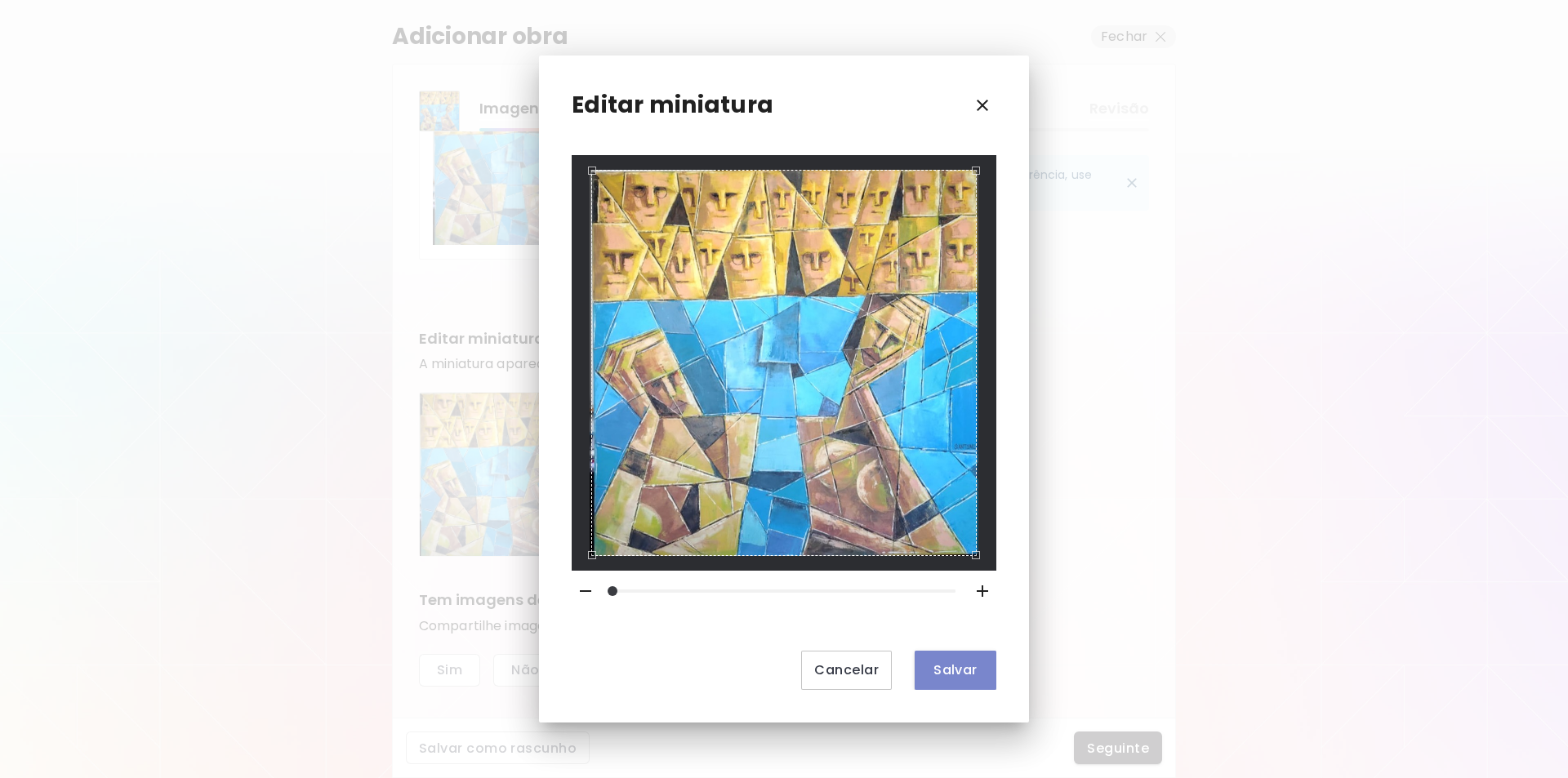
click at [969, 668] on span "Salvar" at bounding box center [955, 670] width 55 height 17
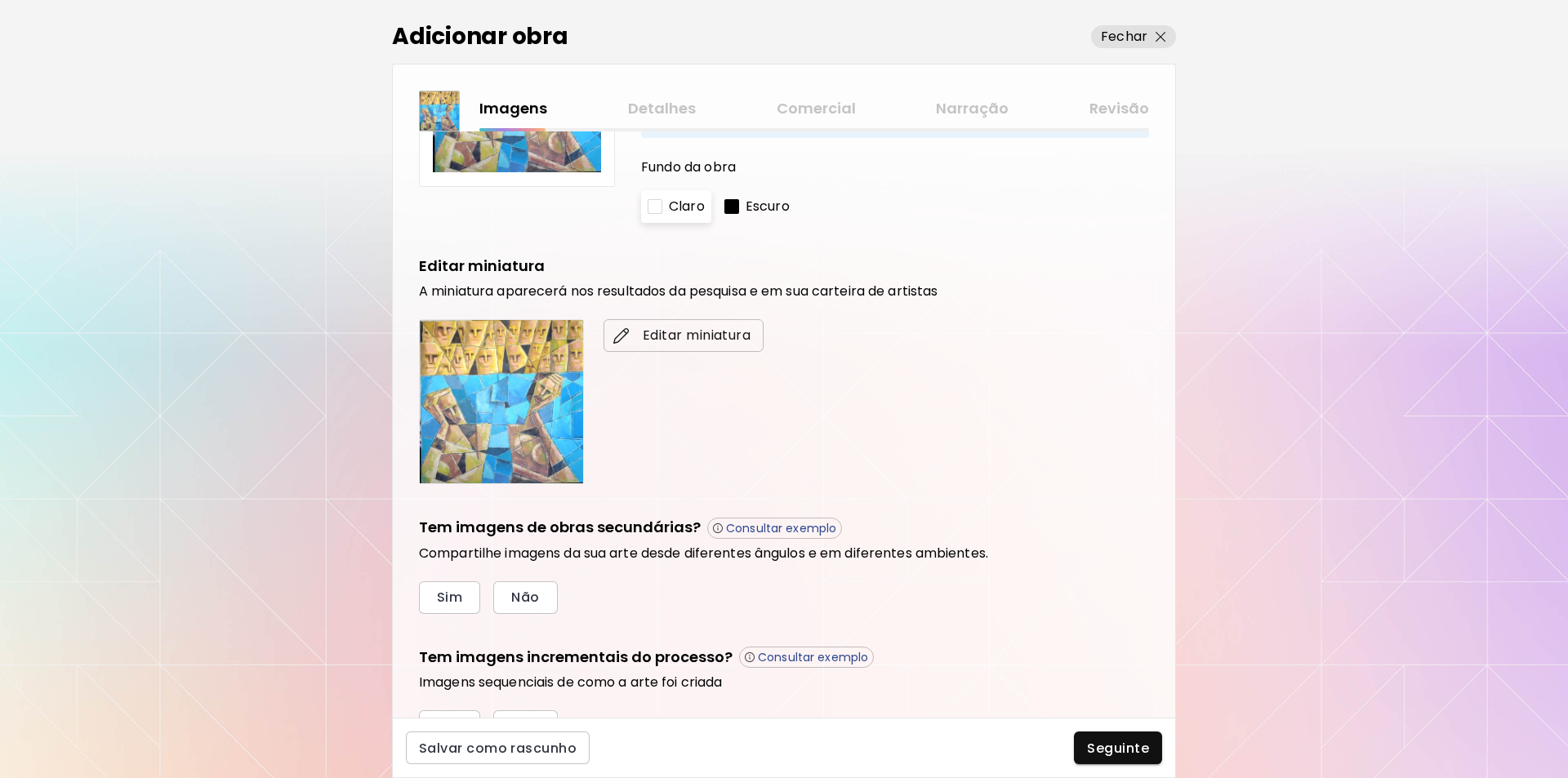
scroll to position [239, 0]
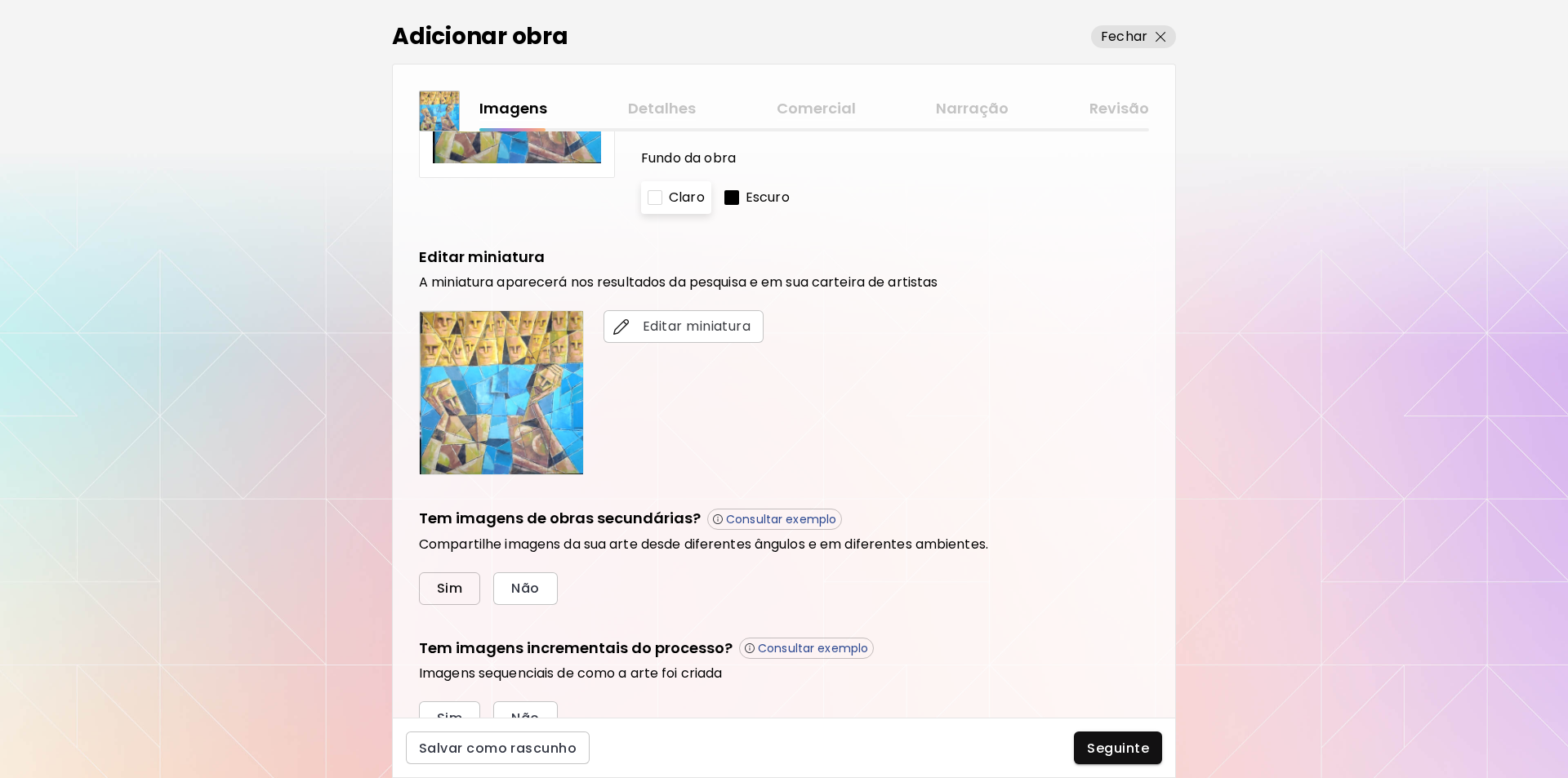
click at [453, 587] on span "Sim" at bounding box center [449, 588] width 25 height 17
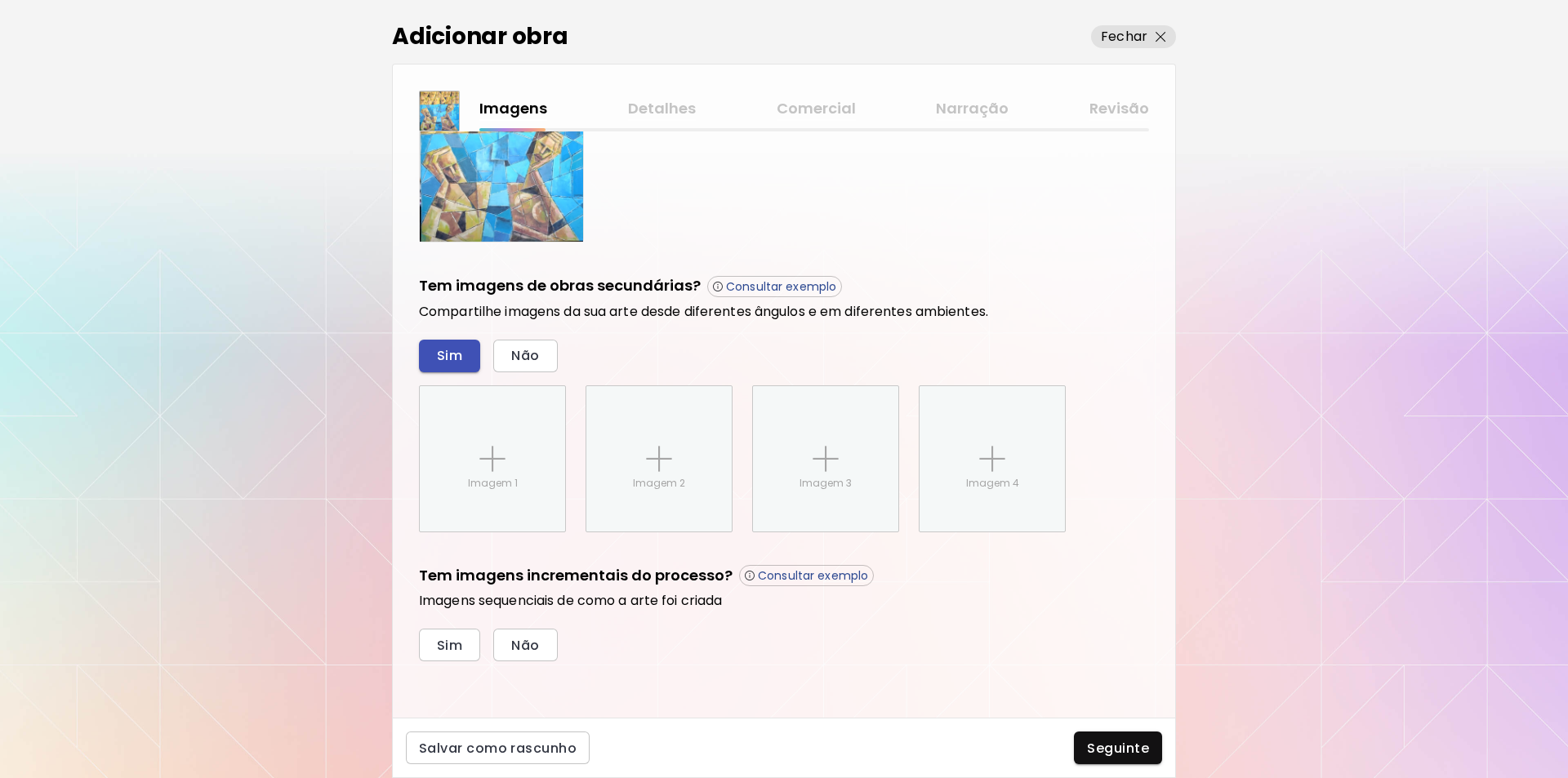
scroll to position [474, 0]
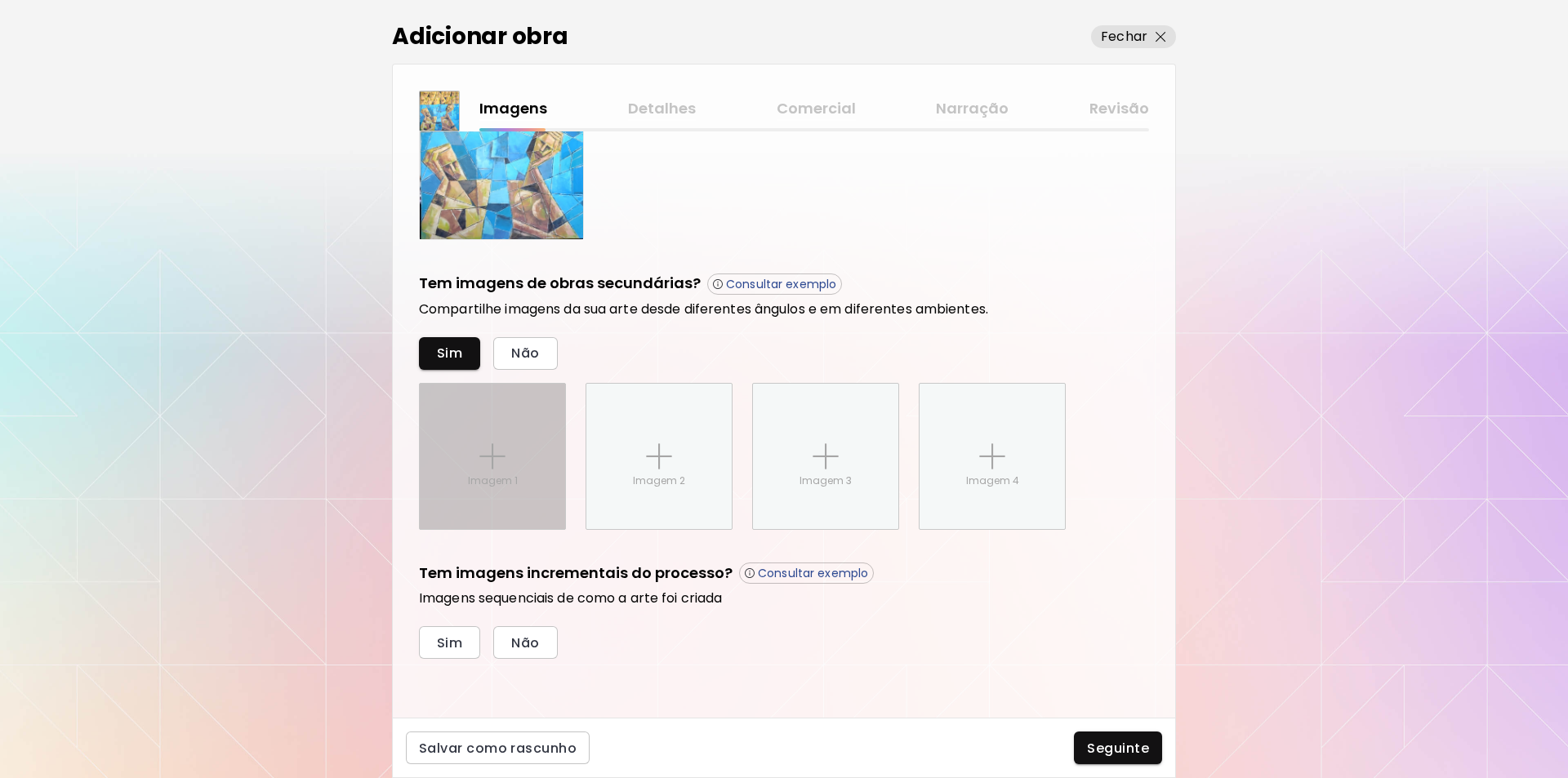
click at [497, 462] on img at bounding box center [492, 457] width 26 height 26
click at [0, 0] on input "Imagem 1" at bounding box center [0, 0] width 0 height 0
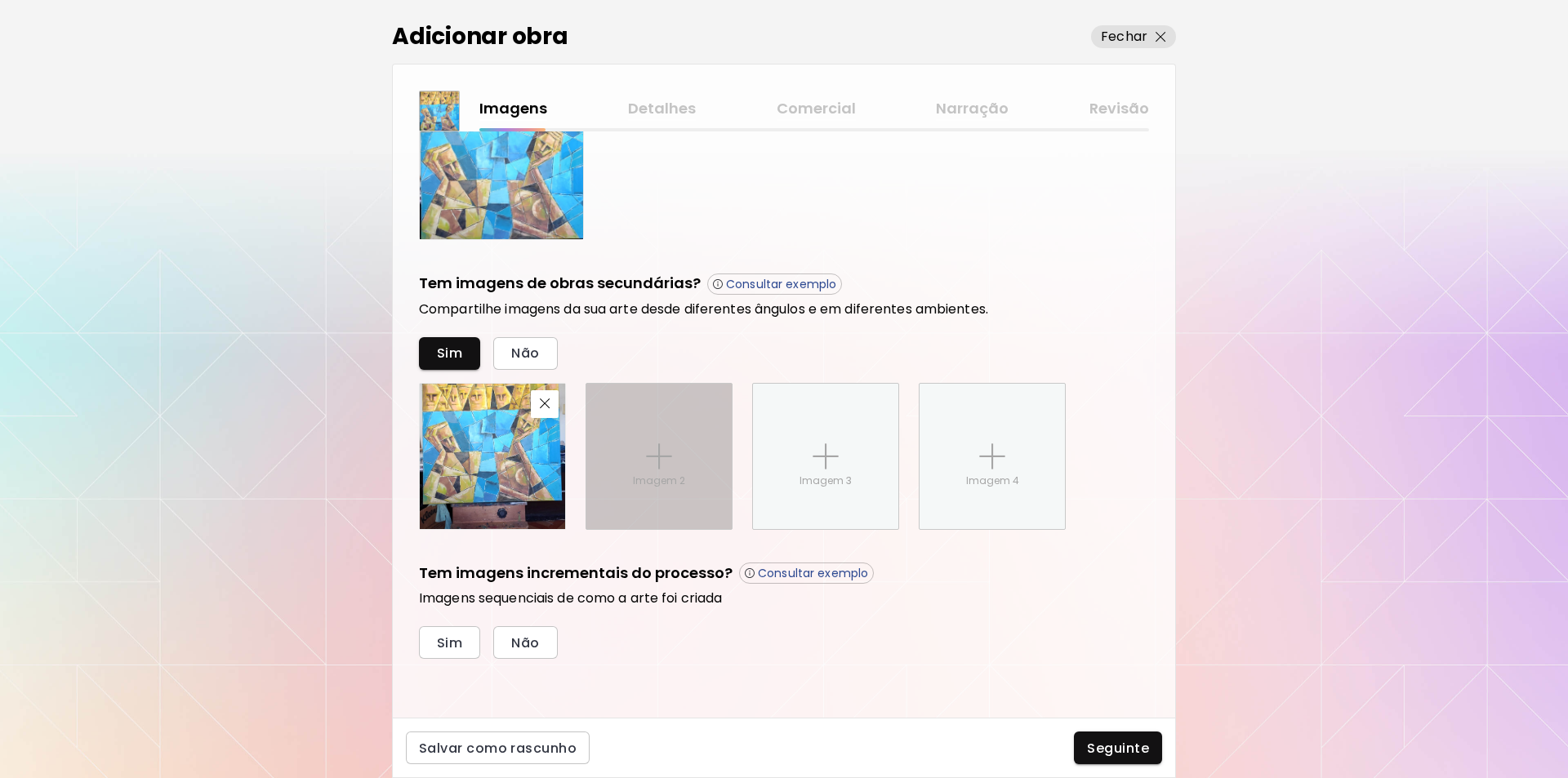
click at [652, 457] on img at bounding box center [659, 457] width 26 height 26
click at [0, 0] on input "Imagem 2" at bounding box center [0, 0] width 0 height 0
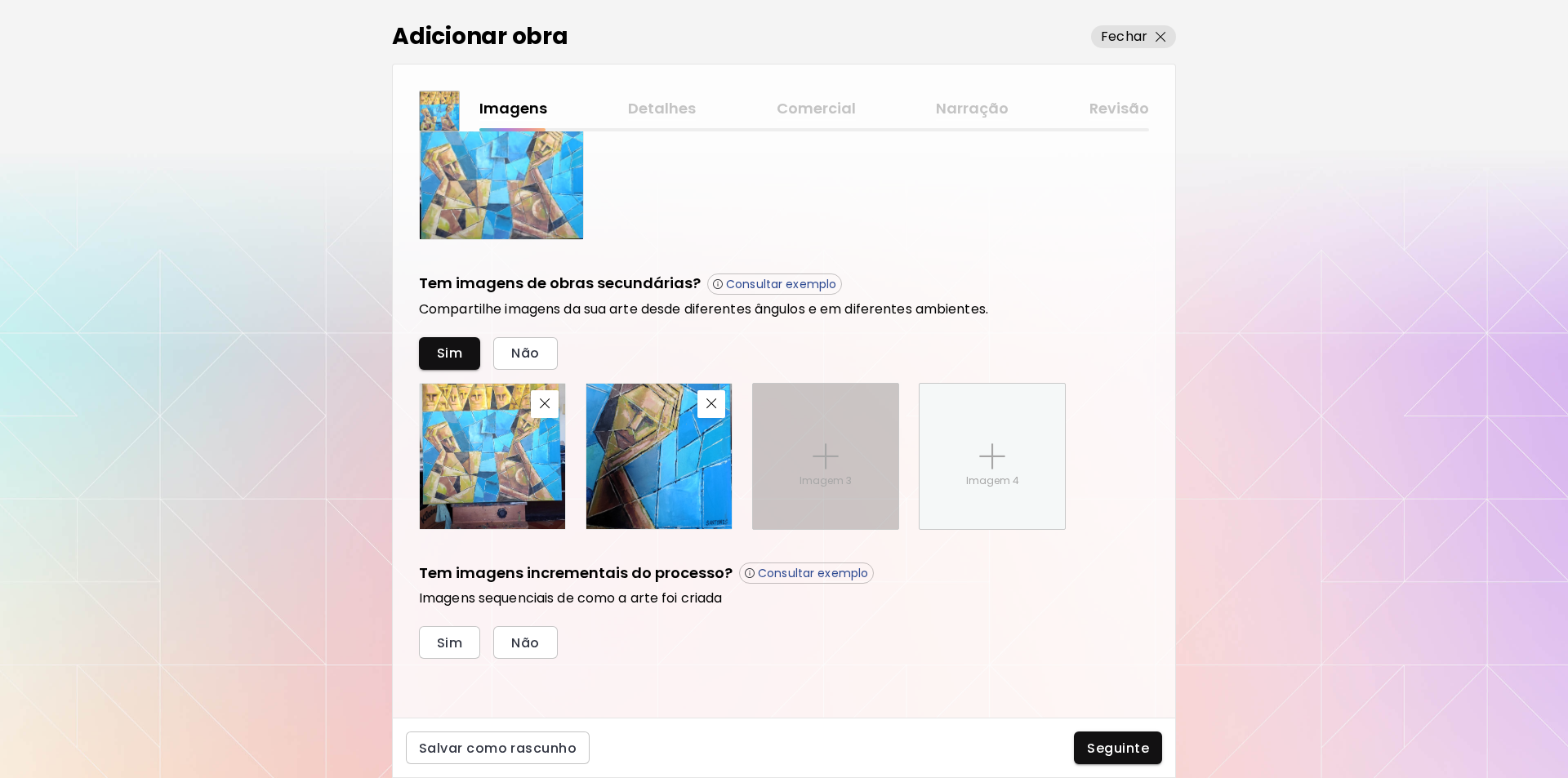
click at [830, 452] on img at bounding box center [826, 457] width 26 height 26
click at [0, 0] on input "Imagem 3" at bounding box center [0, 0] width 0 height 0
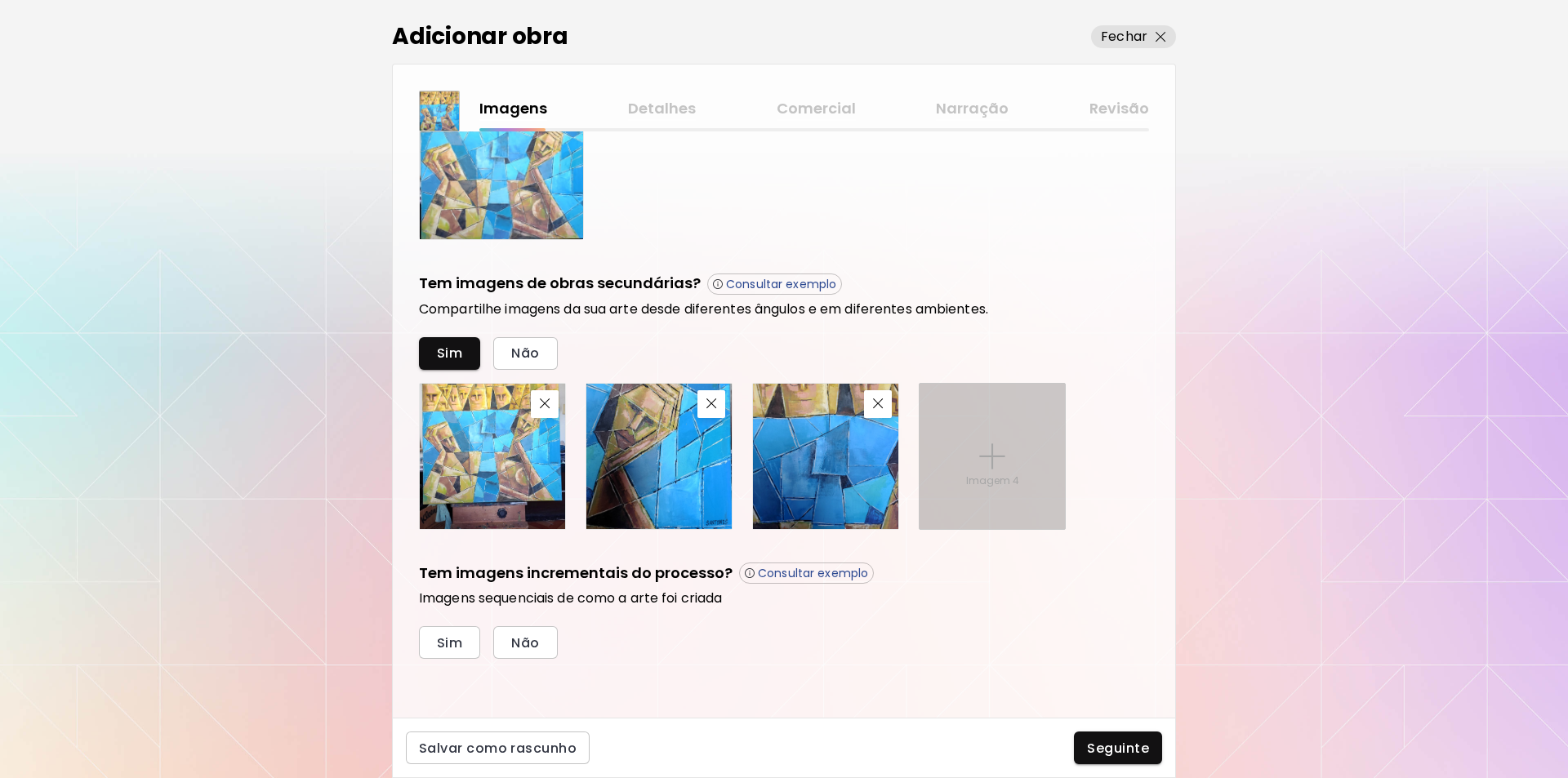
click at [999, 460] on img at bounding box center [992, 457] width 26 height 26
click at [0, 0] on input "Imagem 4" at bounding box center [0, 0] width 0 height 0
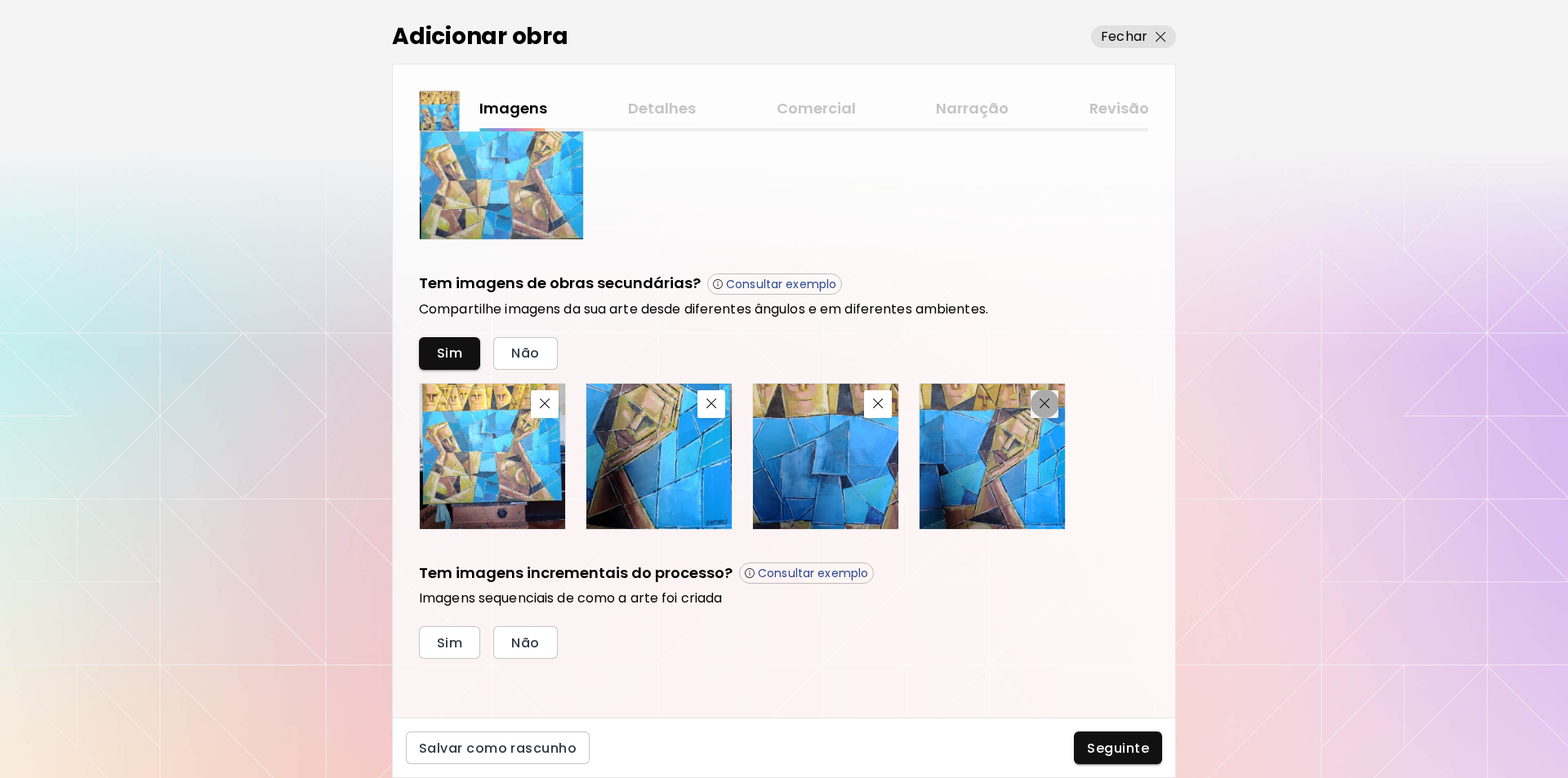
click at [1046, 404] on img "button" at bounding box center [1045, 404] width 10 height 10
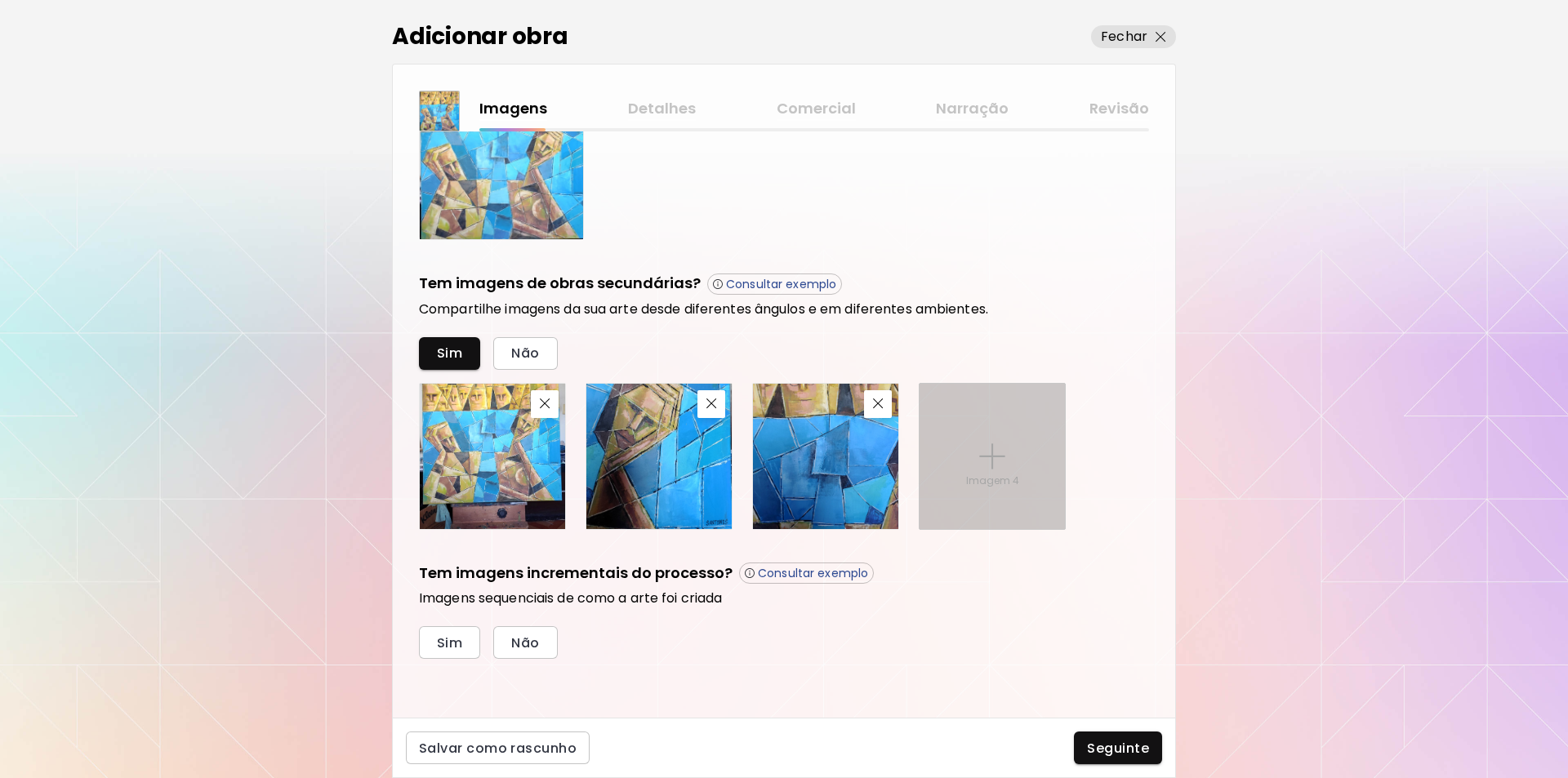
click at [984, 458] on img at bounding box center [992, 457] width 26 height 26
click at [0, 0] on input "Imagem 4" at bounding box center [0, 0] width 0 height 0
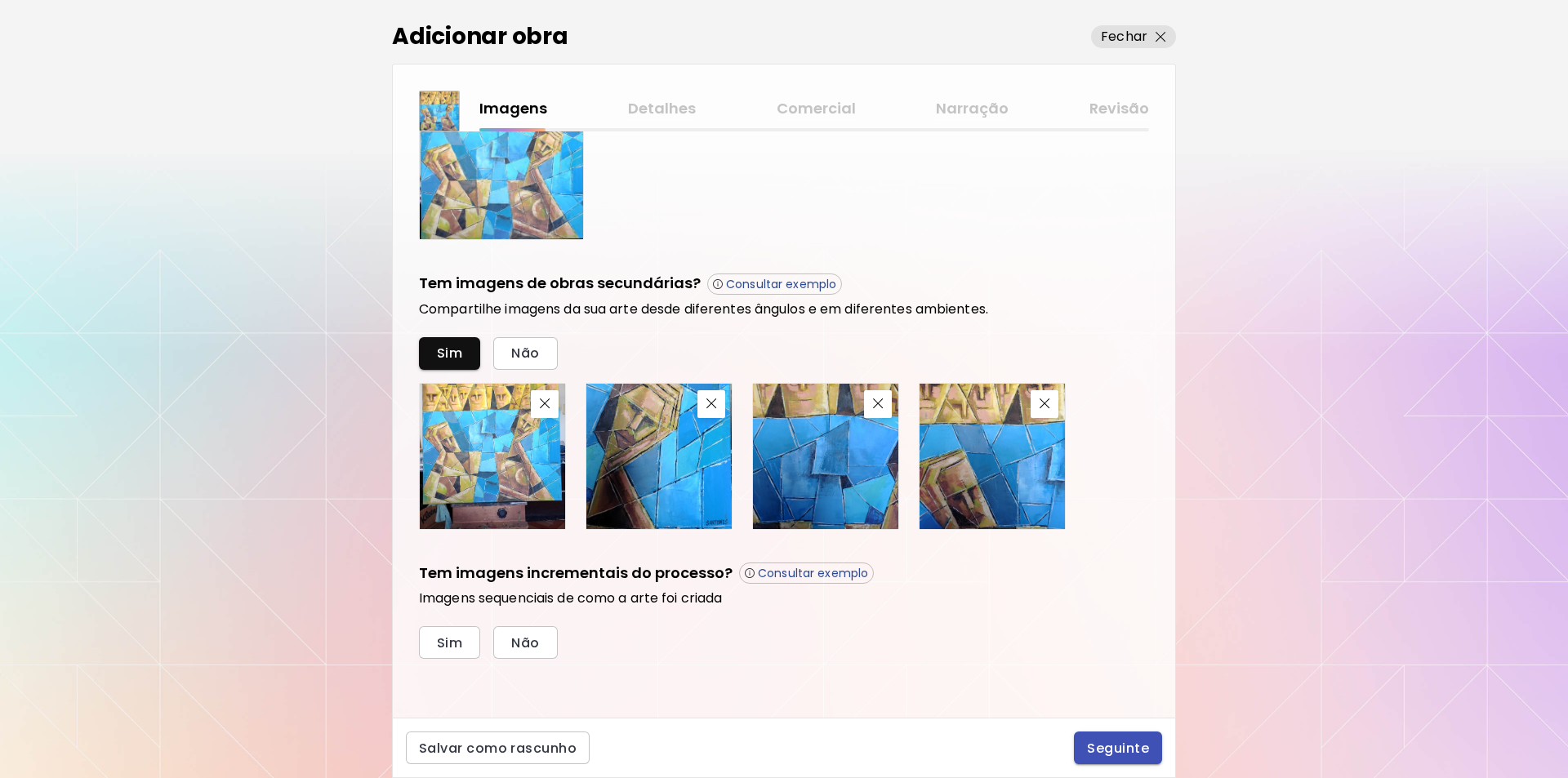
click at [1109, 746] on span "Seguinte" at bounding box center [1118, 749] width 62 height 17
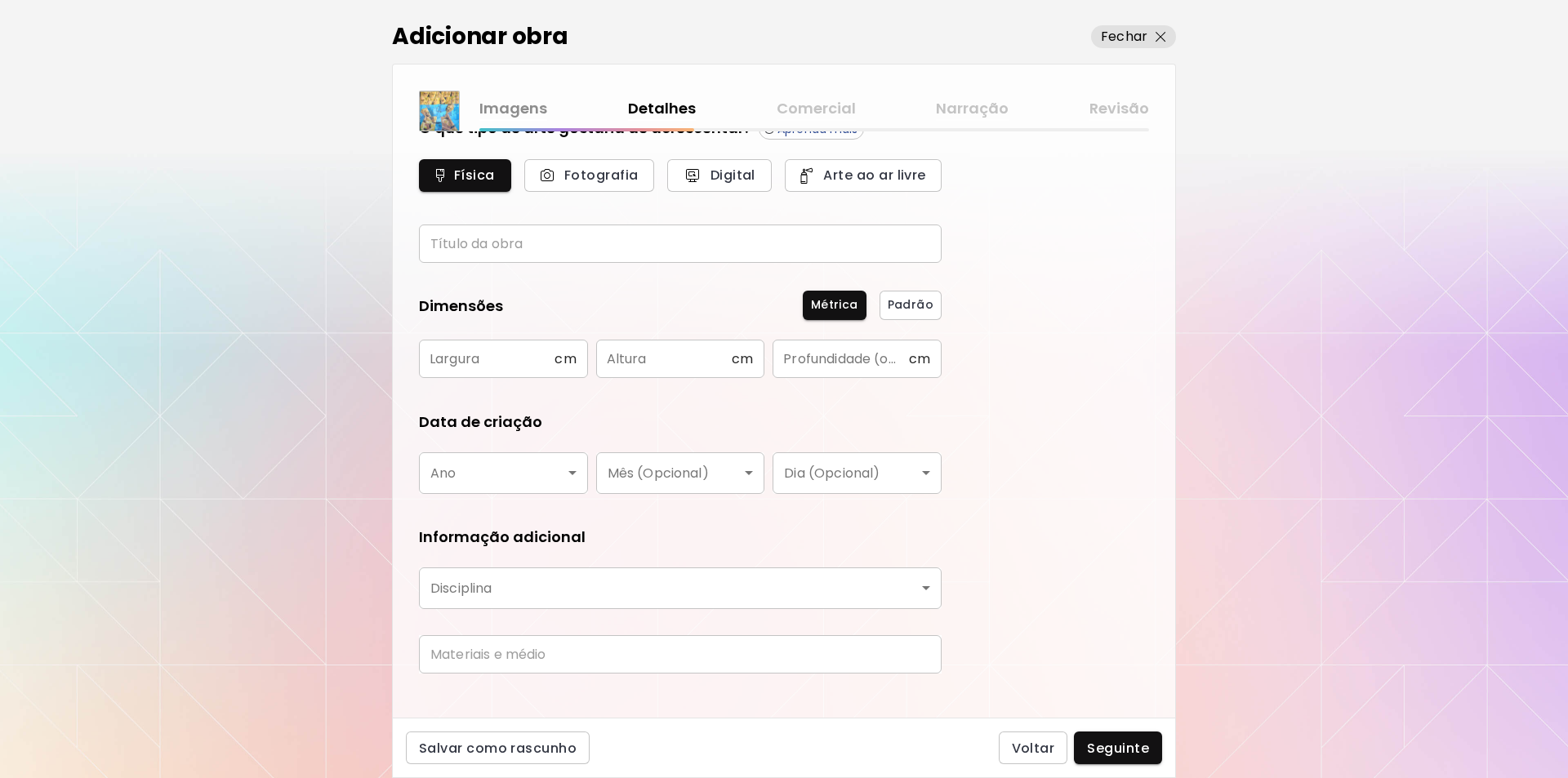
scroll to position [62, 0]
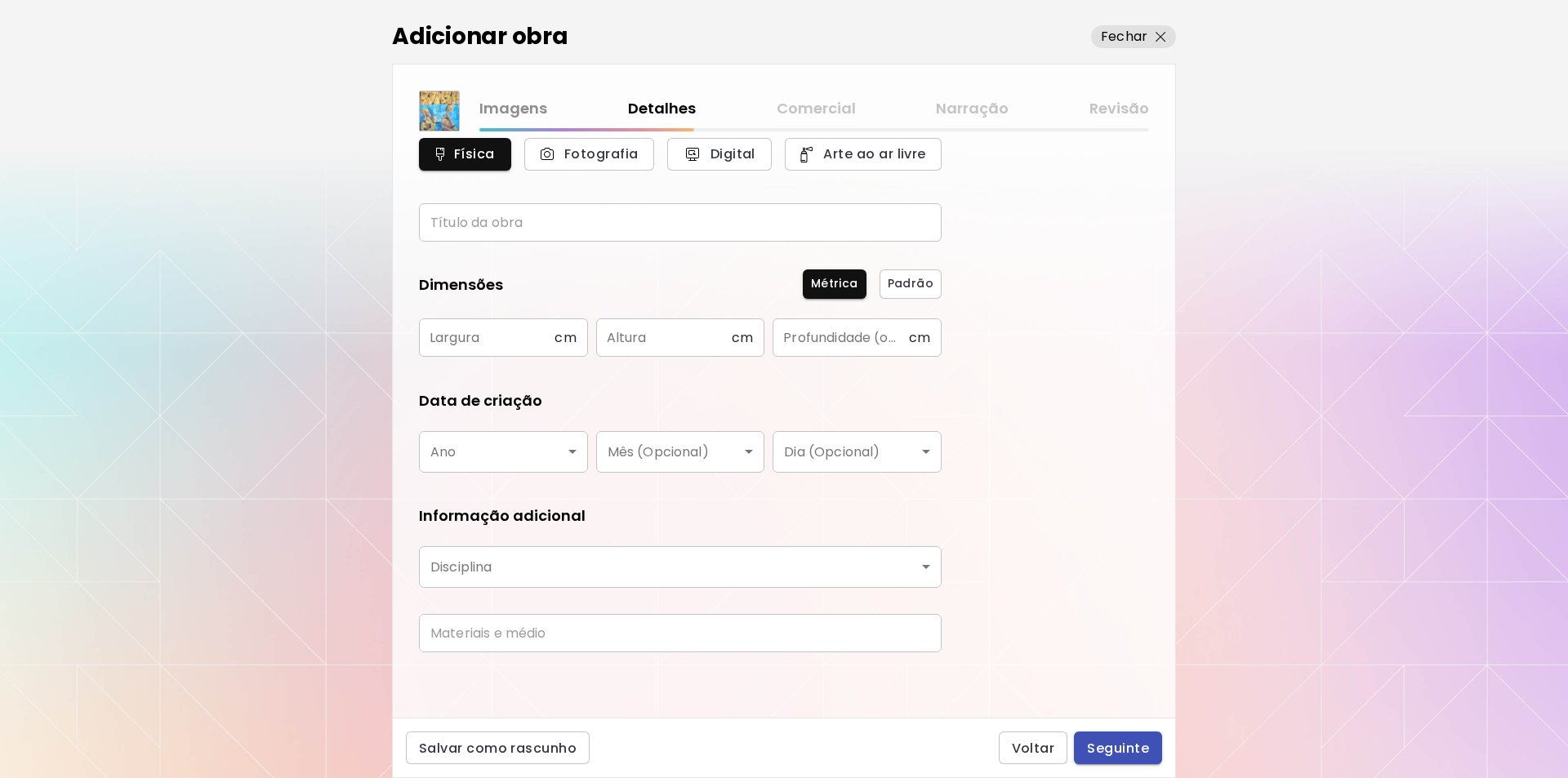
click at [1117, 749] on span "Seguinte" at bounding box center [1118, 749] width 62 height 17
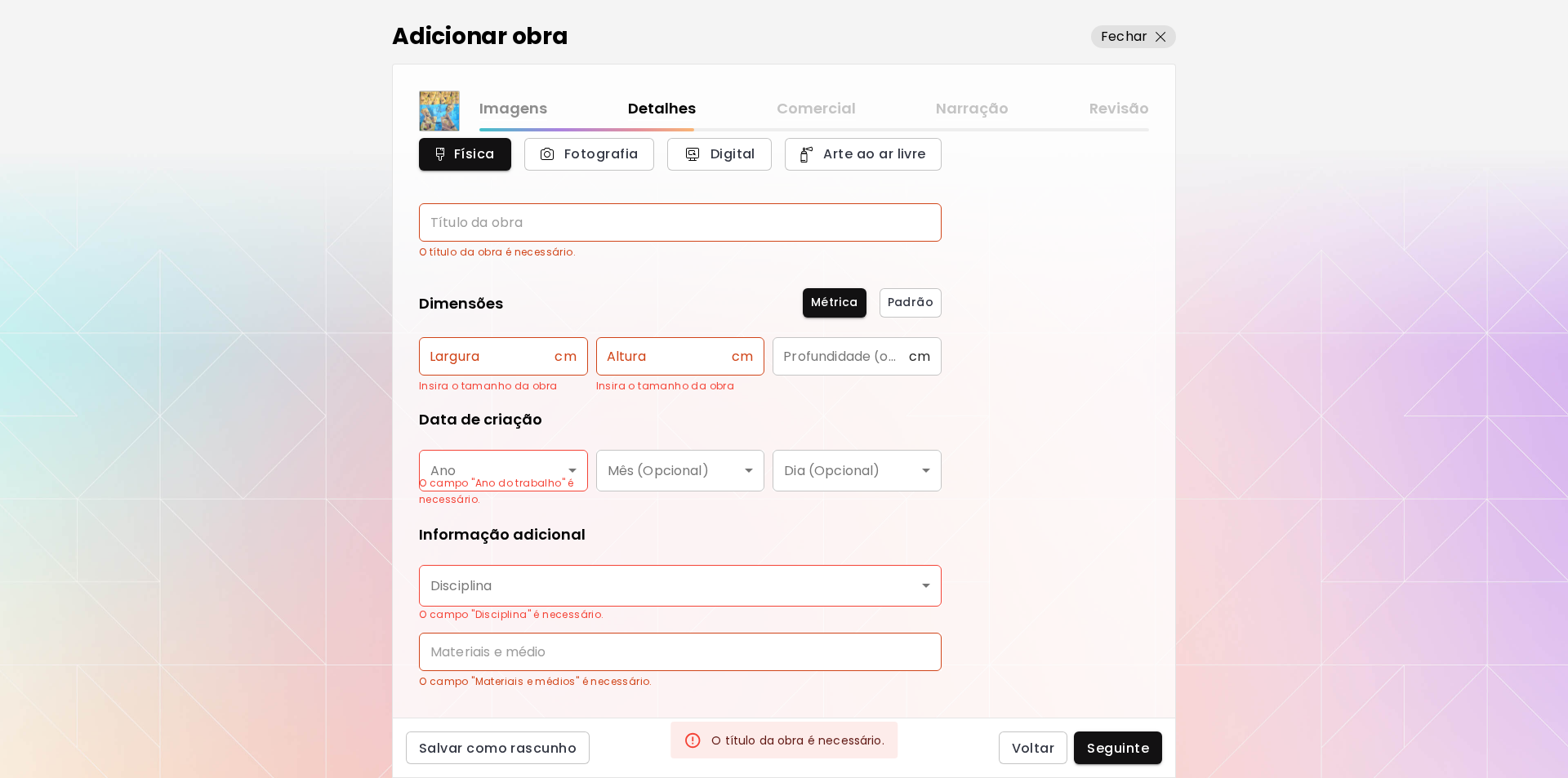
click at [446, 218] on input "text" at bounding box center [680, 223] width 523 height 38
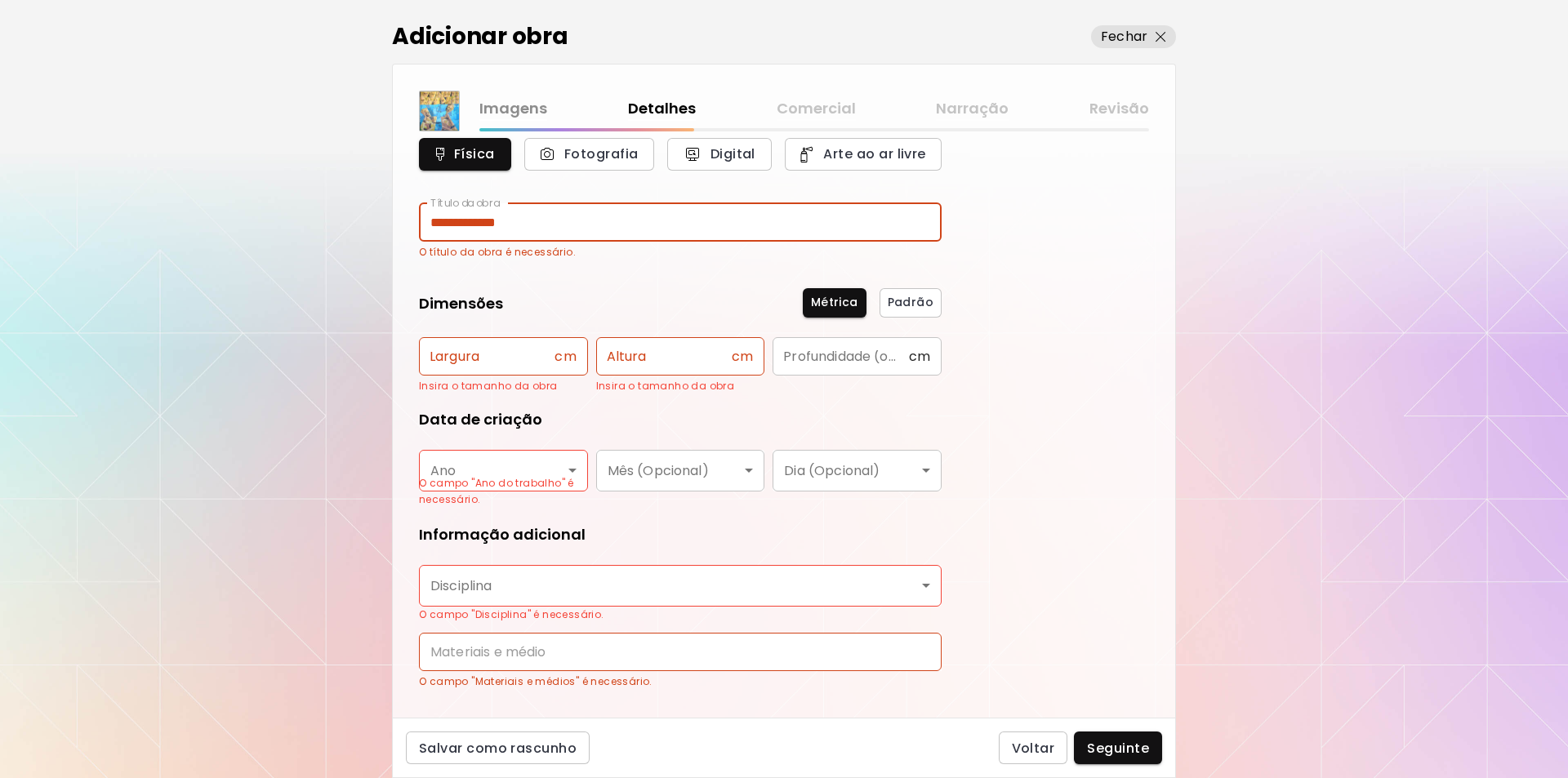
type input "**********"
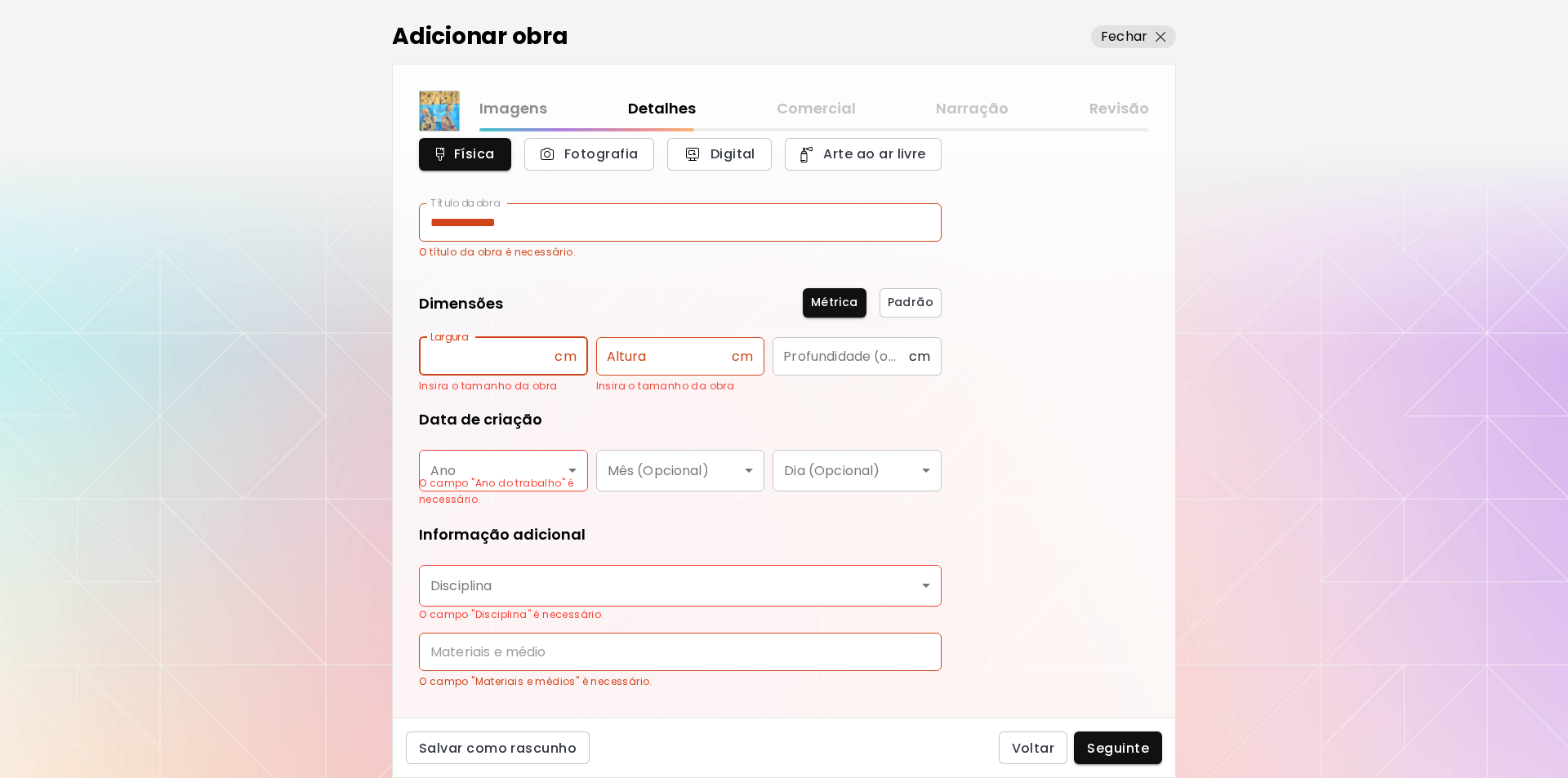
click at [441, 355] on input "text" at bounding box center [486, 356] width 135 height 38
type input "***"
click at [610, 357] on input "text" at bounding box center [664, 356] width 135 height 38
type input "***"
click at [798, 357] on input "text" at bounding box center [840, 356] width 135 height 38
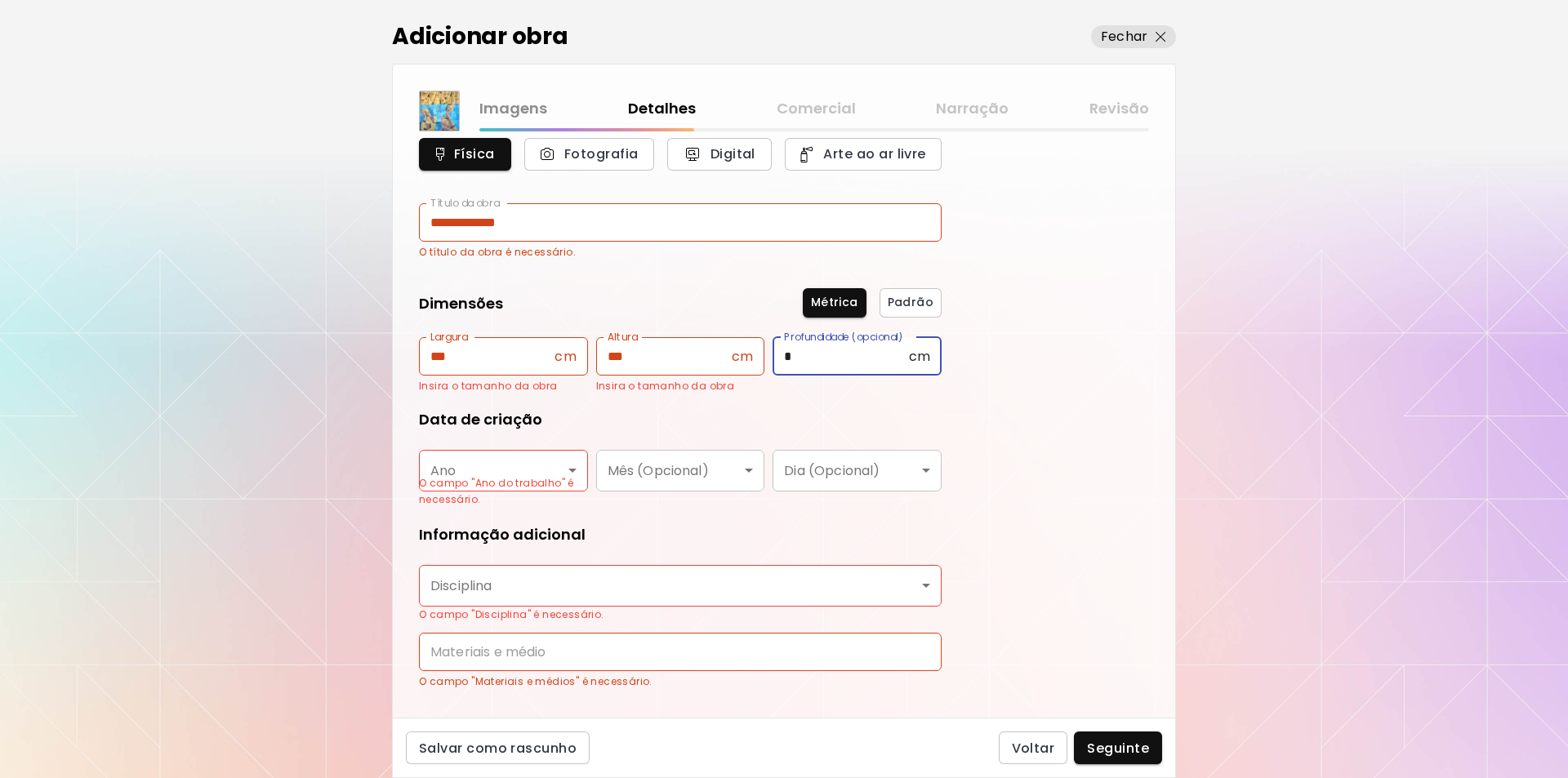
type input "*"
click at [573, 469] on body "**********" at bounding box center [784, 389] width 1568 height 778
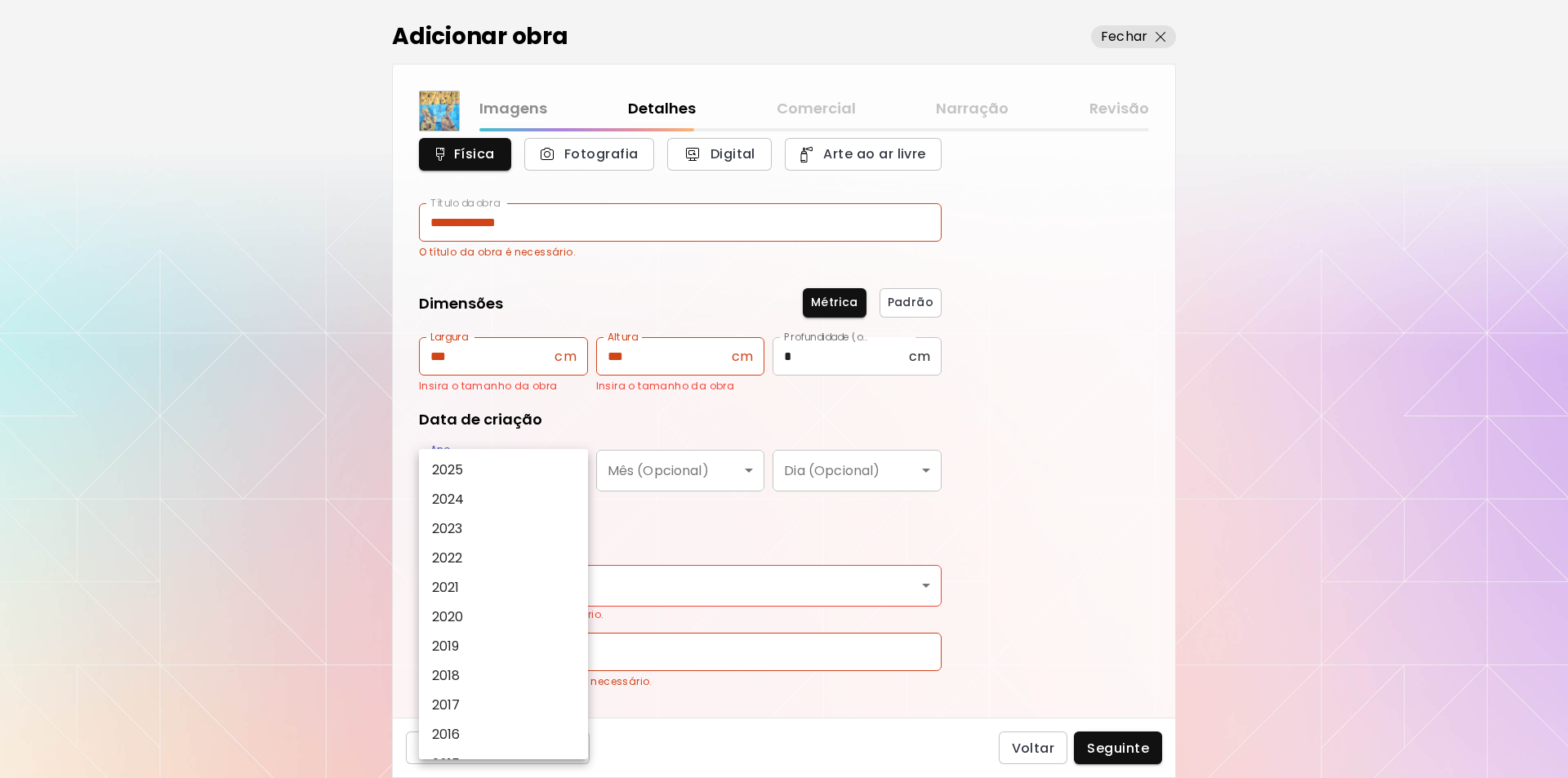
click at [445, 469] on p "2025" at bounding box center [447, 470] width 32 height 20
type input "****"
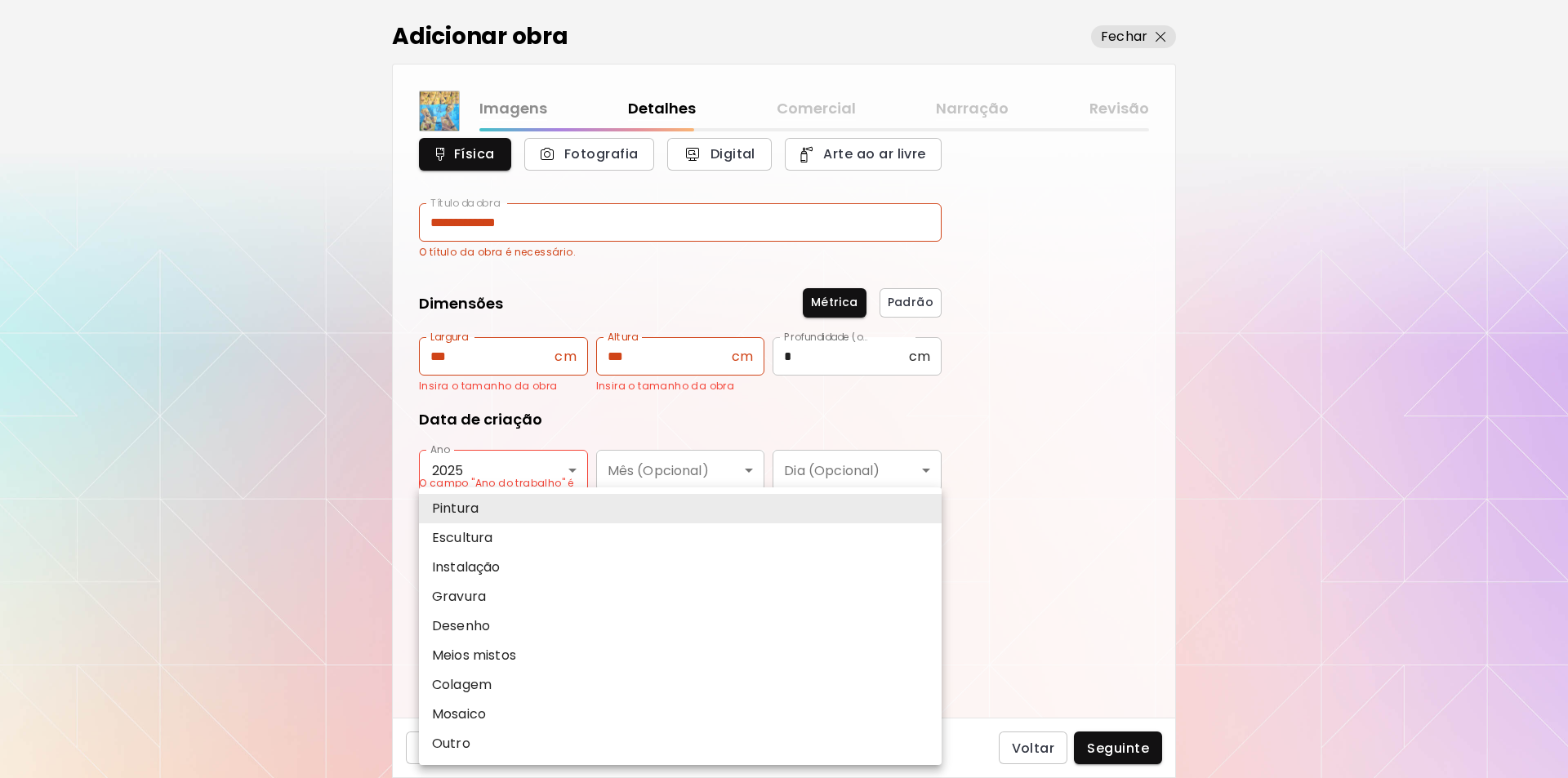
click at [928, 584] on body "**********" at bounding box center [784, 389] width 1568 height 778
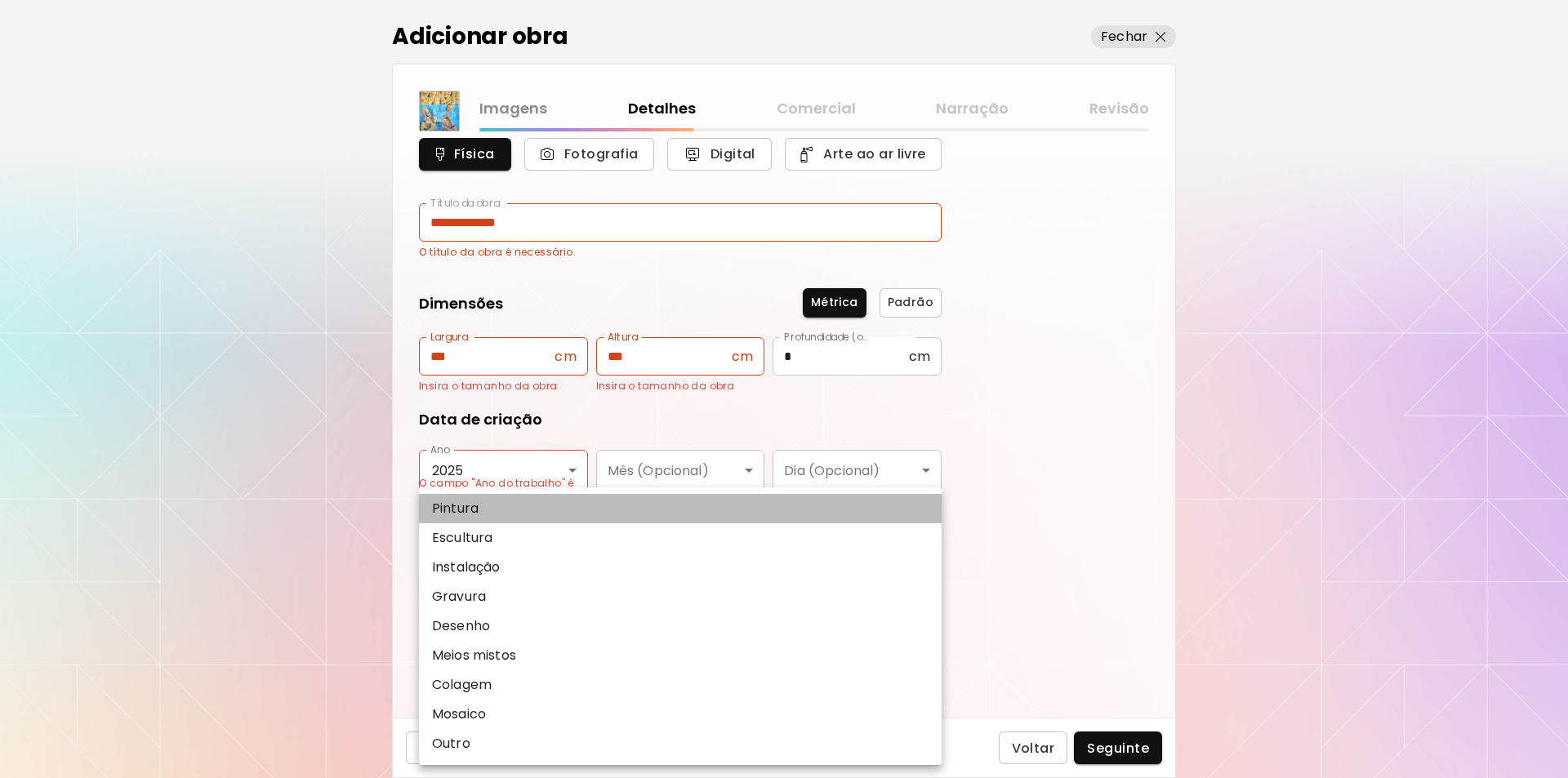
click at [476, 505] on p "Pintura" at bounding box center [455, 509] width 47 height 20
type input "********"
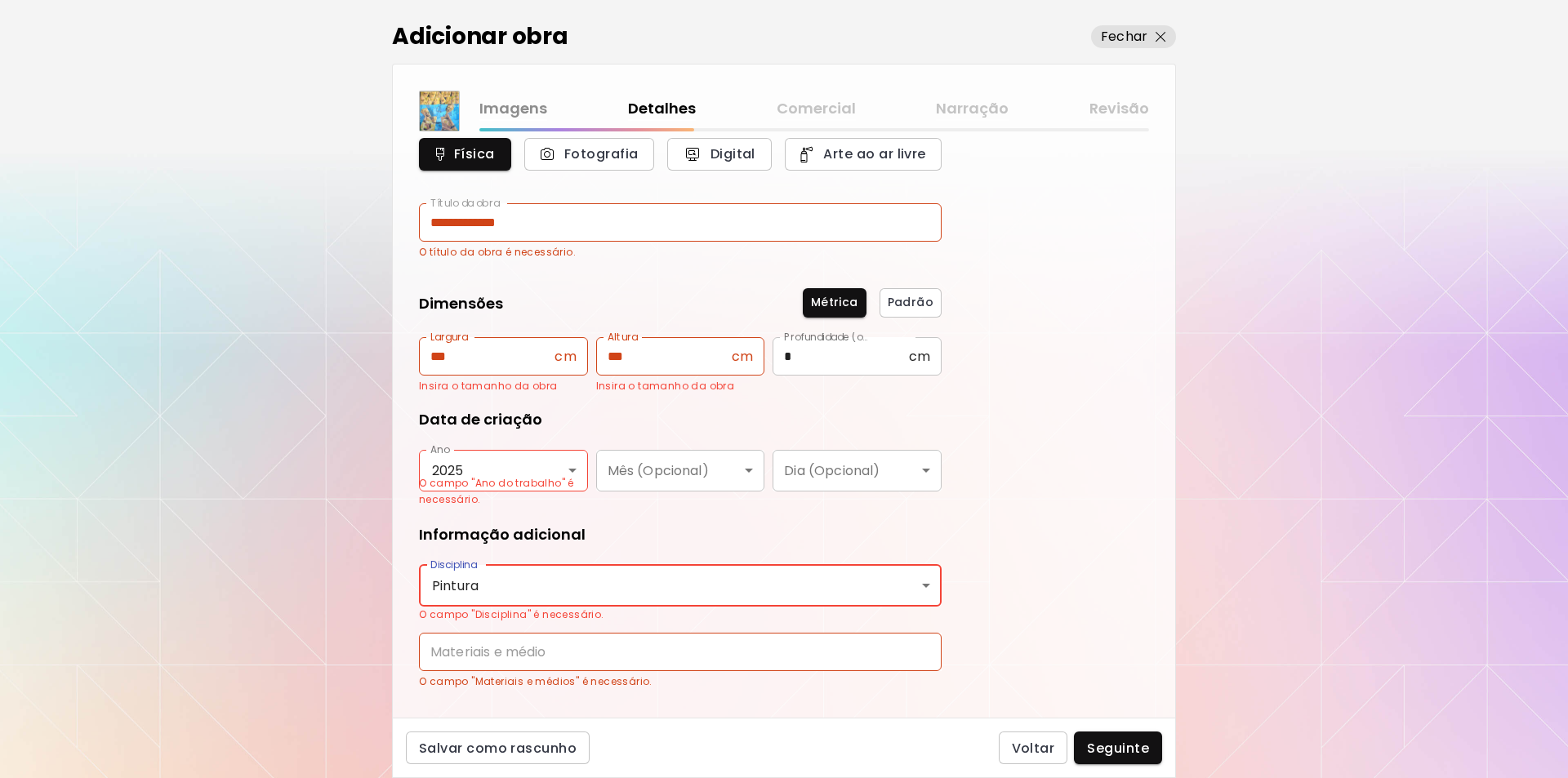
click at [439, 647] on input "text" at bounding box center [680, 652] width 523 height 38
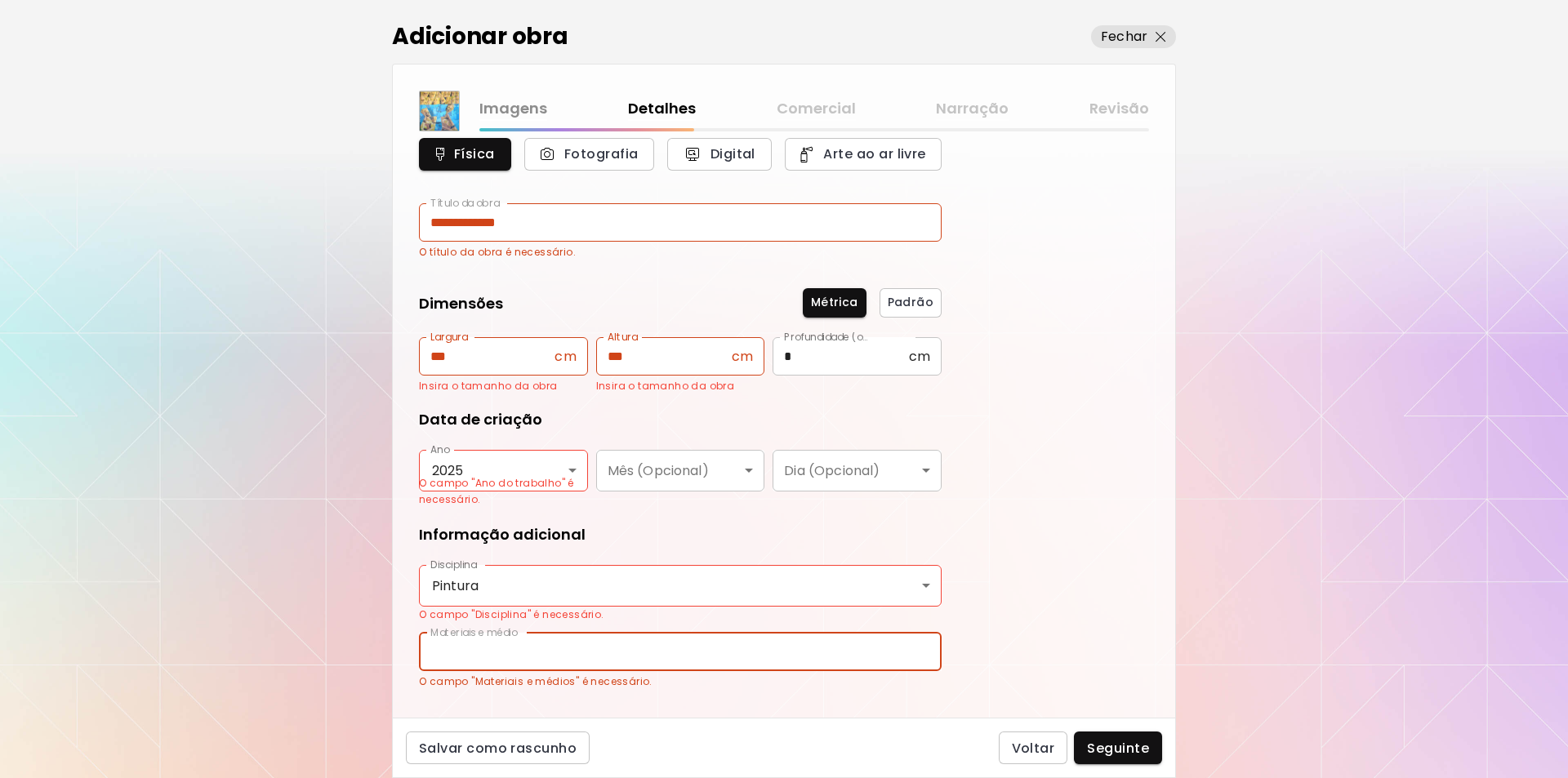
type input "**********"
click at [1114, 748] on span "Seguinte" at bounding box center [1118, 749] width 62 height 17
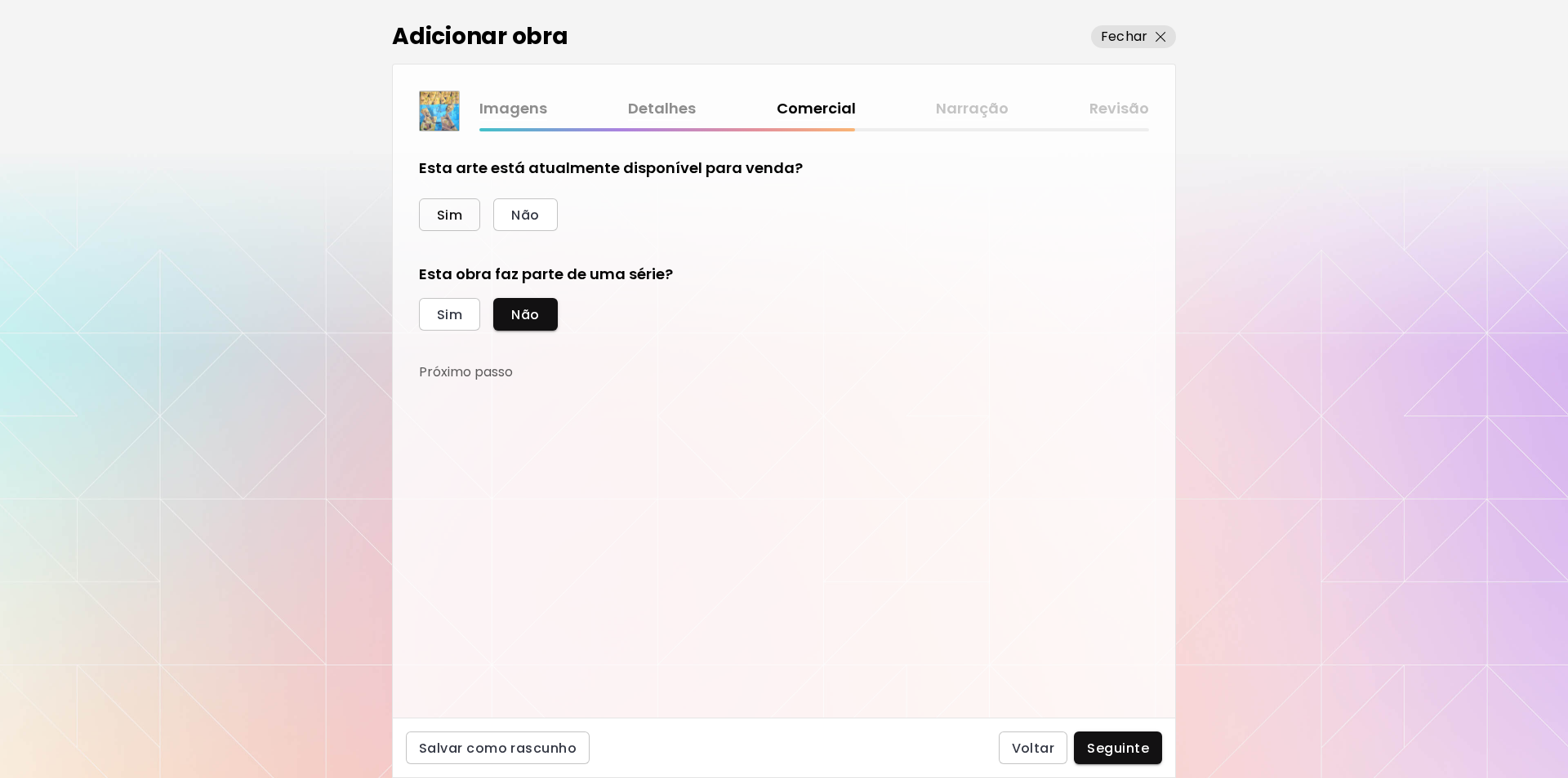
click at [444, 216] on span "Sim" at bounding box center [449, 215] width 25 height 17
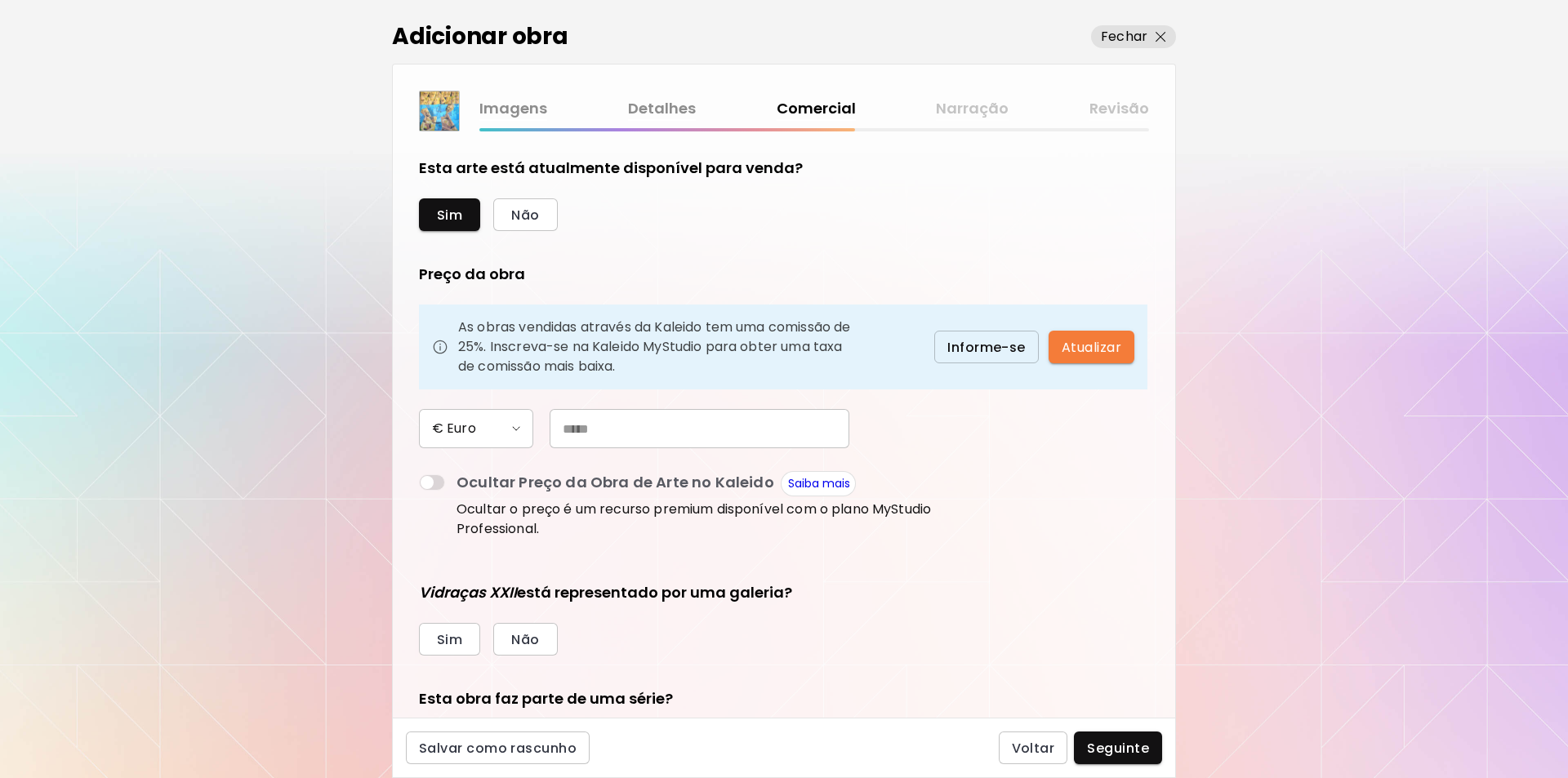
click at [585, 424] on input "text" at bounding box center [699, 428] width 300 height 39
type input "*****"
click at [512, 638] on span "Não" at bounding box center [525, 639] width 28 height 17
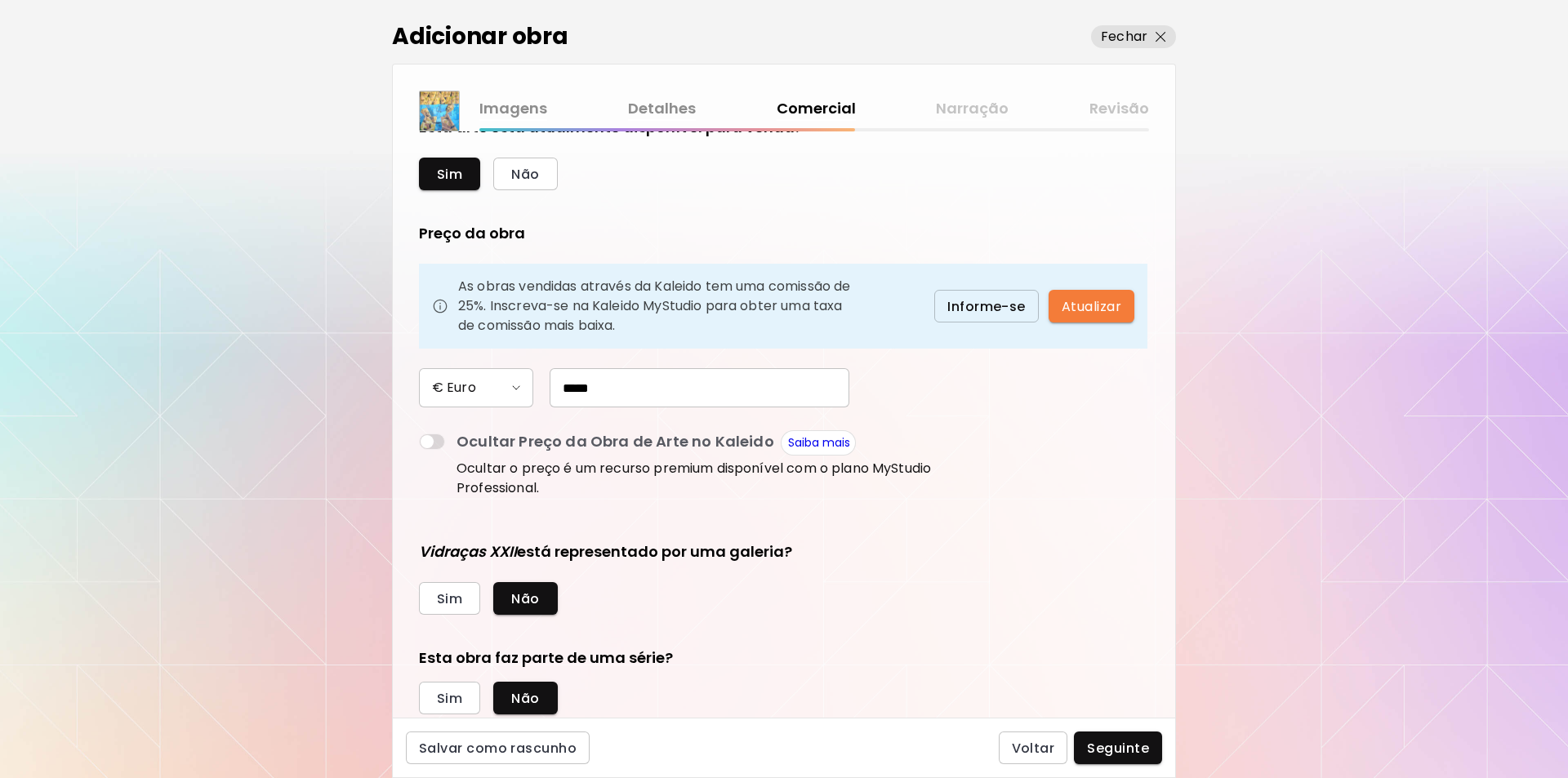
scroll to position [88, 0]
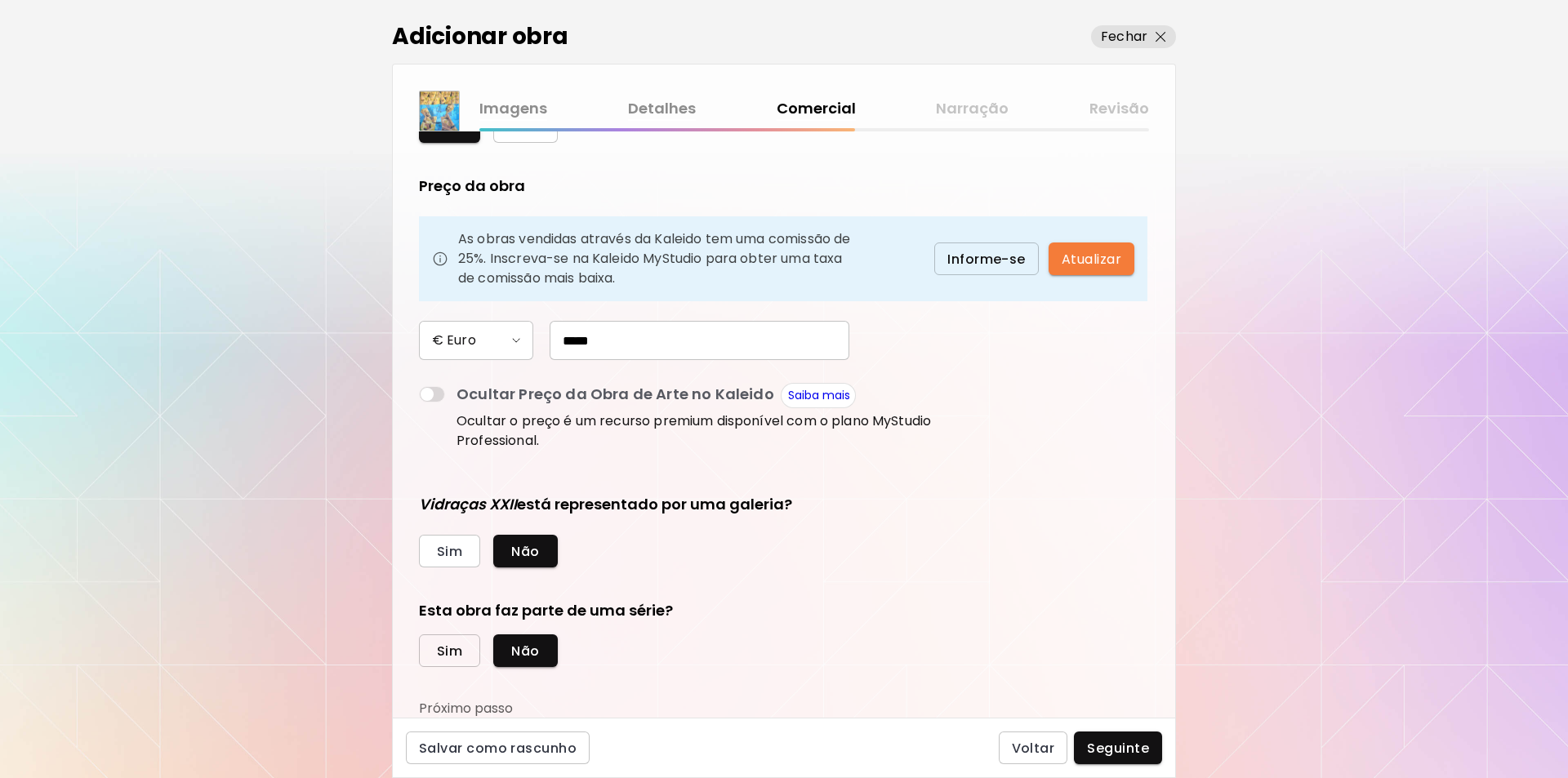
click at [446, 654] on span "Sim" at bounding box center [449, 652] width 25 height 17
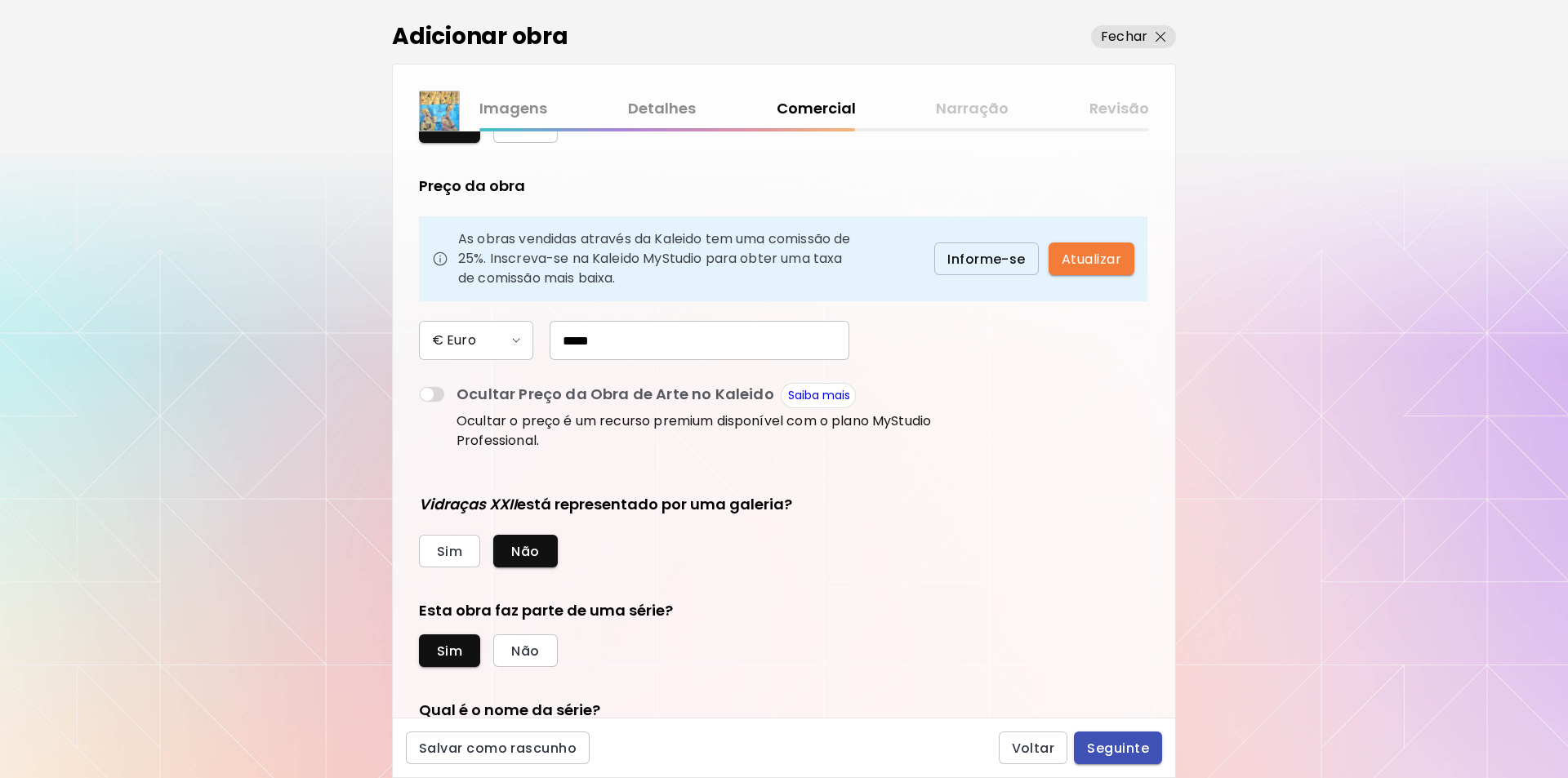
click at [1110, 747] on span "Seguinte" at bounding box center [1118, 749] width 62 height 17
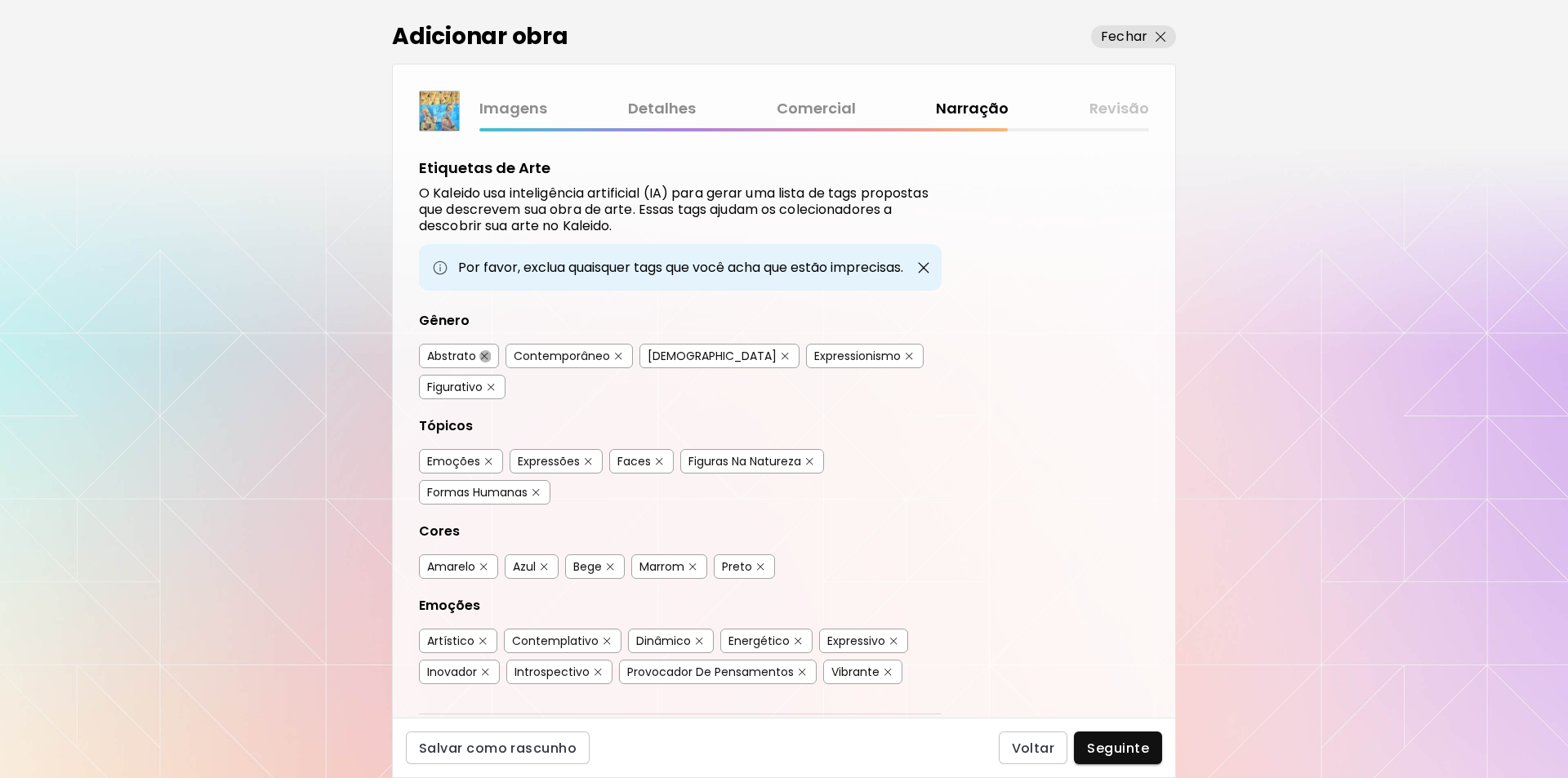
click at [482, 353] on img "button" at bounding box center [485, 356] width 7 height 7
click at [810, 458] on img "button" at bounding box center [810, 462] width 7 height 7
click at [608, 563] on img "button" at bounding box center [610, 567] width 7 height 7
click at [758, 563] on img "button" at bounding box center [760, 567] width 7 height 7
click at [482, 638] on img "button" at bounding box center [483, 641] width 7 height 7
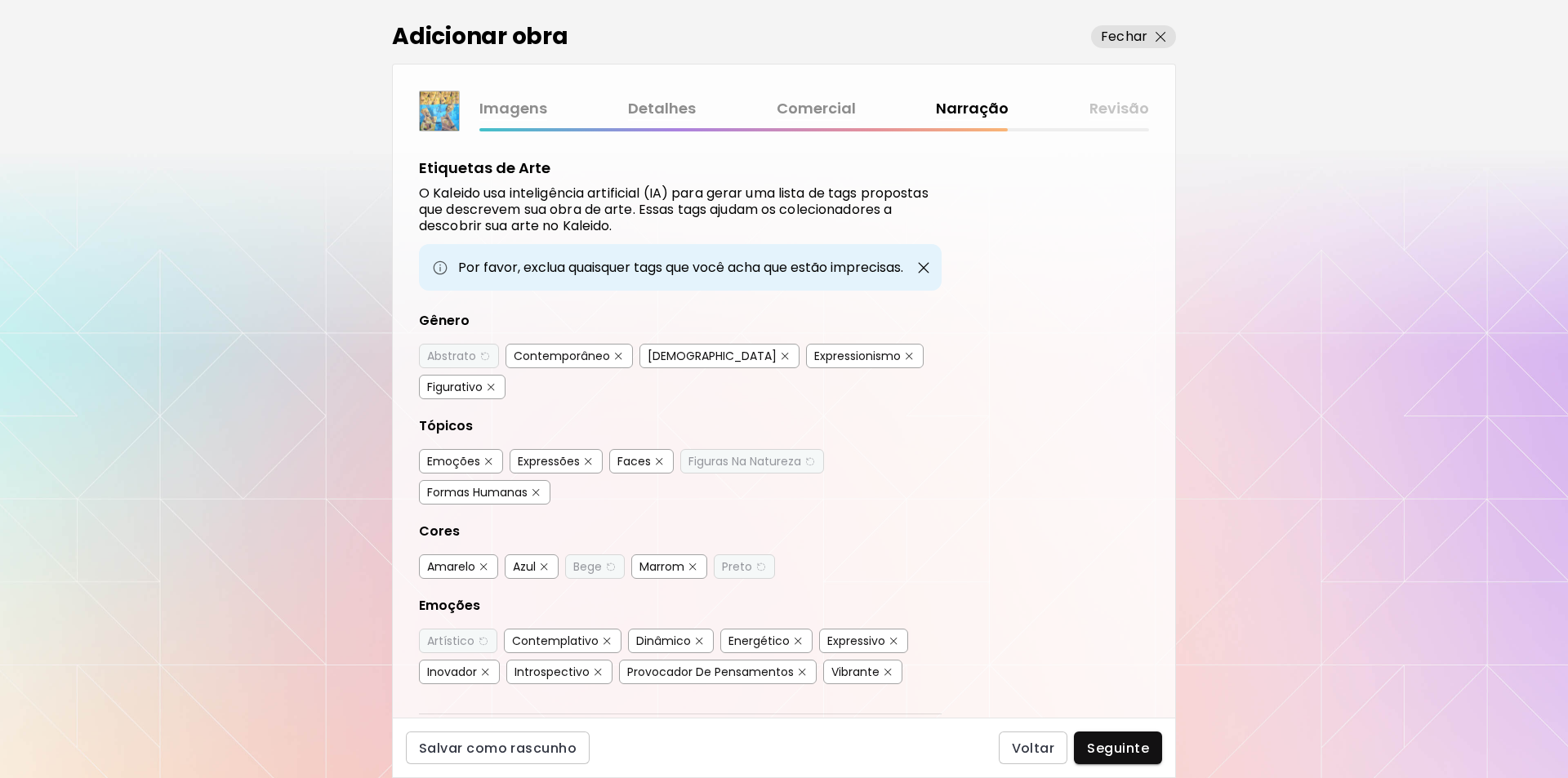
click at [795, 638] on img "button" at bounding box center [798, 641] width 7 height 7
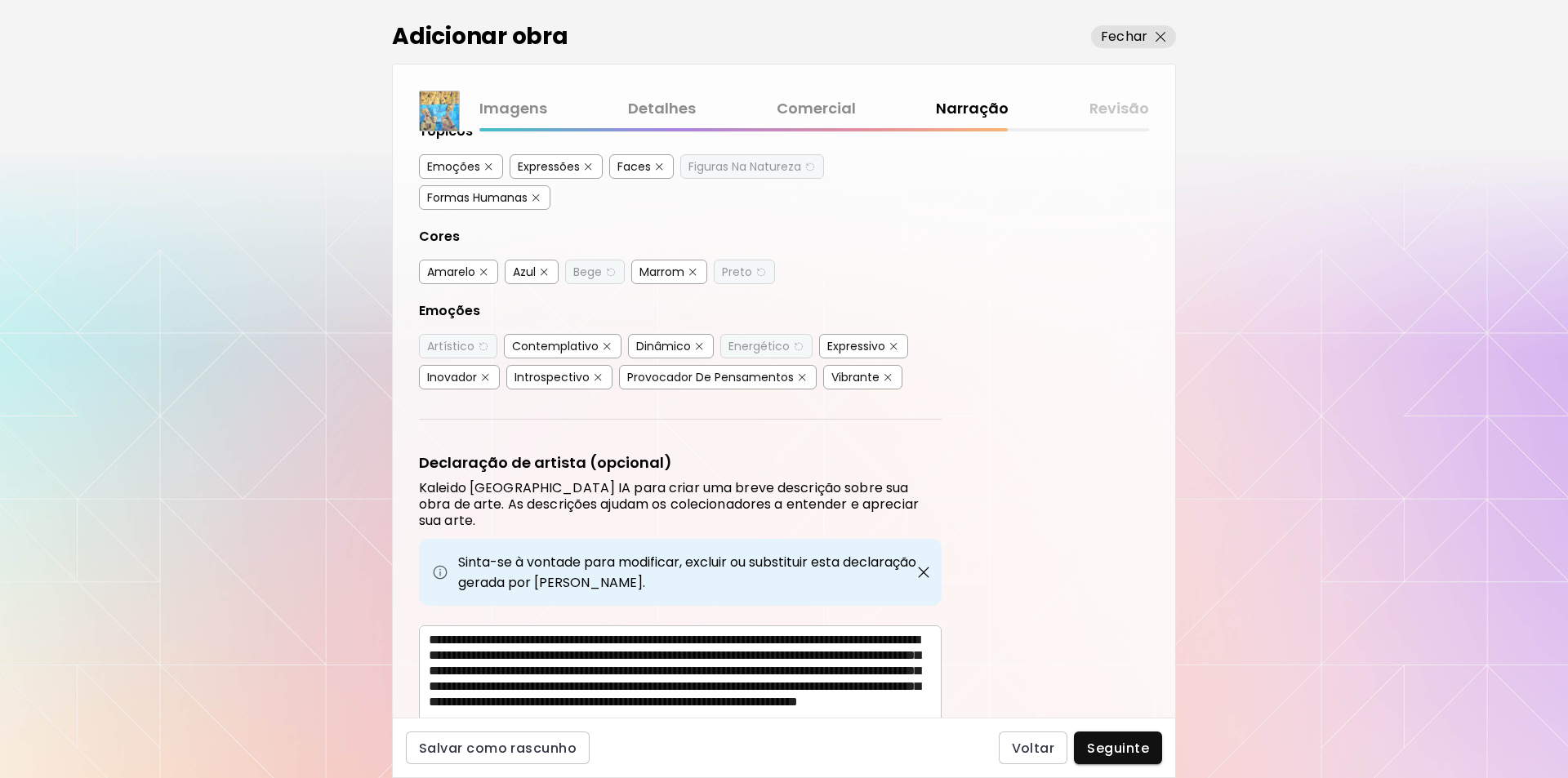
scroll to position [322, 0]
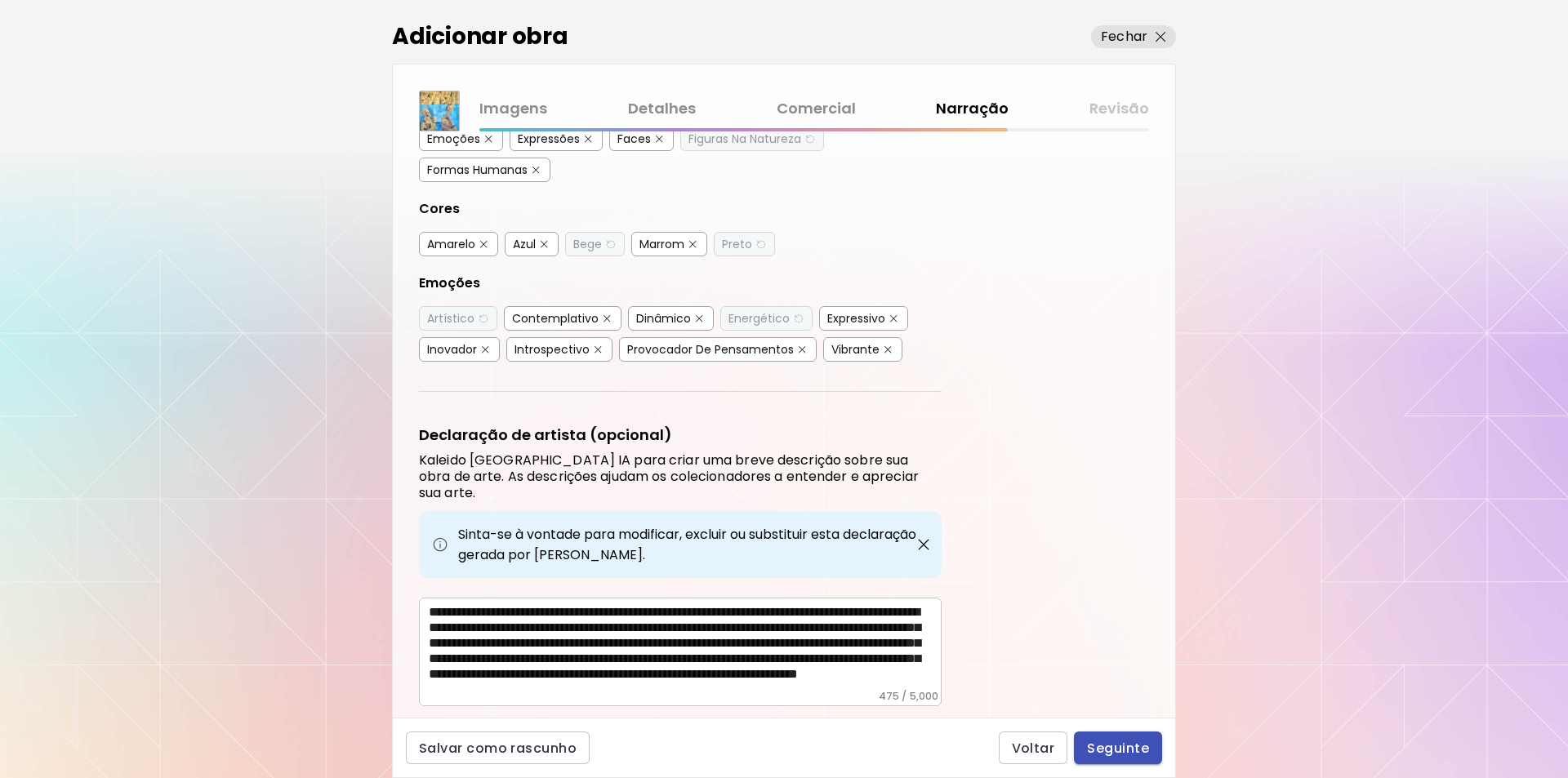
click at [1125, 744] on span "Seguinte" at bounding box center [1118, 749] width 62 height 17
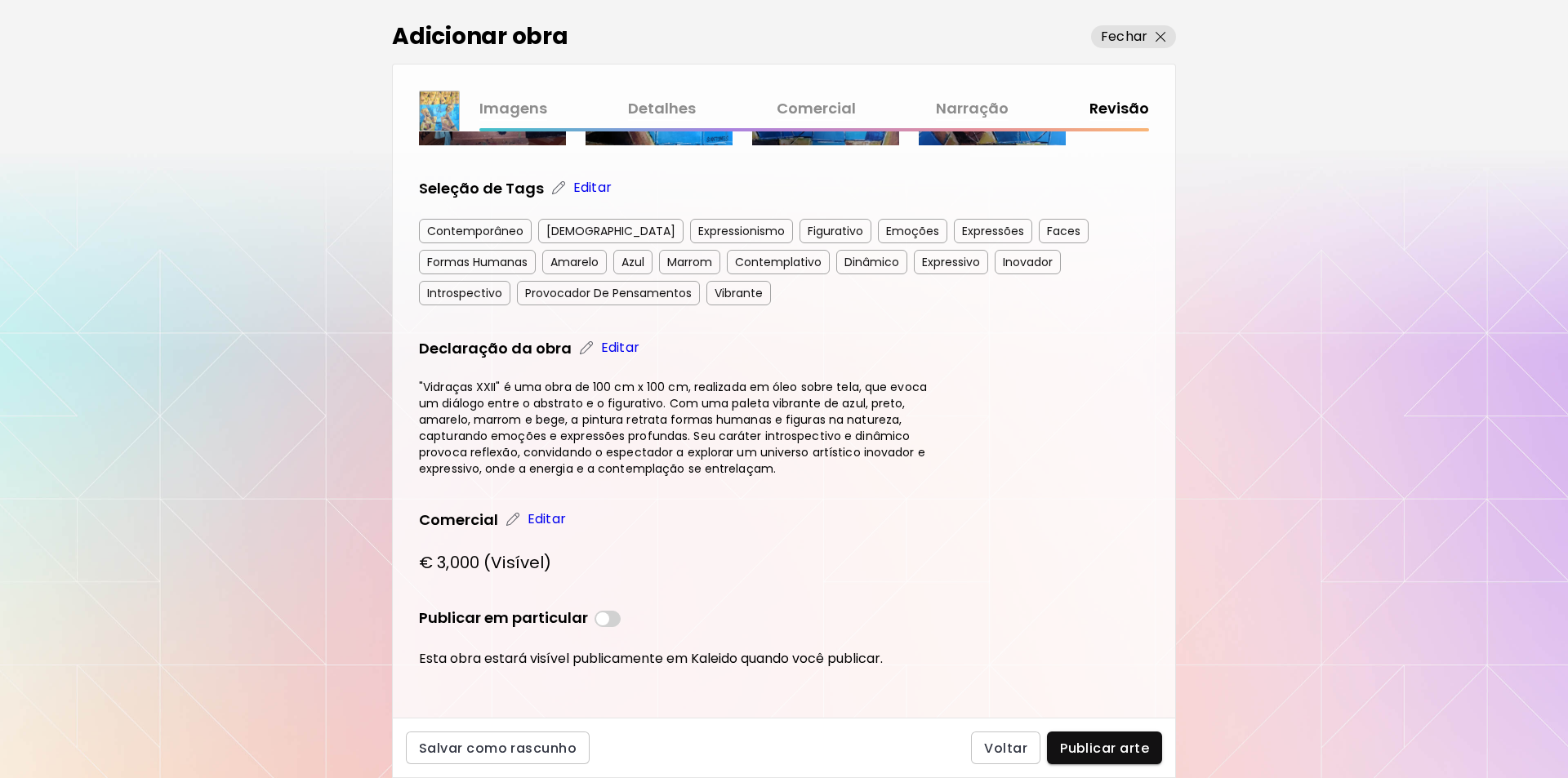
scroll to position [505, 0]
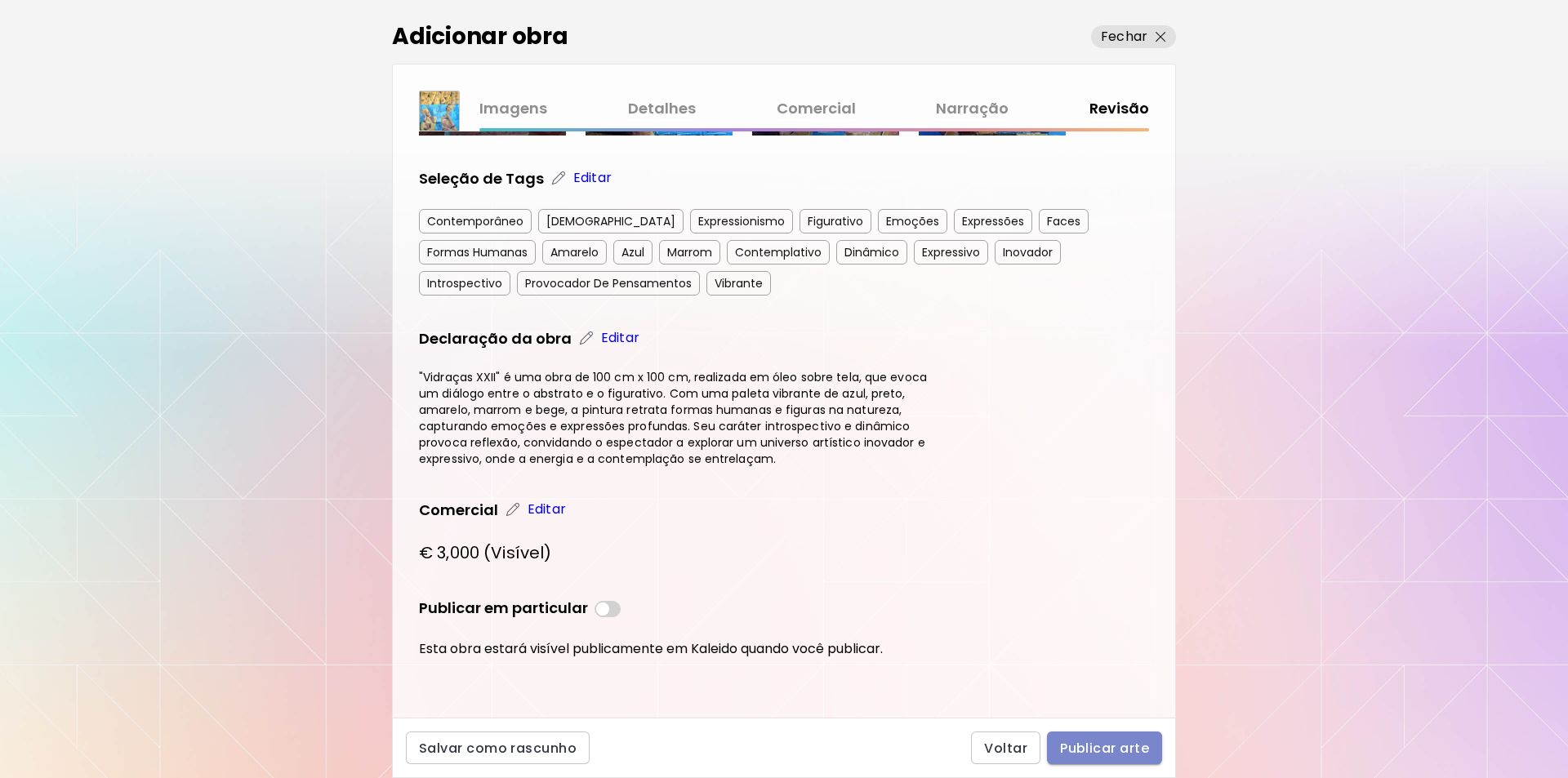
click at [1095, 745] on span "Publicar arte" at bounding box center [1104, 749] width 89 height 17
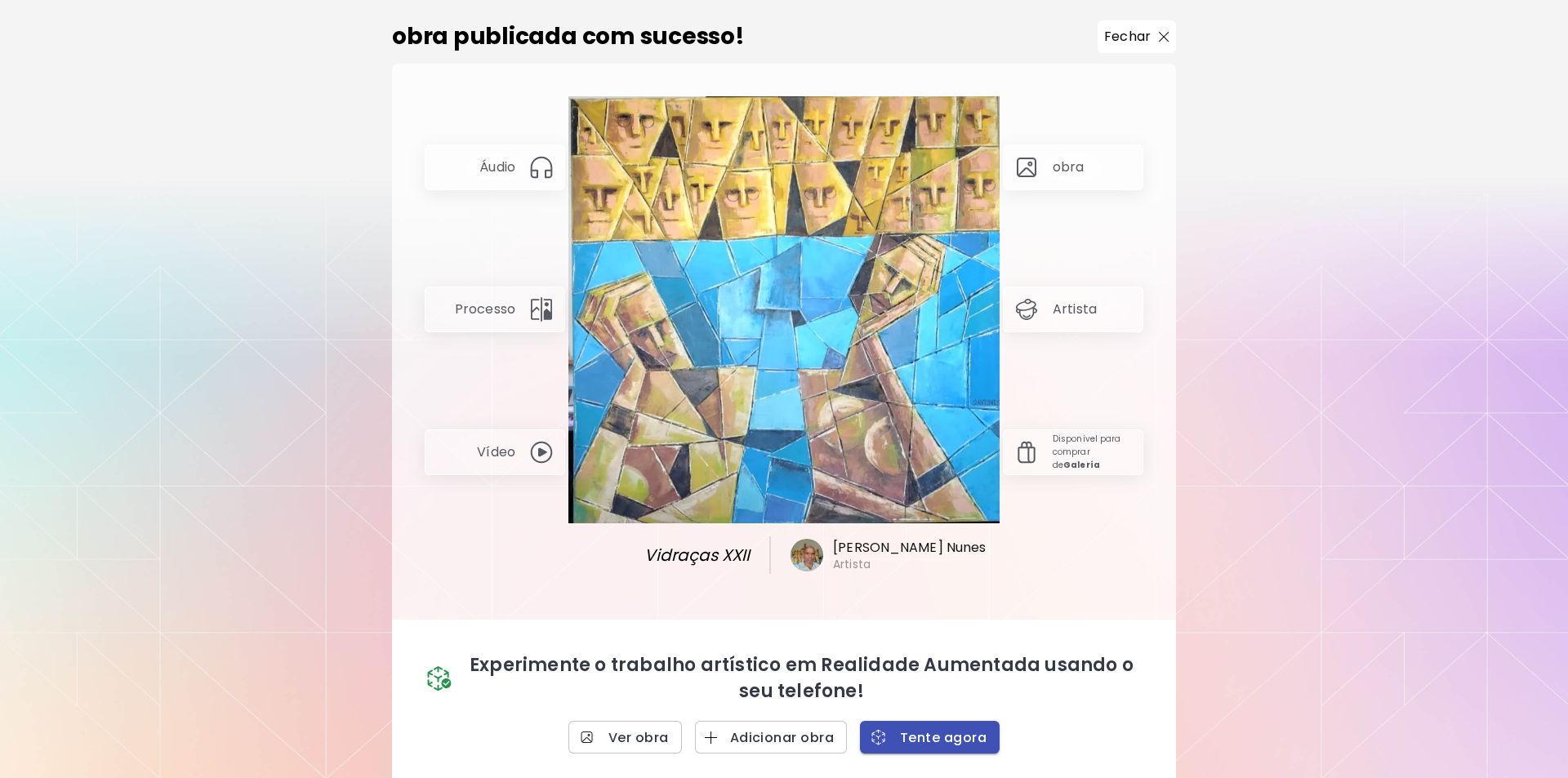
click at [924, 740] on span "Tente agora" at bounding box center [929, 737] width 114 height 17
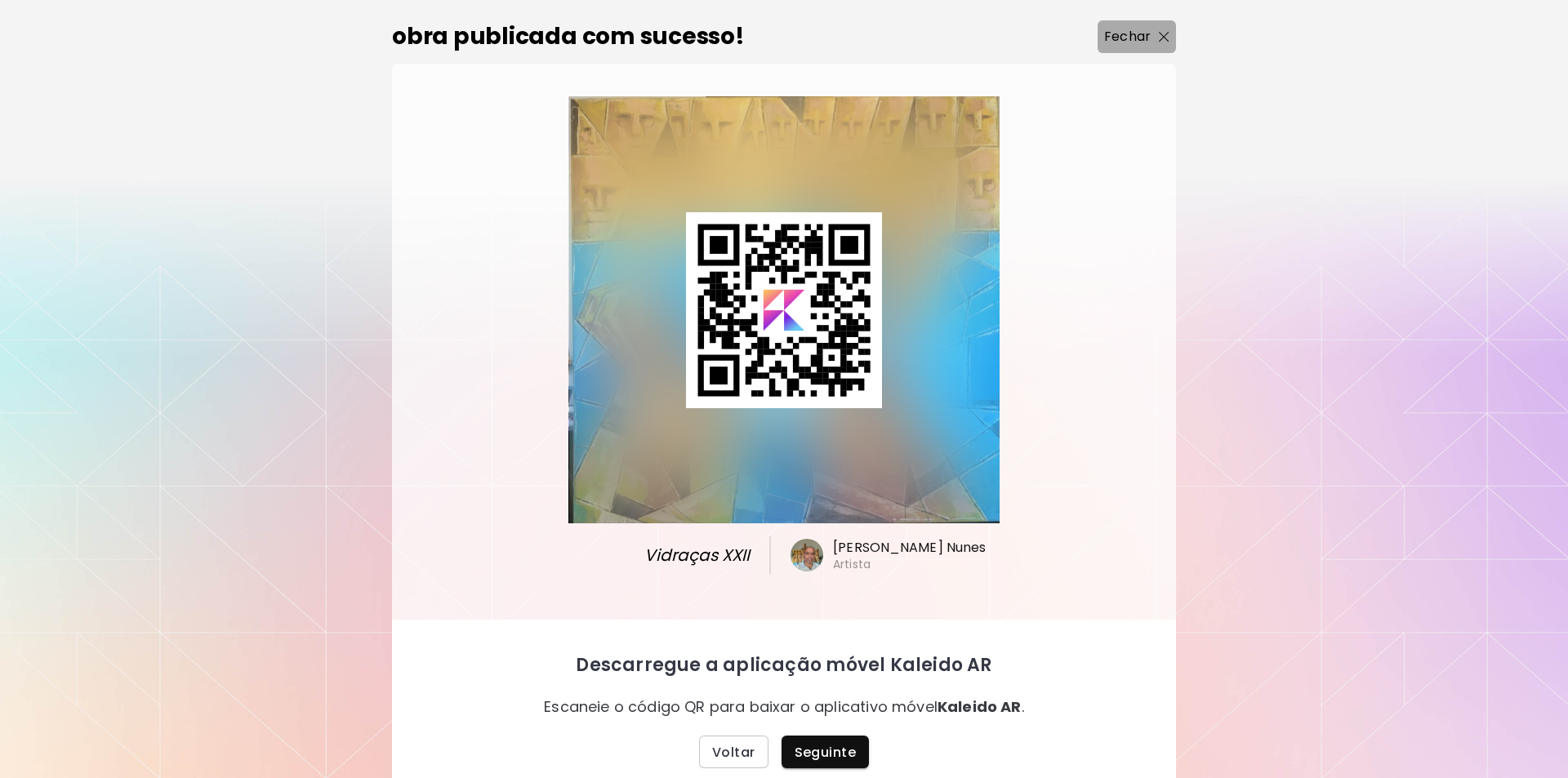
click at [1129, 37] on p "Fechar" at bounding box center [1128, 36] width 47 height 20
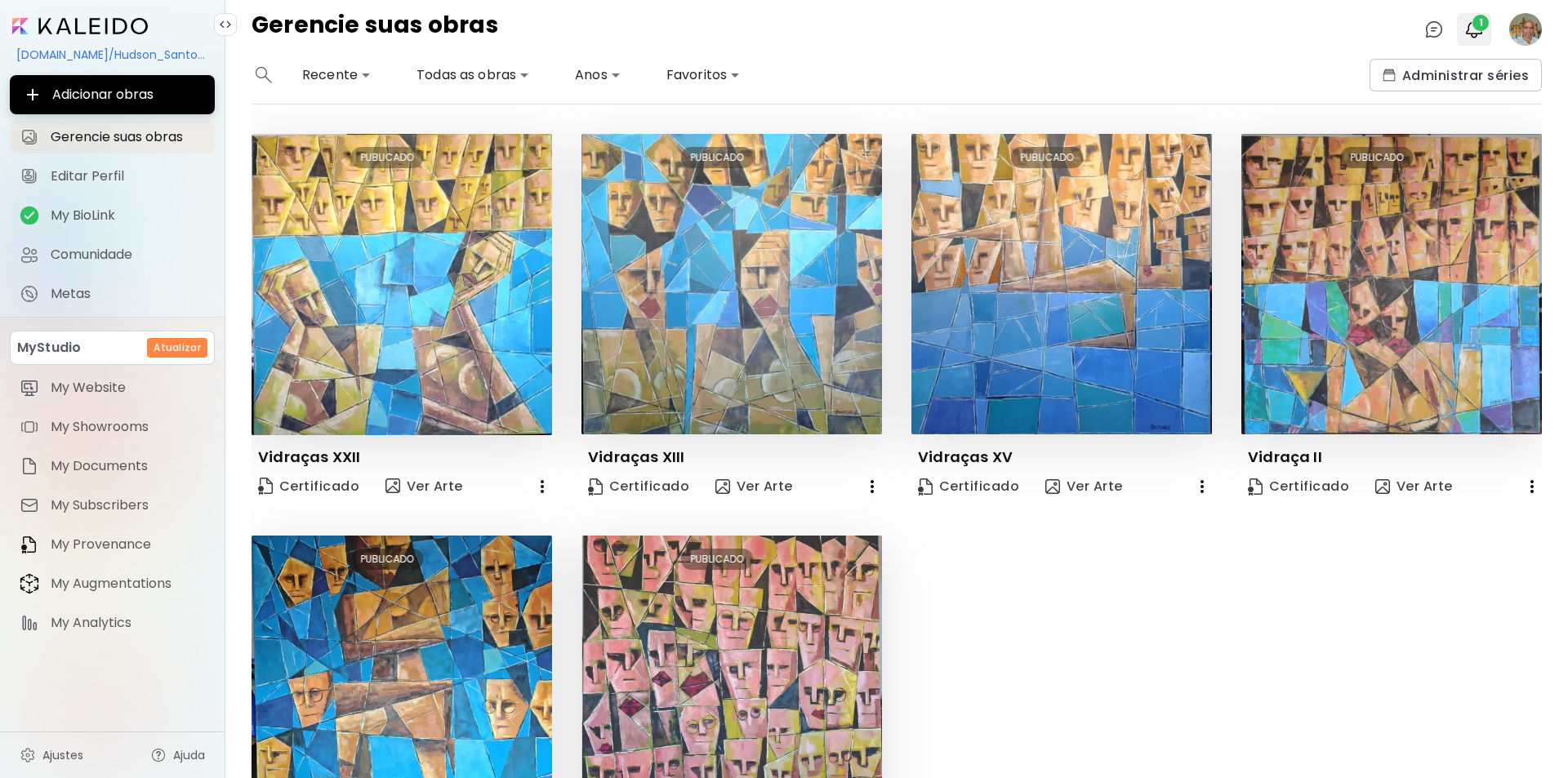
click at [1478, 29] on span "1" at bounding box center [1480, 23] width 16 height 16
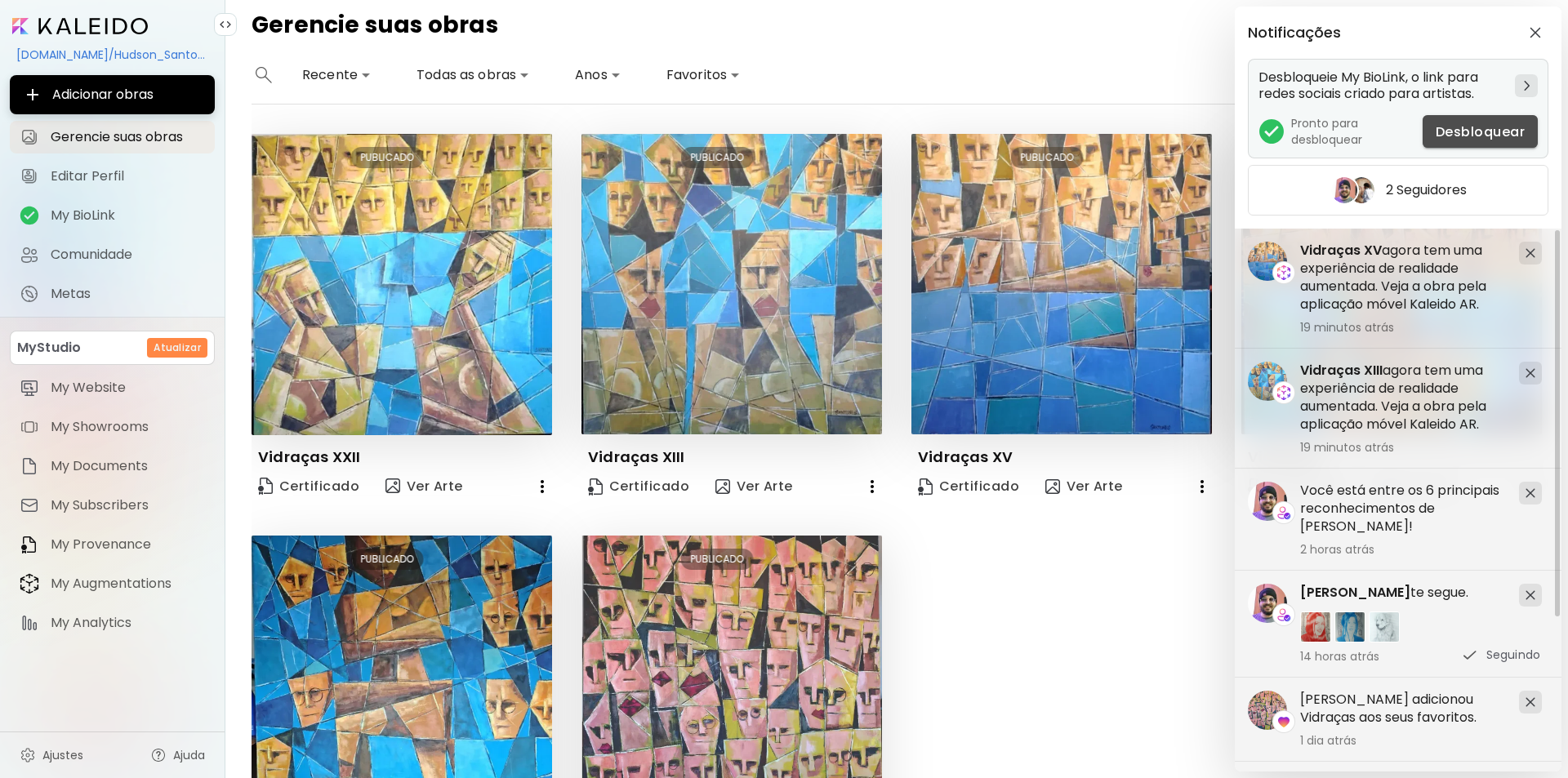
click at [1451, 133] on span "Desbloquear" at bounding box center [1480, 132] width 89 height 17
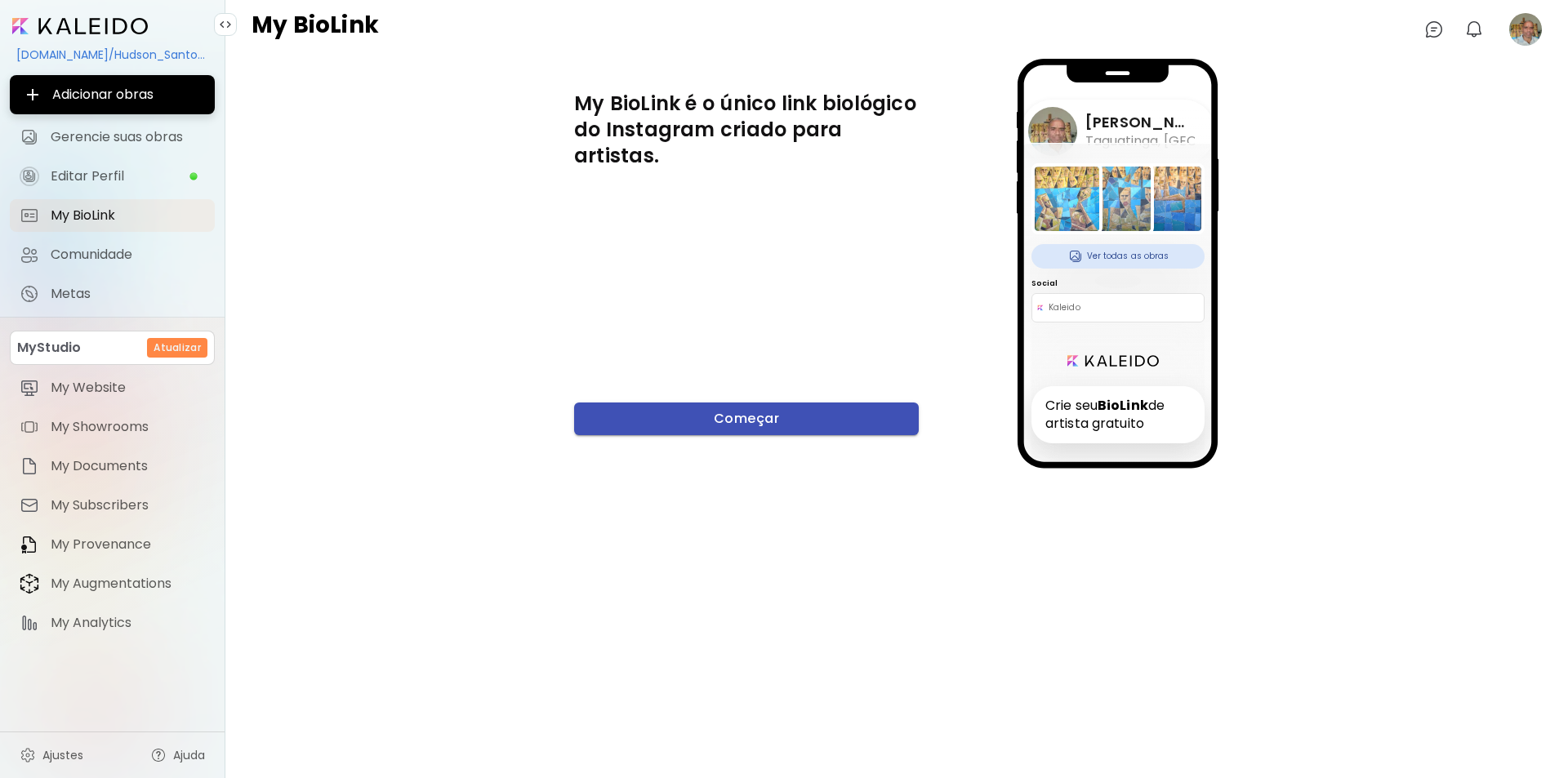
click at [726, 418] on span "Começar" at bounding box center [746, 418] width 318 height 17
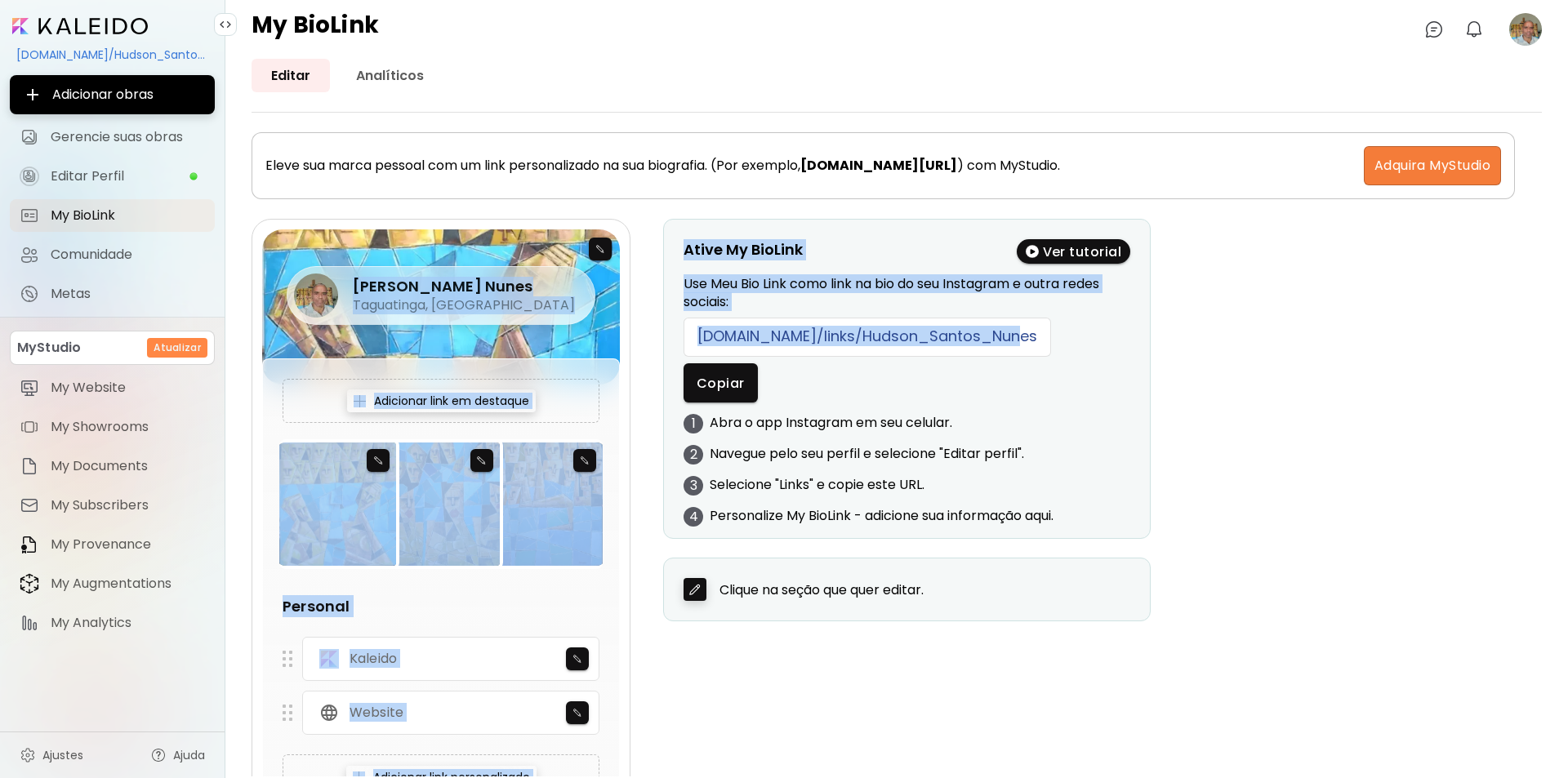
drag, startPoint x: 992, startPoint y: 334, endPoint x: 595, endPoint y: 340, distance: 397.0
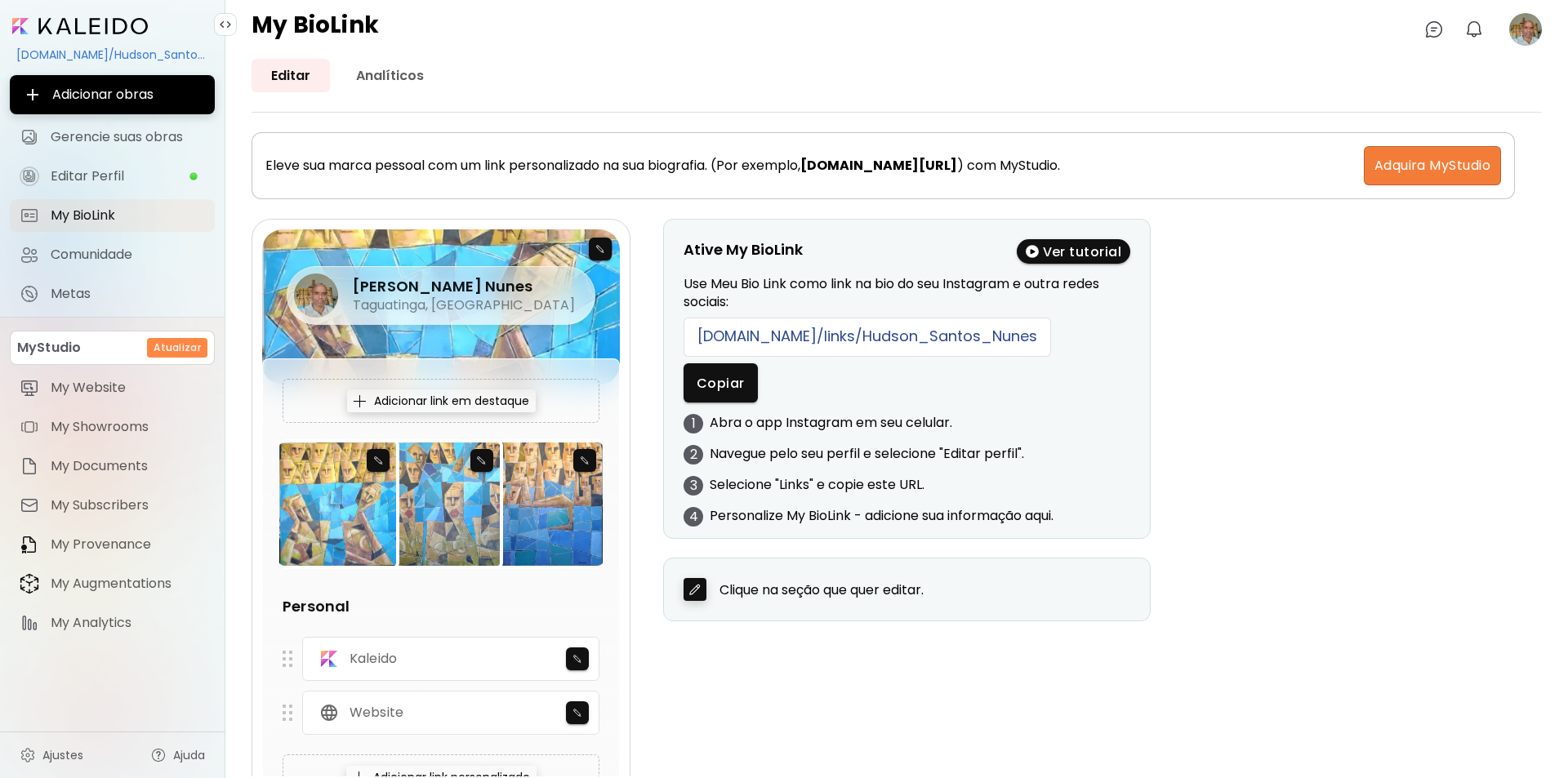
click at [1317, 408] on div "Ative My BioLink Ver tutorial Use Meu Bio Link como link na bio do seu Instagra…" at bounding box center [1103, 420] width 879 height 403
drag, startPoint x: 698, startPoint y: 333, endPoint x: 995, endPoint y: 333, distance: 297.0
click at [995, 333] on div "kaleido.art/links/Hudson_Santos_Nunes" at bounding box center [868, 337] width 368 height 39
copy div "kaleido.art/links/Hudson_Santos_Nunes"
click at [359, 402] on img at bounding box center [360, 401] width 12 height 12
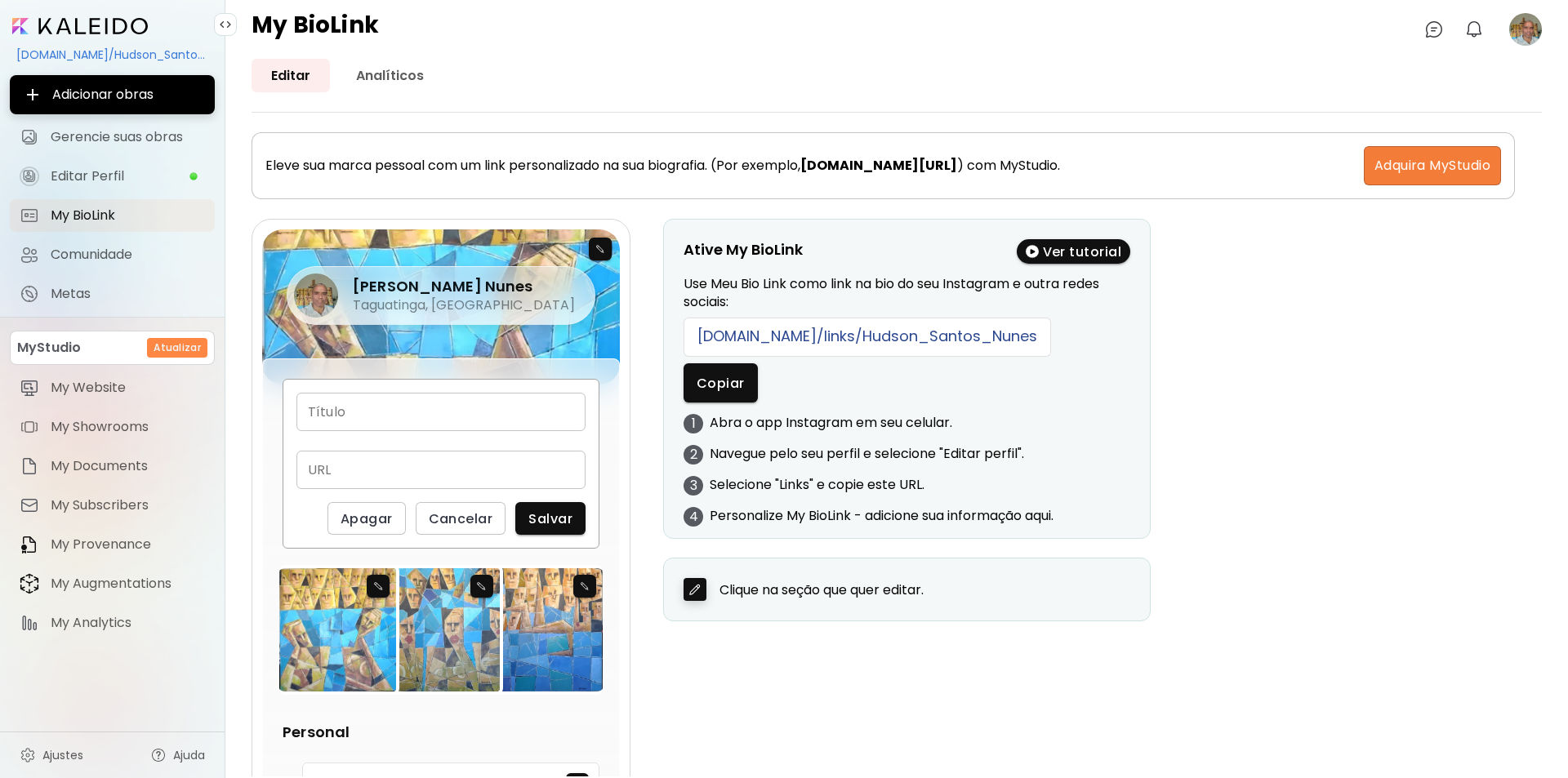
click at [324, 411] on input "text" at bounding box center [441, 412] width 290 height 38
click at [105, 133] on span "Gerencie suas obras" at bounding box center [127, 137] width 154 height 16
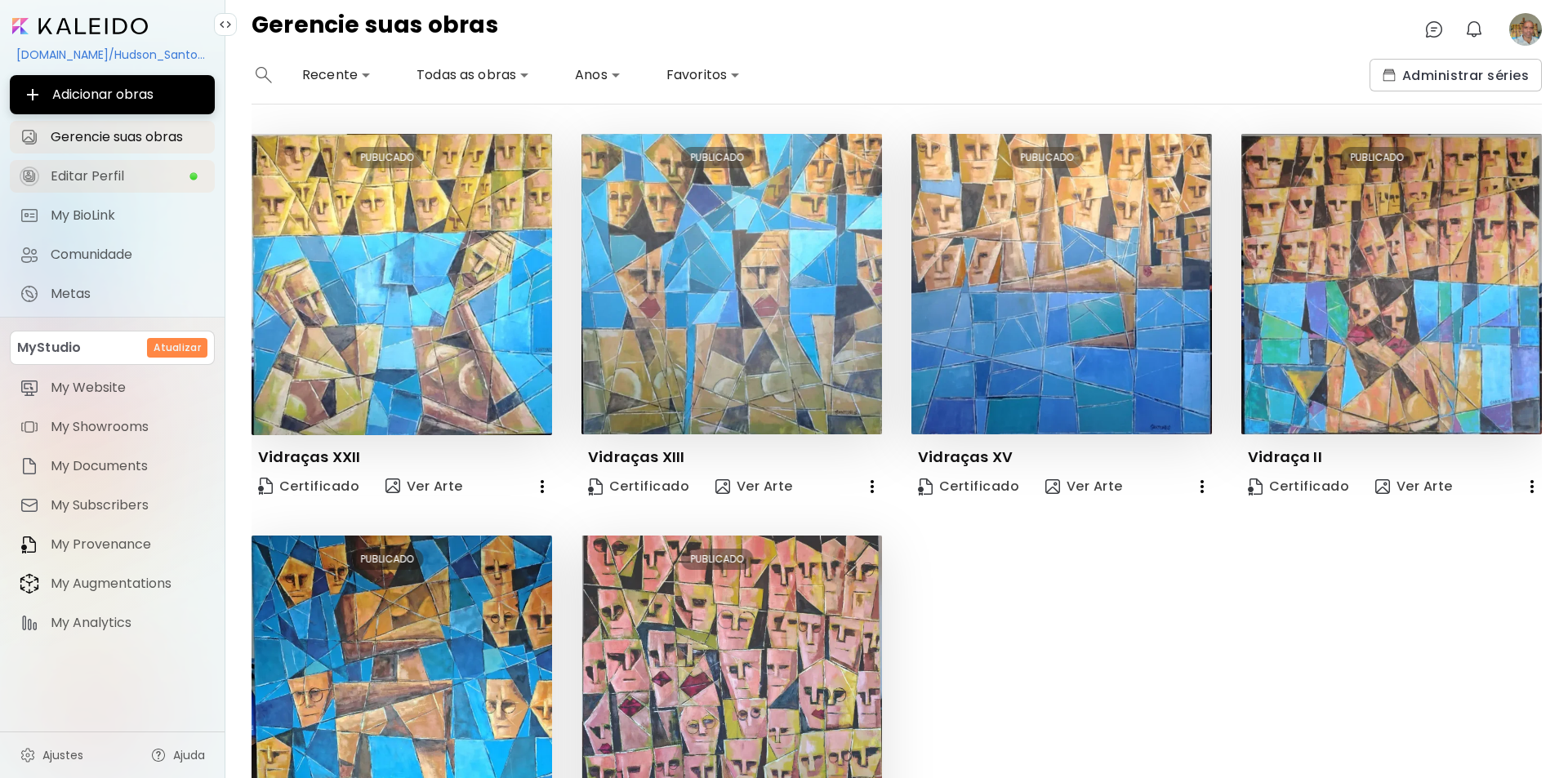
click at [70, 174] on span "Editar Perfil" at bounding box center [119, 176] width 138 height 16
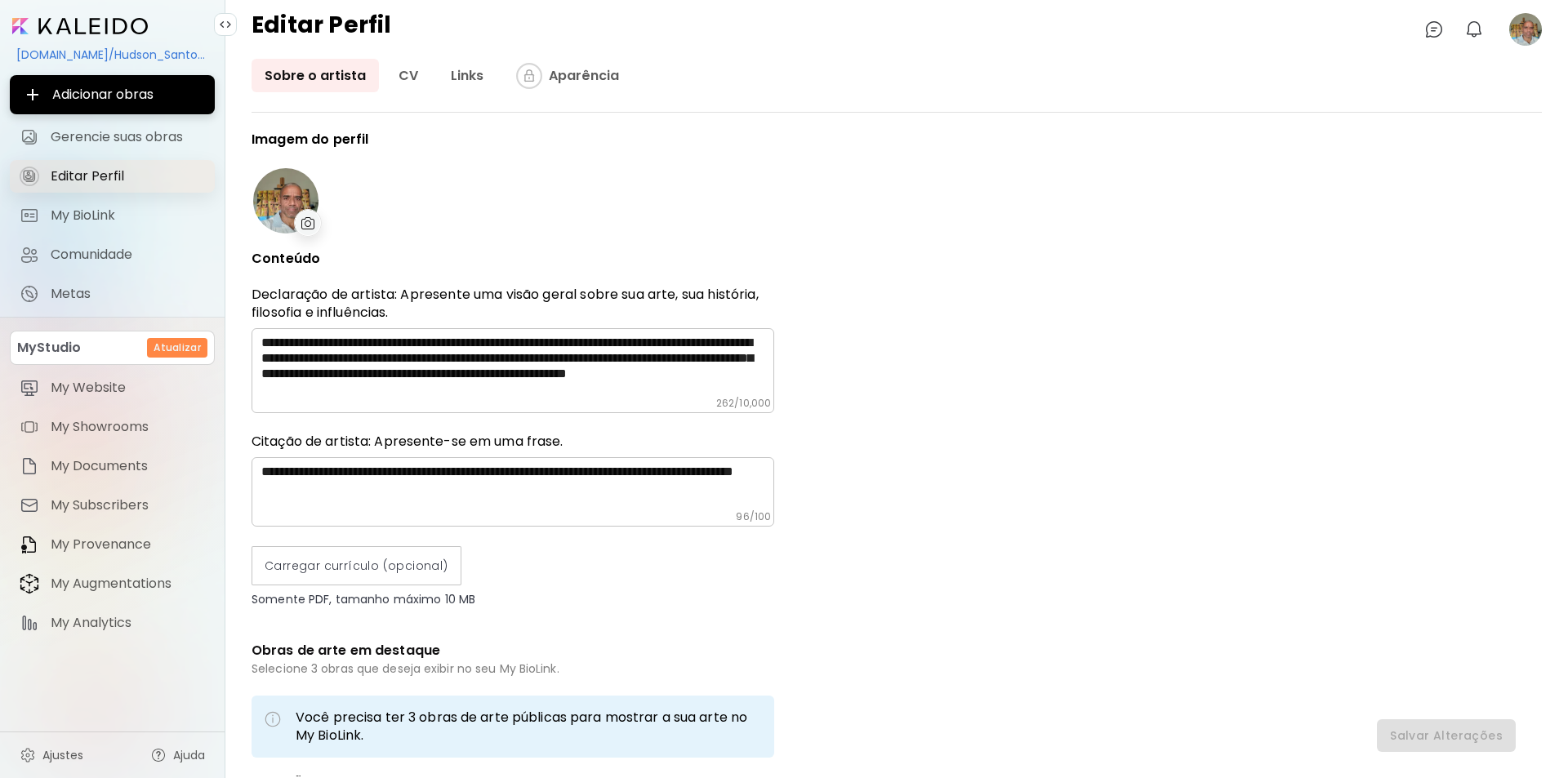
type input "******"
type input "**********"
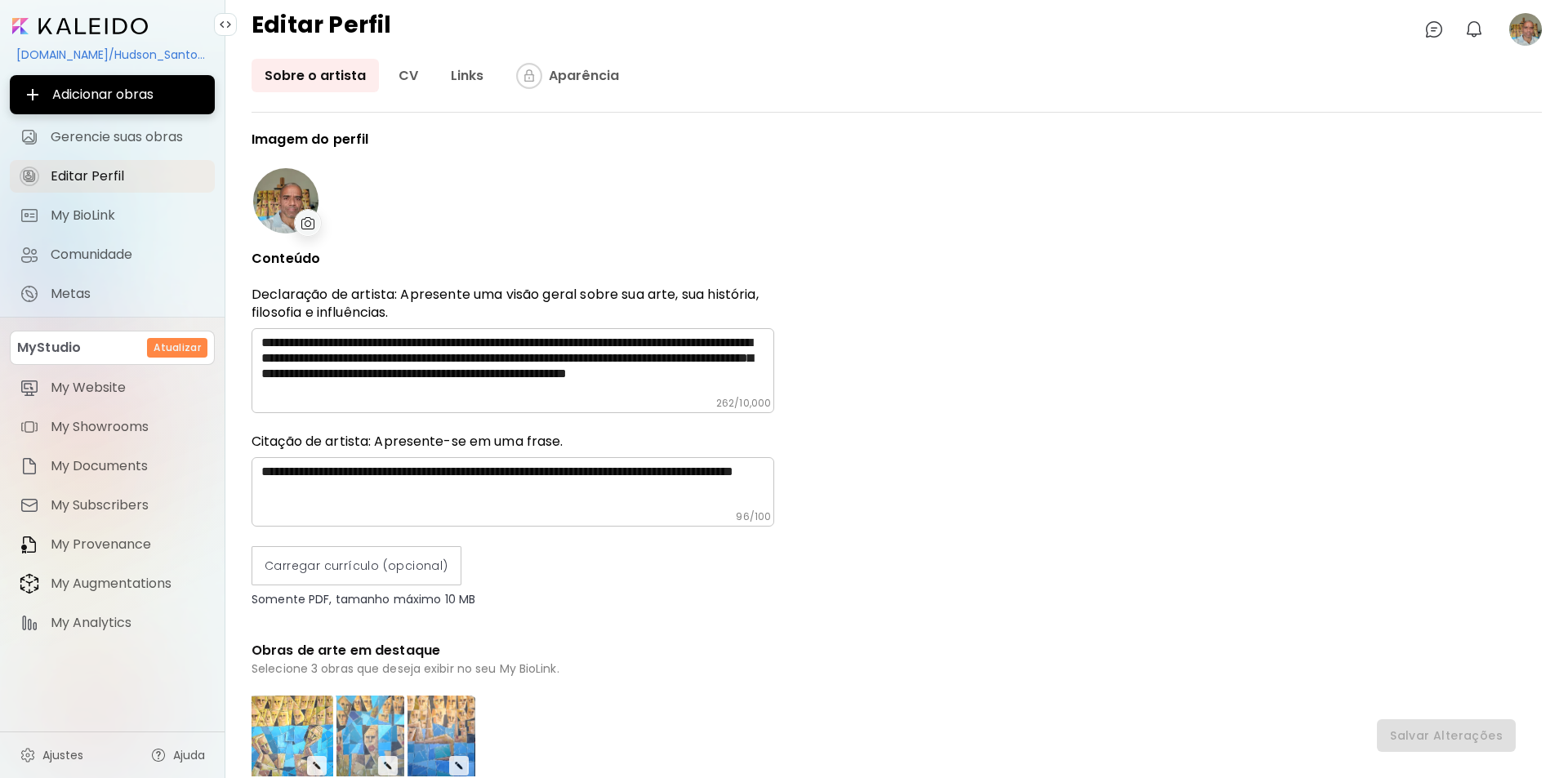
click at [52, 49] on div "kaleido.art/Hudson_Santos_Nunes" at bounding box center [112, 55] width 205 height 28
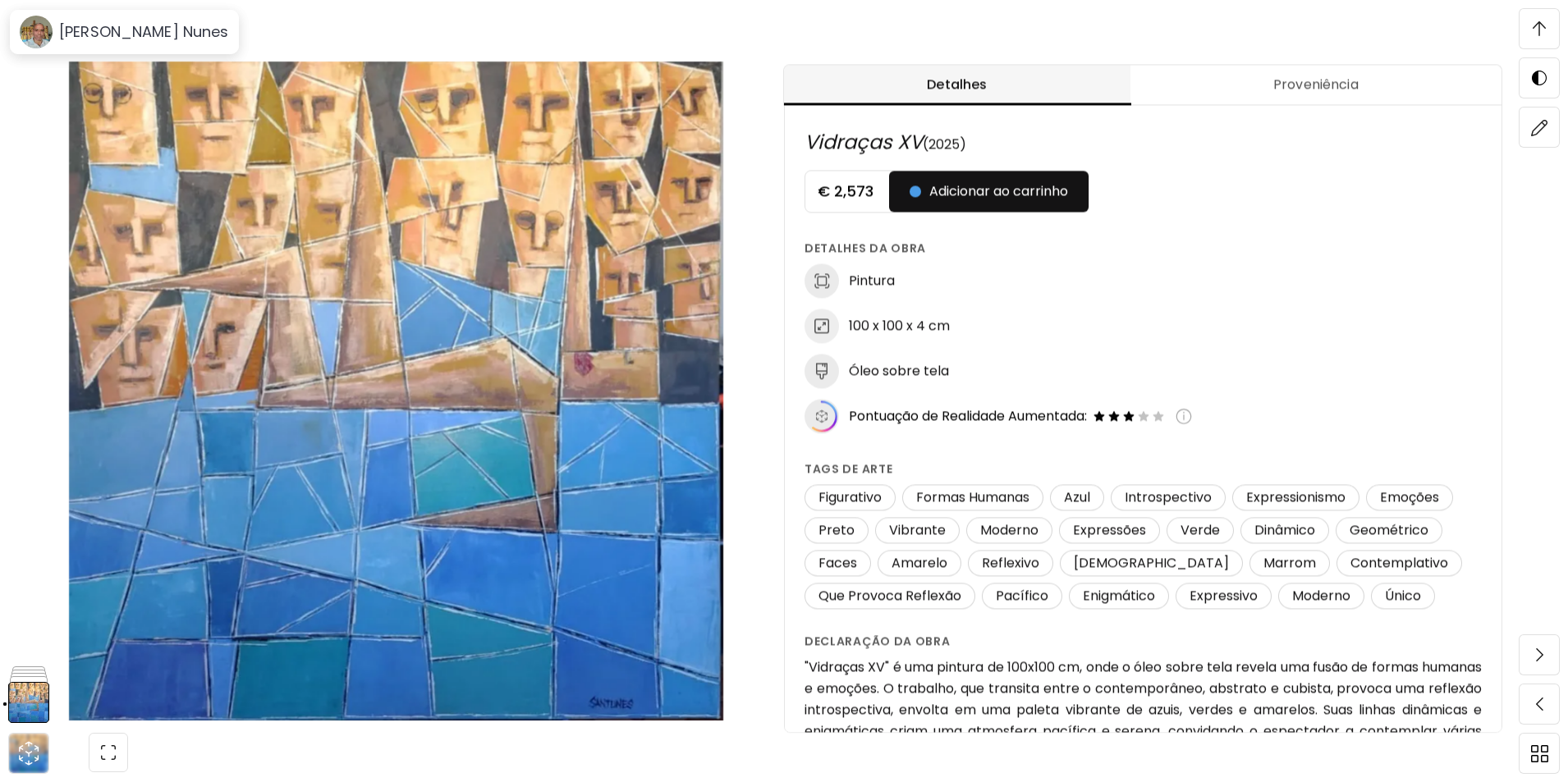
scroll to position [792, 0]
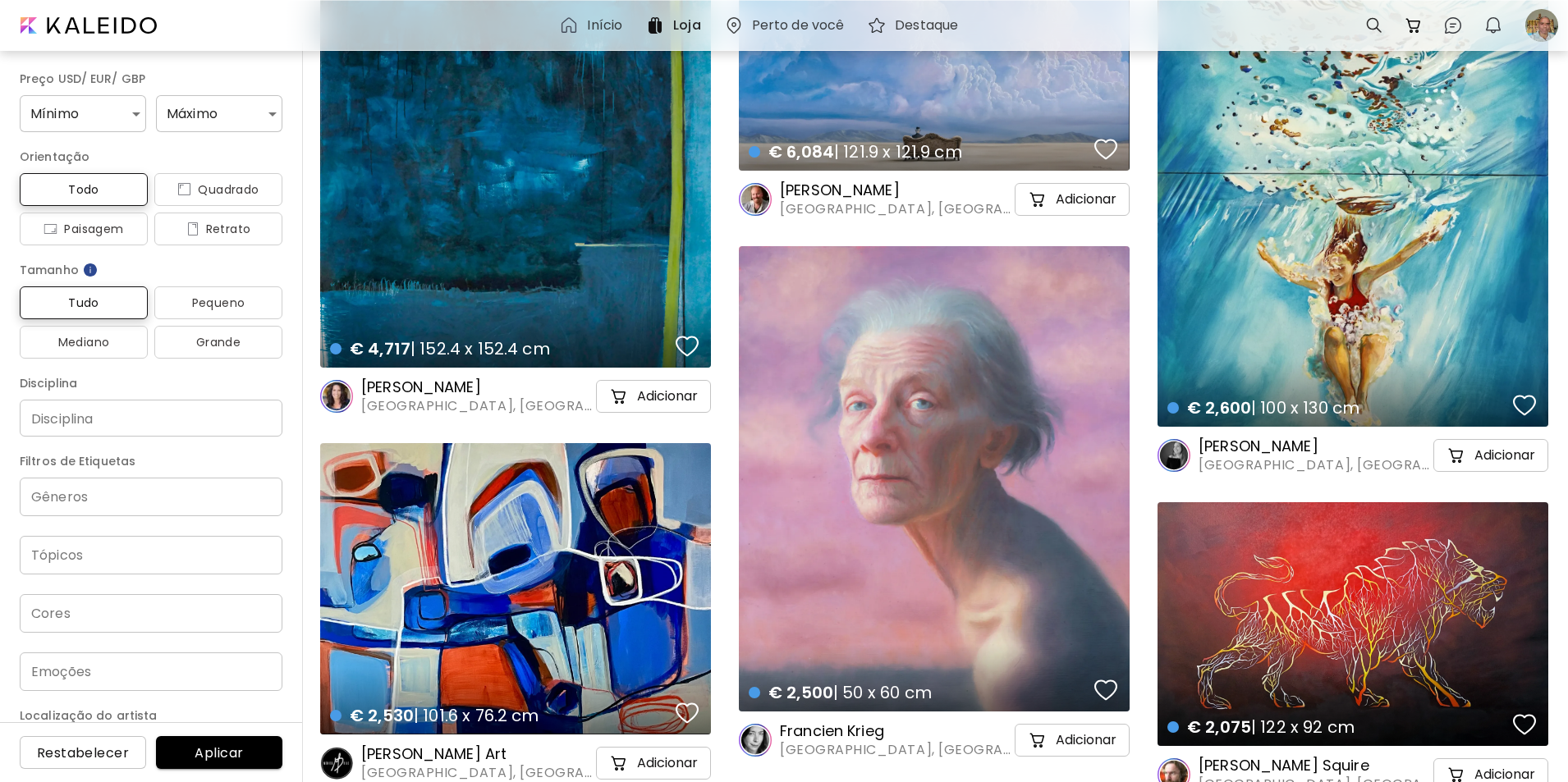
scroll to position [3222, 0]
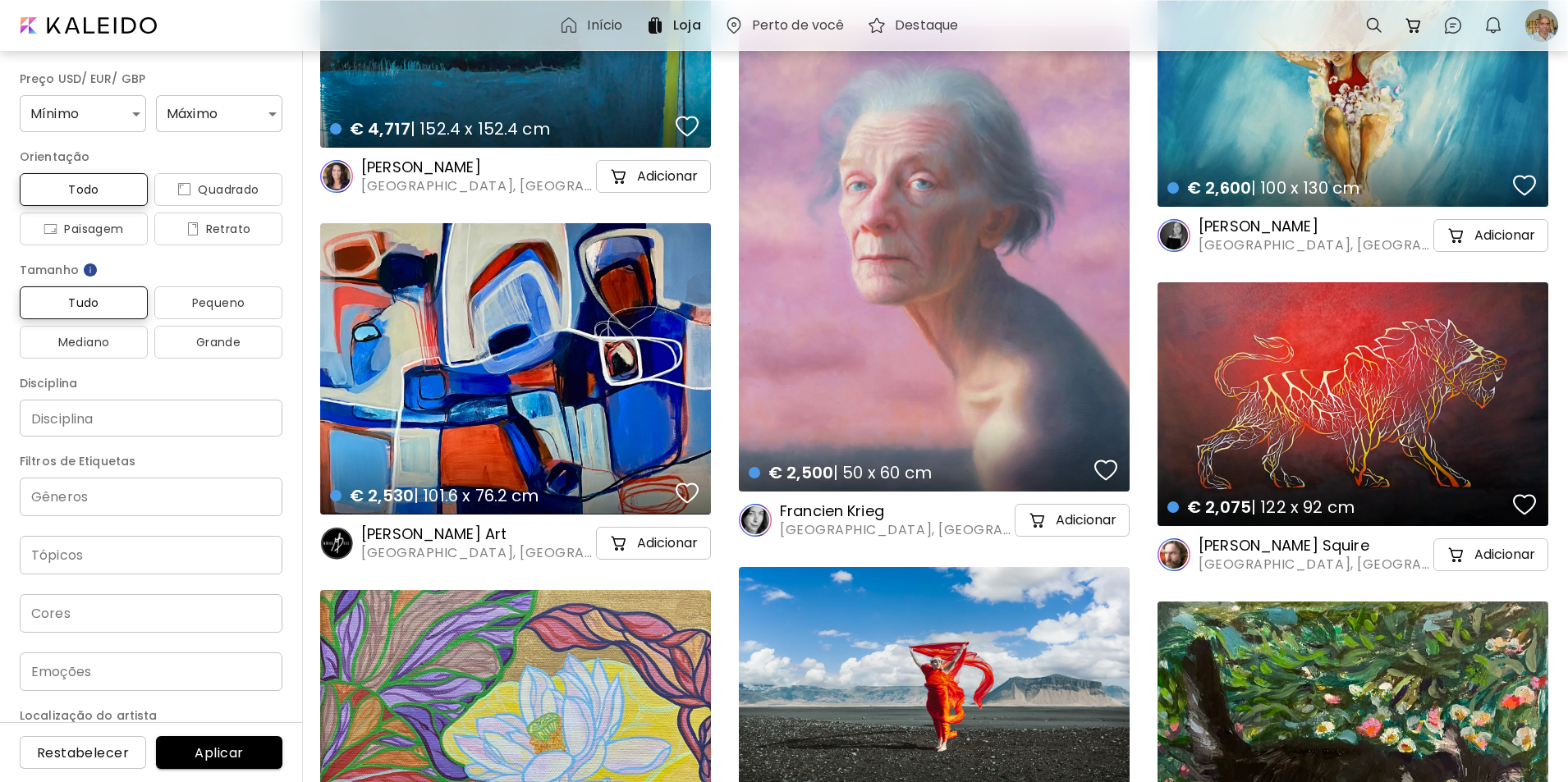
click at [1358, 432] on div "€ 2,075 | 122 x 92 cm details" at bounding box center [1353, 404] width 391 height 244
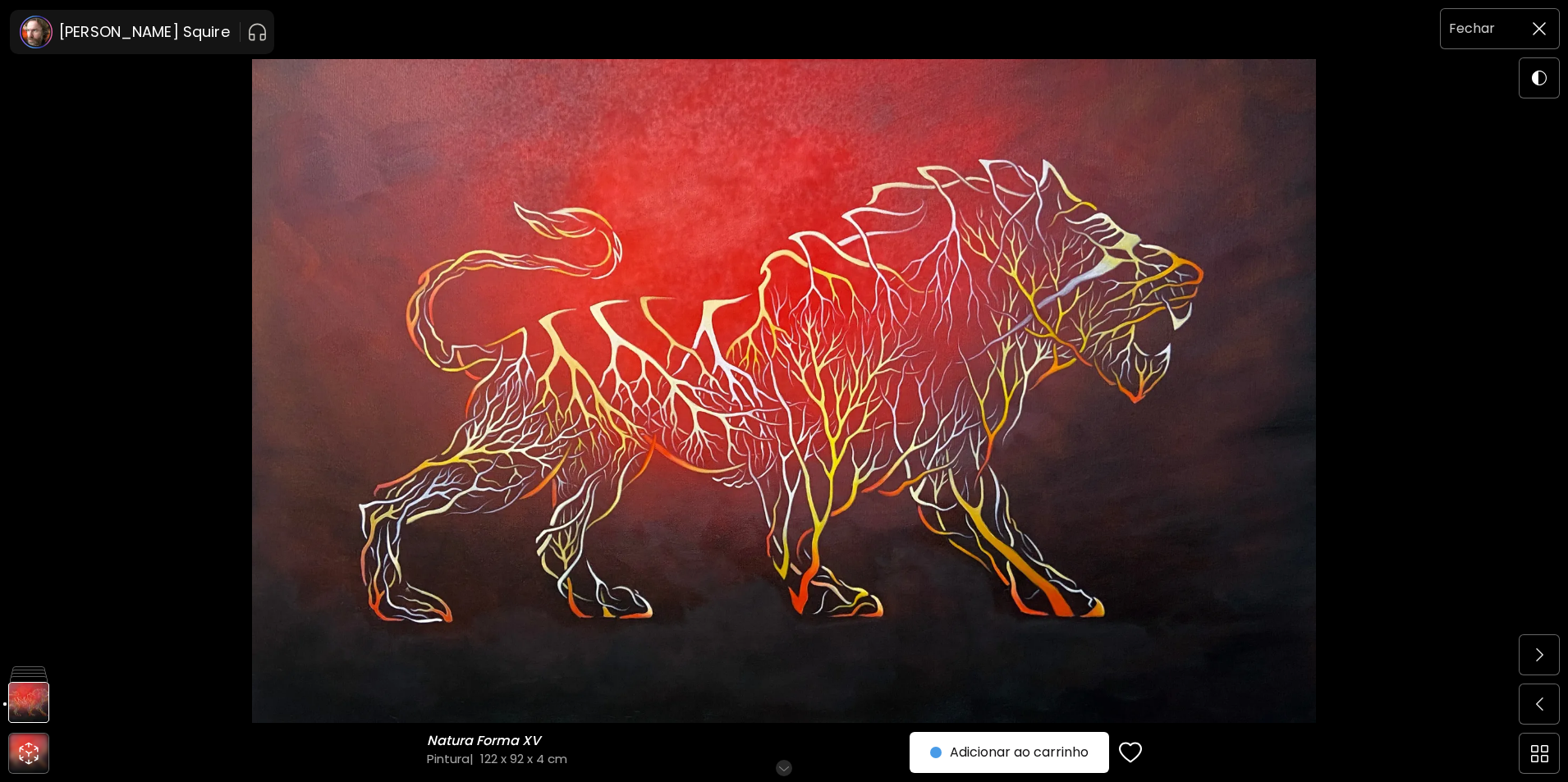
click at [1541, 27] on img at bounding box center [1538, 28] width 13 height 13
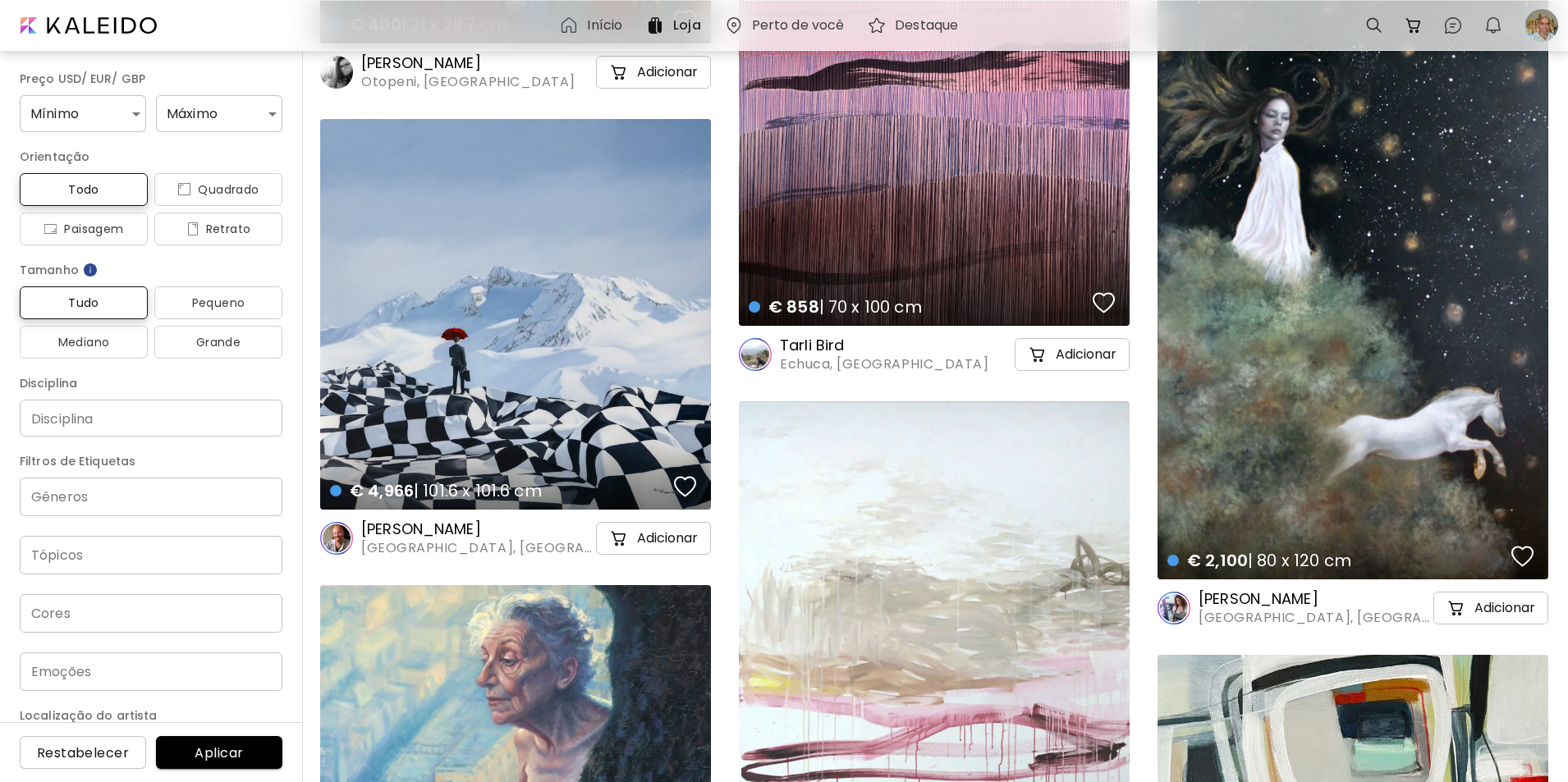
scroll to position [10613, 0]
